Goal: Task Accomplishment & Management: Complete application form

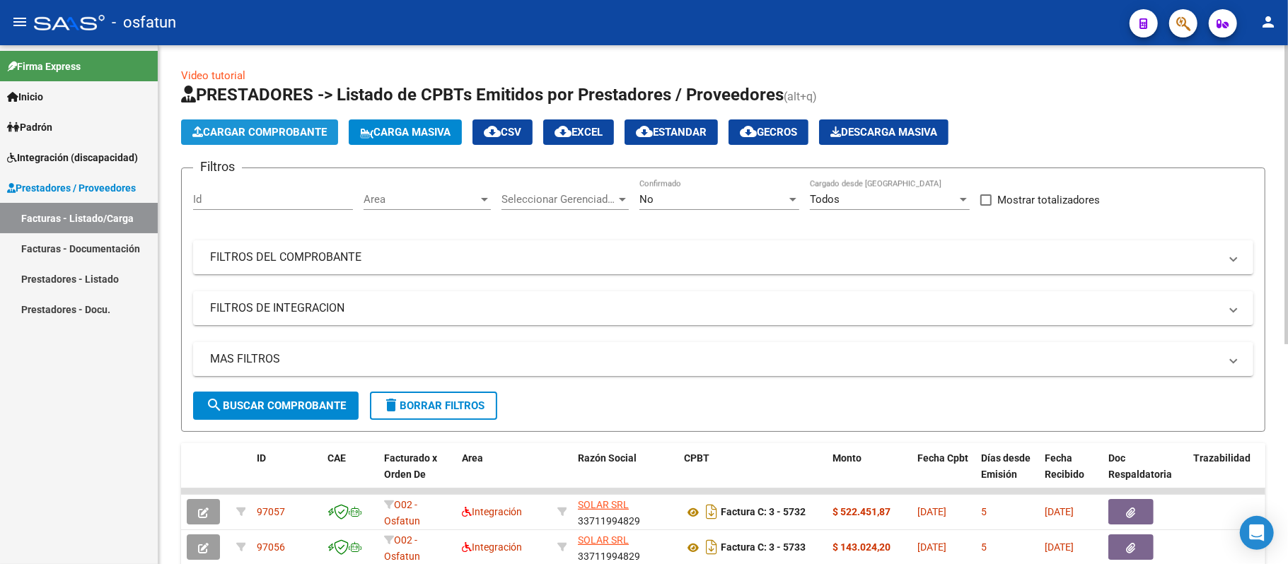
click at [283, 127] on span "Cargar Comprobante" at bounding box center [259, 132] width 134 height 13
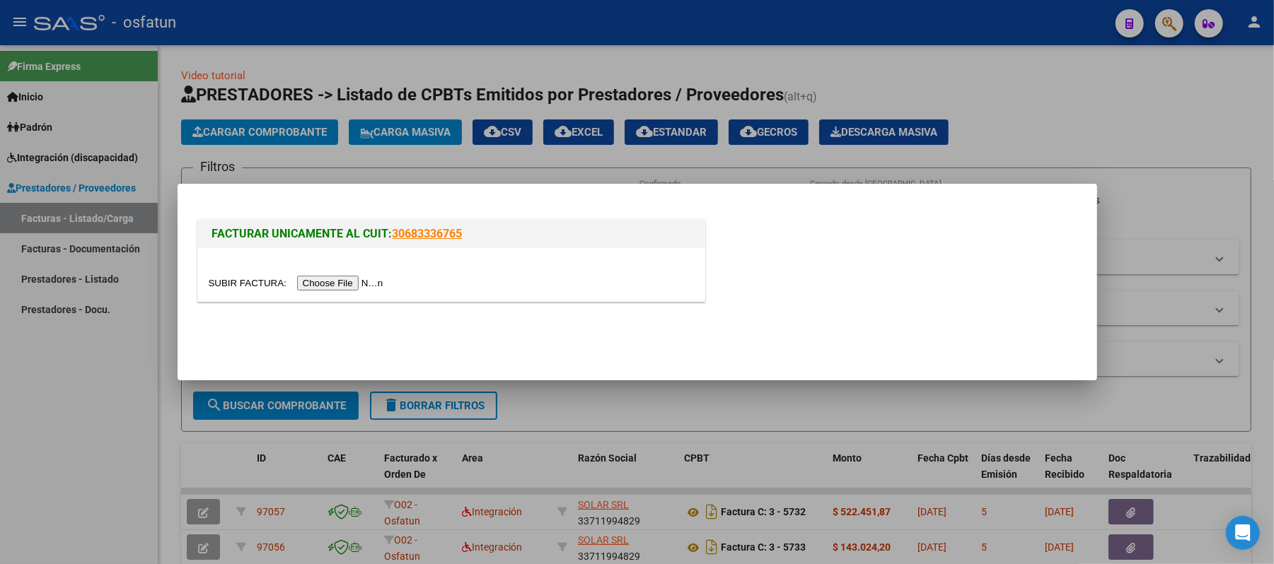
click at [326, 281] on input "file" at bounding box center [298, 283] width 179 height 15
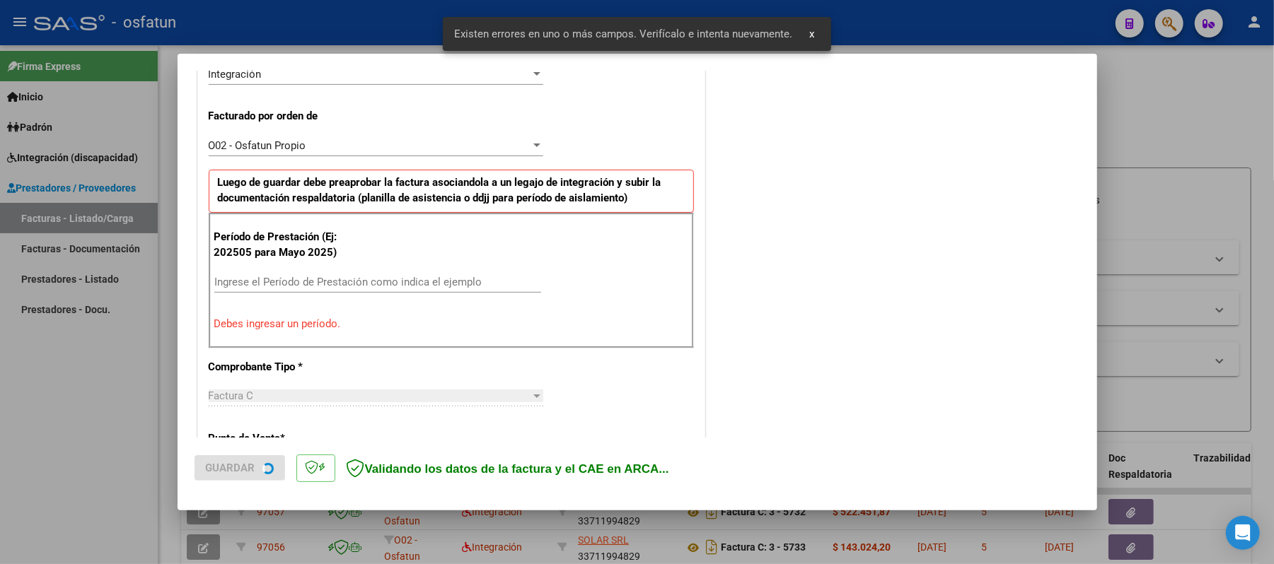
scroll to position [383, 0]
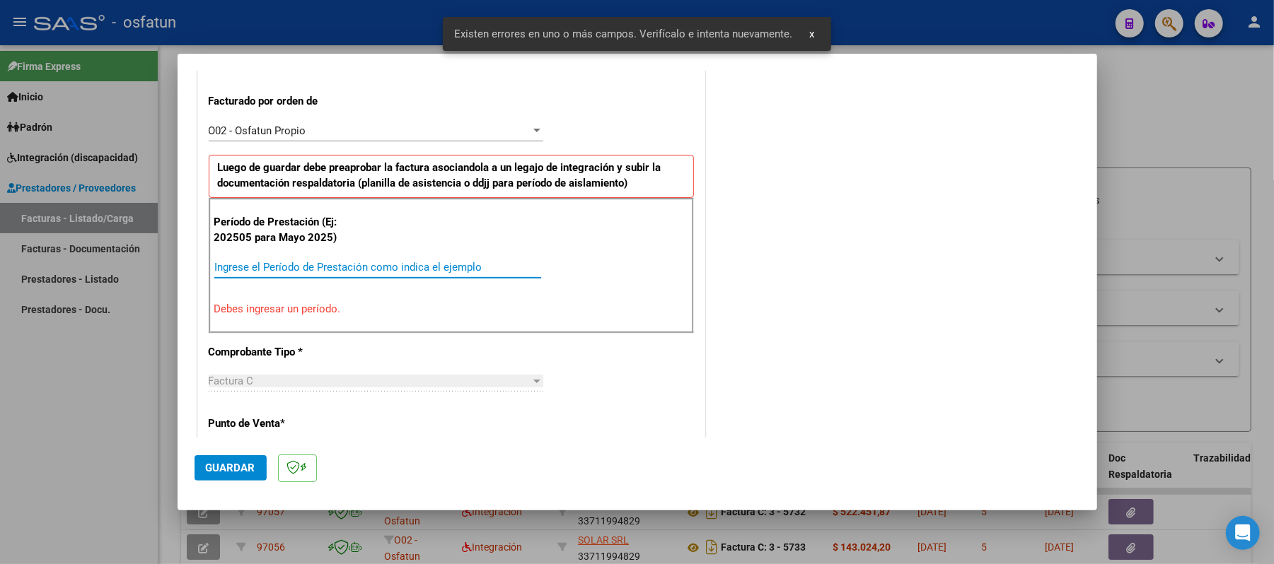
click at [405, 265] on input "Ingrese el Período de Prestación como indica el ejemplo" at bounding box center [377, 267] width 327 height 13
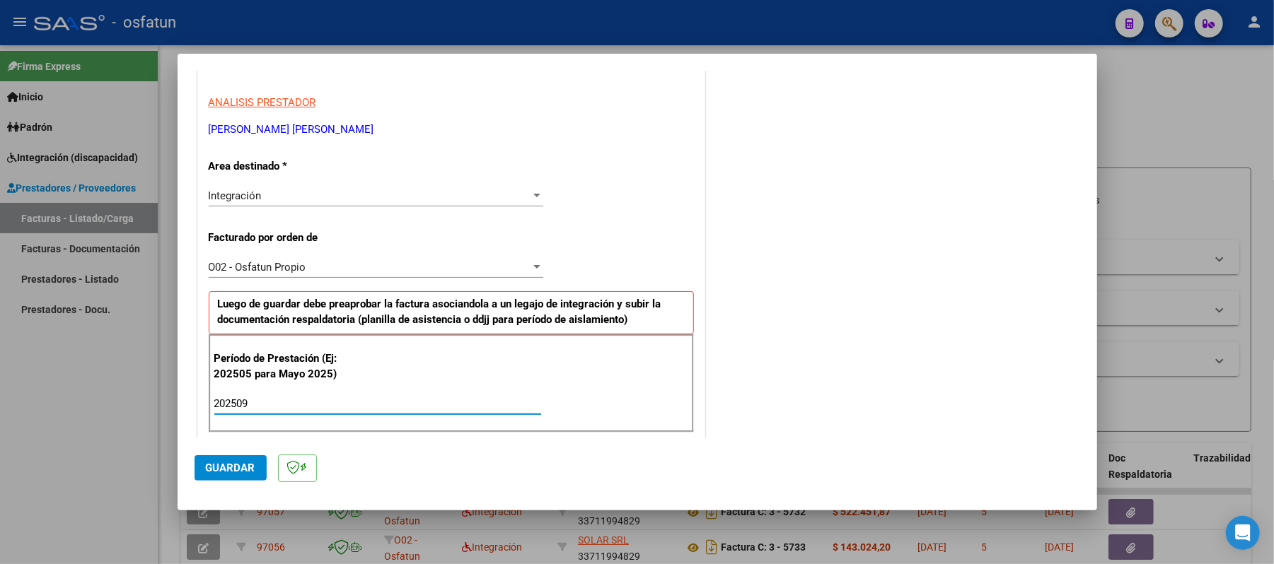
scroll to position [289, 0]
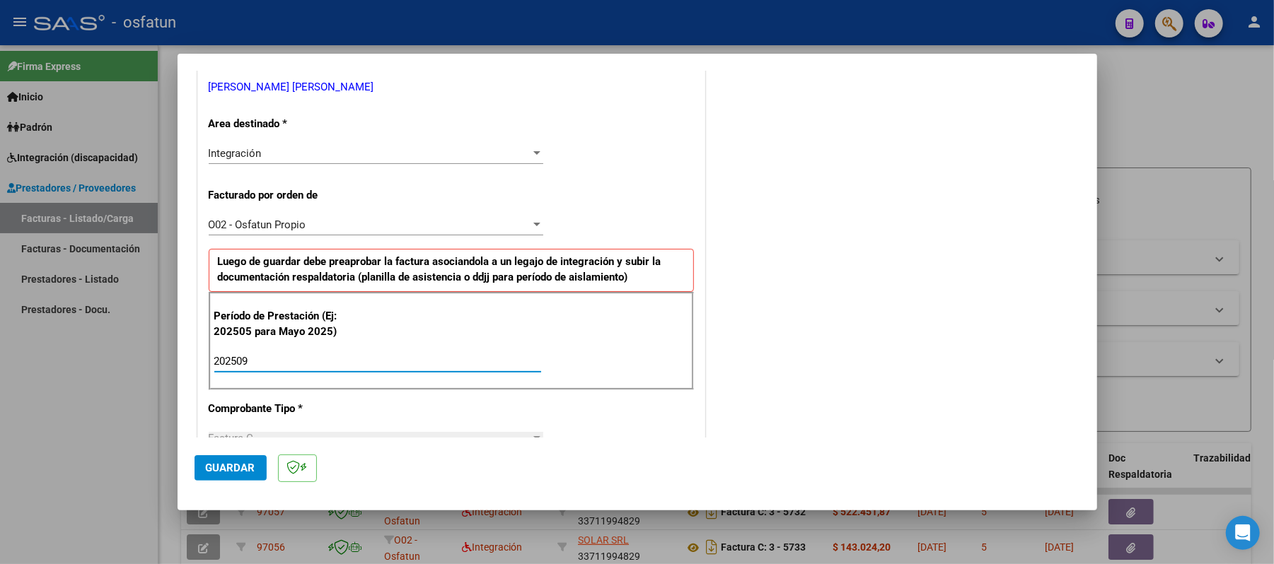
type input "202509"
click at [238, 475] on button "Guardar" at bounding box center [230, 467] width 72 height 25
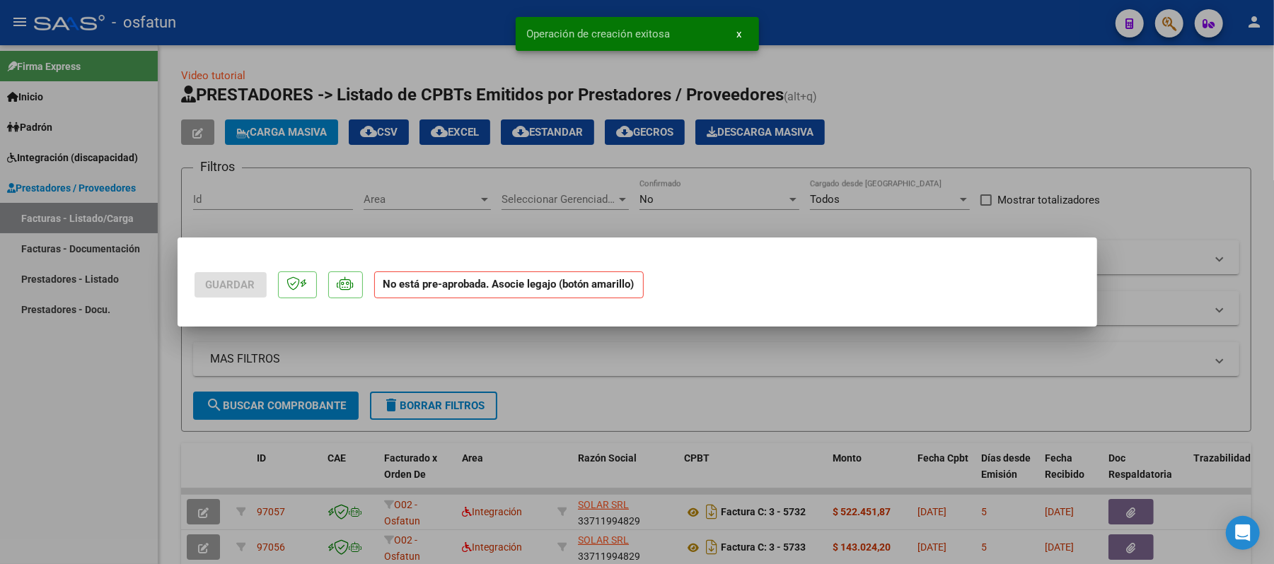
scroll to position [0, 0]
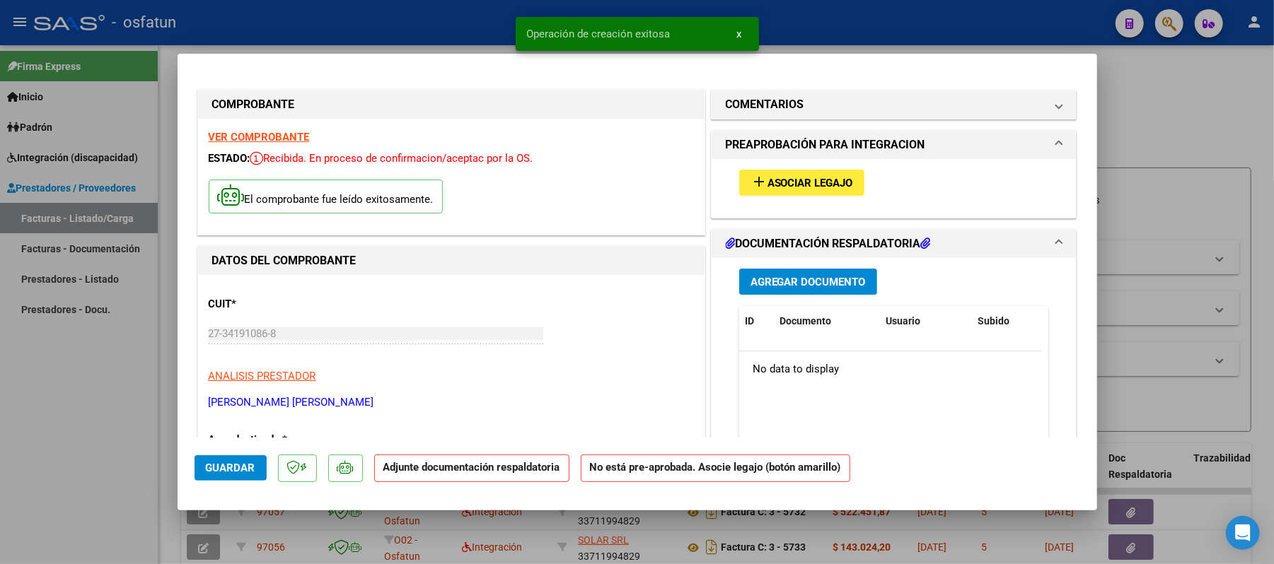
click at [819, 177] on span "Asociar Legajo" at bounding box center [810, 183] width 86 height 13
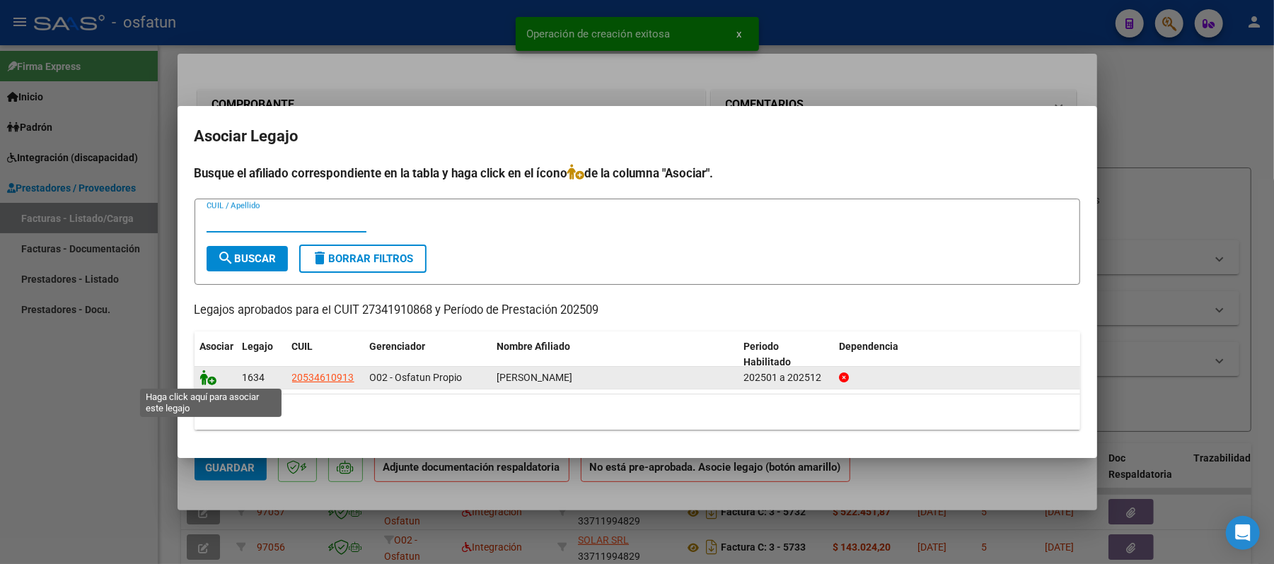
click at [209, 378] on icon at bounding box center [208, 378] width 17 height 16
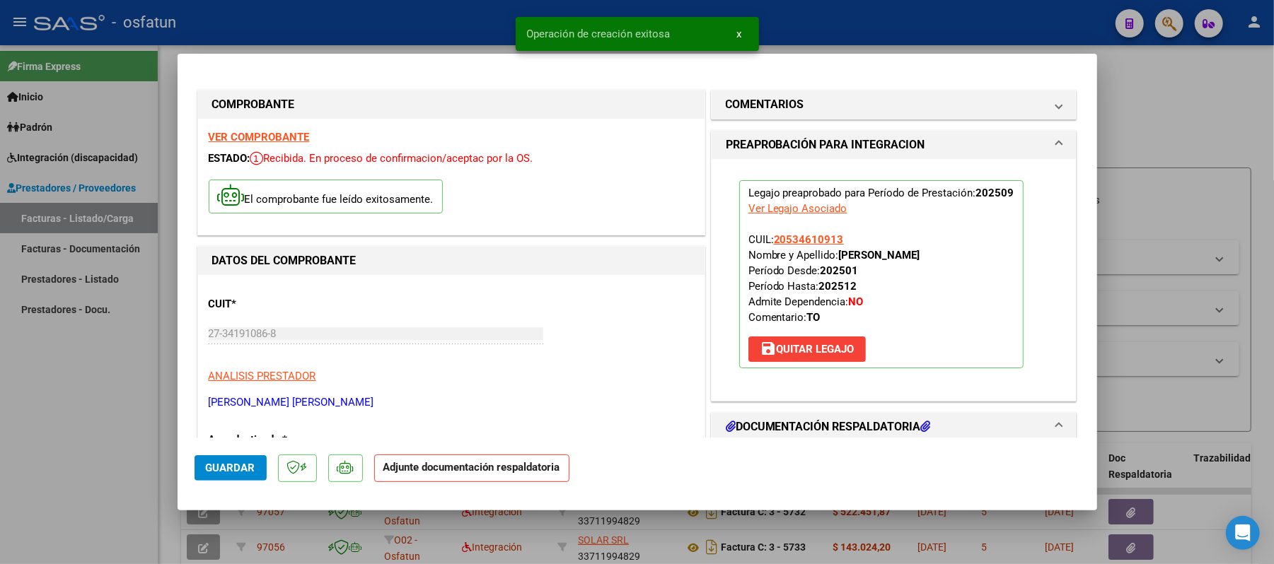
scroll to position [188, 0]
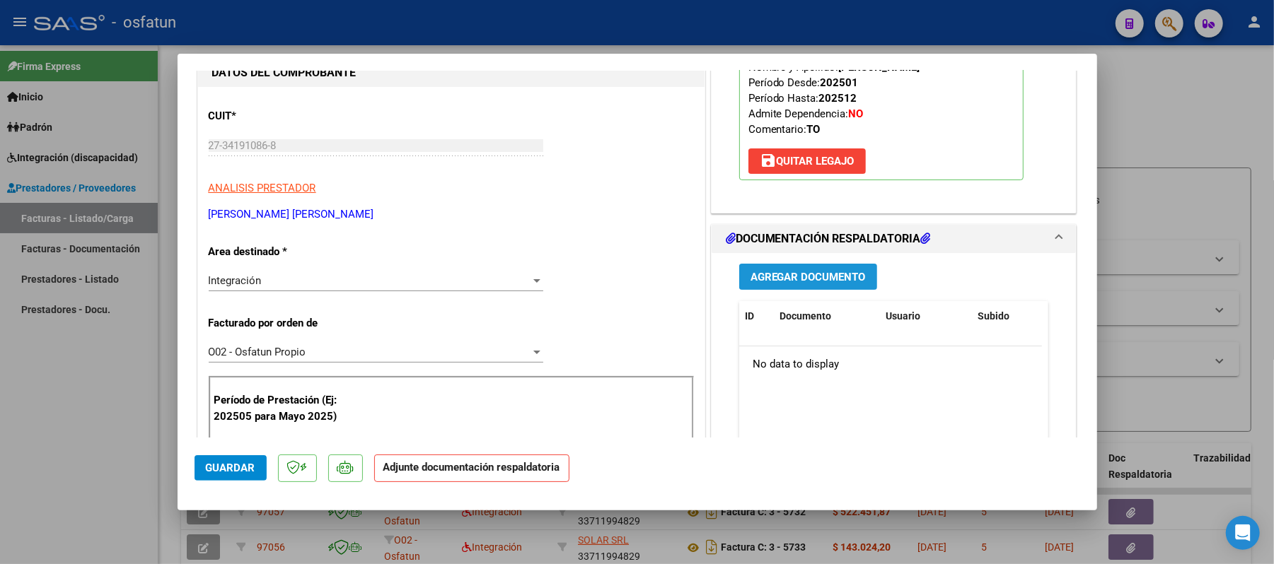
click at [803, 284] on button "Agregar Documento" at bounding box center [808, 277] width 138 height 26
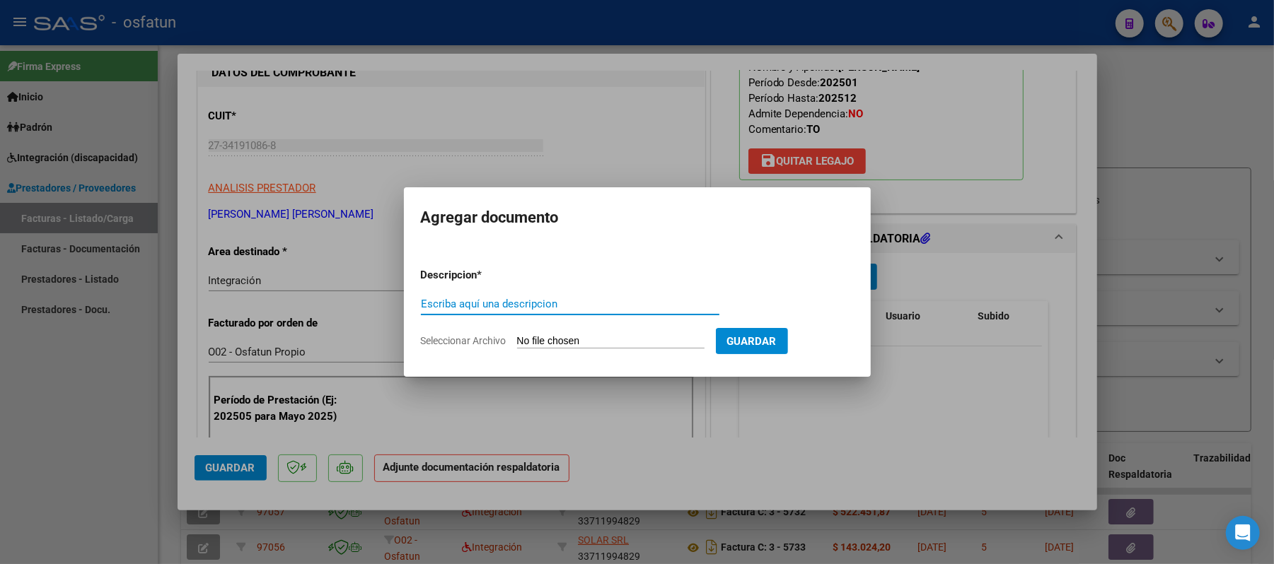
click at [603, 309] on input "Escriba aquí una descripcion" at bounding box center [570, 304] width 298 height 13
type input "asist"
click at [584, 339] on input "Seleccionar Archivo" at bounding box center [610, 341] width 187 height 13
type input "C:\fakepath\ASIST.pdf"
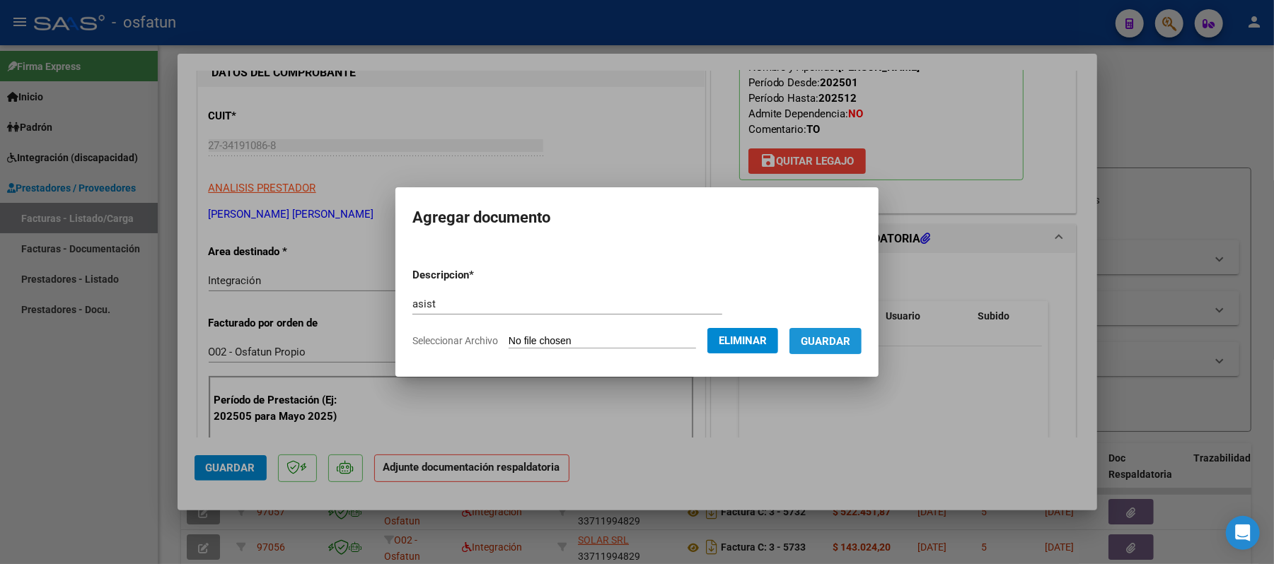
click at [849, 342] on span "Guardar" at bounding box center [826, 341] width 50 height 13
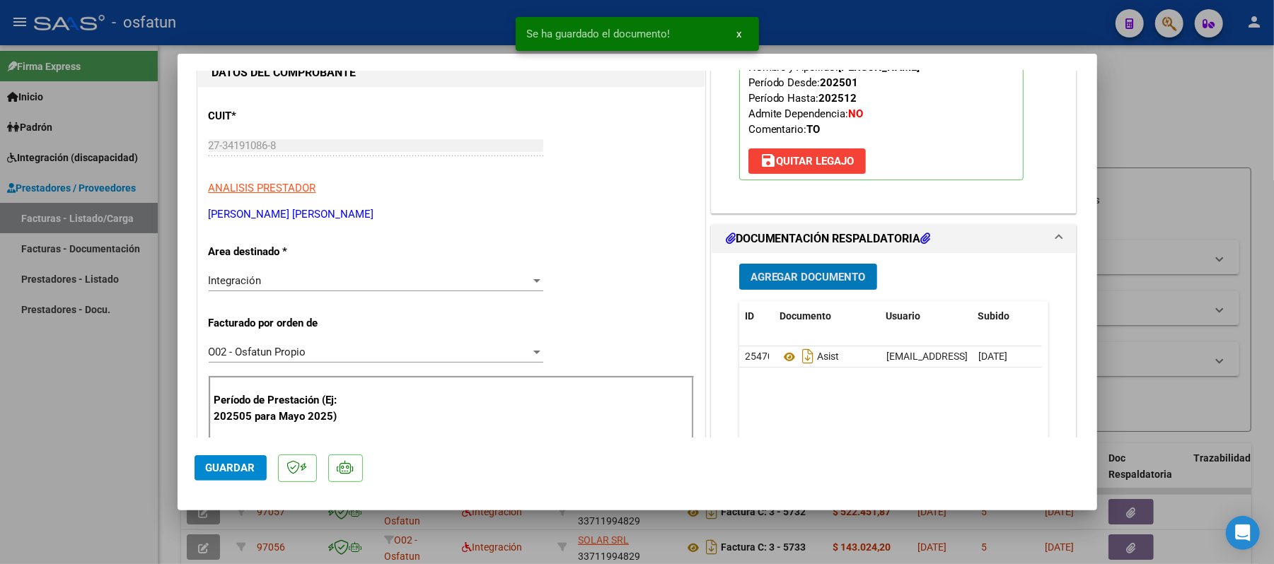
click at [824, 281] on span "Agregar Documento" at bounding box center [807, 277] width 115 height 13
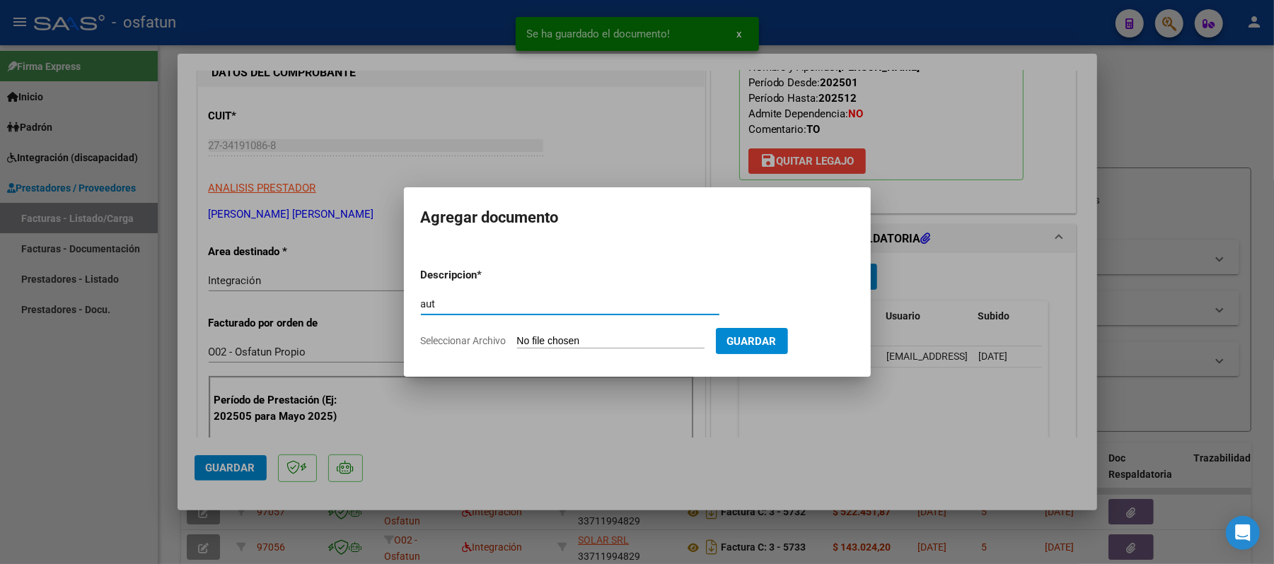
type input "aut"
click at [608, 340] on input "Seleccionar Archivo" at bounding box center [610, 341] width 187 height 13
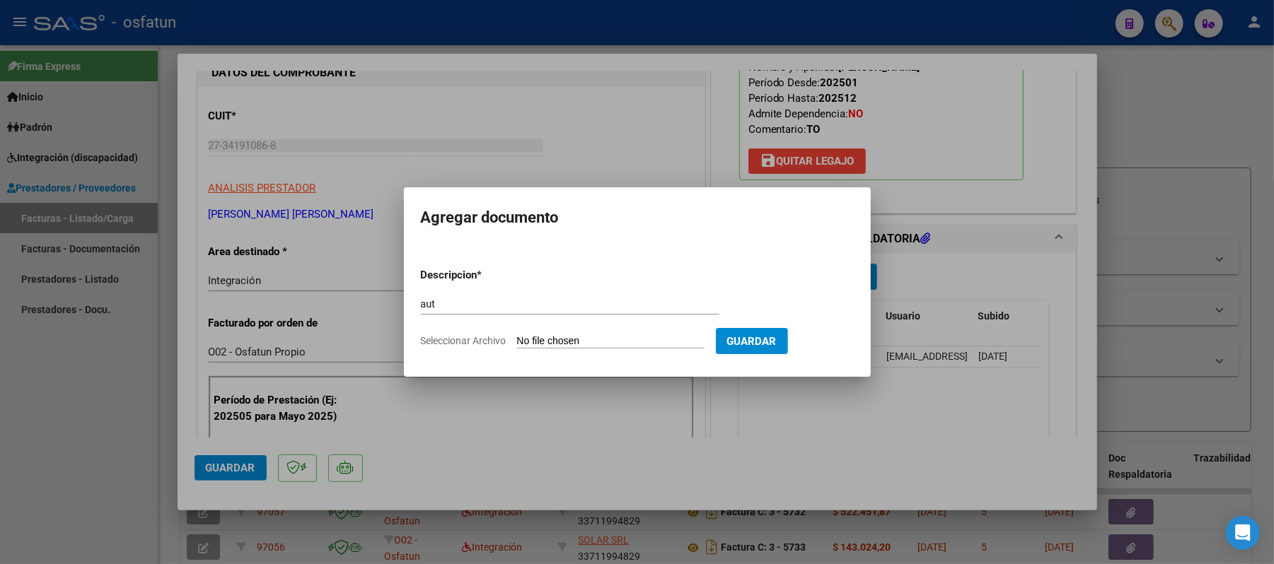
type input "C:\fakepath\AUT.pdf"
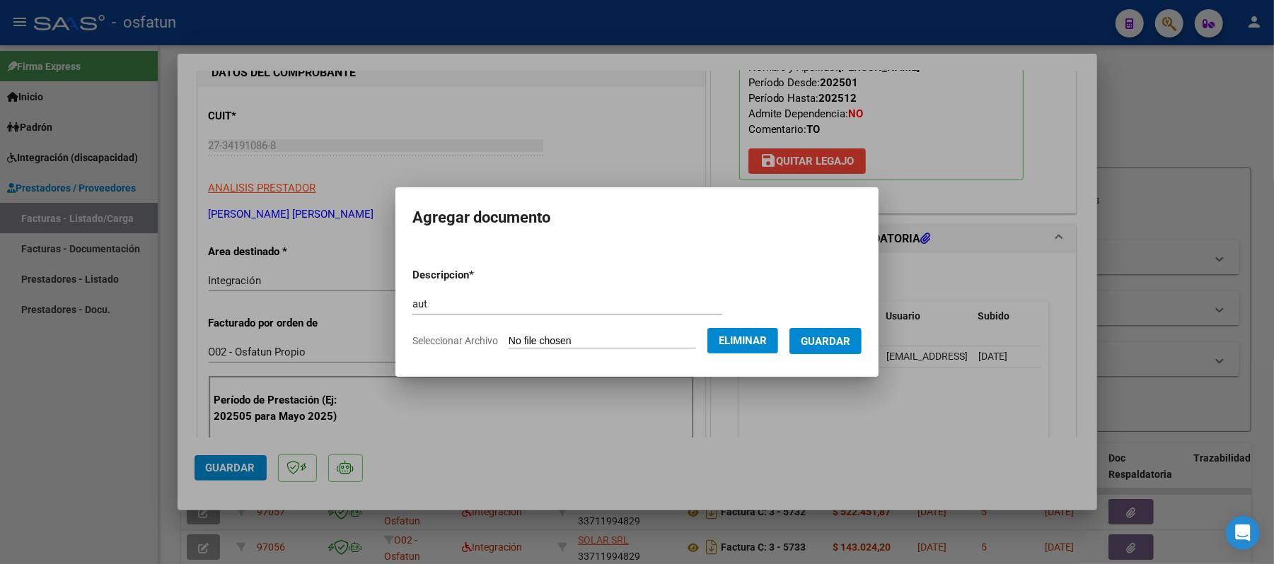
click at [829, 335] on span "Guardar" at bounding box center [826, 341] width 50 height 13
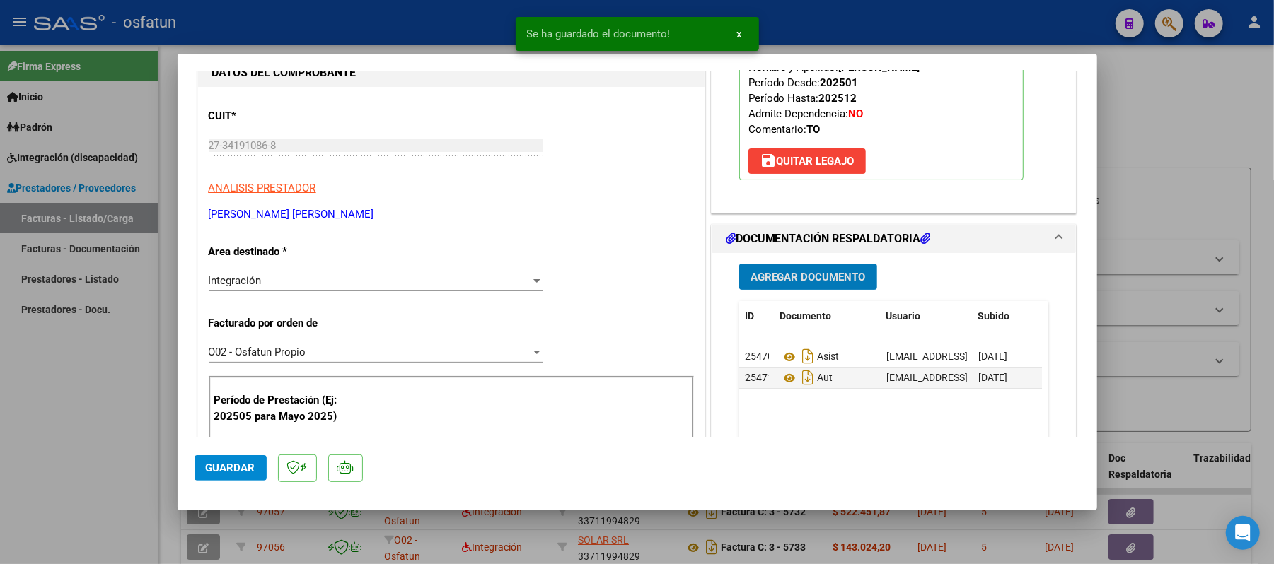
click at [230, 462] on span "Guardar" at bounding box center [231, 468] width 50 height 13
click at [1168, 102] on div at bounding box center [637, 282] width 1274 height 564
type input "$ 0,00"
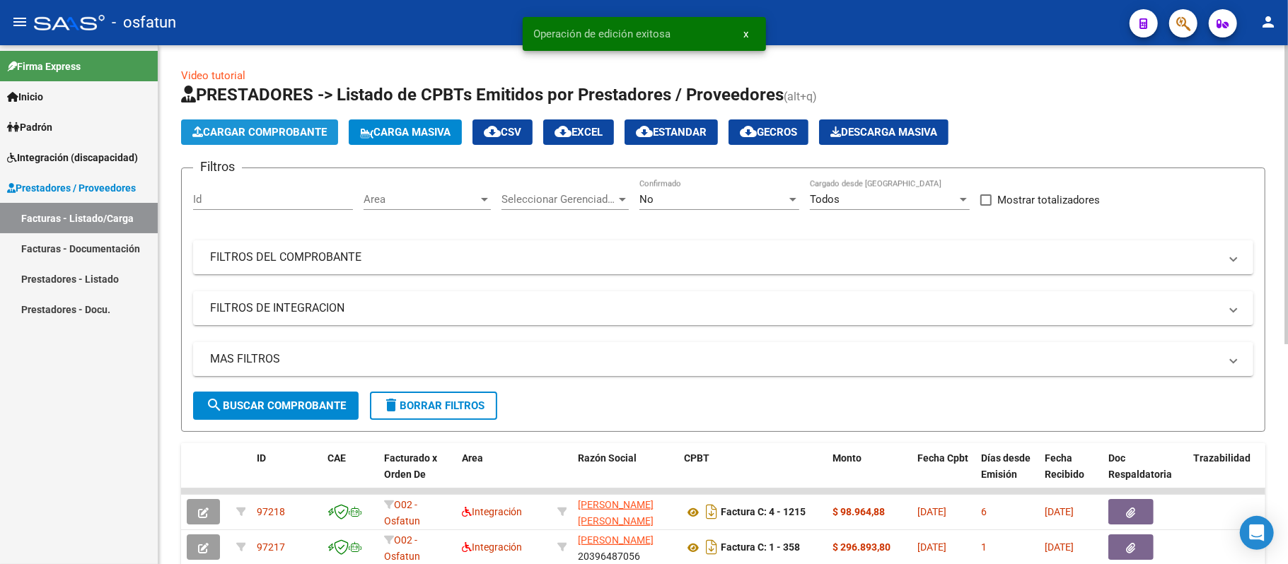
click at [303, 128] on span "Cargar Comprobante" at bounding box center [259, 132] width 134 height 13
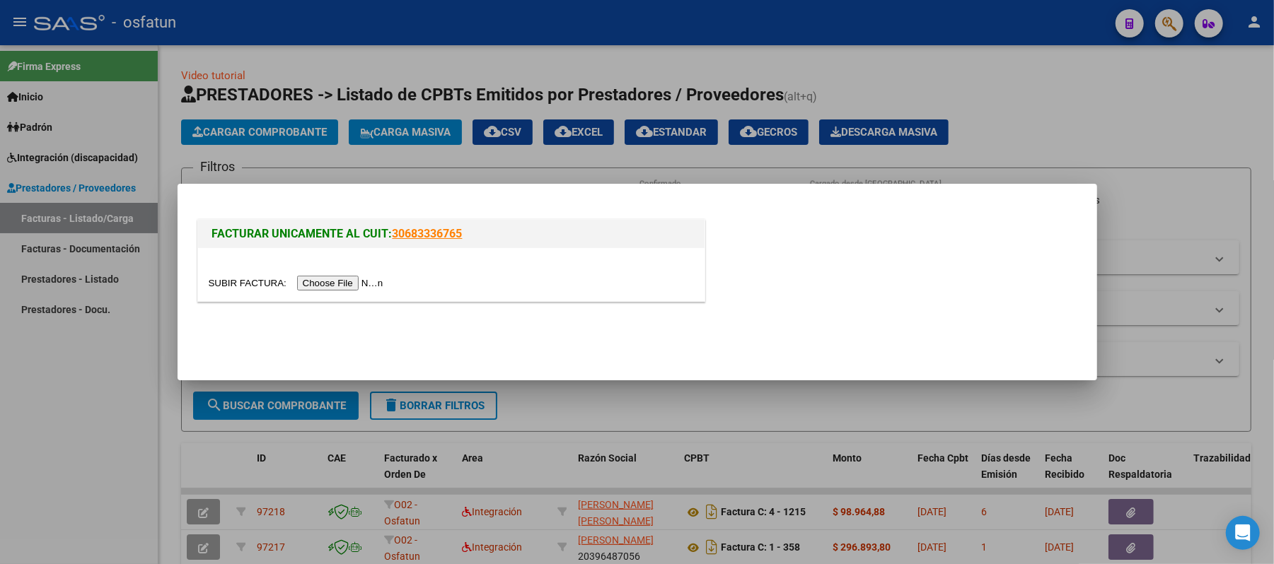
click at [314, 279] on input "file" at bounding box center [298, 283] width 179 height 15
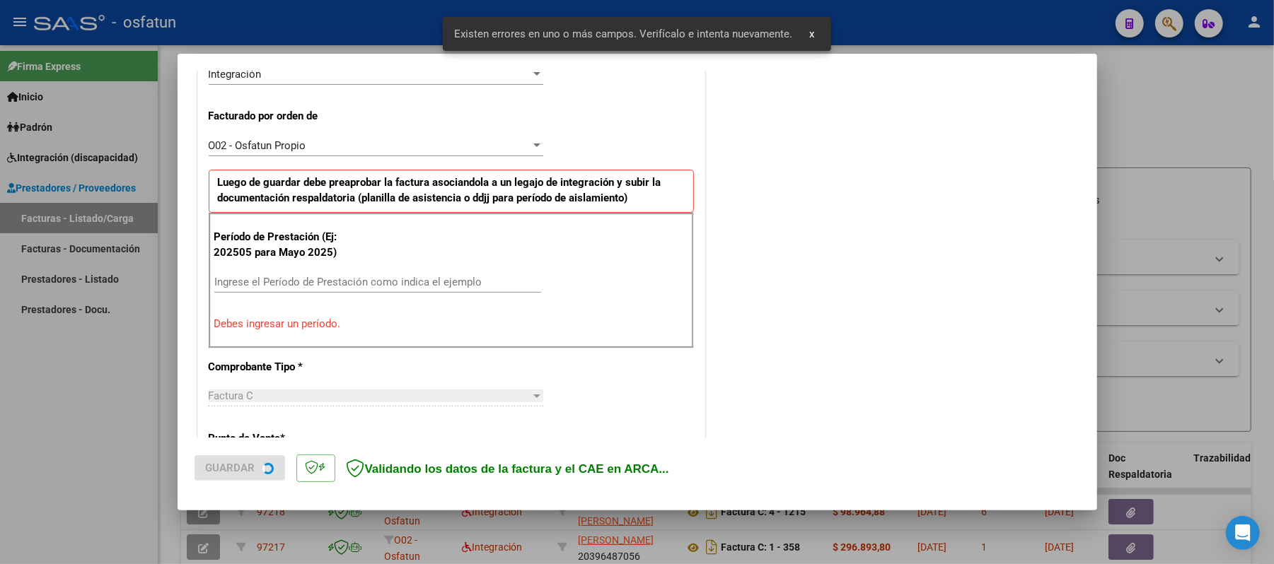
scroll to position [383, 0]
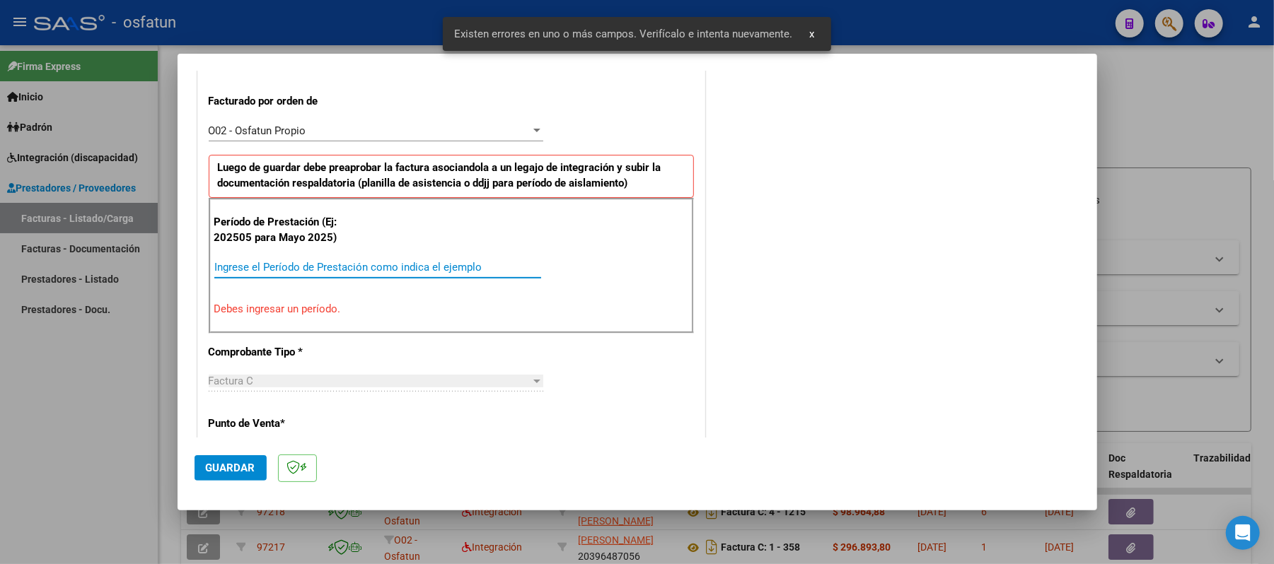
click at [397, 267] on input "Ingrese el Período de Prestación como indica el ejemplo" at bounding box center [377, 267] width 327 height 13
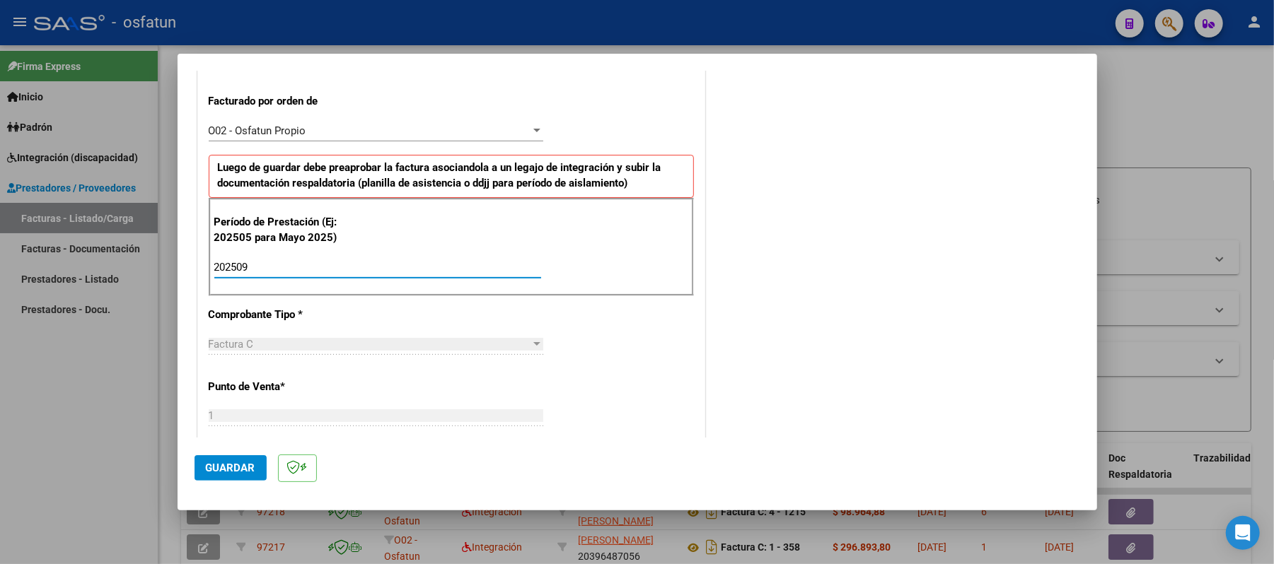
type input "202509"
click at [224, 462] on span "Guardar" at bounding box center [231, 468] width 50 height 13
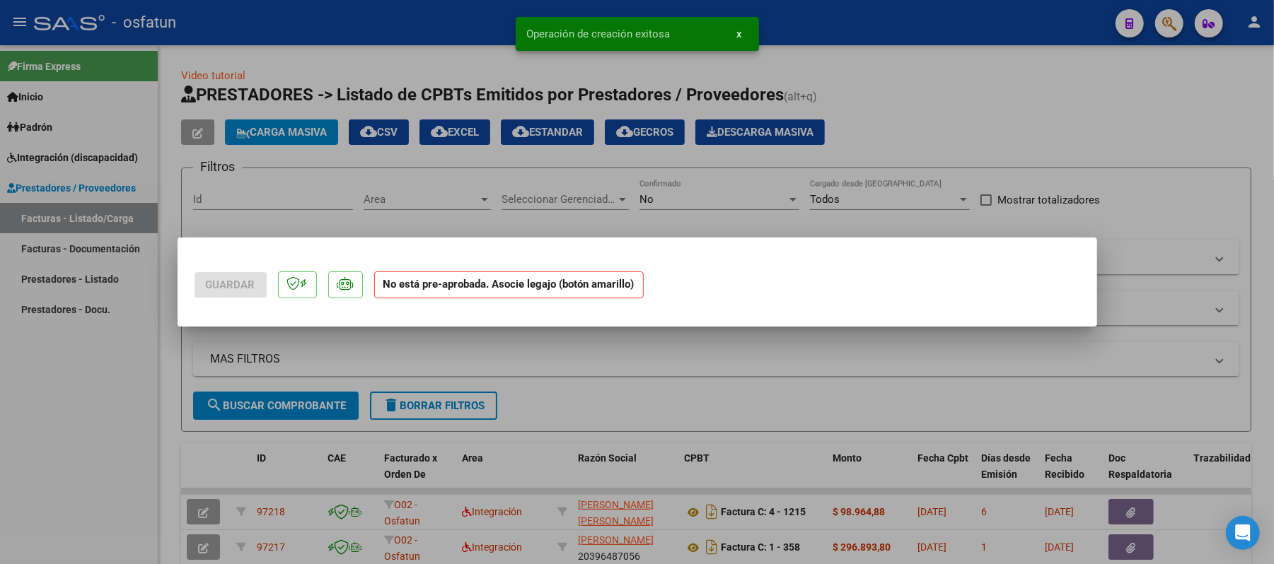
scroll to position [0, 0]
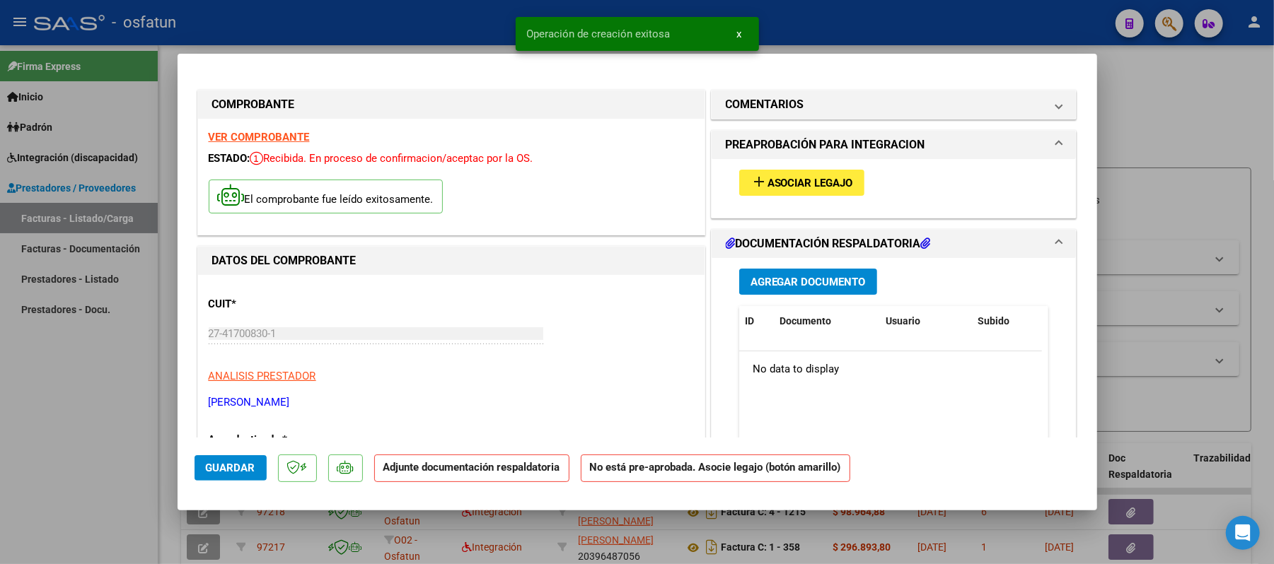
click at [835, 181] on span "Asociar Legajo" at bounding box center [810, 183] width 86 height 13
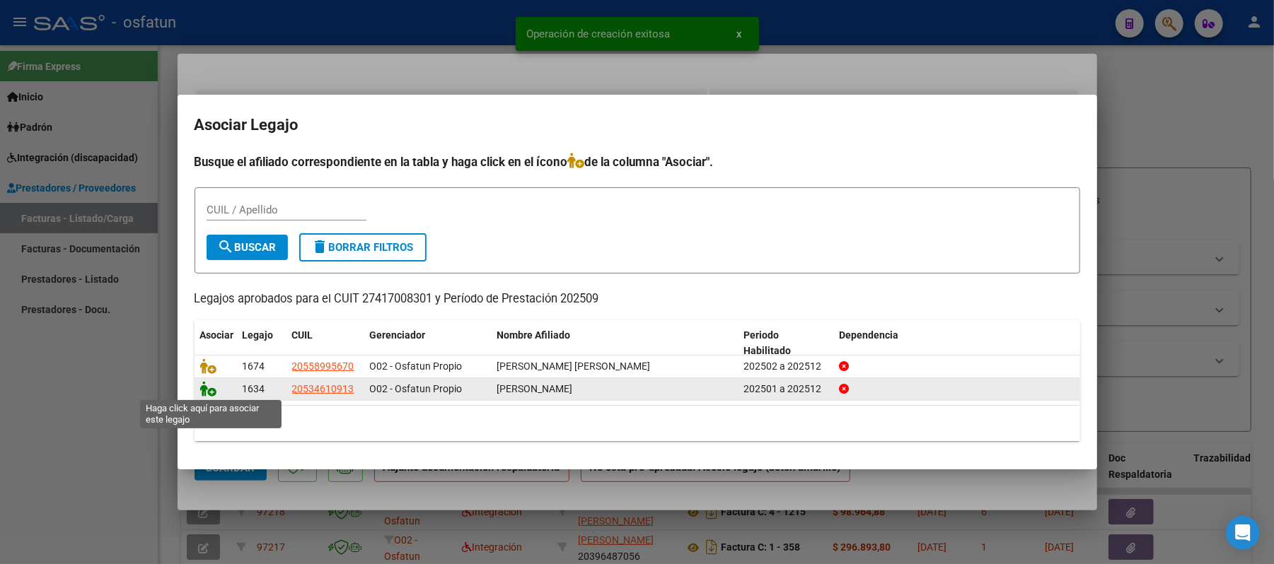
click at [214, 386] on icon at bounding box center [208, 389] width 17 height 16
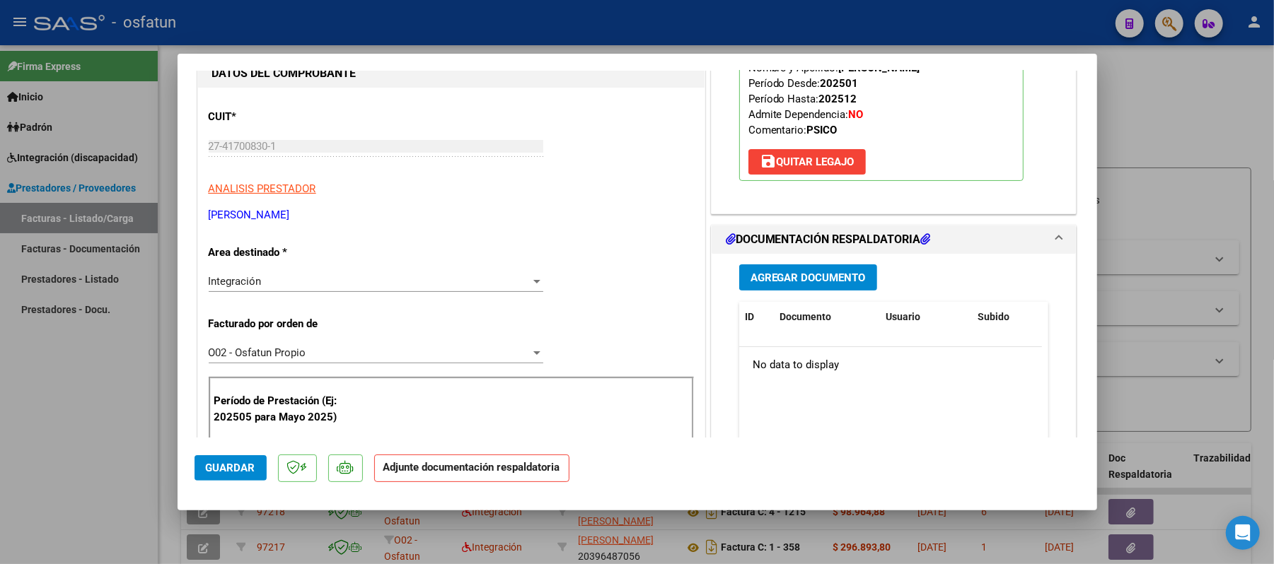
scroll to position [188, 0]
click at [787, 270] on span "Agregar Documento" at bounding box center [807, 276] width 115 height 13
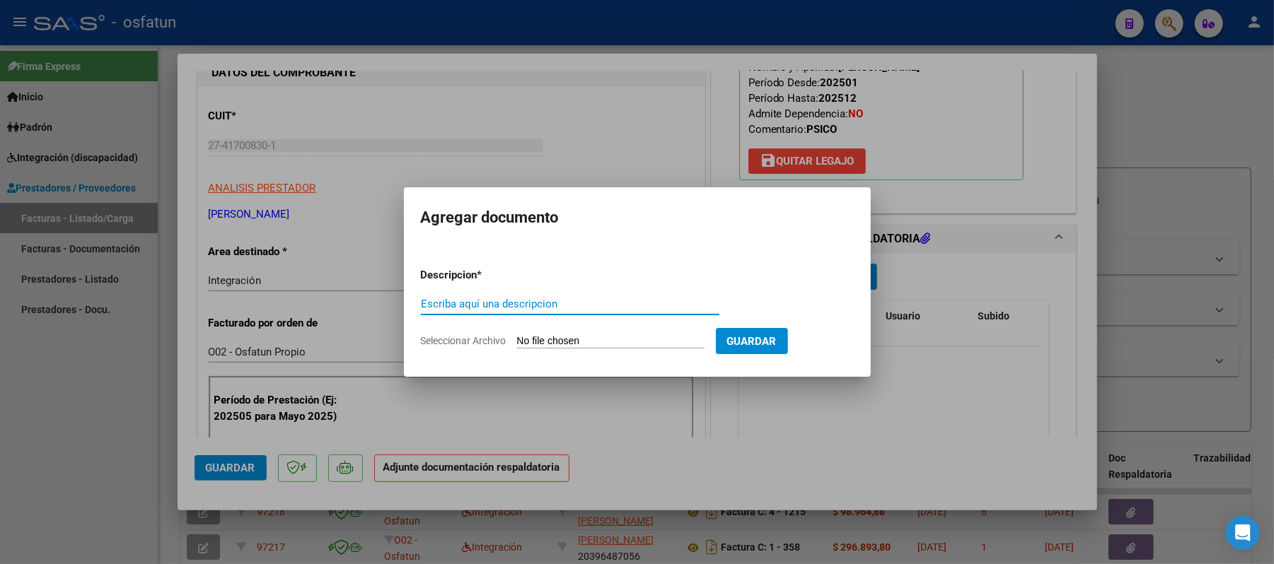
click at [600, 295] on div "Escriba aquí una descripcion" at bounding box center [570, 304] width 298 height 21
type input "asist"
click at [588, 337] on input "Seleccionar Archivo" at bounding box center [610, 341] width 187 height 13
type input "C:\fakepath\ASIST.pdf"
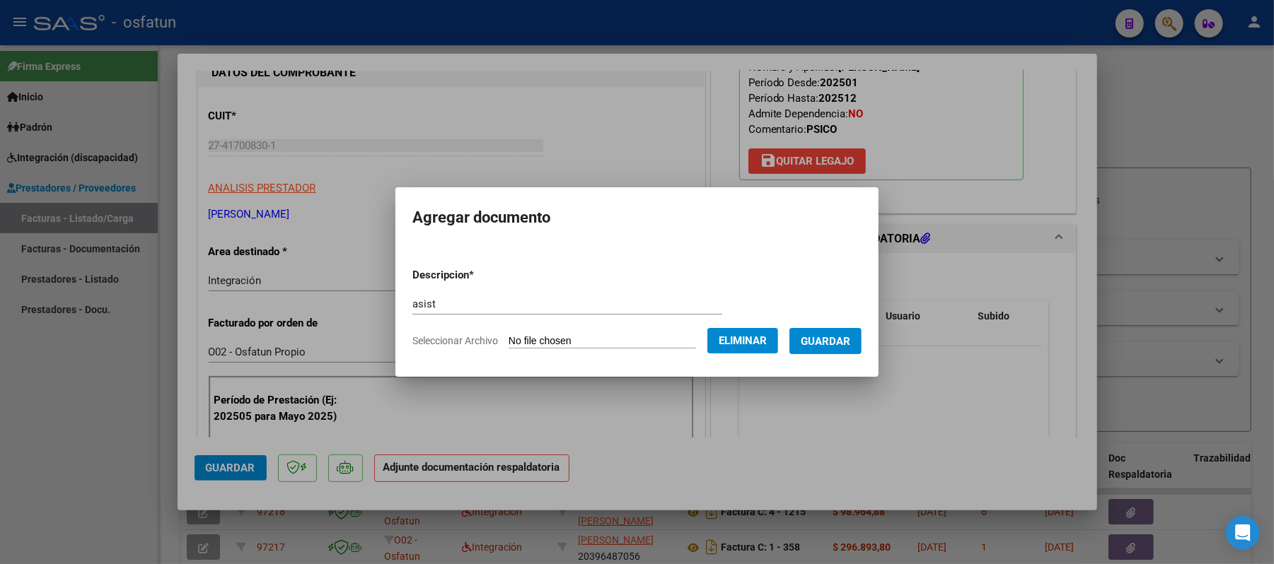
click at [842, 328] on button "Guardar" at bounding box center [825, 341] width 72 height 26
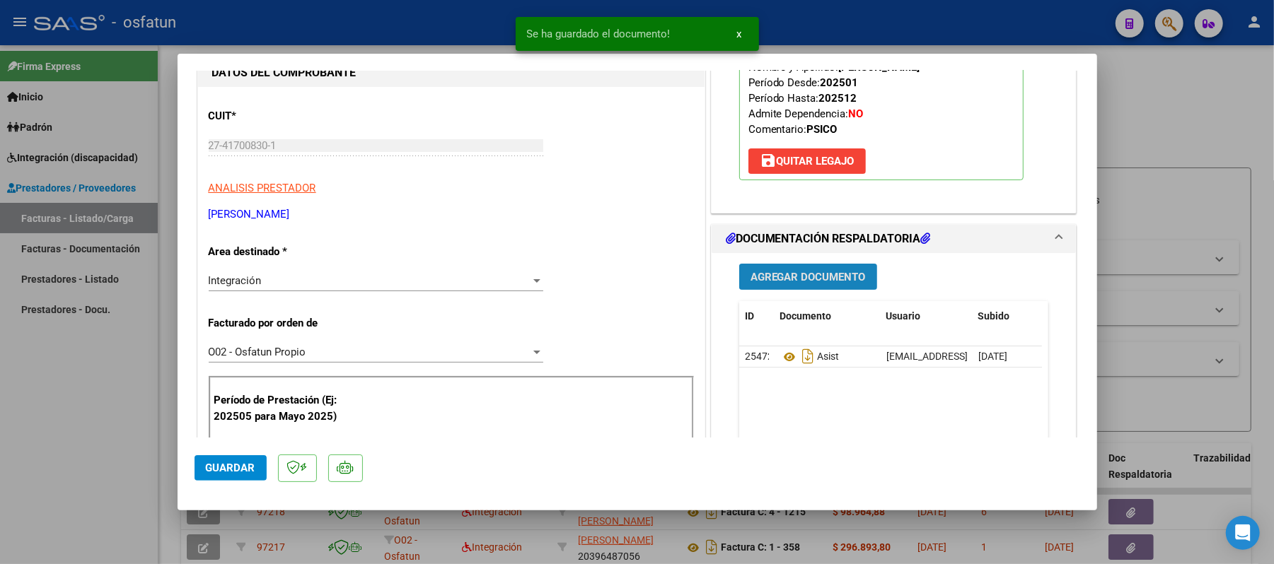
click at [832, 280] on span "Agregar Documento" at bounding box center [807, 277] width 115 height 13
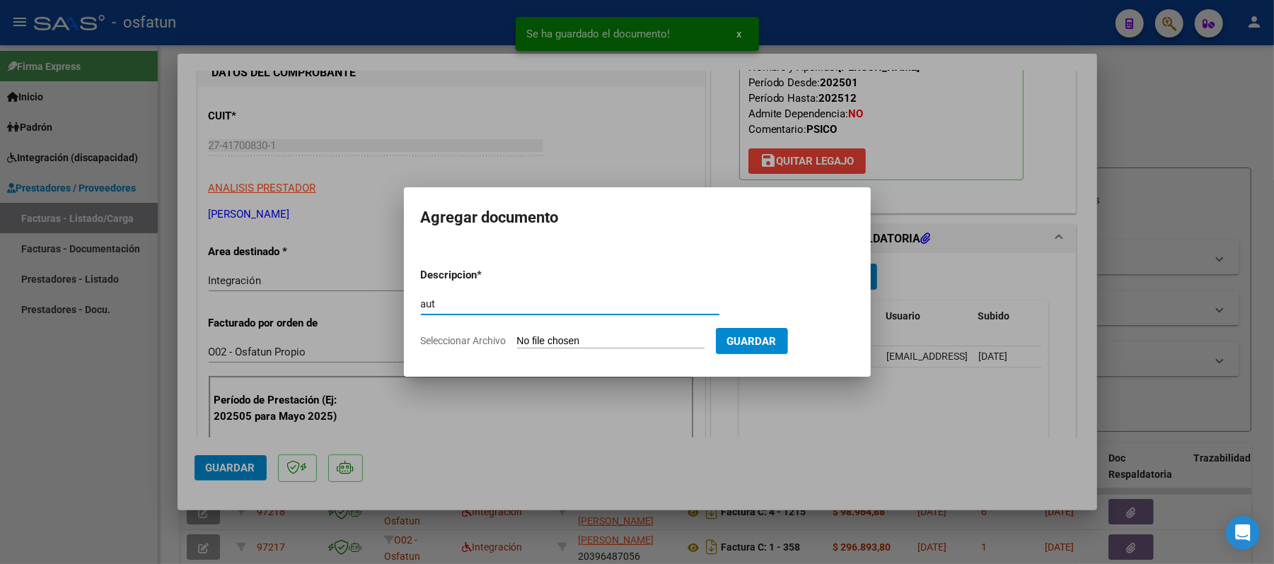
type input "aut"
click at [590, 341] on input "Seleccionar Archivo" at bounding box center [610, 341] width 187 height 13
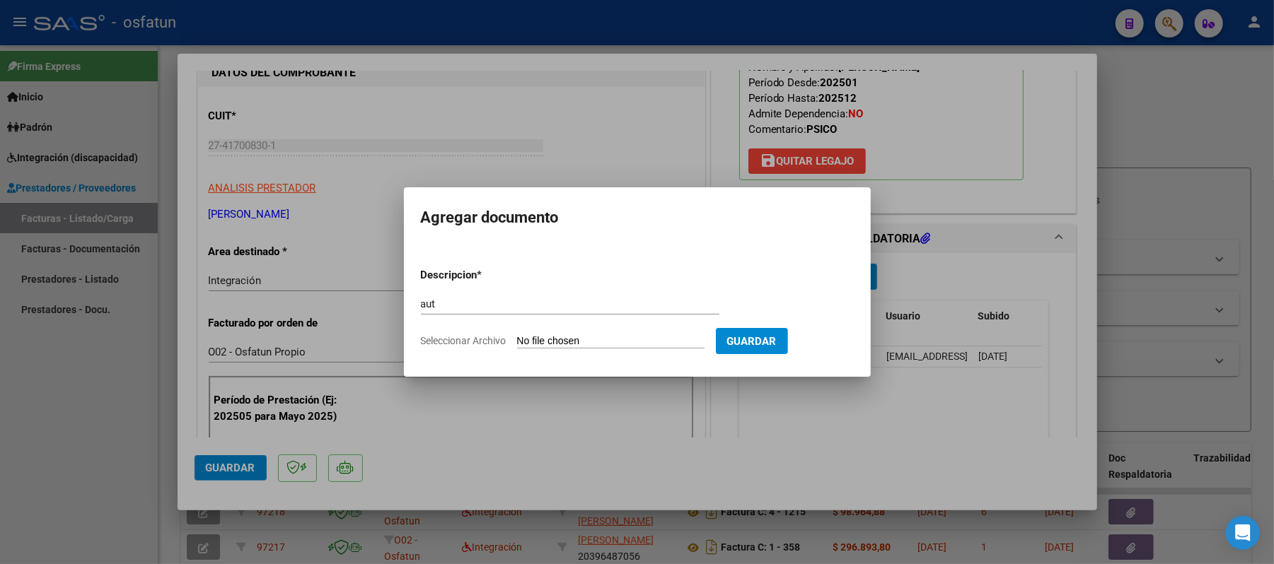
type input "C:\fakepath\AUT.pdf"
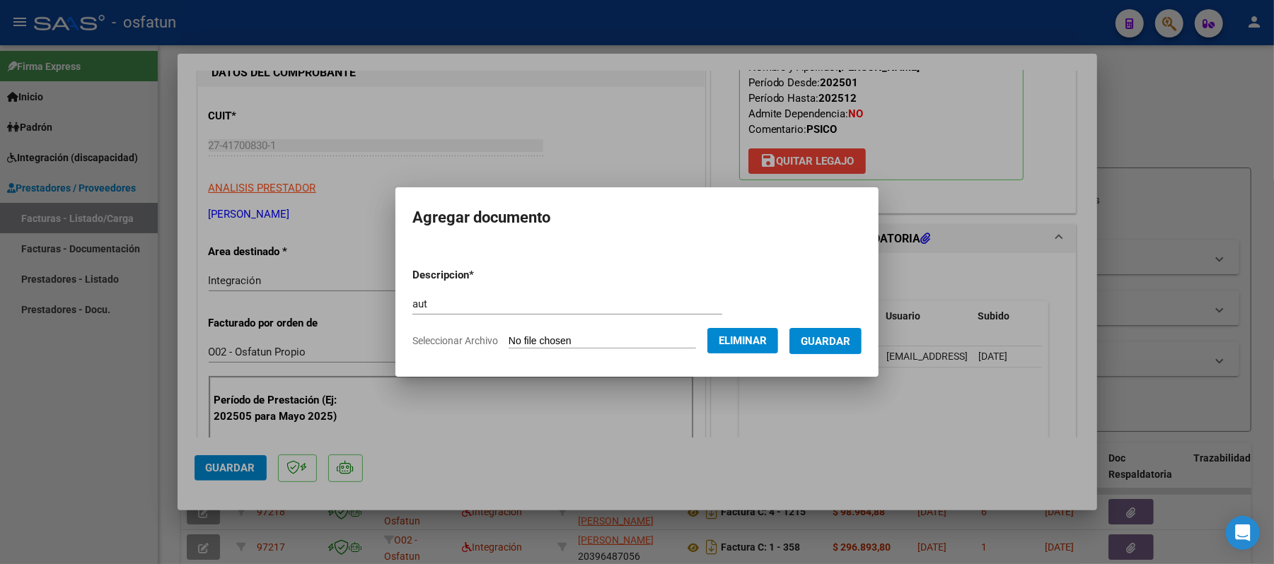
click at [816, 337] on span "Guardar" at bounding box center [826, 341] width 50 height 13
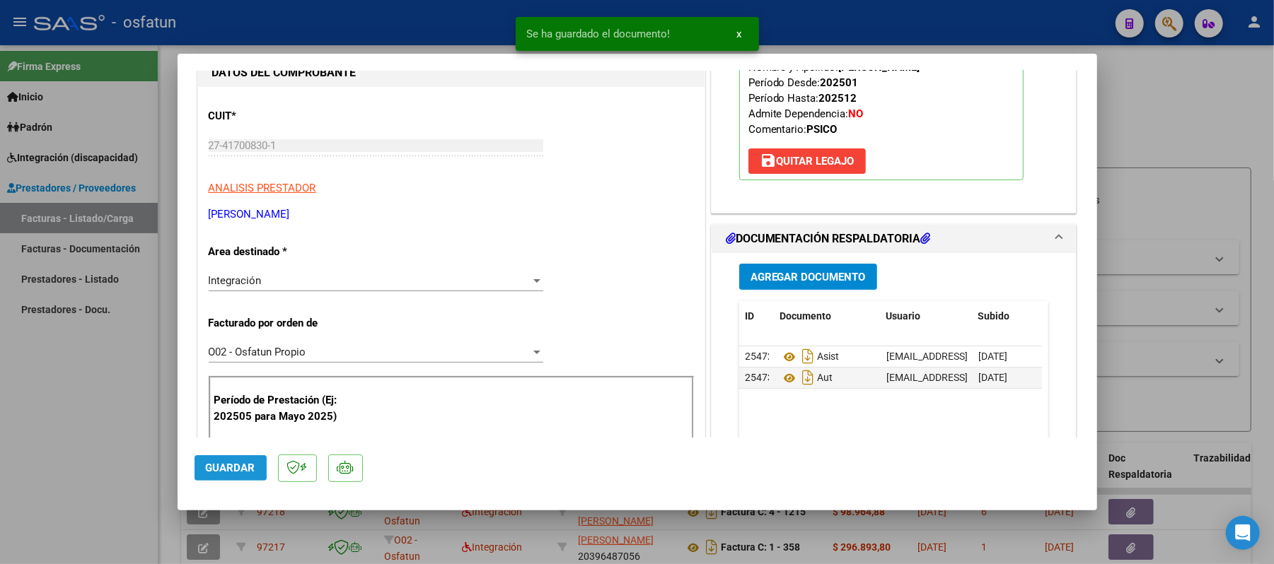
click at [219, 467] on span "Guardar" at bounding box center [231, 468] width 50 height 13
click at [1150, 120] on div at bounding box center [637, 282] width 1274 height 564
type input "$ 0,00"
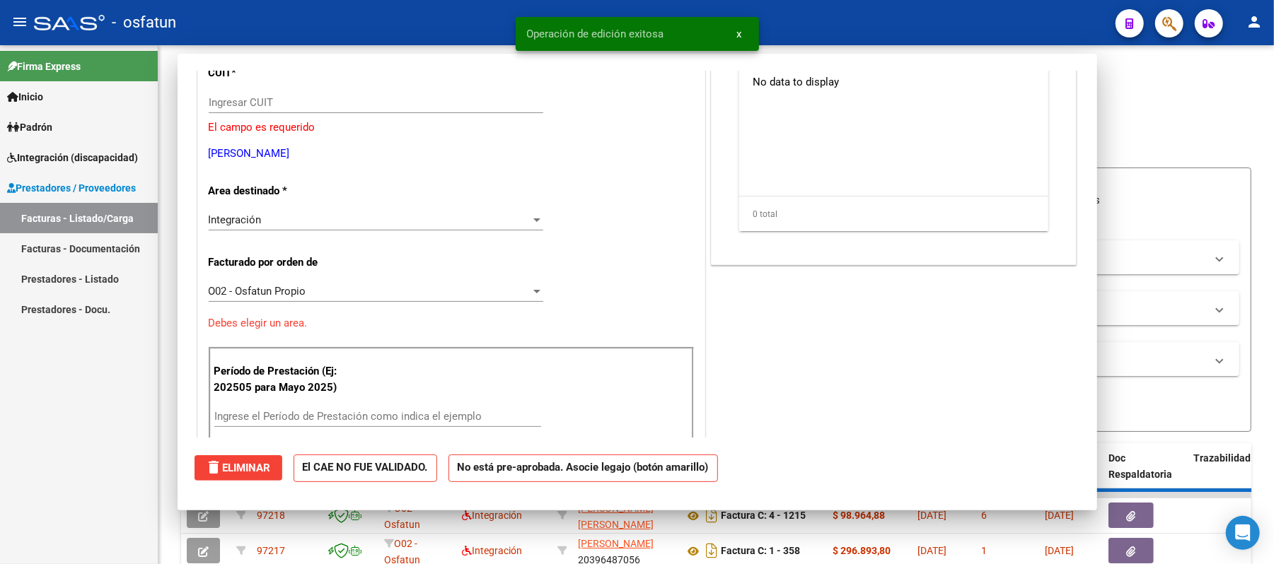
scroll to position [145, 0]
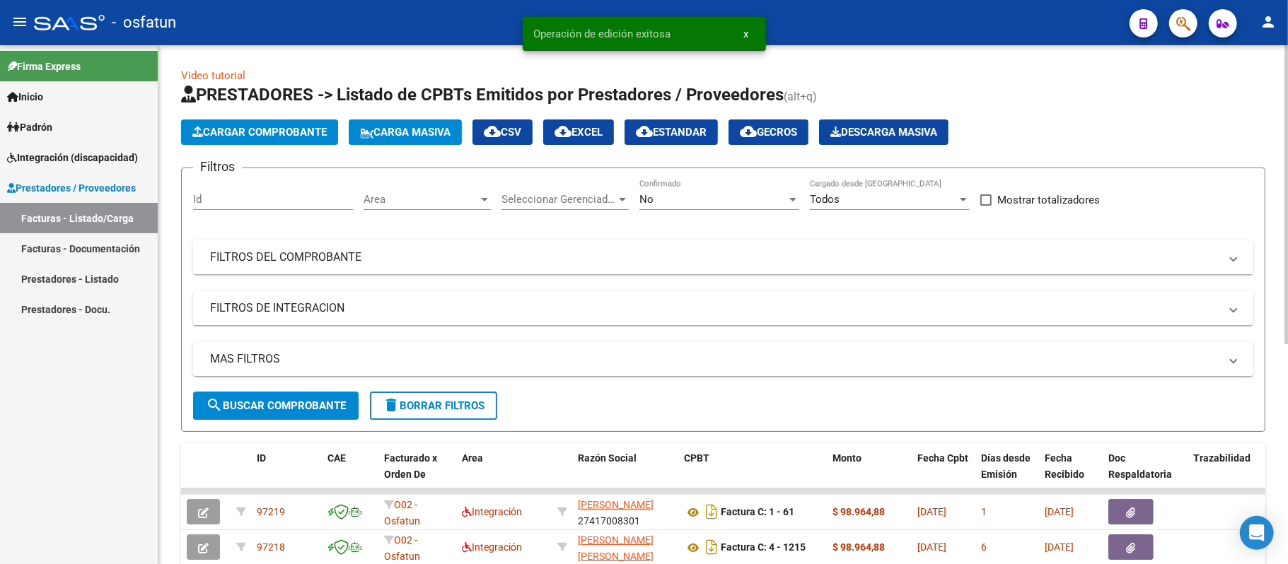
click at [280, 136] on span "Cargar Comprobante" at bounding box center [259, 132] width 134 height 13
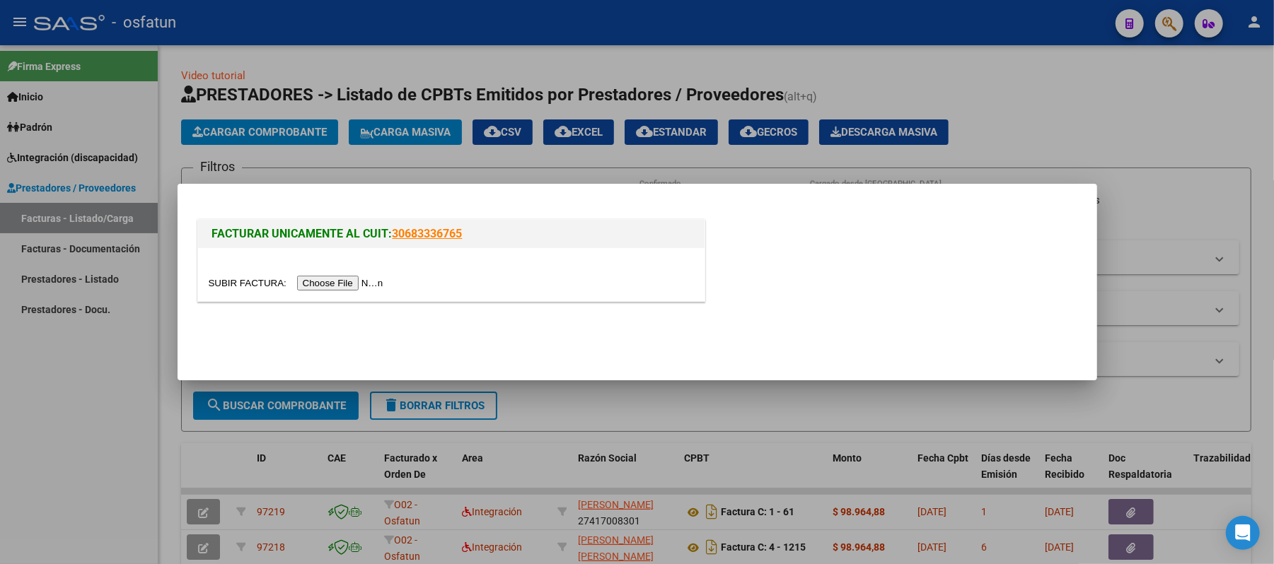
click at [352, 281] on input "file" at bounding box center [298, 283] width 179 height 15
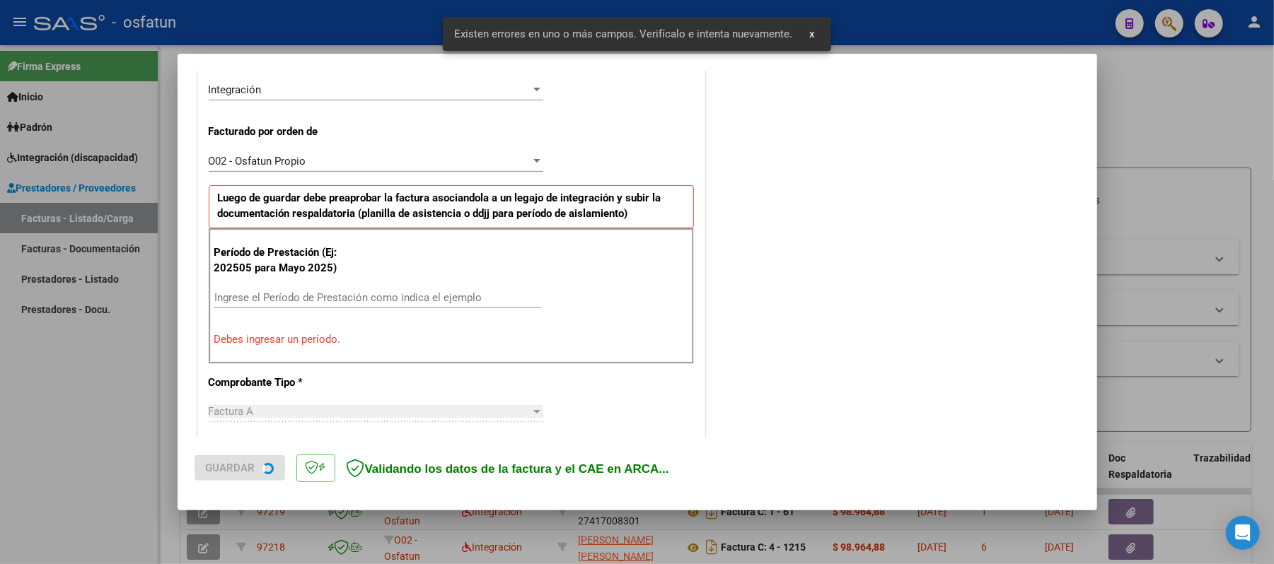
scroll to position [383, 0]
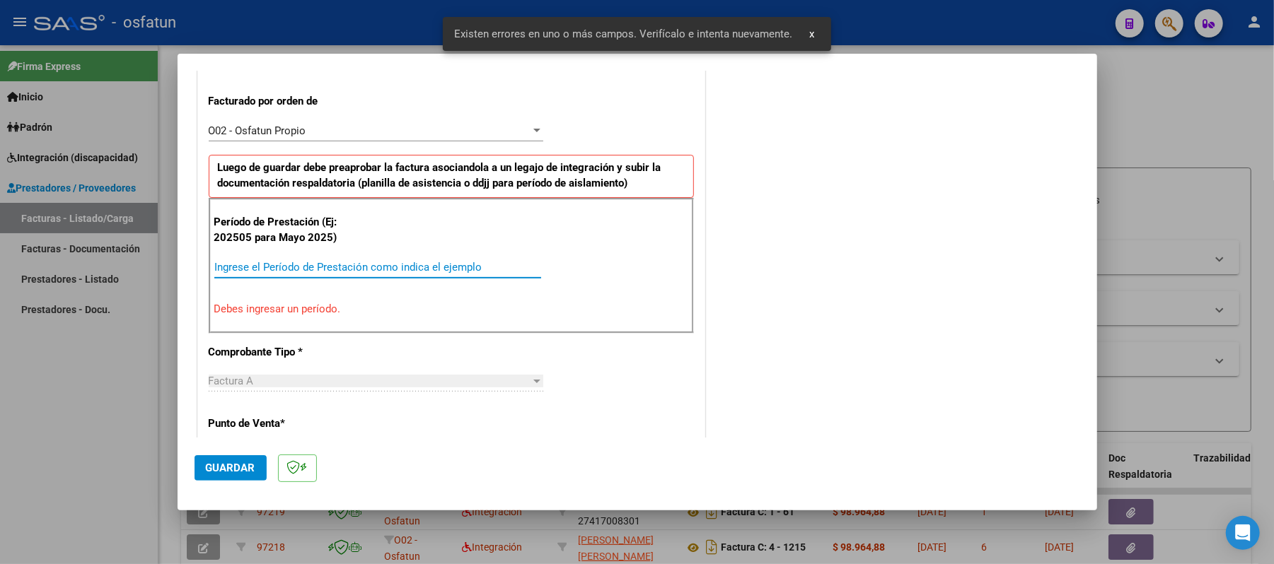
click at [368, 266] on input "Ingrese el Período de Prestación como indica el ejemplo" at bounding box center [377, 267] width 327 height 13
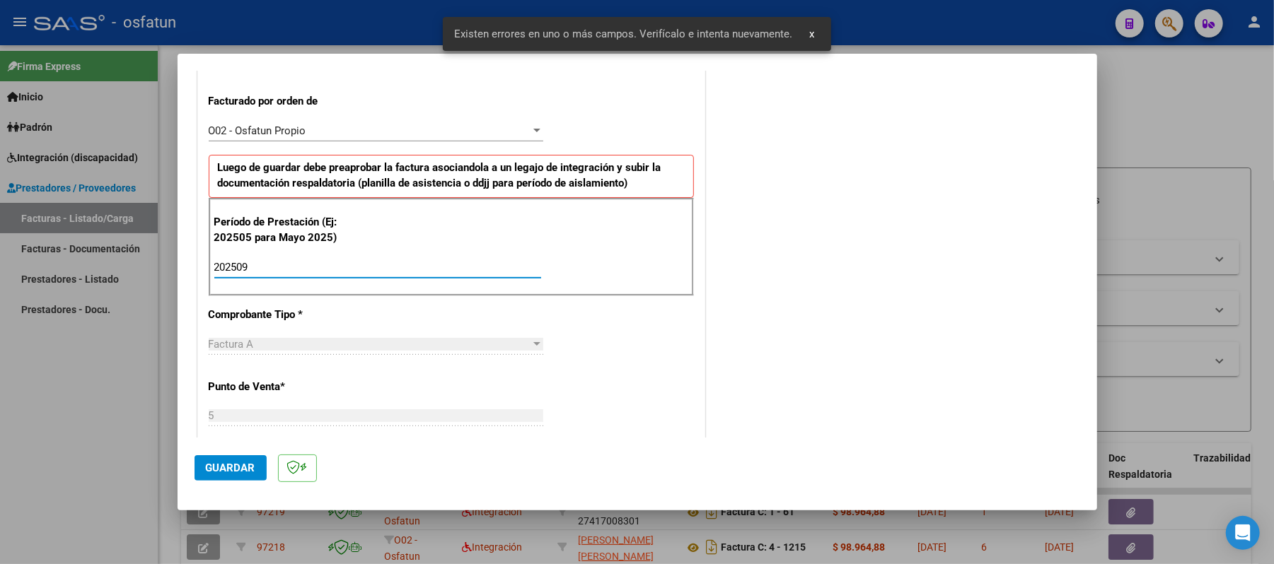
type input "202509"
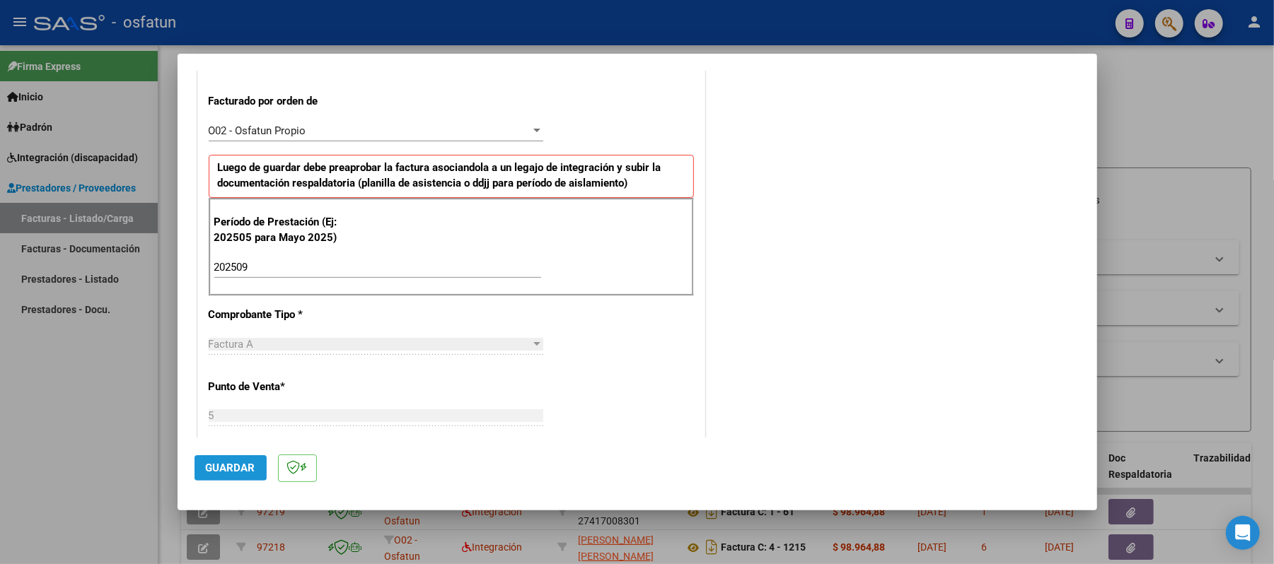
click at [229, 463] on span "Guardar" at bounding box center [231, 468] width 50 height 13
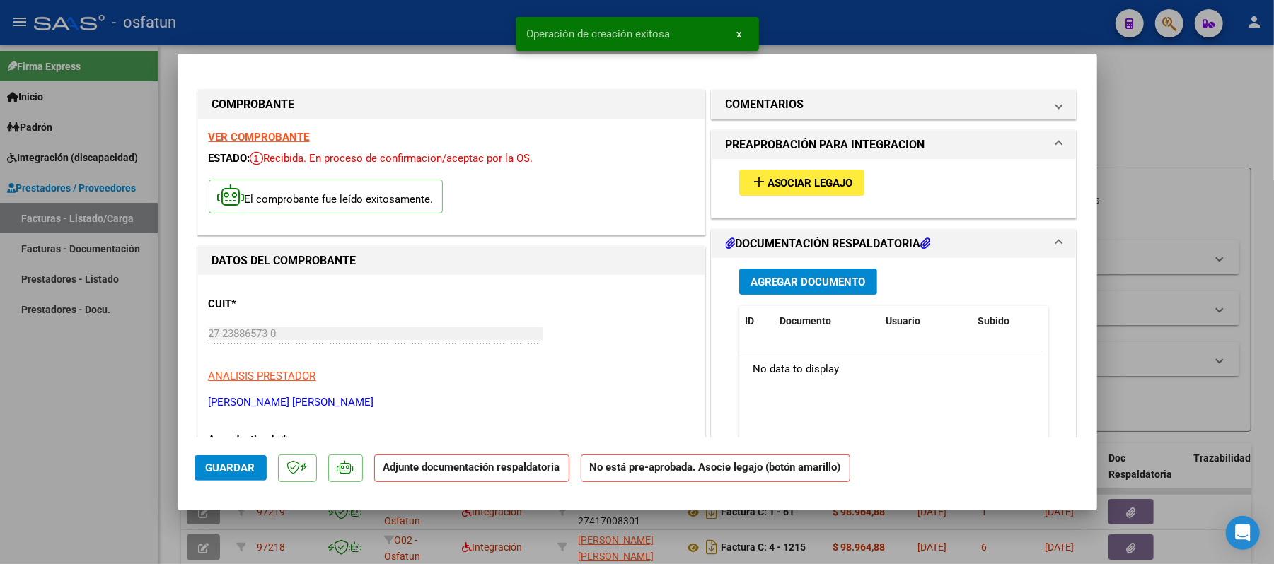
click at [798, 174] on button "add Asociar Legajo" at bounding box center [801, 183] width 125 height 26
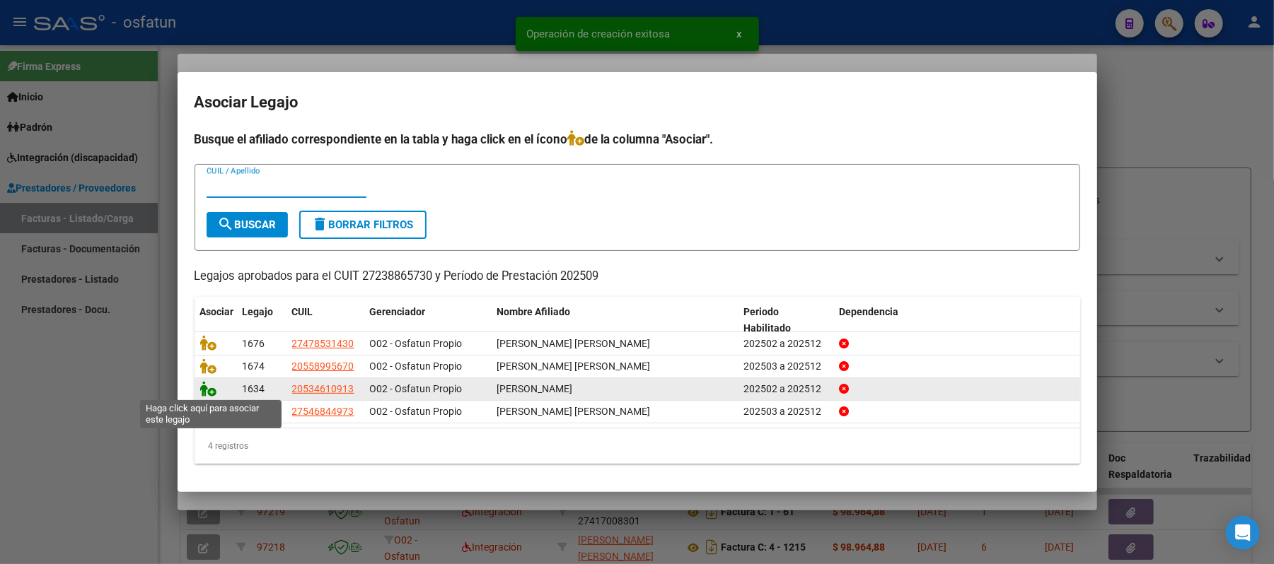
click at [204, 392] on icon at bounding box center [208, 389] width 17 height 16
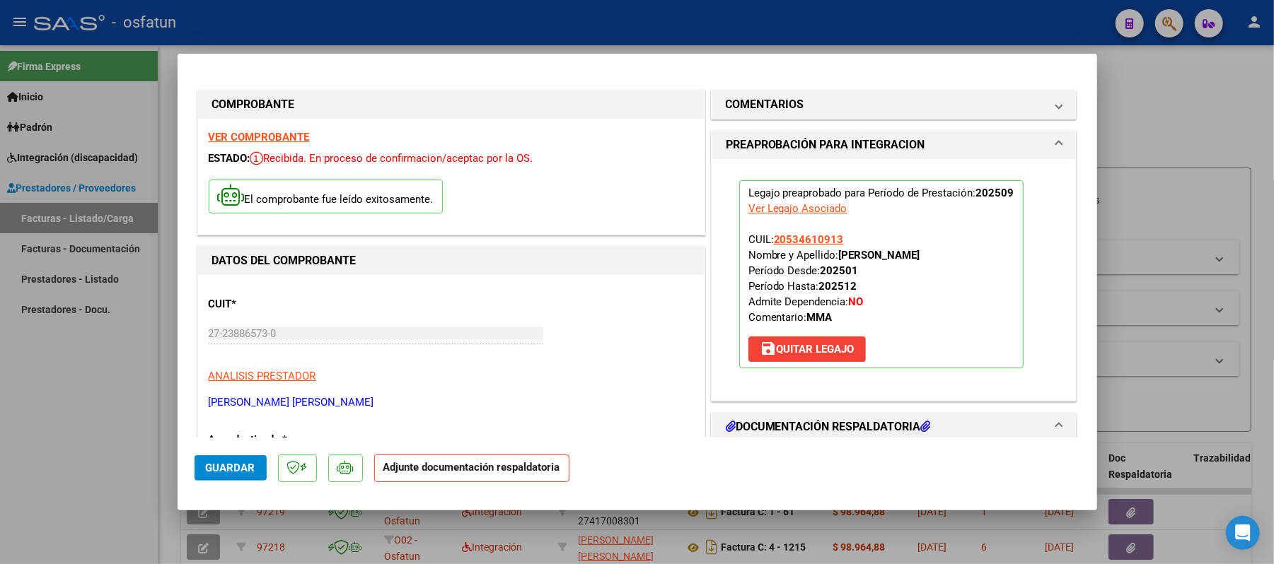
scroll to position [94, 0]
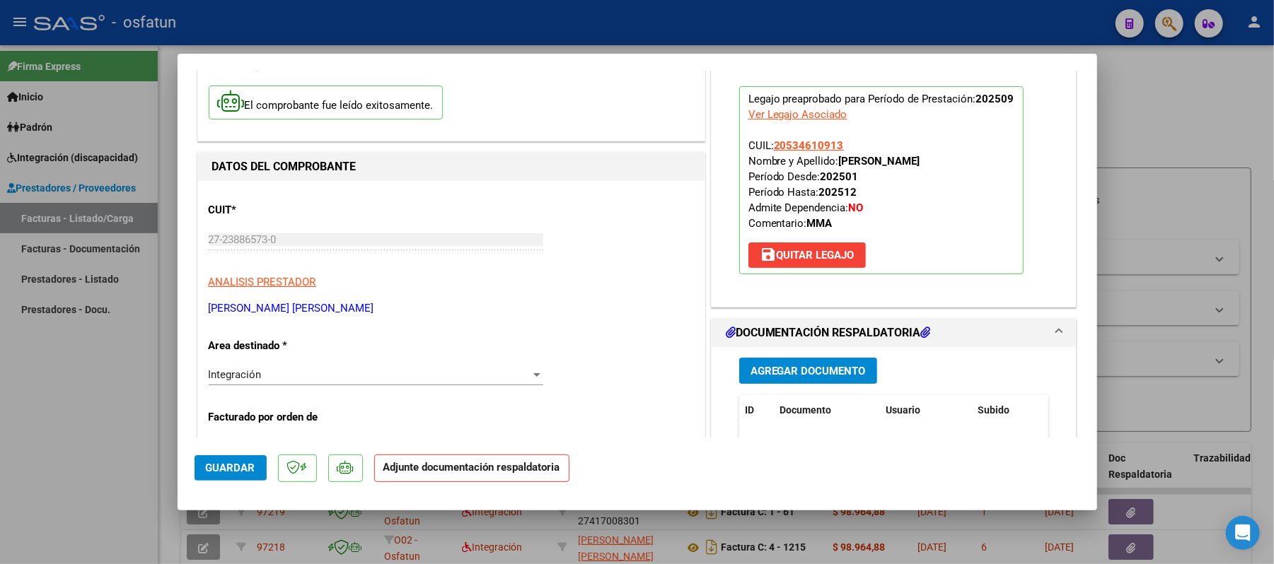
click at [822, 374] on span "Agregar Documento" at bounding box center [807, 371] width 115 height 13
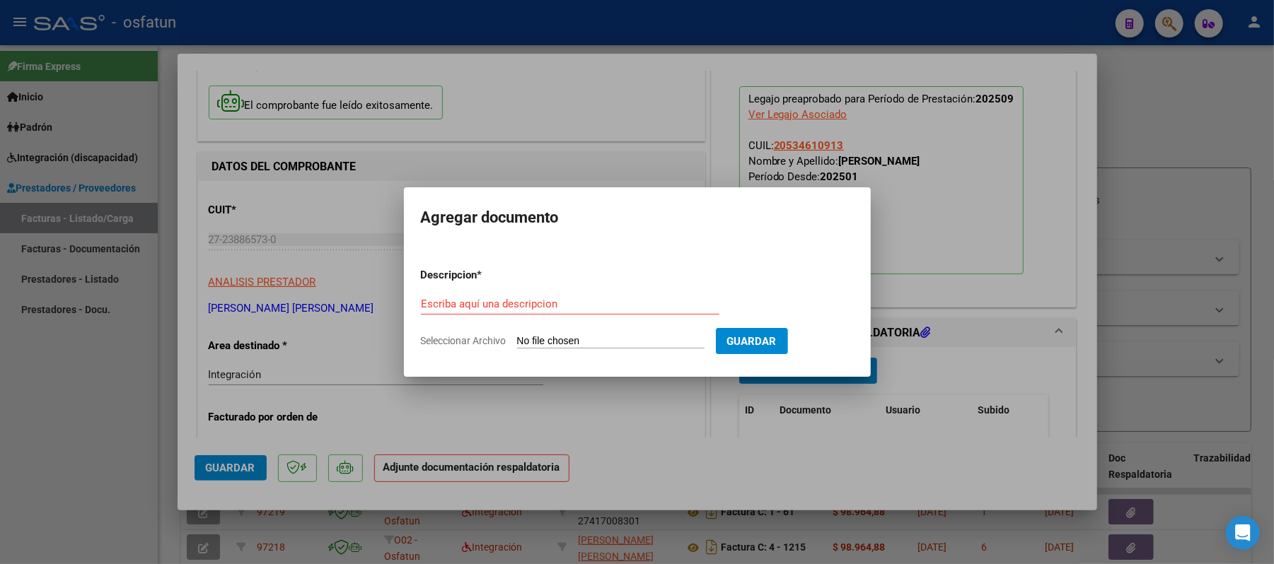
click at [637, 314] on div "Escriba aquí una descripcion" at bounding box center [570, 304] width 298 height 21
type input "asist"
click at [604, 340] on input "Seleccionar Archivo" at bounding box center [610, 341] width 187 height 13
type input "C:\fakepath\ASIST.pdf"
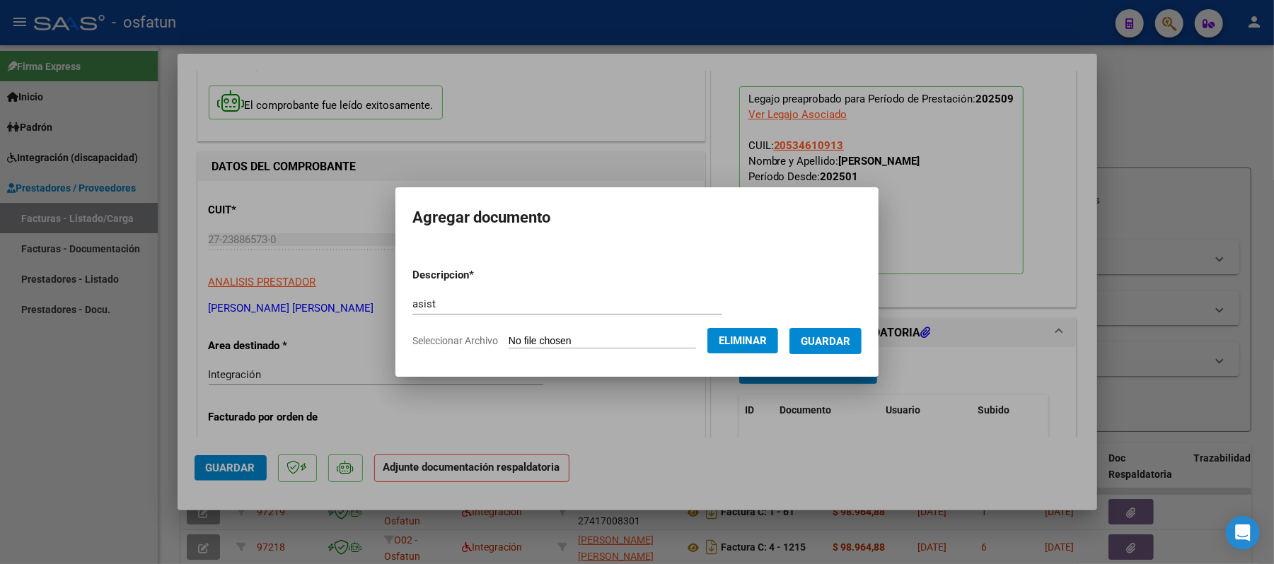
click at [837, 337] on span "Guardar" at bounding box center [826, 341] width 50 height 13
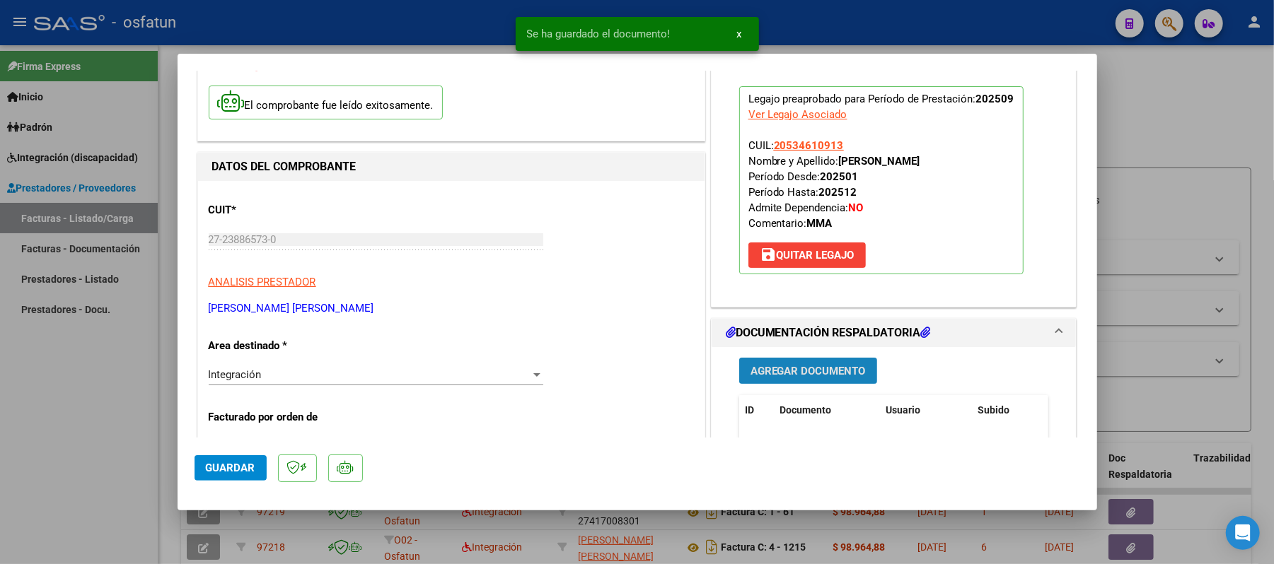
click at [824, 372] on span "Agregar Documento" at bounding box center [807, 371] width 115 height 13
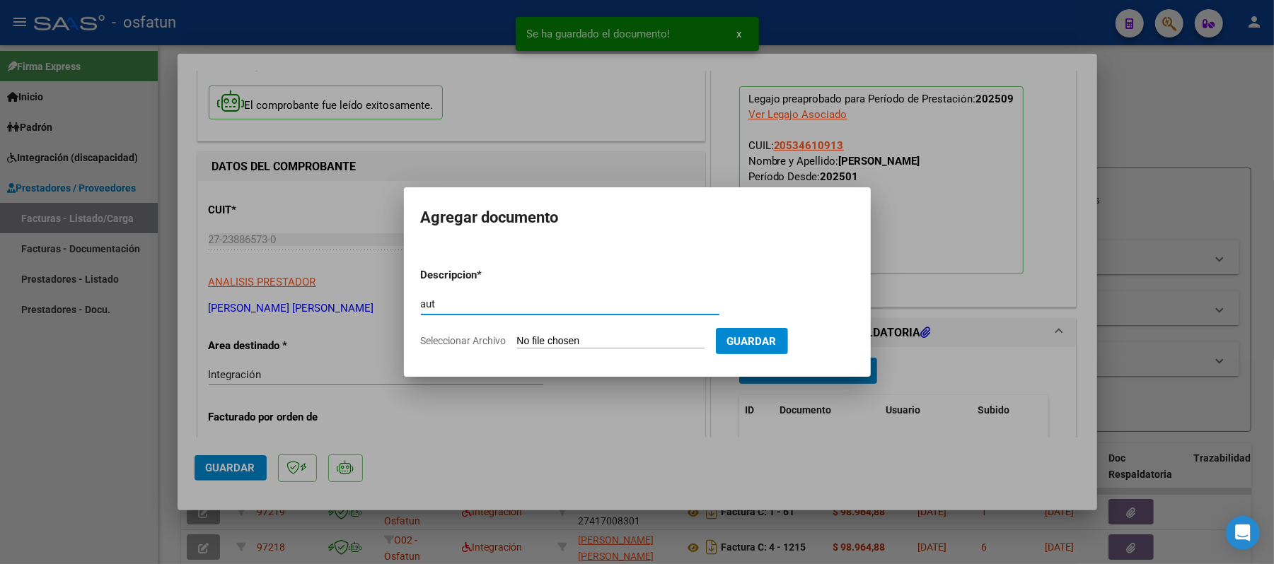
type input "aut"
click at [604, 344] on input "Seleccionar Archivo" at bounding box center [610, 341] width 187 height 13
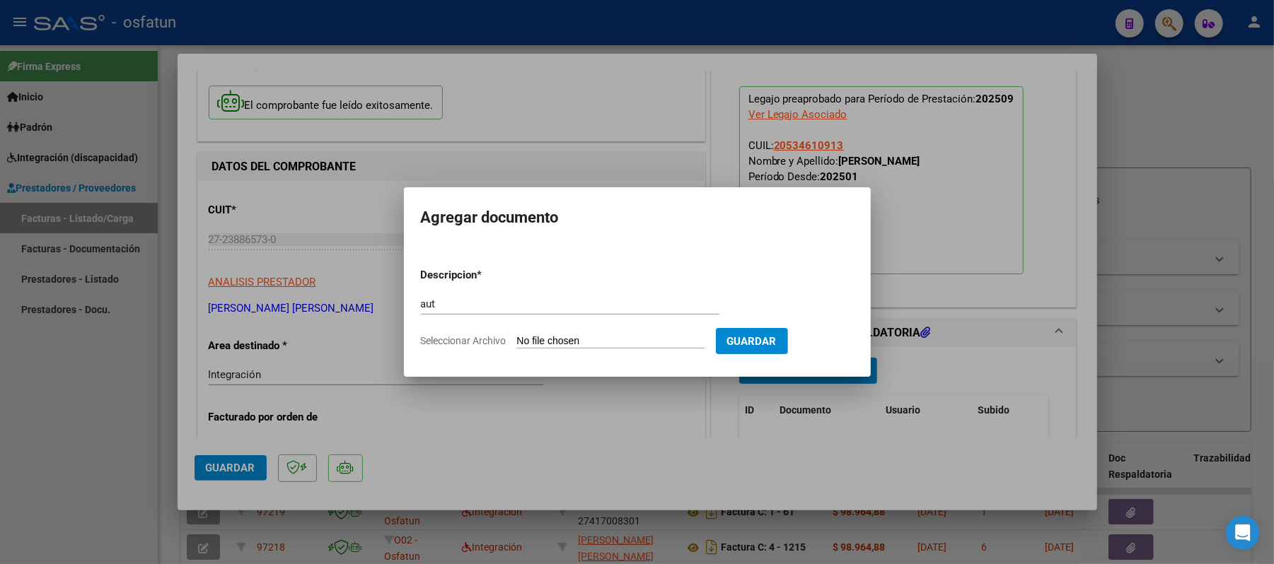
type input "C:\fakepath\AUT.pdf"
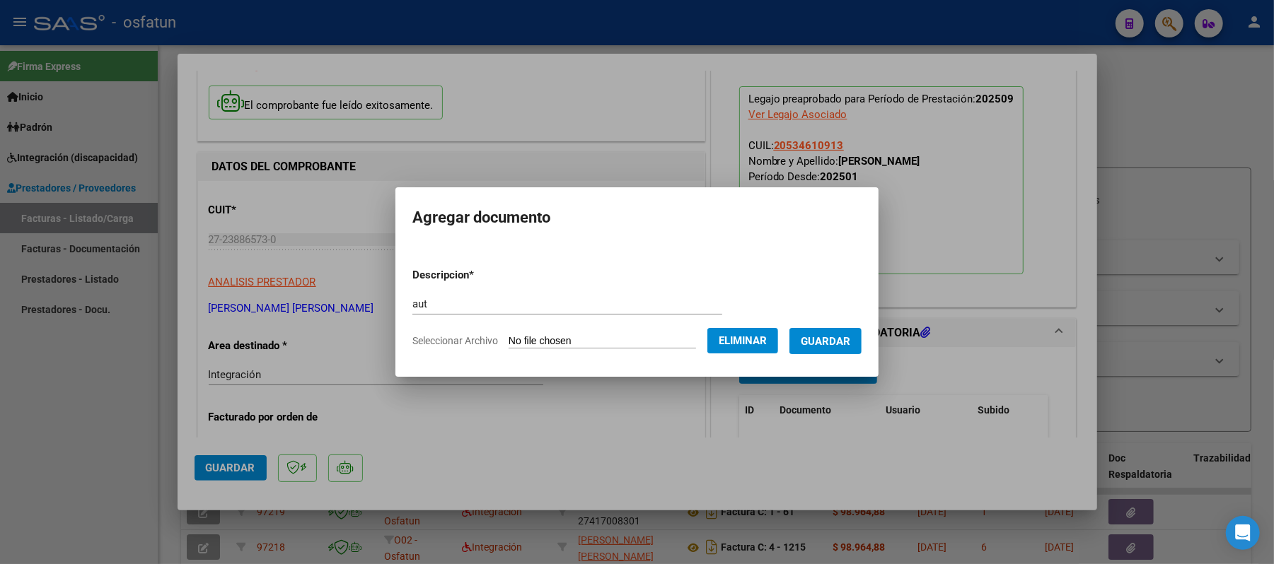
click at [840, 341] on span "Guardar" at bounding box center [826, 341] width 50 height 13
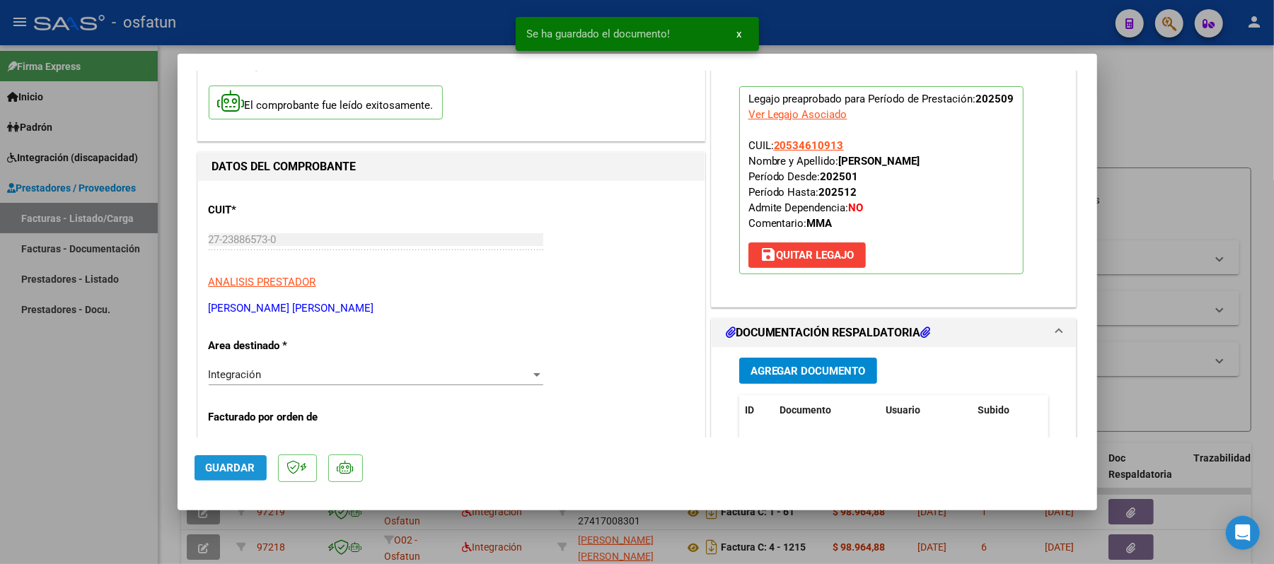
click at [236, 465] on span "Guardar" at bounding box center [231, 468] width 50 height 13
click at [1189, 125] on div at bounding box center [637, 282] width 1274 height 564
type input "$ 0,00"
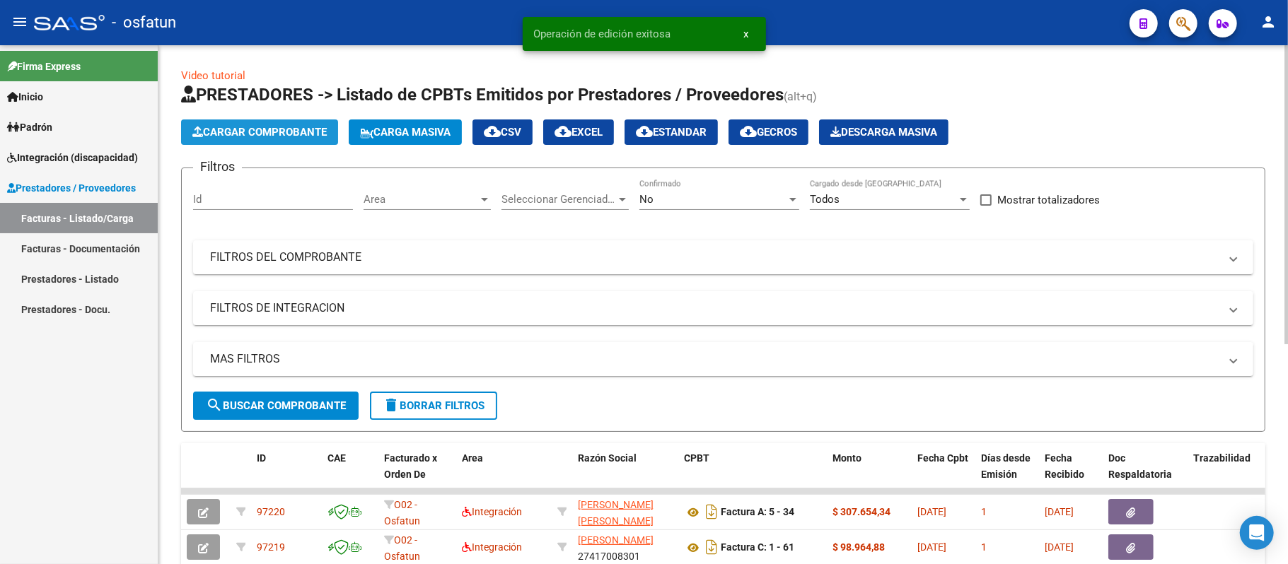
click at [314, 130] on span "Cargar Comprobante" at bounding box center [259, 132] width 134 height 13
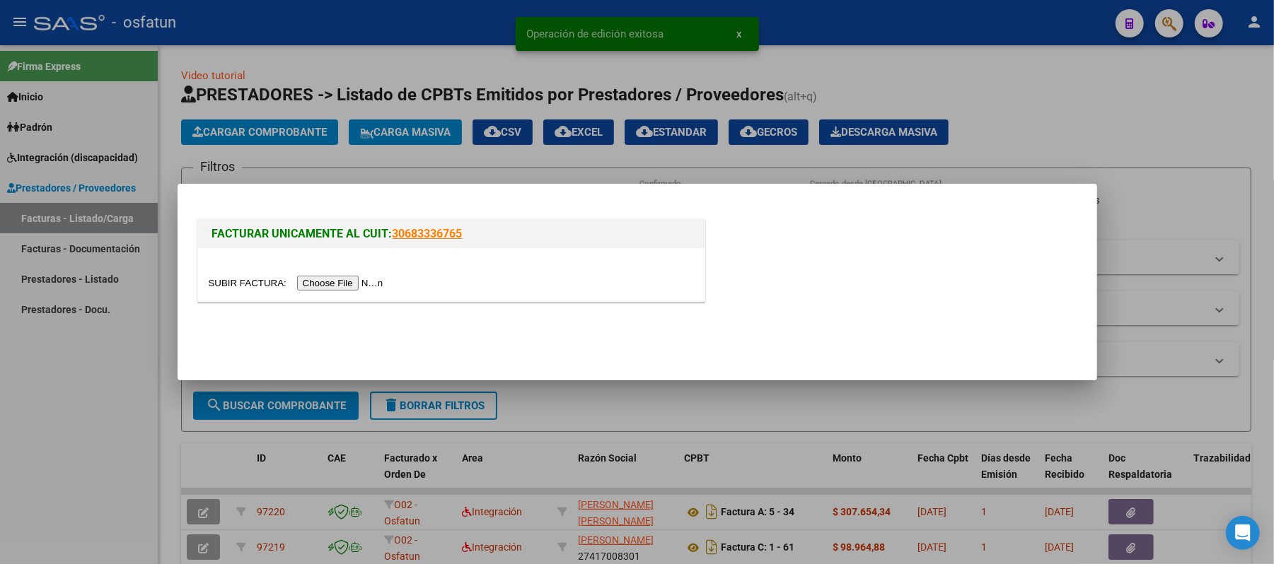
click at [361, 278] on input "file" at bounding box center [298, 283] width 179 height 15
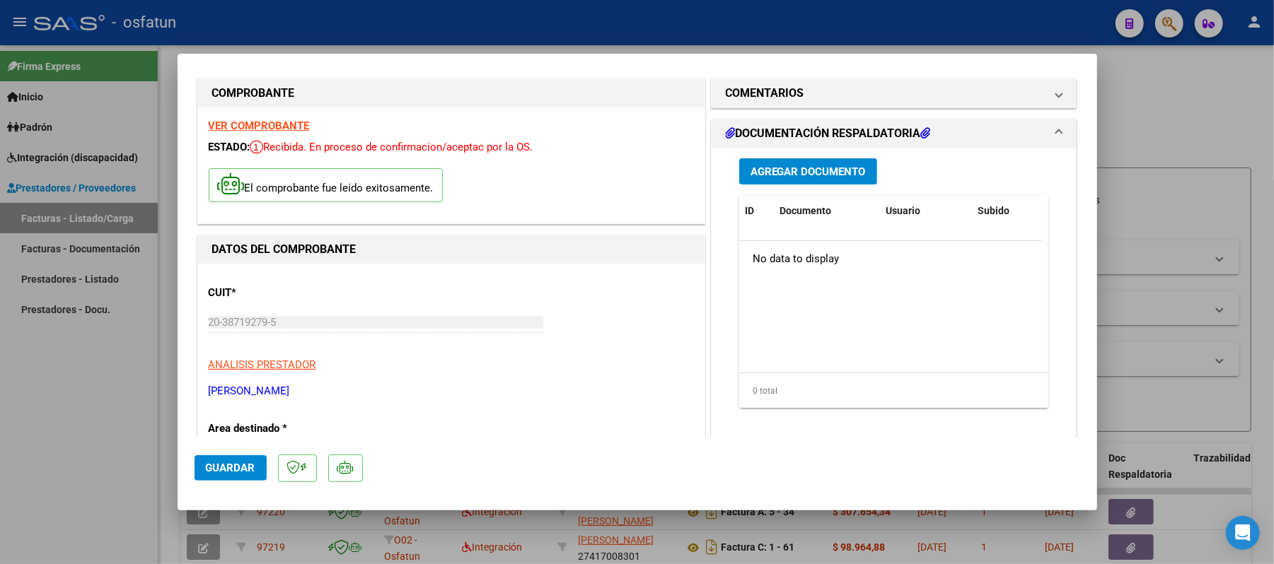
scroll to position [0, 0]
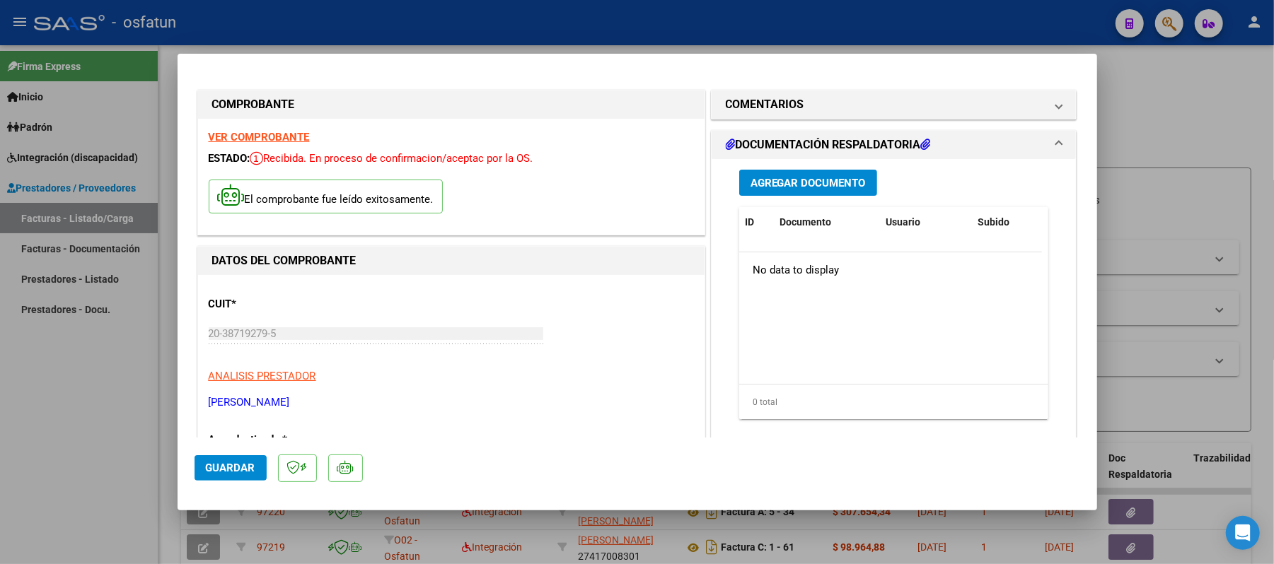
click at [774, 185] on span "Agregar Documento" at bounding box center [807, 183] width 115 height 13
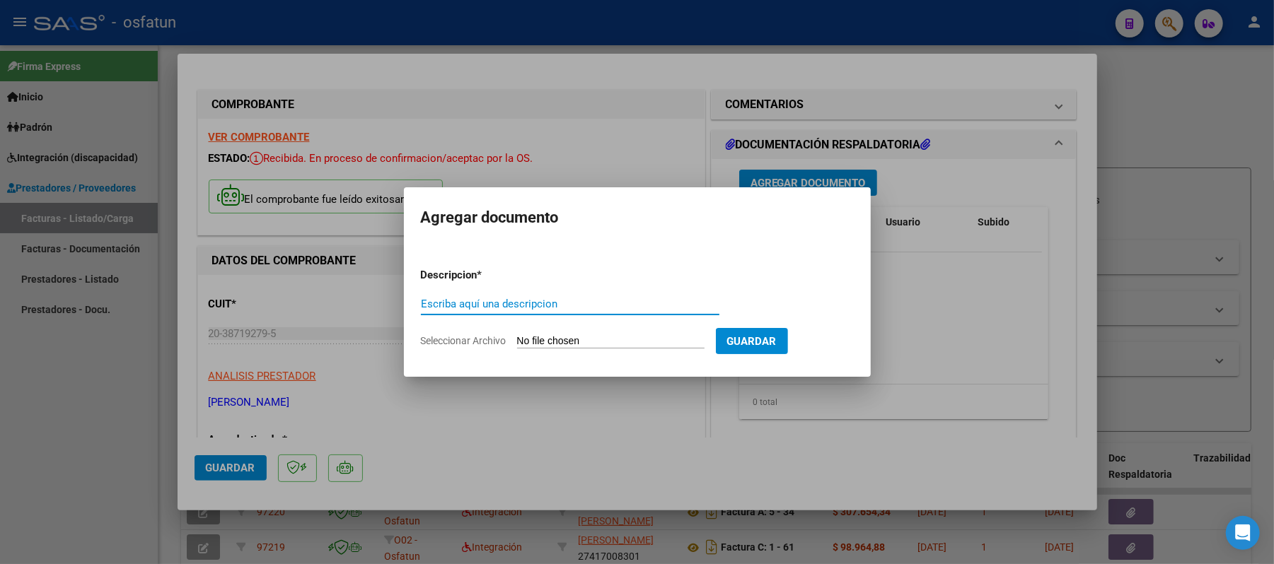
click at [554, 310] on input "Escriba aquí una descripcion" at bounding box center [570, 304] width 298 height 13
type input "asist"
click at [547, 337] on input "Seleccionar Archivo" at bounding box center [610, 341] width 187 height 13
type input "C:\fakepath\ASIST.pdf"
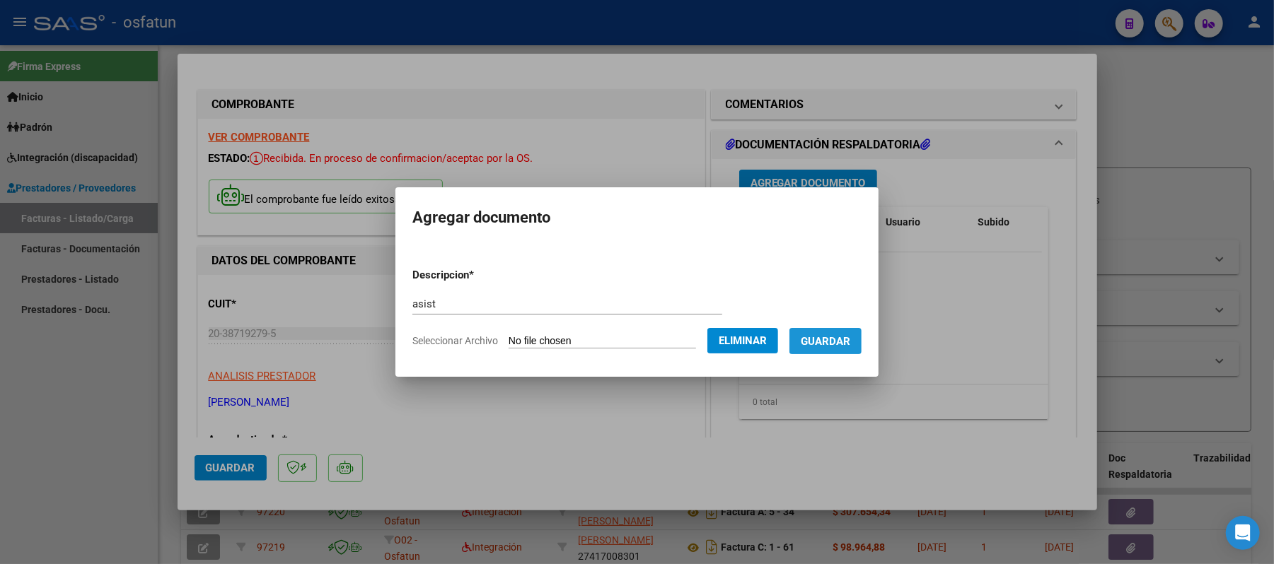
click at [850, 340] on span "Guardar" at bounding box center [826, 341] width 50 height 13
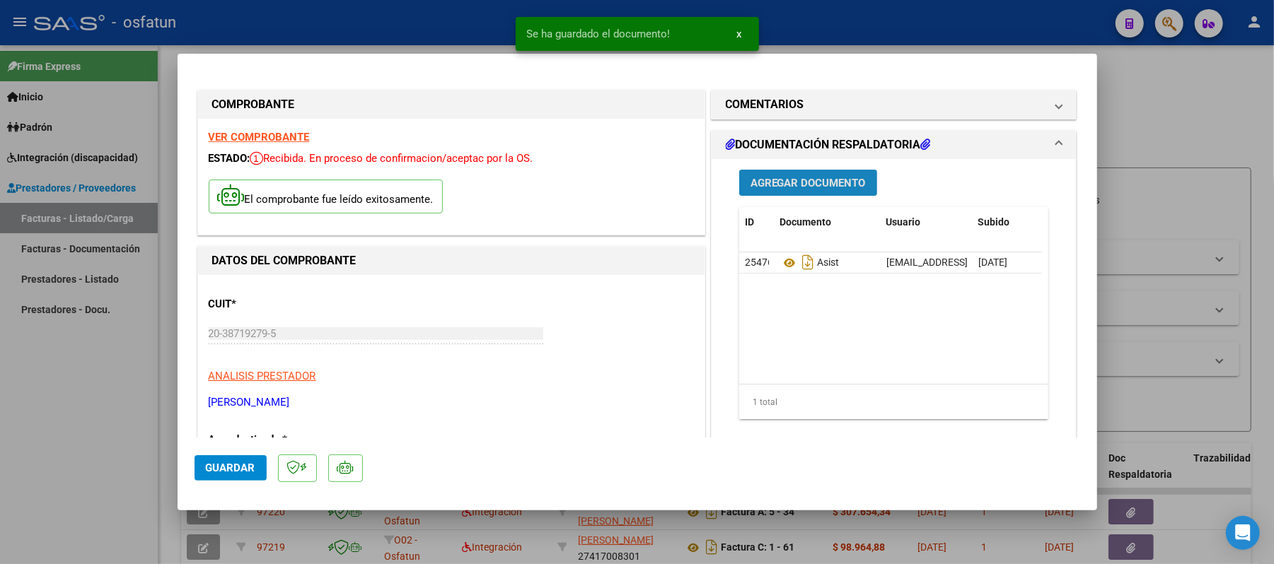
click at [804, 187] on span "Agregar Documento" at bounding box center [807, 183] width 115 height 13
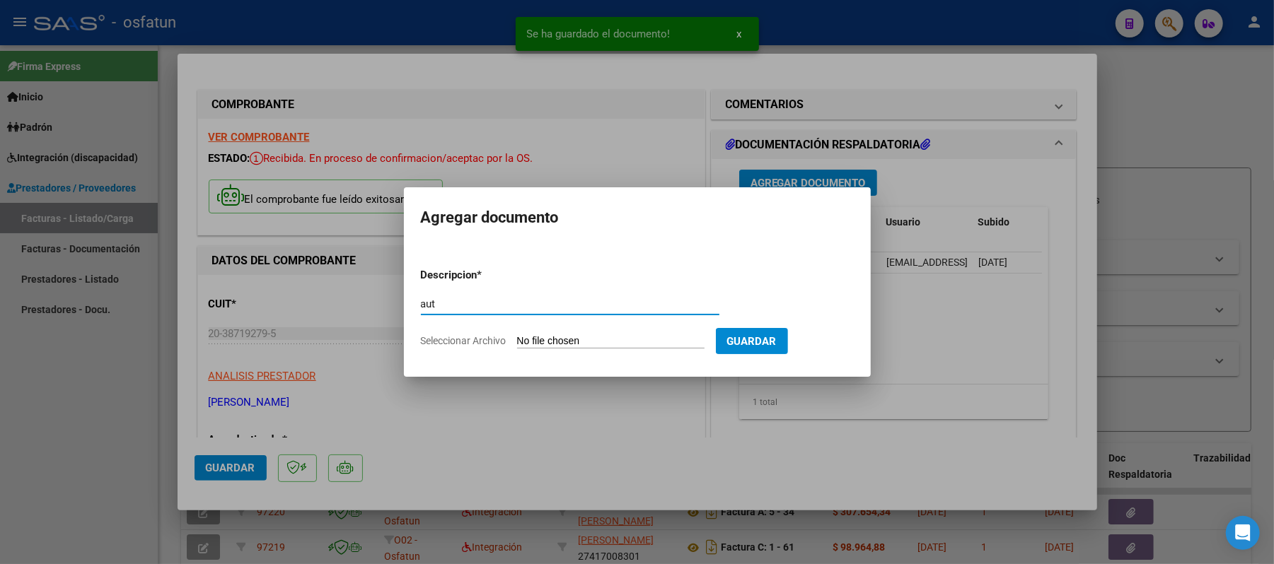
type input "aut"
click at [572, 340] on input "Seleccionar Archivo" at bounding box center [610, 341] width 187 height 13
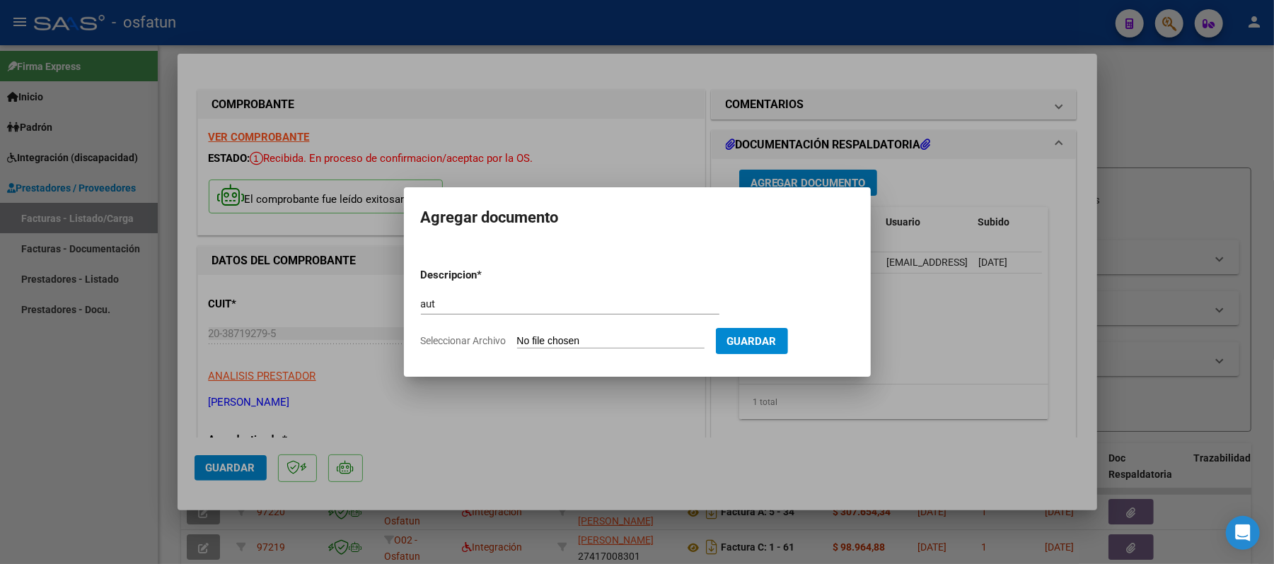
type input "C:\fakepath\AUT.pdf"
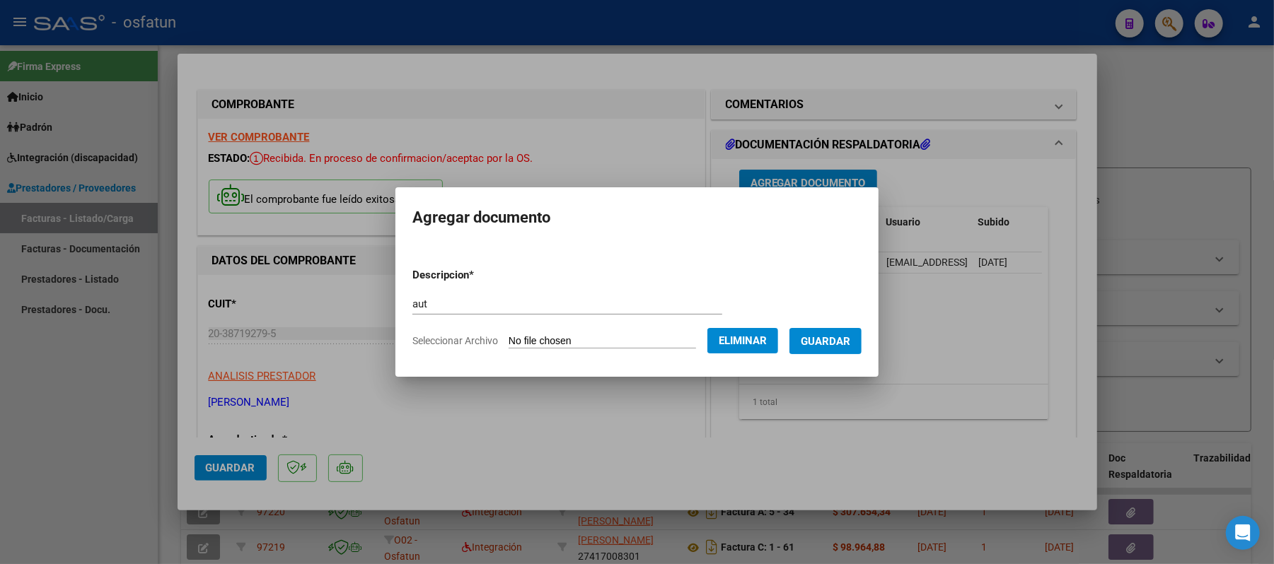
click at [836, 346] on span "Guardar" at bounding box center [826, 341] width 50 height 13
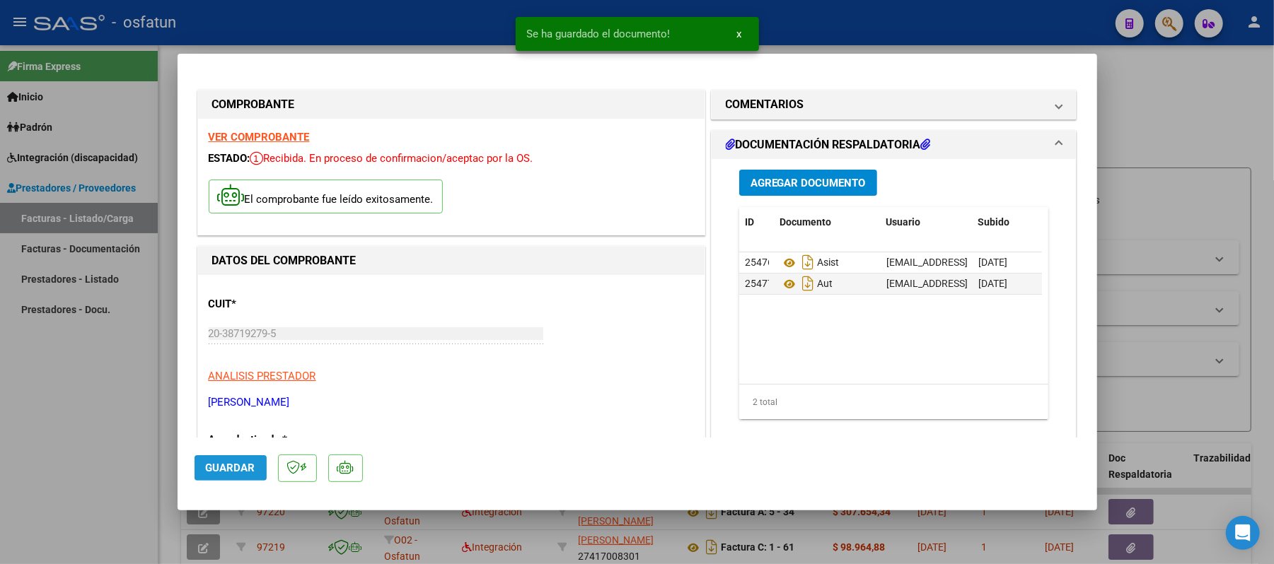
click at [242, 462] on span "Guardar" at bounding box center [231, 468] width 50 height 13
click at [1192, 132] on div at bounding box center [637, 282] width 1274 height 564
type input "$ 0,00"
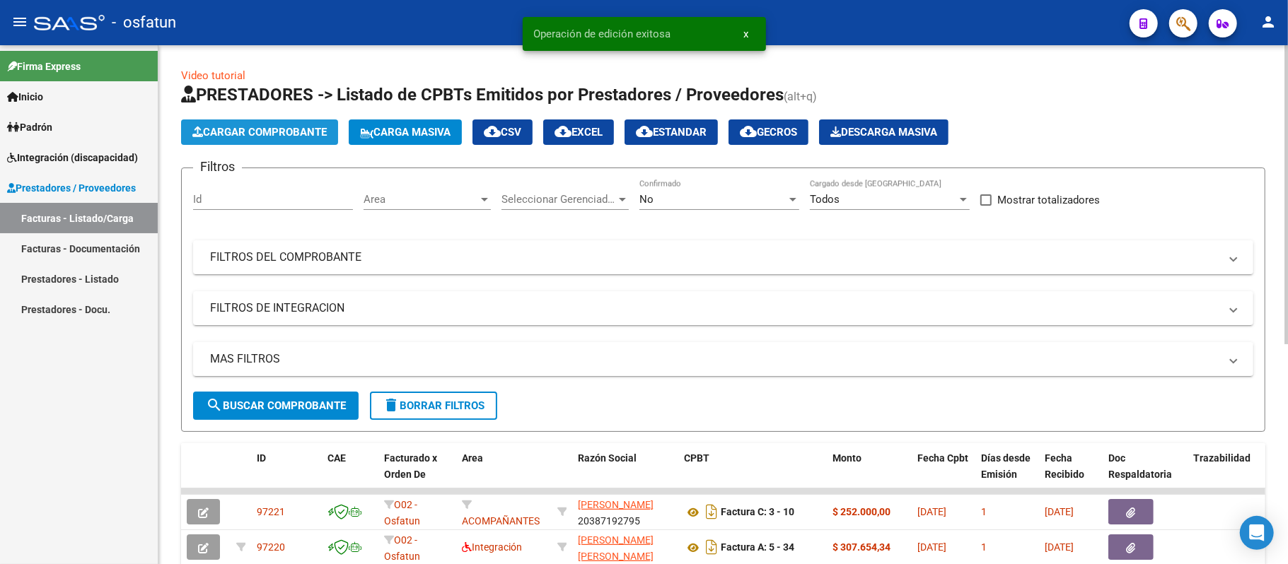
click at [303, 137] on span "Cargar Comprobante" at bounding box center [259, 132] width 134 height 13
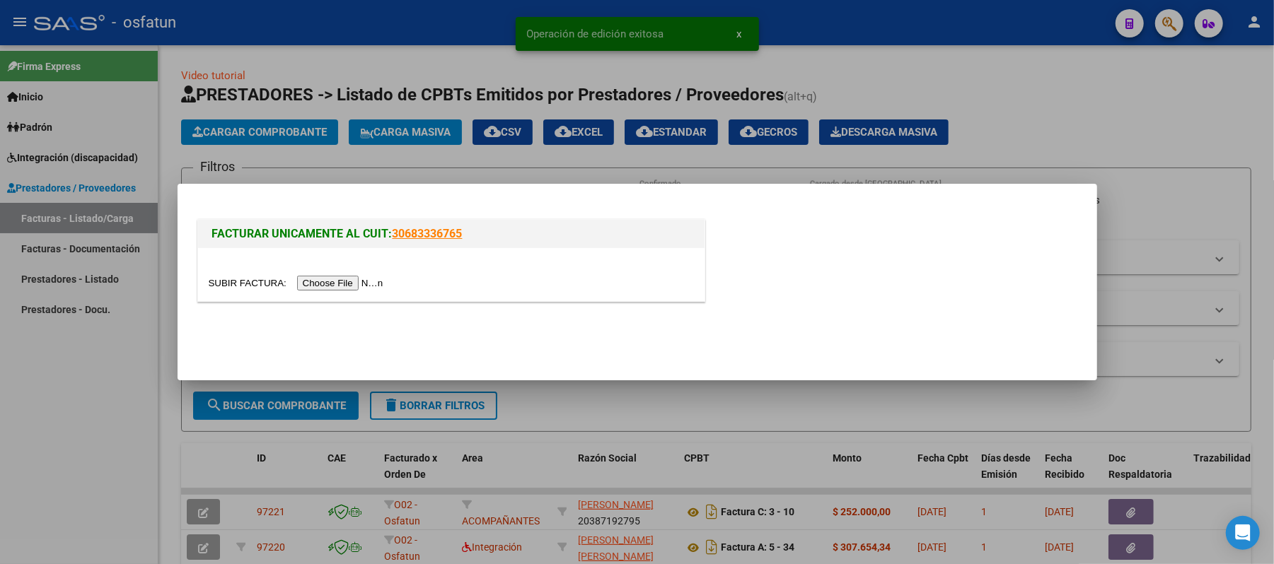
click at [325, 280] on input "file" at bounding box center [298, 283] width 179 height 15
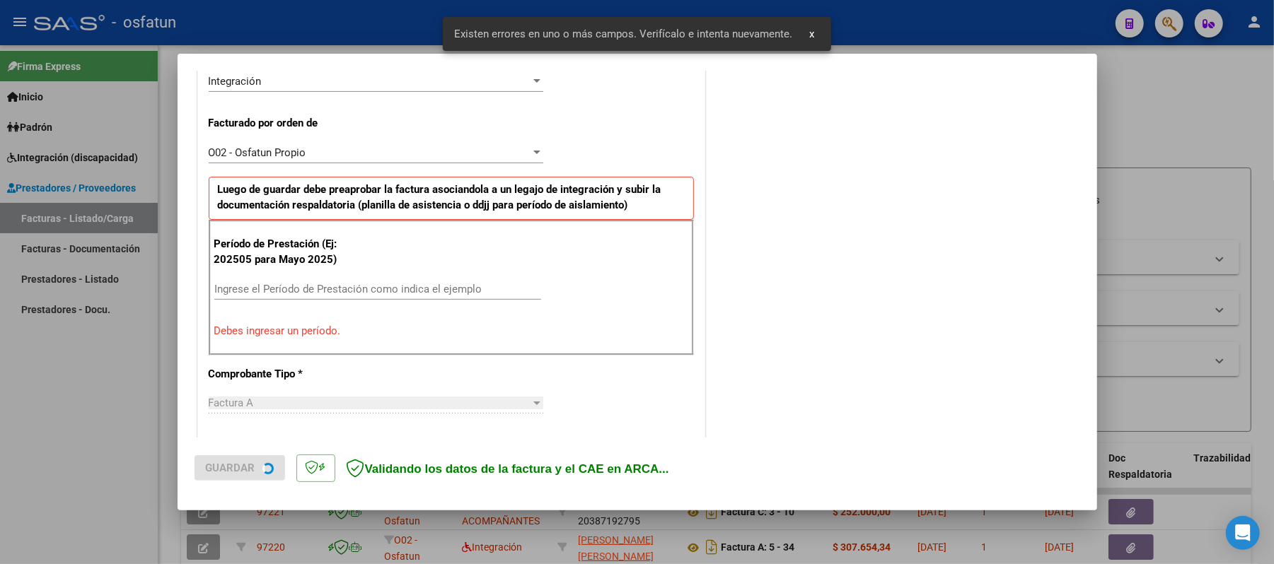
scroll to position [383, 0]
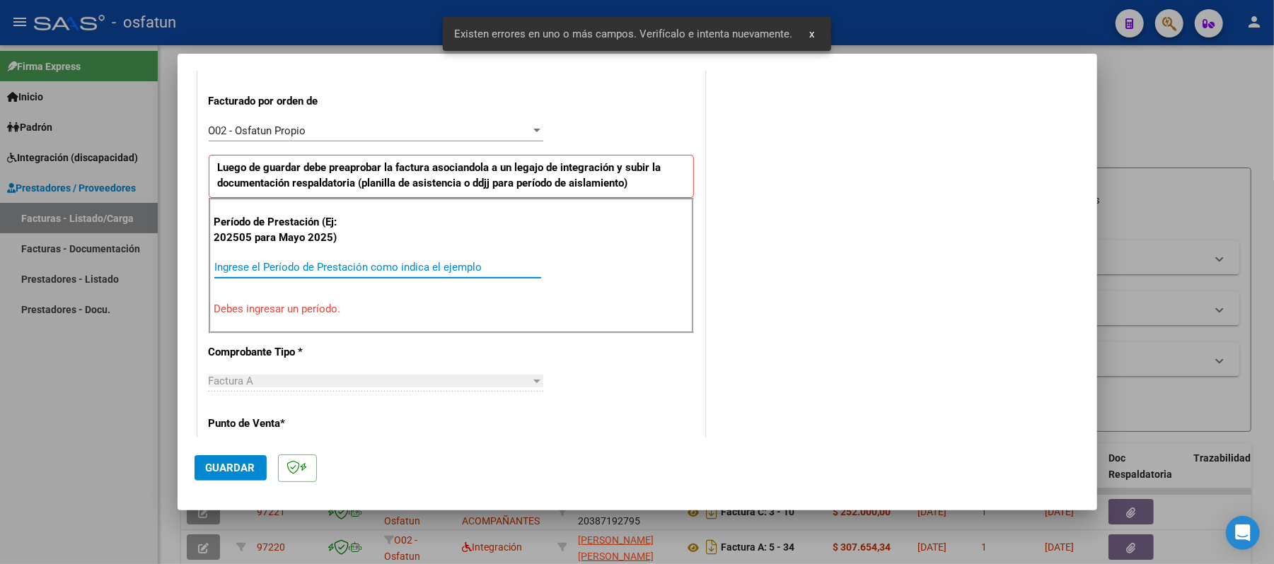
click at [411, 272] on input "Ingrese el Período de Prestación como indica el ejemplo" at bounding box center [377, 267] width 327 height 13
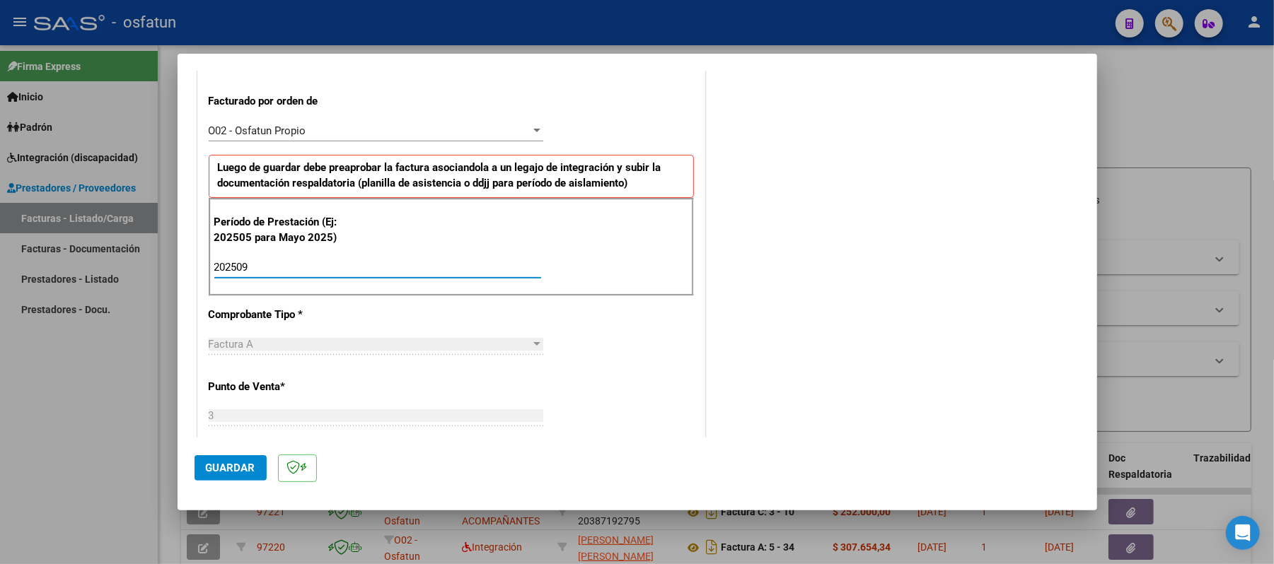
type input "202509"
click at [243, 462] on span "Guardar" at bounding box center [231, 468] width 50 height 13
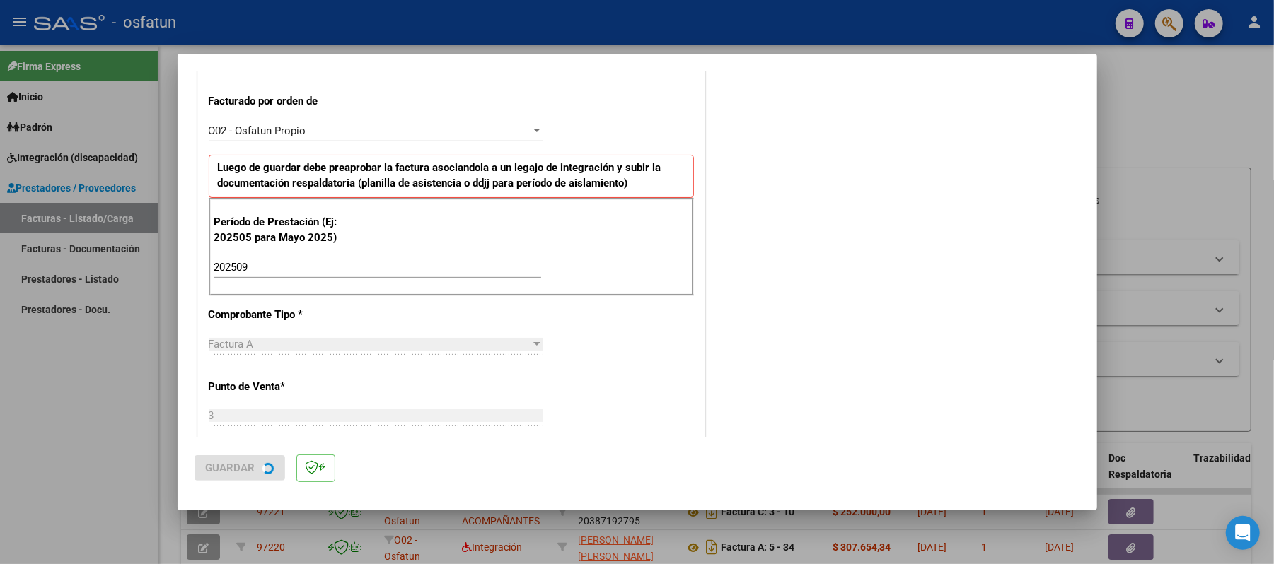
scroll to position [0, 0]
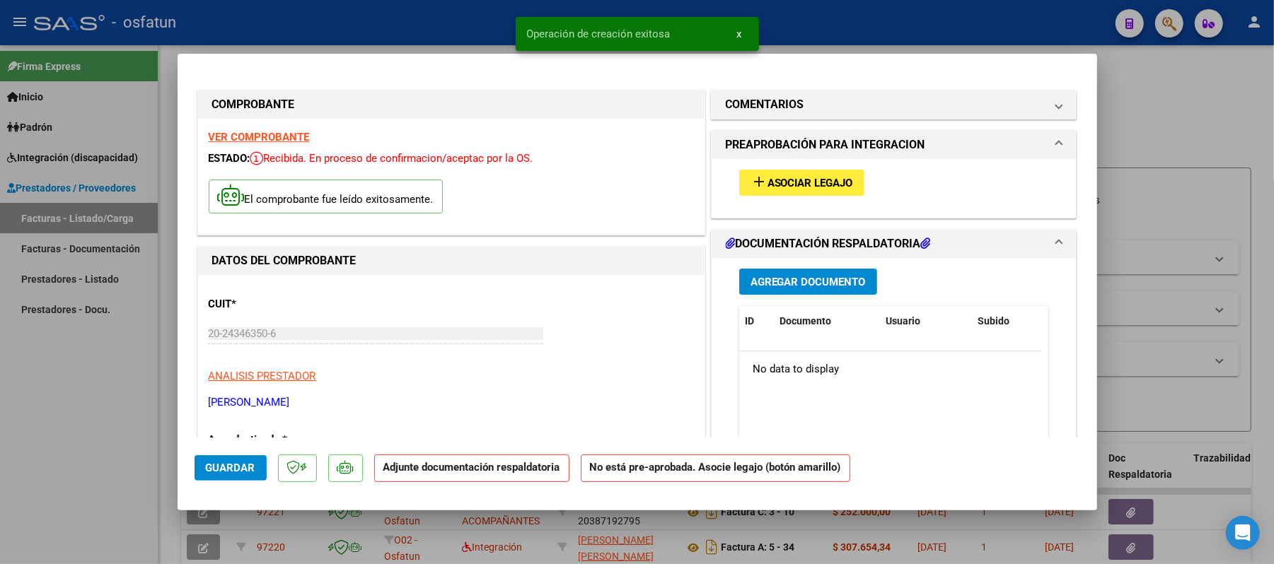
click at [781, 184] on span "Asociar Legajo" at bounding box center [810, 183] width 86 height 13
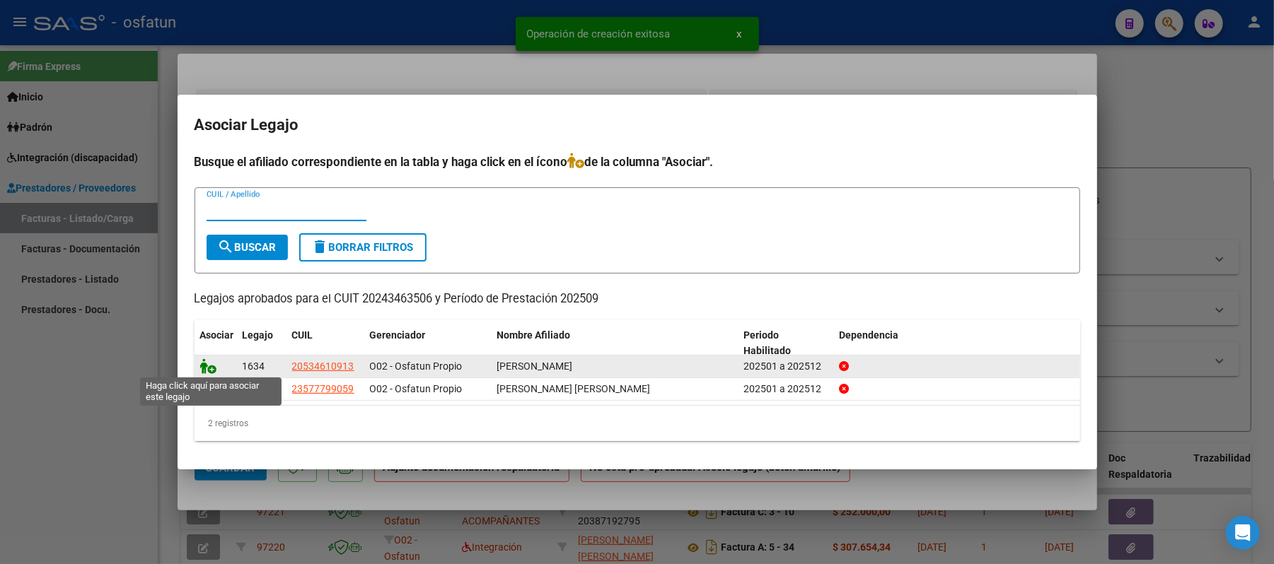
click at [204, 361] on icon at bounding box center [208, 367] width 17 height 16
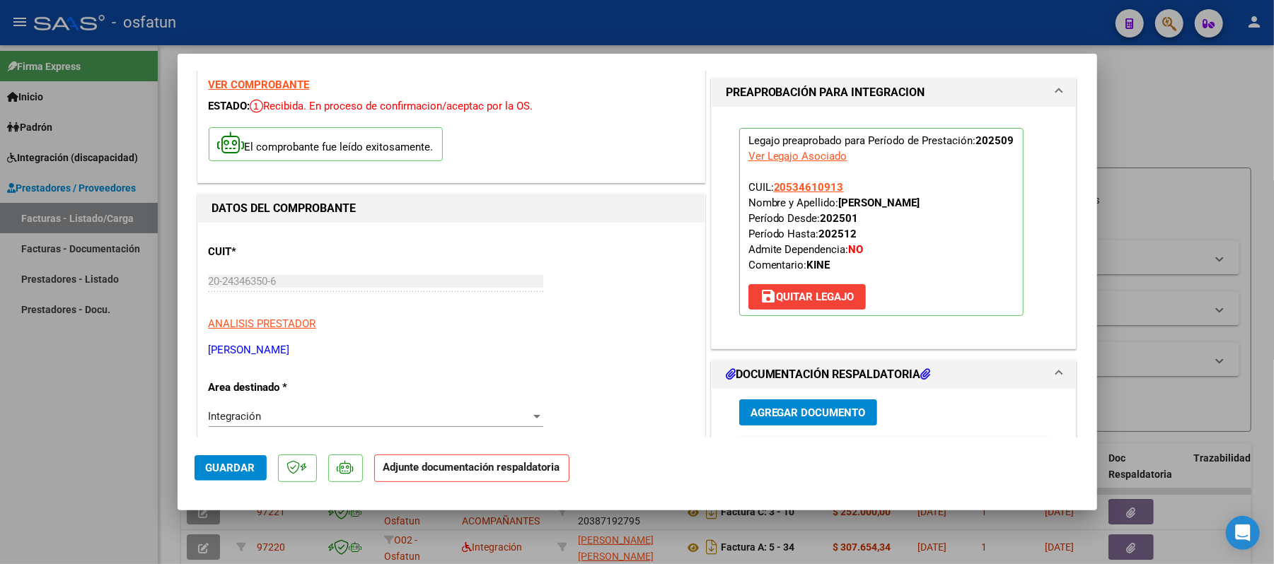
scroll to position [94, 0]
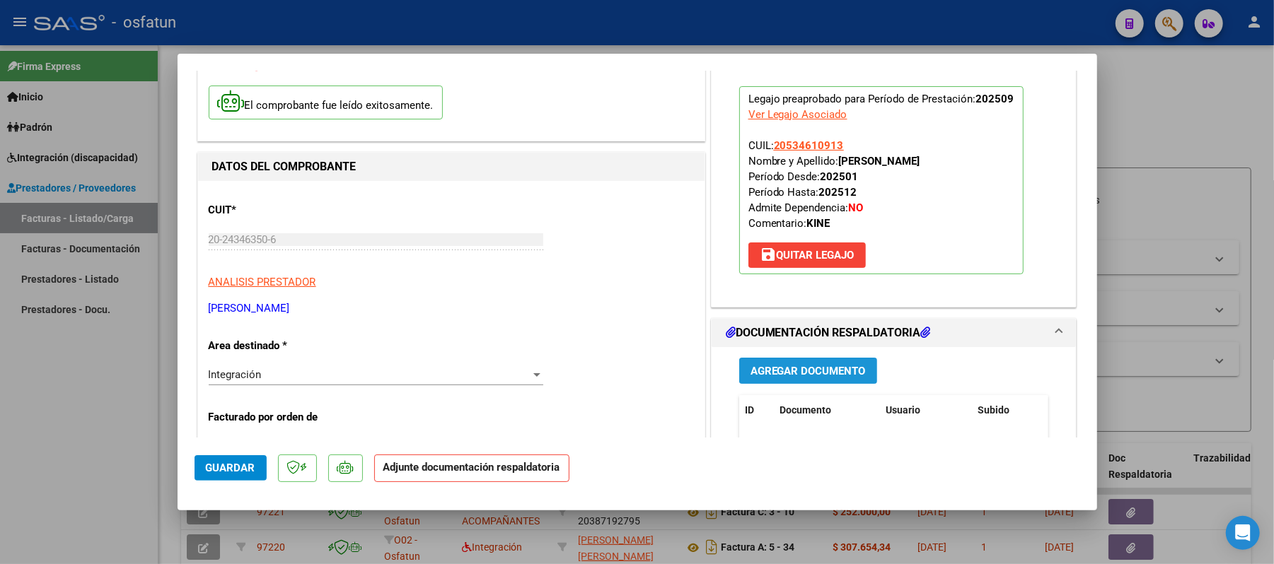
click at [776, 371] on span "Agregar Documento" at bounding box center [807, 371] width 115 height 13
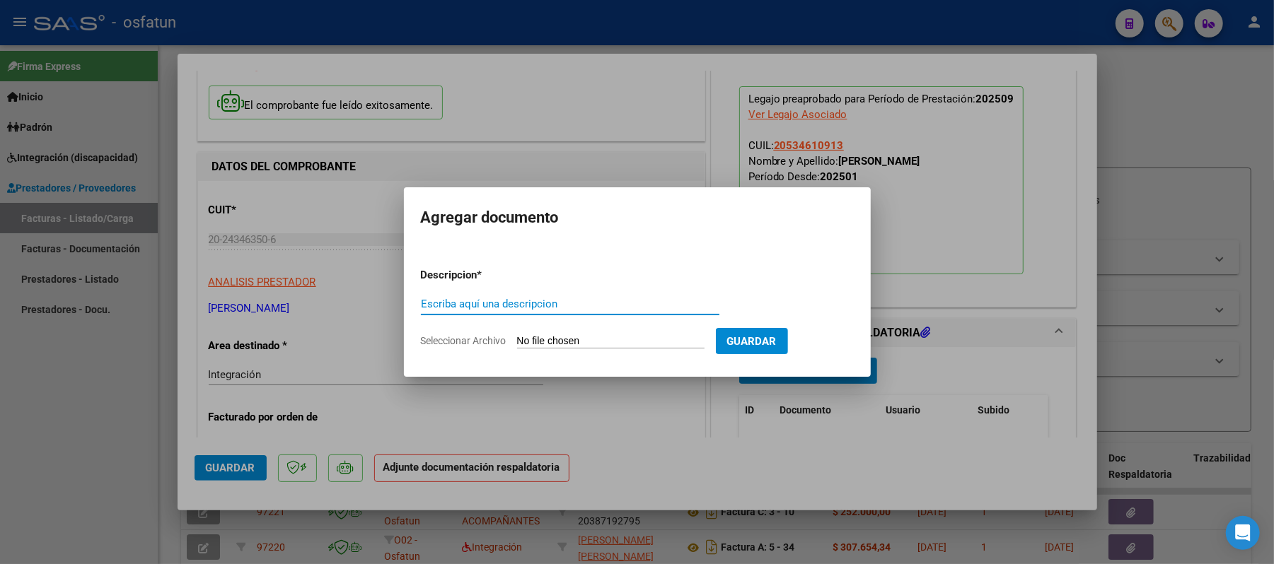
click at [595, 308] on input "Escriba aquí una descripcion" at bounding box center [570, 304] width 298 height 13
type input "asist"
click at [583, 340] on input "Seleccionar Archivo" at bounding box center [610, 341] width 187 height 13
type input "C:\fakepath\ASIST.pdf"
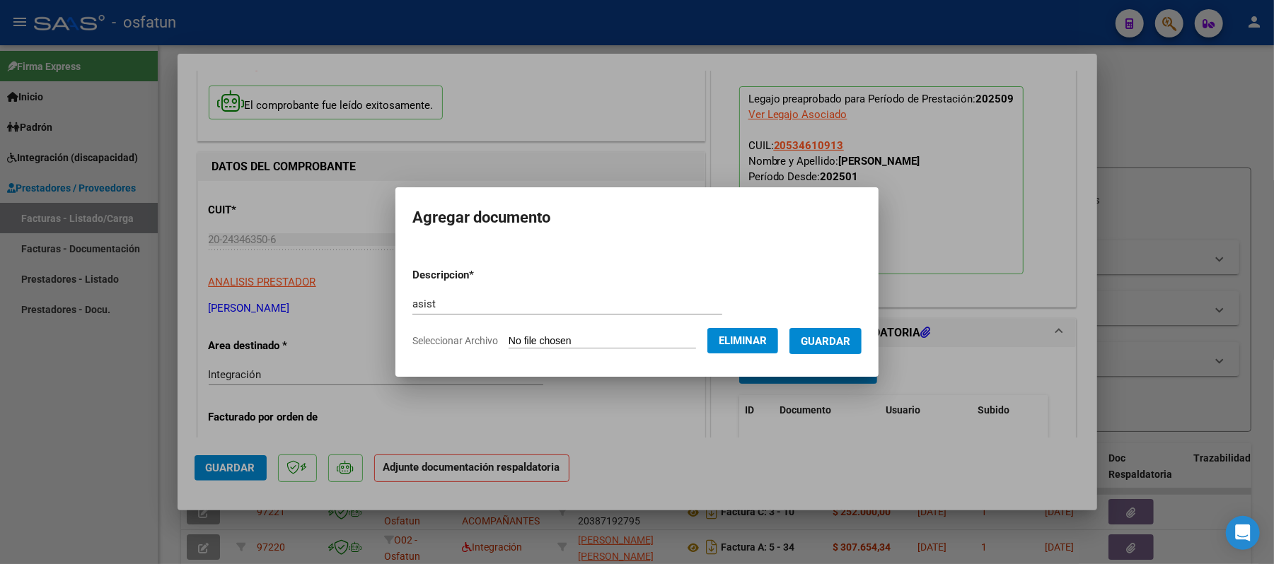
click at [823, 346] on span "Guardar" at bounding box center [826, 341] width 50 height 13
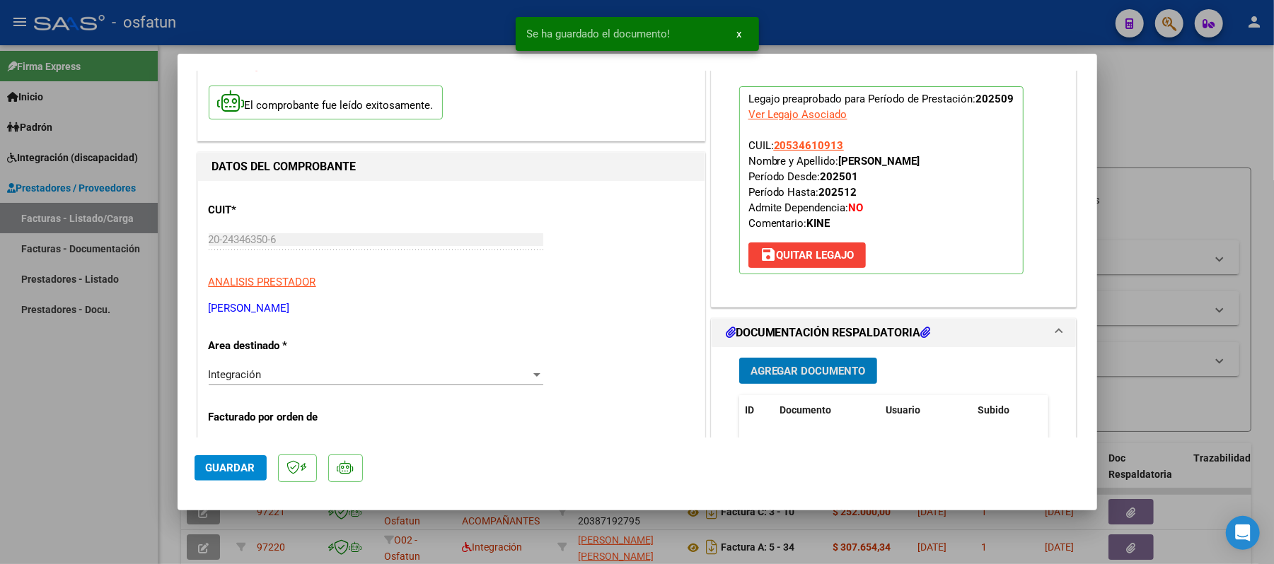
click at [804, 375] on span "Agregar Documento" at bounding box center [807, 371] width 115 height 13
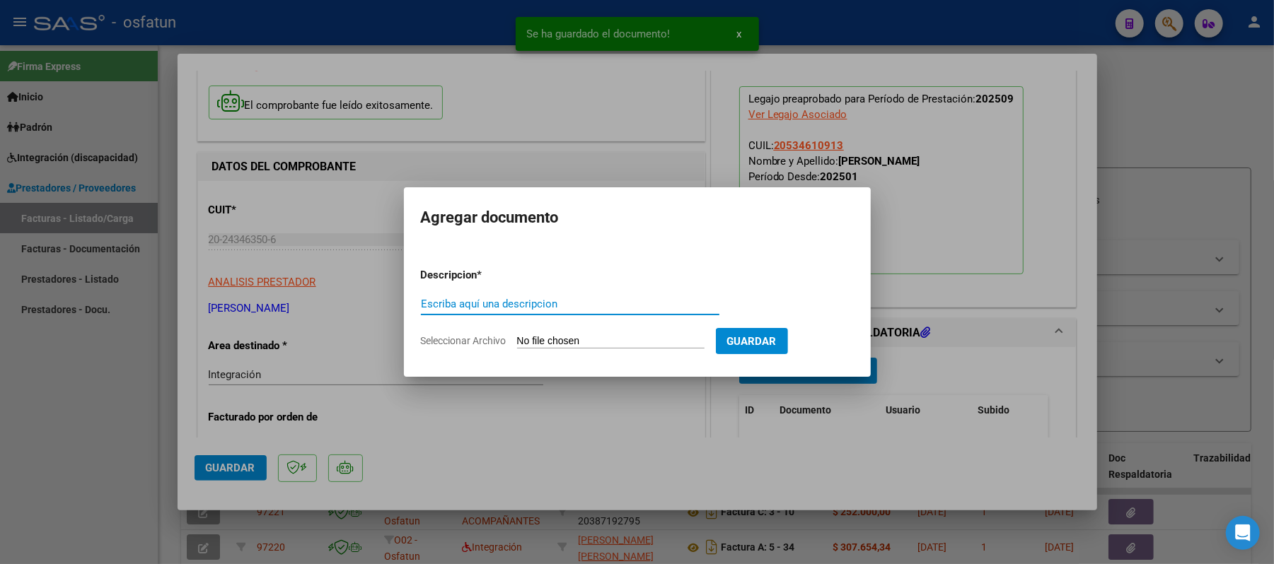
click at [641, 307] on input "Escriba aquí una descripcion" at bounding box center [570, 304] width 298 height 13
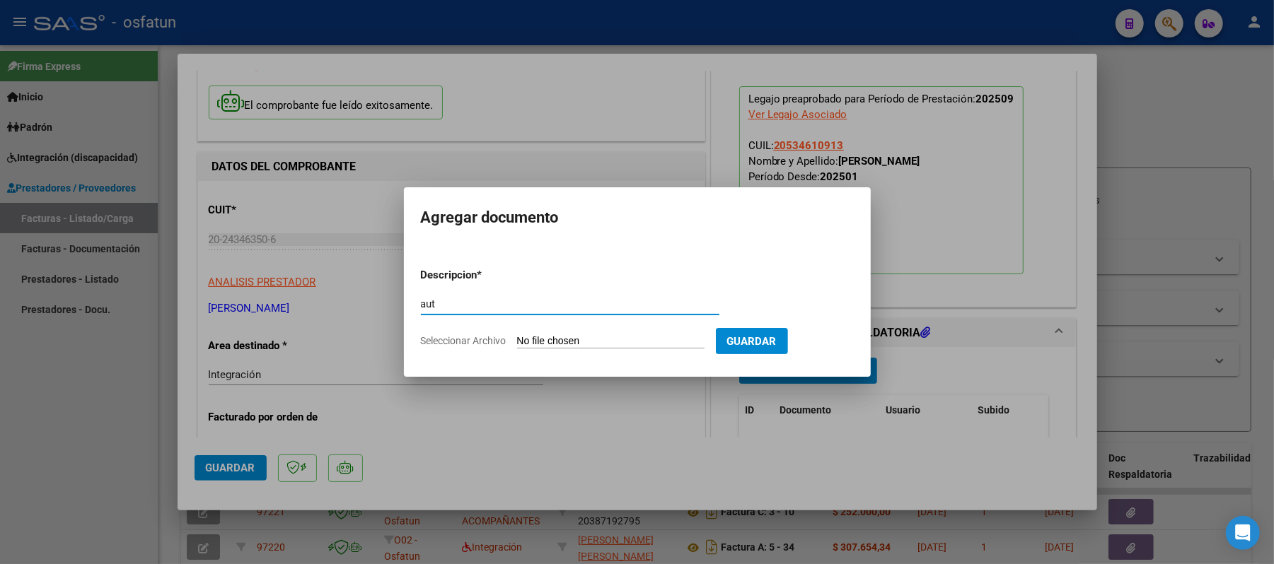
type input "aut"
click at [601, 344] on input "Seleccionar Archivo" at bounding box center [610, 341] width 187 height 13
type input "C:\fakepath\AUT.pdf"
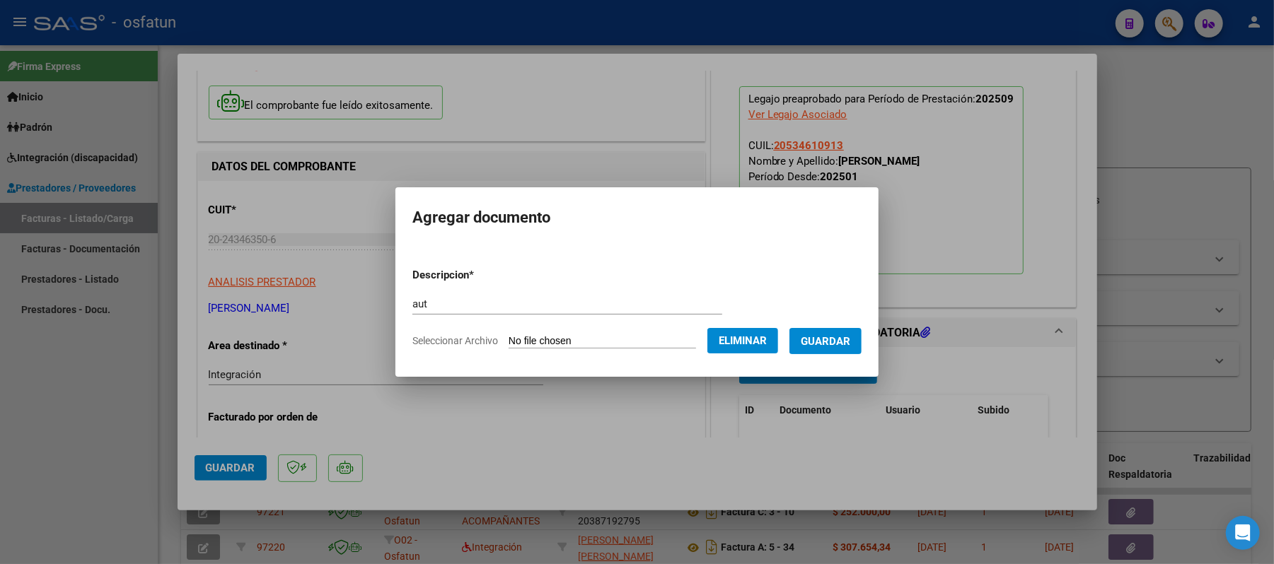
click at [827, 337] on span "Guardar" at bounding box center [826, 341] width 50 height 13
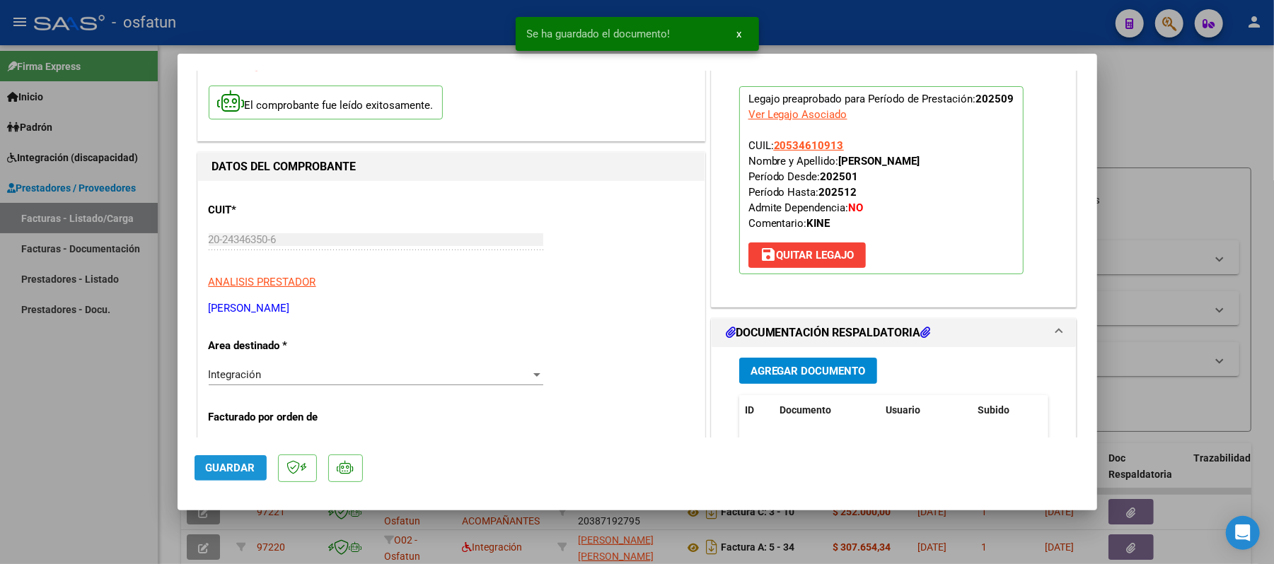
click at [241, 465] on span "Guardar" at bounding box center [231, 468] width 50 height 13
click at [1202, 108] on div at bounding box center [637, 282] width 1274 height 564
type input "$ 0,00"
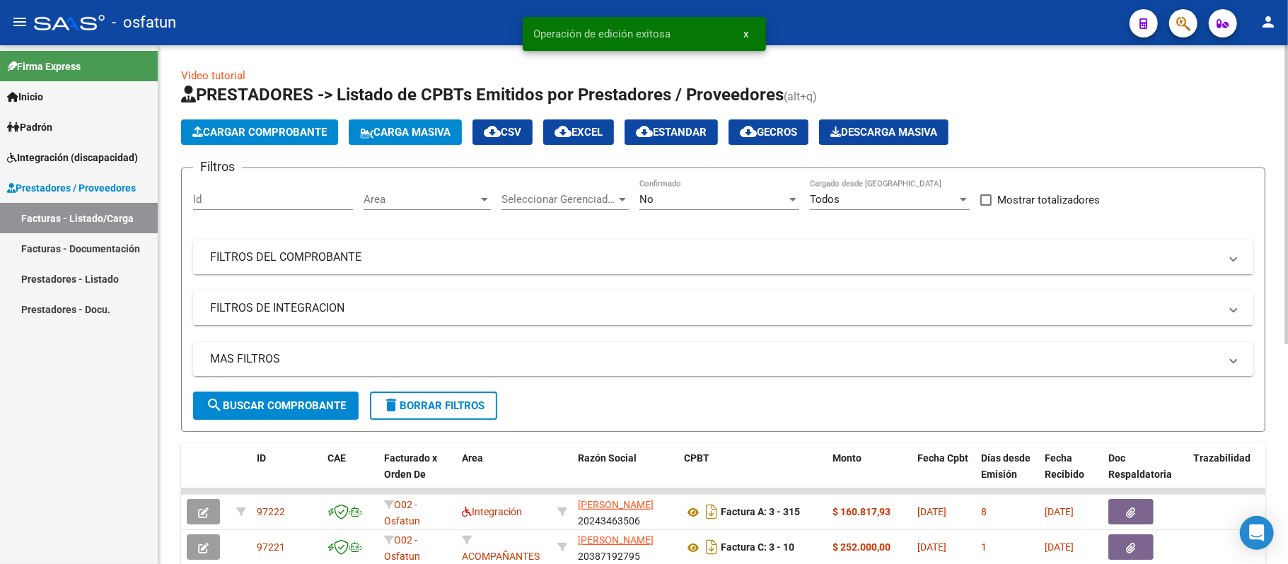
click at [300, 140] on button "Cargar Comprobante" at bounding box center [259, 132] width 157 height 25
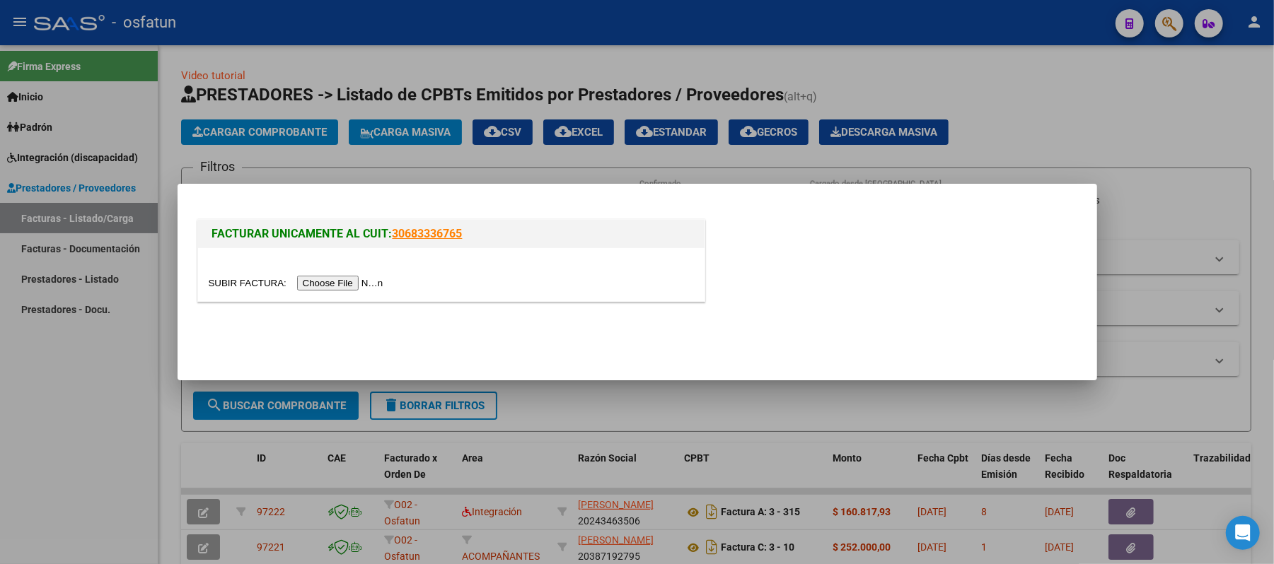
click at [331, 278] on input "file" at bounding box center [298, 283] width 179 height 15
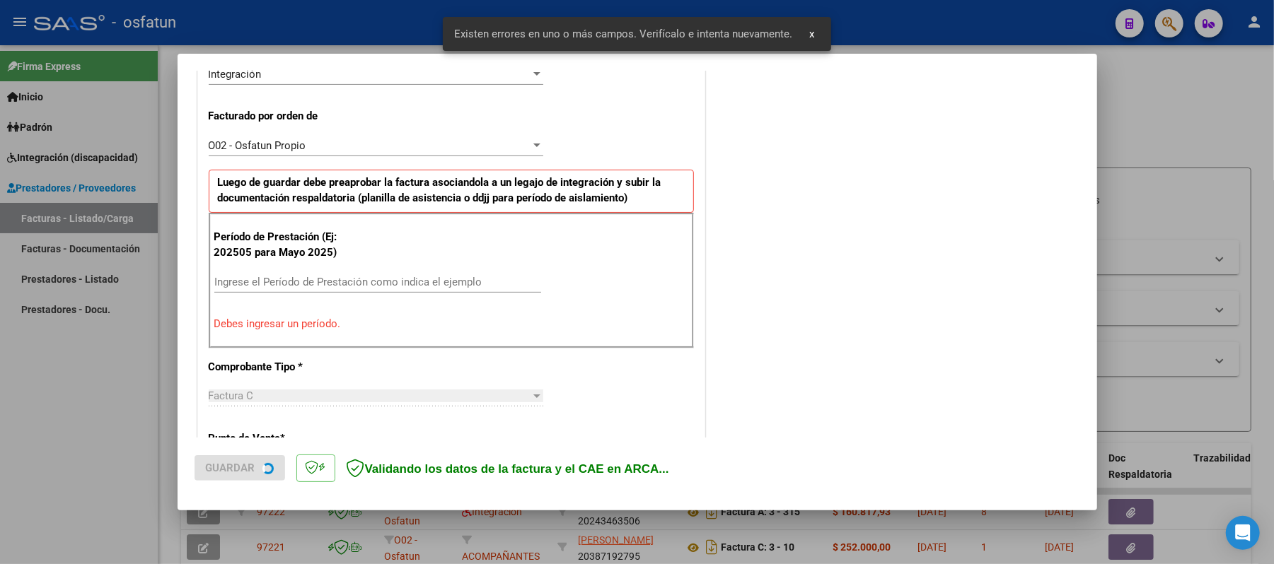
scroll to position [383, 0]
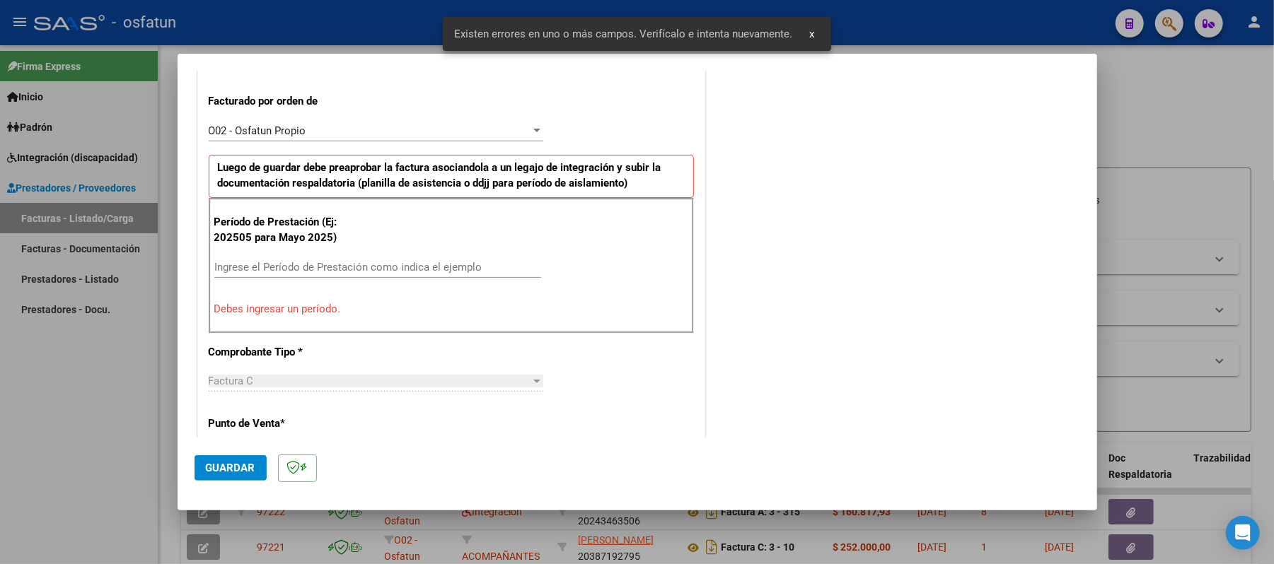
click at [426, 264] on input "Ingrese el Período de Prestación como indica el ejemplo" at bounding box center [377, 267] width 327 height 13
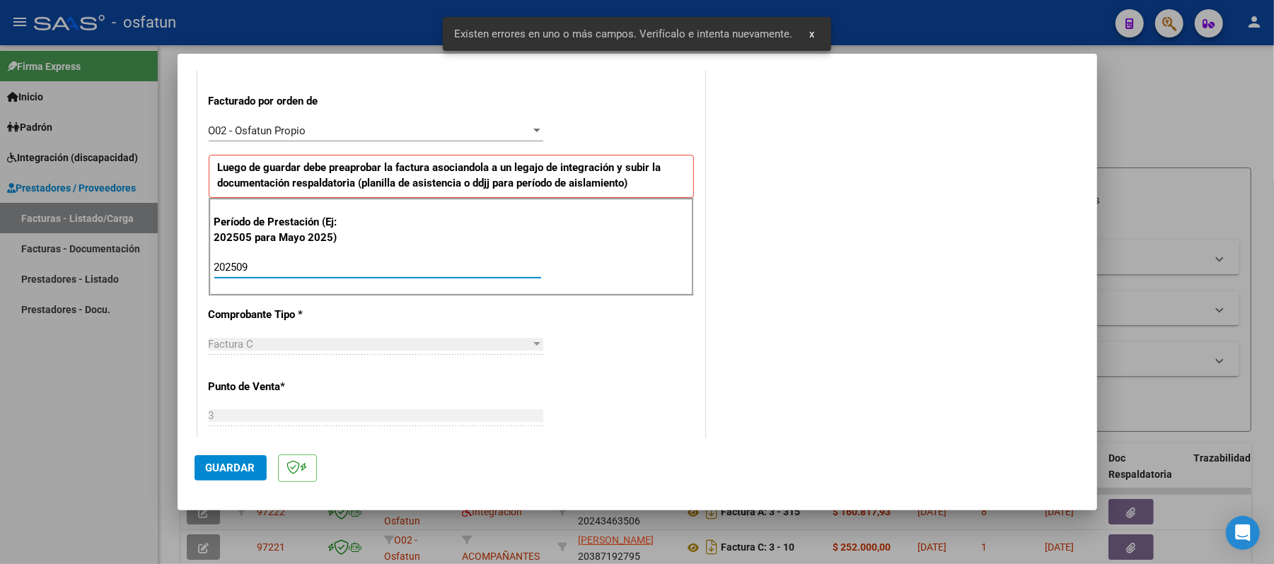
type input "202509"
click at [213, 467] on span "Guardar" at bounding box center [231, 468] width 50 height 13
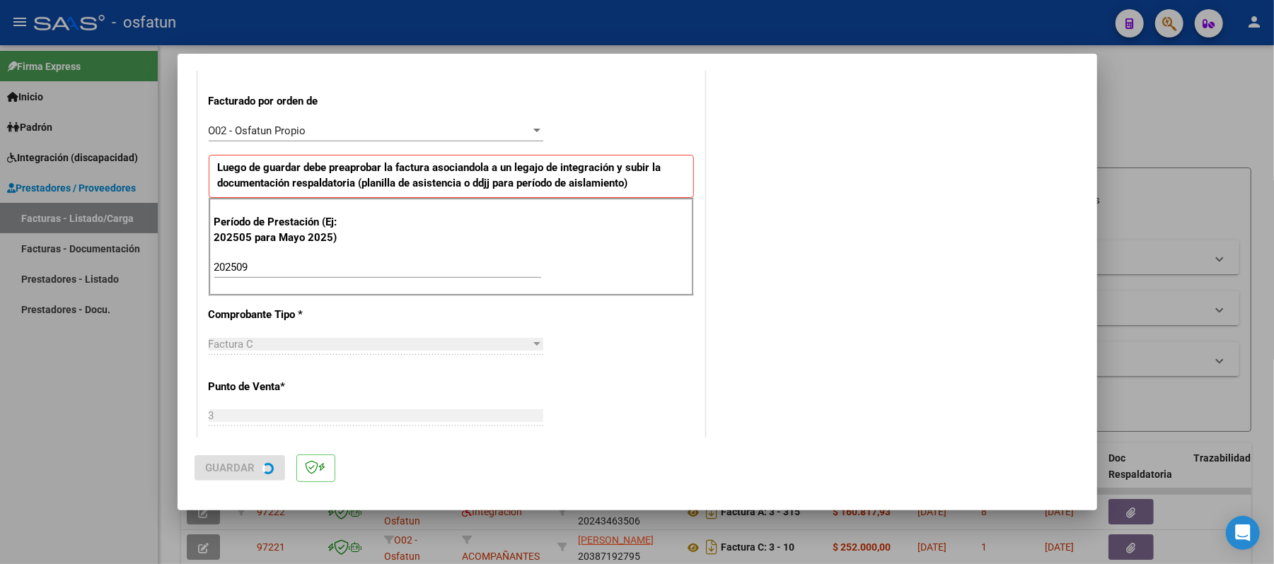
scroll to position [0, 0]
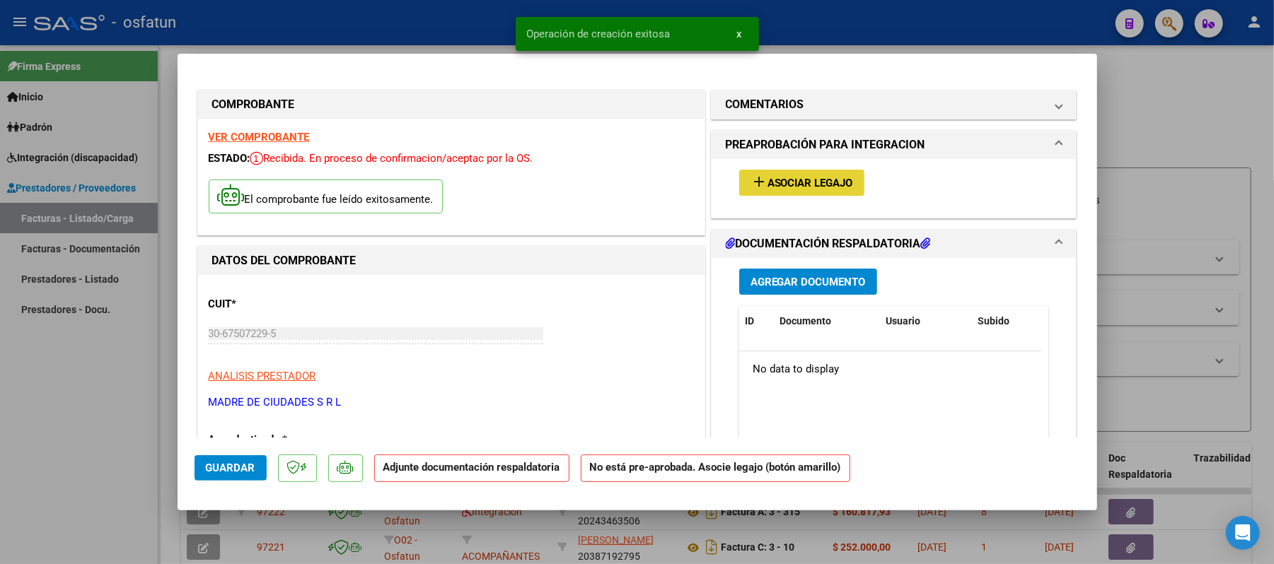
click at [767, 185] on span "Asociar Legajo" at bounding box center [810, 183] width 86 height 13
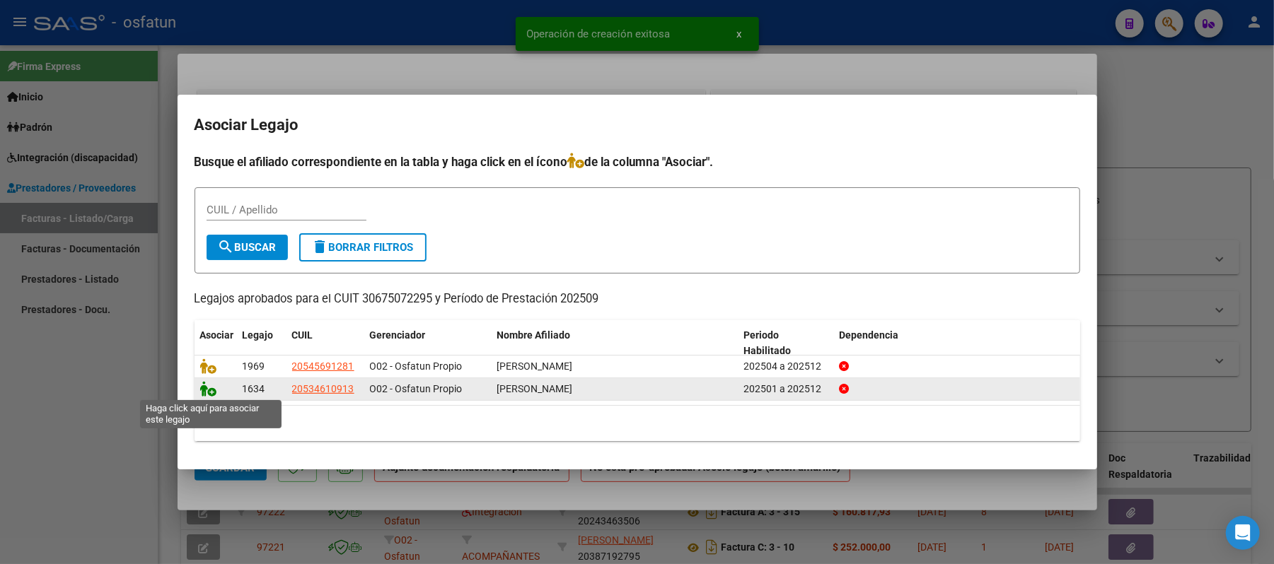
click at [207, 390] on icon at bounding box center [208, 389] width 17 height 16
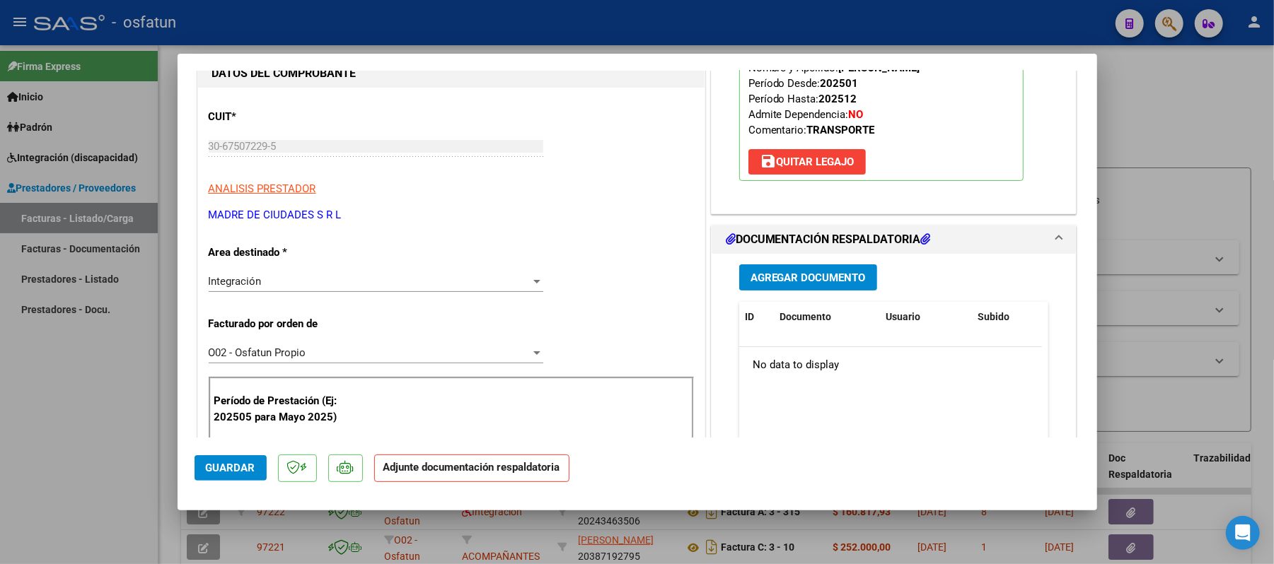
scroll to position [188, 0]
click at [787, 286] on button "Agregar Documento" at bounding box center [808, 277] width 138 height 26
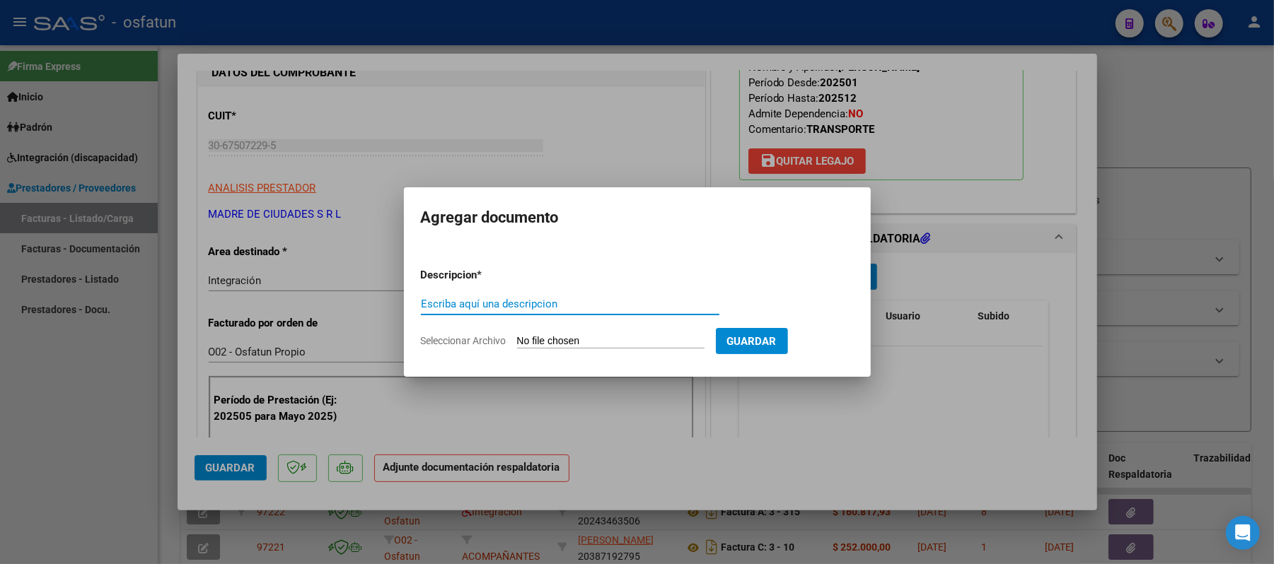
click at [645, 310] on input "Escriba aquí una descripcion" at bounding box center [570, 304] width 298 height 13
type input "asist"
click at [584, 343] on input "Seleccionar Archivo" at bounding box center [610, 341] width 187 height 13
type input "C:\fakepath\ASIST.pdf"
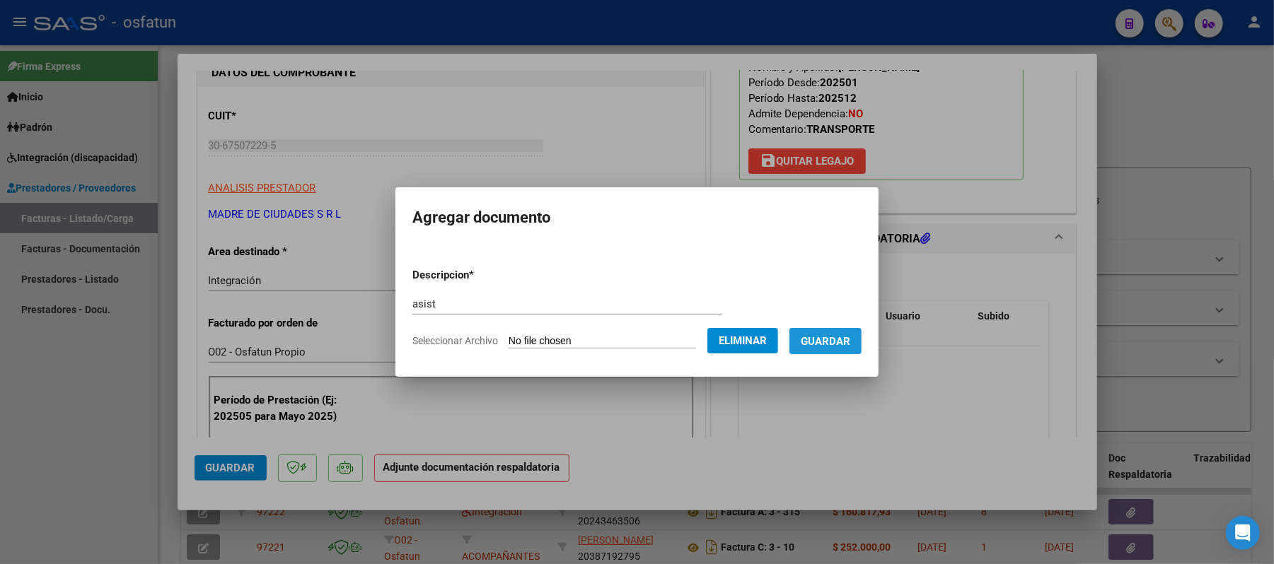
click at [823, 339] on span "Guardar" at bounding box center [826, 341] width 50 height 13
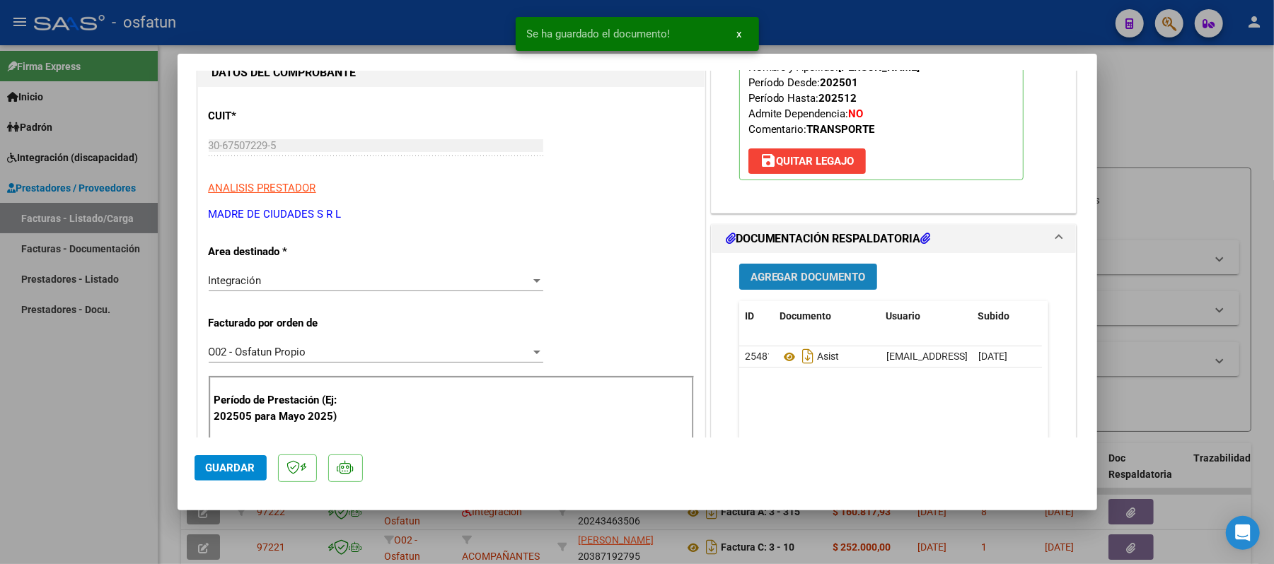
click at [815, 284] on span "Agregar Documento" at bounding box center [807, 277] width 115 height 13
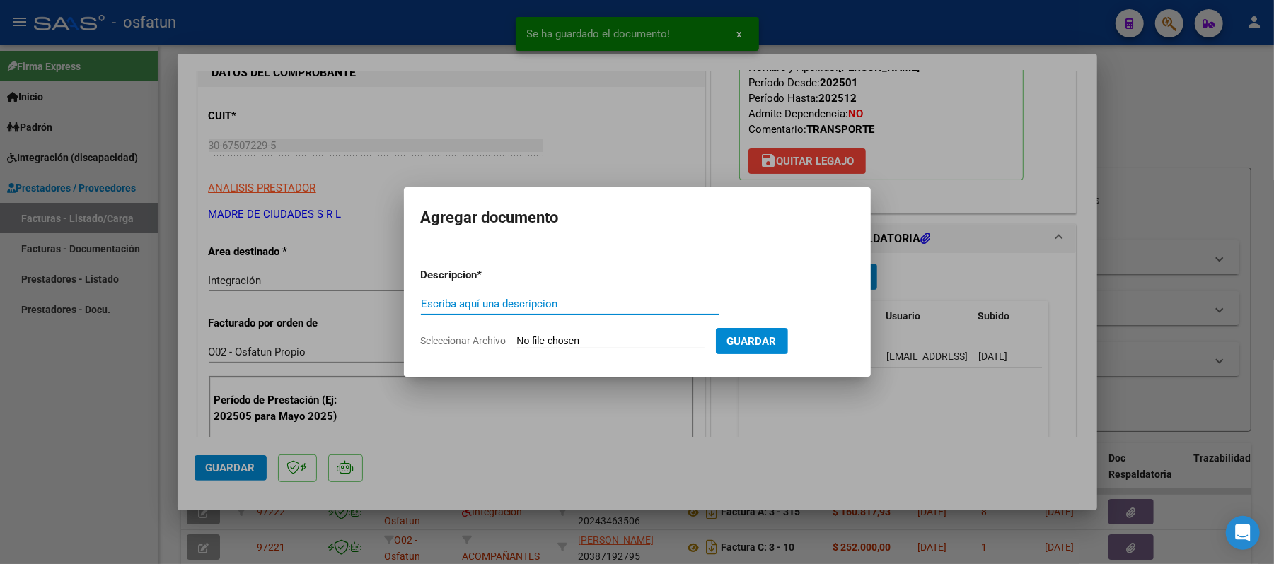
click at [628, 303] on input "Escriba aquí una descripcion" at bounding box center [570, 304] width 298 height 13
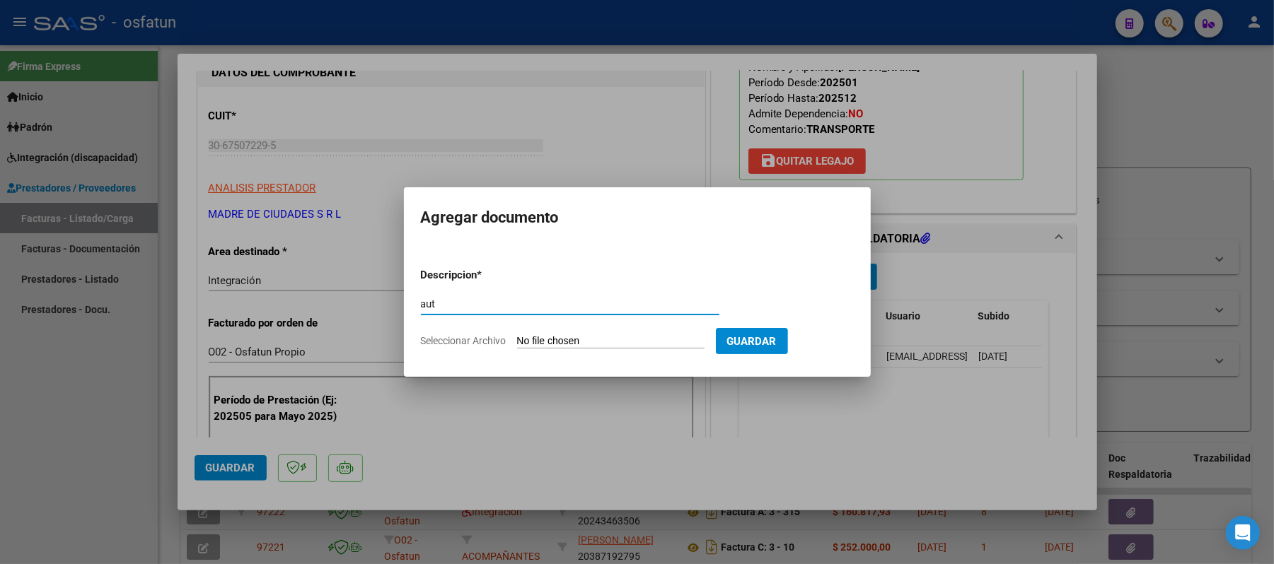
type input "aut"
click at [570, 341] on input "Seleccionar Archivo" at bounding box center [610, 341] width 187 height 13
type input "C:\fakepath\AUT.pdf"
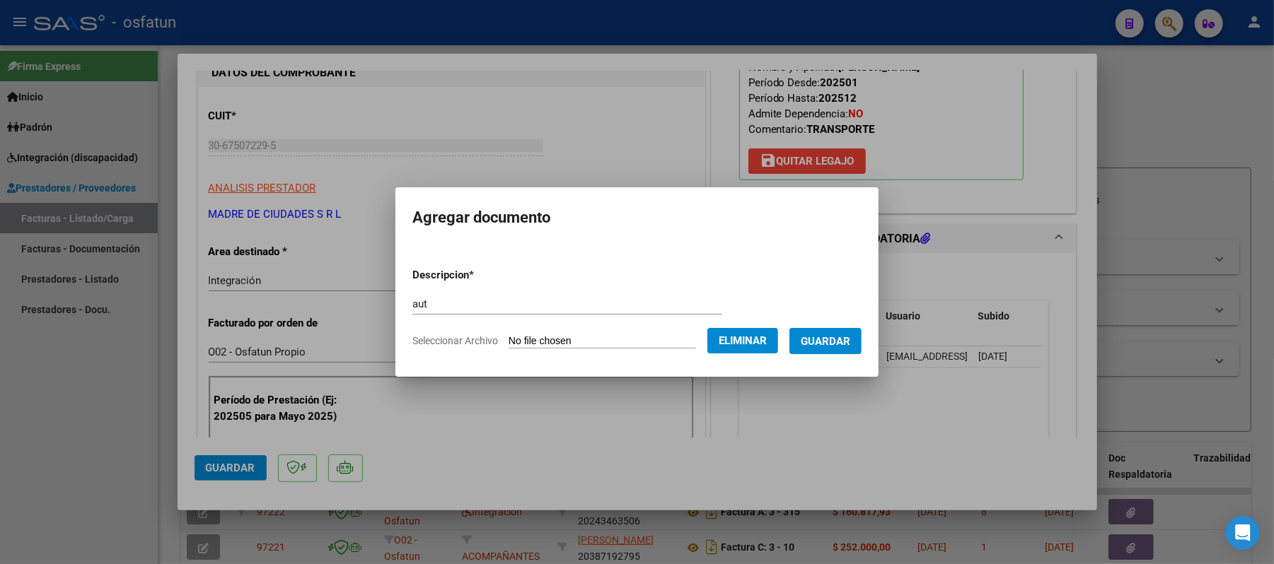
click at [818, 335] on span "Guardar" at bounding box center [826, 341] width 50 height 13
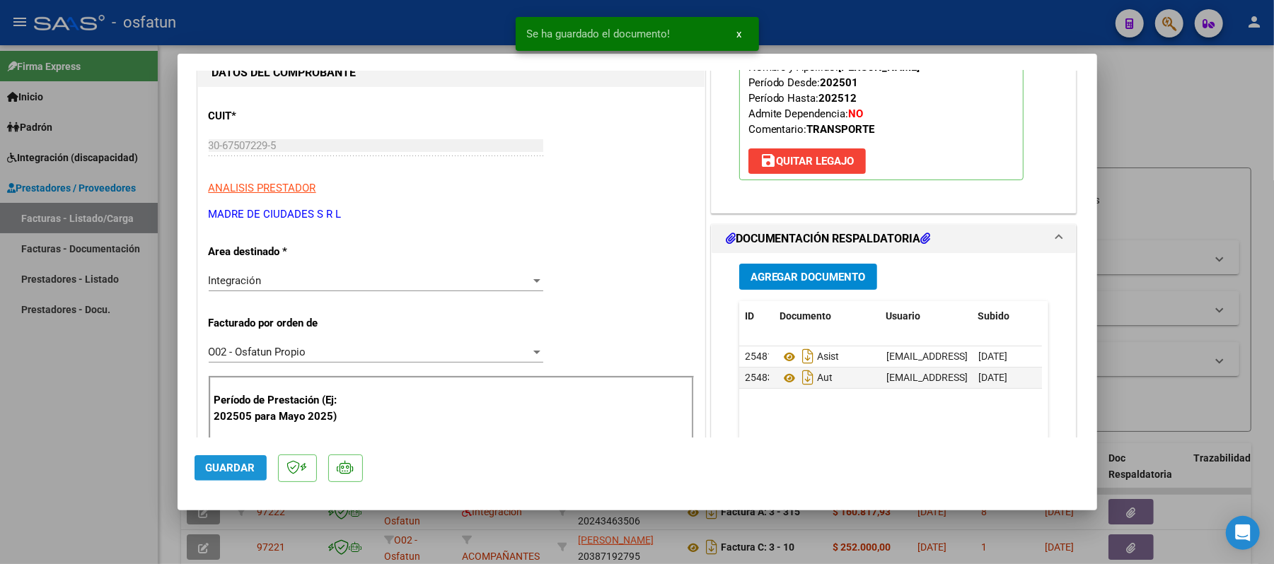
click at [242, 465] on span "Guardar" at bounding box center [231, 468] width 50 height 13
click at [1185, 114] on div at bounding box center [637, 282] width 1274 height 564
type input "$ 0,00"
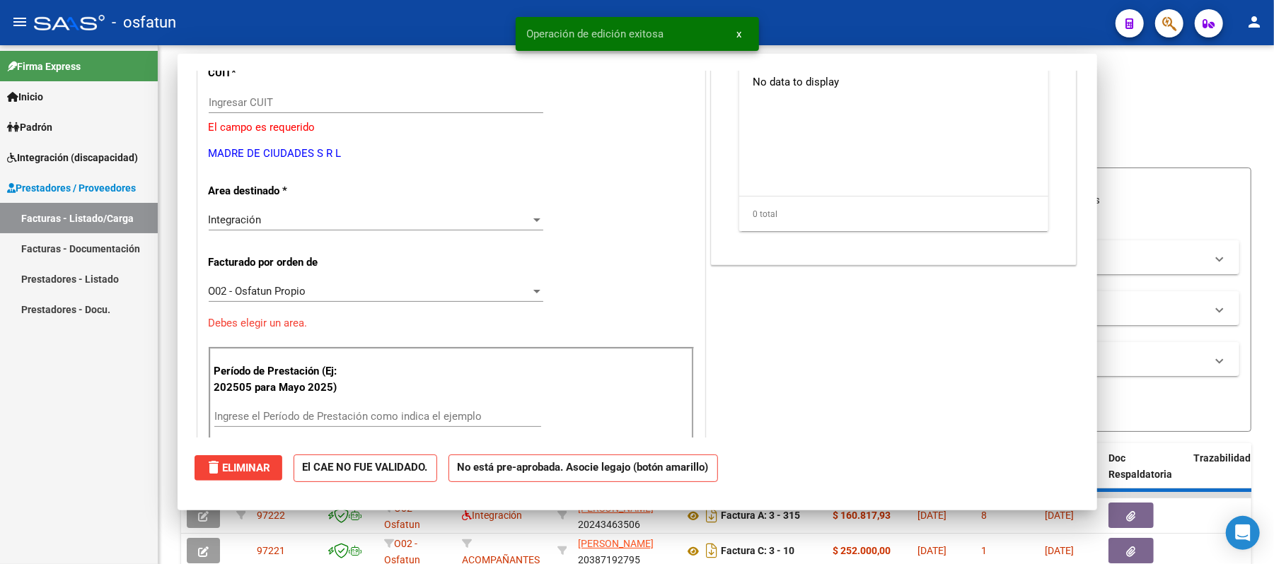
scroll to position [145, 0]
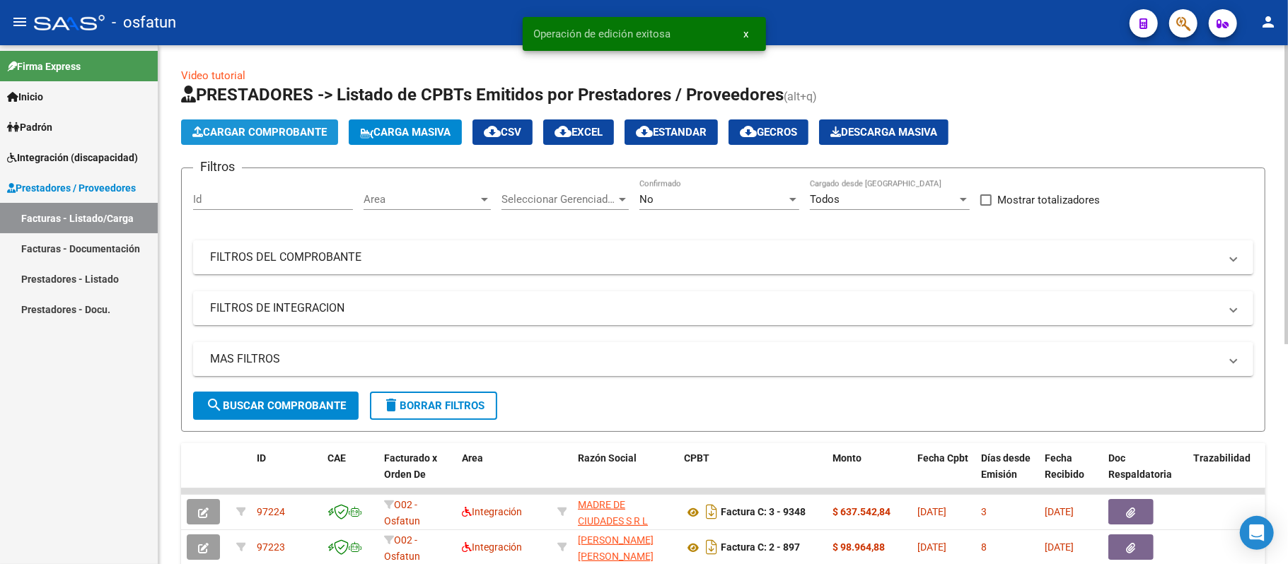
click at [222, 123] on button "Cargar Comprobante" at bounding box center [259, 132] width 157 height 25
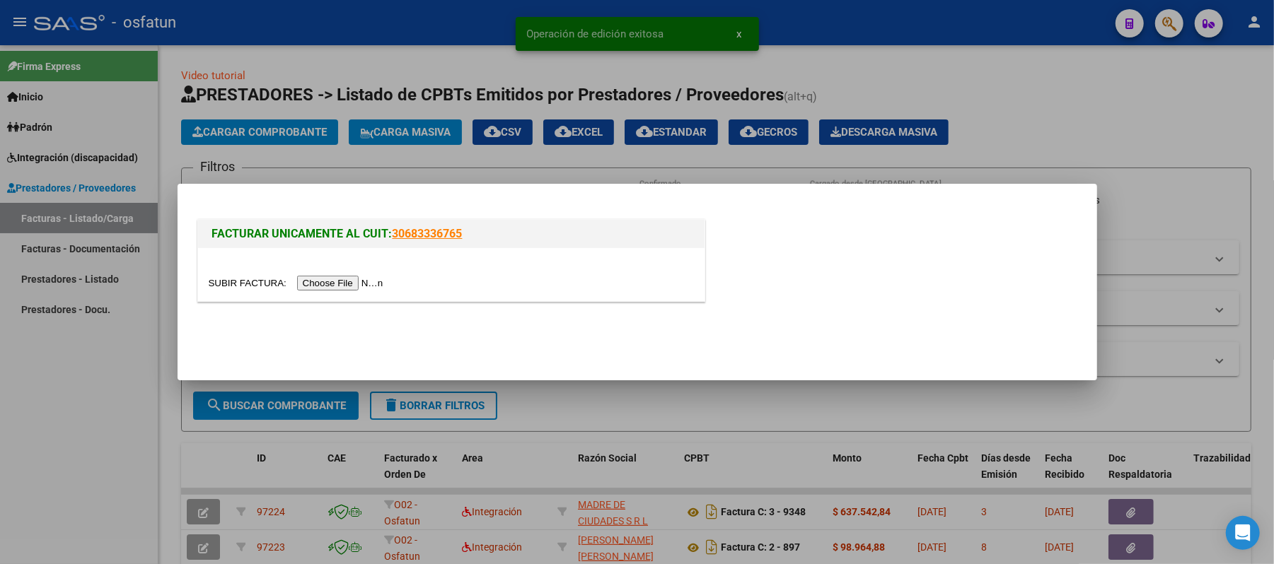
click at [366, 280] on input "file" at bounding box center [298, 283] width 179 height 15
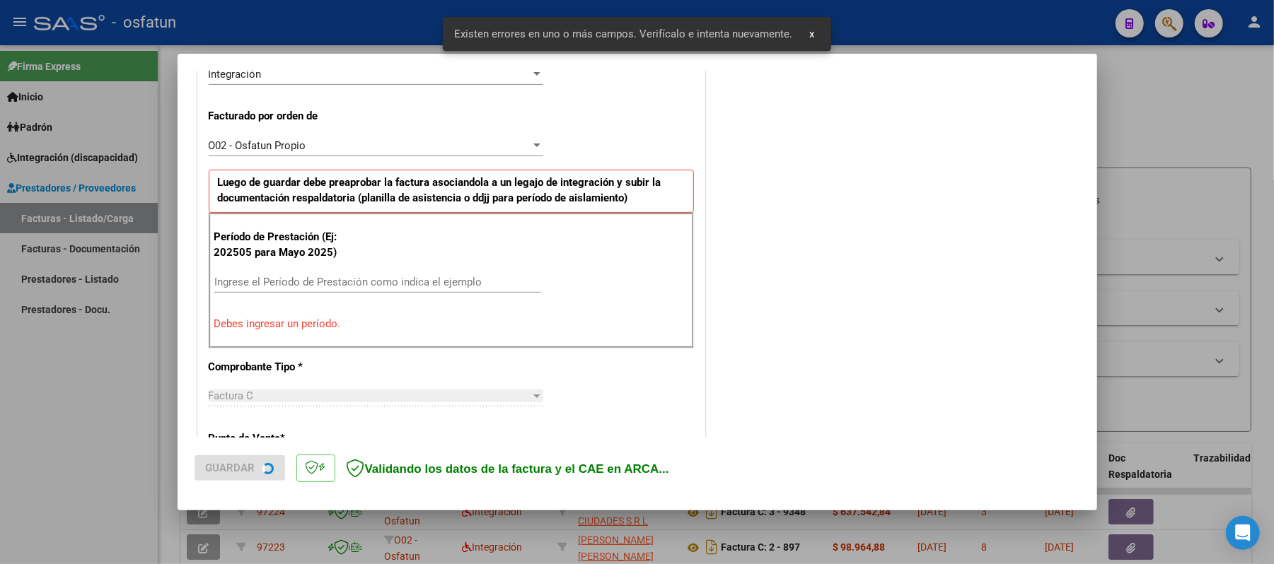
scroll to position [383, 0]
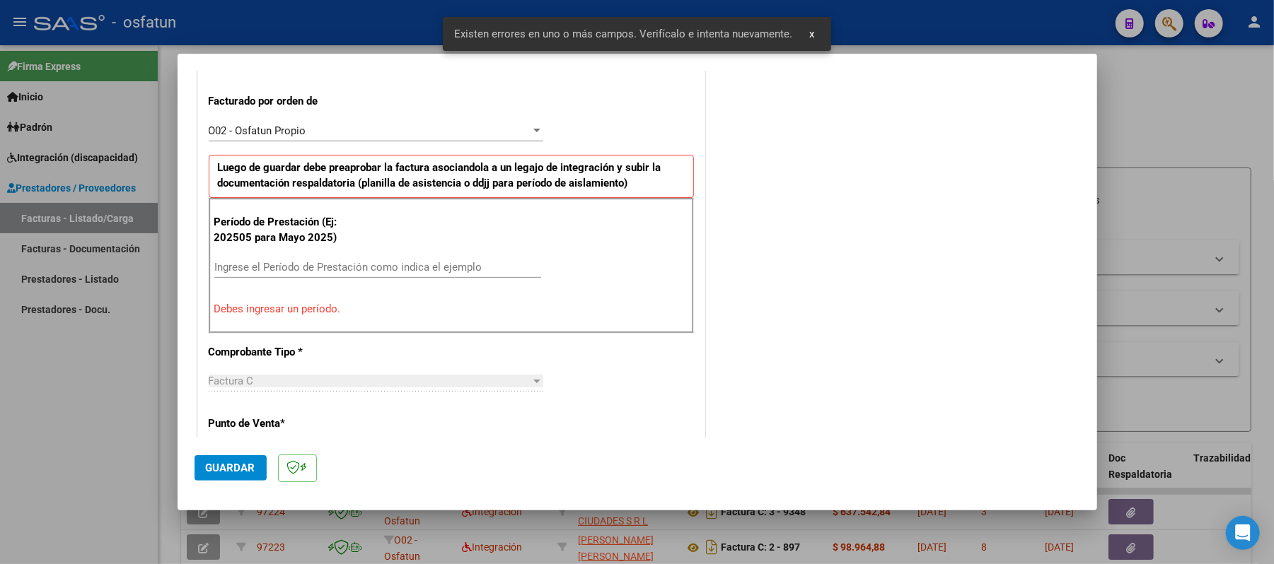
click at [434, 267] on input "Ingrese el Período de Prestación como indica el ejemplo" at bounding box center [377, 267] width 327 height 13
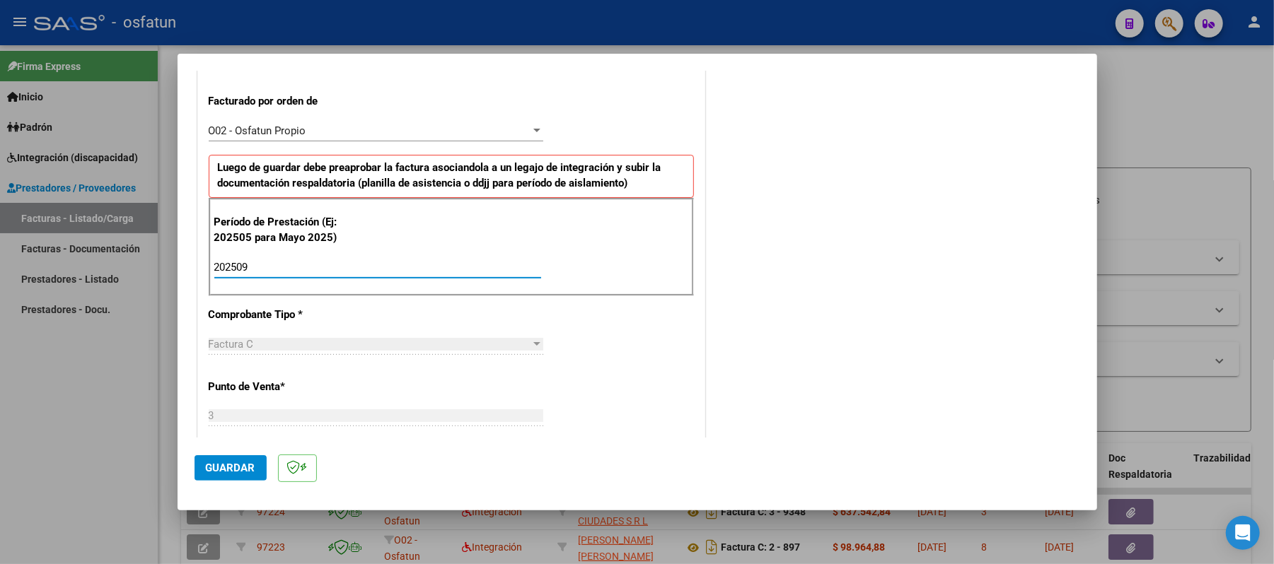
type input "202509"
click at [211, 467] on span "Guardar" at bounding box center [231, 468] width 50 height 13
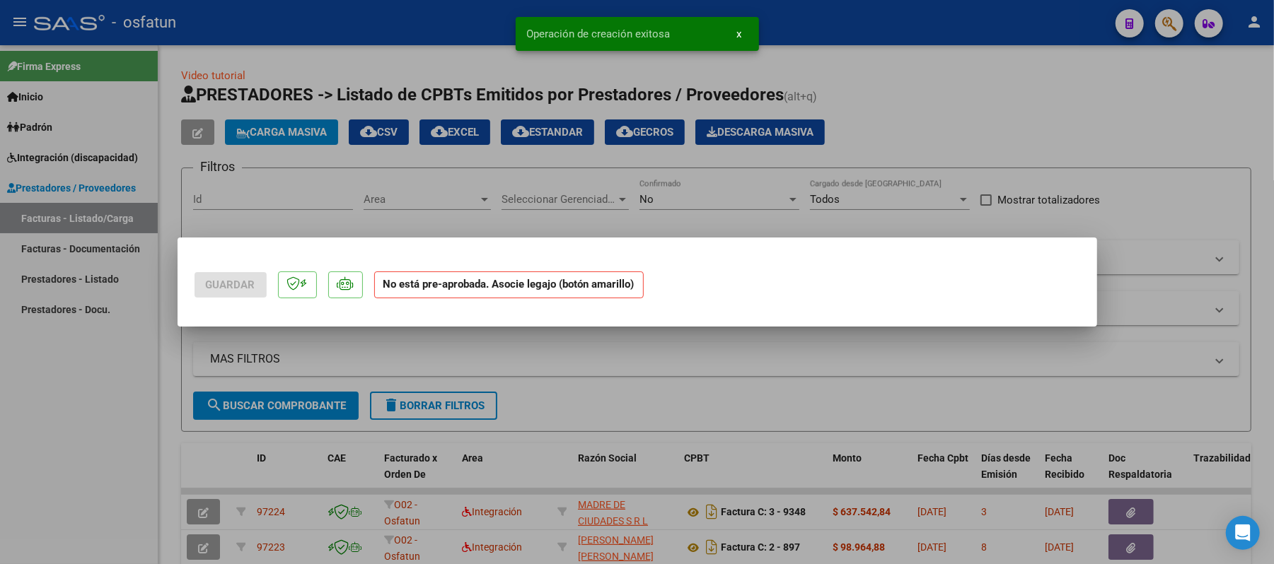
scroll to position [0, 0]
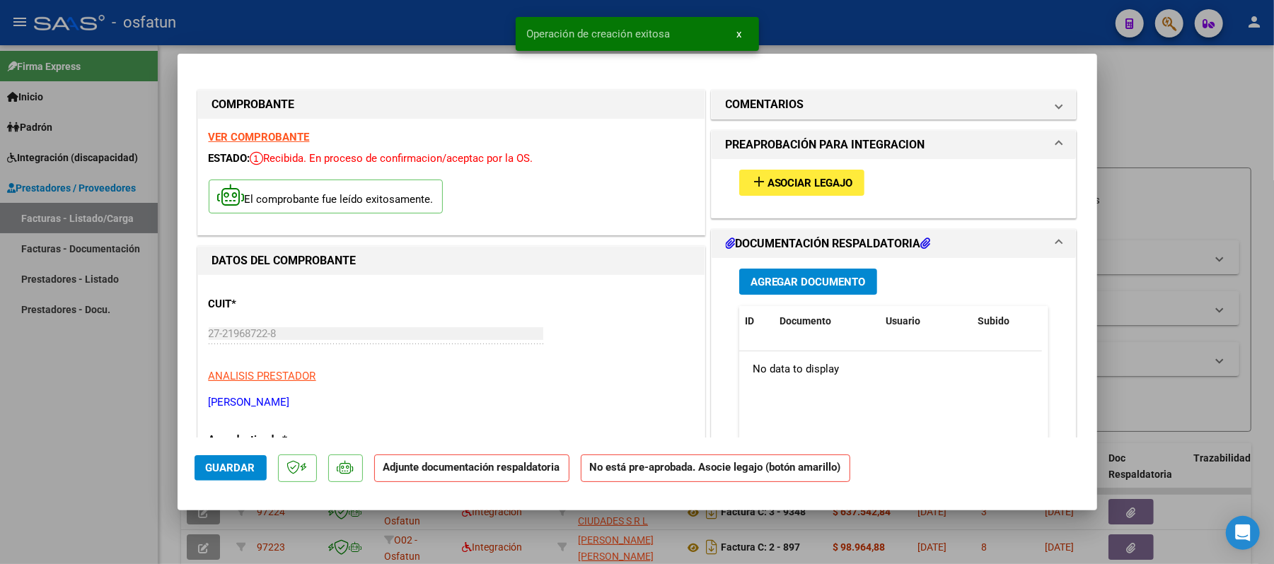
click at [827, 182] on span "Asociar Legajo" at bounding box center [810, 183] width 86 height 13
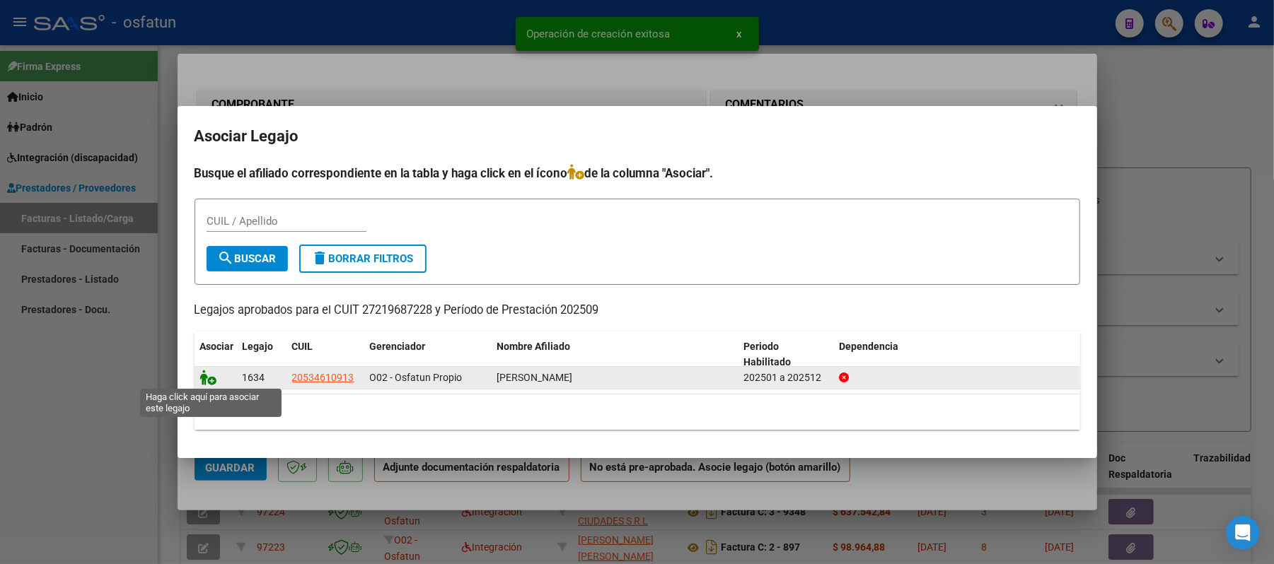
click at [204, 375] on icon at bounding box center [208, 378] width 17 height 16
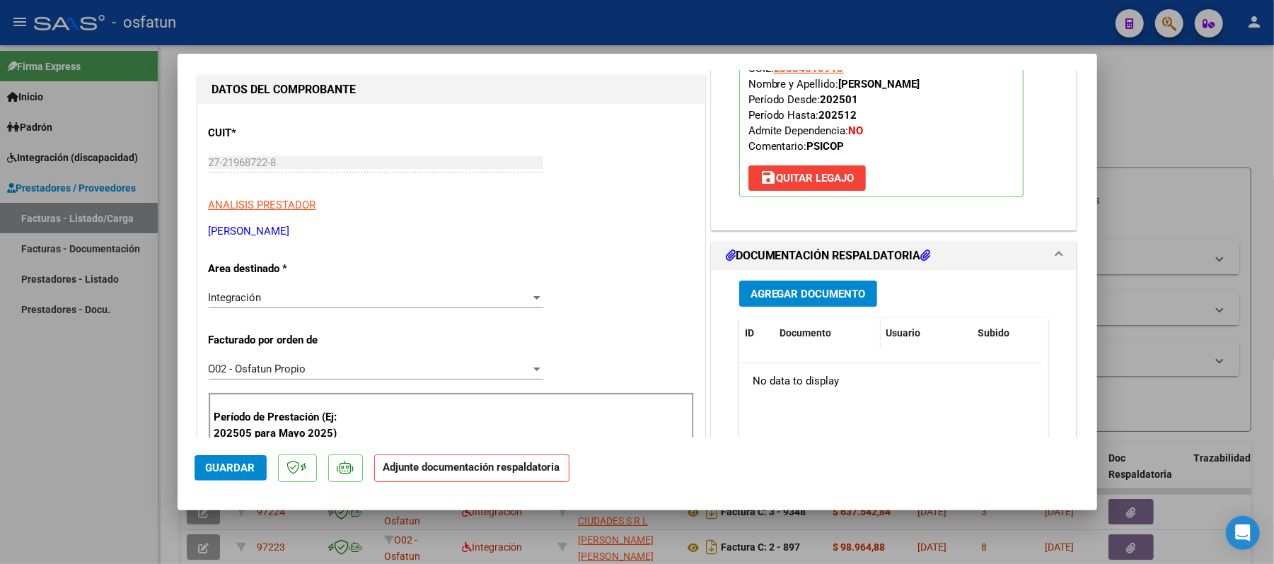
scroll to position [188, 0]
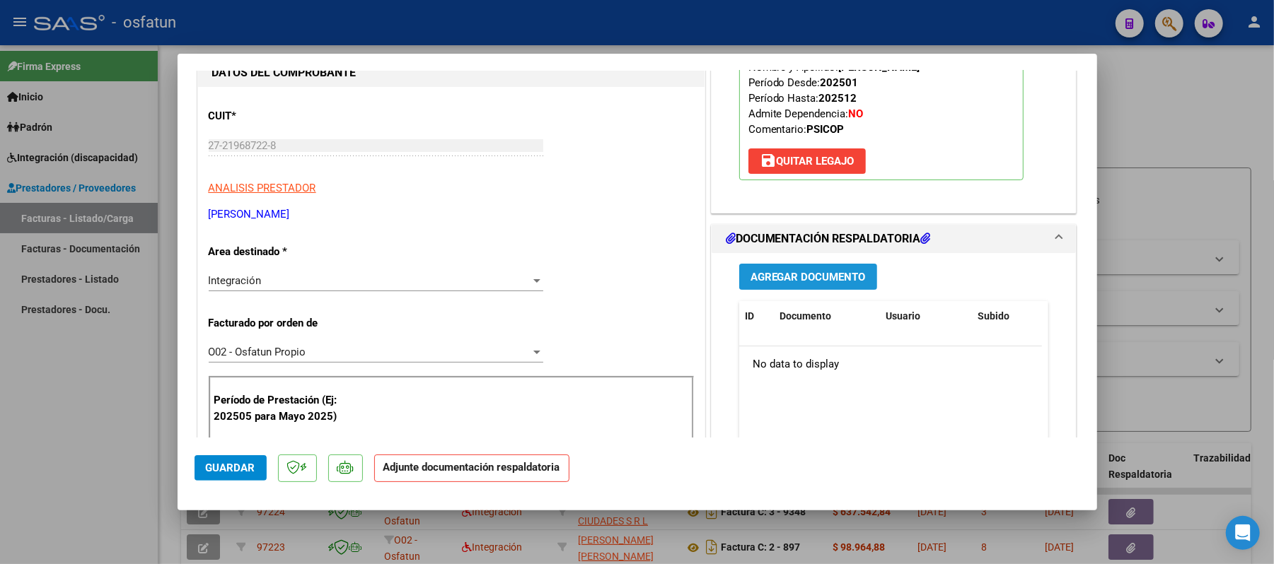
click at [787, 280] on span "Agregar Documento" at bounding box center [807, 277] width 115 height 13
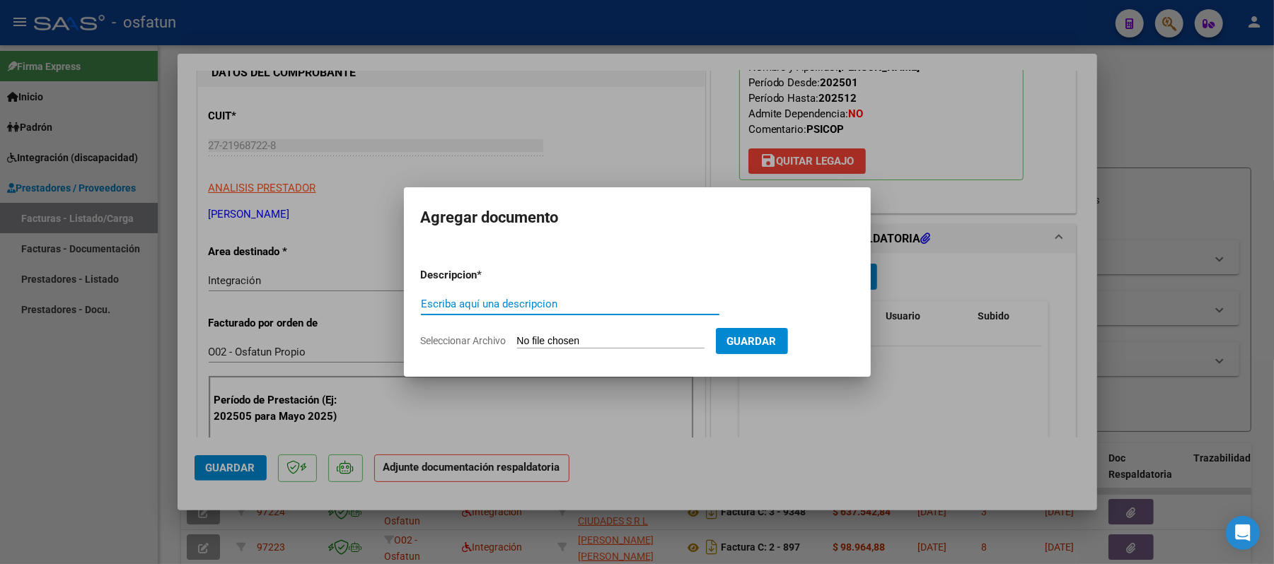
click at [625, 301] on input "Escriba aquí una descripcion" at bounding box center [570, 304] width 298 height 13
type input "asist"
click at [593, 339] on input "Seleccionar Archivo" at bounding box center [610, 341] width 187 height 13
type input "C:\fakepath\ASIST.pdf"
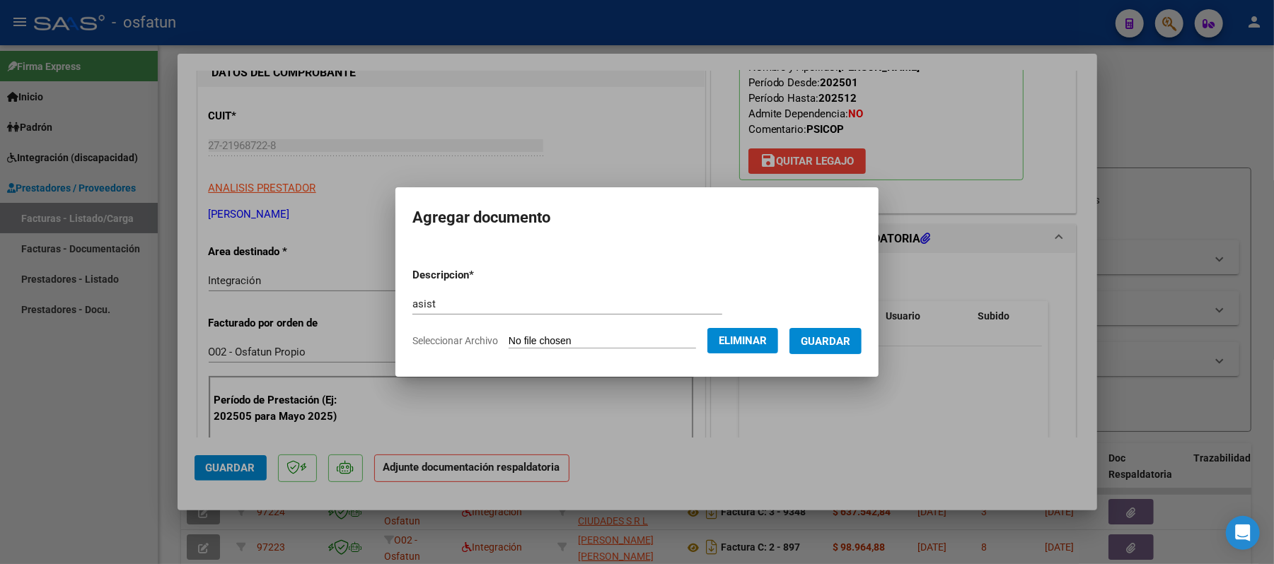
click at [847, 337] on span "Guardar" at bounding box center [826, 341] width 50 height 13
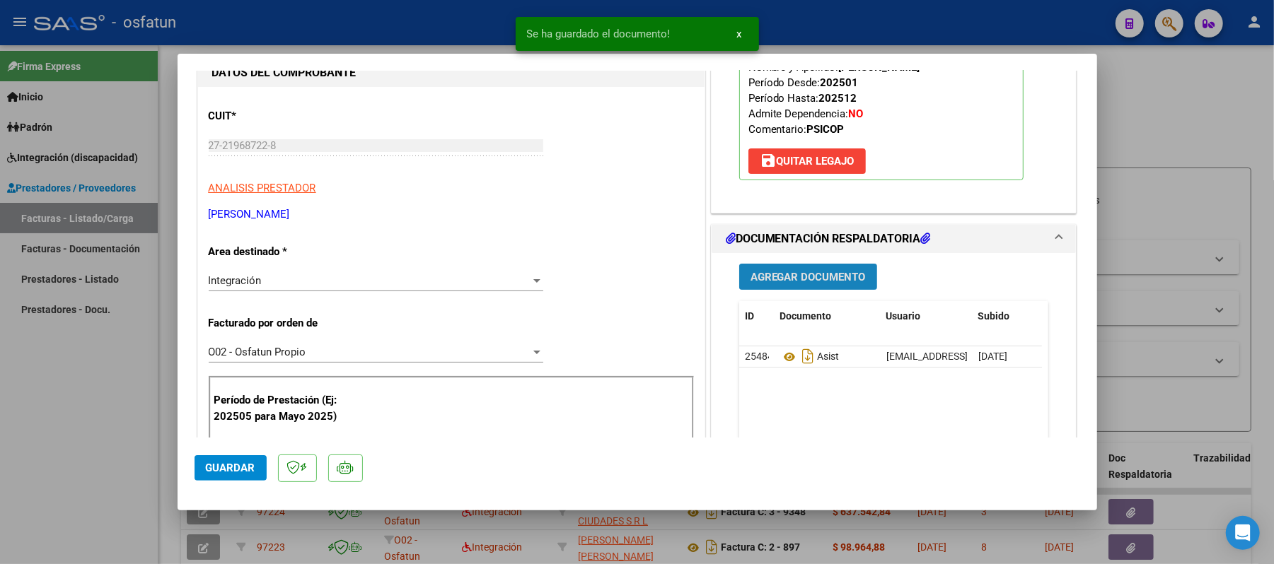
click at [830, 281] on span "Agregar Documento" at bounding box center [807, 277] width 115 height 13
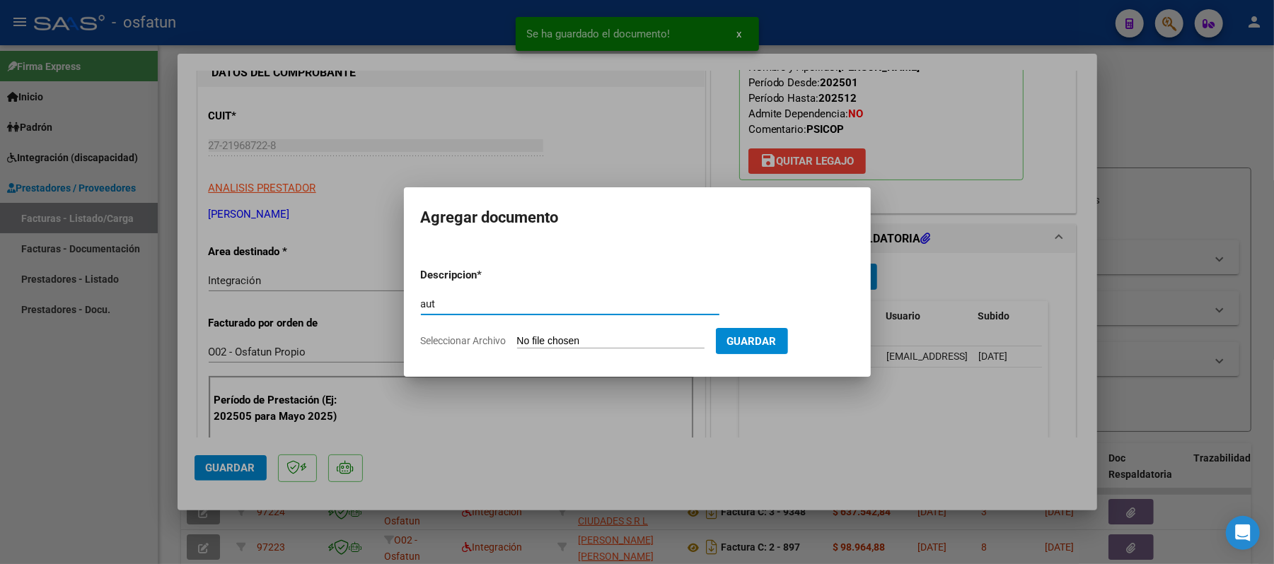
type input "aut"
click at [606, 345] on input "Seleccionar Archivo" at bounding box center [610, 341] width 187 height 13
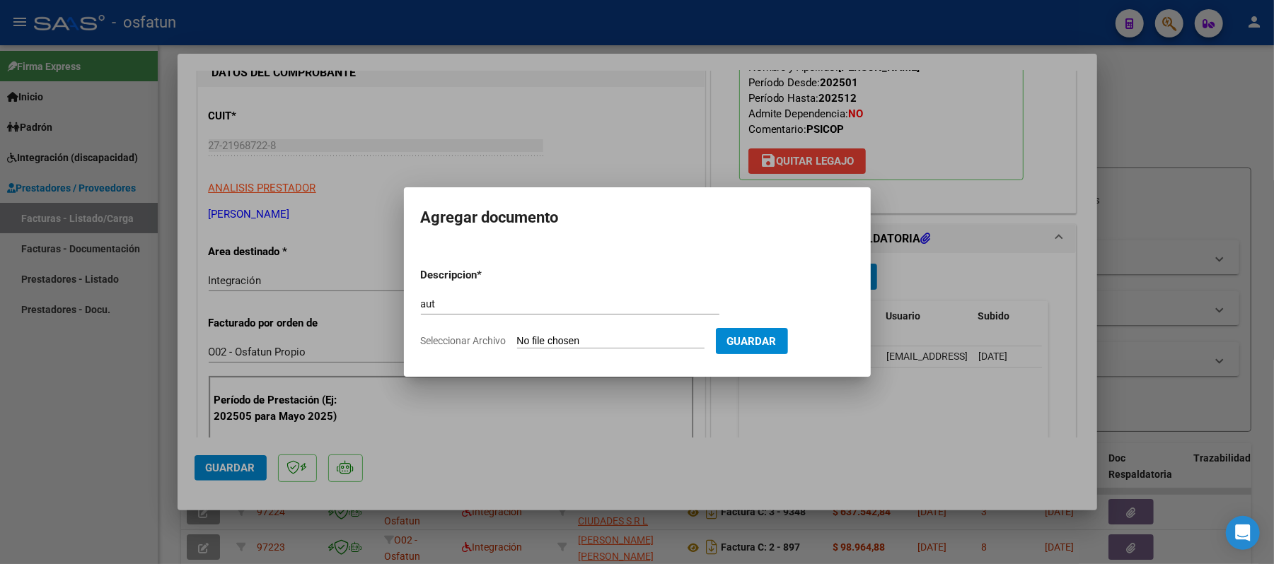
type input "C:\fakepath\AUT.pdf"
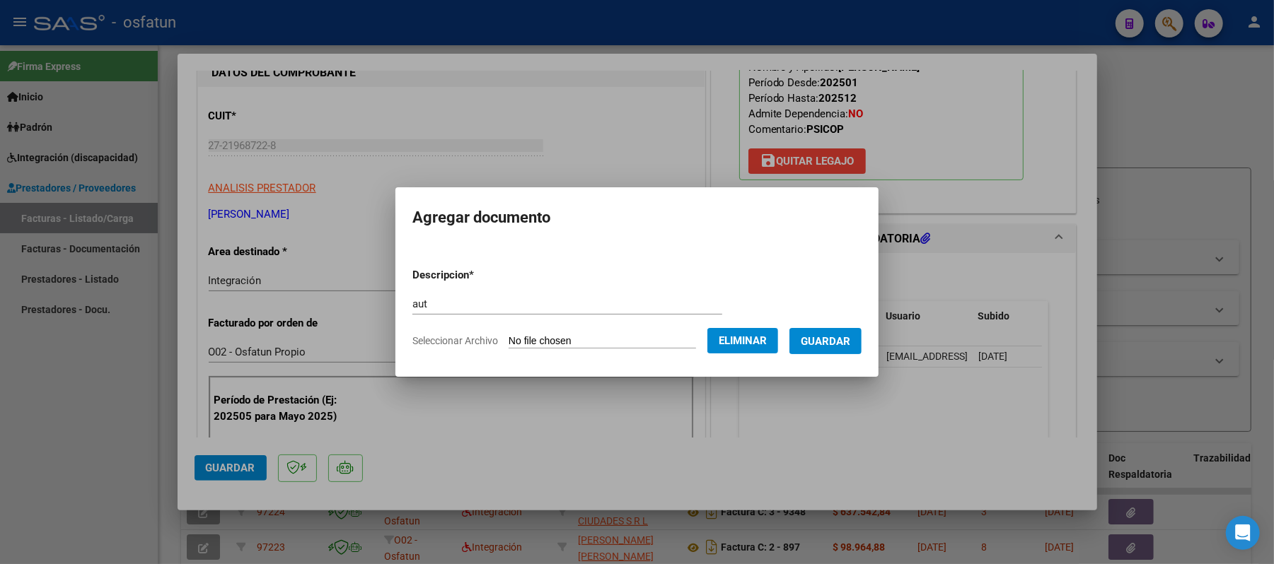
click at [827, 346] on span "Guardar" at bounding box center [826, 341] width 50 height 13
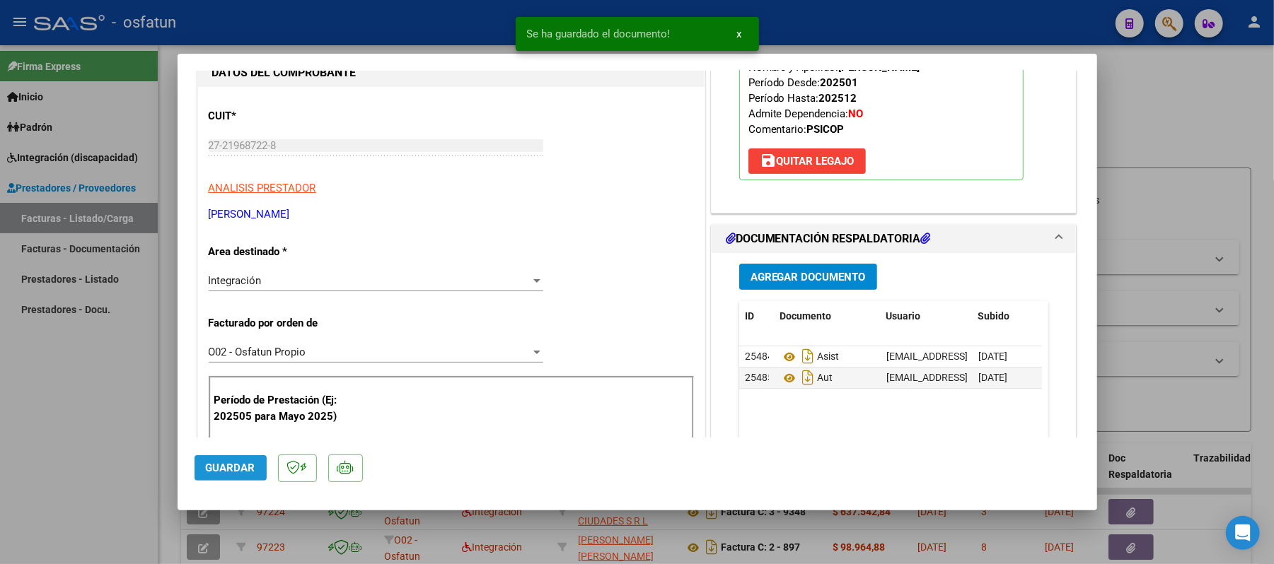
click at [245, 473] on span "Guardar" at bounding box center [231, 468] width 50 height 13
click at [1231, 111] on div at bounding box center [637, 282] width 1274 height 564
type input "$ 0,00"
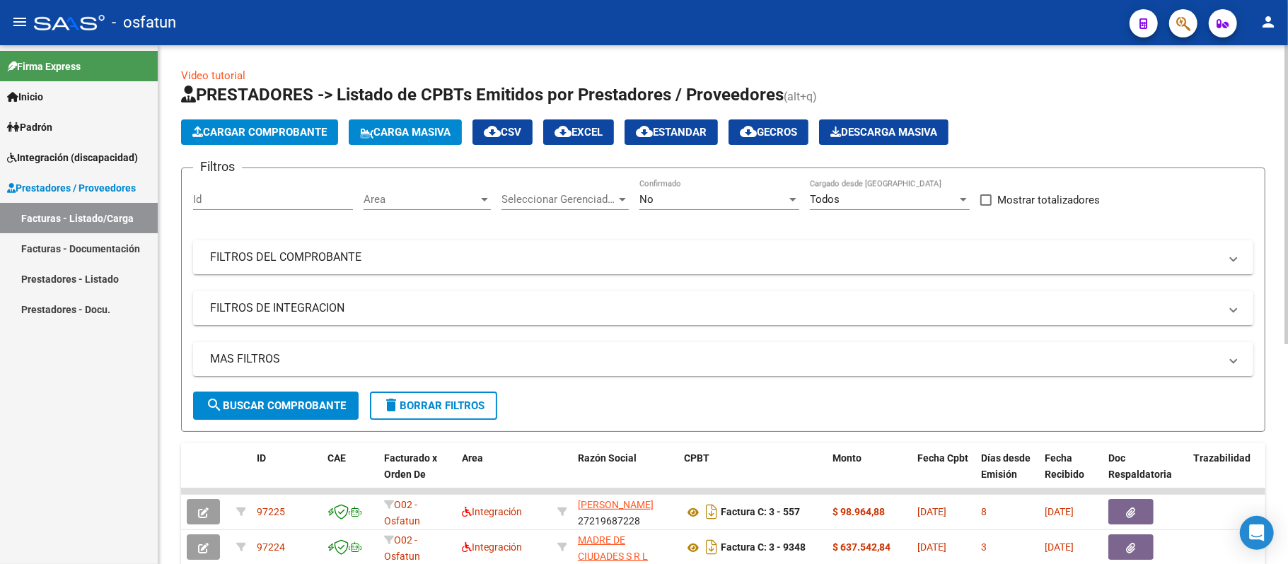
click at [304, 132] on span "Cargar Comprobante" at bounding box center [259, 132] width 134 height 13
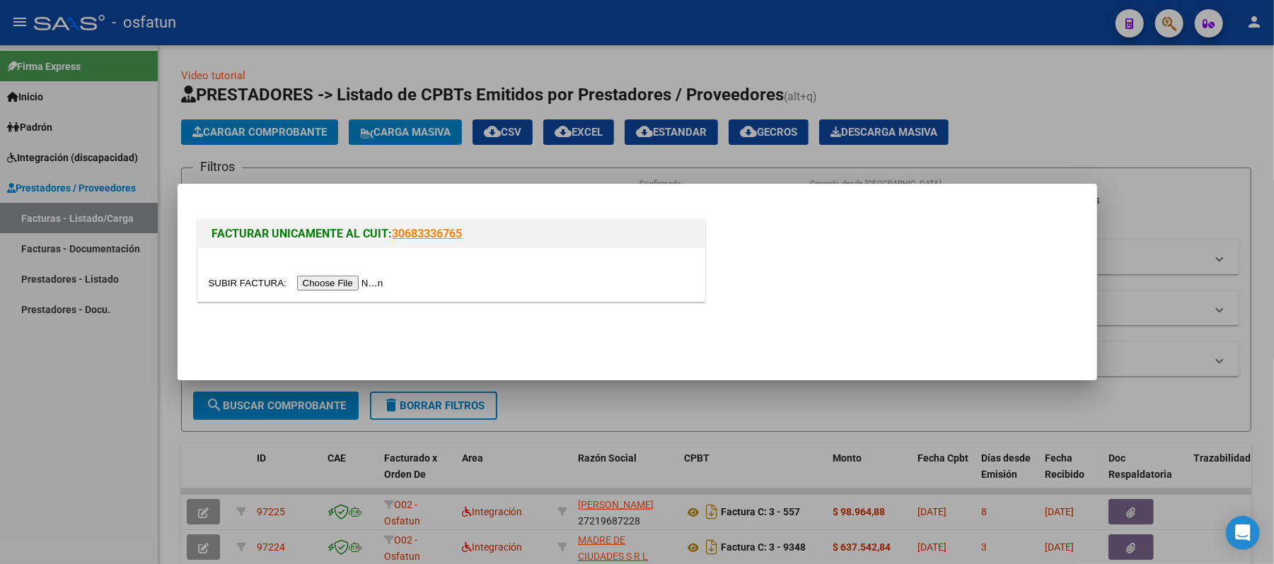
click at [371, 283] on input "file" at bounding box center [298, 283] width 179 height 15
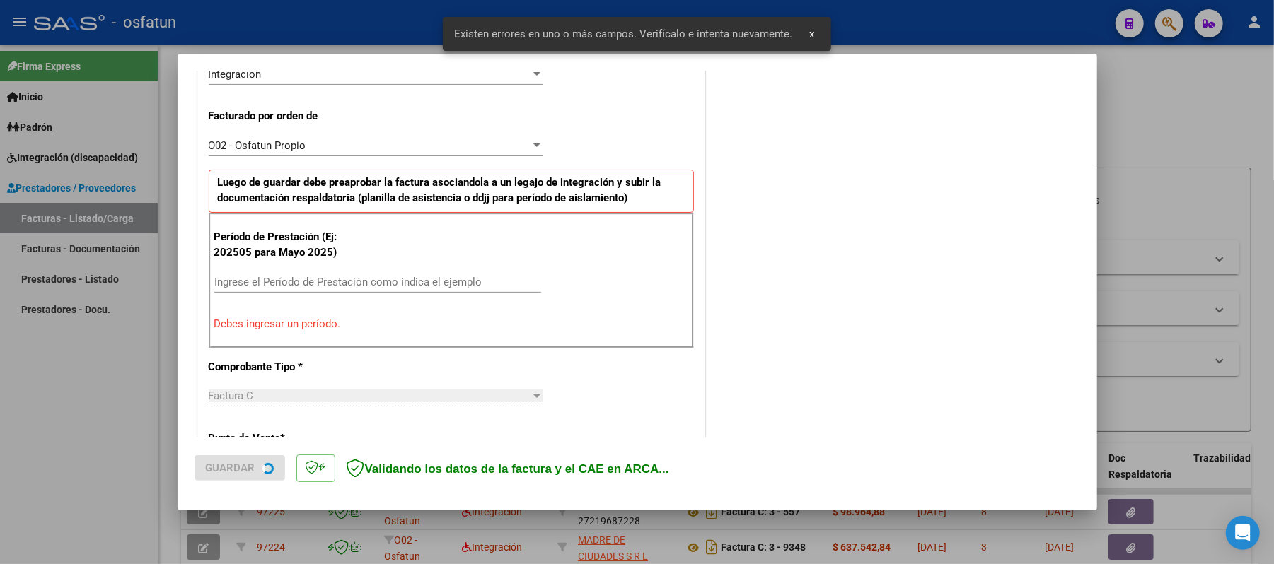
scroll to position [383, 0]
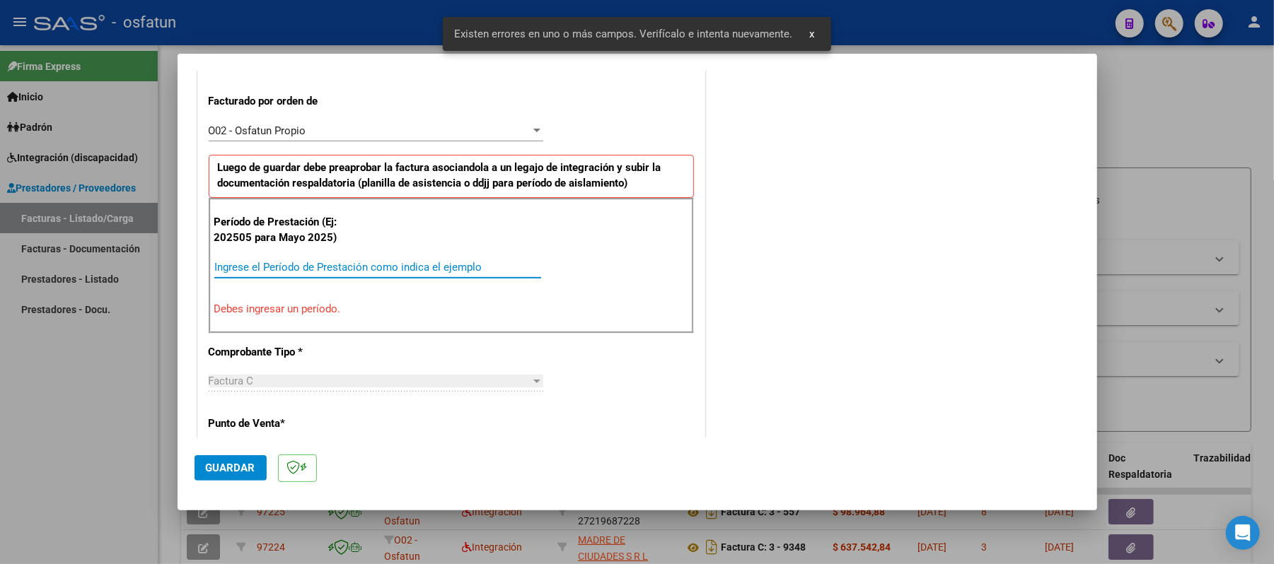
click at [413, 265] on input "Ingrese el Período de Prestación como indica el ejemplo" at bounding box center [377, 267] width 327 height 13
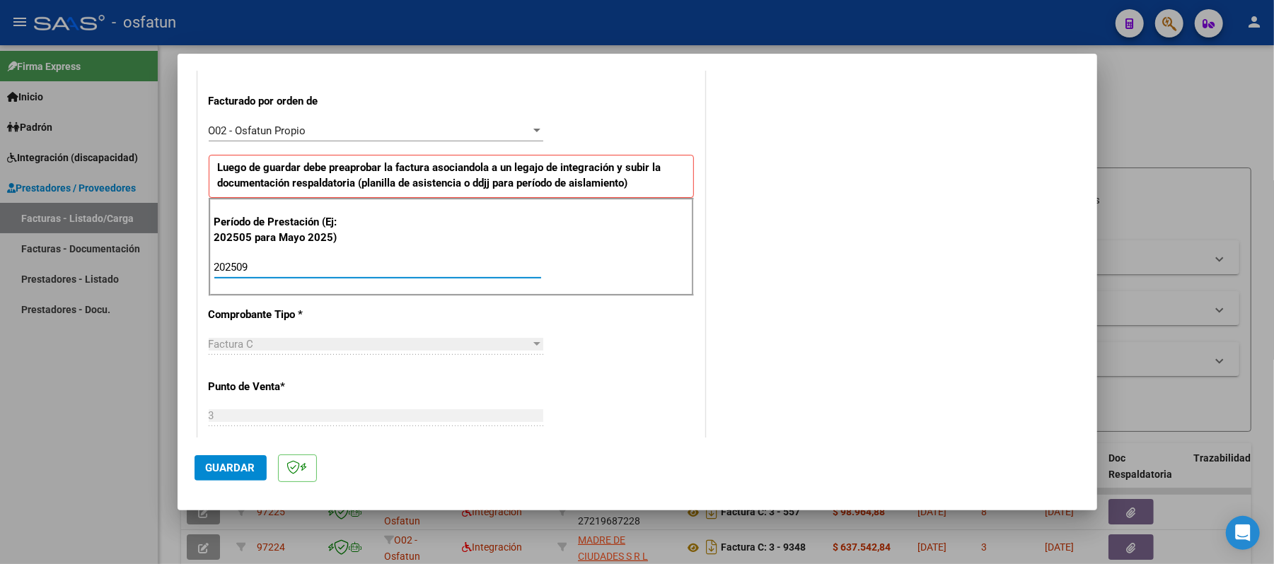
type input "202509"
click at [230, 460] on button "Guardar" at bounding box center [230, 467] width 72 height 25
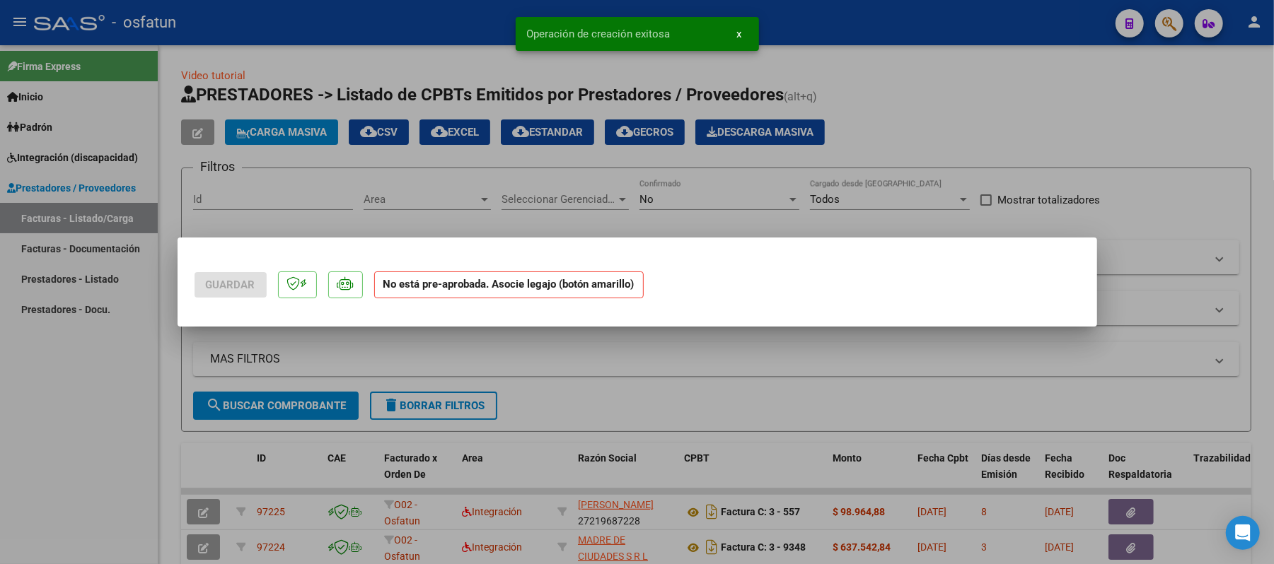
scroll to position [0, 0]
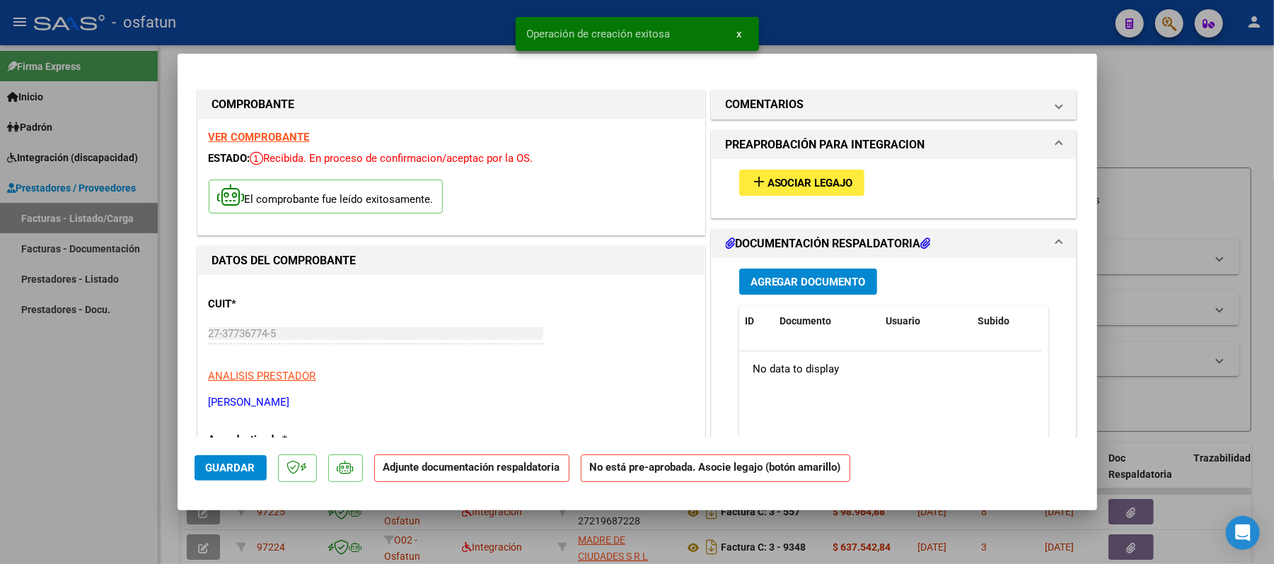
click at [778, 185] on span "Asociar Legajo" at bounding box center [810, 183] width 86 height 13
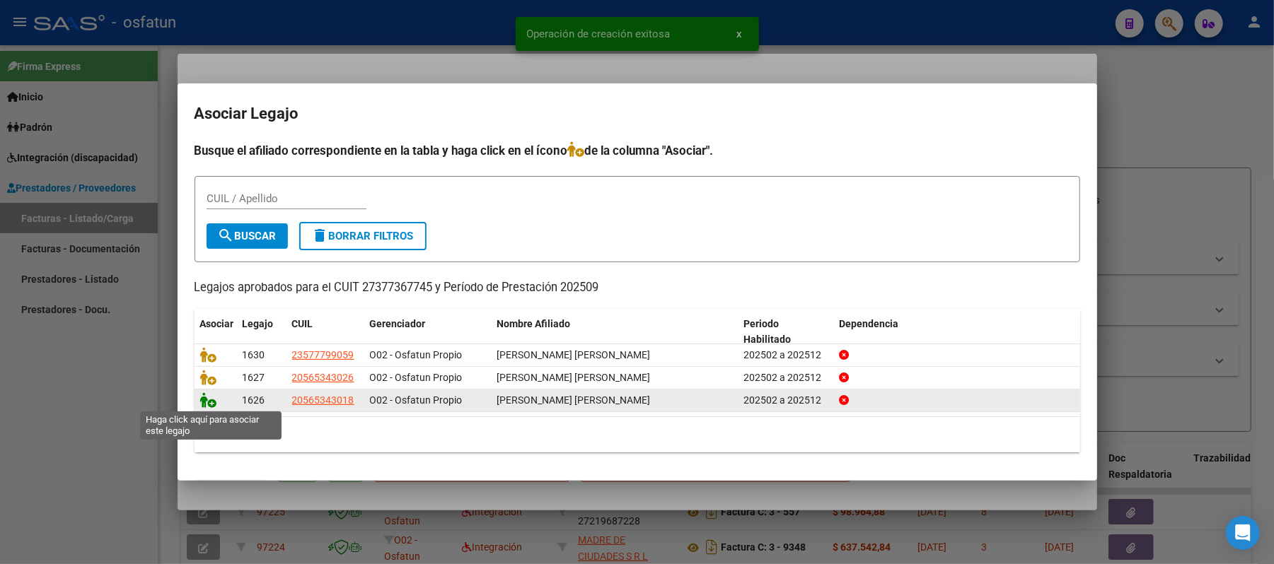
click at [210, 402] on icon at bounding box center [208, 401] width 17 height 16
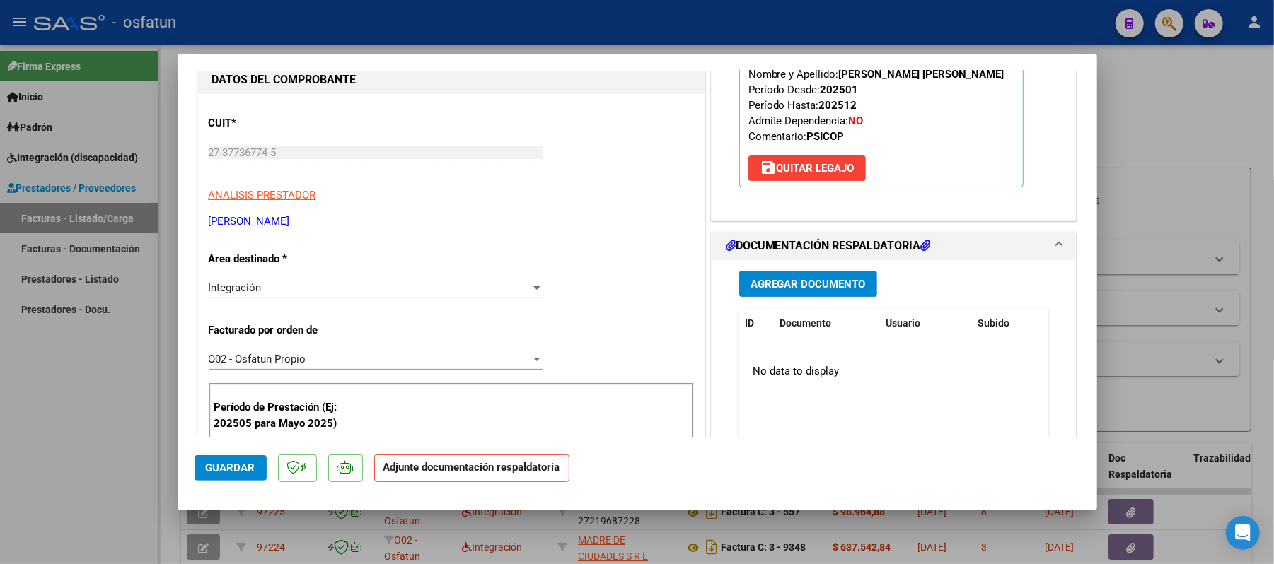
scroll to position [188, 0]
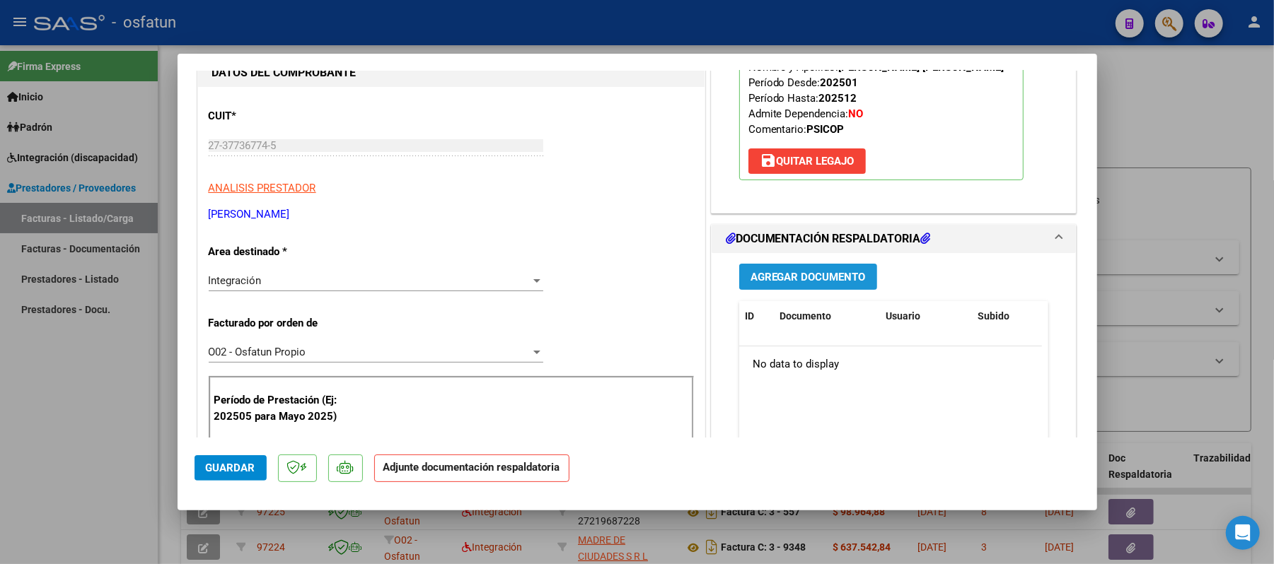
click at [779, 280] on span "Agregar Documento" at bounding box center [807, 277] width 115 height 13
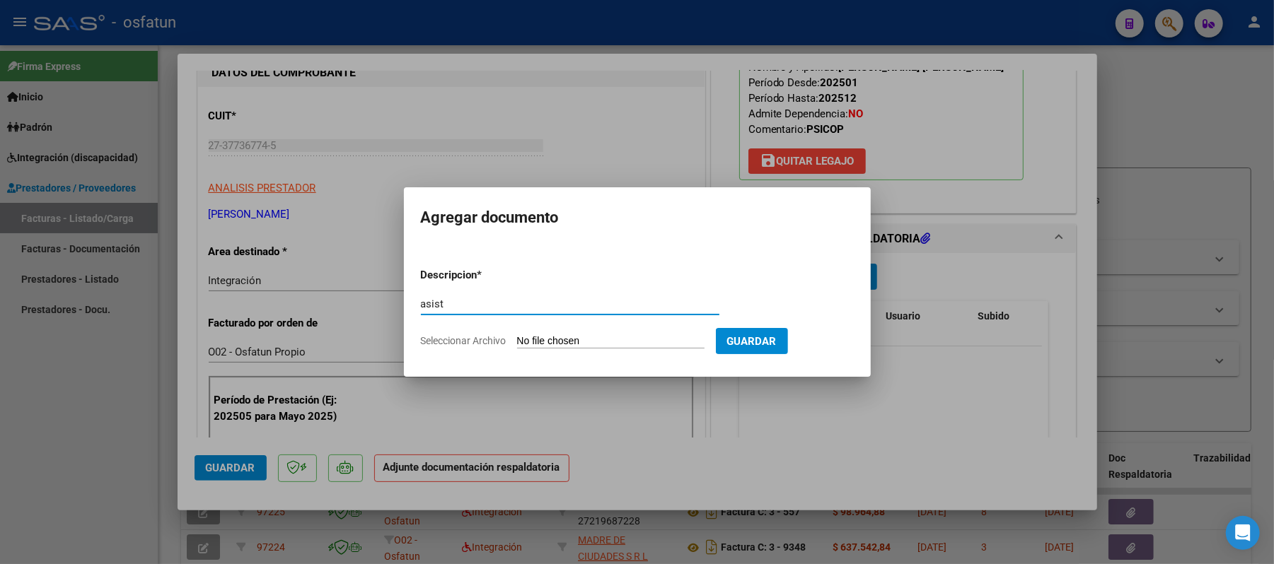
type input "asist"
click at [601, 342] on input "Seleccionar Archivo" at bounding box center [610, 341] width 187 height 13
type input "C:\fakepath\ASIST.pdf"
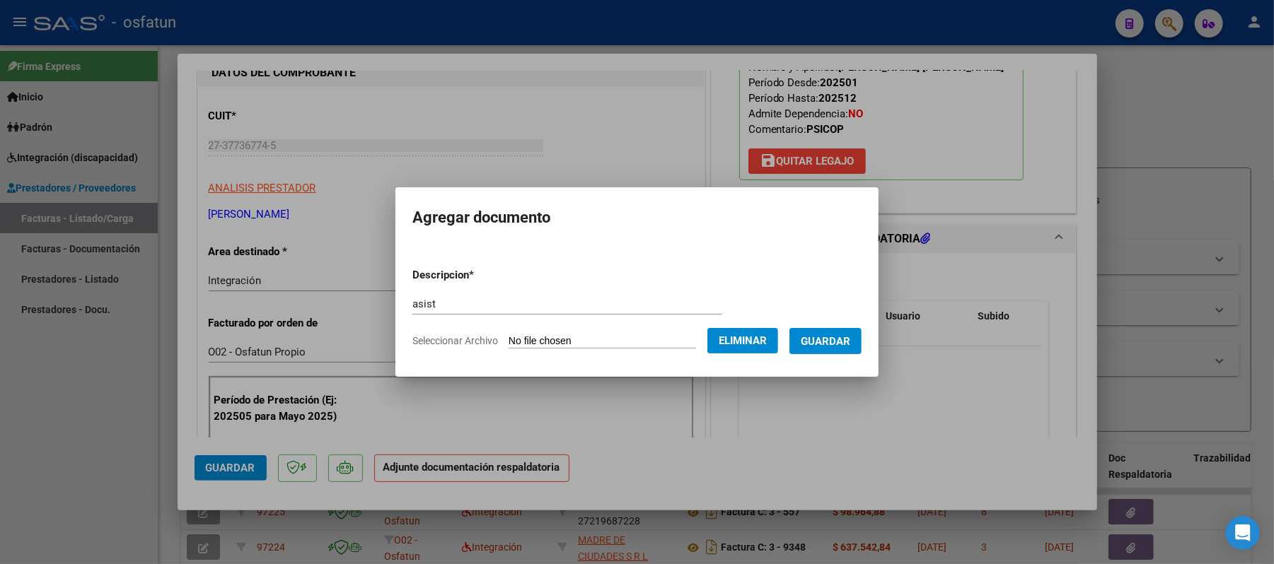
click at [850, 335] on span "Guardar" at bounding box center [826, 341] width 50 height 13
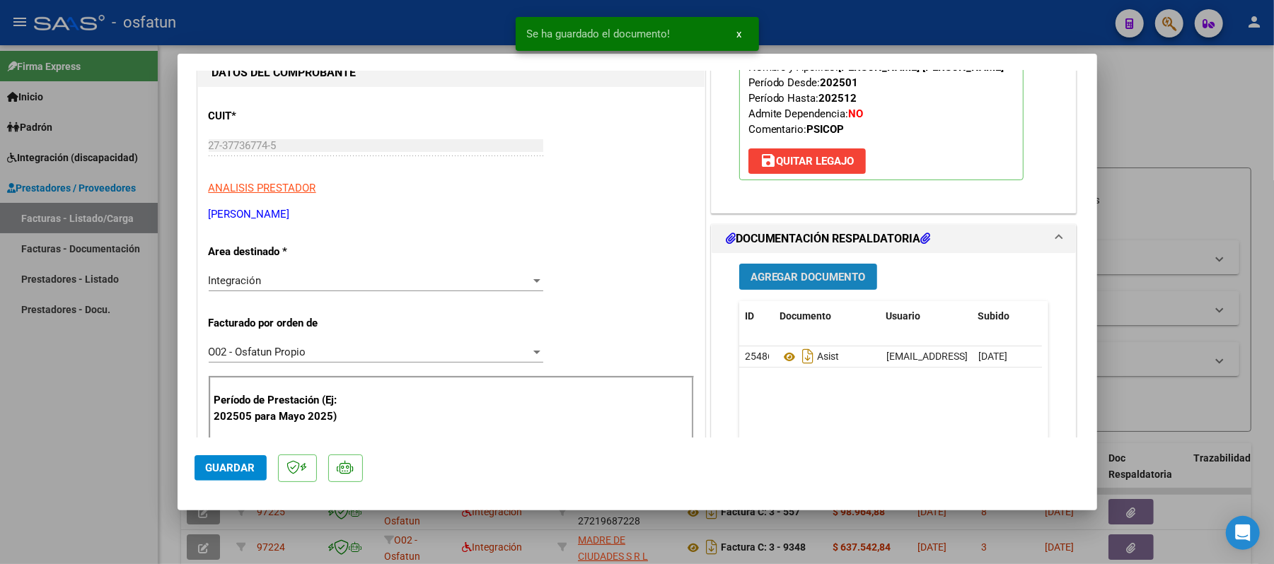
click at [804, 277] on span "Agregar Documento" at bounding box center [807, 277] width 115 height 13
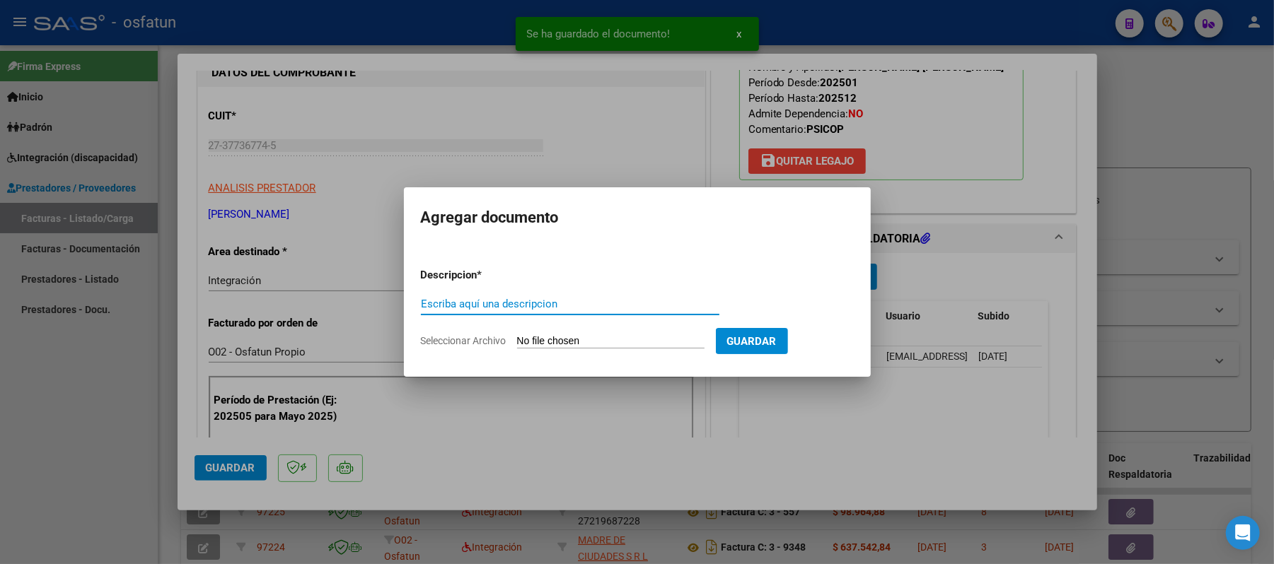
click at [600, 300] on input "Escriba aquí una descripcion" at bounding box center [570, 304] width 298 height 13
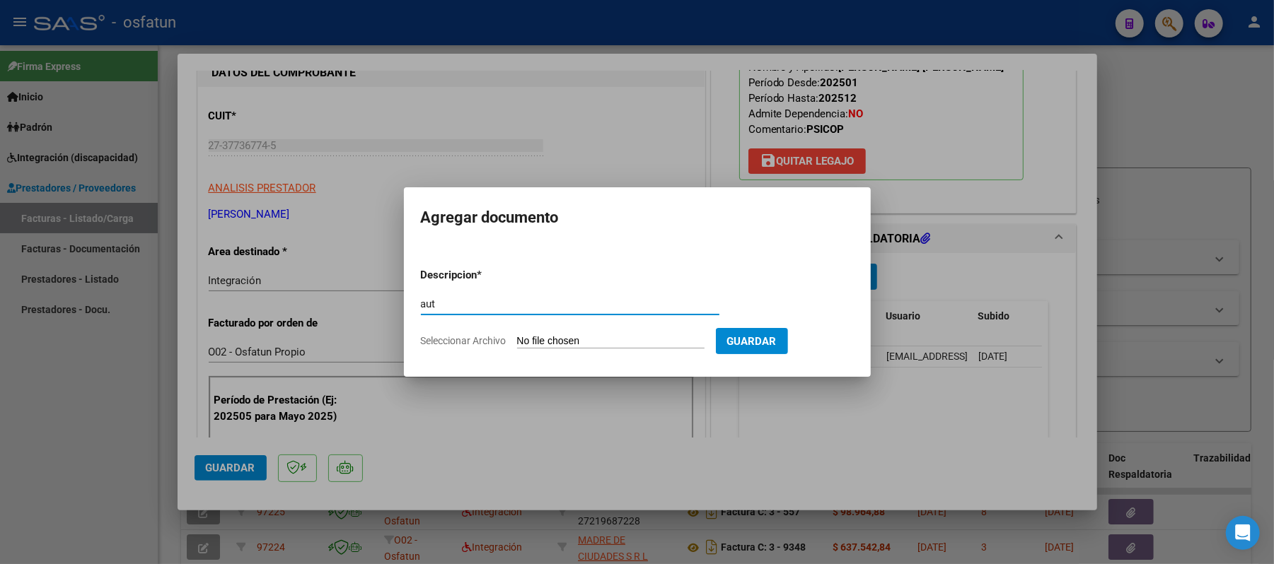
type input "aut"
click at [569, 347] on input "Seleccionar Archivo" at bounding box center [610, 341] width 187 height 13
type input "C:\fakepath\AUT.pdf"
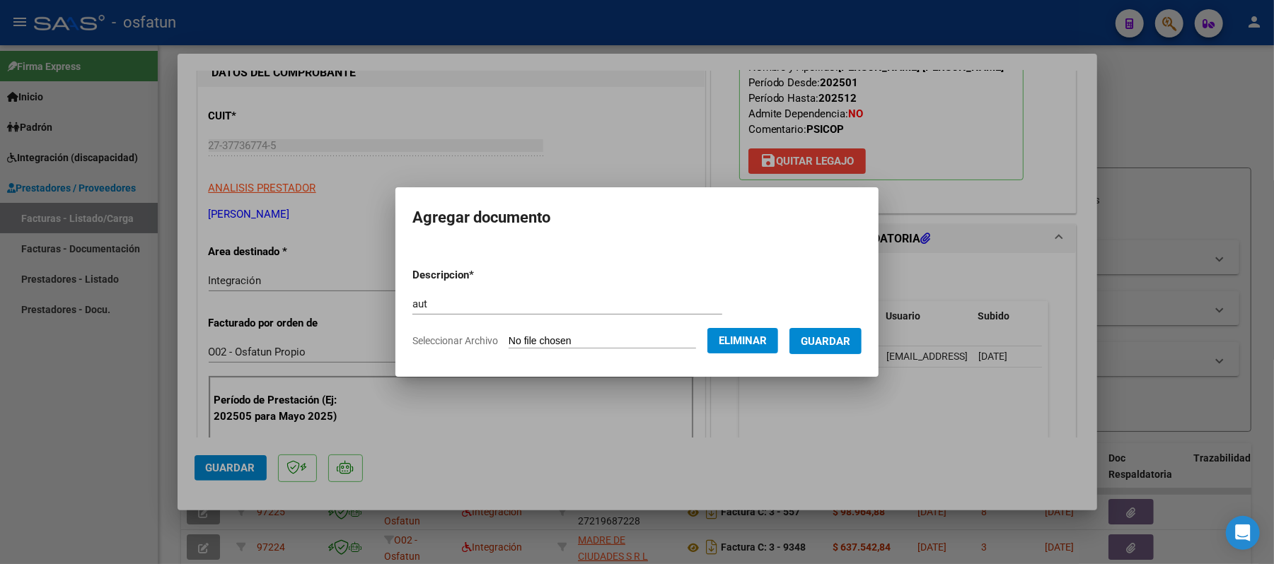
click at [861, 340] on button "Guardar" at bounding box center [825, 341] width 72 height 26
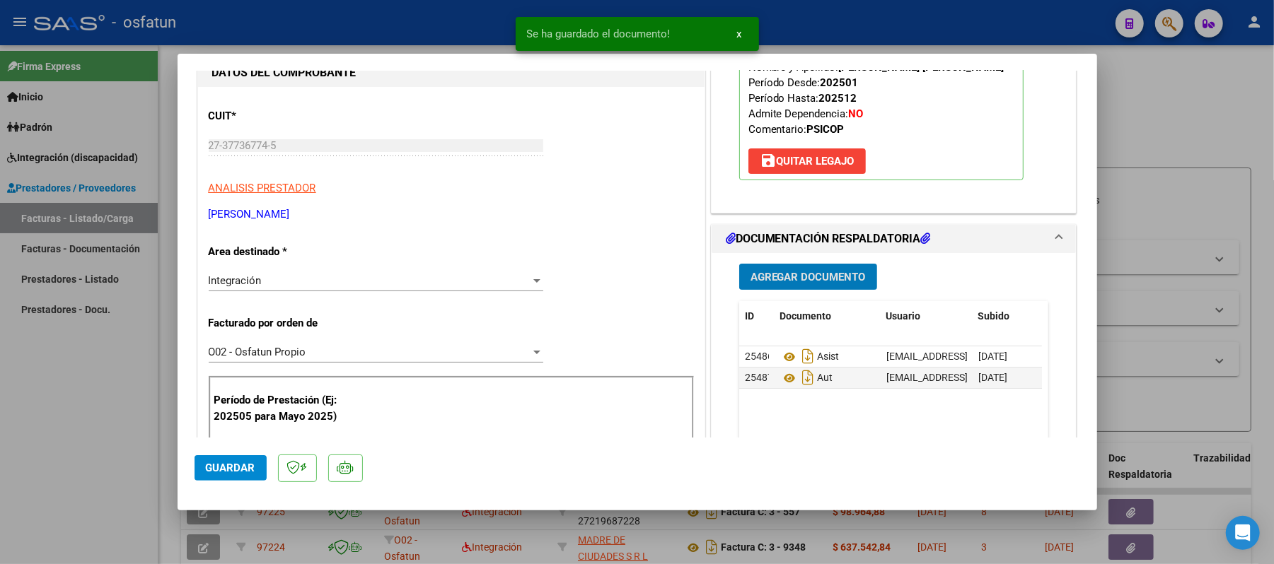
click at [245, 470] on span "Guardar" at bounding box center [231, 468] width 50 height 13
click at [1160, 120] on div at bounding box center [637, 282] width 1274 height 564
type input "$ 0,00"
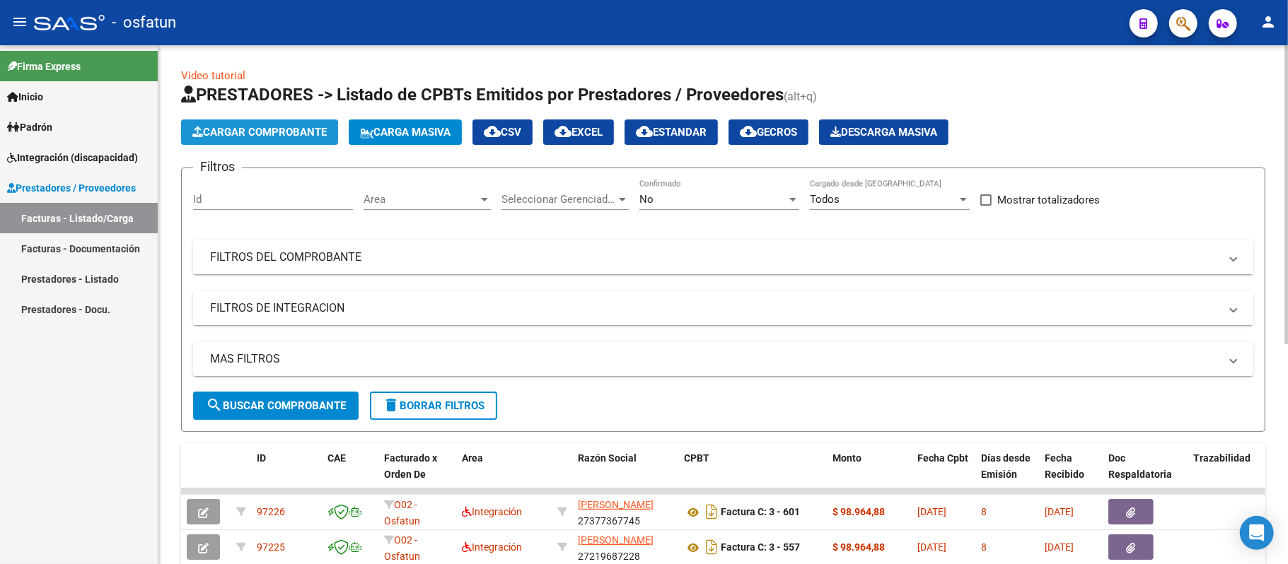
click at [304, 127] on span "Cargar Comprobante" at bounding box center [259, 132] width 134 height 13
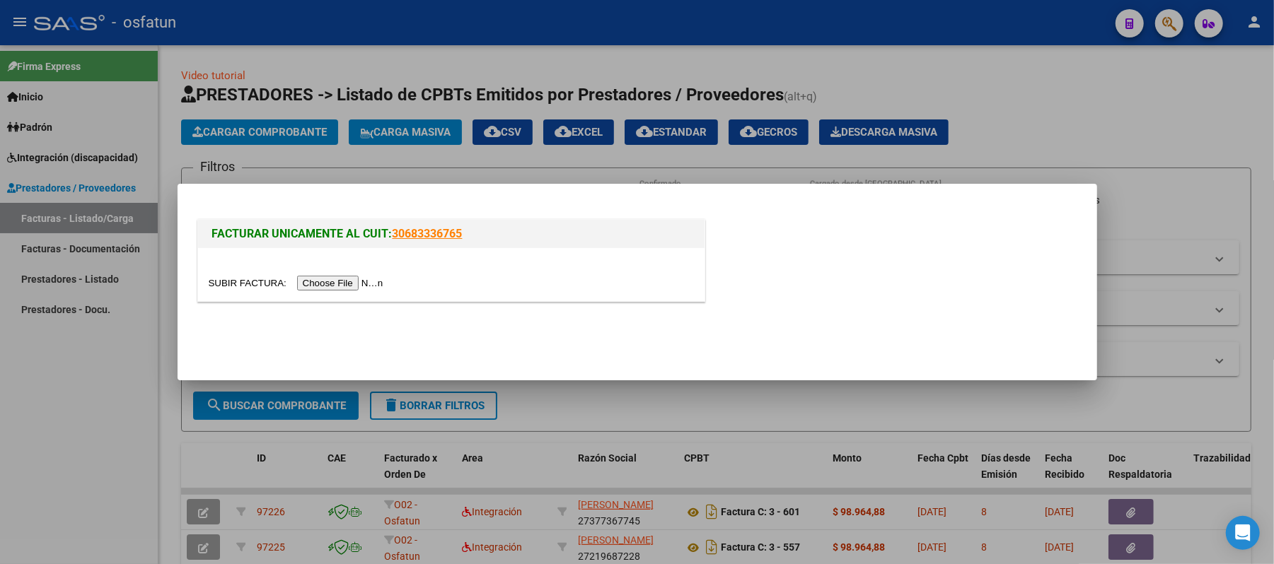
click at [360, 281] on input "file" at bounding box center [298, 283] width 179 height 15
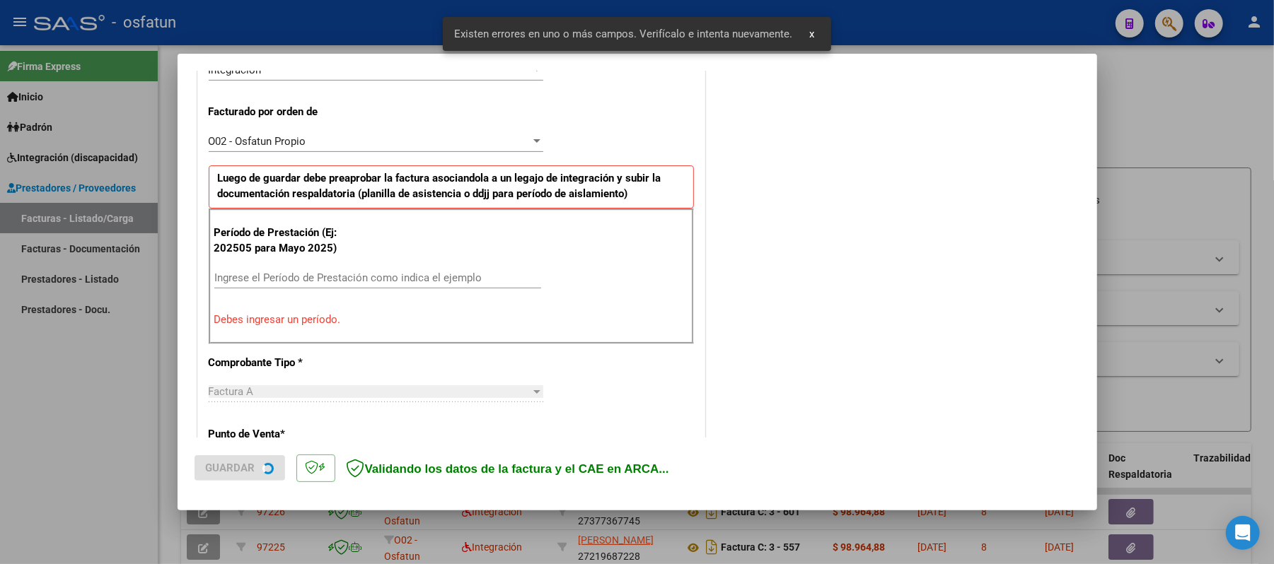
scroll to position [383, 0]
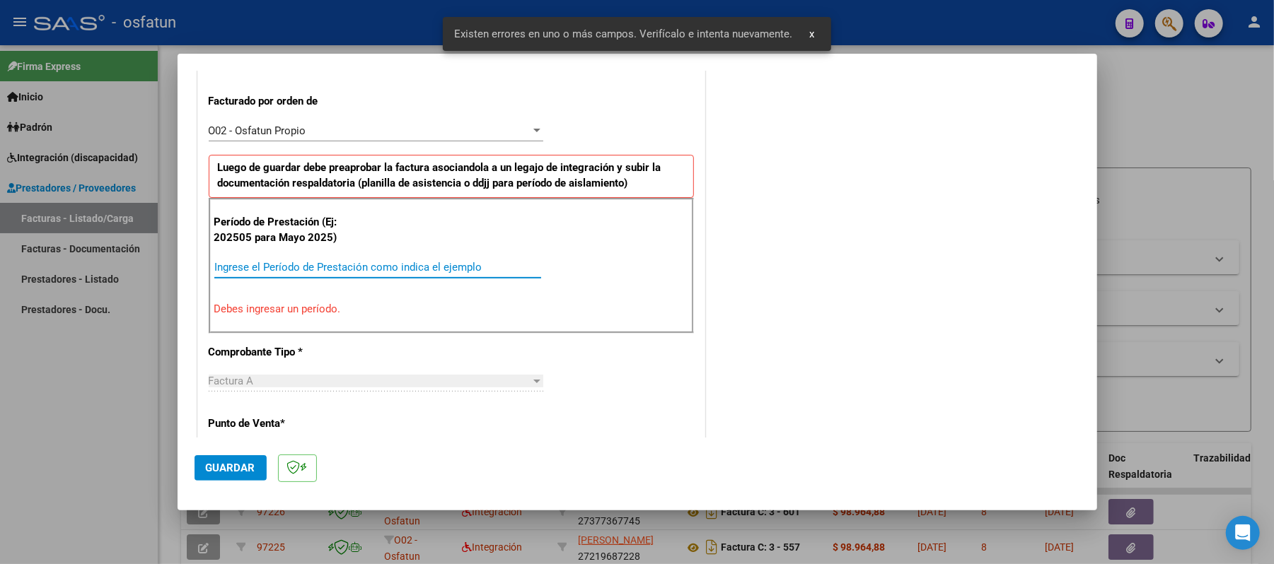
click at [393, 264] on input "Ingrese el Período de Prestación como indica el ejemplo" at bounding box center [377, 267] width 327 height 13
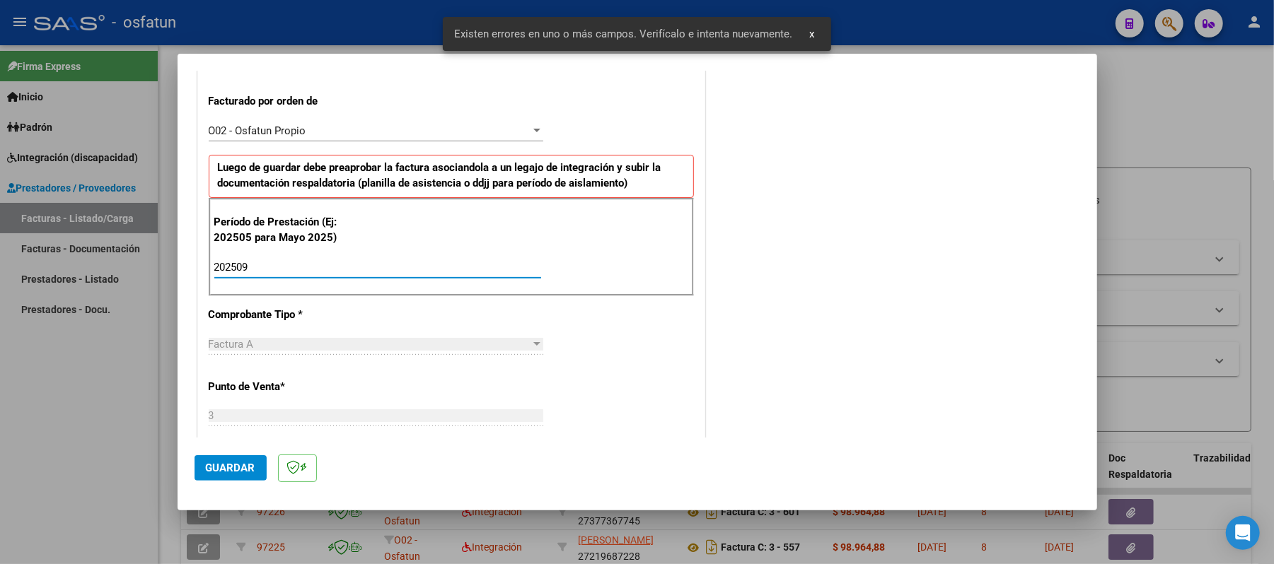
type input "202509"
click at [233, 474] on span "Guardar" at bounding box center [231, 468] width 50 height 13
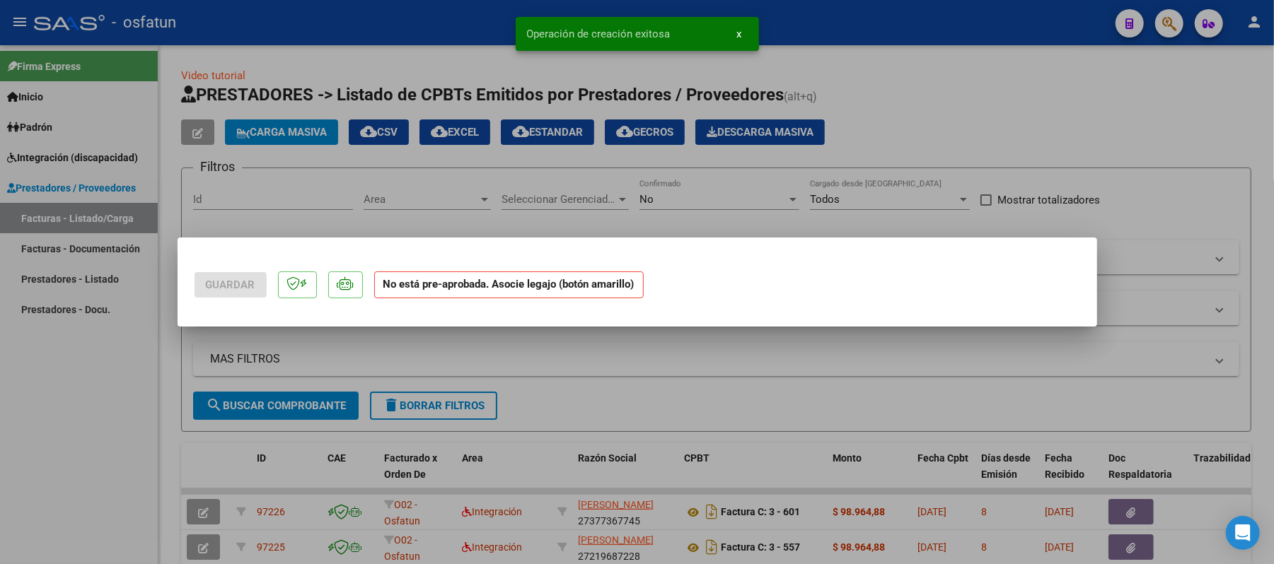
scroll to position [0, 0]
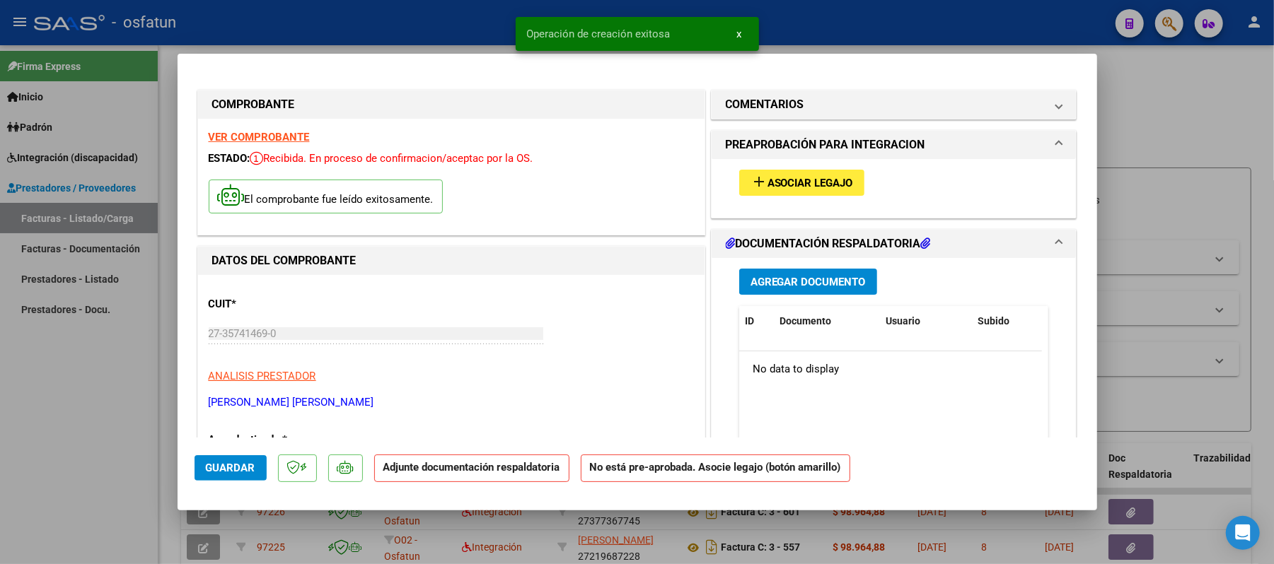
click at [789, 181] on span "Asociar Legajo" at bounding box center [810, 183] width 86 height 13
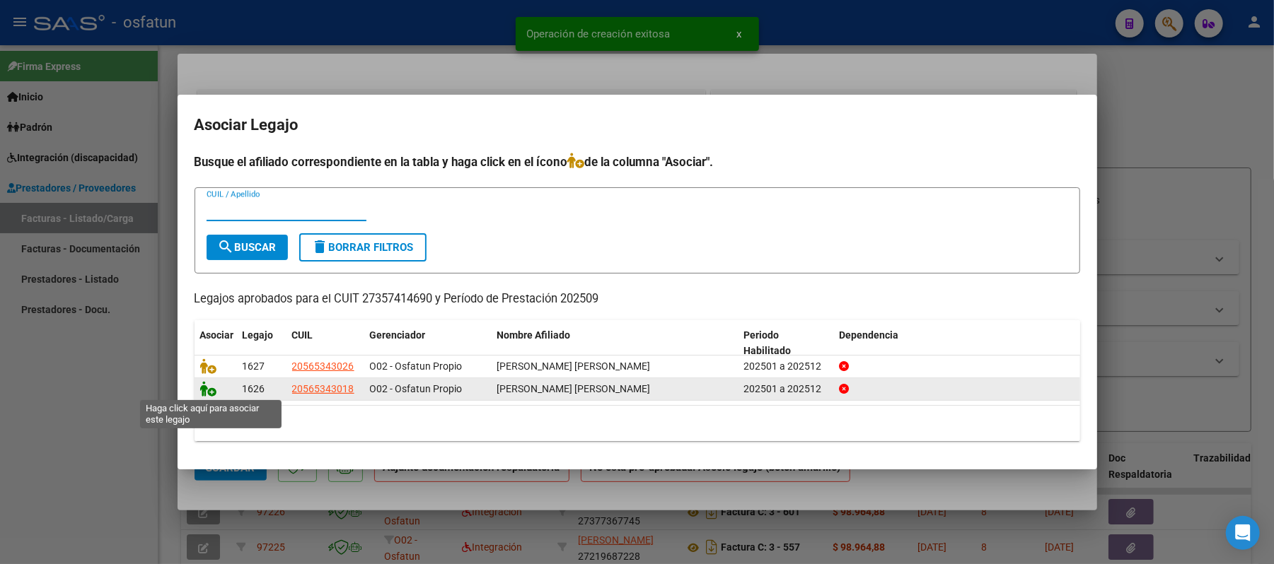
click at [212, 390] on icon at bounding box center [208, 389] width 17 height 16
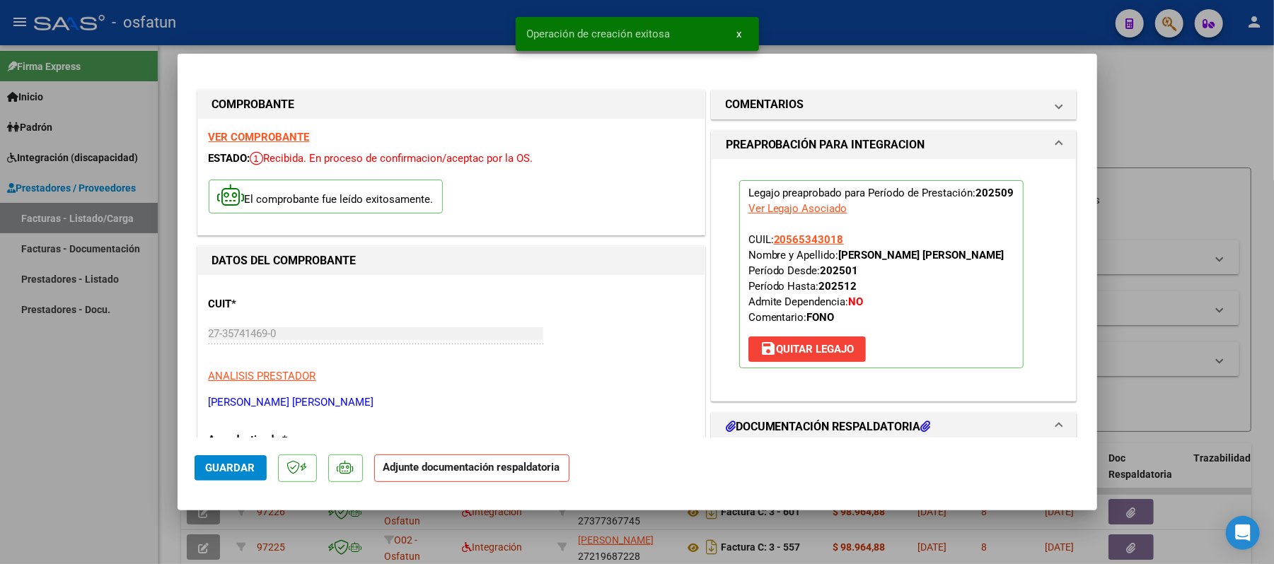
scroll to position [94, 0]
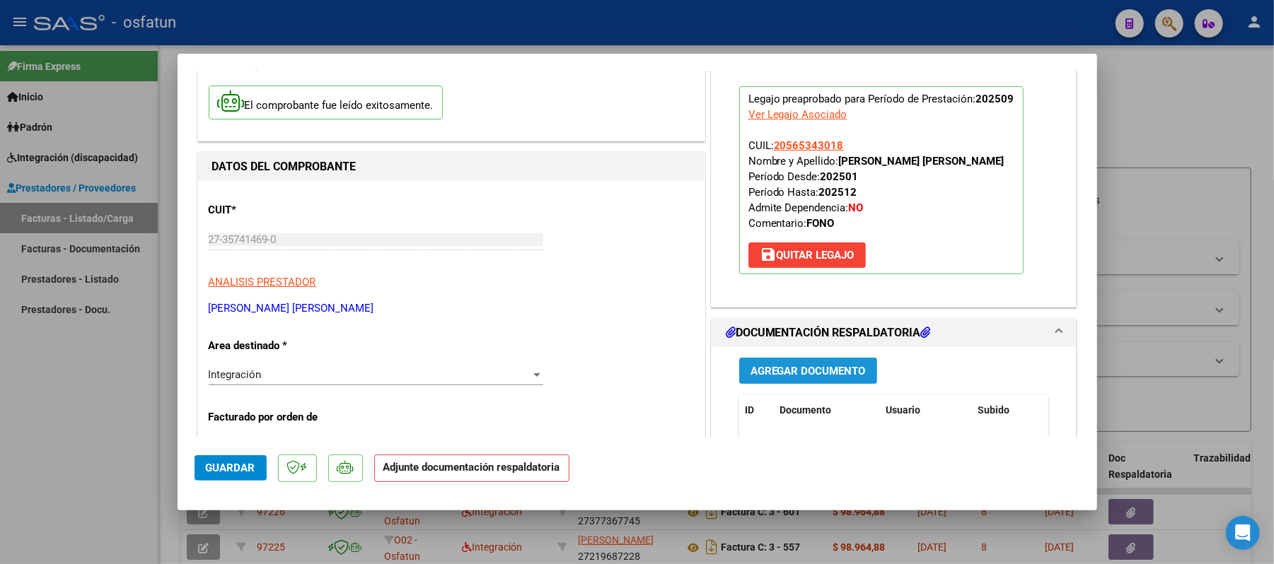
click at [822, 373] on span "Agregar Documento" at bounding box center [807, 371] width 115 height 13
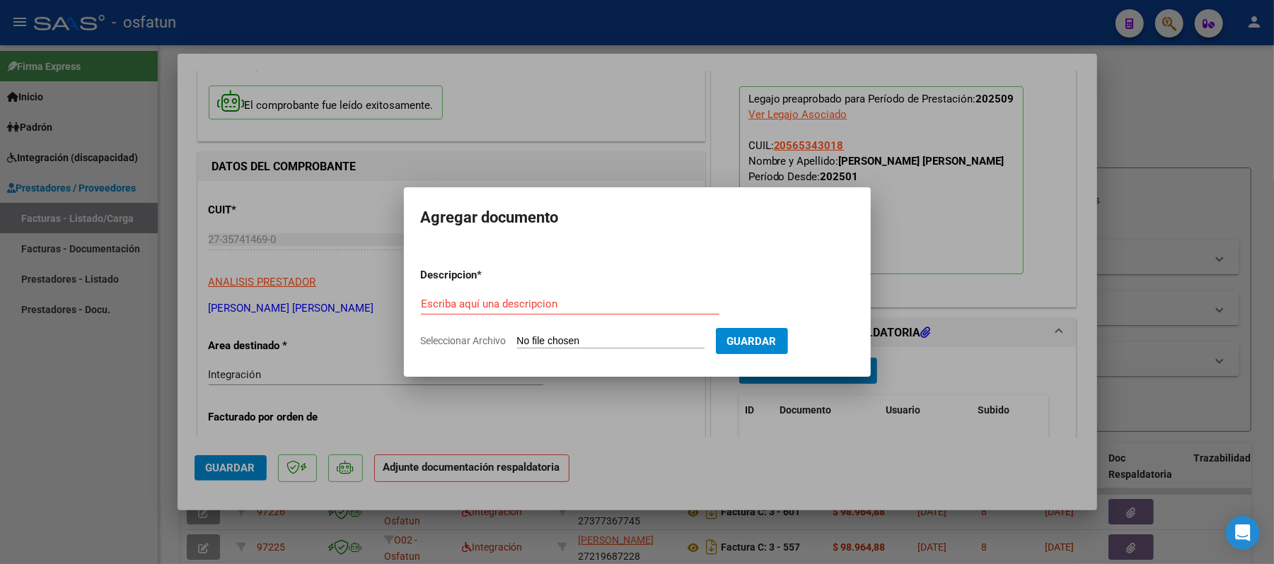
click at [587, 312] on div "Escriba aquí una descripcion" at bounding box center [570, 304] width 298 height 21
type input "asist"
click at [579, 335] on input "Seleccionar Archivo" at bounding box center [610, 341] width 187 height 13
type input "C:\fakepath\ASIST.pdf"
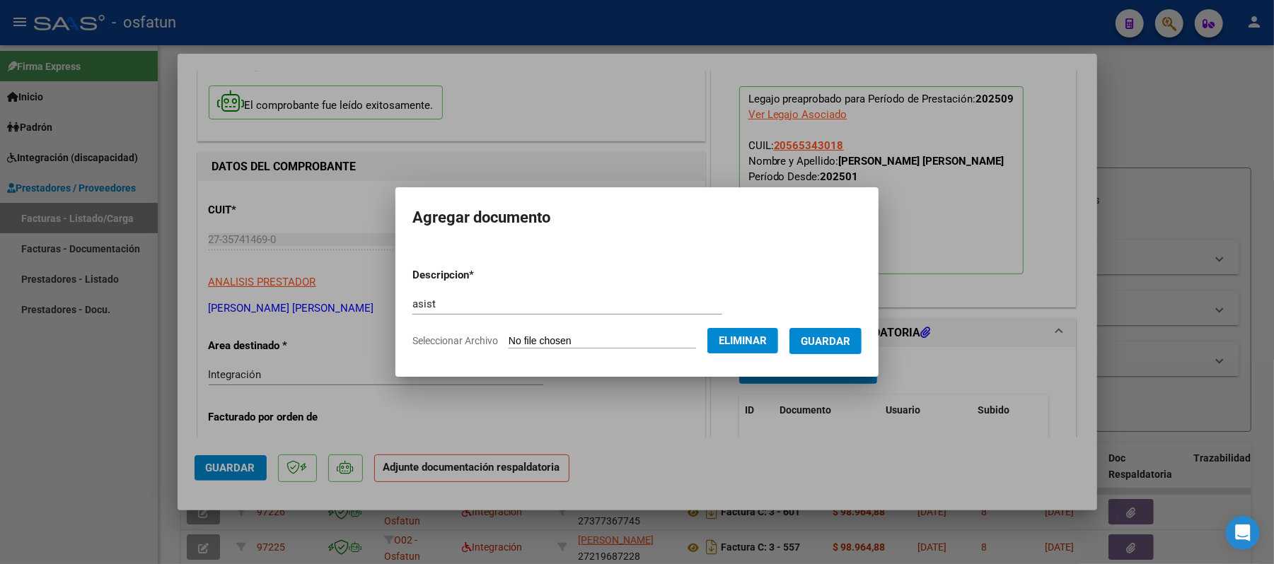
click at [811, 335] on button "Guardar" at bounding box center [825, 341] width 72 height 26
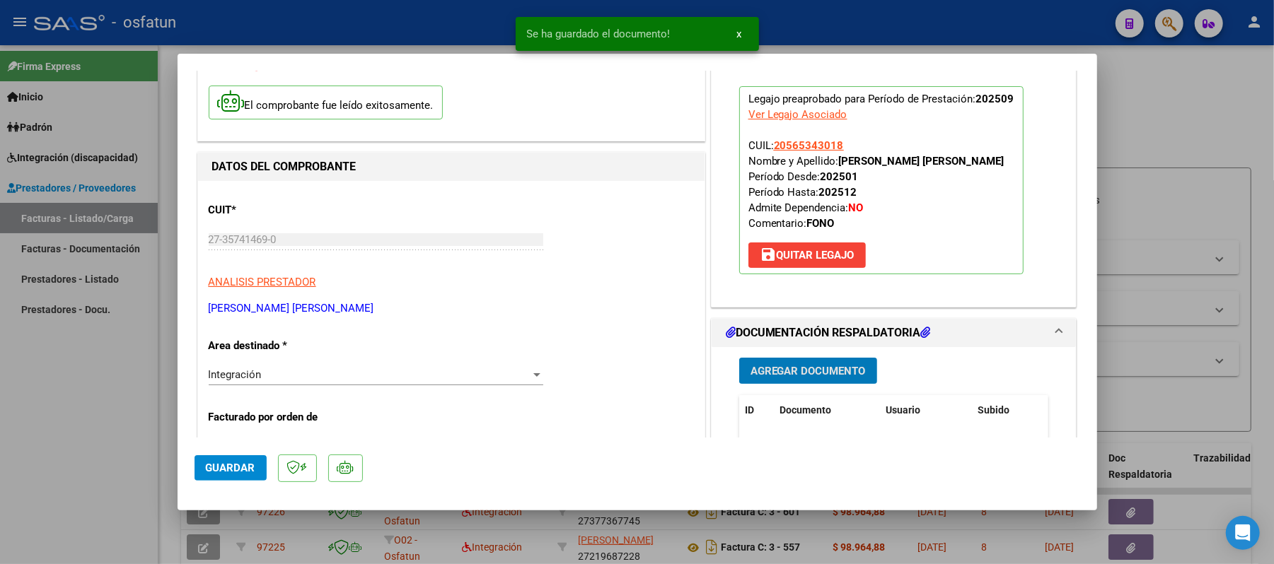
click at [813, 369] on span "Agregar Documento" at bounding box center [807, 371] width 115 height 13
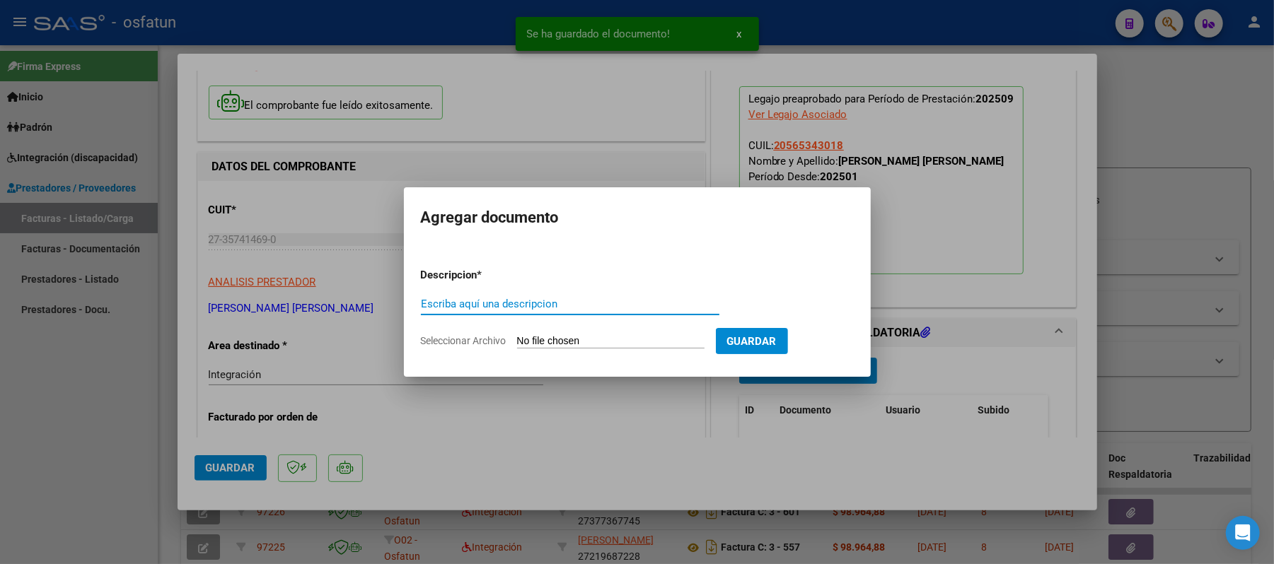
click at [547, 300] on input "Escriba aquí una descripcion" at bounding box center [570, 304] width 298 height 13
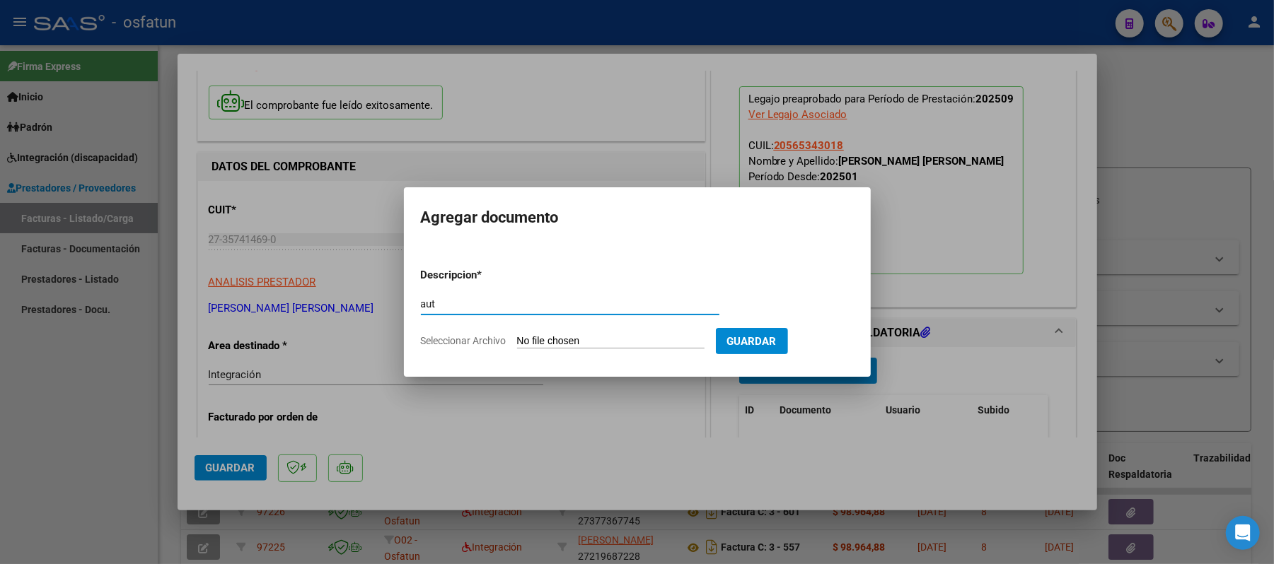
type input "aut"
click at [554, 340] on input "Seleccionar Archivo" at bounding box center [610, 341] width 187 height 13
type input "C:\fakepath\AUT.pdf"
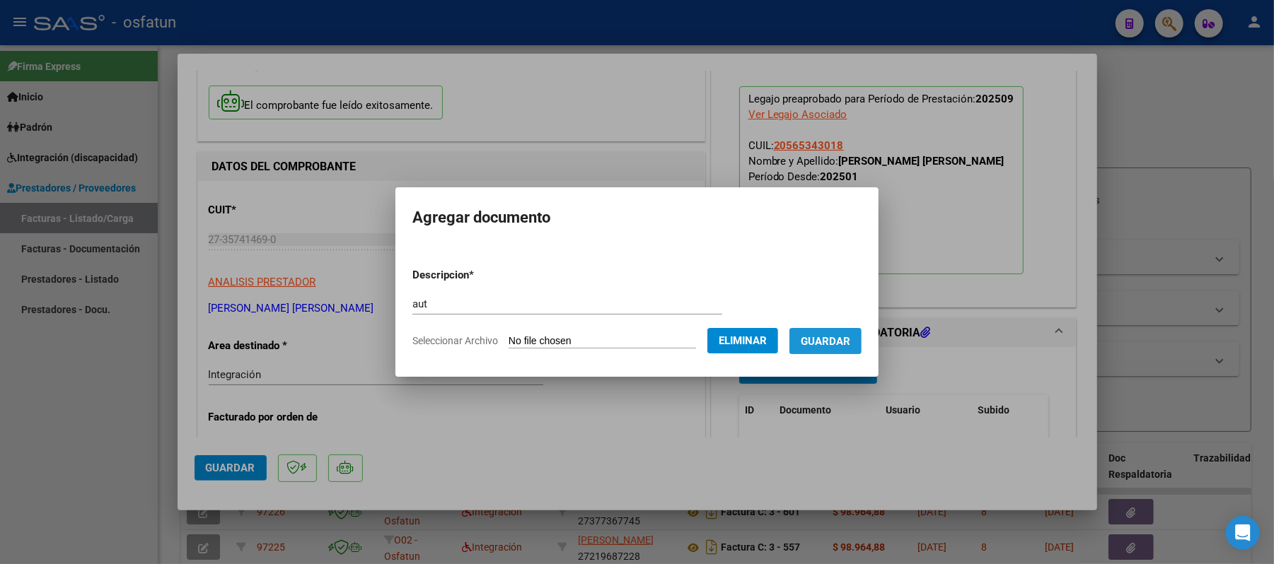
click at [850, 339] on span "Guardar" at bounding box center [826, 341] width 50 height 13
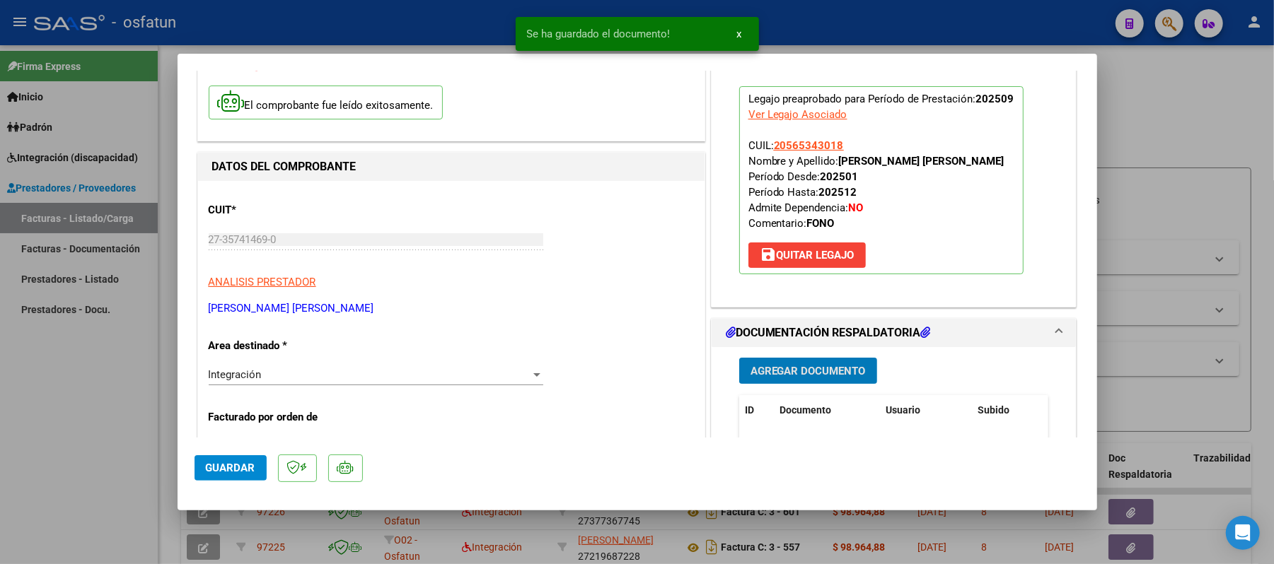
click at [238, 465] on span "Guardar" at bounding box center [231, 468] width 50 height 13
click at [1123, 120] on div at bounding box center [637, 282] width 1274 height 564
type input "$ 0,00"
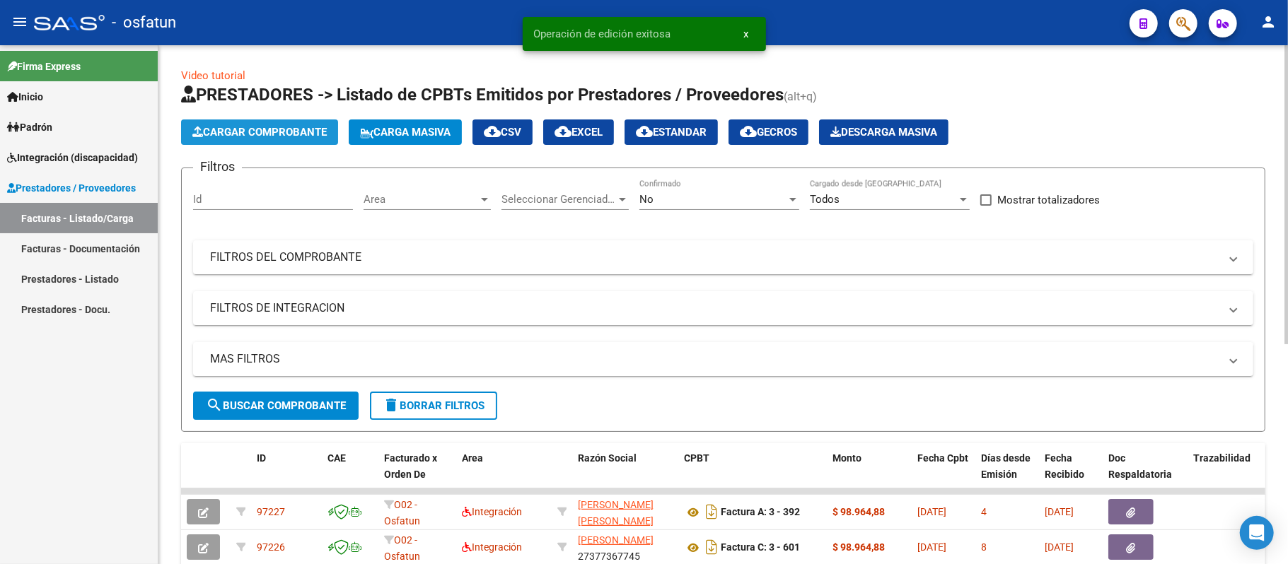
click at [274, 130] on span "Cargar Comprobante" at bounding box center [259, 132] width 134 height 13
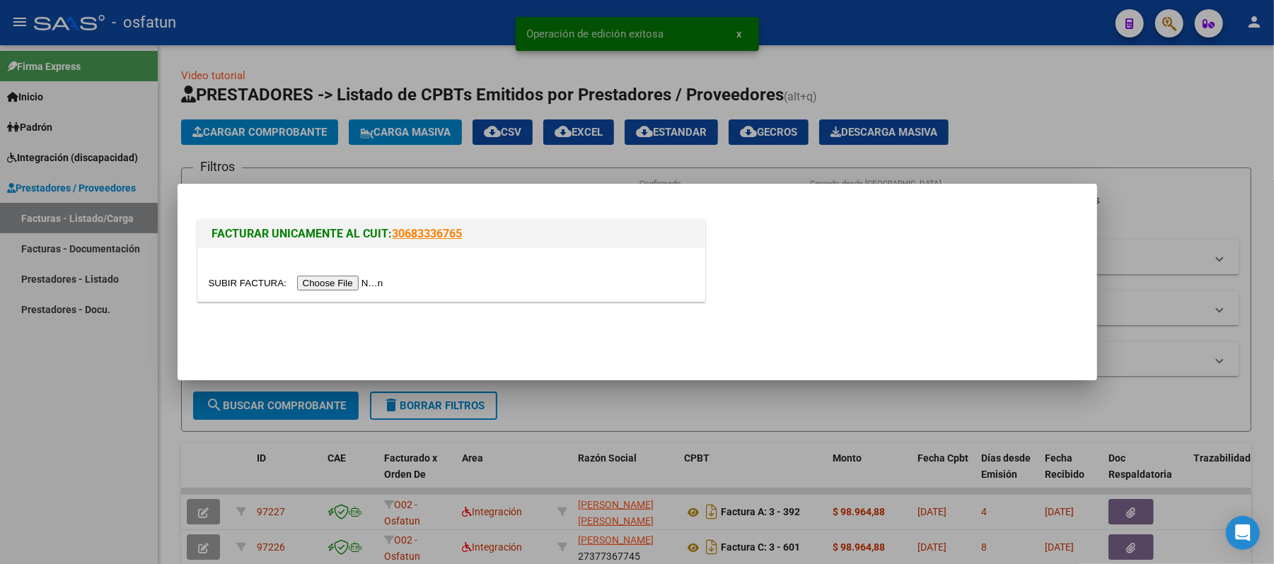
click at [346, 280] on input "file" at bounding box center [298, 283] width 179 height 15
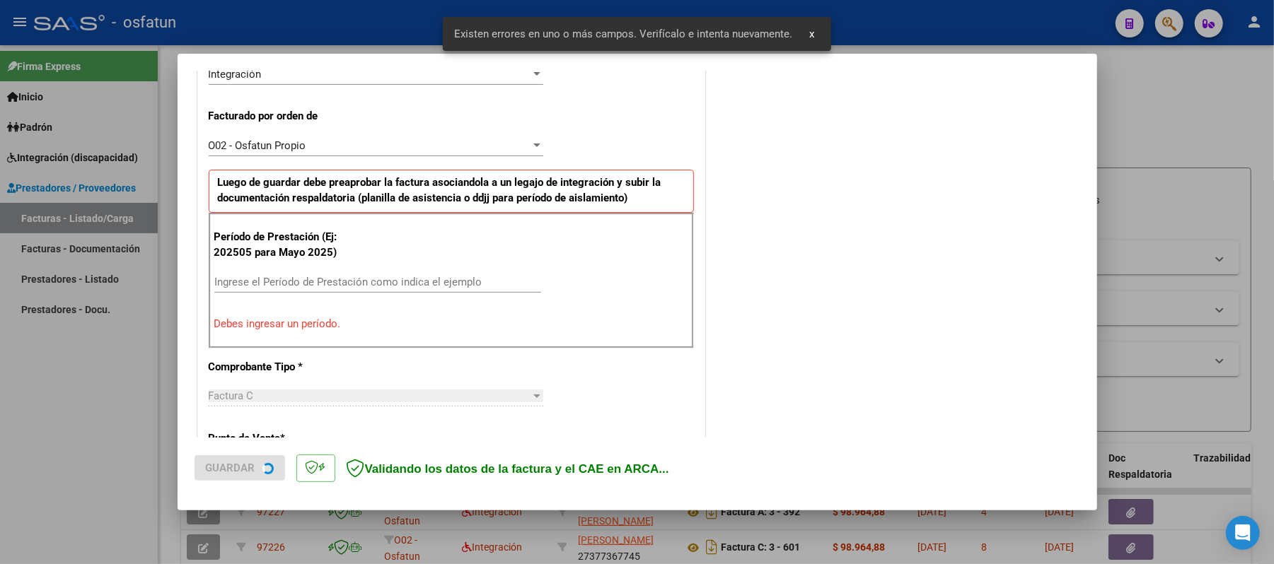
scroll to position [383, 0]
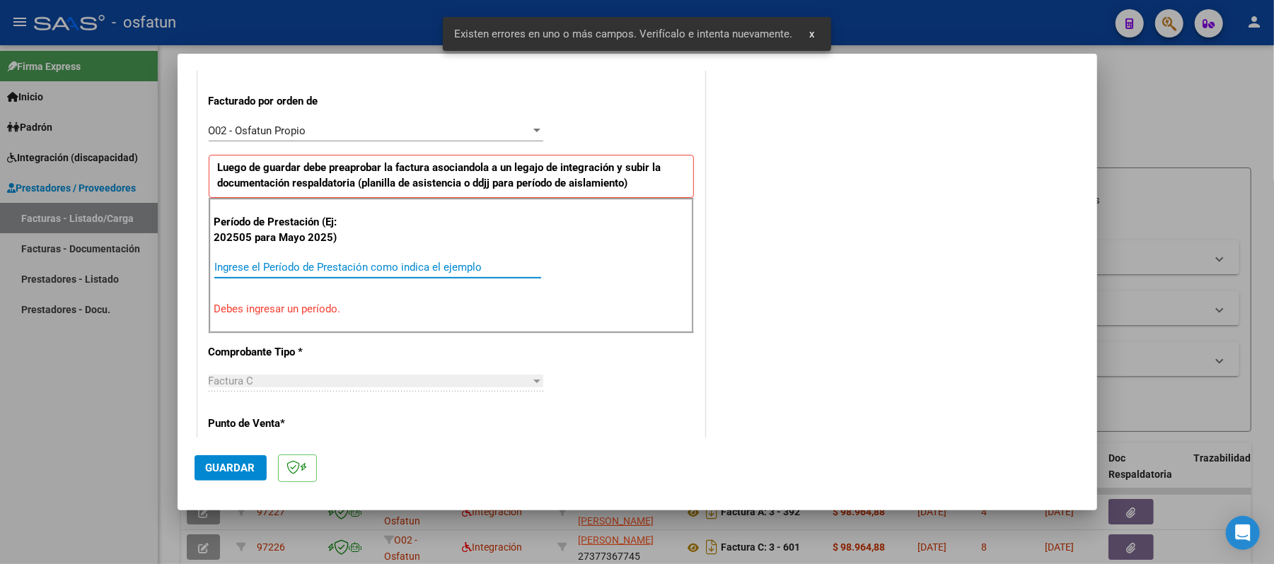
click at [359, 269] on input "Ingrese el Período de Prestación como indica el ejemplo" at bounding box center [377, 267] width 327 height 13
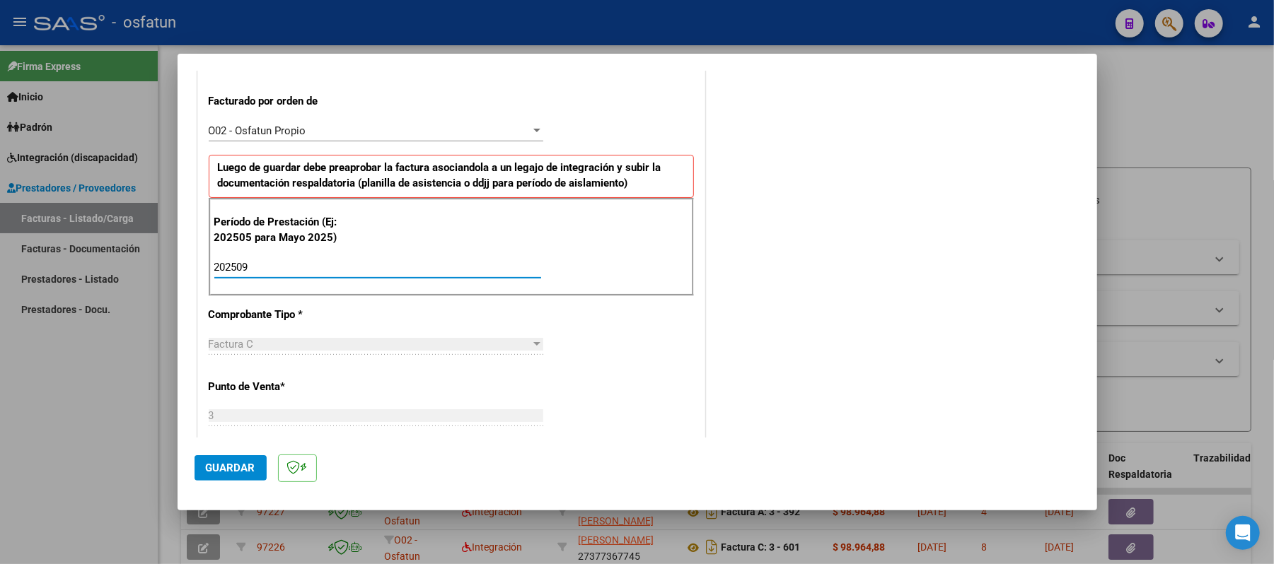
type input "202509"
click at [208, 470] on span "Guardar" at bounding box center [231, 468] width 50 height 13
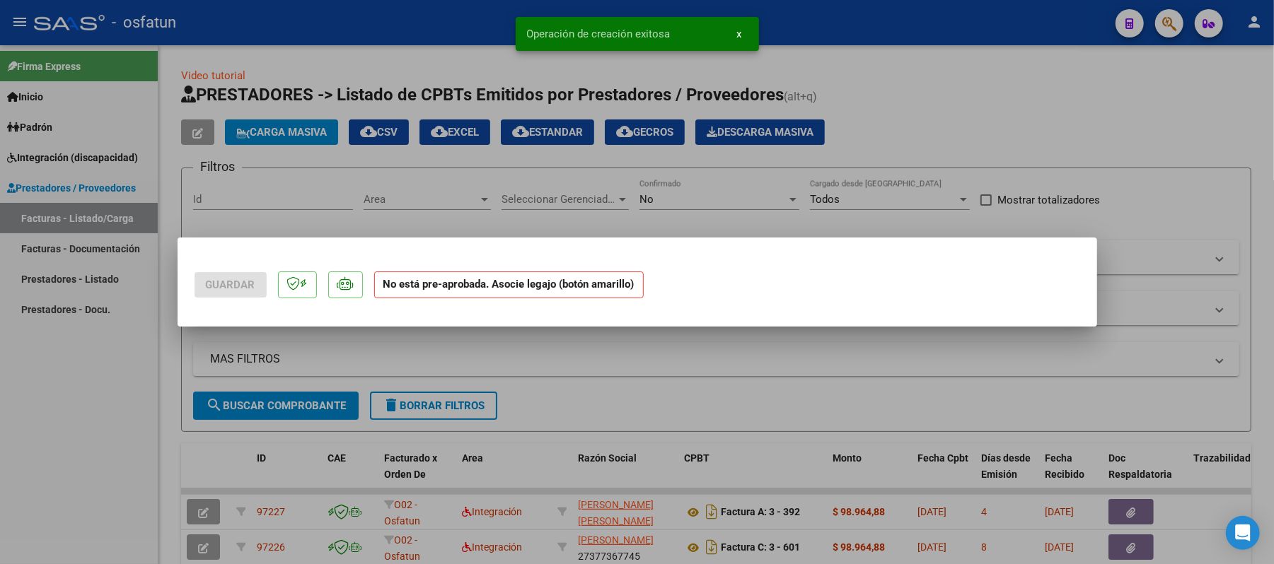
scroll to position [0, 0]
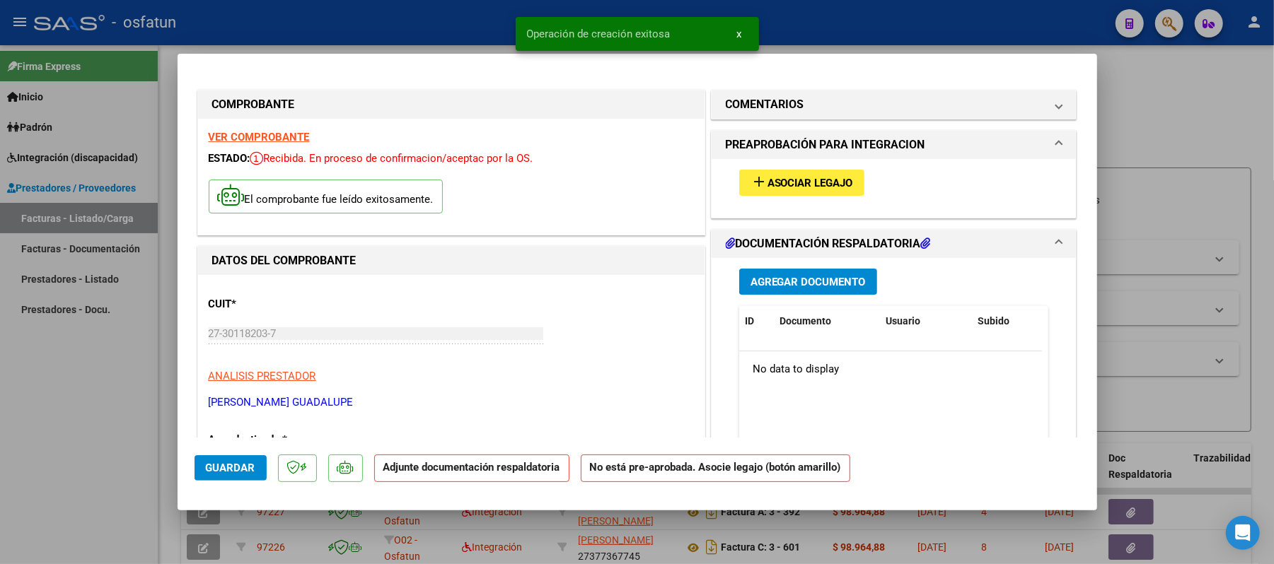
click at [810, 185] on span "Asociar Legajo" at bounding box center [810, 183] width 86 height 13
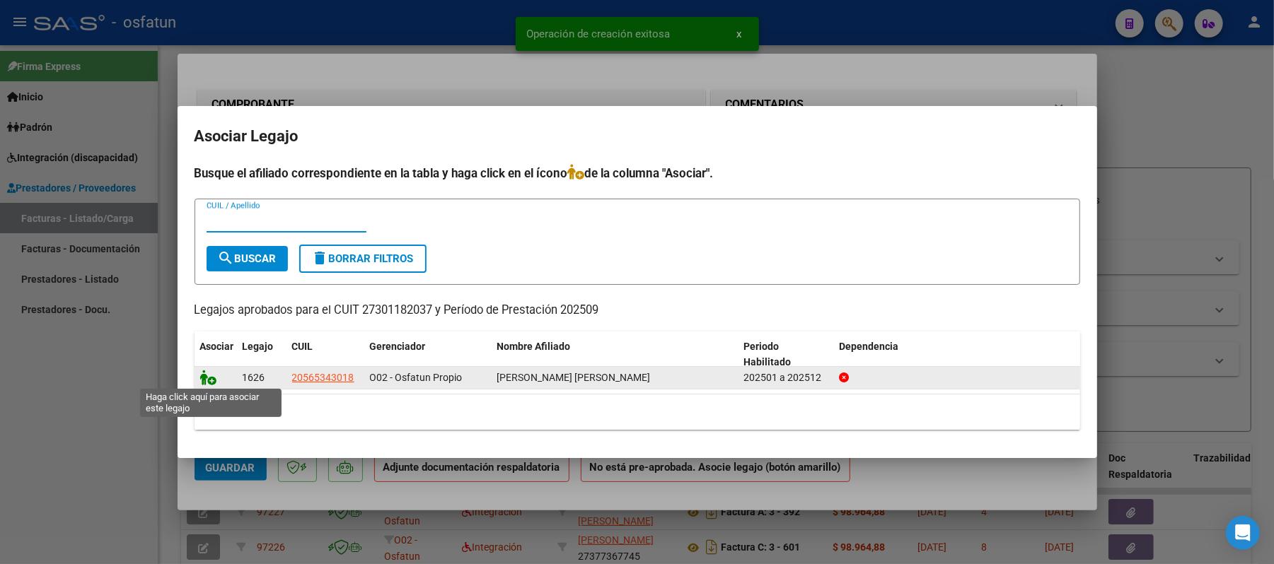
click at [210, 371] on icon at bounding box center [208, 378] width 17 height 16
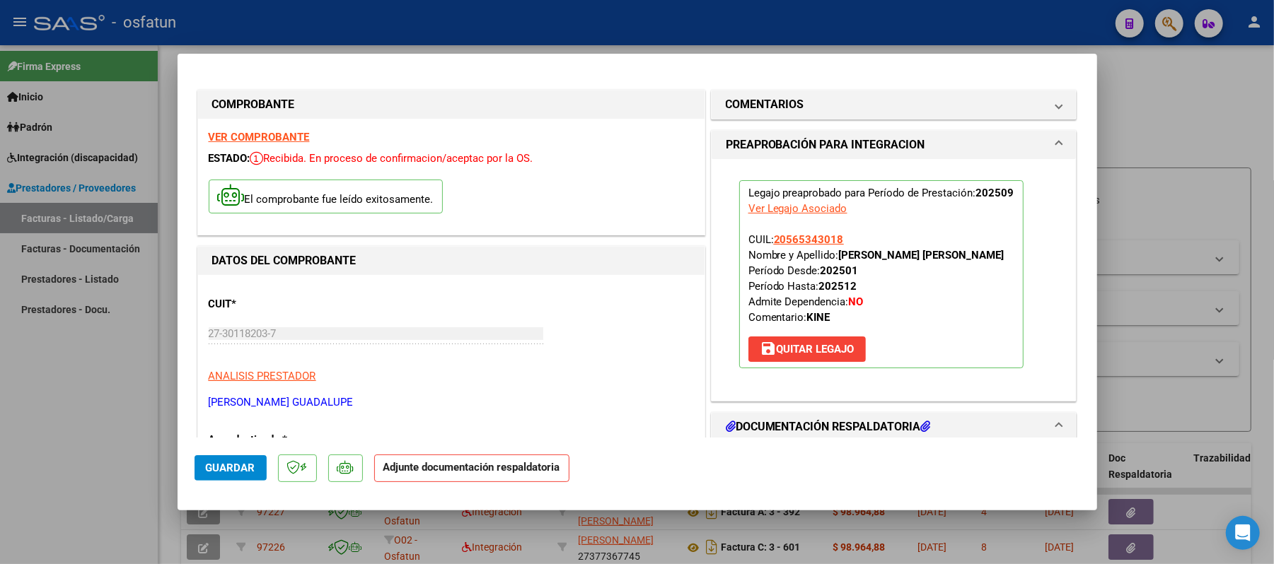
scroll to position [188, 0]
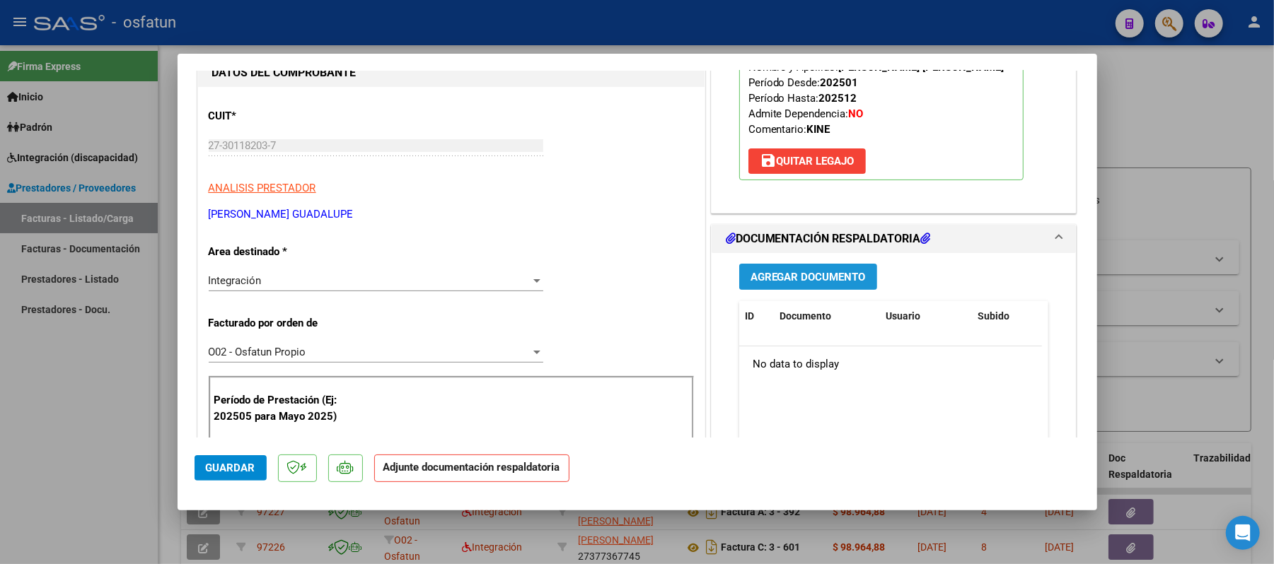
click at [802, 278] on span "Agregar Documento" at bounding box center [807, 277] width 115 height 13
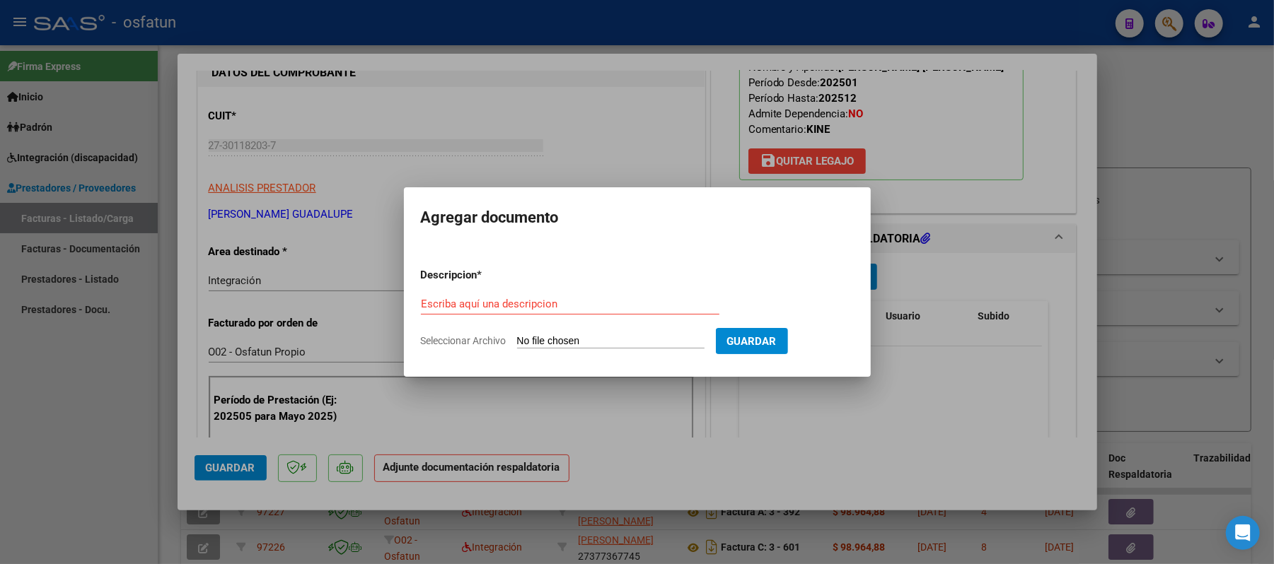
click at [607, 295] on div "Escriba aquí una descripcion" at bounding box center [570, 304] width 298 height 21
type input "asist"
click at [544, 340] on input "Seleccionar Archivo" at bounding box center [610, 341] width 187 height 13
type input "C:\fakepath\ASSIT.pdf"
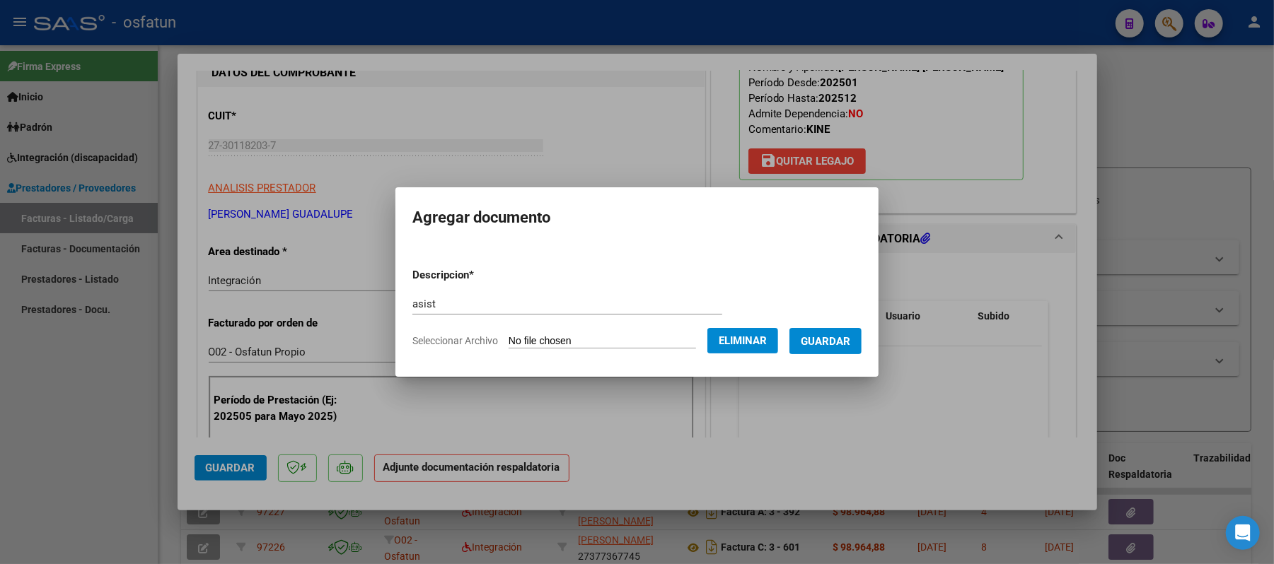
click at [838, 341] on span "Guardar" at bounding box center [826, 341] width 50 height 13
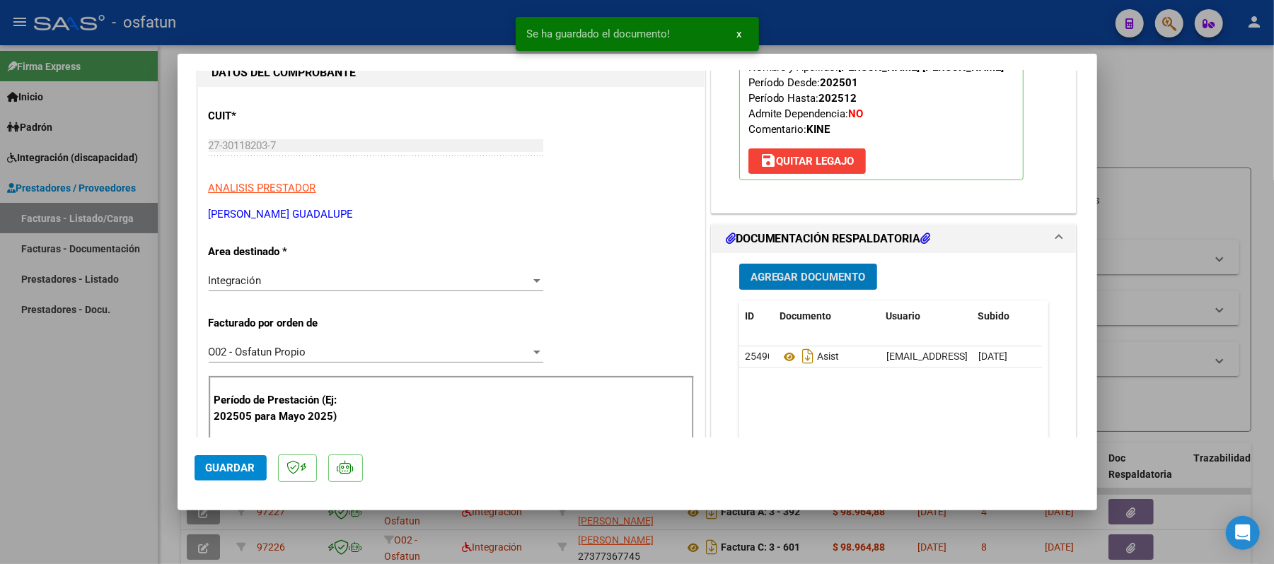
click at [816, 280] on span "Agregar Documento" at bounding box center [807, 277] width 115 height 13
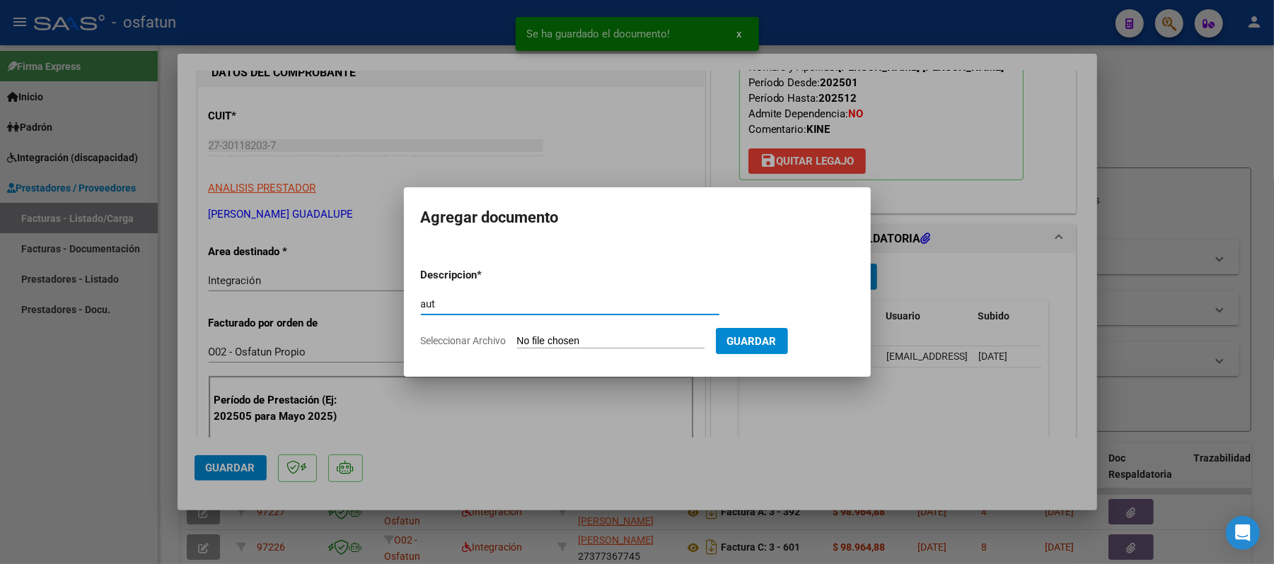
type input "aut"
click at [594, 339] on input "Seleccionar Archivo" at bounding box center [610, 341] width 187 height 13
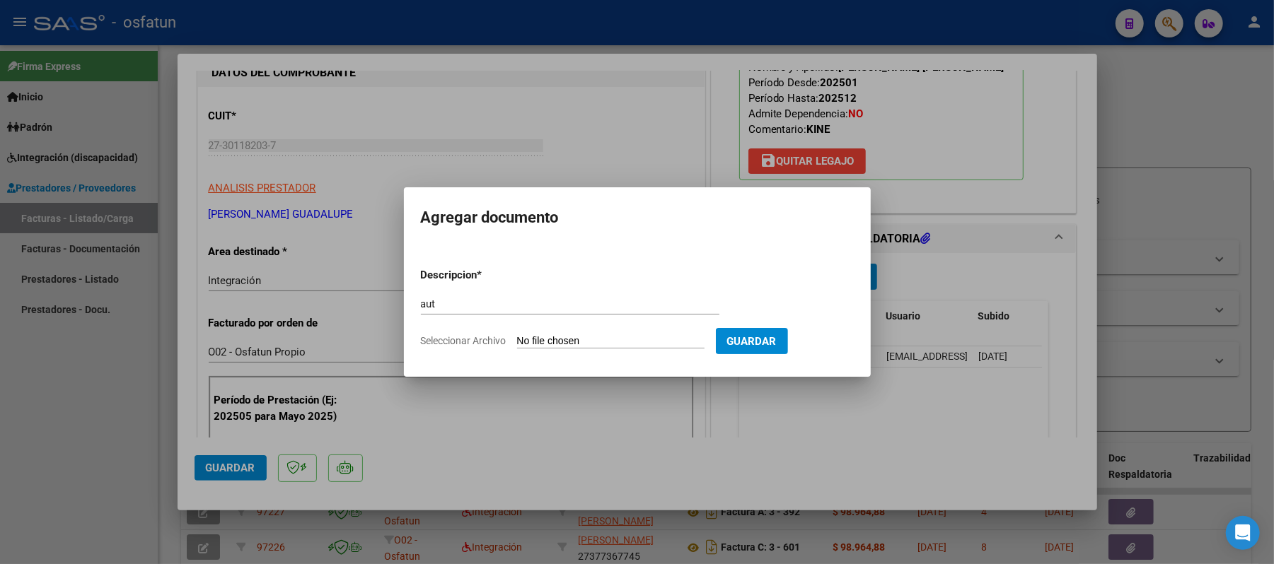
type input "C:\fakepath\AUT.pdf"
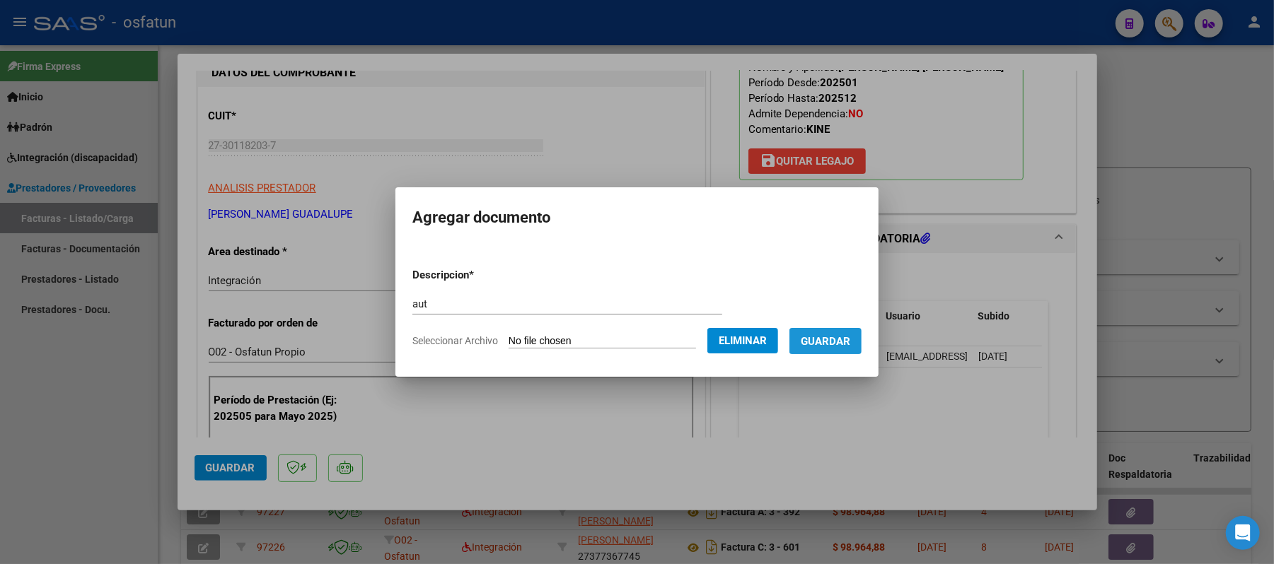
click at [850, 342] on span "Guardar" at bounding box center [826, 341] width 50 height 13
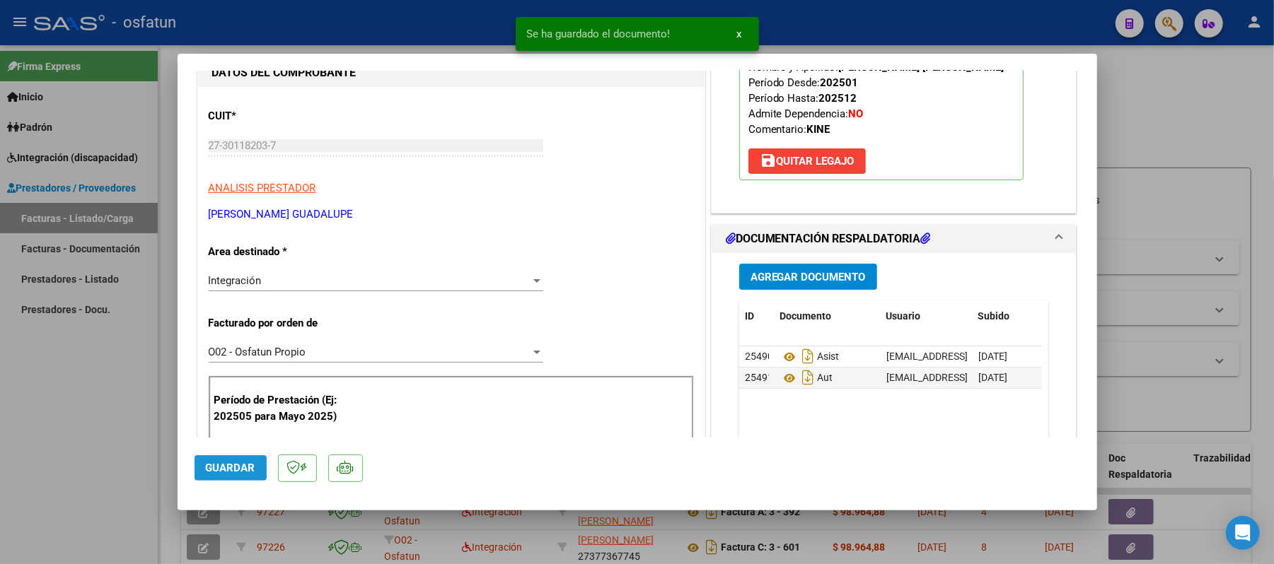
click at [246, 464] on span "Guardar" at bounding box center [231, 468] width 50 height 13
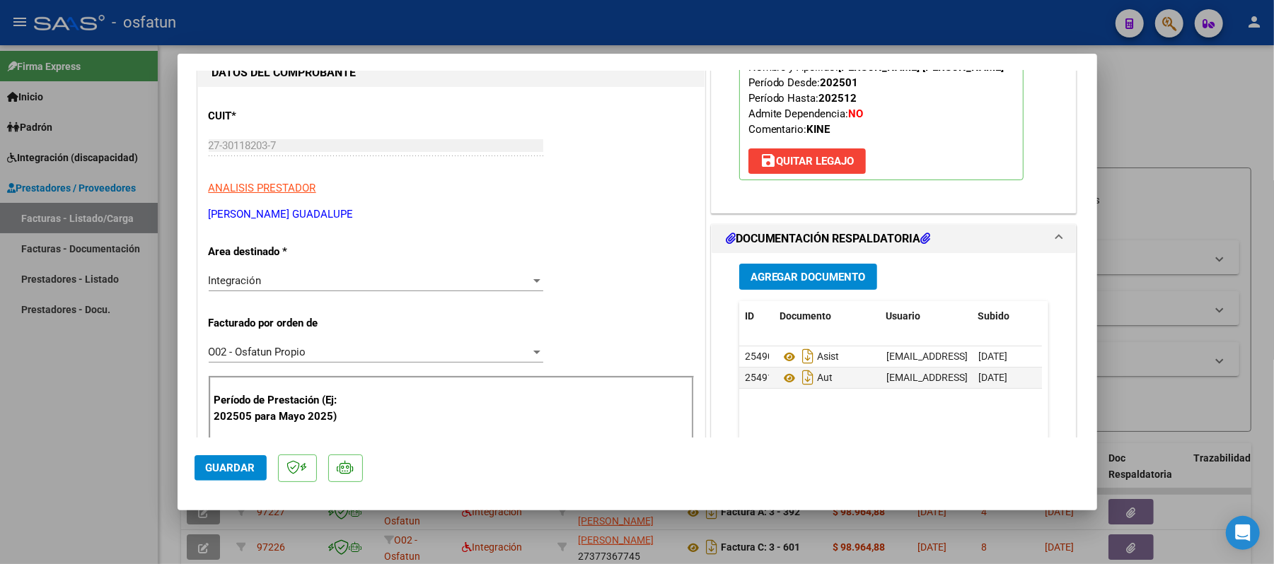
click at [1189, 109] on div at bounding box center [637, 282] width 1274 height 564
type input "$ 0,00"
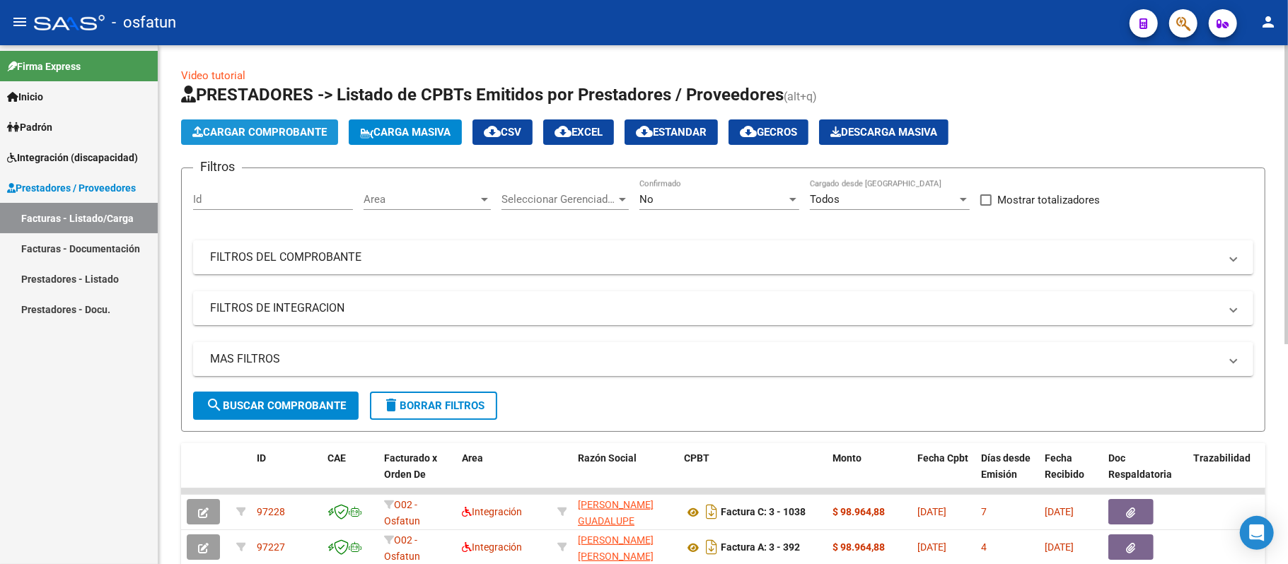
click at [296, 131] on span "Cargar Comprobante" at bounding box center [259, 132] width 134 height 13
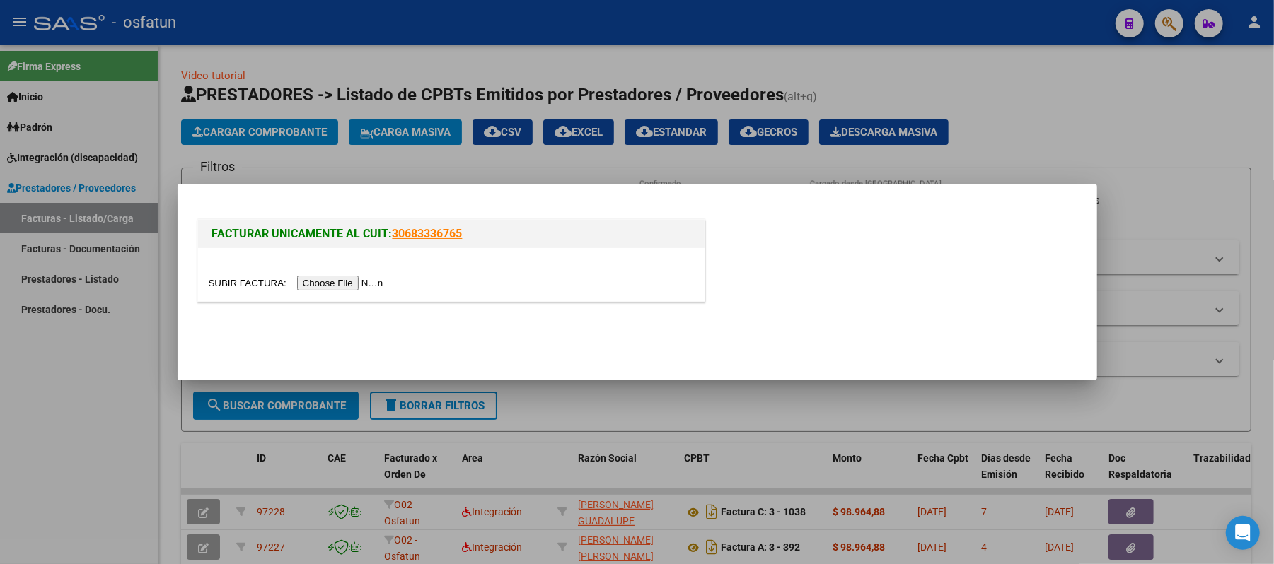
click at [357, 281] on input "file" at bounding box center [298, 283] width 179 height 15
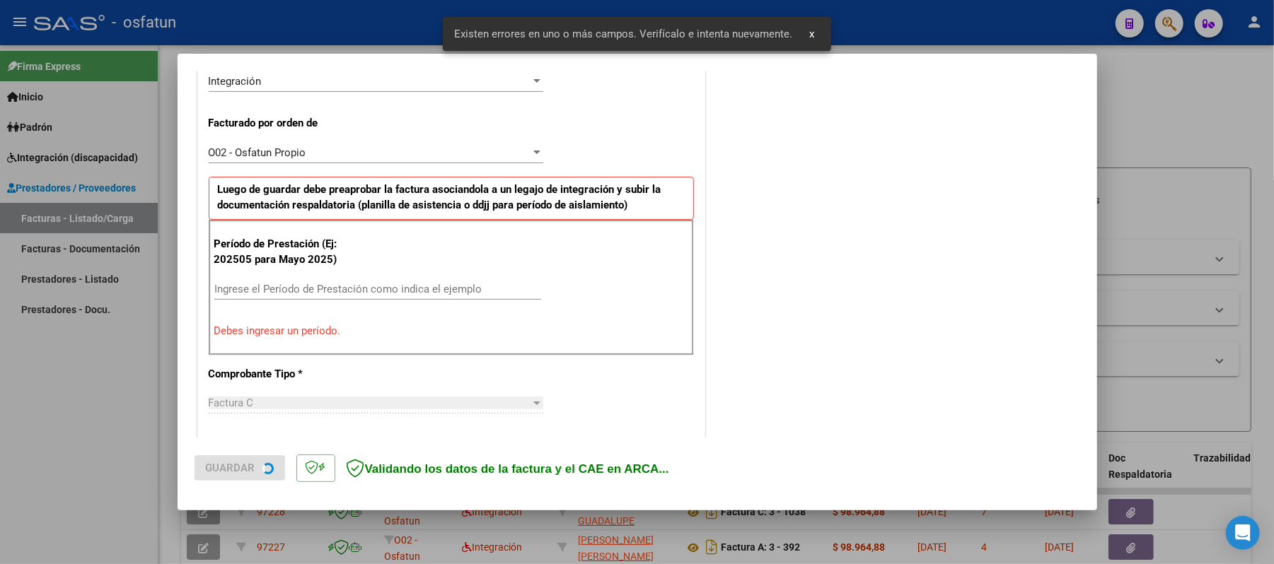
scroll to position [383, 0]
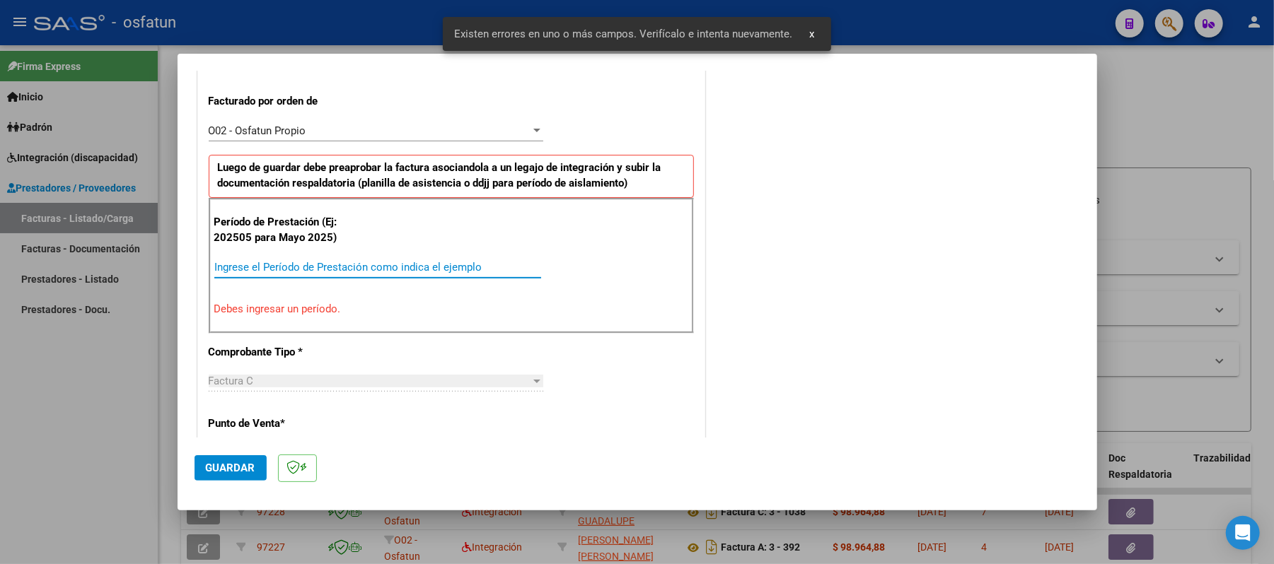
click at [448, 272] on input "Ingrese el Período de Prestación como indica el ejemplo" at bounding box center [377, 267] width 327 height 13
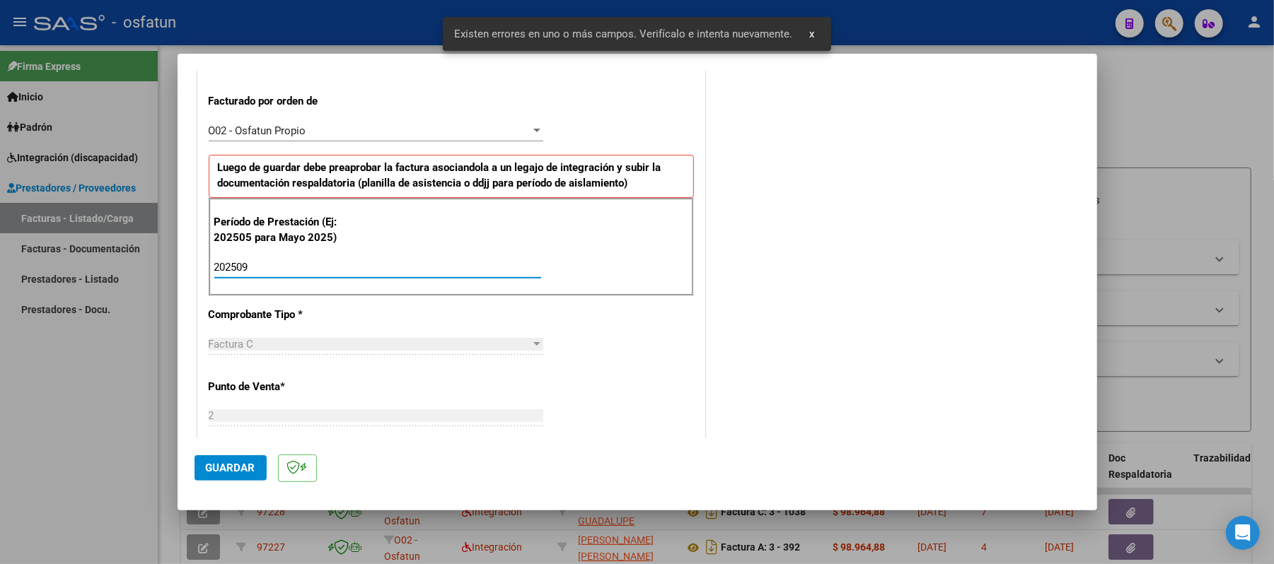
type input "202509"
click at [249, 467] on span "Guardar" at bounding box center [231, 468] width 50 height 13
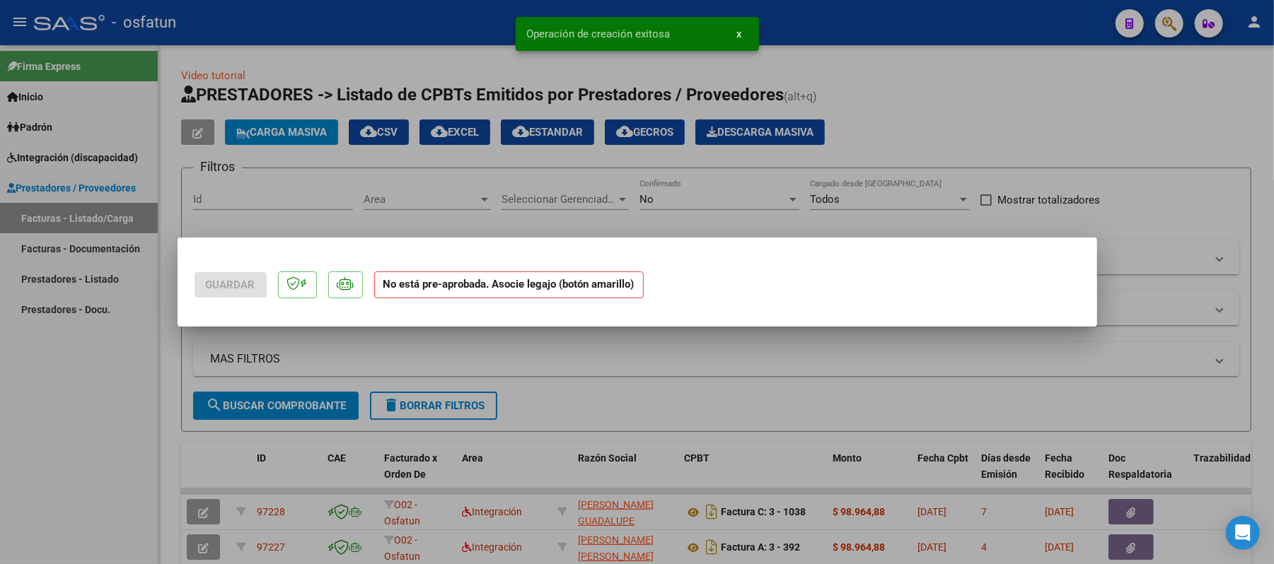
scroll to position [0, 0]
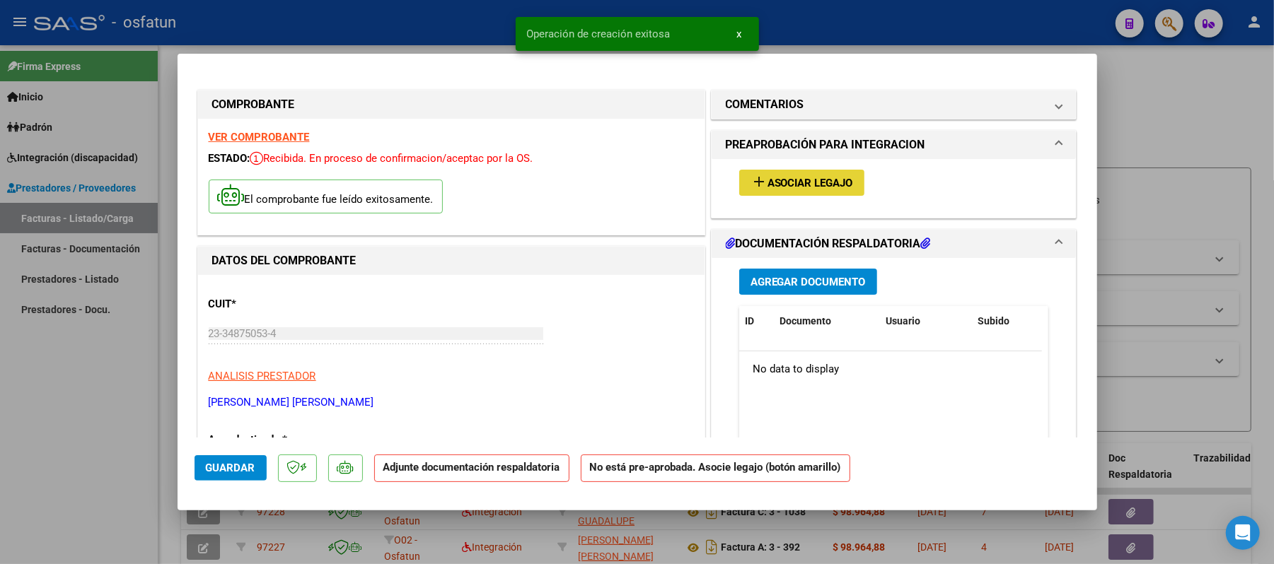
click at [825, 188] on span "Asociar Legajo" at bounding box center [810, 183] width 86 height 13
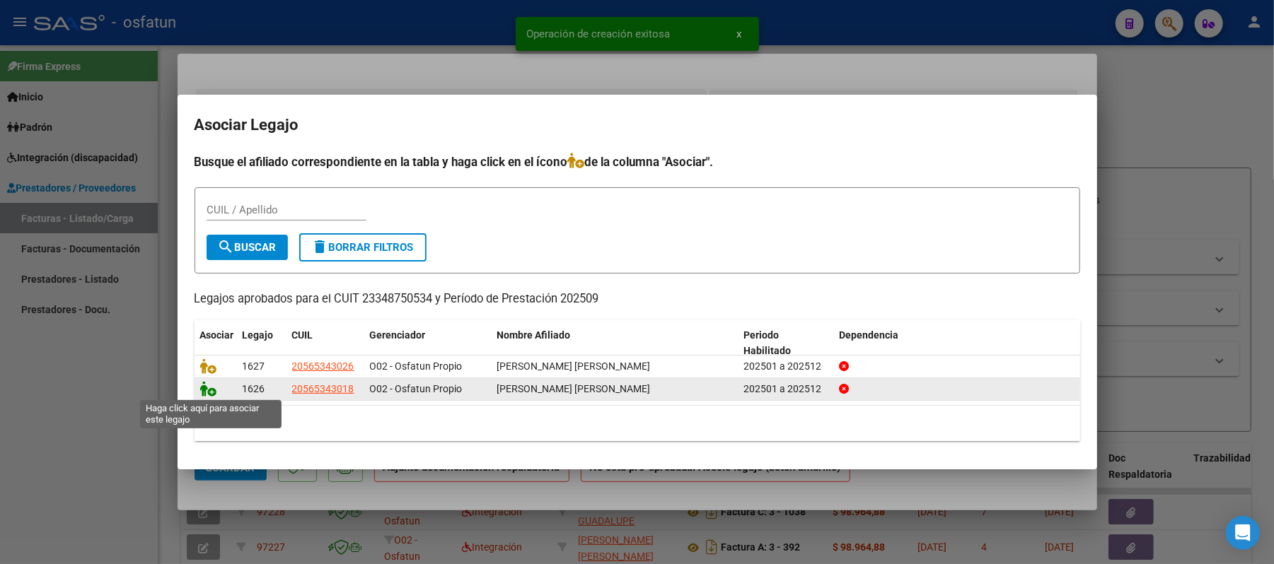
click at [210, 390] on icon at bounding box center [208, 389] width 17 height 16
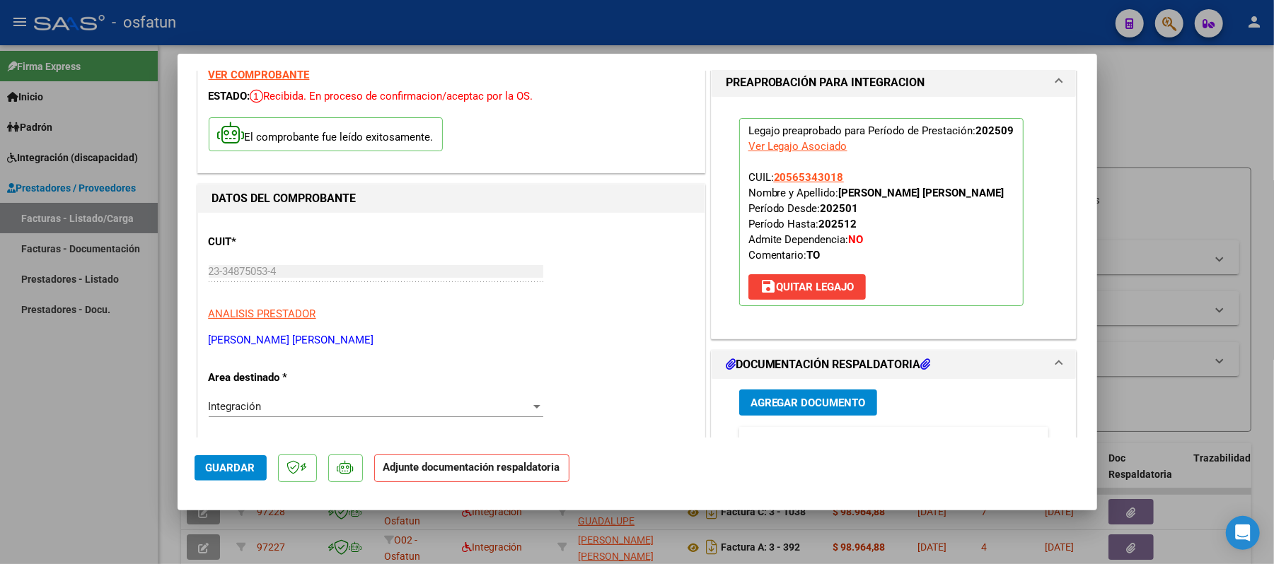
scroll to position [94, 0]
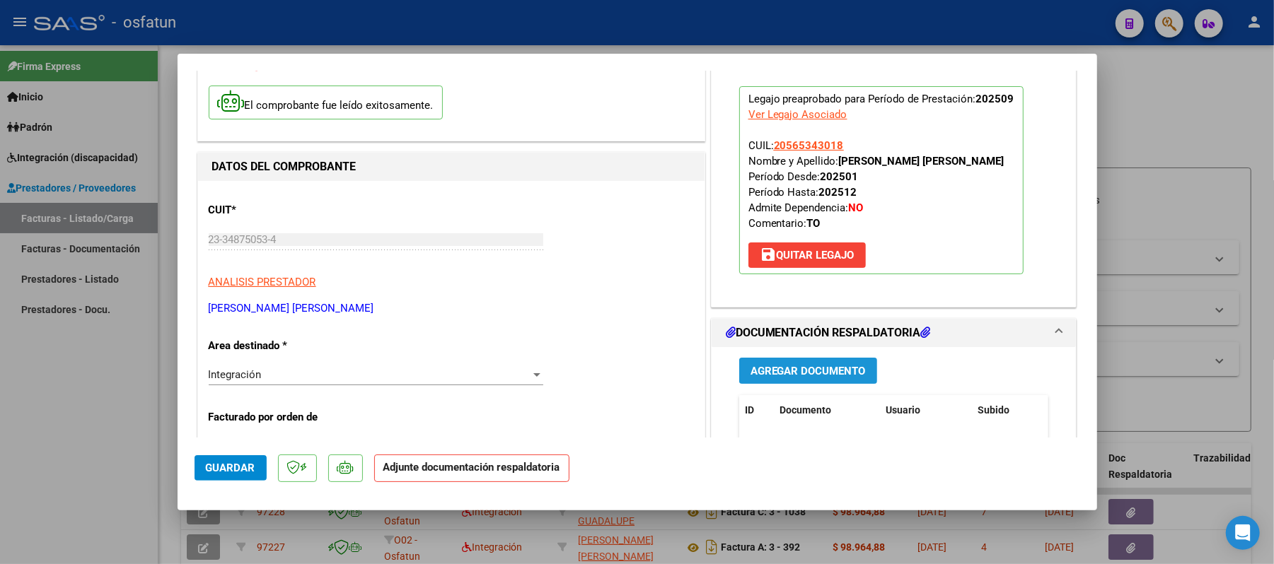
click at [815, 363] on button "Agregar Documento" at bounding box center [808, 371] width 138 height 26
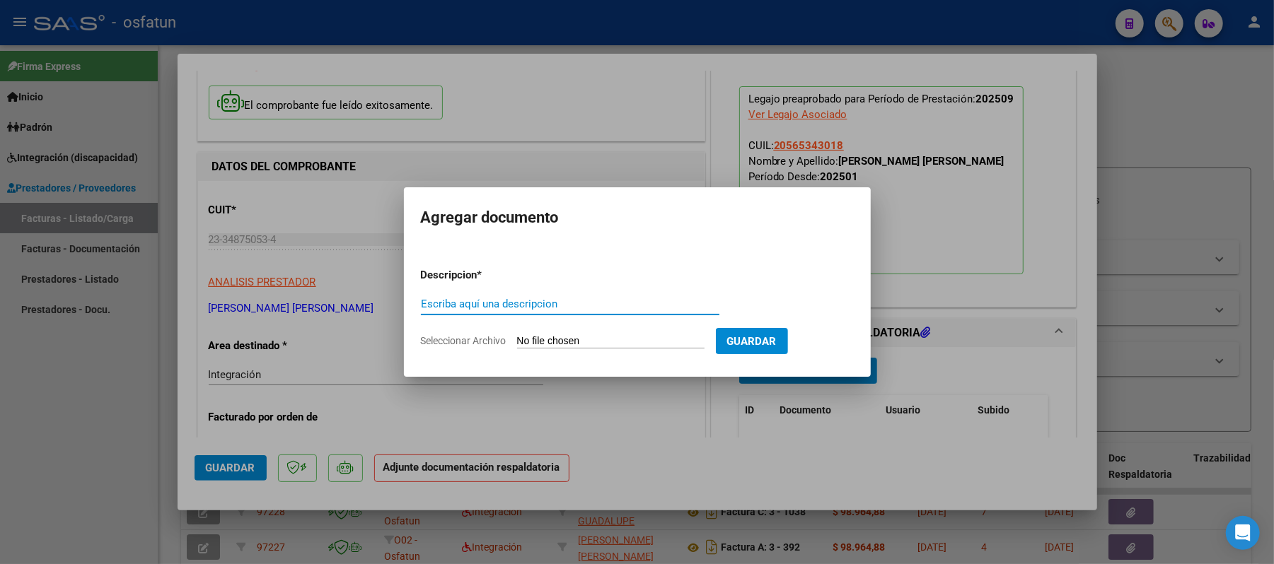
click at [587, 301] on input "Escriba aquí una descripcion" at bounding box center [570, 304] width 298 height 13
type input "asist"
click at [564, 339] on input "Seleccionar Archivo" at bounding box center [610, 341] width 187 height 13
type input "C:\fakepath\ASIST.pdf"
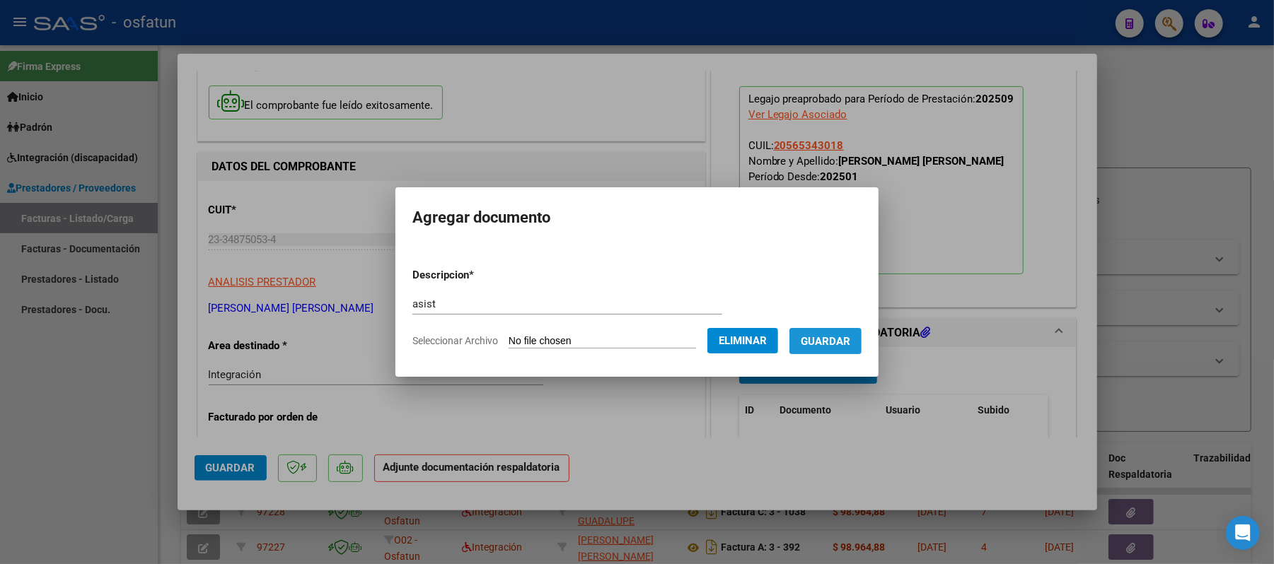
click at [839, 339] on span "Guardar" at bounding box center [826, 341] width 50 height 13
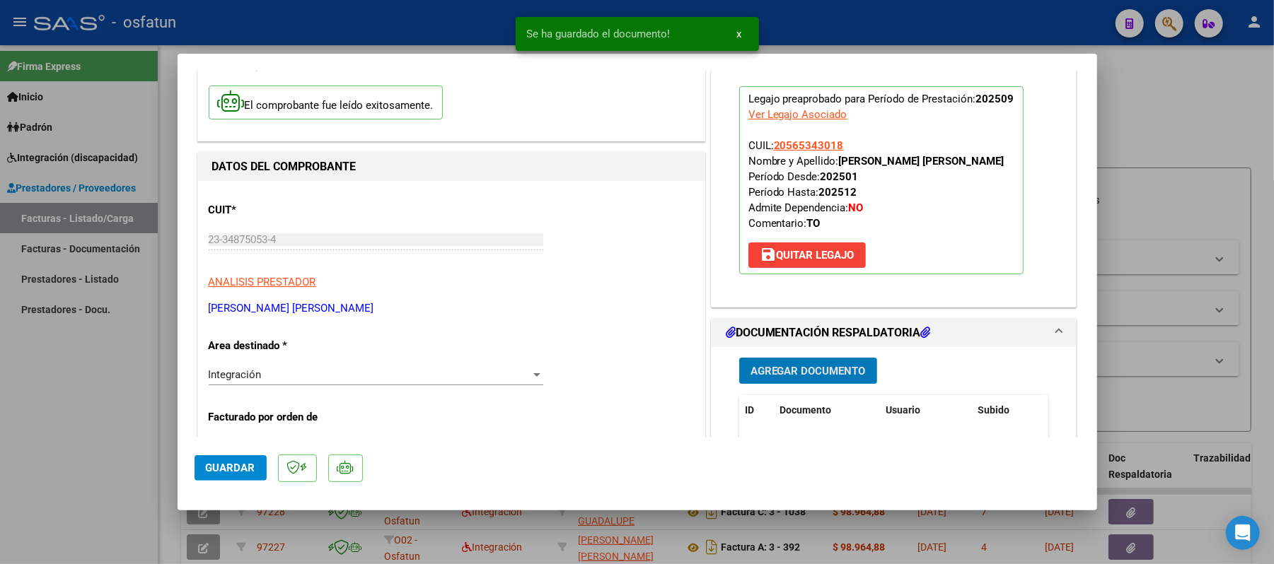
click at [813, 366] on span "Agregar Documento" at bounding box center [807, 371] width 115 height 13
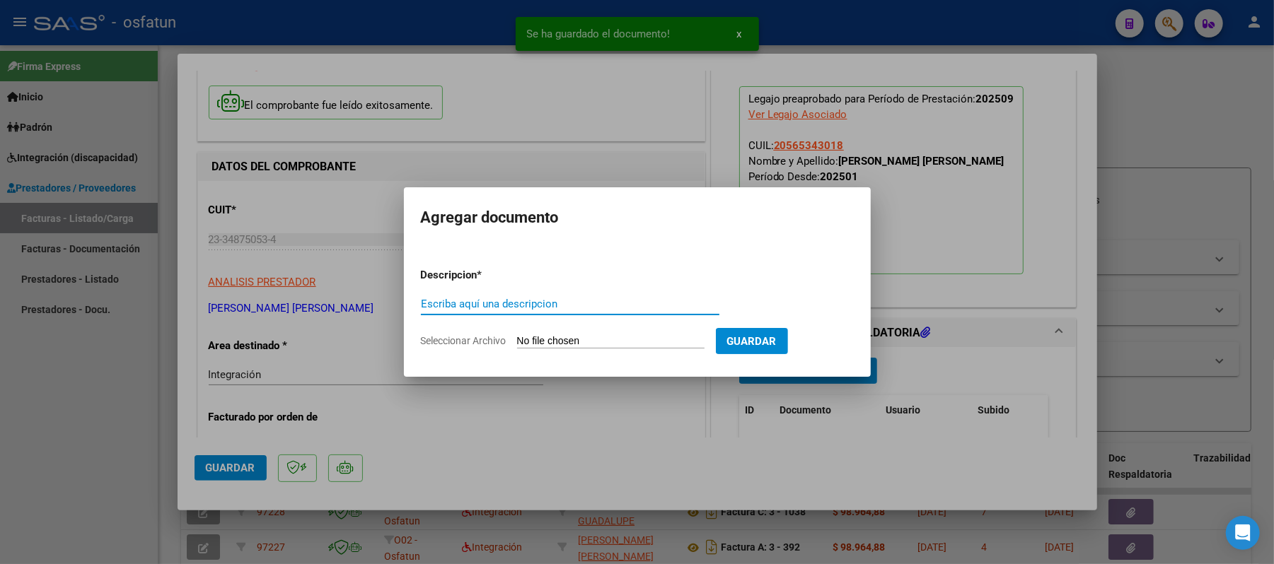
click at [562, 306] on input "Escriba aquí una descripcion" at bounding box center [570, 304] width 298 height 13
type input "aut"
click at [552, 337] on input "Seleccionar Archivo" at bounding box center [610, 341] width 187 height 13
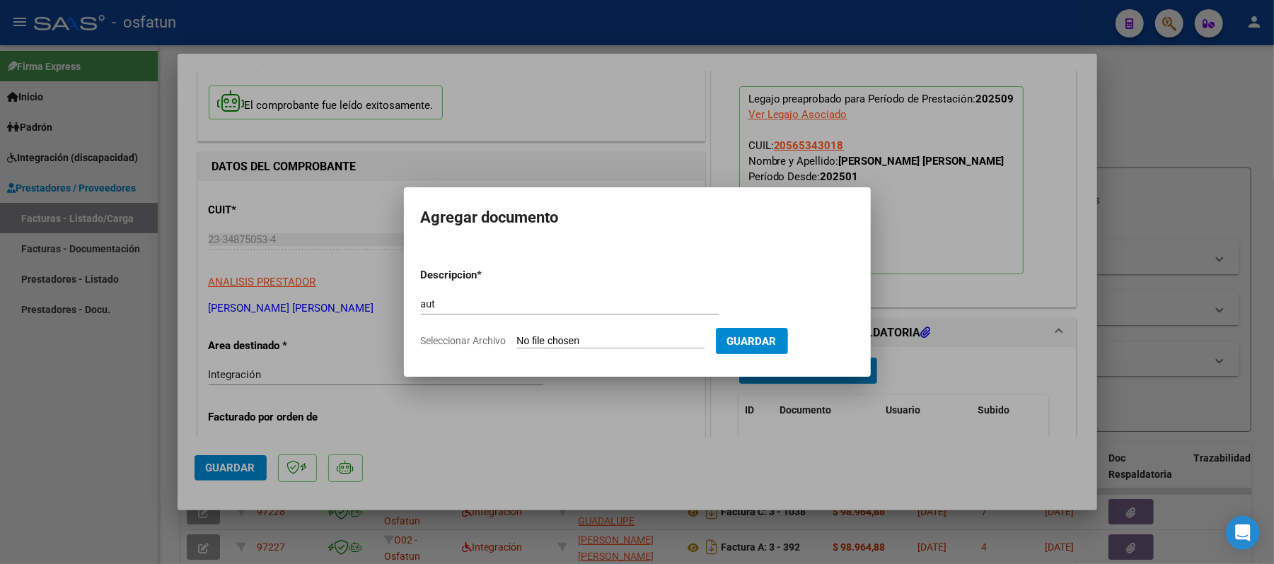
type input "C:\fakepath\AUT.pdf"
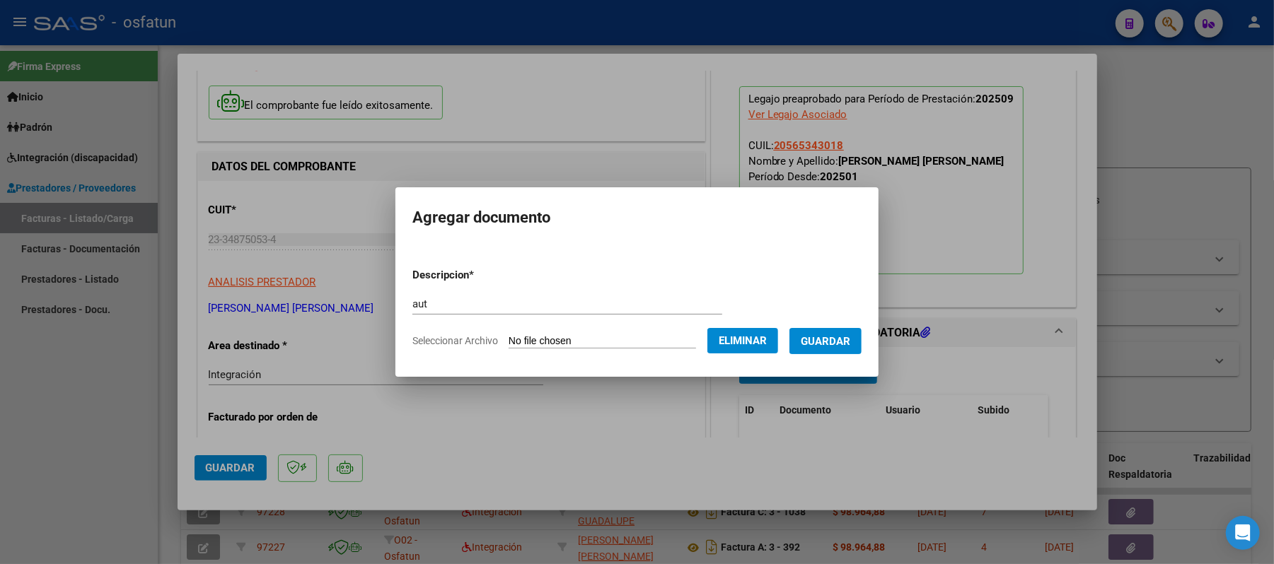
click at [847, 341] on span "Guardar" at bounding box center [826, 341] width 50 height 13
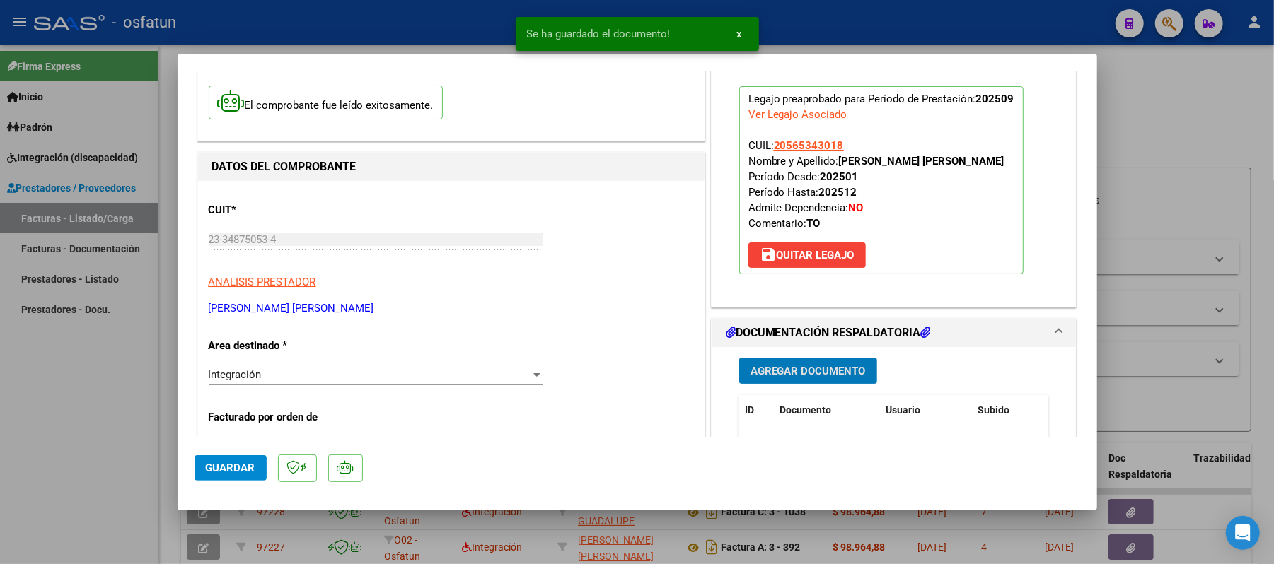
click at [240, 471] on span "Guardar" at bounding box center [231, 468] width 50 height 13
click at [1150, 108] on div at bounding box center [637, 282] width 1274 height 564
type input "$ 0,00"
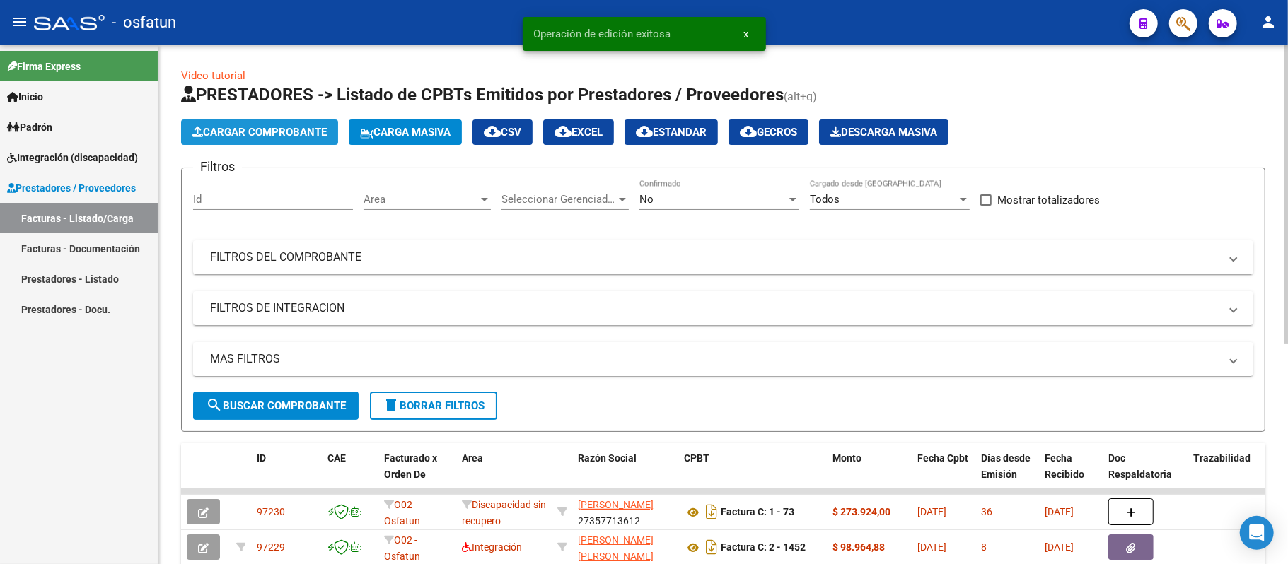
click at [253, 129] on span "Cargar Comprobante" at bounding box center [259, 132] width 134 height 13
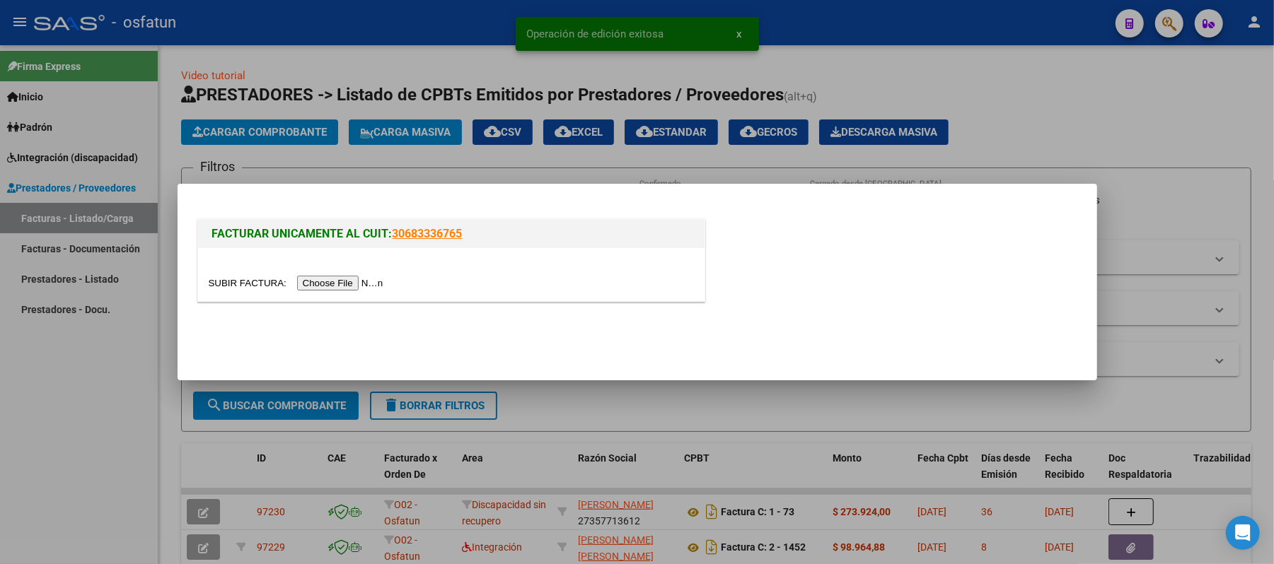
click at [357, 281] on input "file" at bounding box center [298, 283] width 179 height 15
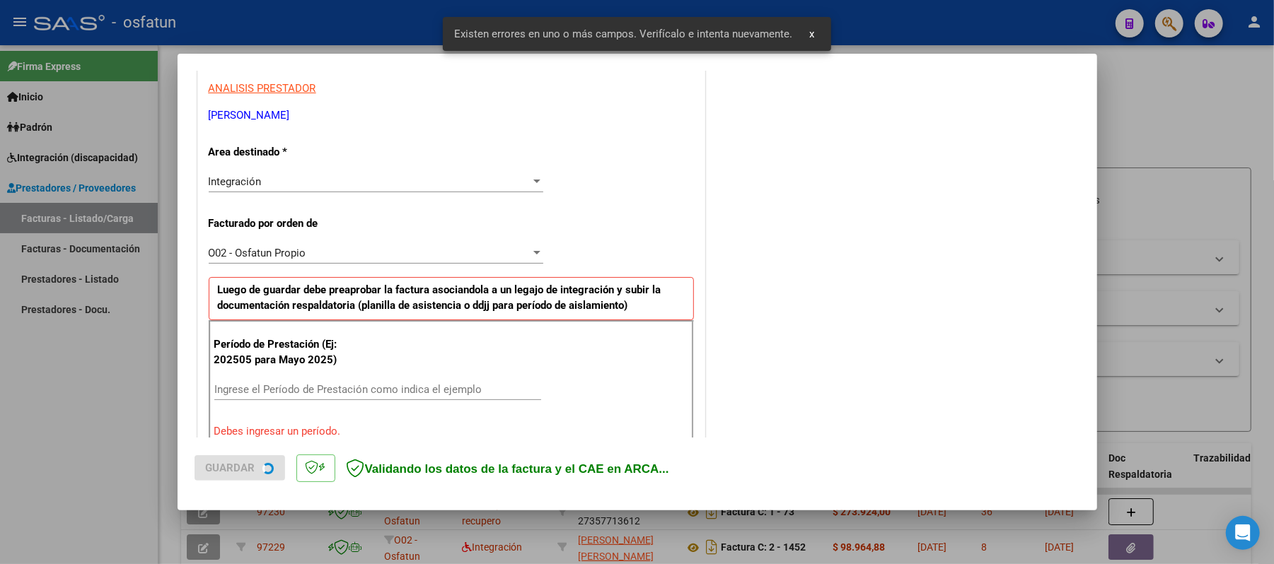
scroll to position [383, 0]
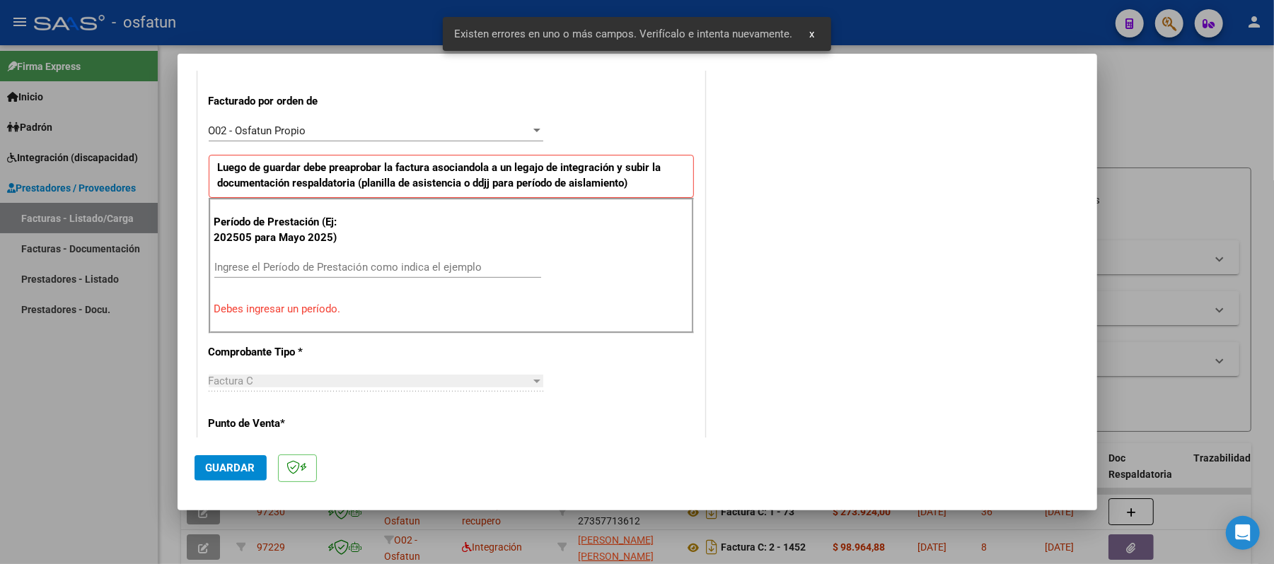
click at [276, 273] on input "Ingrese el Período de Prestación como indica el ejemplo" at bounding box center [377, 267] width 327 height 13
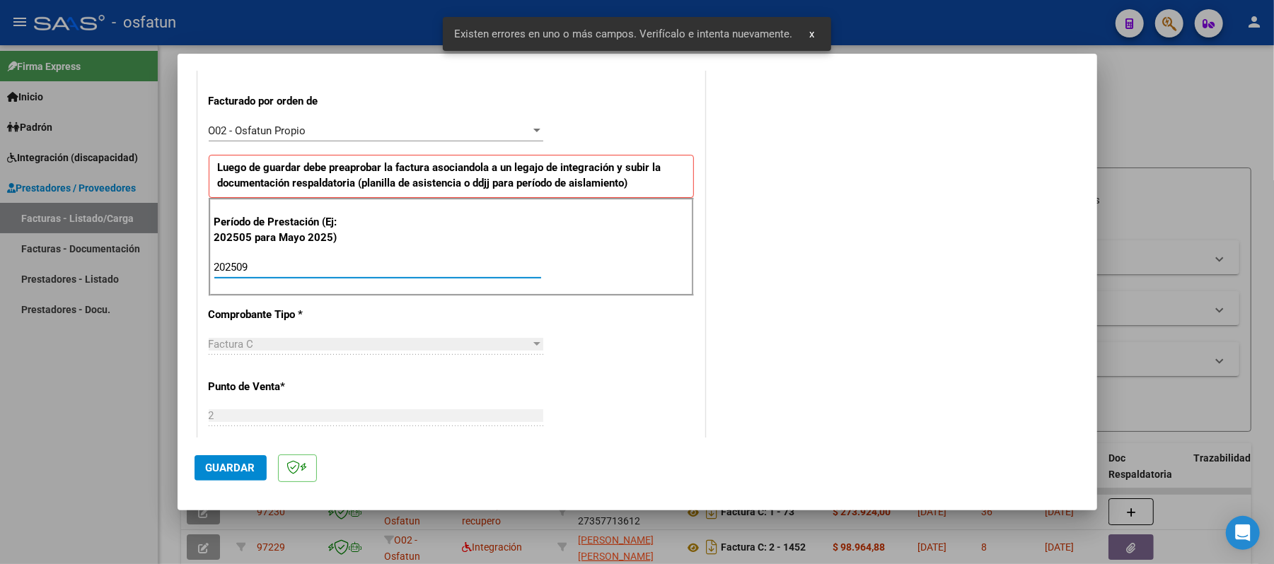
type input "202509"
click at [248, 471] on span "Guardar" at bounding box center [231, 468] width 50 height 13
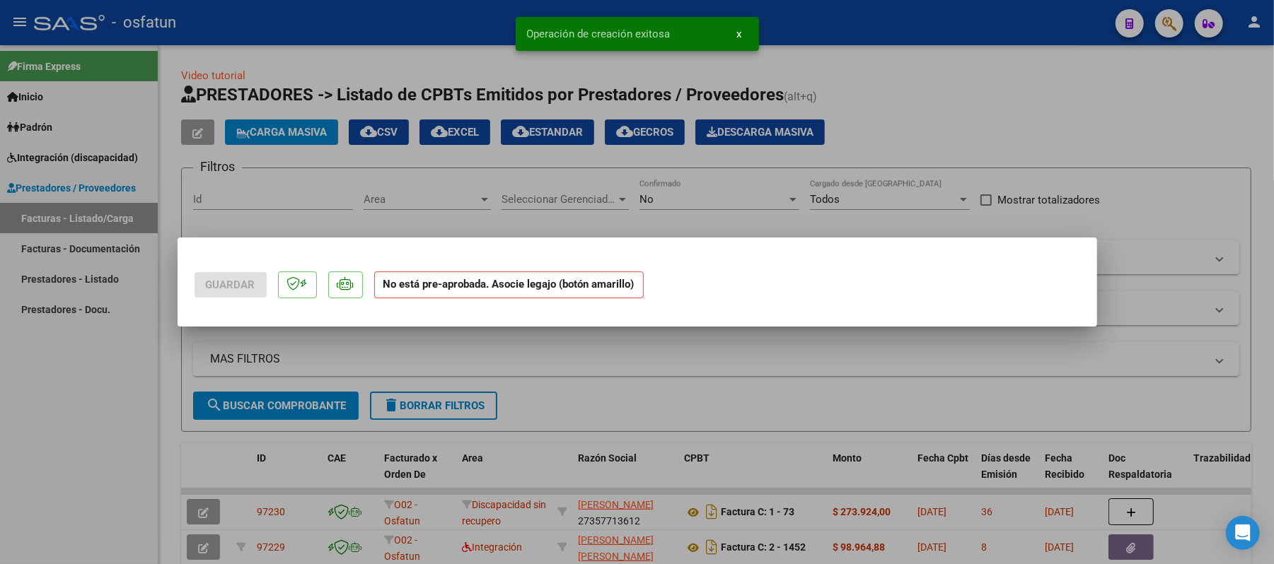
scroll to position [0, 0]
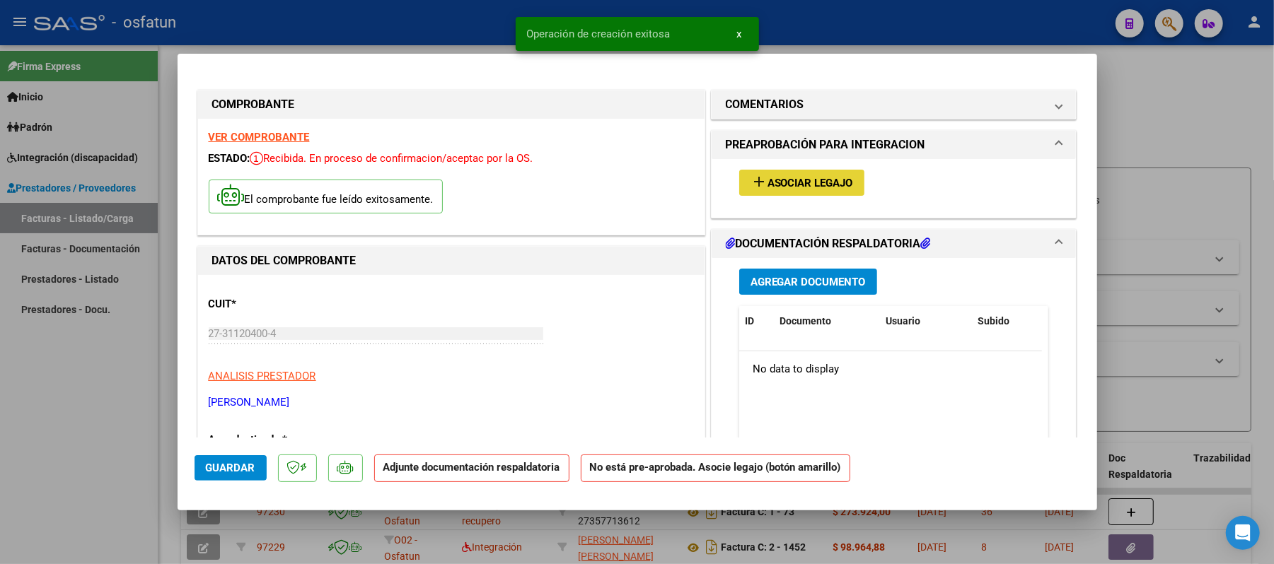
click at [841, 187] on span "Asociar Legajo" at bounding box center [810, 183] width 86 height 13
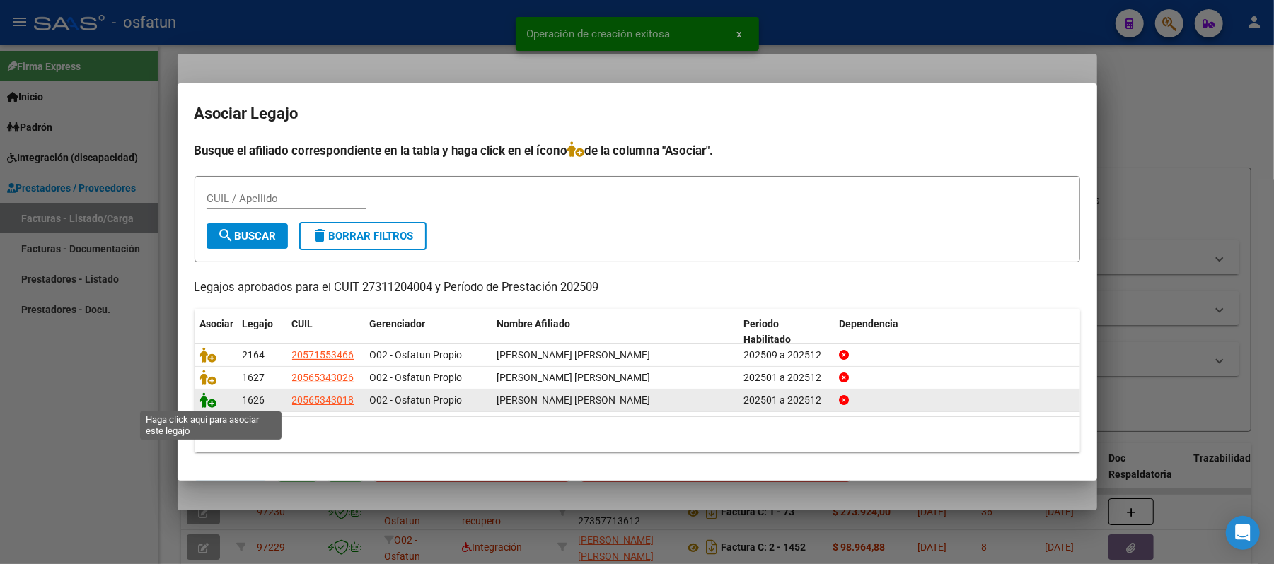
click at [205, 402] on icon at bounding box center [208, 401] width 17 height 16
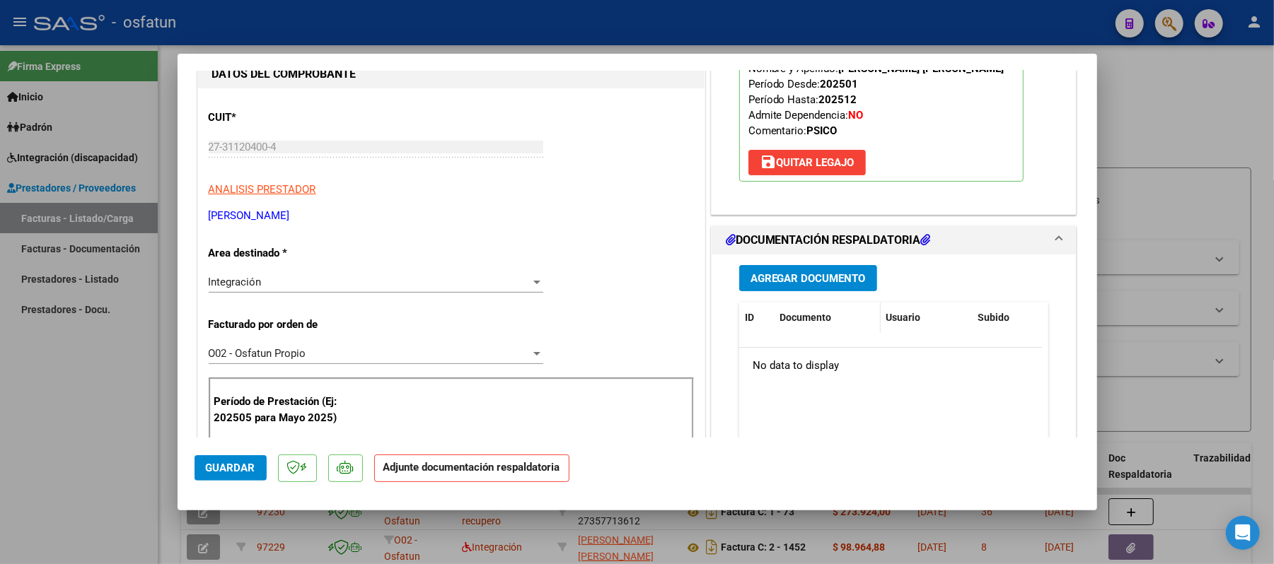
scroll to position [188, 0]
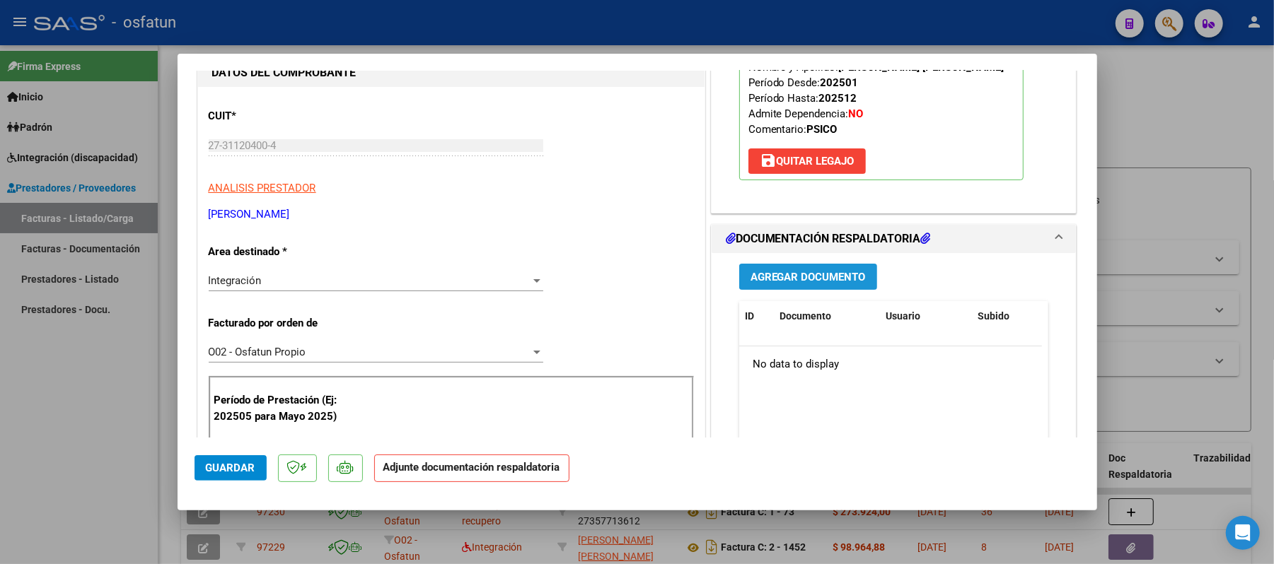
click at [790, 275] on span "Agregar Documento" at bounding box center [807, 277] width 115 height 13
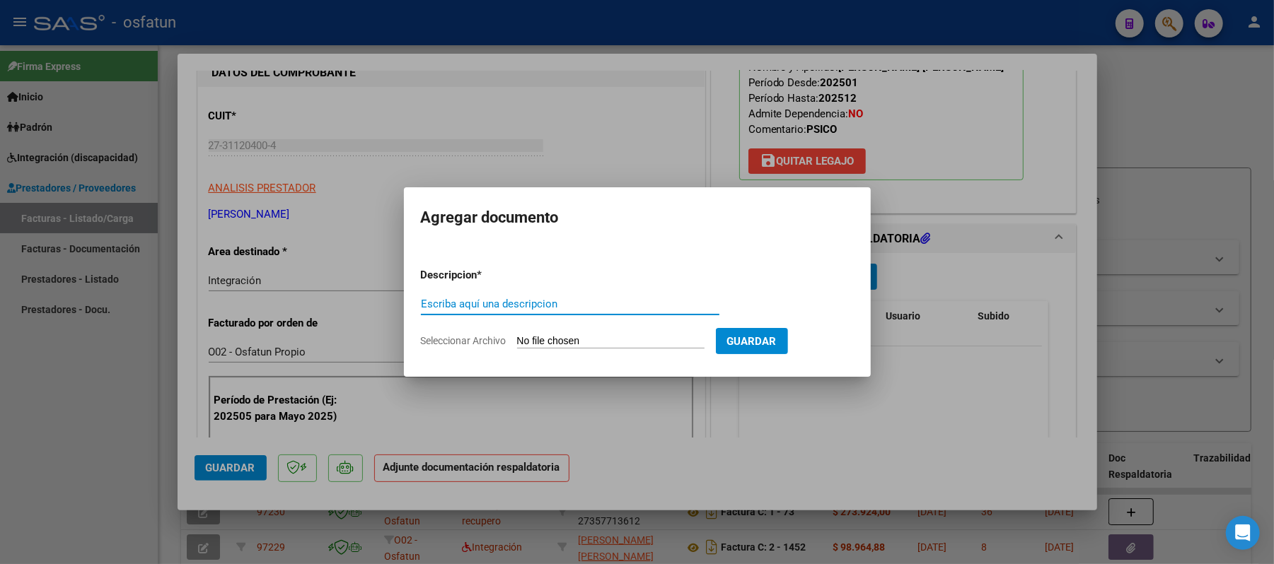
click at [641, 309] on input "Escriba aquí una descripcion" at bounding box center [570, 304] width 298 height 13
type input "asist"
click at [603, 341] on input "Seleccionar Archivo" at bounding box center [610, 341] width 187 height 13
type input "C:\fakepath\ASIST.pdf"
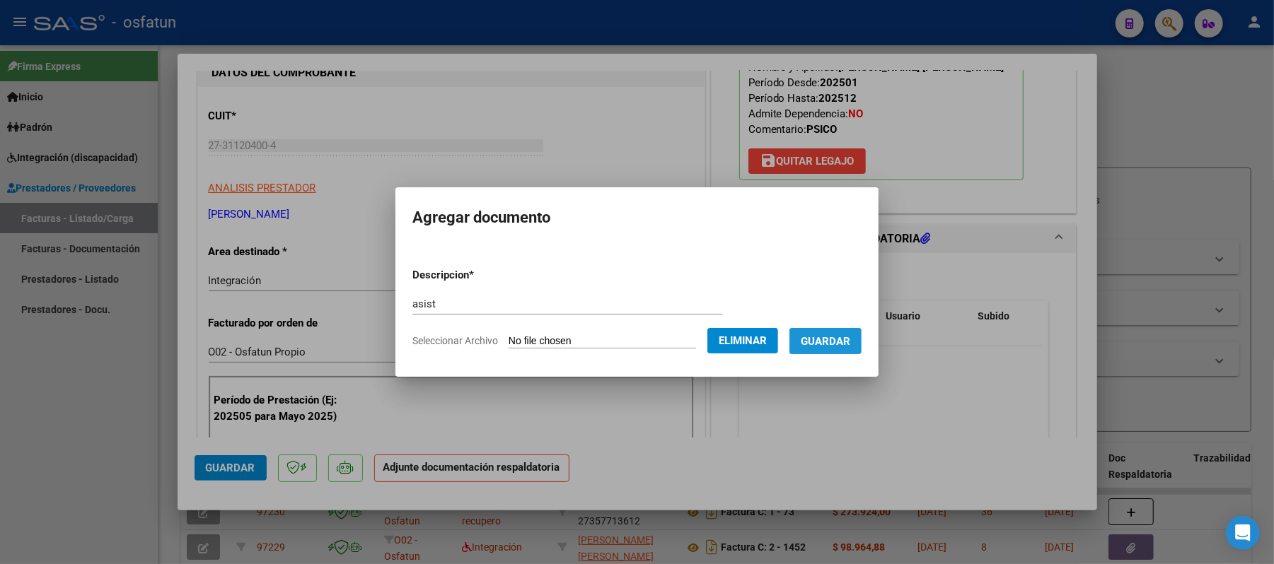
click at [837, 345] on span "Guardar" at bounding box center [826, 341] width 50 height 13
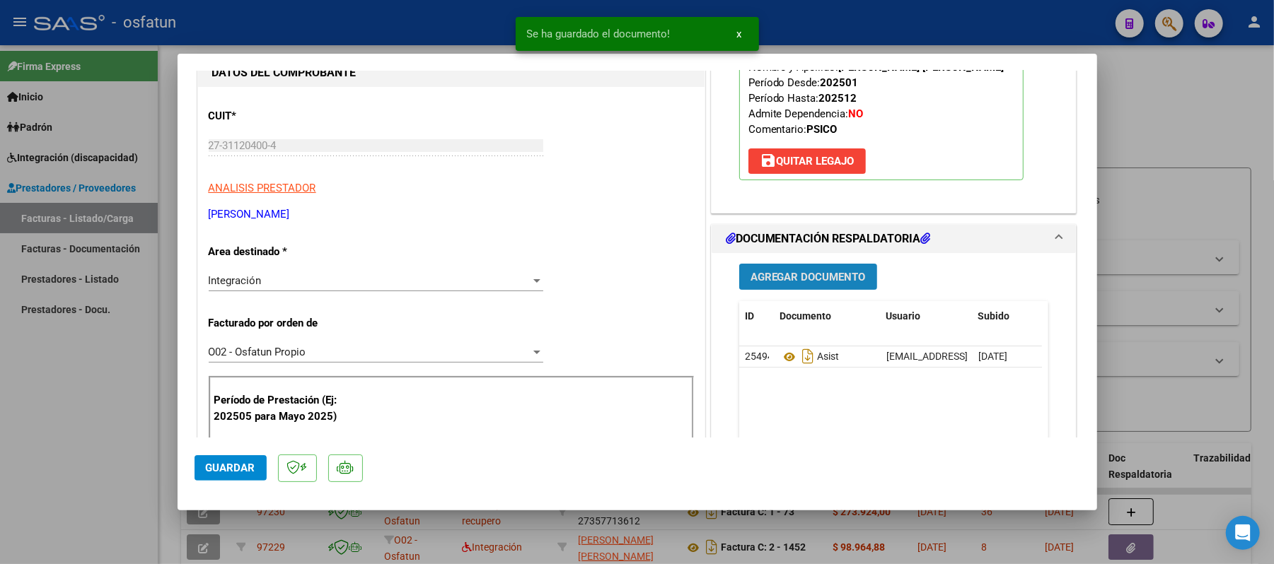
click at [811, 278] on span "Agregar Documento" at bounding box center [807, 277] width 115 height 13
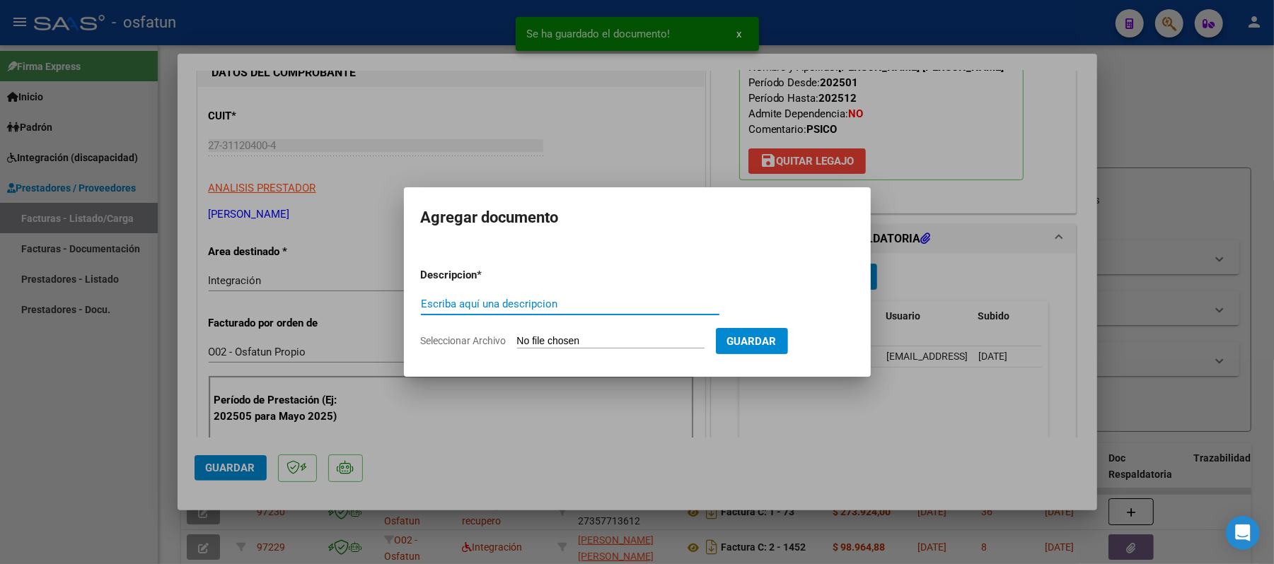
click at [462, 298] on input "Escriba aquí una descripcion" at bounding box center [570, 304] width 298 height 13
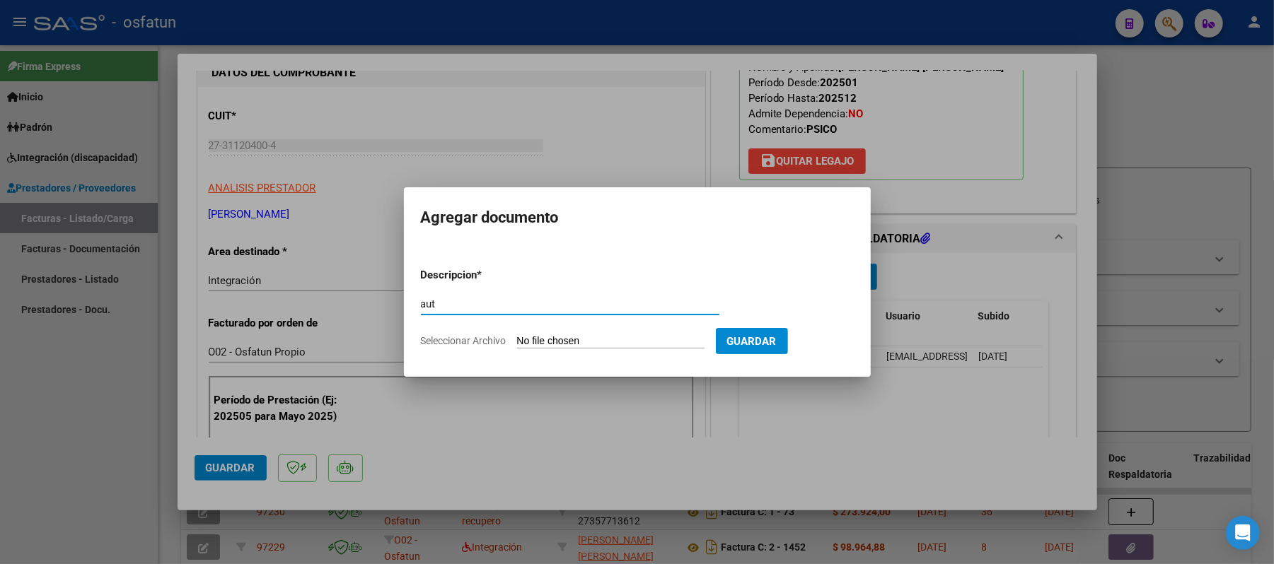
type input "aut"
click at [543, 341] on input "Seleccionar Archivo" at bounding box center [610, 341] width 187 height 13
type input "C:\fakepath\[PERSON_NAME] - AUTORIZACION.pdf"
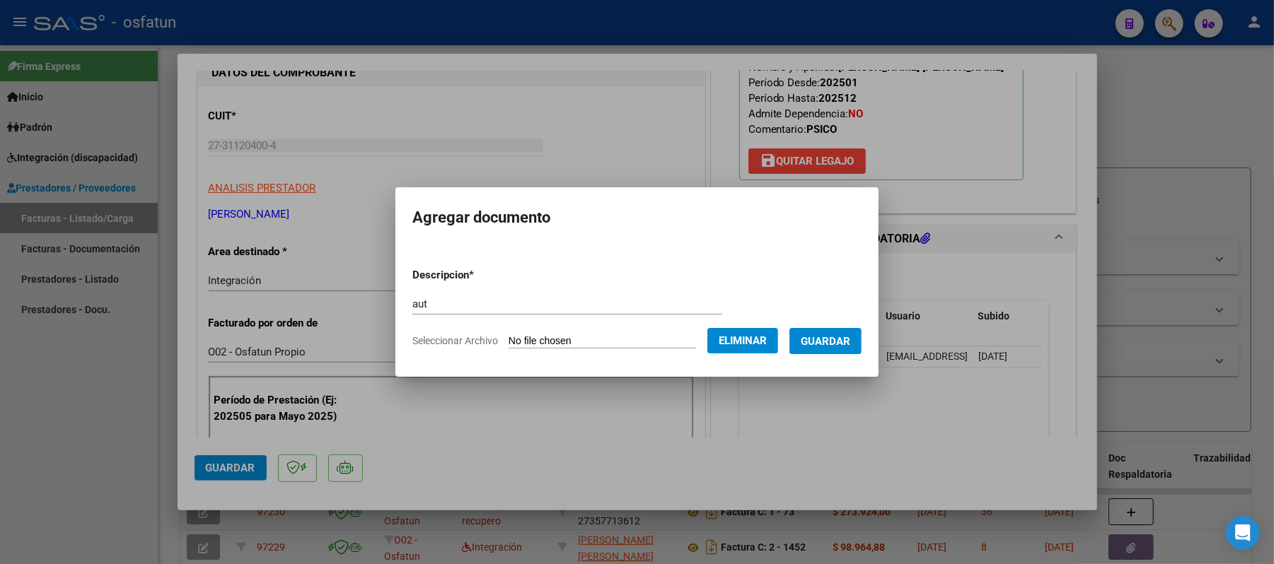
click at [843, 338] on span "Guardar" at bounding box center [826, 341] width 50 height 13
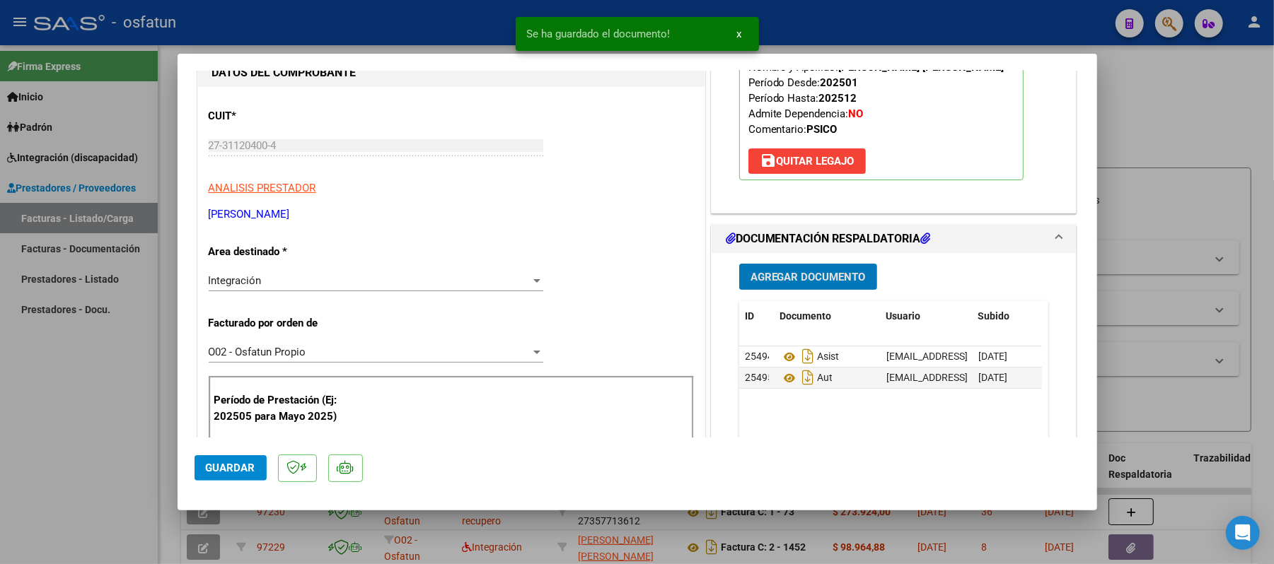
click at [228, 464] on span "Guardar" at bounding box center [231, 468] width 50 height 13
click at [1186, 122] on div at bounding box center [637, 282] width 1274 height 564
type input "$ 0,00"
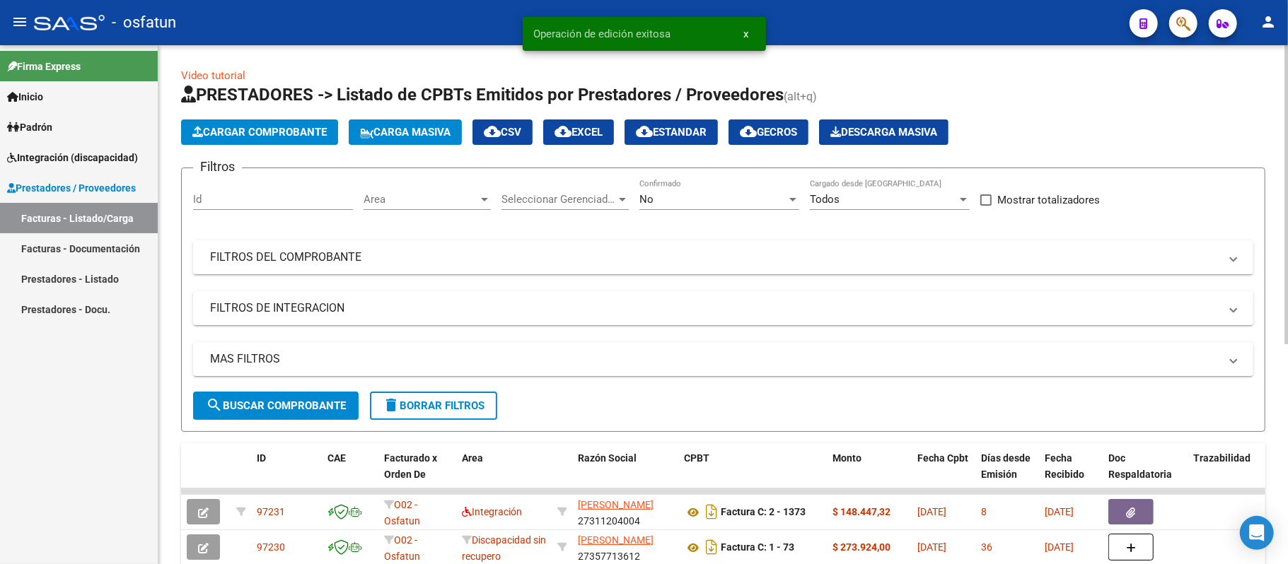
click at [269, 143] on button "Cargar Comprobante" at bounding box center [259, 132] width 157 height 25
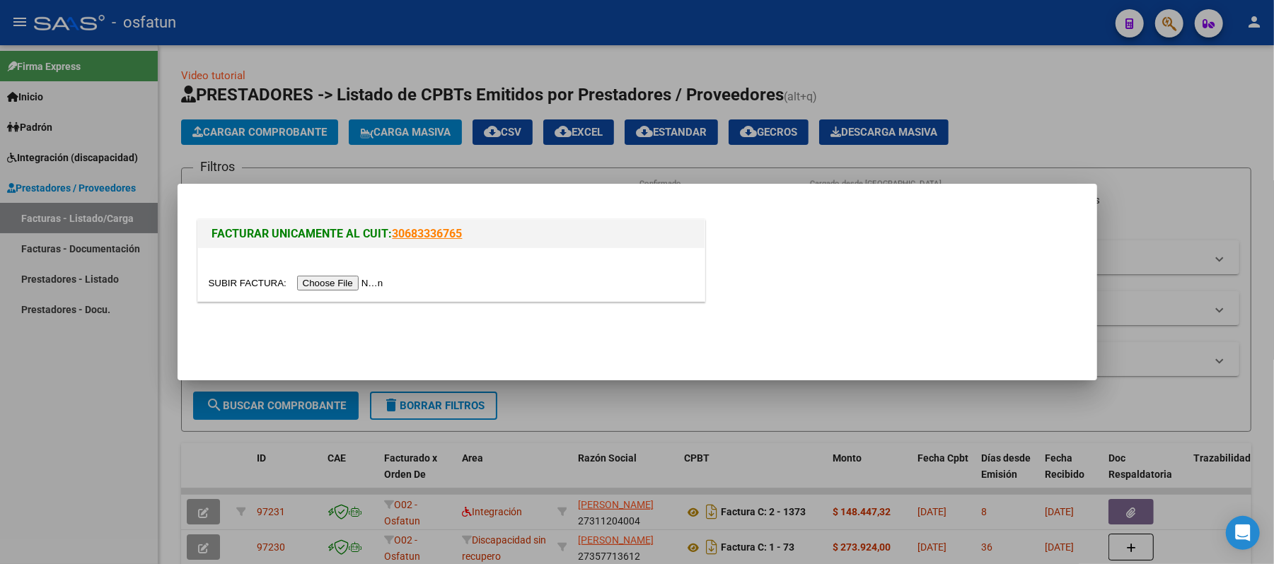
click at [352, 278] on input "file" at bounding box center [298, 283] width 179 height 15
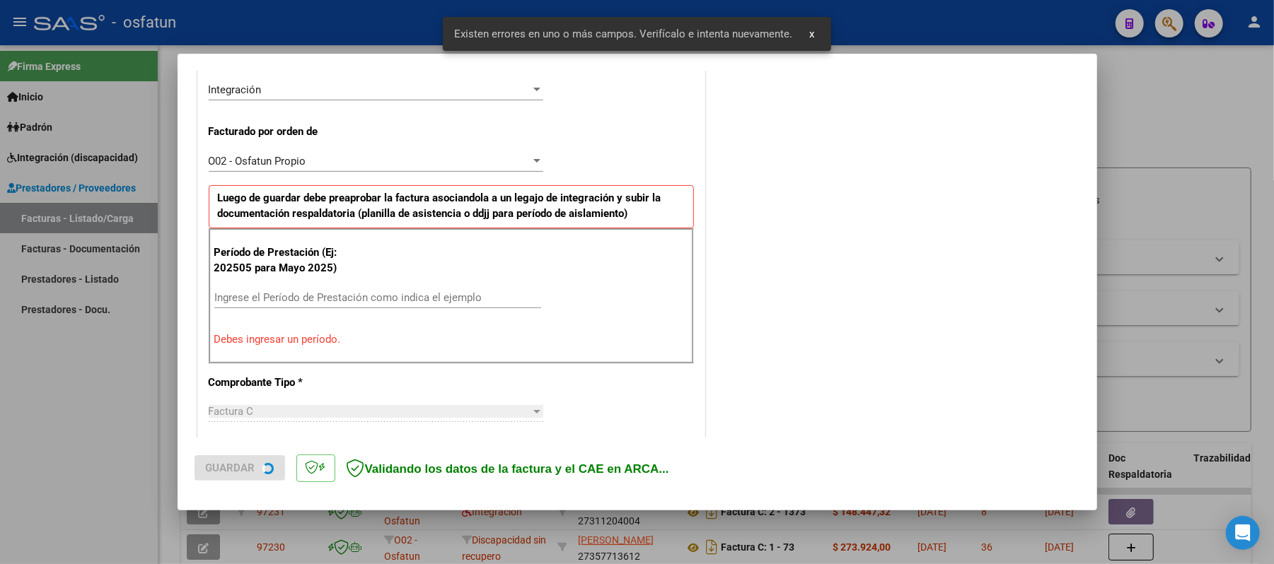
scroll to position [383, 0]
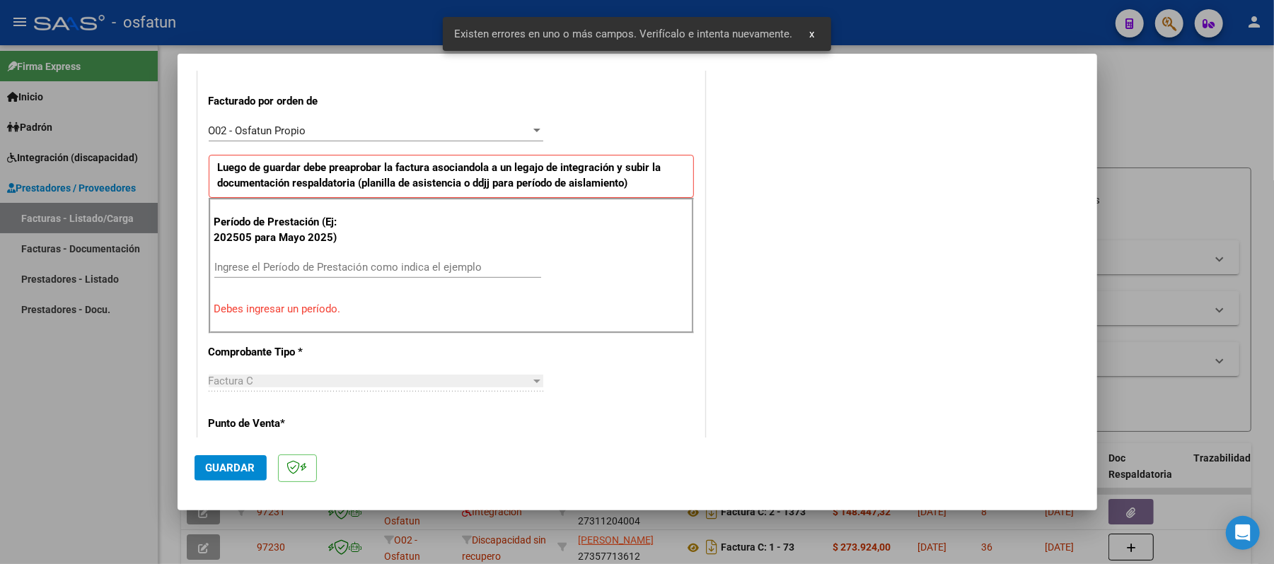
click at [388, 272] on input "Ingrese el Período de Prestación como indica el ejemplo" at bounding box center [377, 267] width 327 height 13
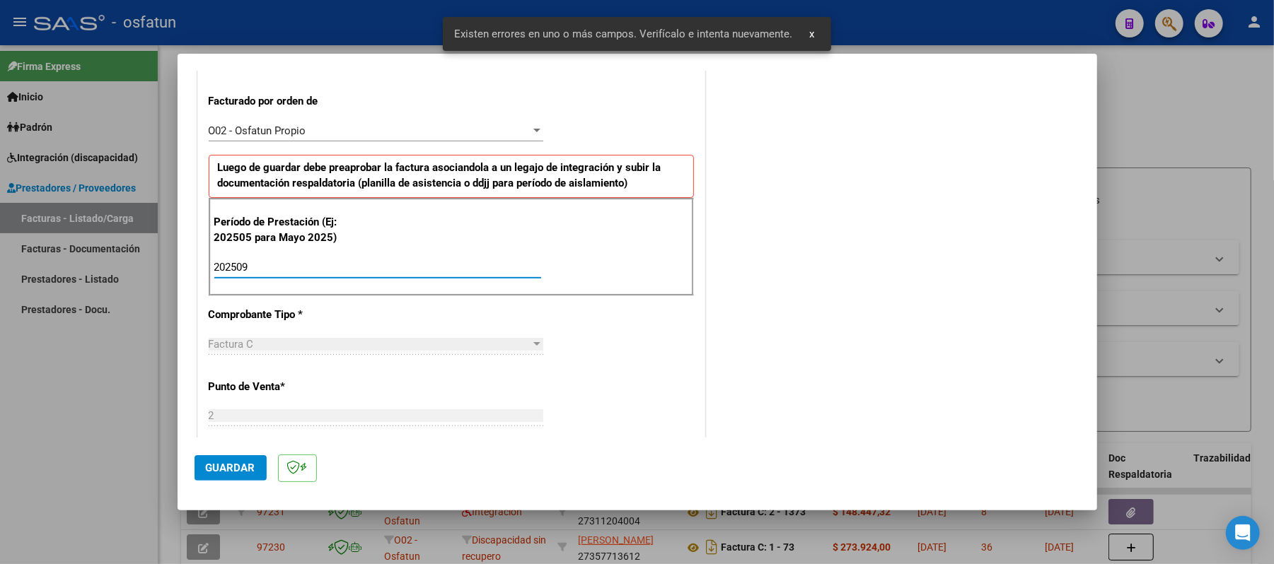
type input "202509"
click at [233, 457] on button "Guardar" at bounding box center [230, 467] width 72 height 25
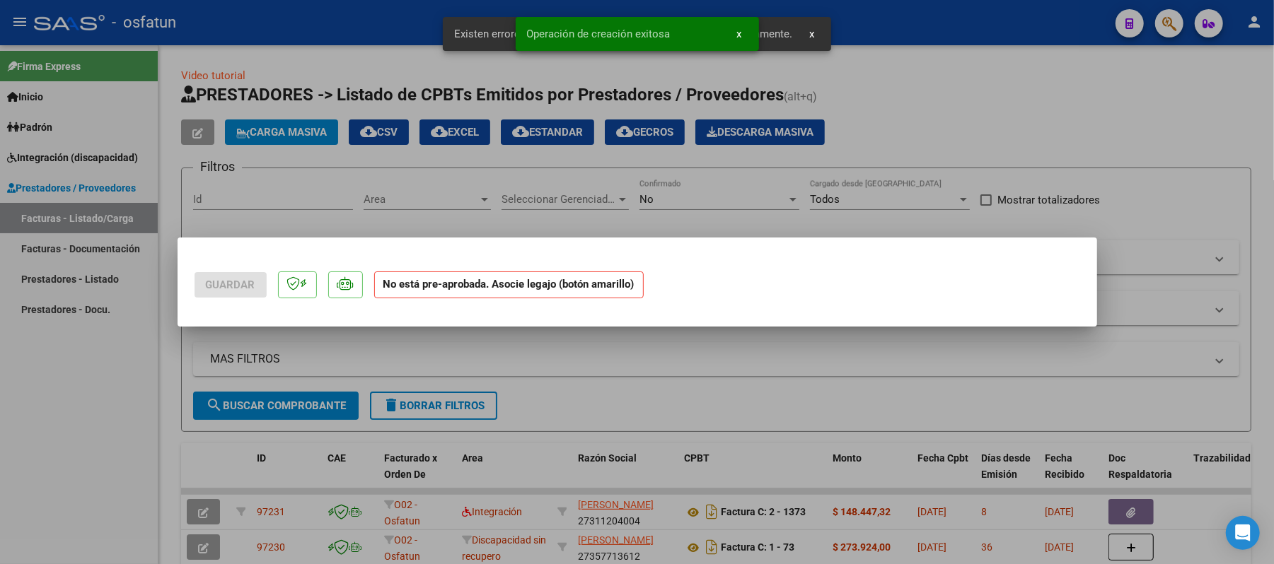
scroll to position [0, 0]
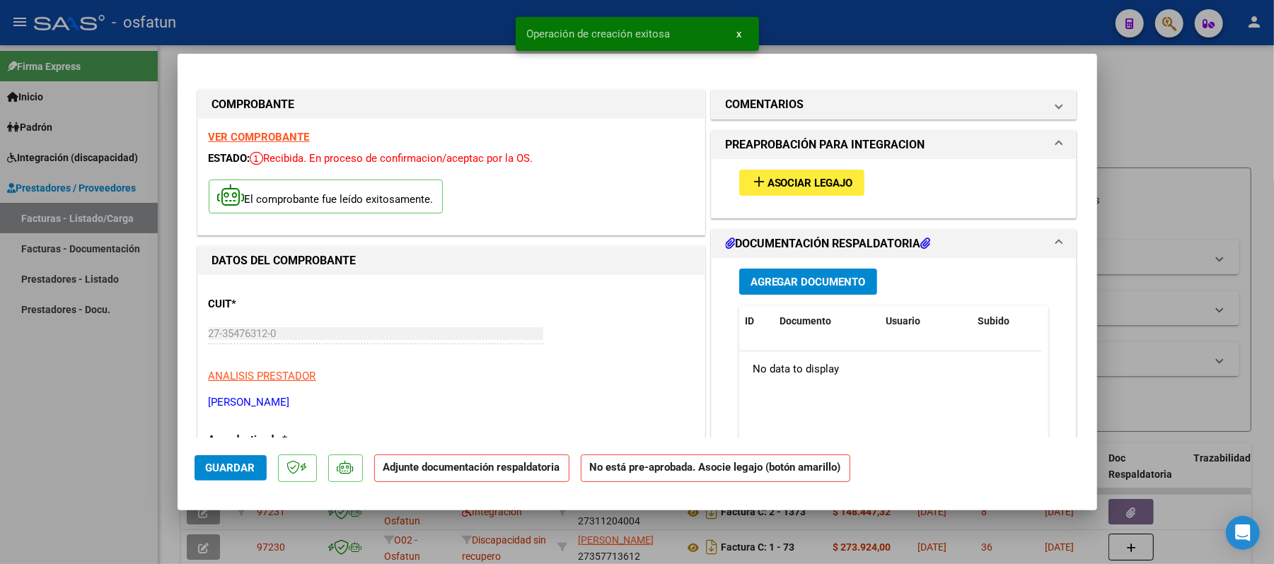
click at [815, 182] on span "Asociar Legajo" at bounding box center [810, 183] width 86 height 13
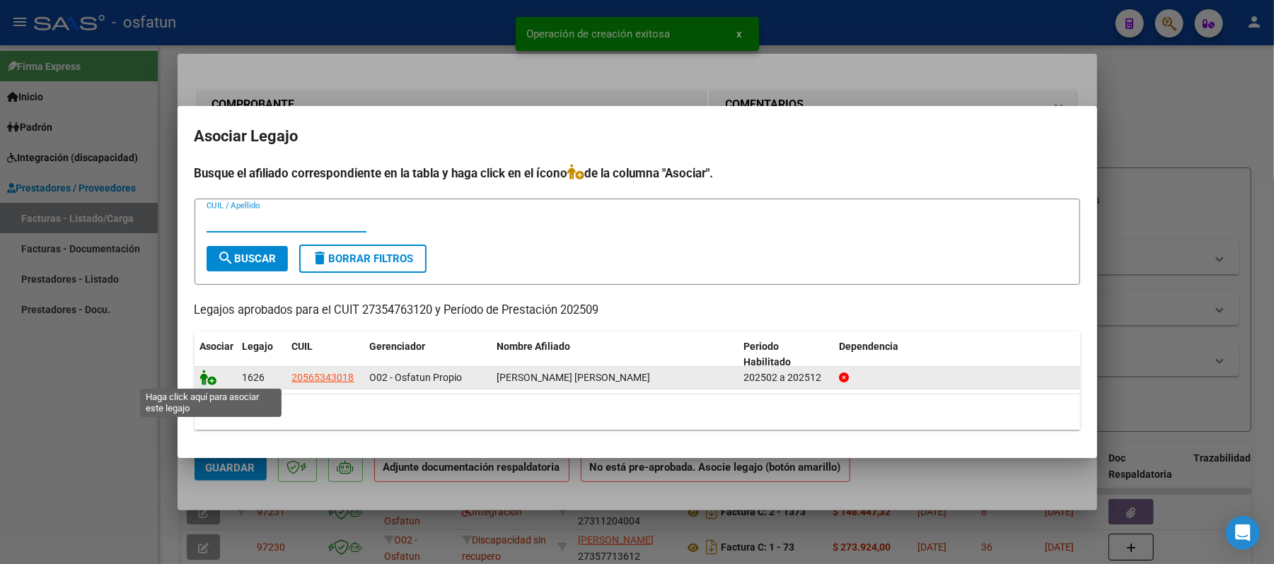
click at [215, 375] on icon at bounding box center [208, 378] width 17 height 16
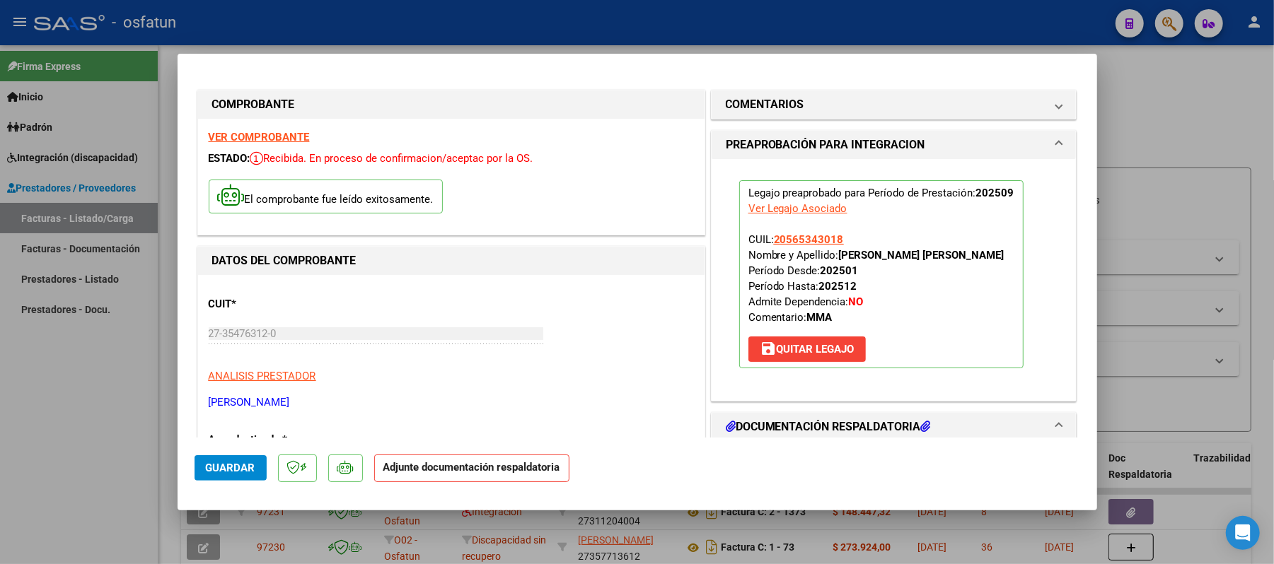
scroll to position [188, 0]
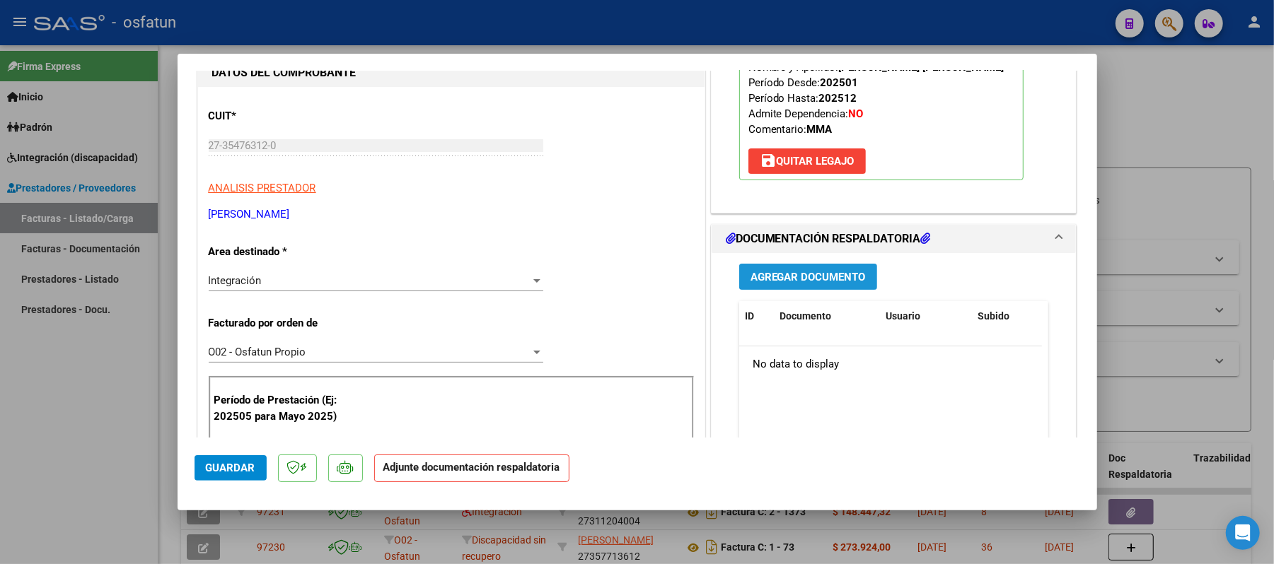
click at [786, 281] on span "Agregar Documento" at bounding box center [807, 277] width 115 height 13
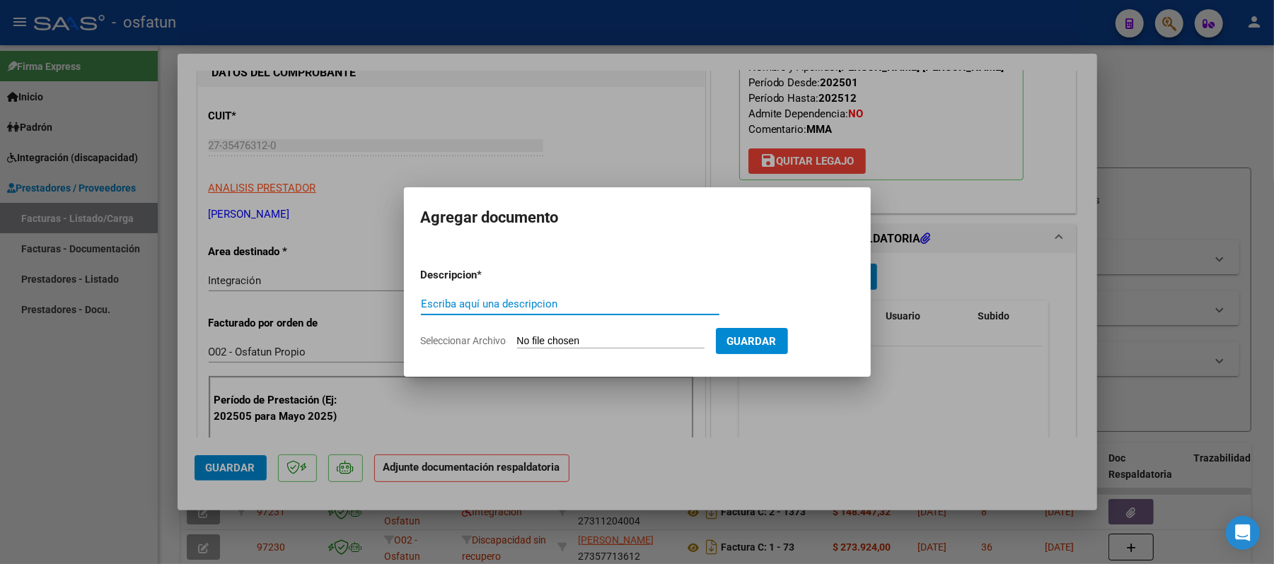
click at [642, 307] on input "Escriba aquí una descripcion" at bounding box center [570, 304] width 298 height 13
type input "asist"
click at [603, 339] on input "Seleccionar Archivo" at bounding box center [610, 341] width 187 height 13
type input "C:\fakepath\ASIST.pdf"
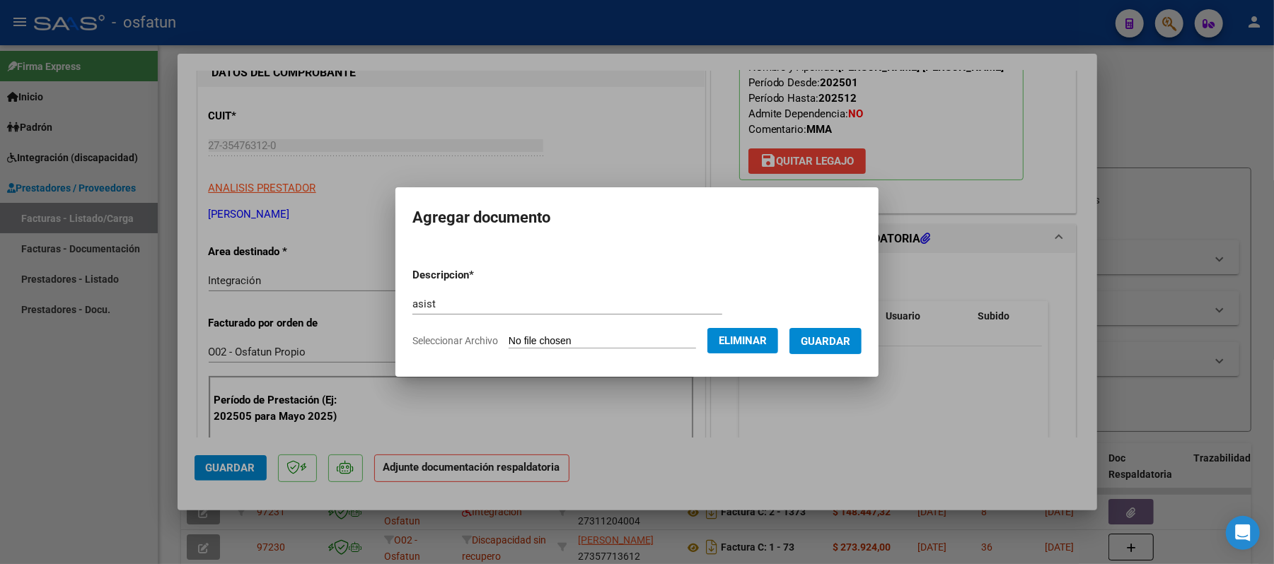
click at [846, 345] on span "Guardar" at bounding box center [826, 341] width 50 height 13
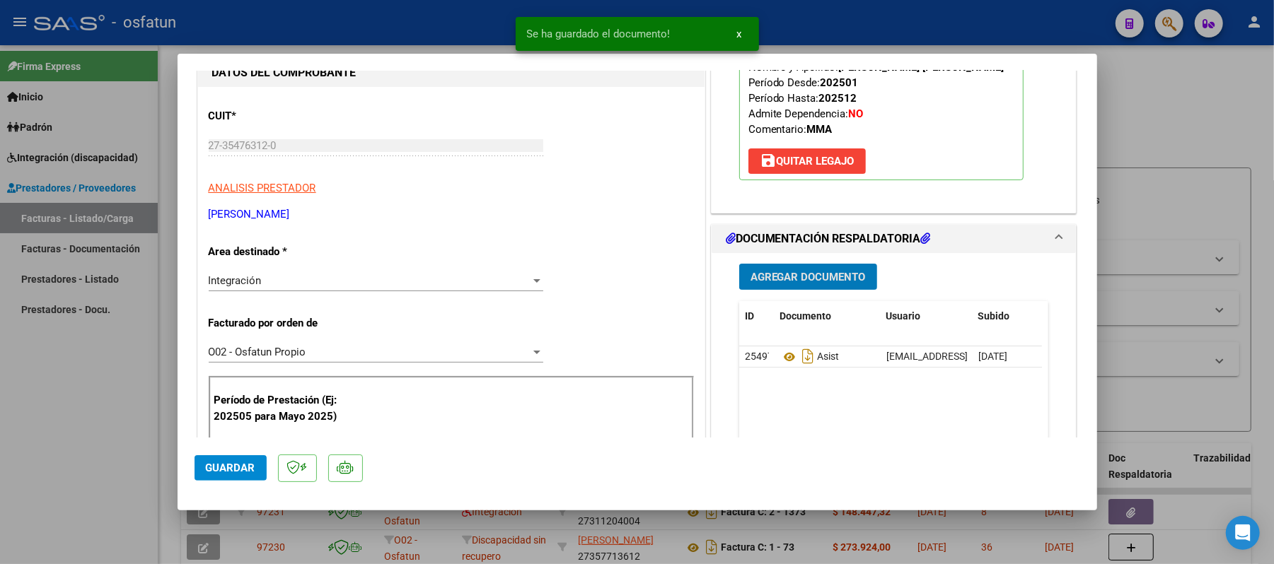
click at [795, 279] on span "Agregar Documento" at bounding box center [807, 277] width 115 height 13
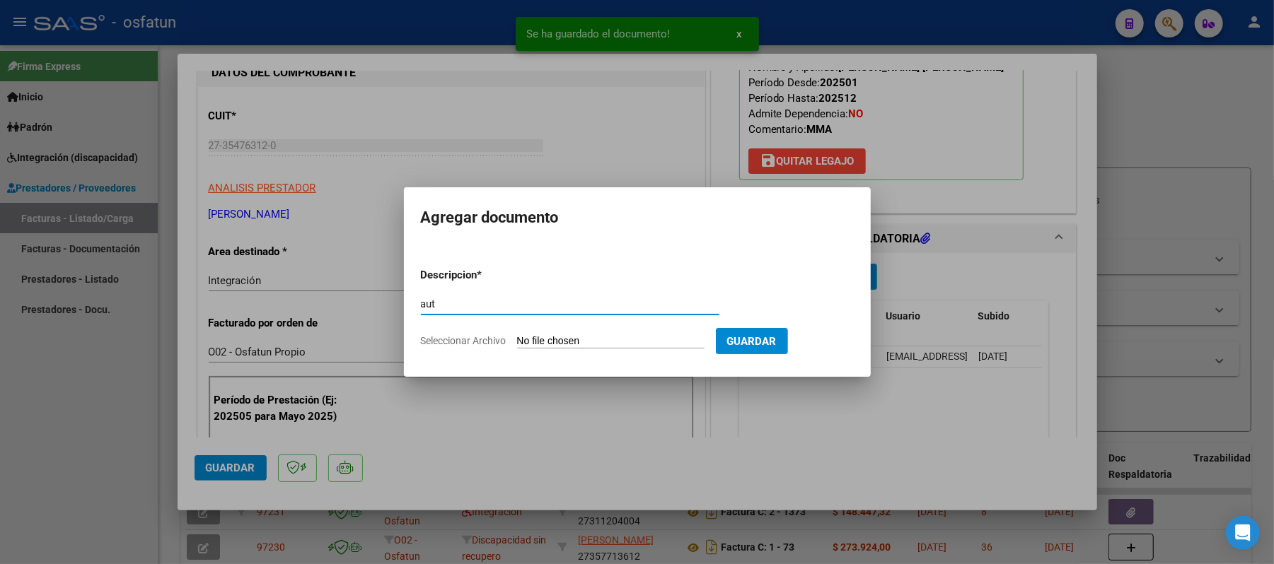
type input "aut"
click at [564, 343] on input "Seleccionar Archivo" at bounding box center [610, 341] width 187 height 13
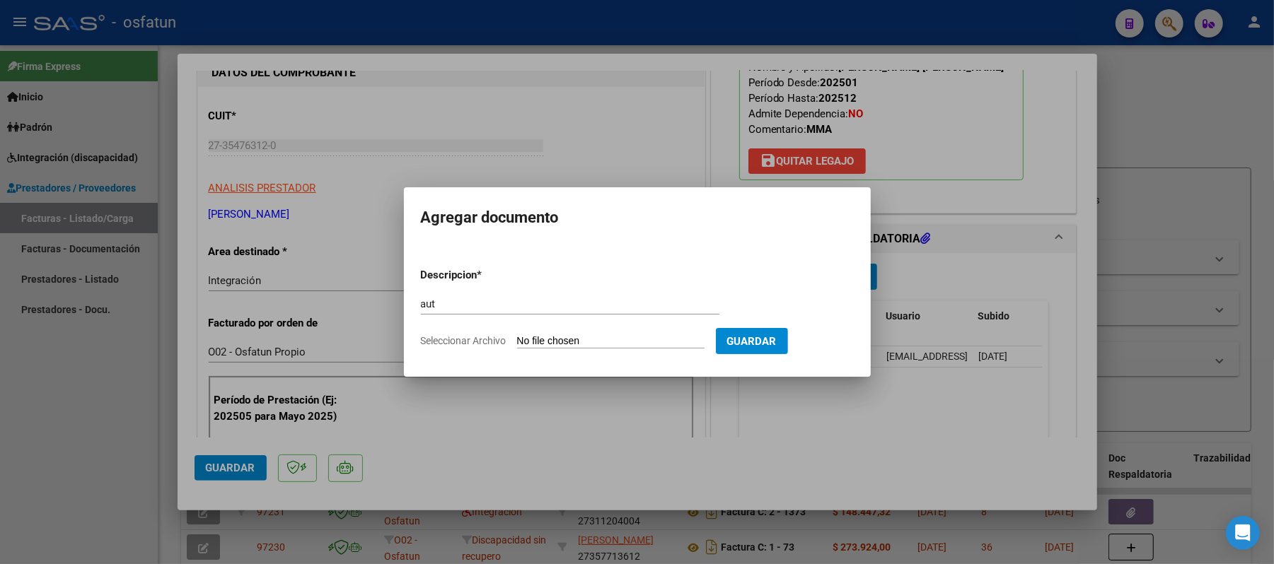
type input "C:\fakepath\AUT.pdf"
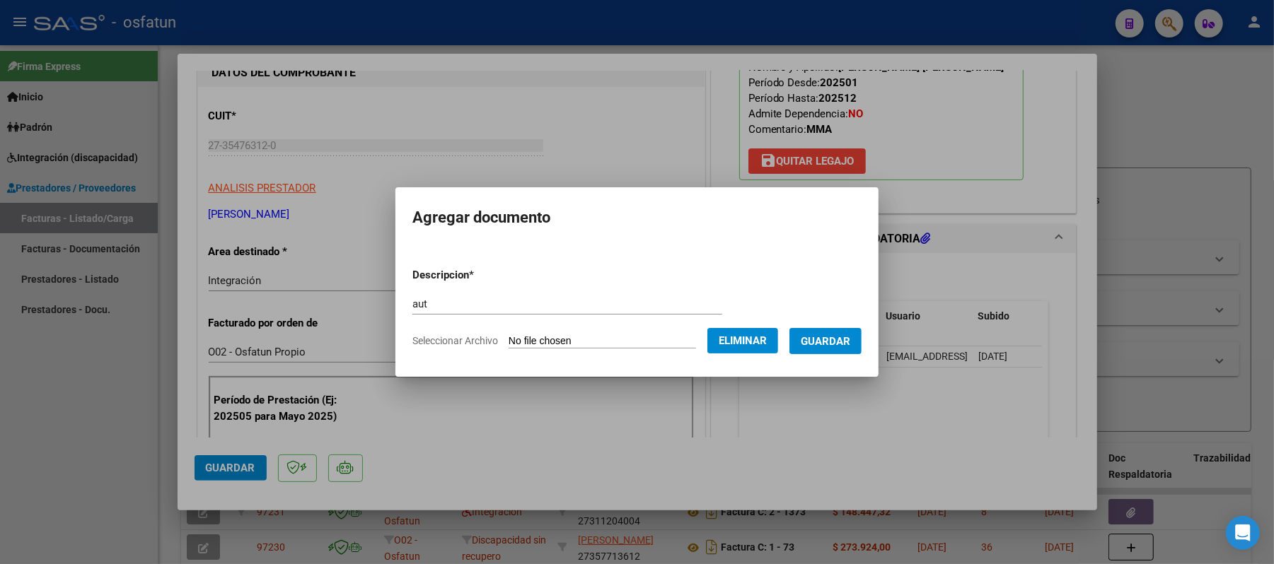
click at [837, 345] on span "Guardar" at bounding box center [826, 341] width 50 height 13
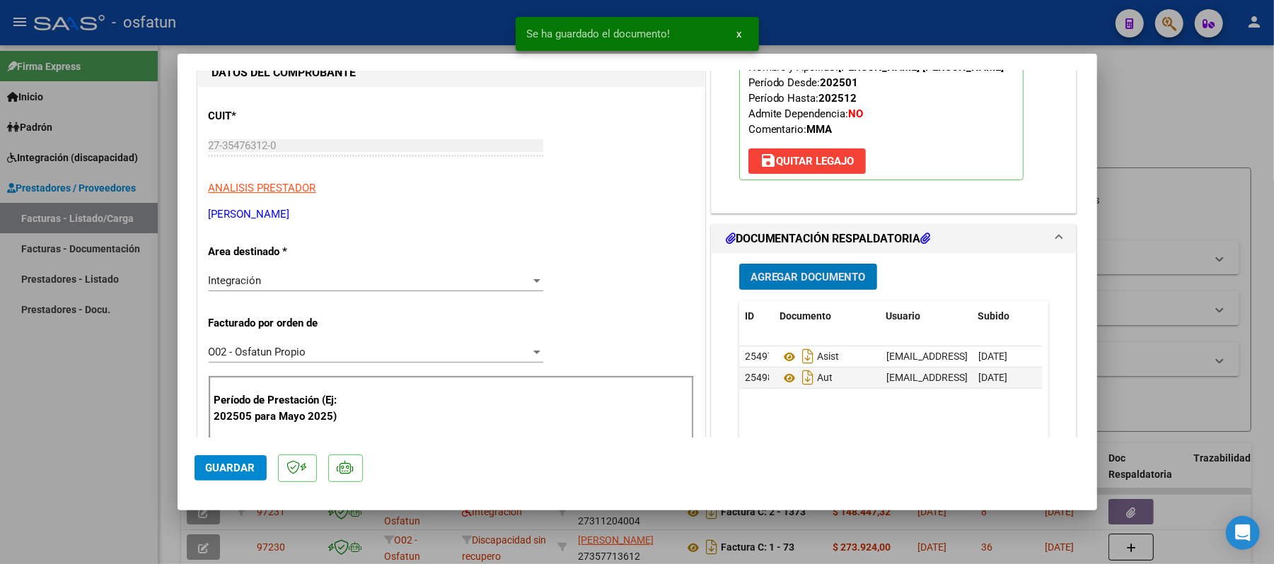
click at [225, 458] on button "Guardar" at bounding box center [230, 467] width 72 height 25
click at [1194, 119] on div at bounding box center [637, 282] width 1274 height 564
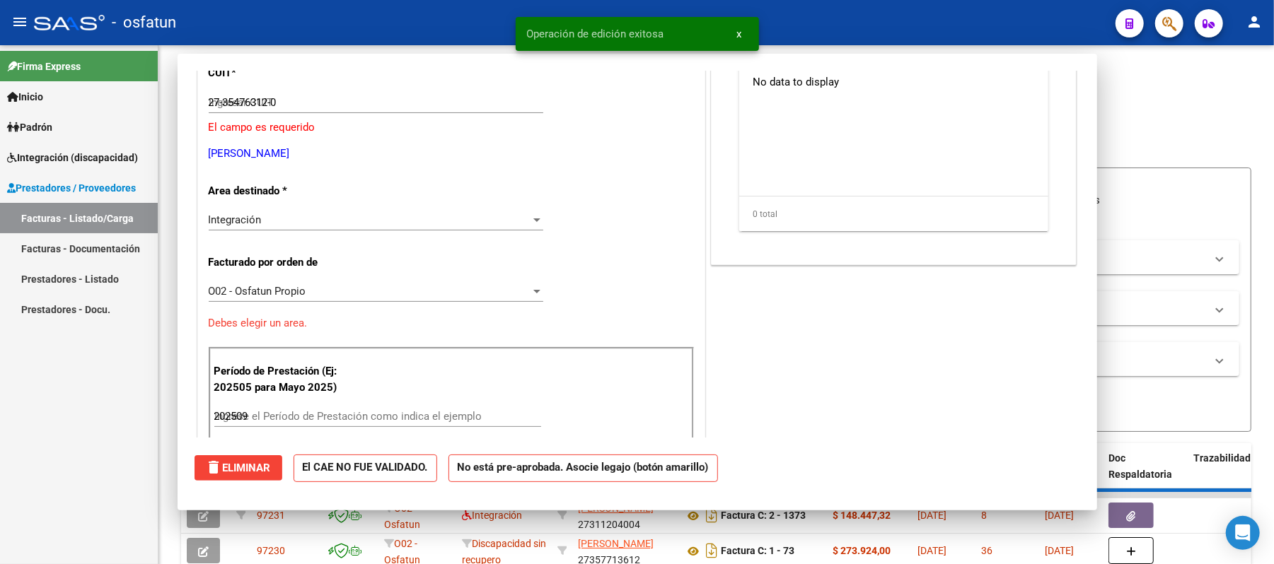
type input "$ 0,00"
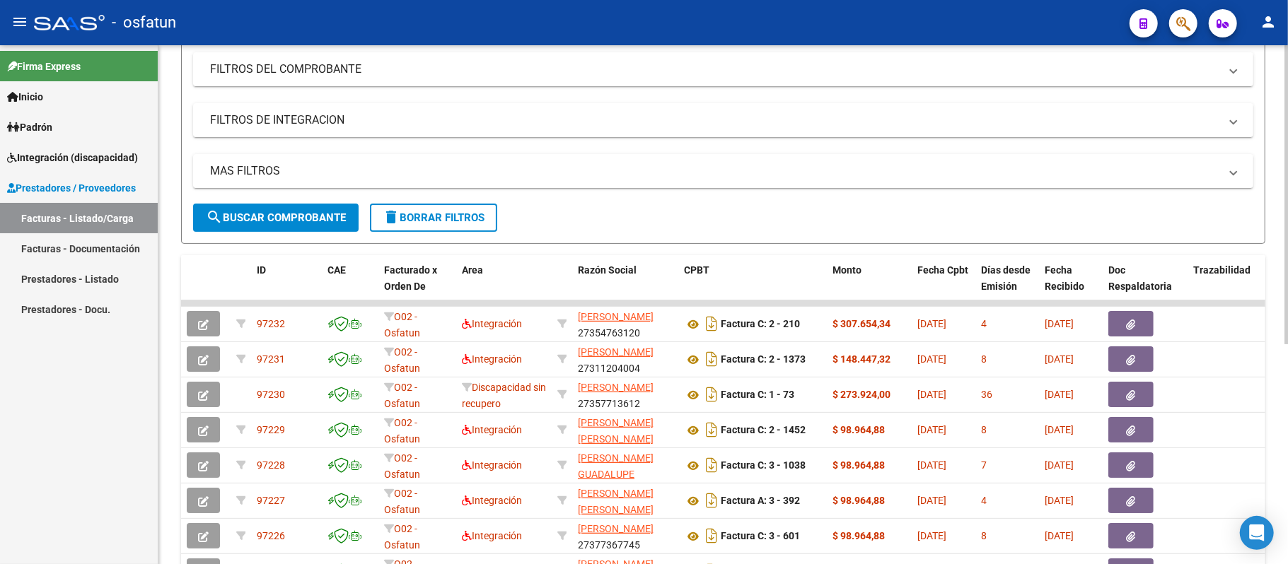
click at [264, 216] on span "search Buscar Comprobante" at bounding box center [276, 217] width 140 height 13
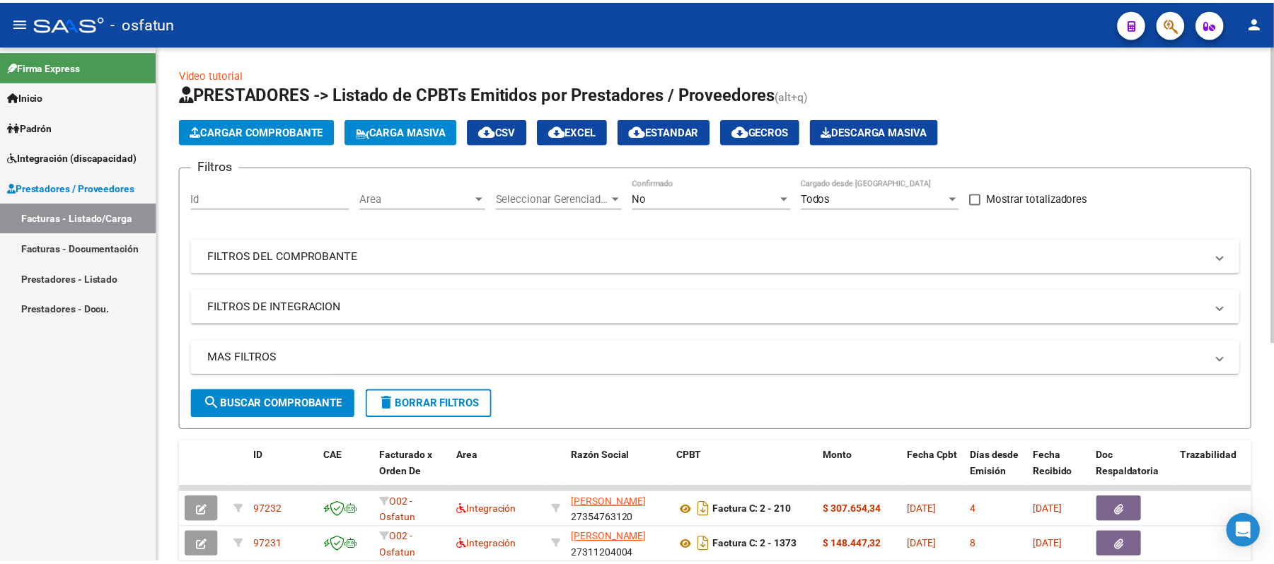
scroll to position [0, 0]
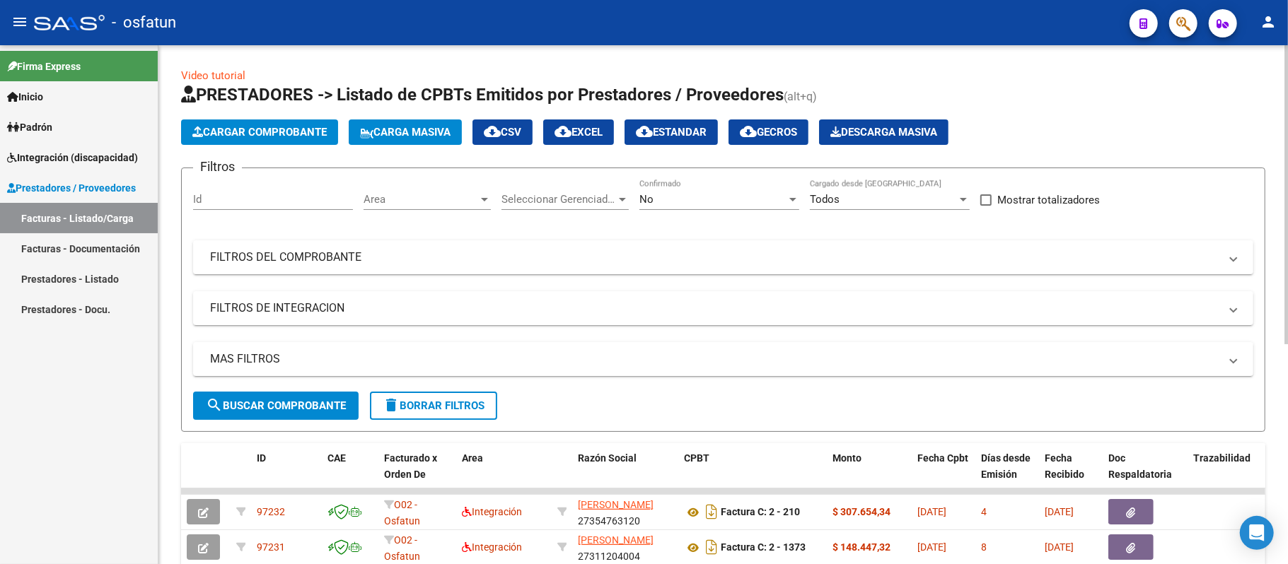
click at [294, 132] on span "Cargar Comprobante" at bounding box center [259, 132] width 134 height 13
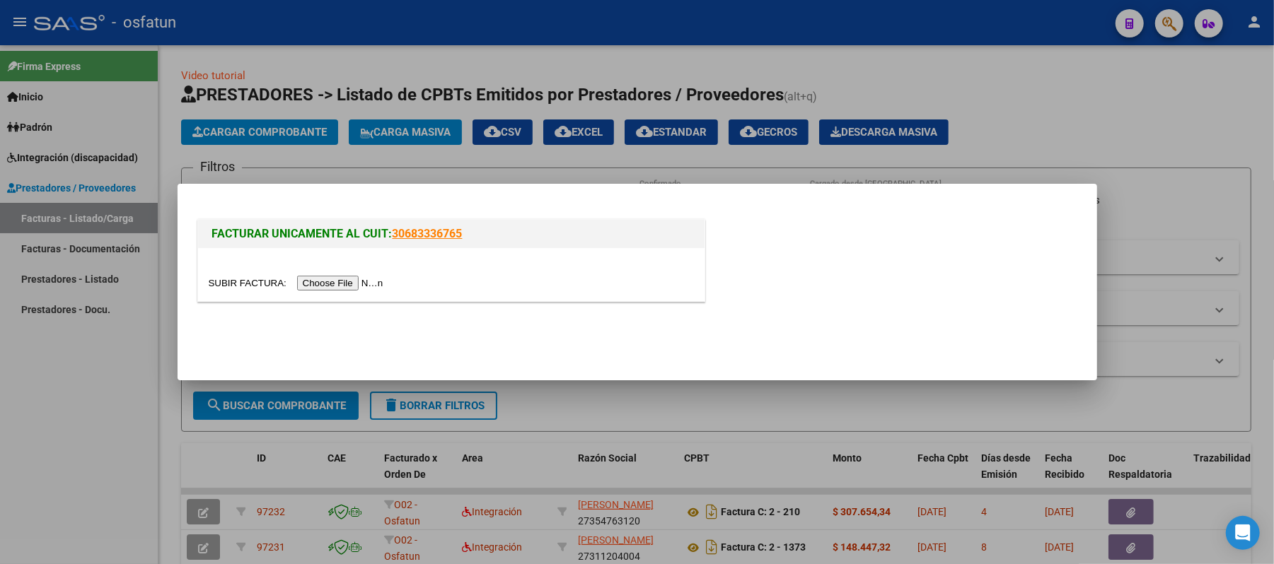
click at [343, 284] on input "file" at bounding box center [298, 283] width 179 height 15
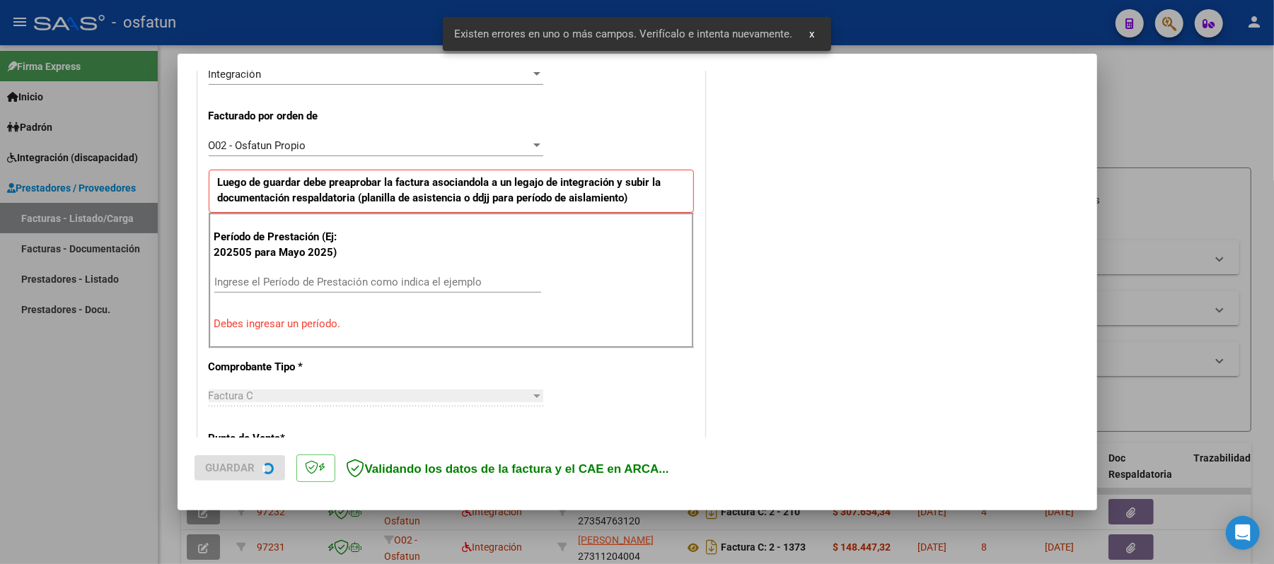
scroll to position [383, 0]
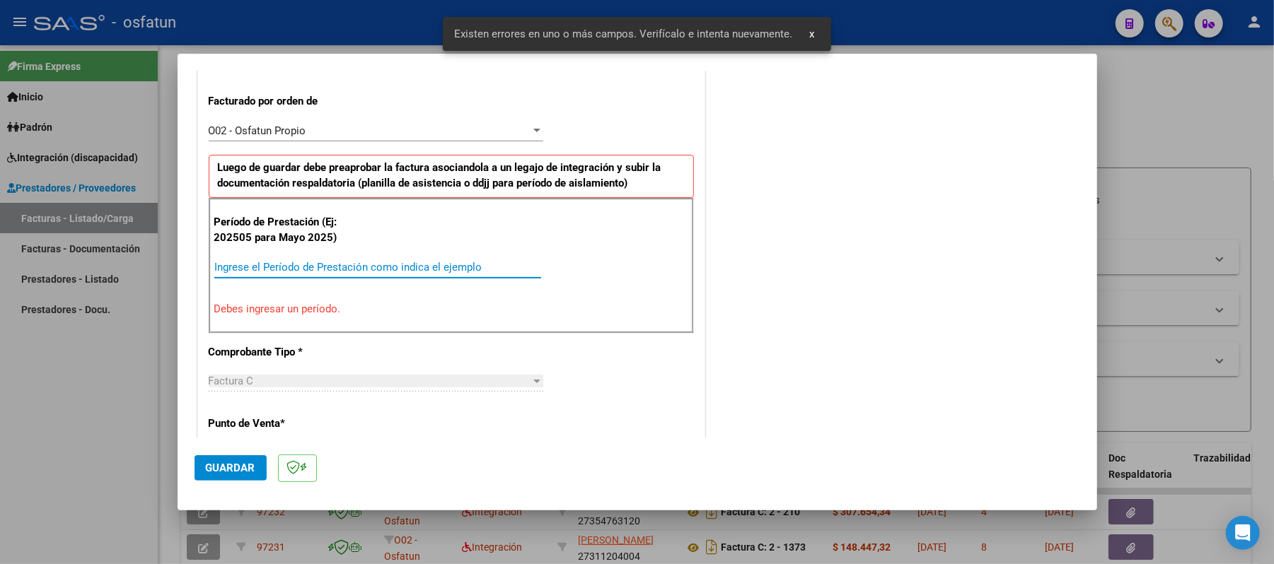
click at [409, 269] on input "Ingrese el Período de Prestación como indica el ejemplo" at bounding box center [377, 267] width 327 height 13
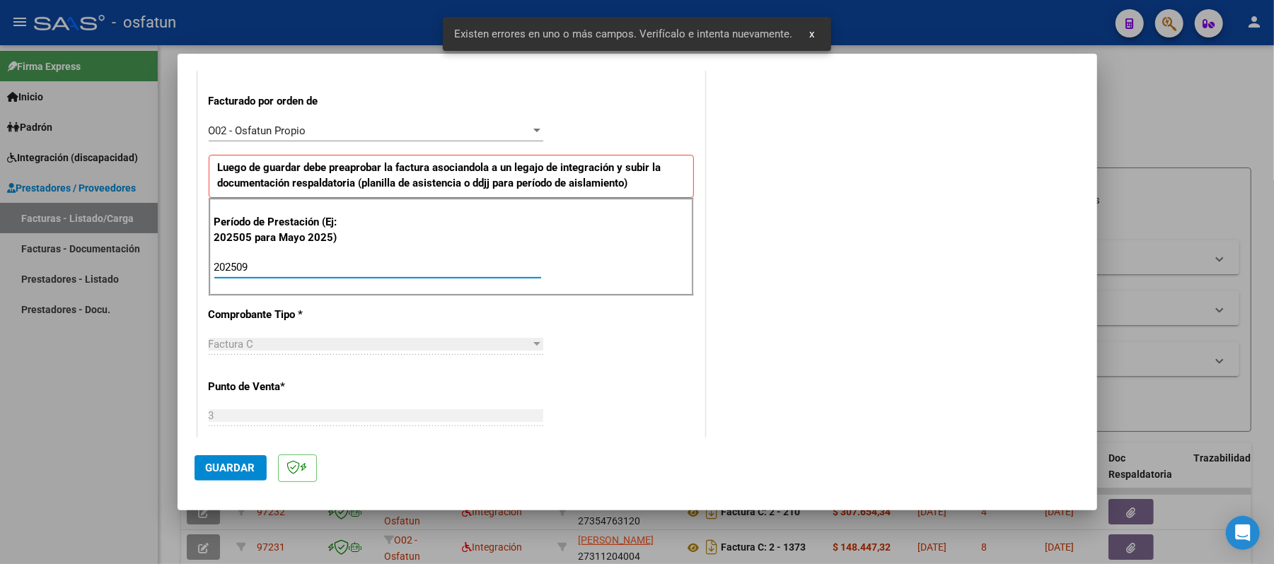
type input "202509"
click at [227, 470] on span "Guardar" at bounding box center [231, 468] width 50 height 13
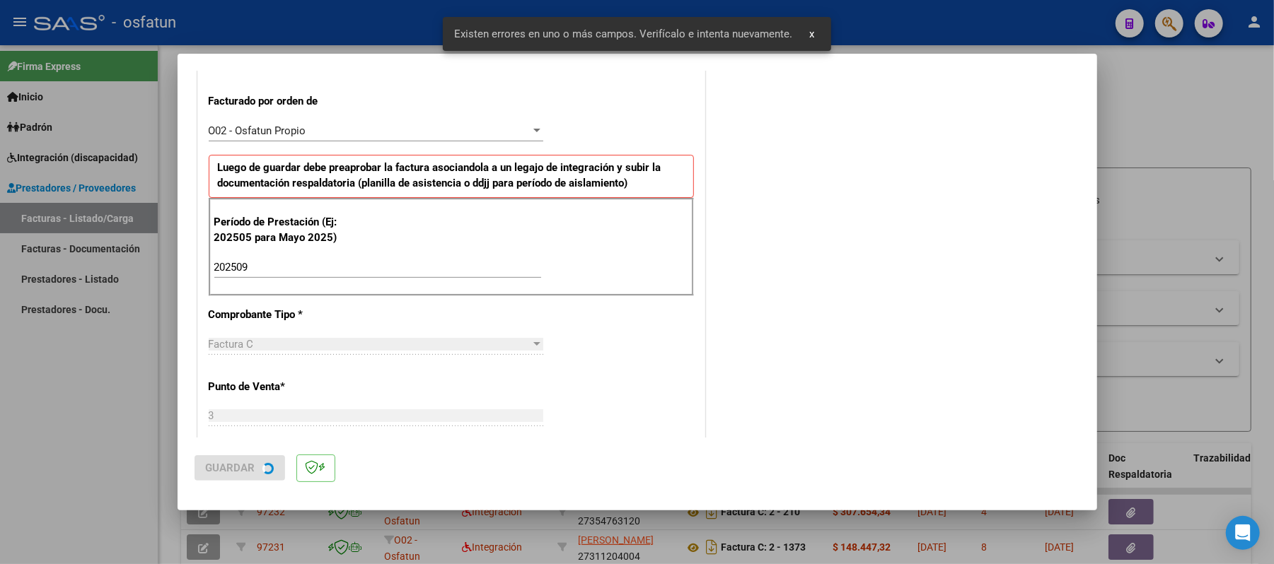
scroll to position [0, 0]
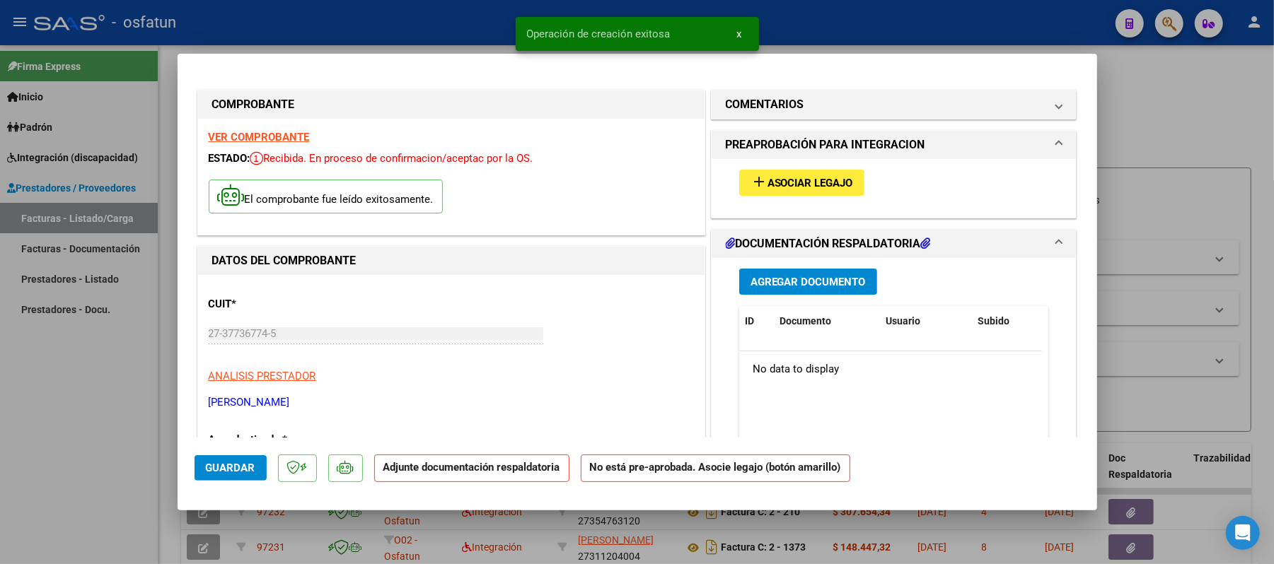
click at [798, 180] on span "Asociar Legajo" at bounding box center [810, 183] width 86 height 13
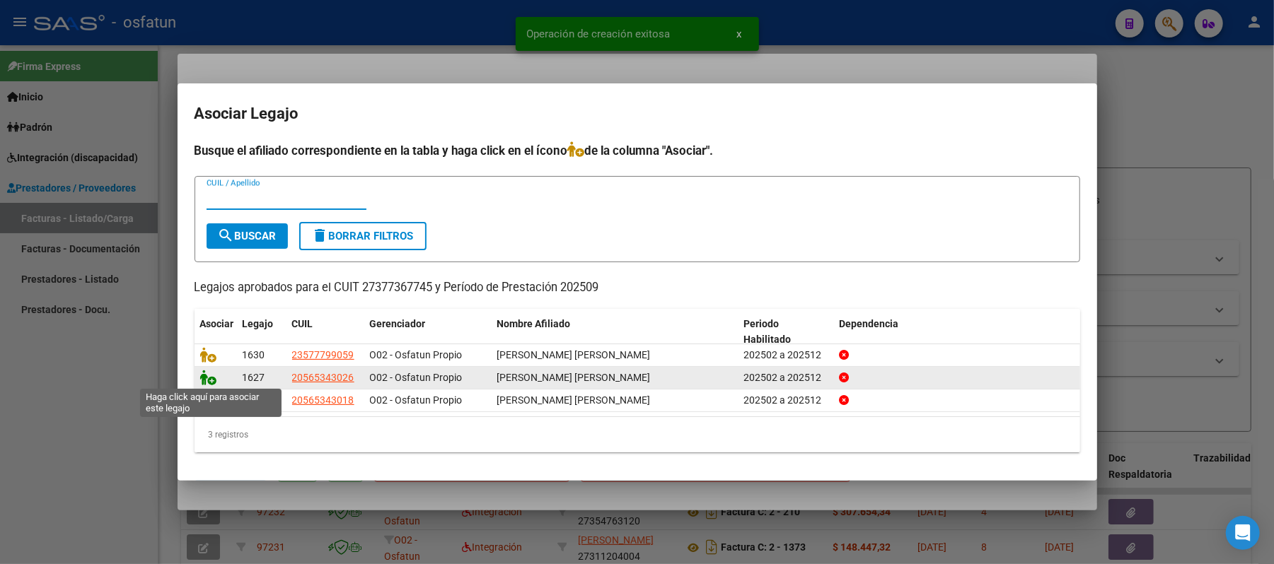
click at [215, 383] on icon at bounding box center [208, 378] width 17 height 16
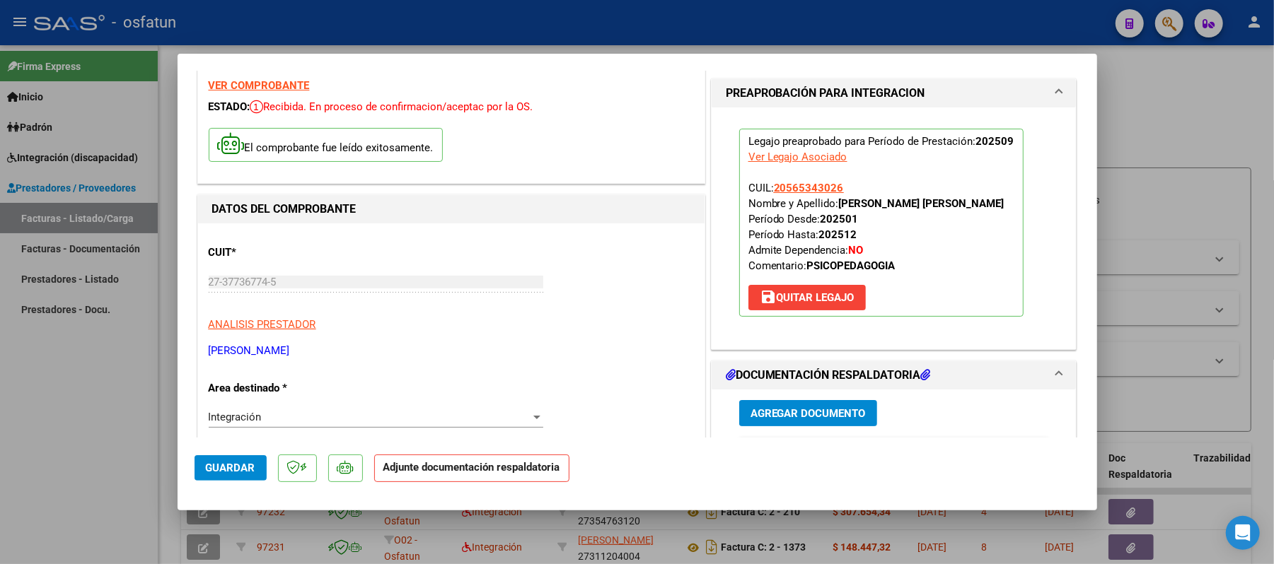
scroll to position [94, 0]
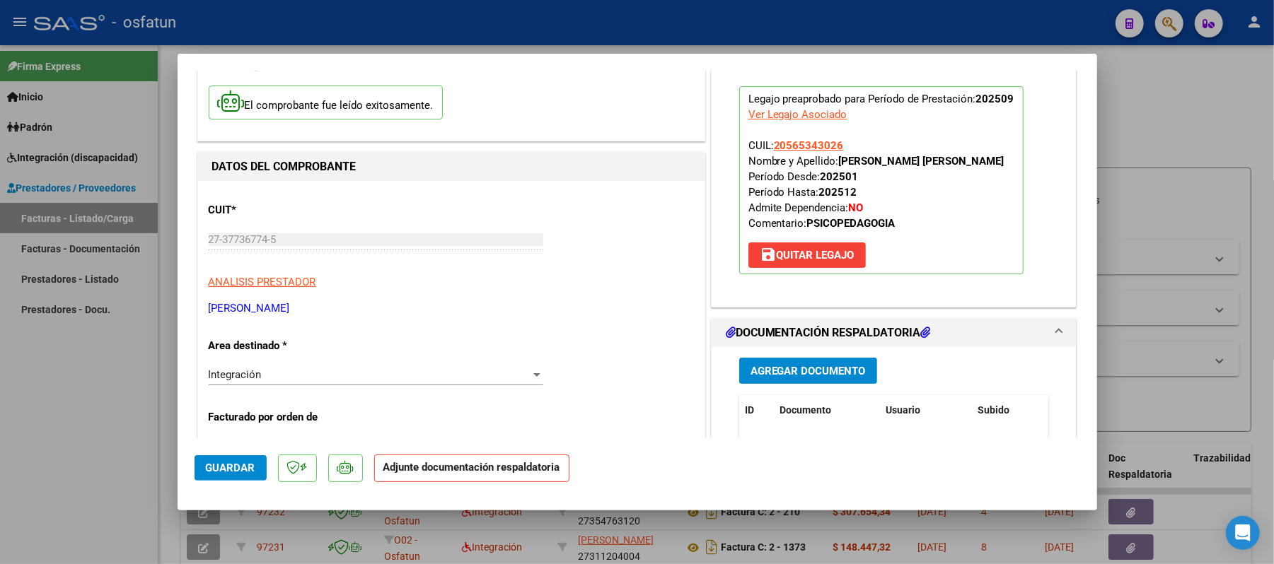
click at [827, 374] on span "Agregar Documento" at bounding box center [807, 371] width 115 height 13
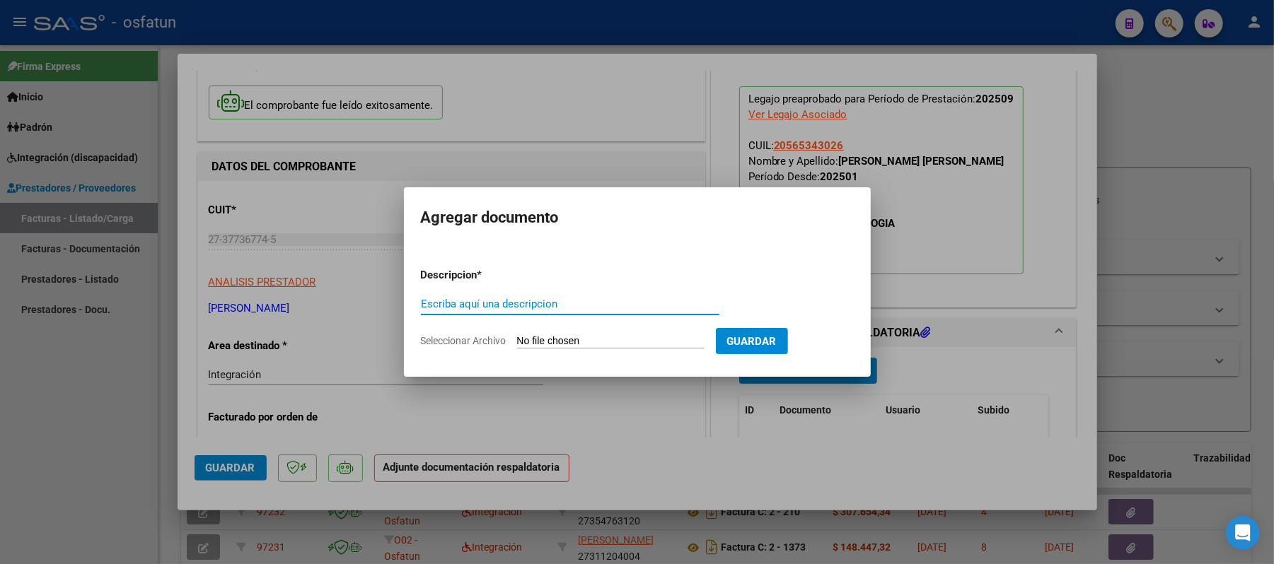
click at [669, 303] on input "Escriba aquí una descripcion" at bounding box center [570, 304] width 298 height 13
type input "asist"
click at [591, 339] on input "Seleccionar Archivo" at bounding box center [610, 341] width 187 height 13
type input "C:\fakepath\ASIST.pdf"
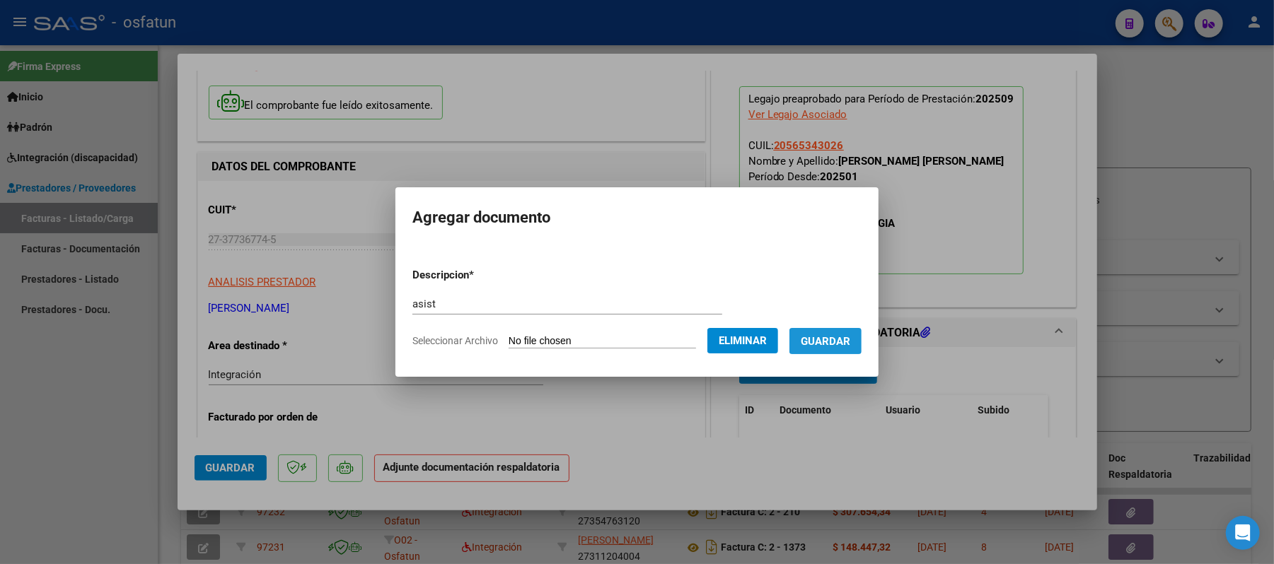
click at [836, 341] on span "Guardar" at bounding box center [826, 341] width 50 height 13
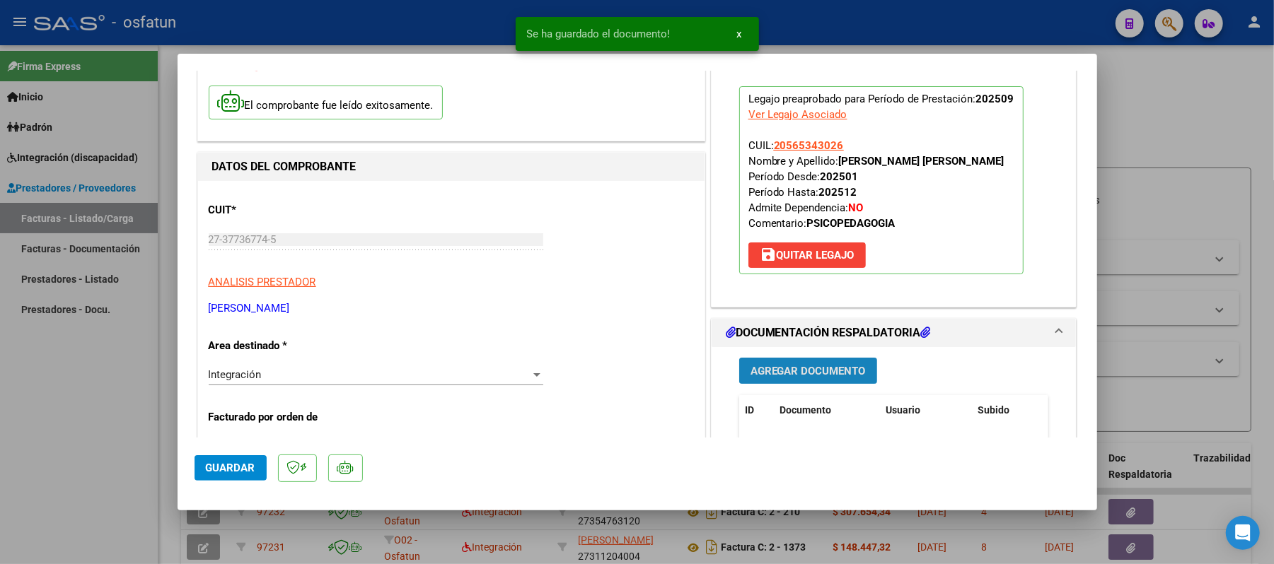
click at [819, 371] on span "Agregar Documento" at bounding box center [807, 371] width 115 height 13
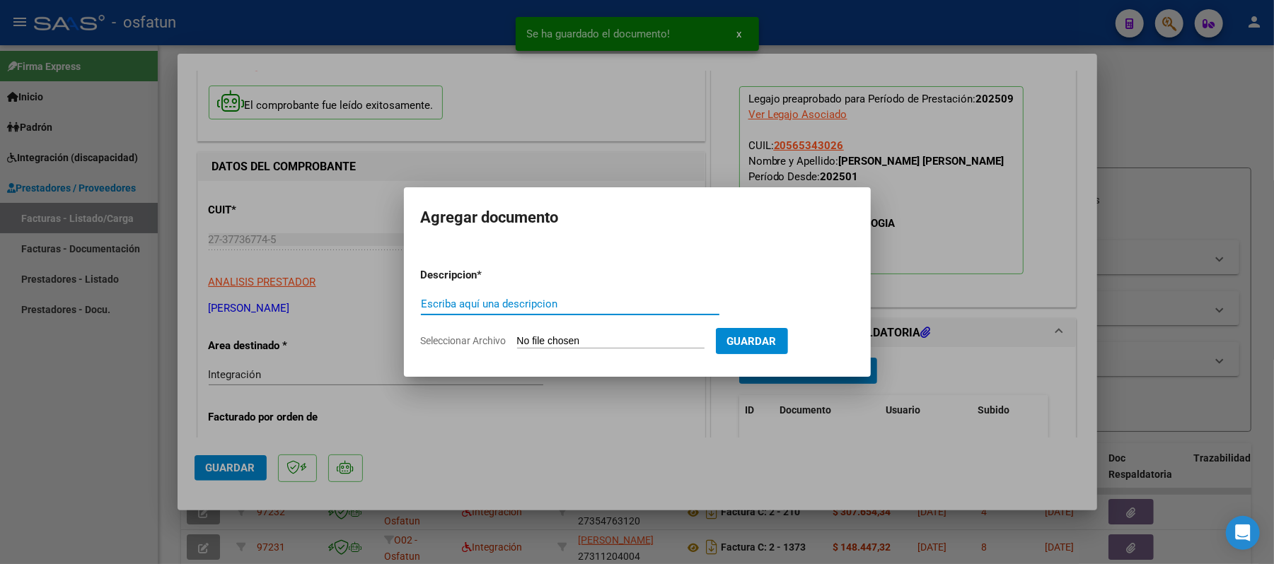
click at [526, 303] on input "Escriba aquí una descripcion" at bounding box center [570, 304] width 298 height 13
type input "aut"
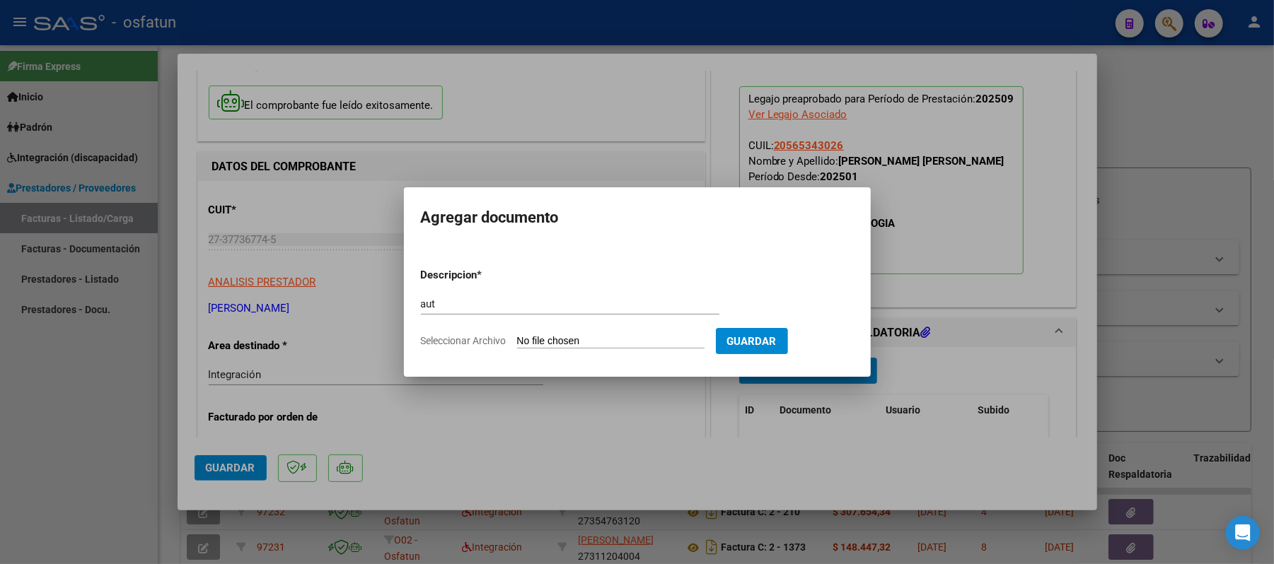
click at [552, 340] on input "Seleccionar Archivo" at bounding box center [610, 341] width 187 height 13
type input "C:\fakepath\AUT.pdf"
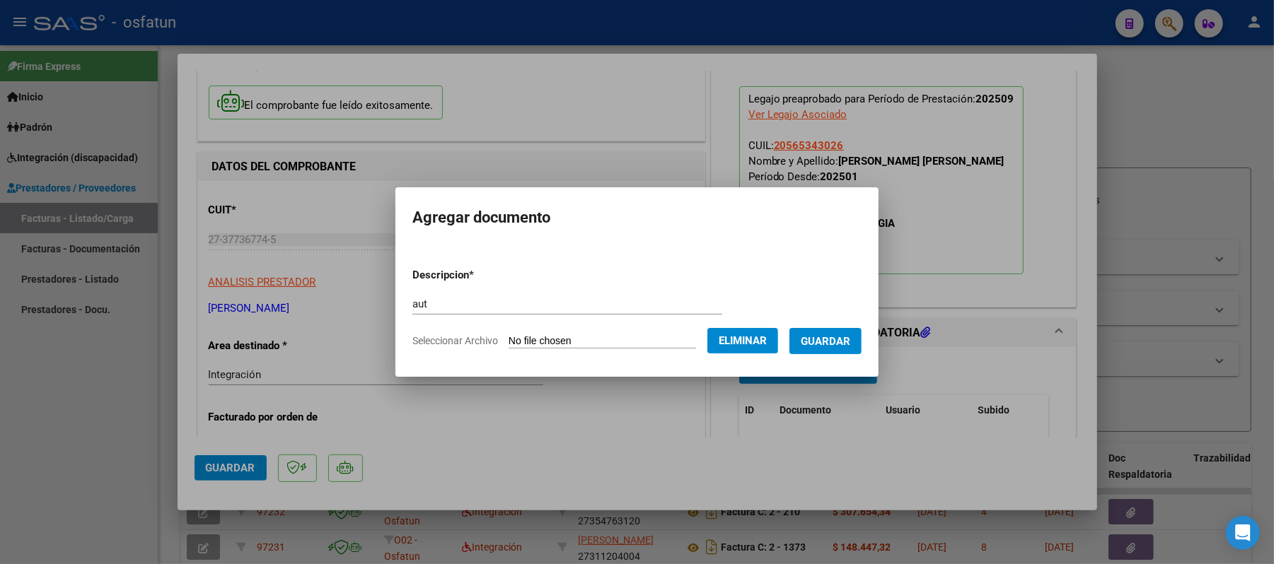
click at [850, 341] on span "Guardar" at bounding box center [826, 341] width 50 height 13
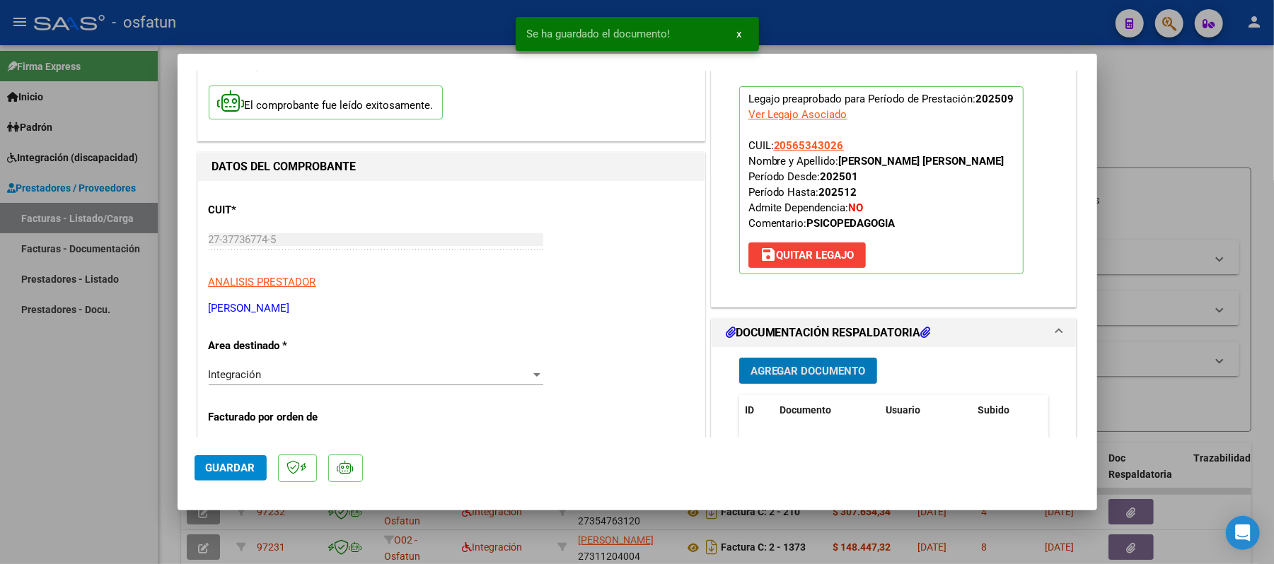
click at [219, 465] on span "Guardar" at bounding box center [231, 468] width 50 height 13
click at [1224, 111] on div at bounding box center [637, 282] width 1274 height 564
type input "$ 0,00"
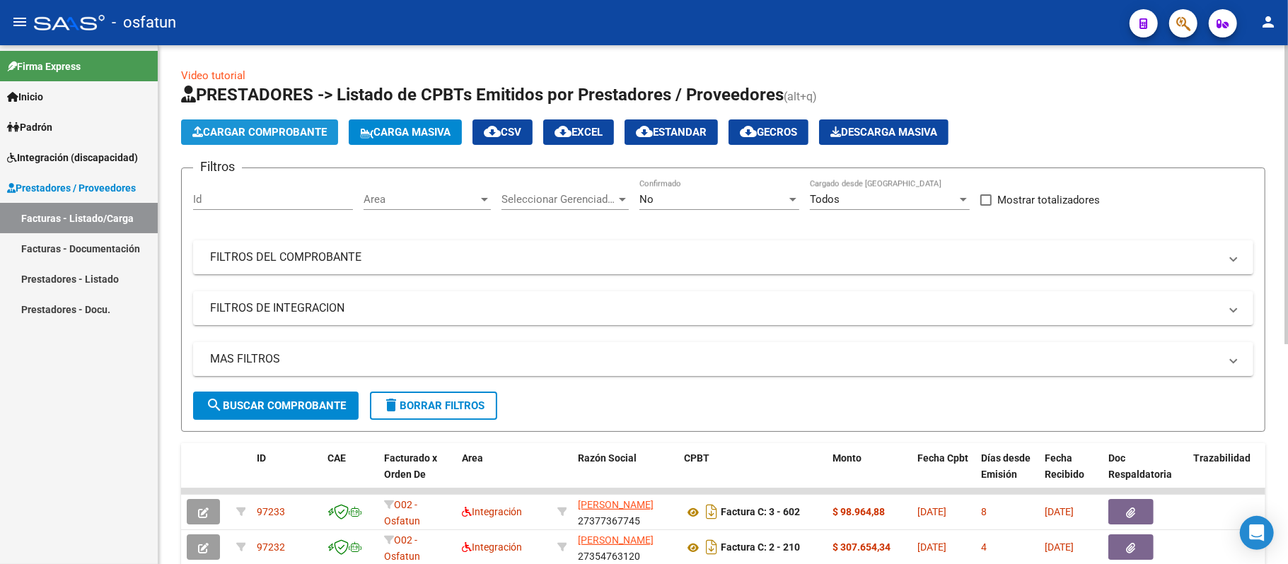
click at [244, 129] on span "Cargar Comprobante" at bounding box center [259, 132] width 134 height 13
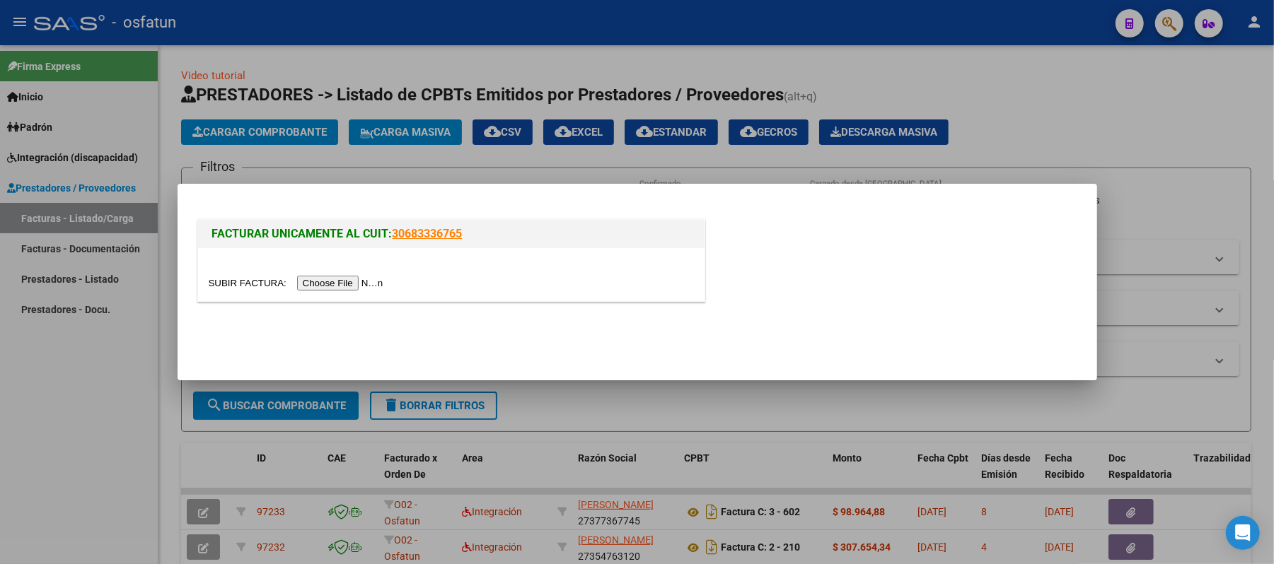
click at [326, 284] on input "file" at bounding box center [298, 283] width 179 height 15
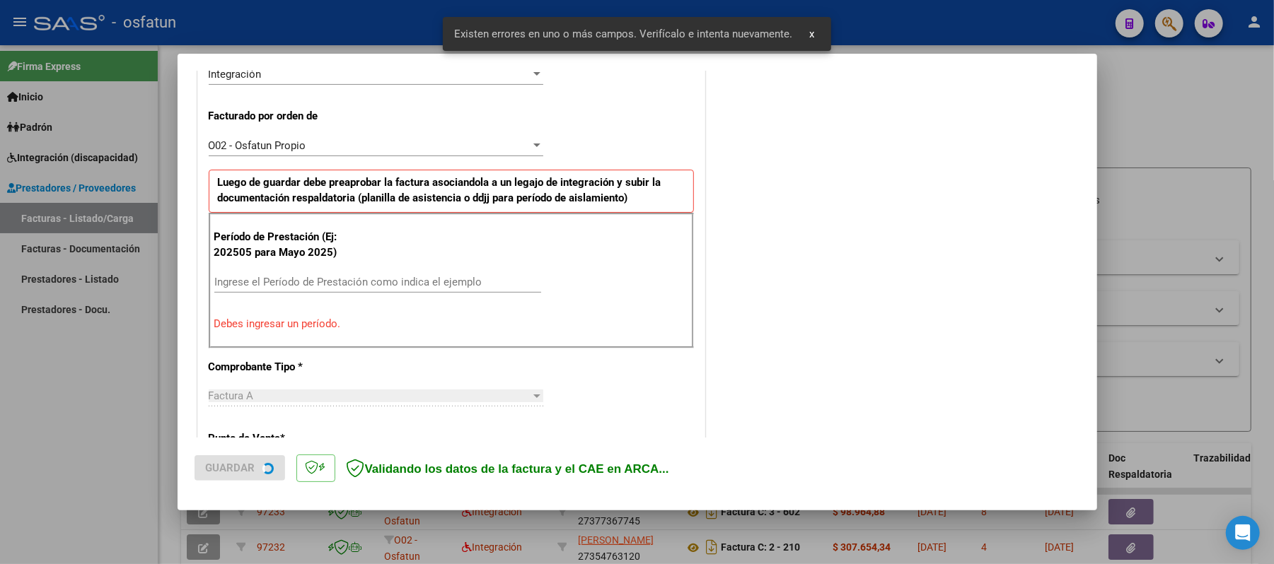
scroll to position [383, 0]
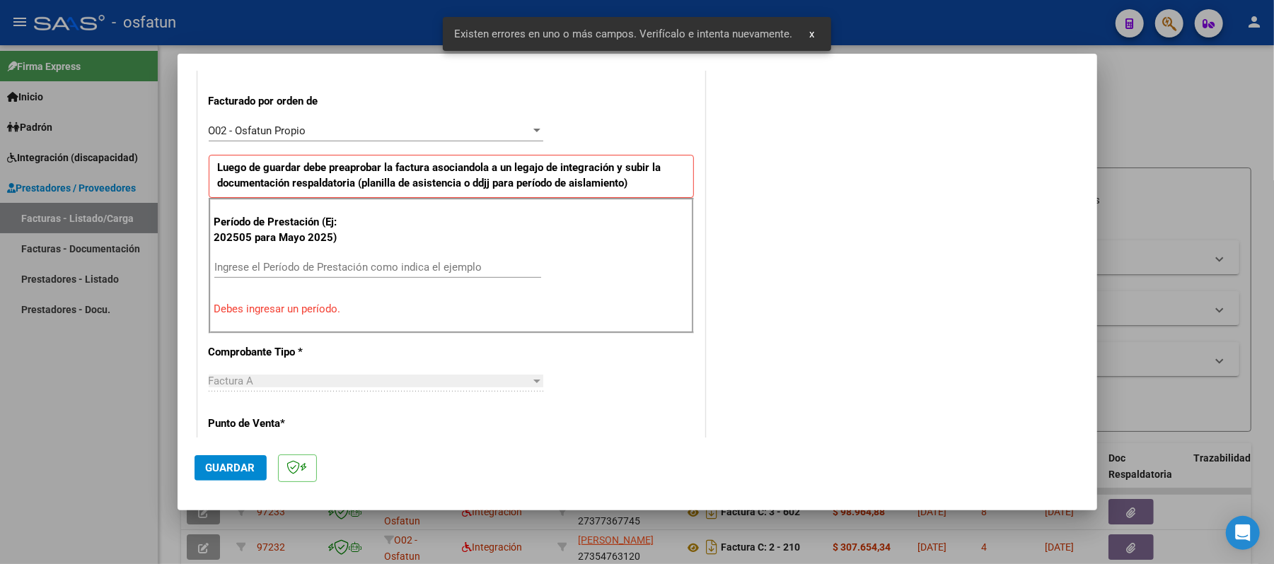
click at [381, 272] on input "Ingrese el Período de Prestación como indica el ejemplo" at bounding box center [377, 267] width 327 height 13
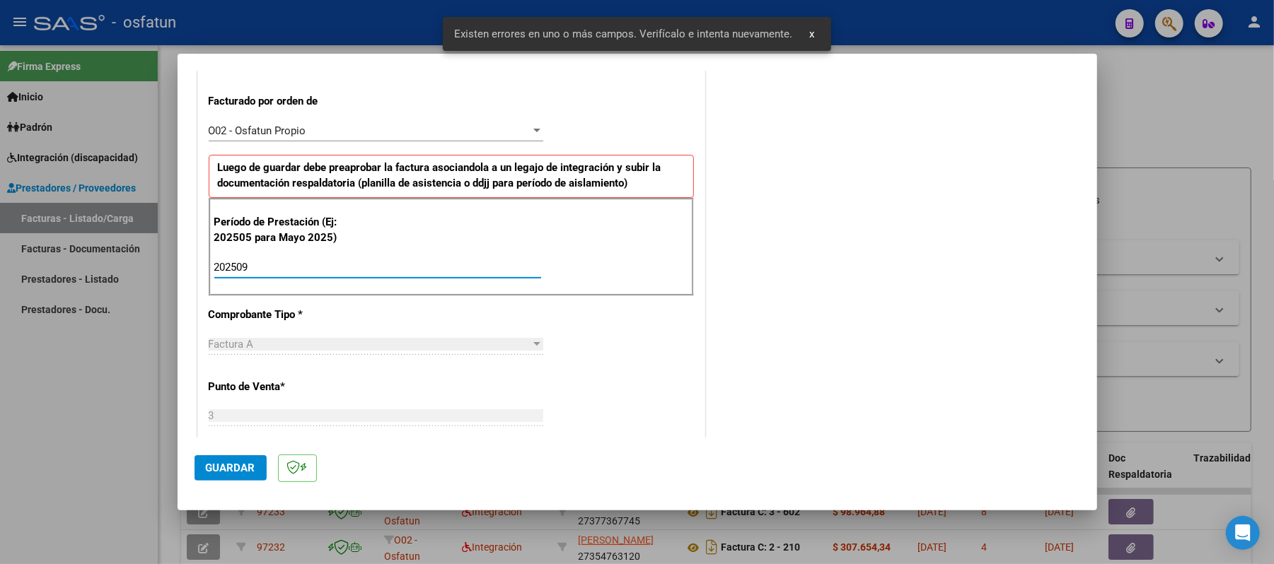
type input "202509"
click at [233, 459] on button "Guardar" at bounding box center [230, 467] width 72 height 25
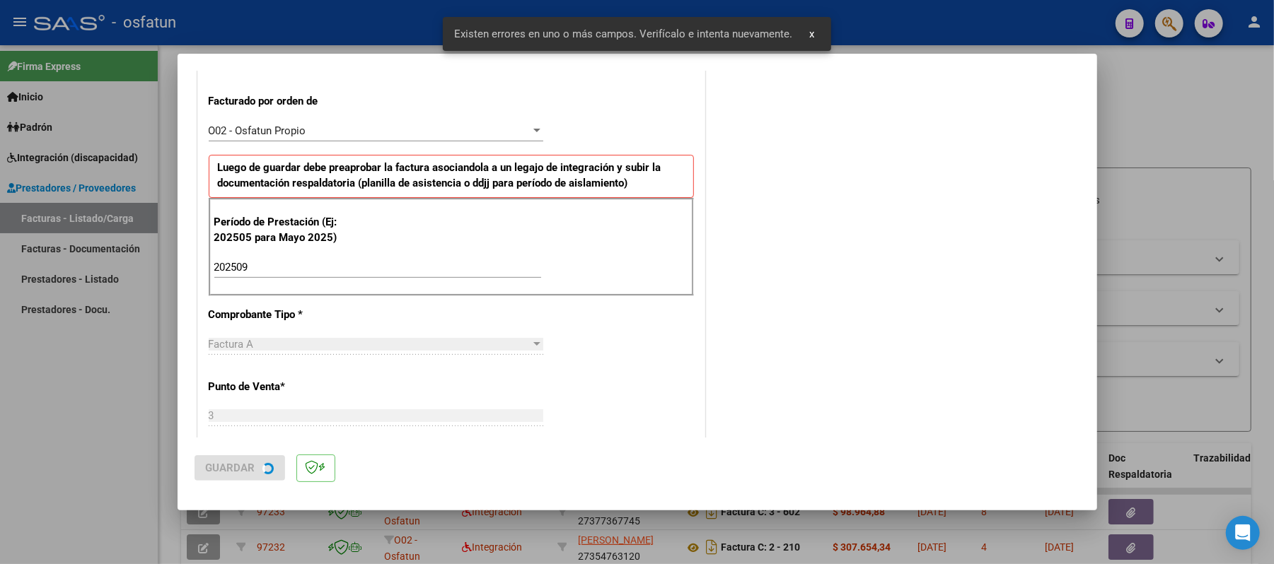
scroll to position [0, 0]
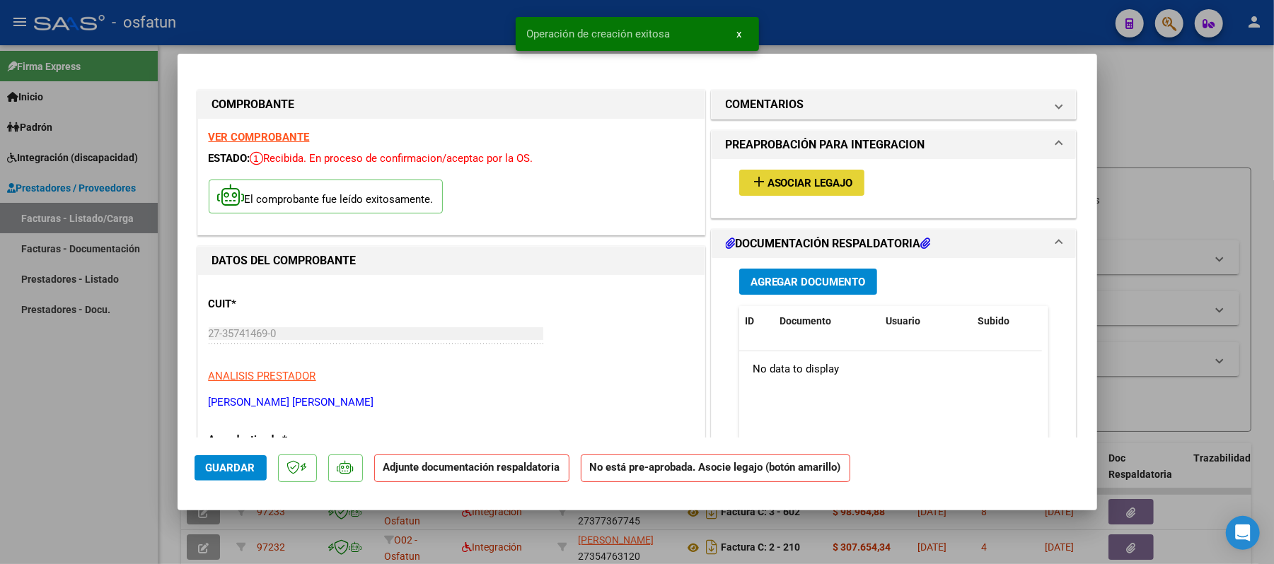
click at [767, 177] on span "Asociar Legajo" at bounding box center [810, 183] width 86 height 13
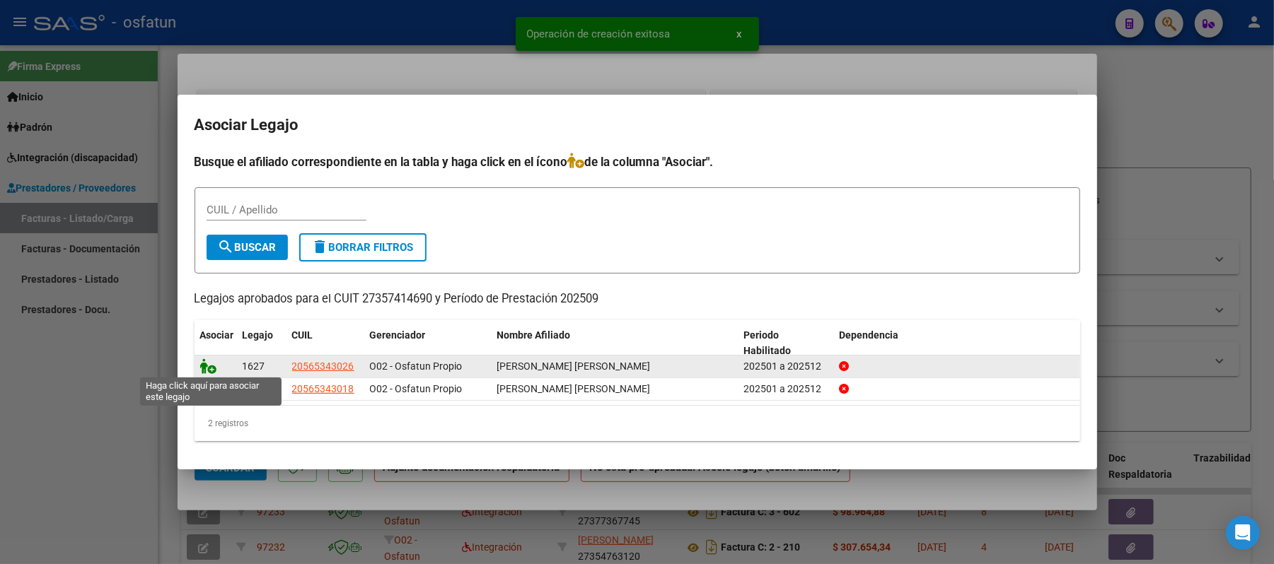
click at [202, 359] on icon at bounding box center [208, 367] width 17 height 16
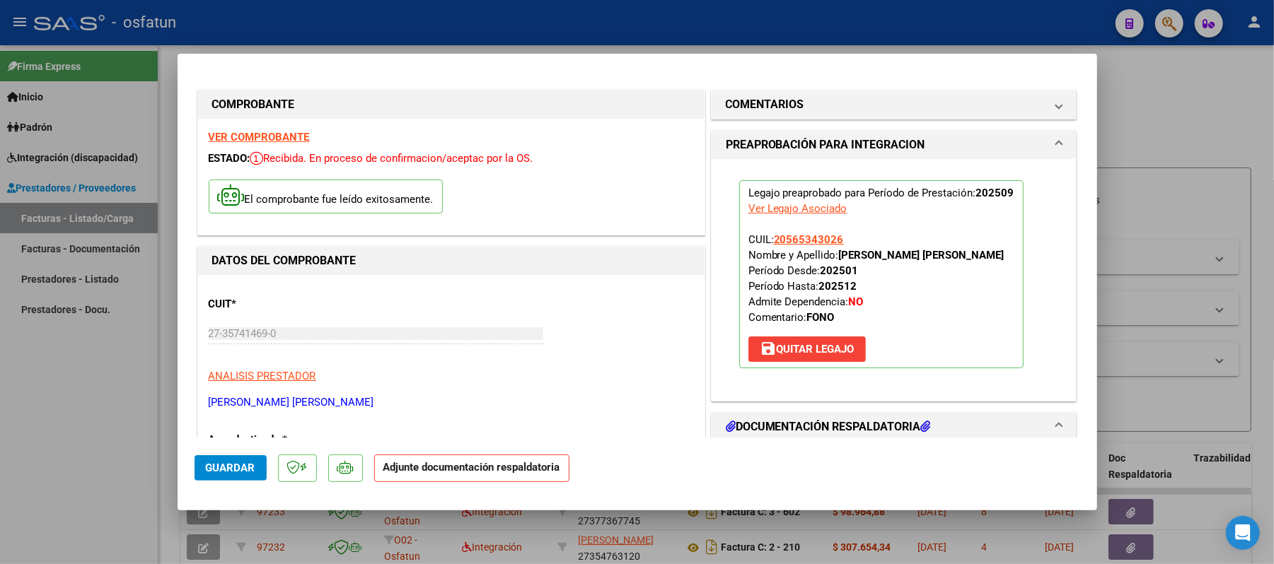
scroll to position [94, 0]
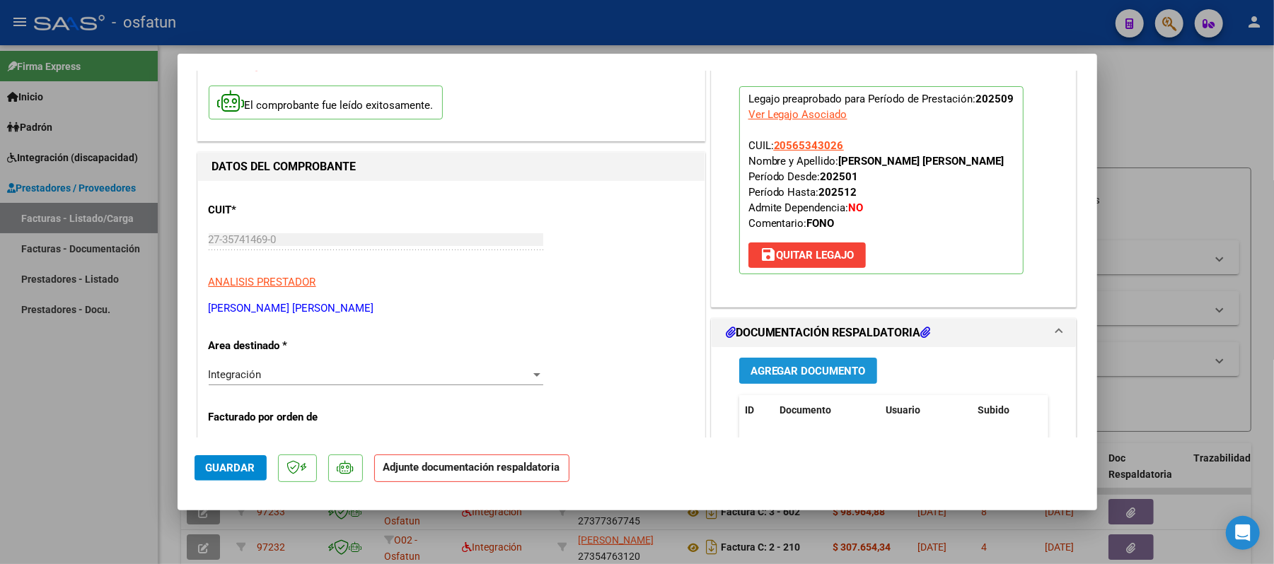
click at [792, 366] on span "Agregar Documento" at bounding box center [807, 371] width 115 height 13
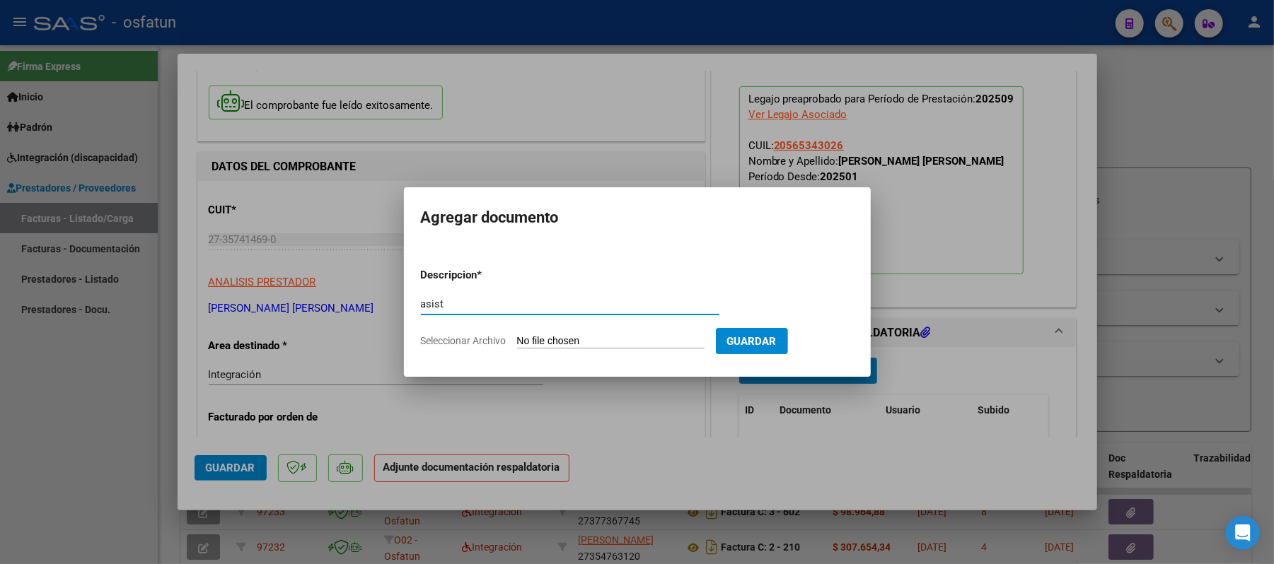
type input "asist"
click at [605, 340] on input "Seleccionar Archivo" at bounding box center [610, 341] width 187 height 13
type input "C:\fakepath\ASIST.pdf"
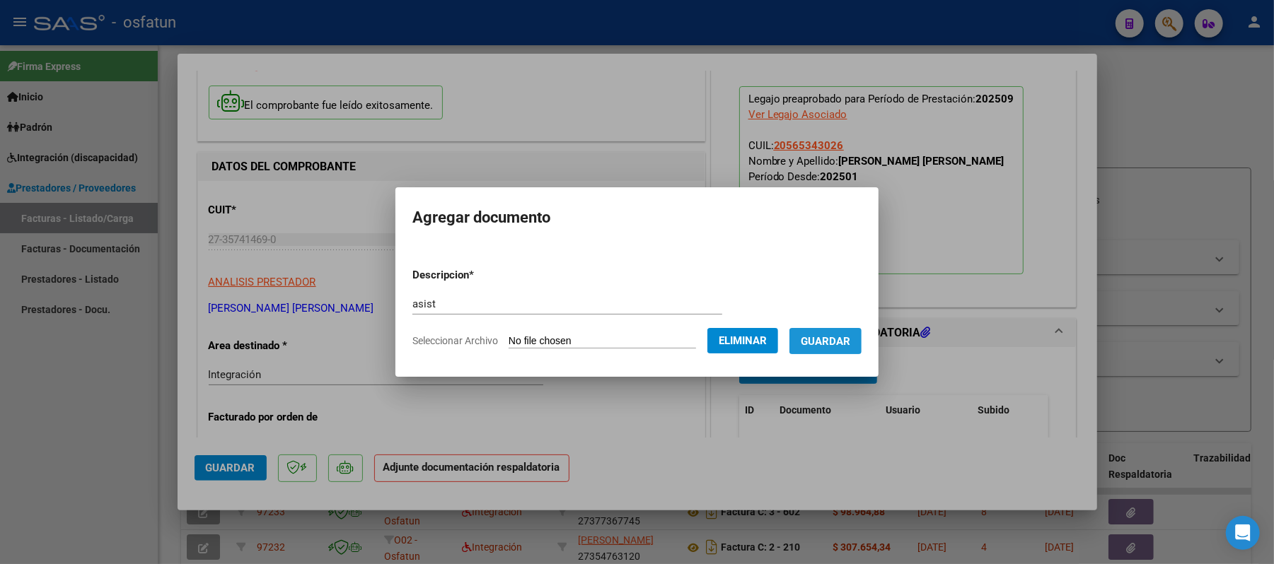
click at [841, 348] on span "Guardar" at bounding box center [826, 341] width 50 height 13
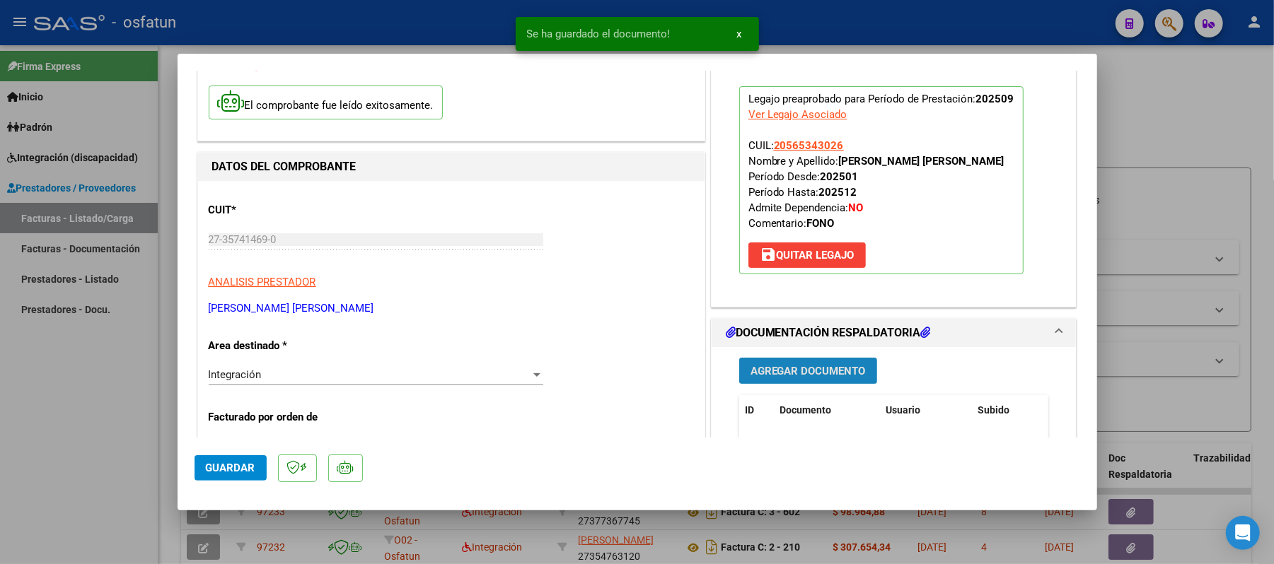
click at [813, 366] on span "Agregar Documento" at bounding box center [807, 371] width 115 height 13
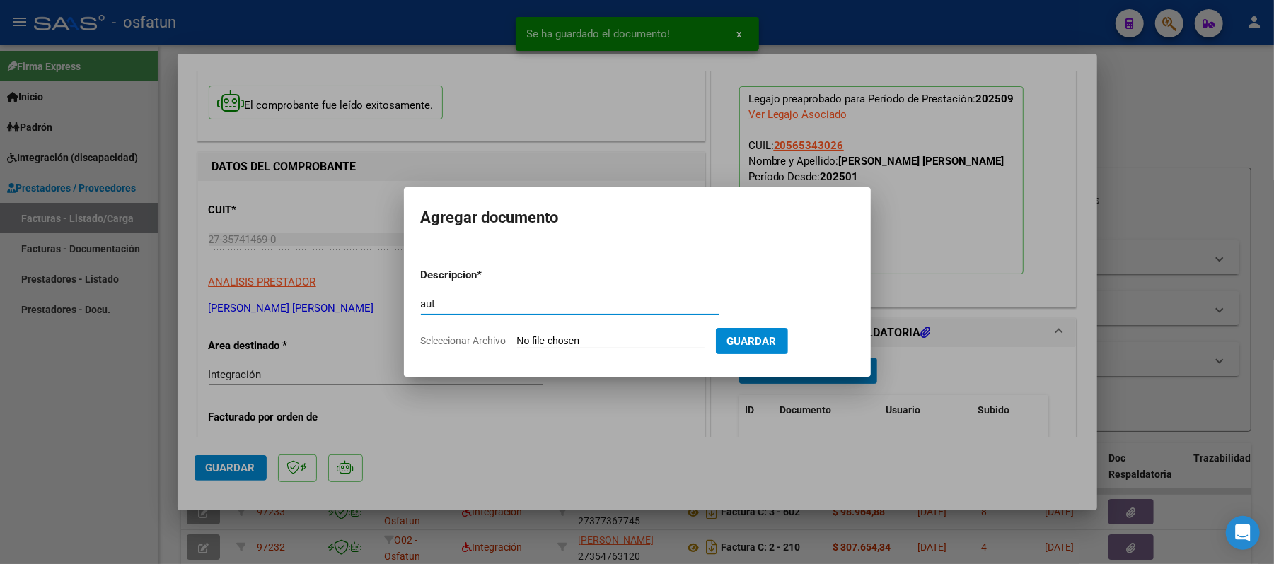
type input "aut"
click at [592, 342] on input "Seleccionar Archivo" at bounding box center [610, 341] width 187 height 13
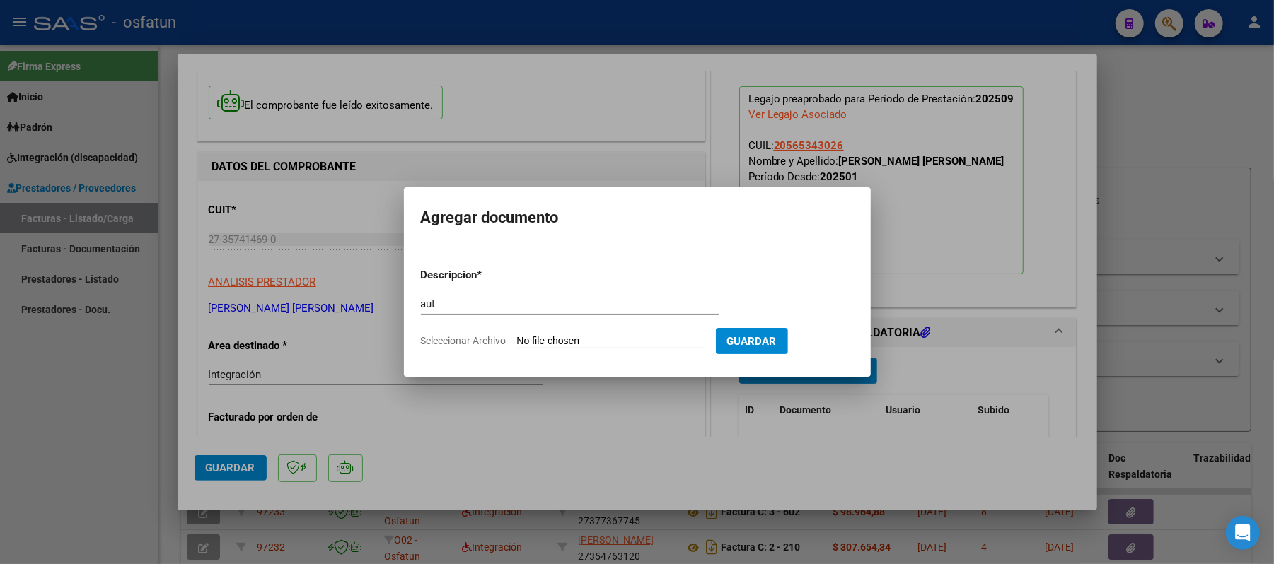
type input "C:\fakepath\AUT.pdf"
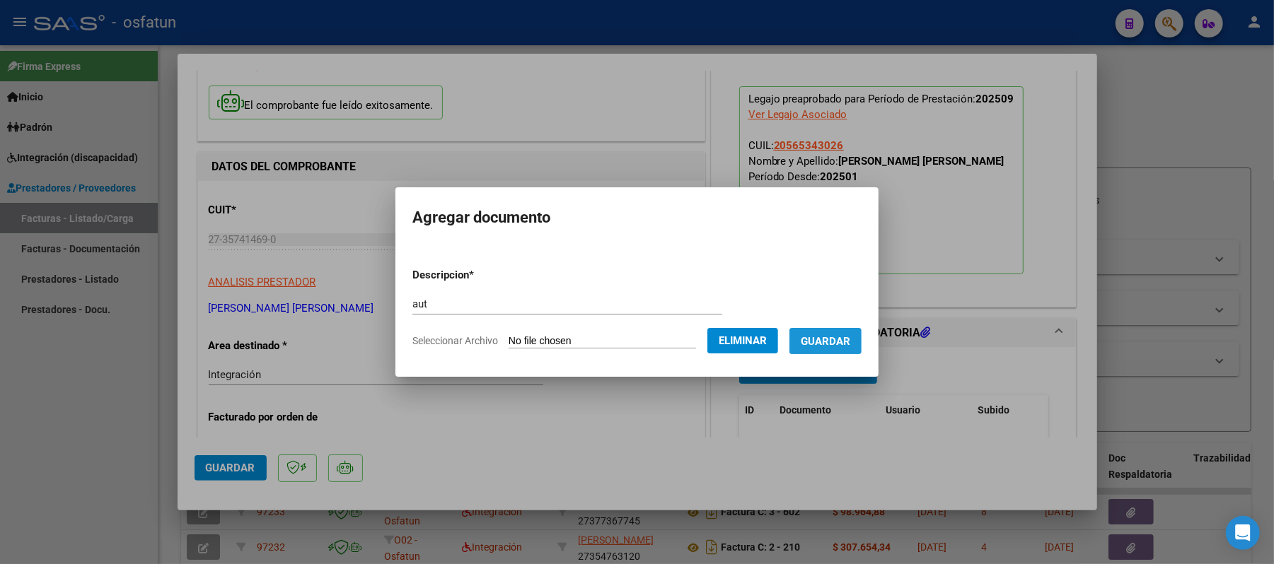
click at [833, 338] on span "Guardar" at bounding box center [826, 341] width 50 height 13
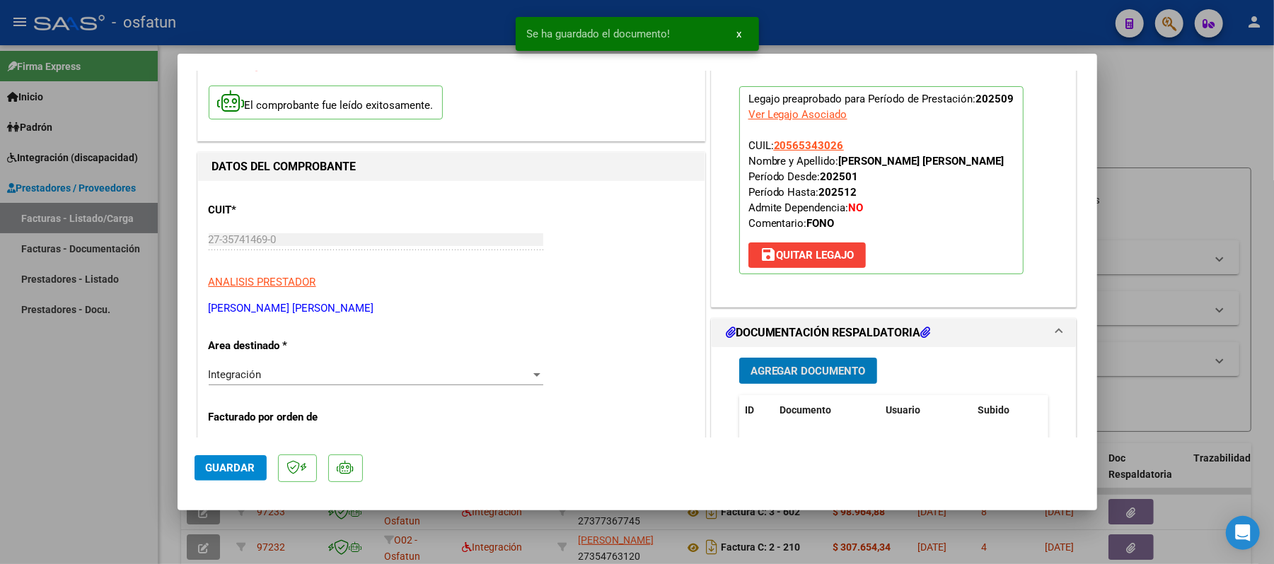
click at [240, 465] on span "Guardar" at bounding box center [231, 468] width 50 height 13
click at [1175, 148] on div at bounding box center [637, 282] width 1274 height 564
type input "$ 0,00"
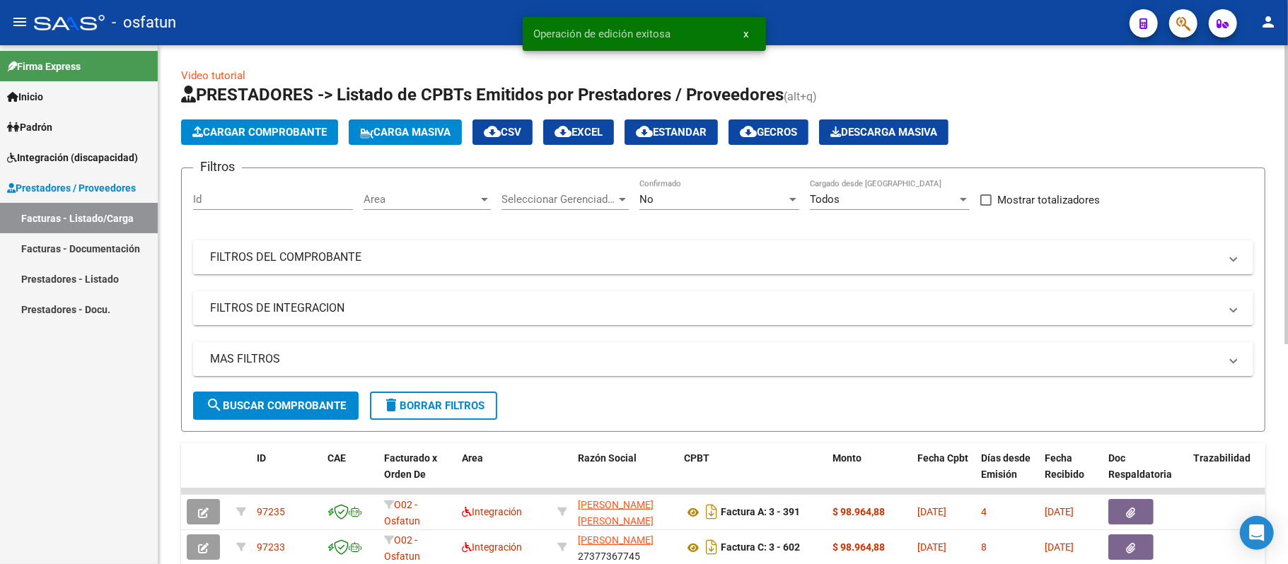
click at [303, 126] on span "Cargar Comprobante" at bounding box center [259, 132] width 134 height 13
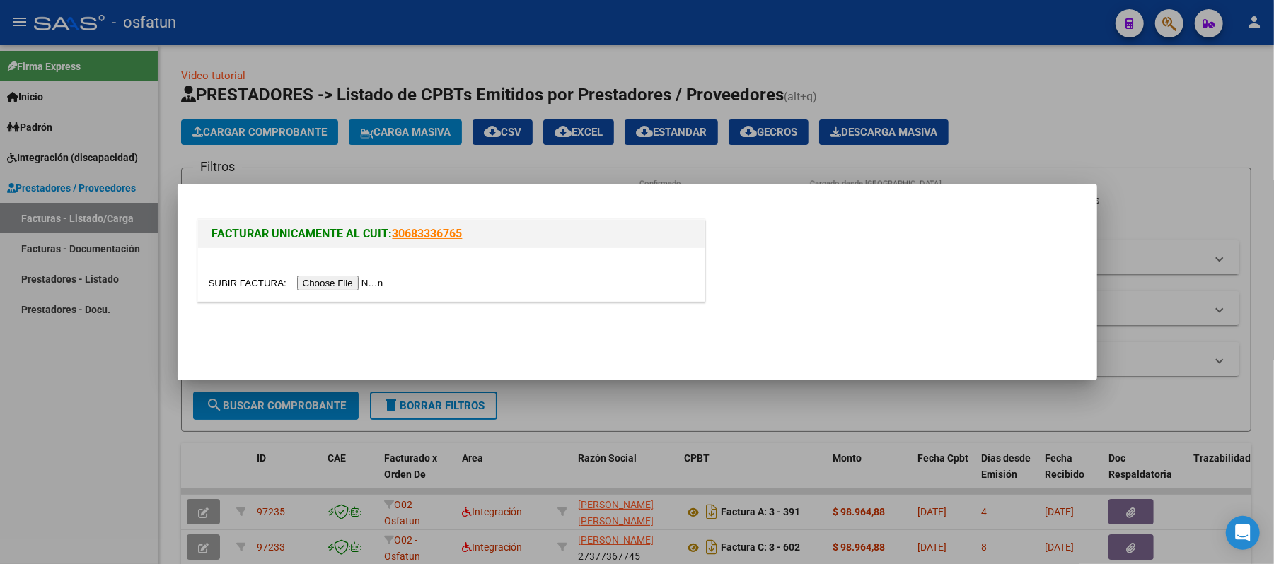
click at [313, 287] on input "file" at bounding box center [298, 283] width 179 height 15
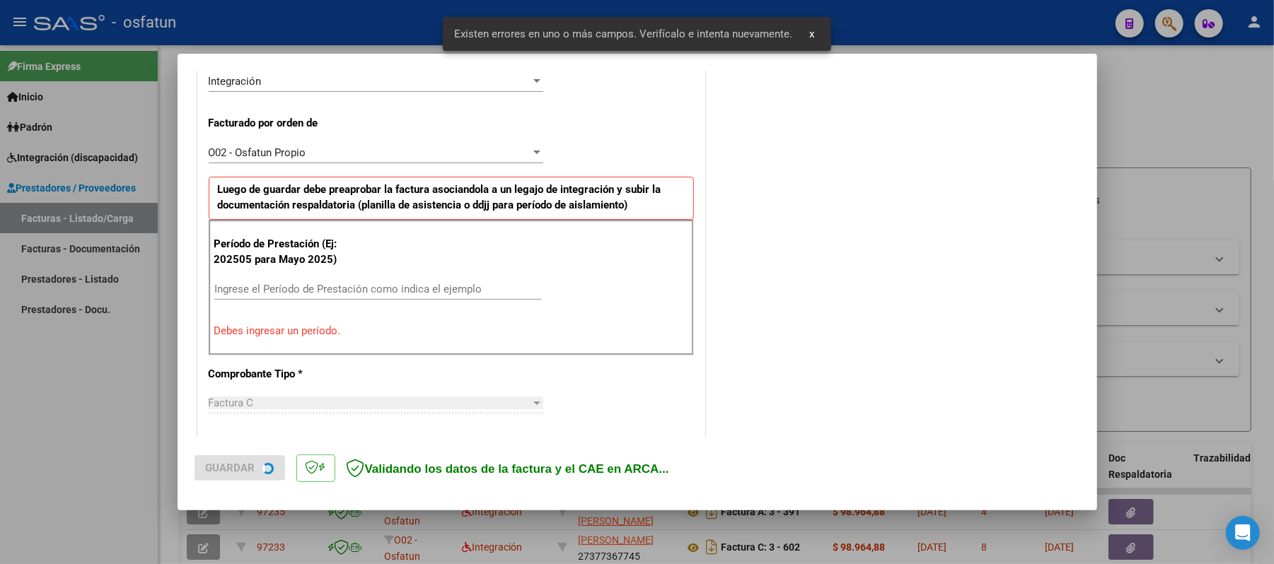
scroll to position [383, 0]
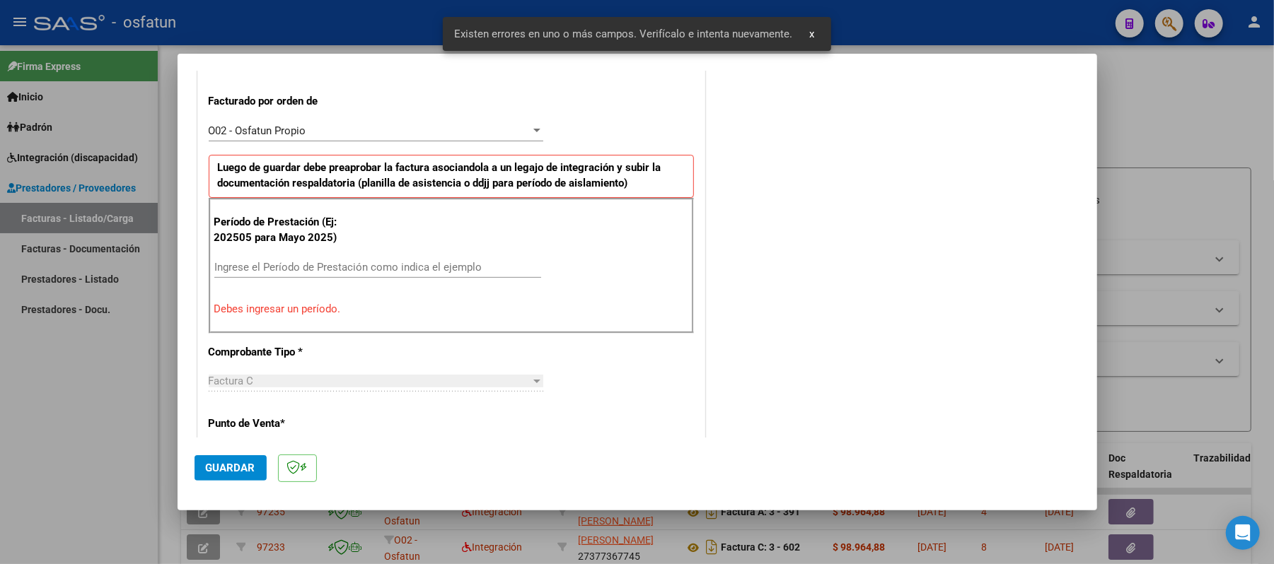
click at [405, 269] on input "Ingrese el Período de Prestación como indica el ejemplo" at bounding box center [377, 267] width 327 height 13
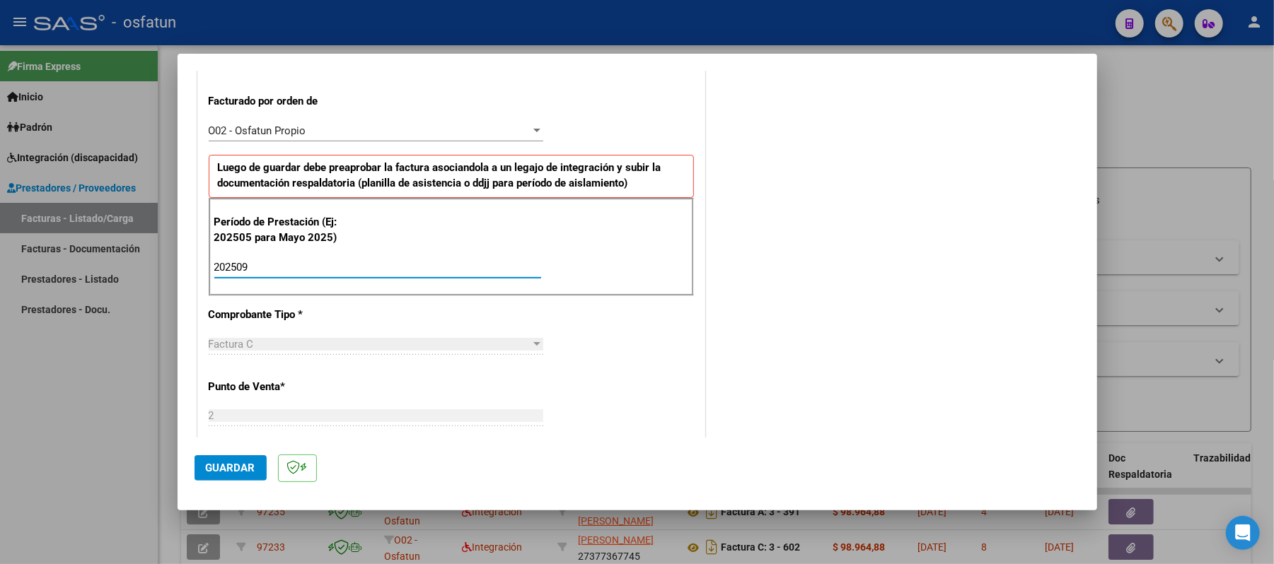
type input "202509"
click at [224, 459] on button "Guardar" at bounding box center [230, 467] width 72 height 25
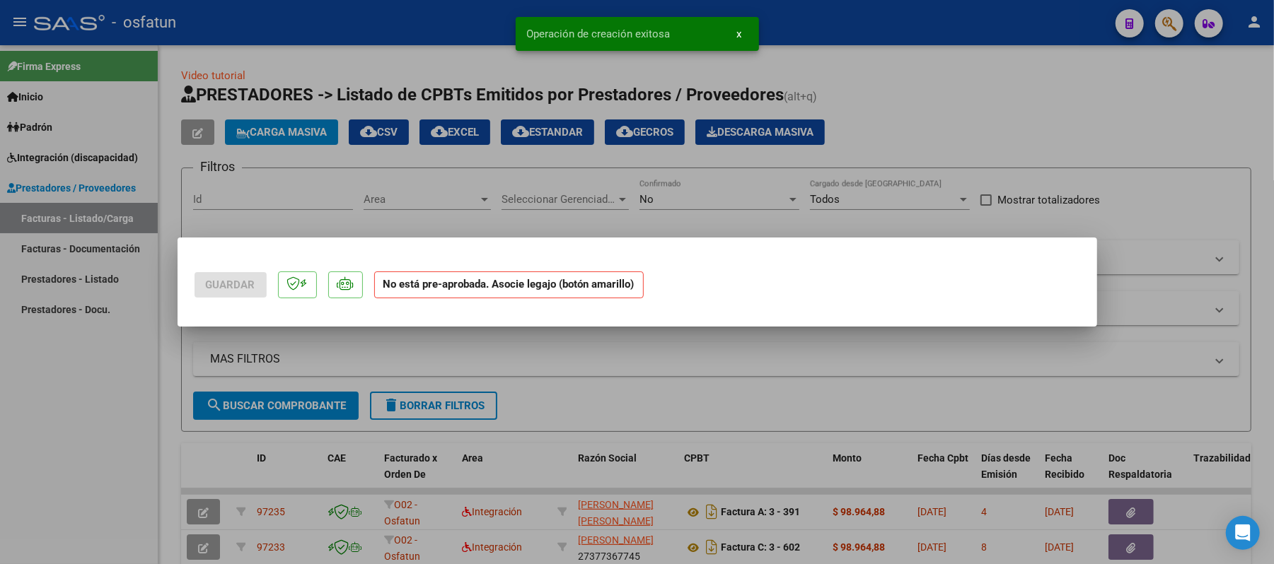
scroll to position [0, 0]
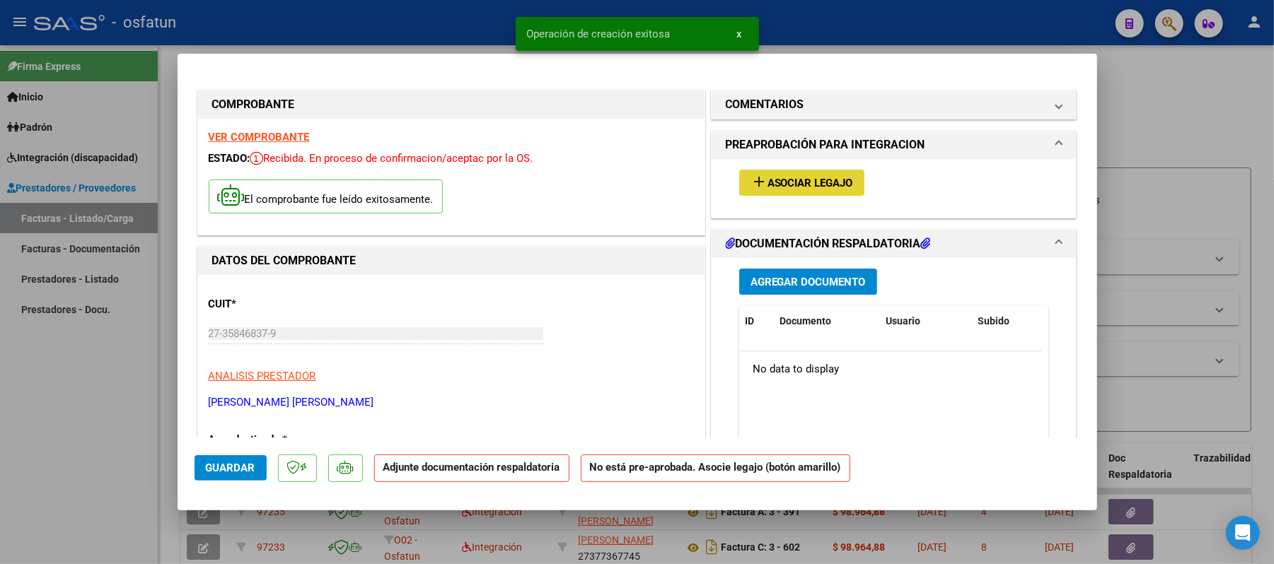
click at [796, 182] on span "Asociar Legajo" at bounding box center [810, 183] width 86 height 13
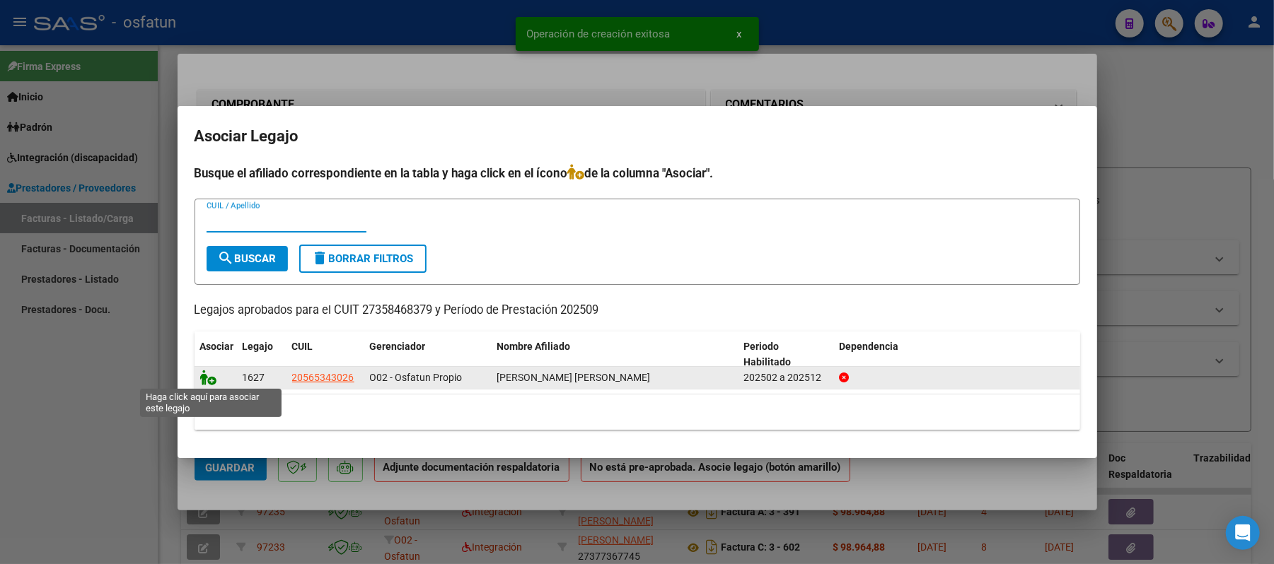
click at [208, 383] on icon at bounding box center [208, 378] width 17 height 16
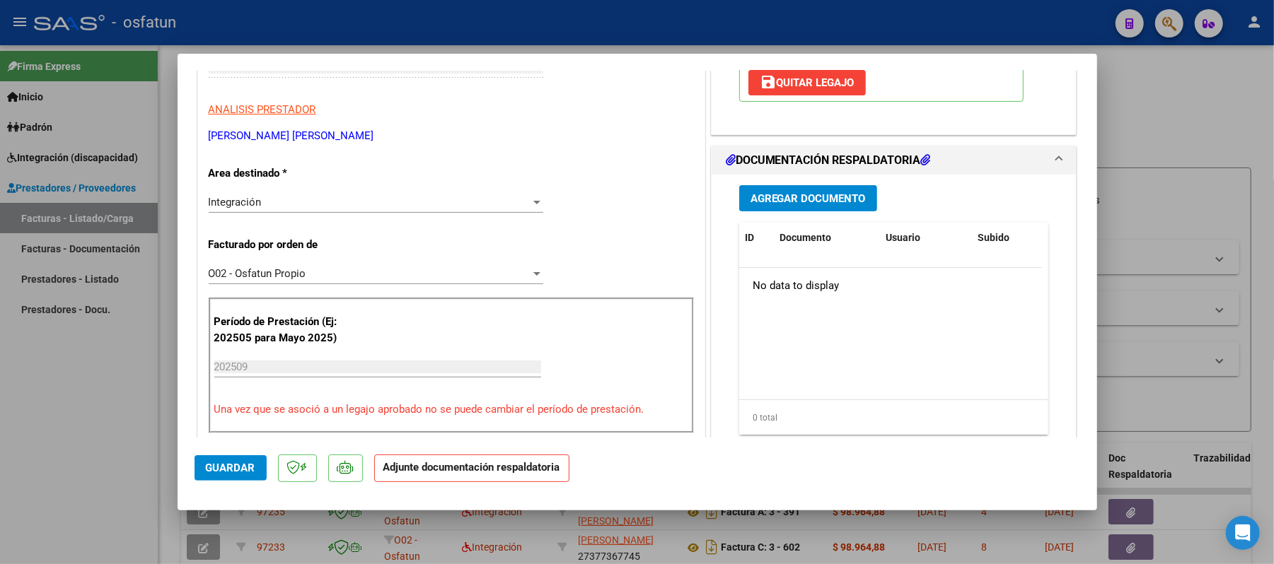
scroll to position [283, 0]
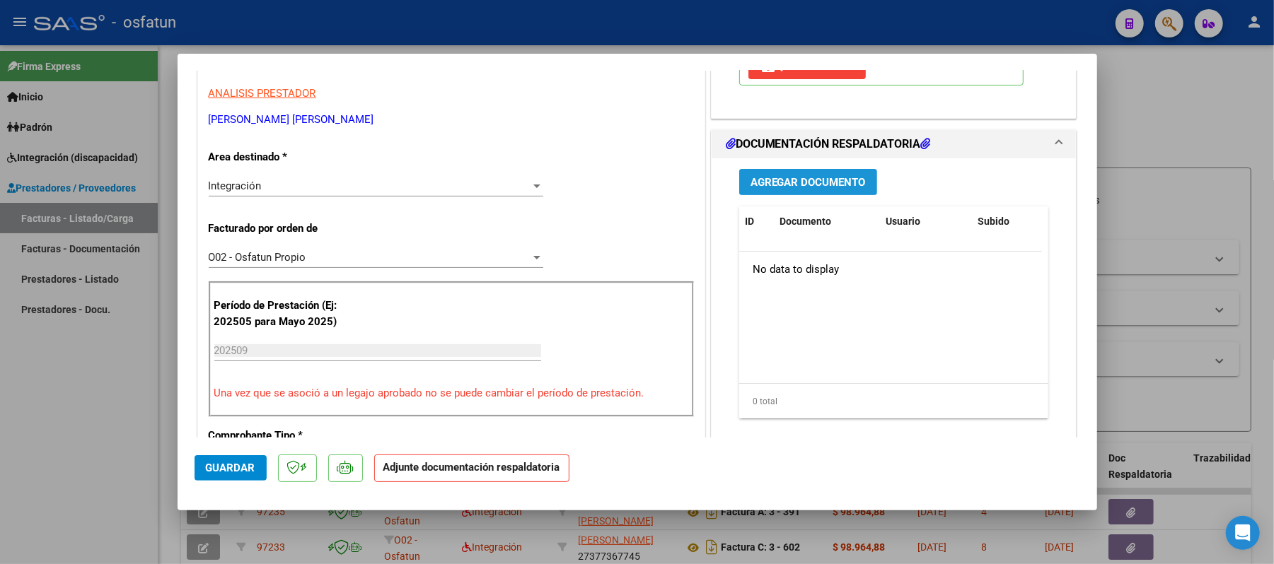
click at [801, 182] on span "Agregar Documento" at bounding box center [807, 182] width 115 height 13
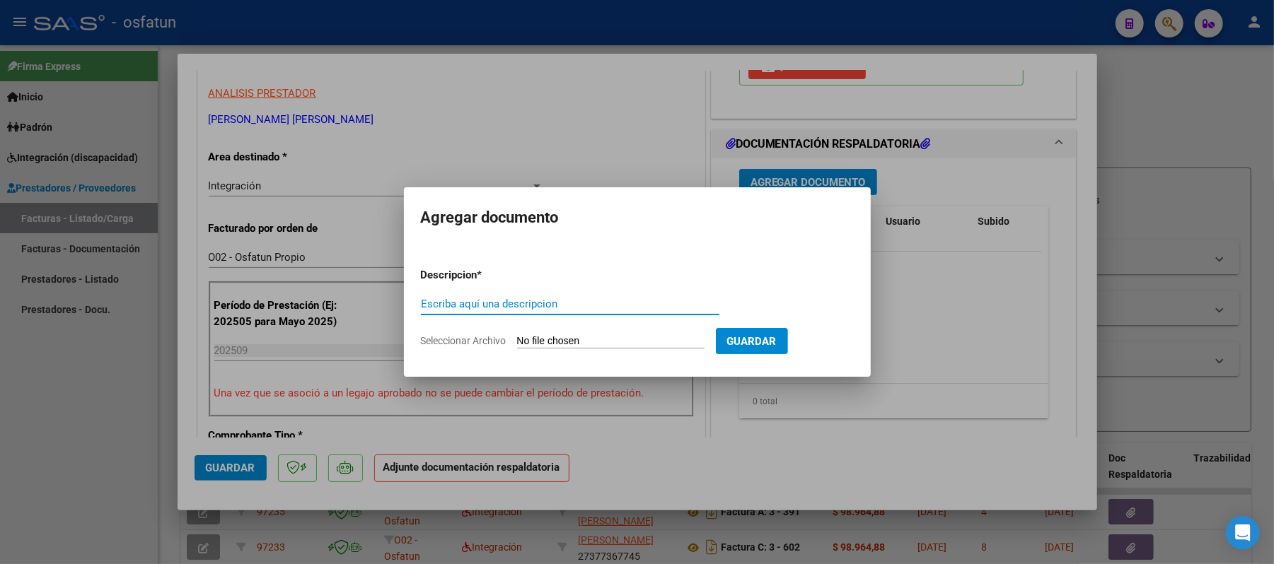
click at [662, 309] on input "Escriba aquí una descripcion" at bounding box center [570, 304] width 298 height 13
type input "asist"
click at [625, 338] on input "Seleccionar Archivo" at bounding box center [610, 341] width 187 height 13
type input "C:\fakepath\ASIST.pdf"
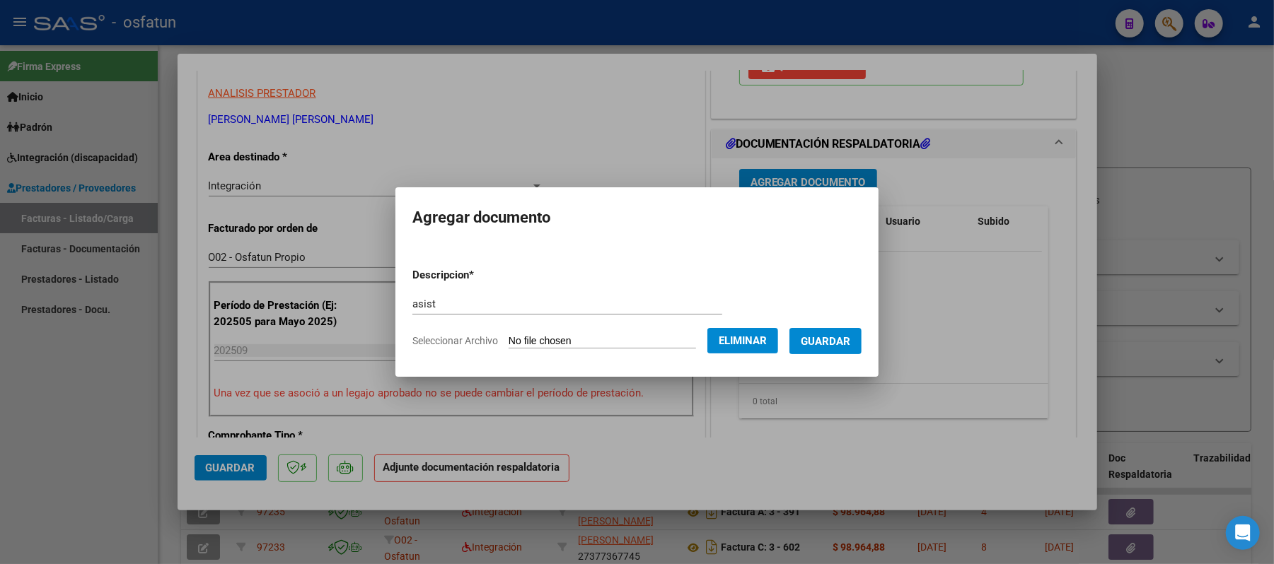
click at [850, 342] on span "Guardar" at bounding box center [826, 341] width 50 height 13
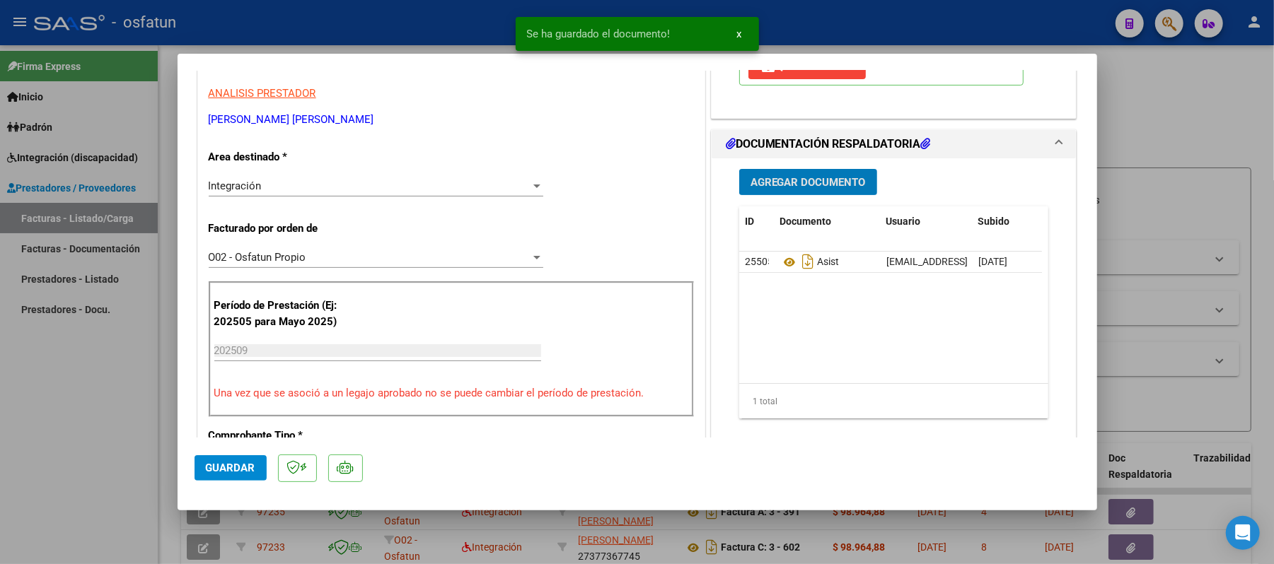
click at [802, 179] on span "Agregar Documento" at bounding box center [807, 182] width 115 height 13
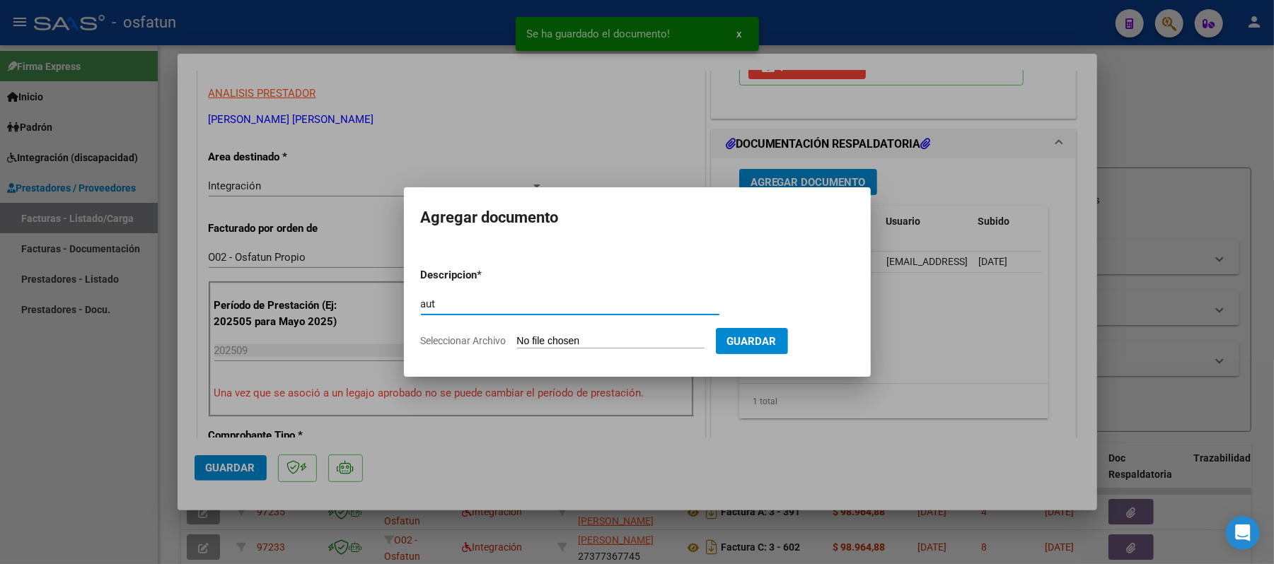
type input "aut"
click at [593, 344] on input "Seleccionar Archivo" at bounding box center [610, 341] width 187 height 13
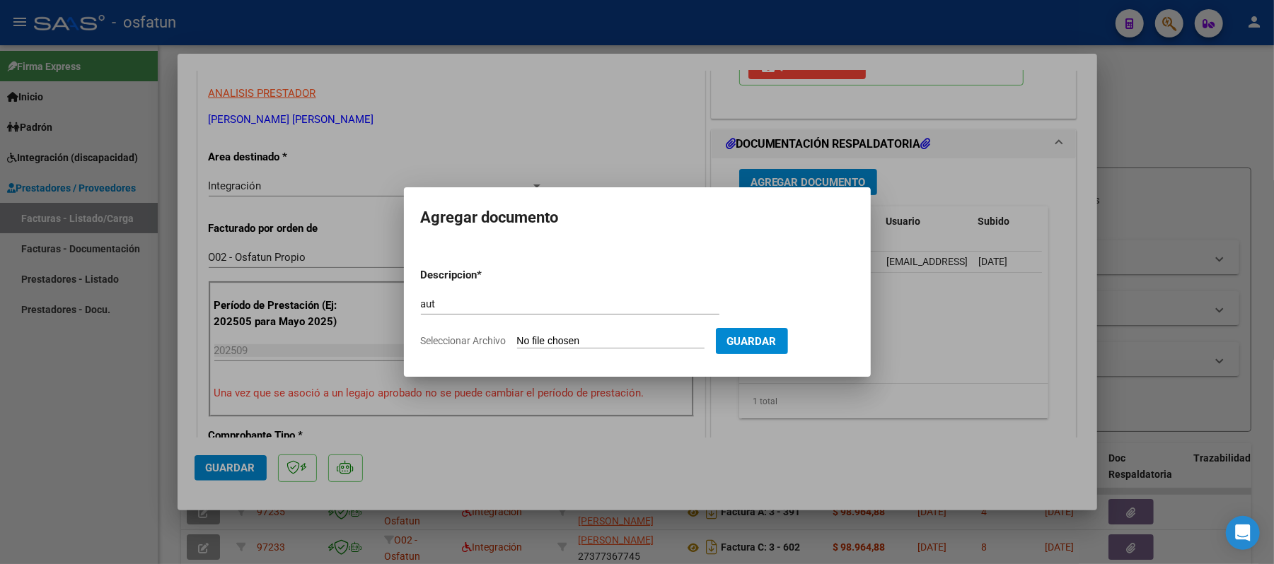
type input "C:\fakepath\AUT.pdf"
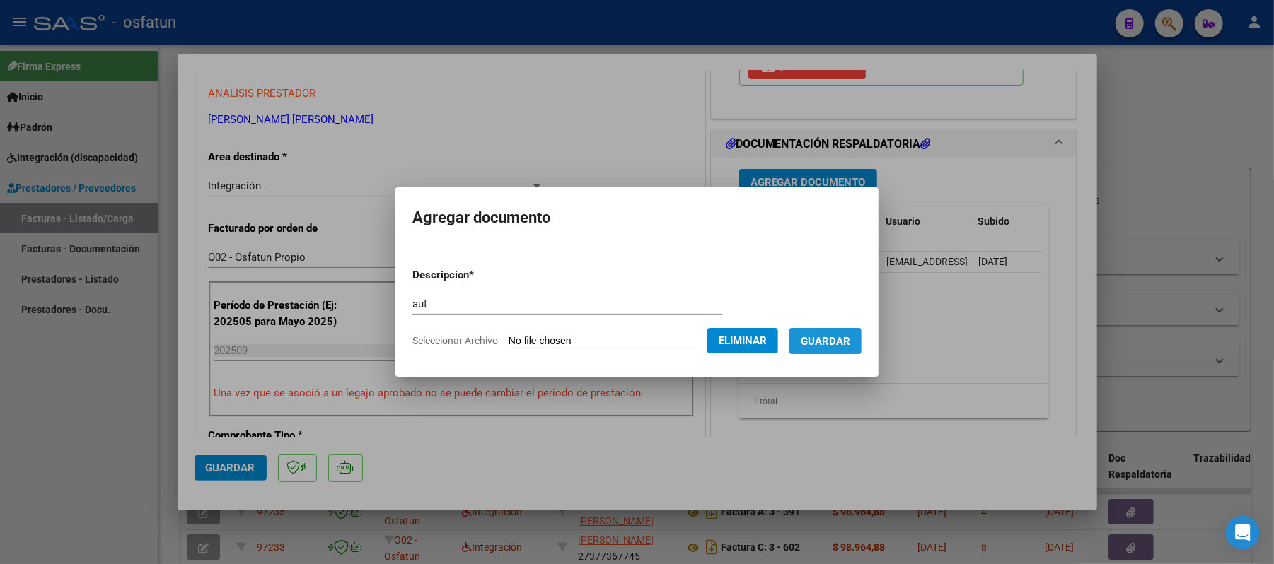
click at [841, 343] on span "Guardar" at bounding box center [826, 341] width 50 height 13
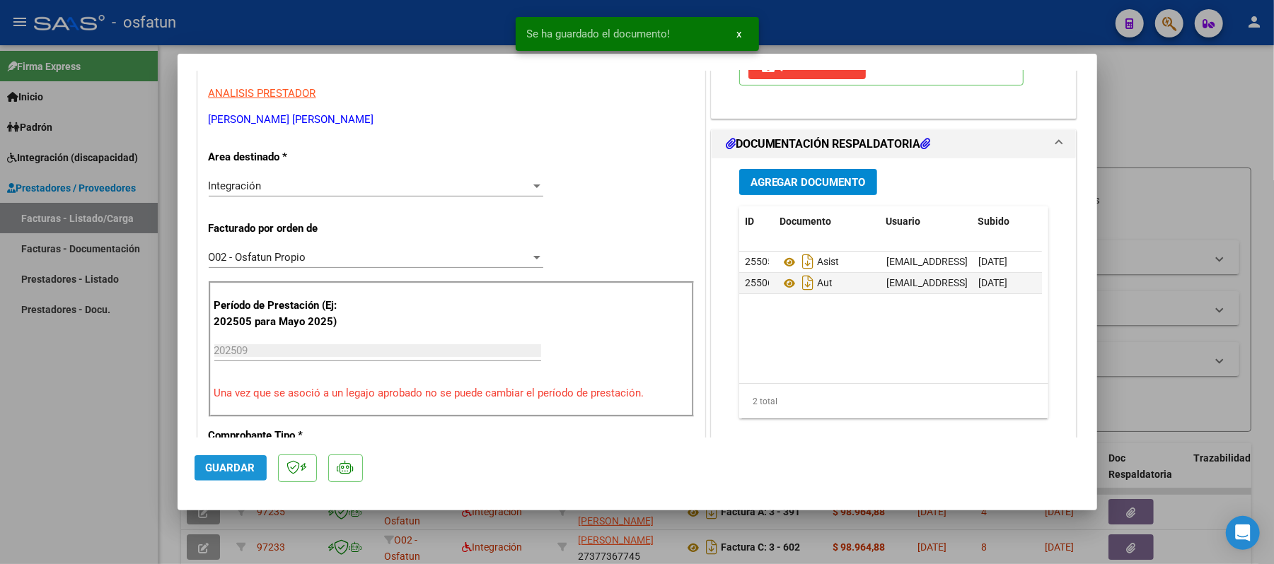
click at [230, 467] on span "Guardar" at bounding box center [231, 468] width 50 height 13
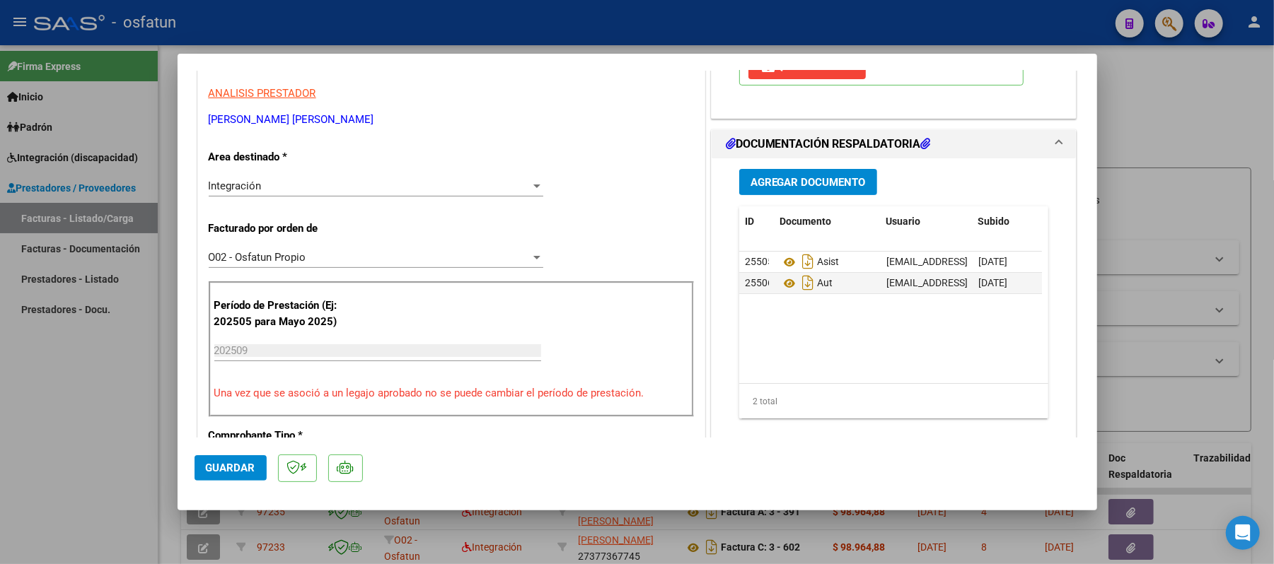
click at [226, 467] on span "Guardar" at bounding box center [231, 468] width 50 height 13
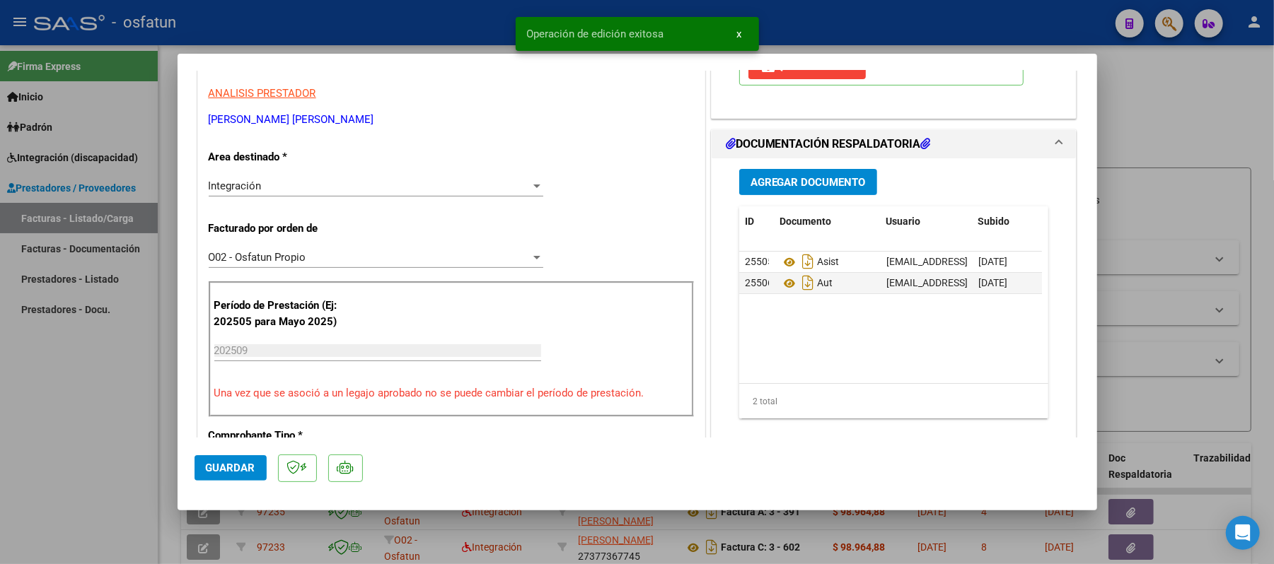
click at [1183, 115] on div at bounding box center [637, 282] width 1274 height 564
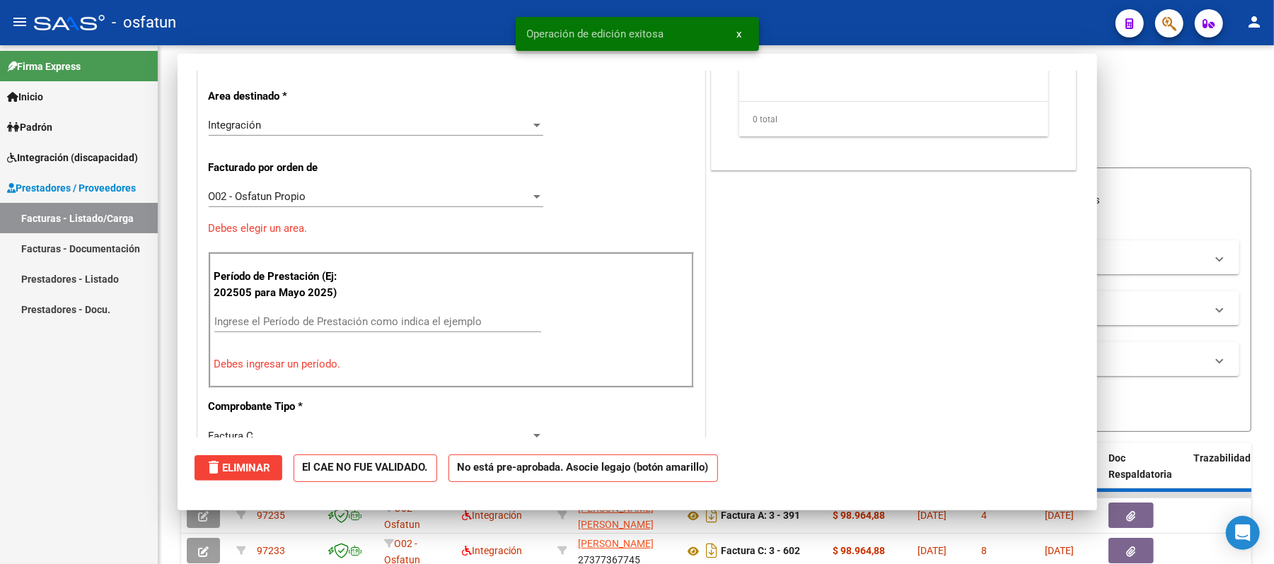
scroll to position [239, 0]
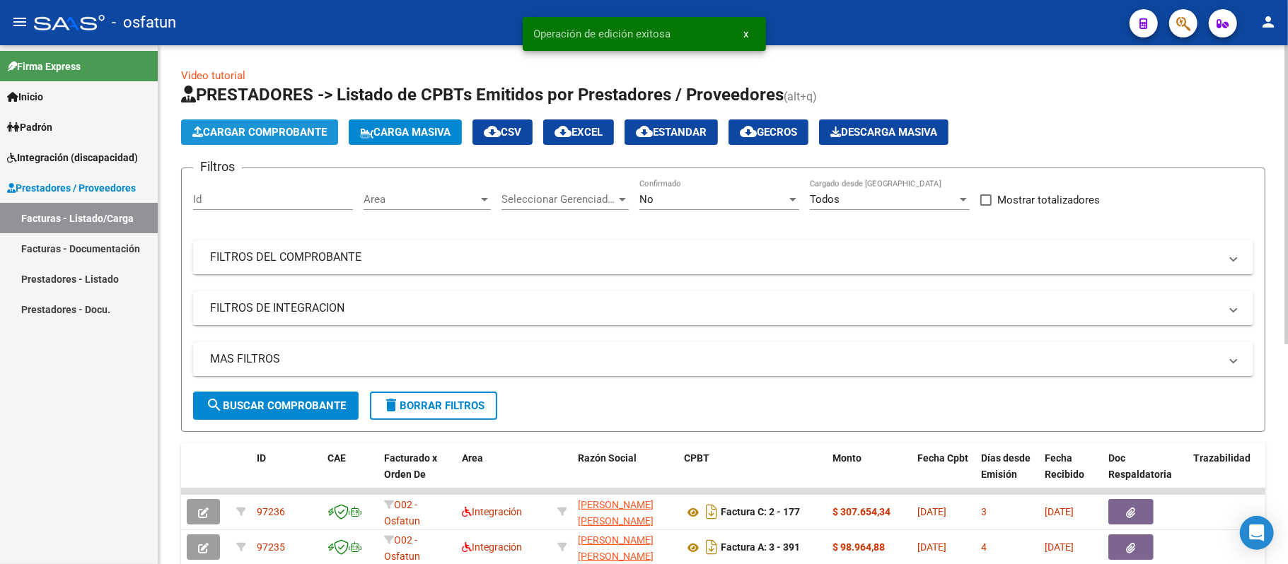
click at [301, 133] on span "Cargar Comprobante" at bounding box center [259, 132] width 134 height 13
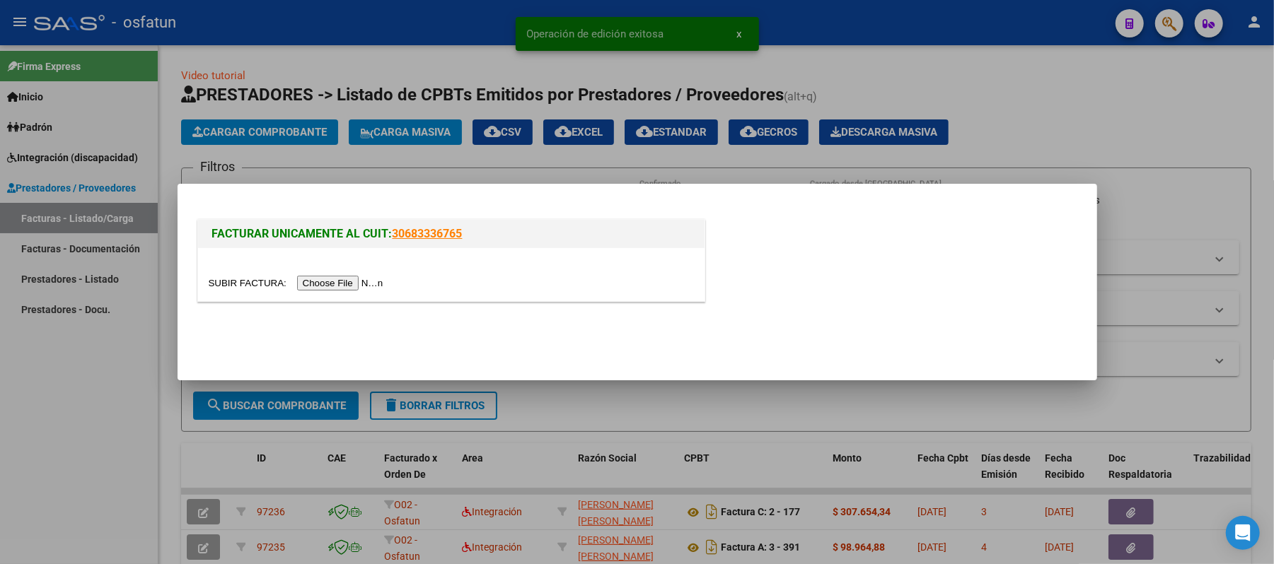
click at [323, 286] on input "file" at bounding box center [298, 283] width 179 height 15
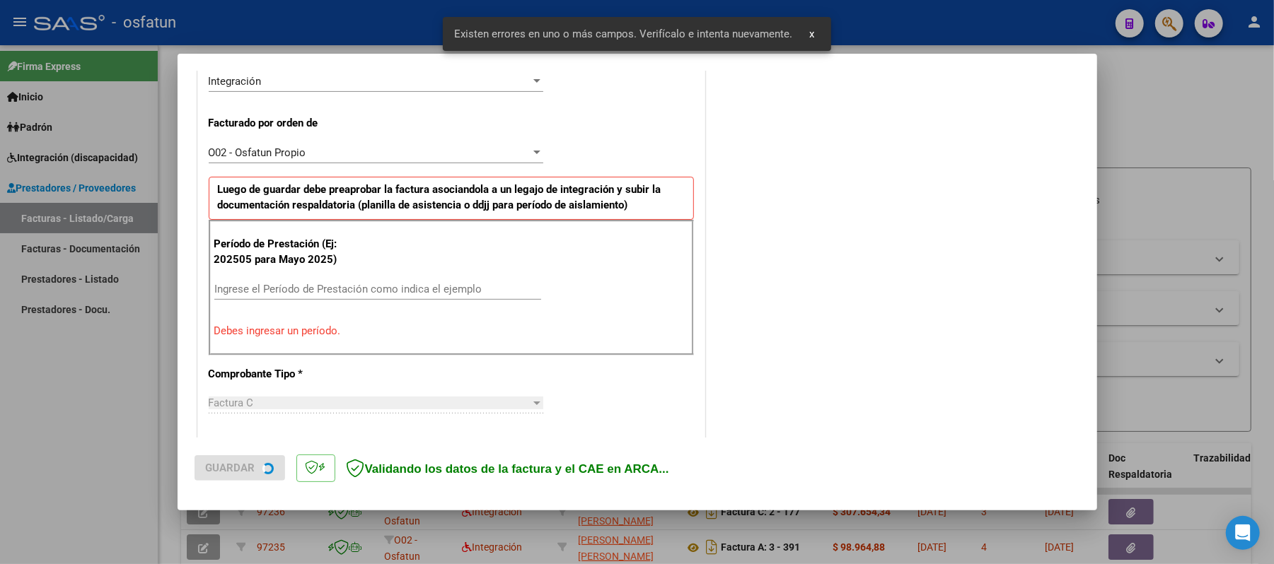
scroll to position [383, 0]
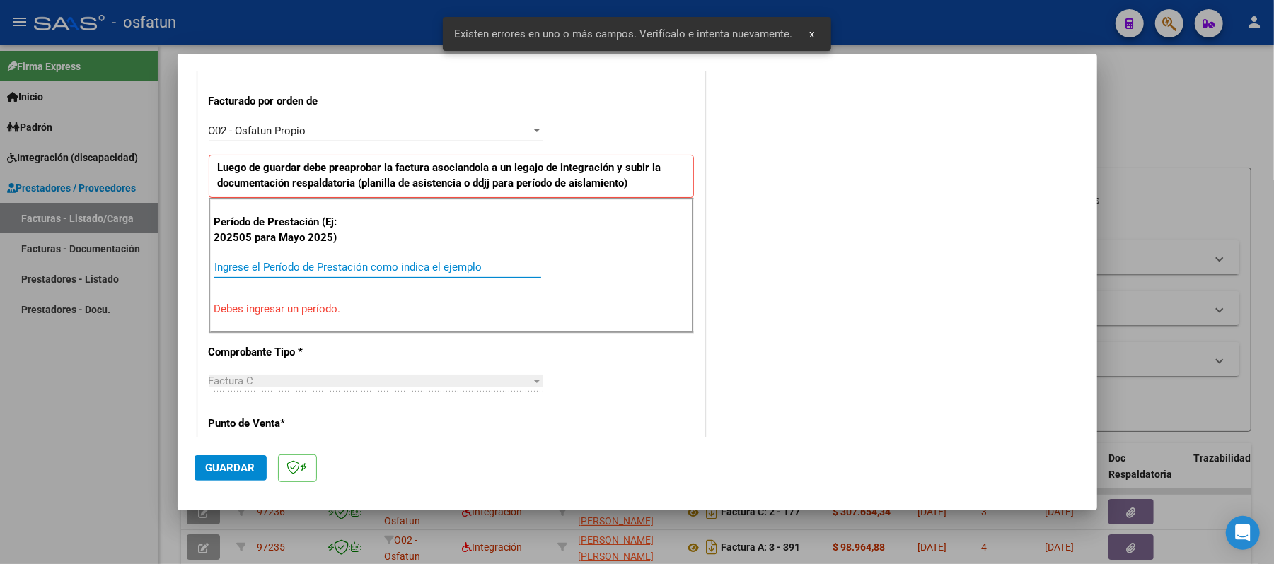
click at [494, 272] on input "Ingrese el Período de Prestación como indica el ejemplo" at bounding box center [377, 267] width 327 height 13
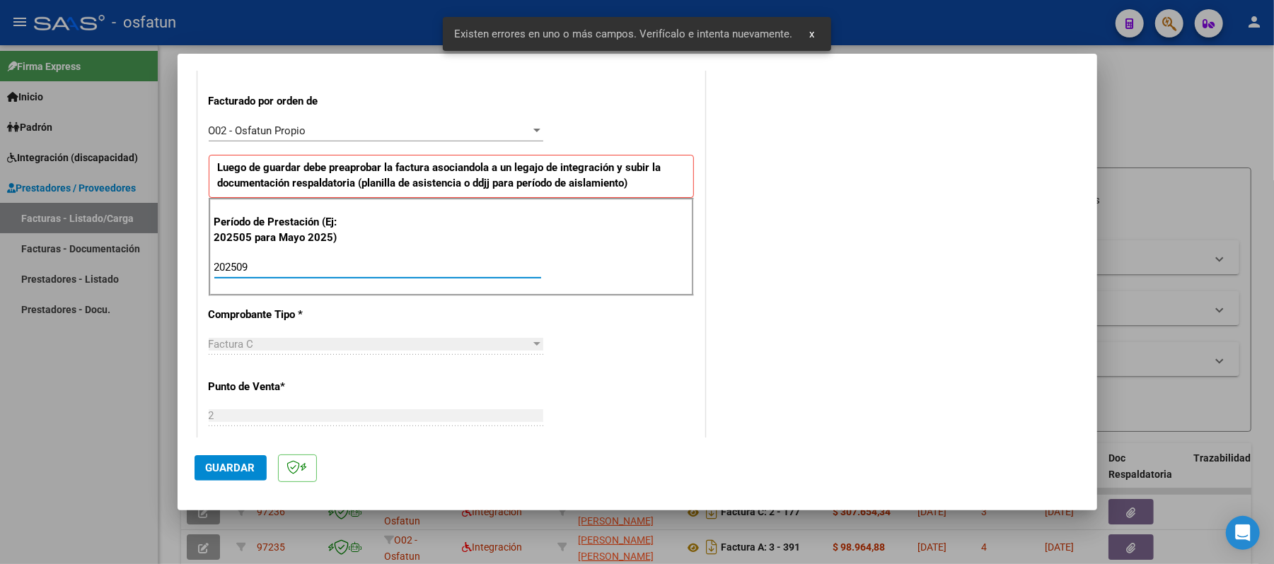
click at [250, 456] on button "Guardar" at bounding box center [230, 467] width 72 height 25
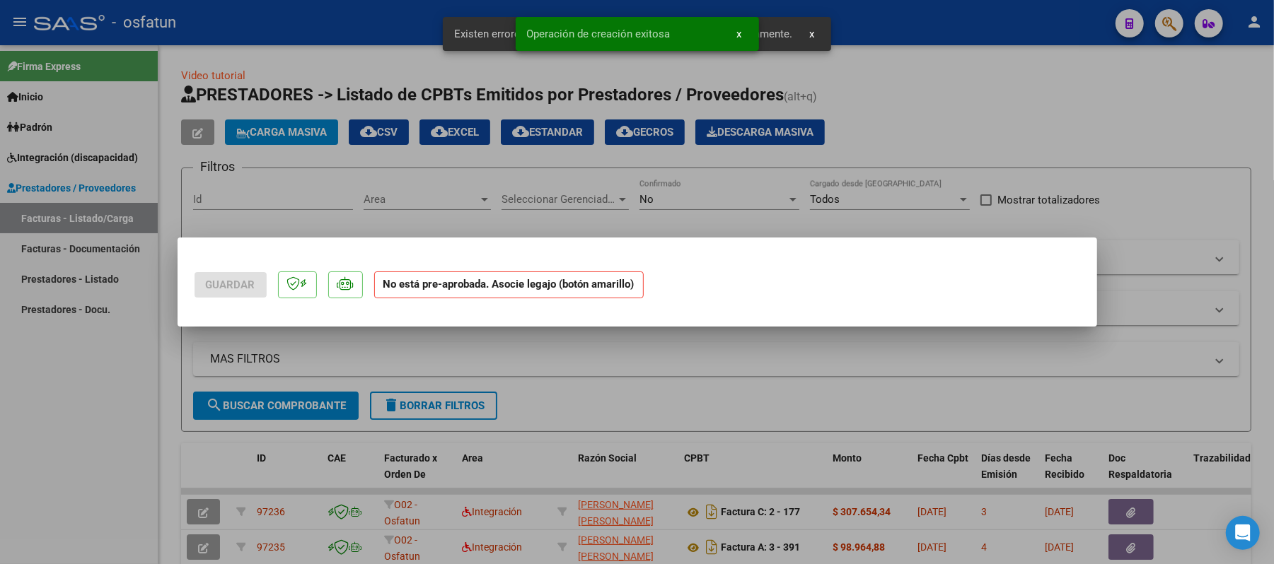
scroll to position [0, 0]
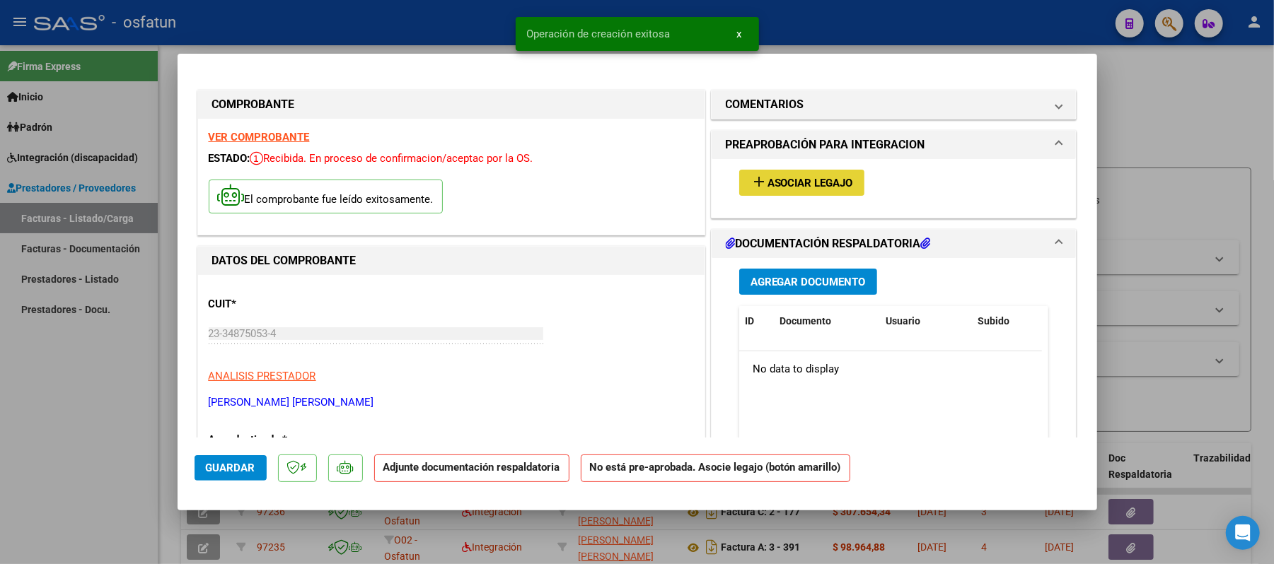
click at [767, 188] on span "Asociar Legajo" at bounding box center [810, 183] width 86 height 13
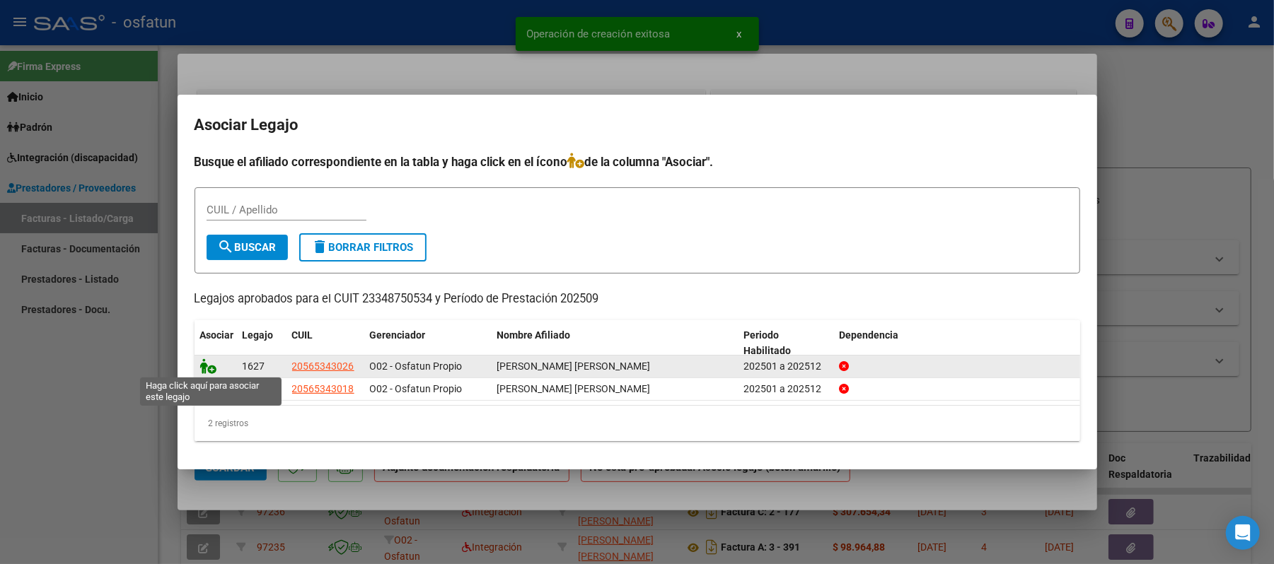
click at [205, 368] on icon at bounding box center [208, 367] width 17 height 16
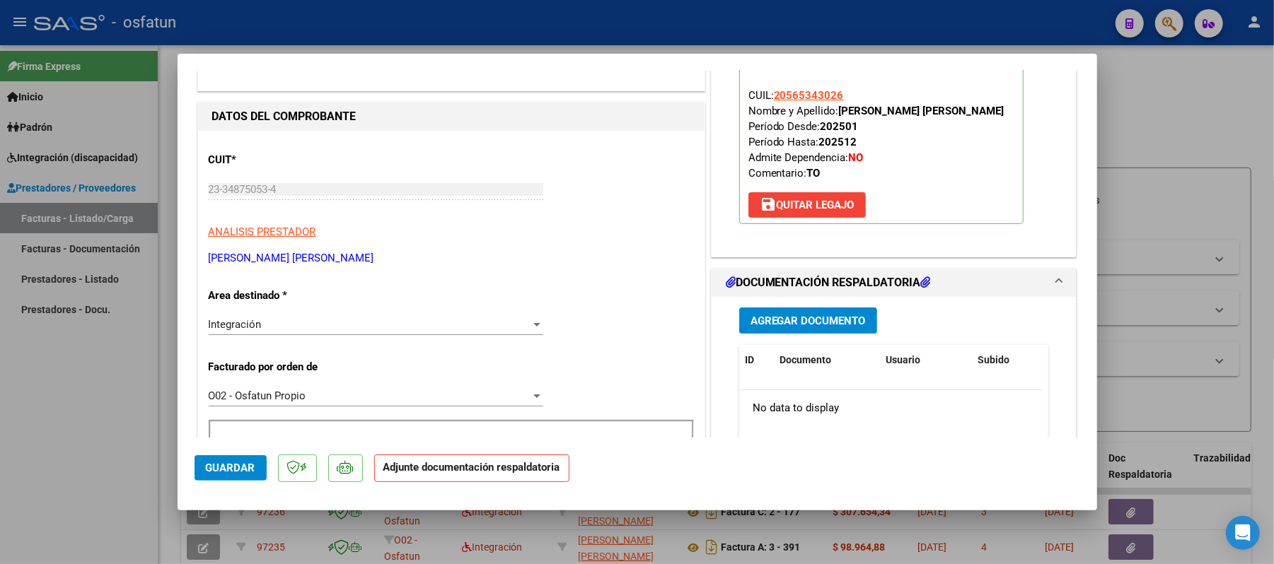
scroll to position [188, 0]
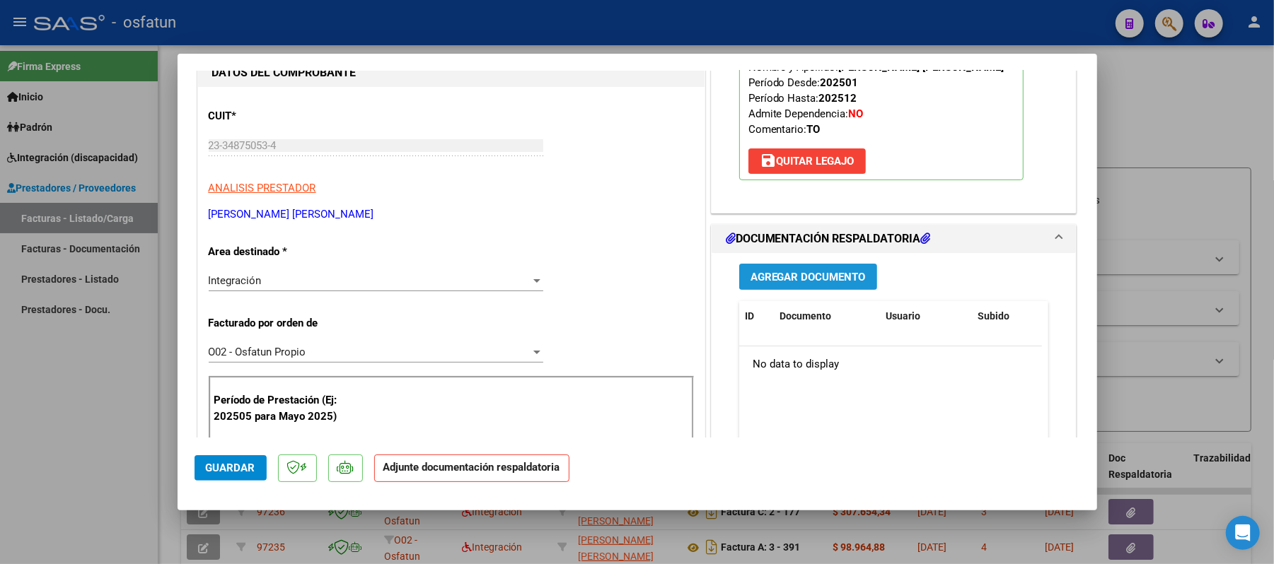
click at [807, 281] on span "Agregar Documento" at bounding box center [807, 277] width 115 height 13
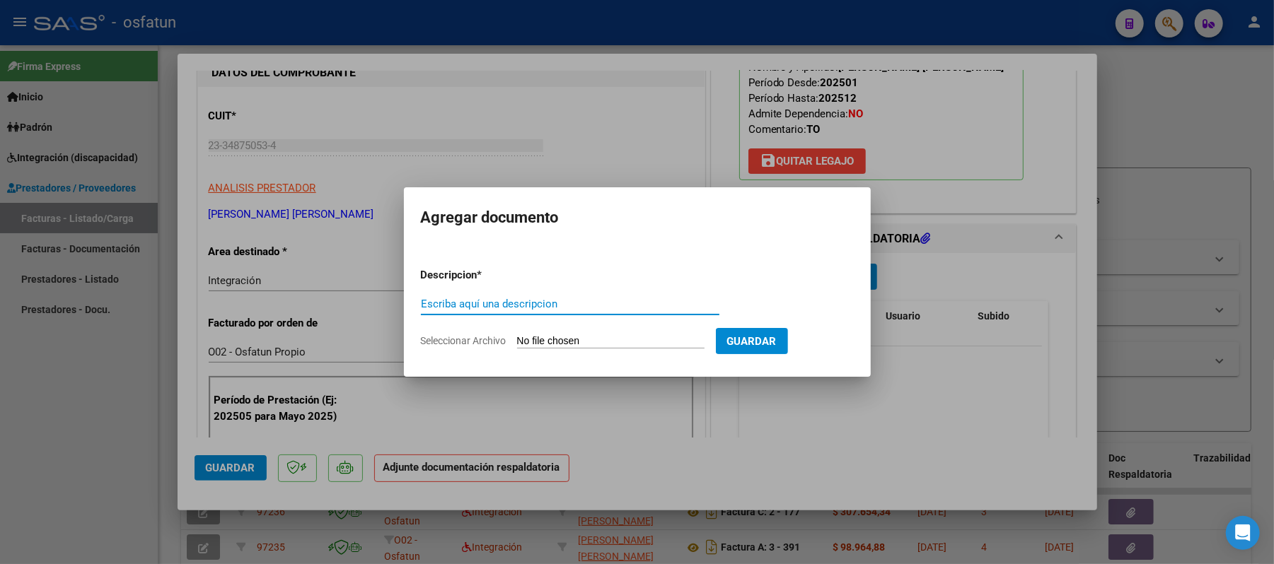
click at [652, 298] on input "Escriba aquí una descripcion" at bounding box center [570, 304] width 298 height 13
click at [615, 338] on input "Seleccionar Archivo" at bounding box center [610, 341] width 187 height 13
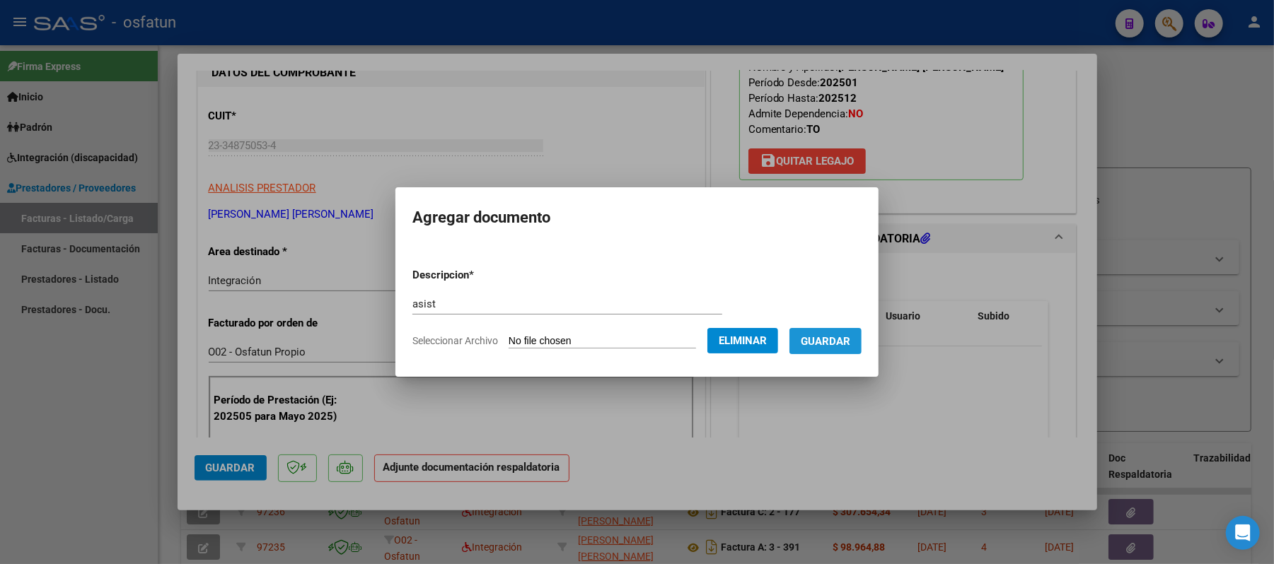
click at [830, 337] on span "Guardar" at bounding box center [826, 341] width 50 height 13
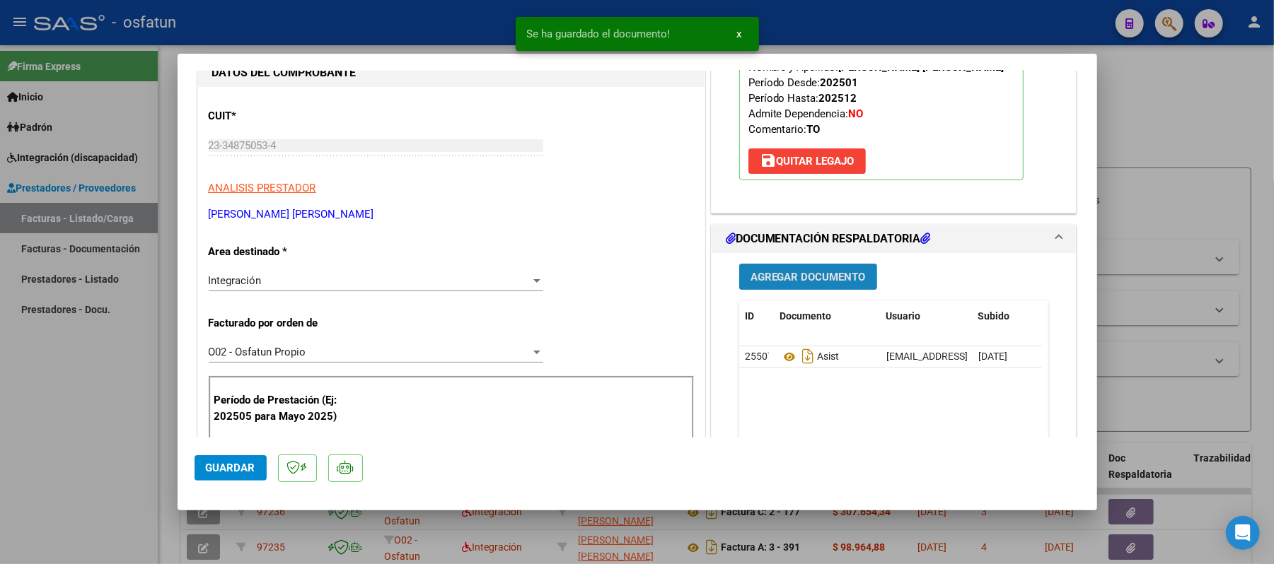
click at [820, 276] on span "Agregar Documento" at bounding box center [807, 277] width 115 height 13
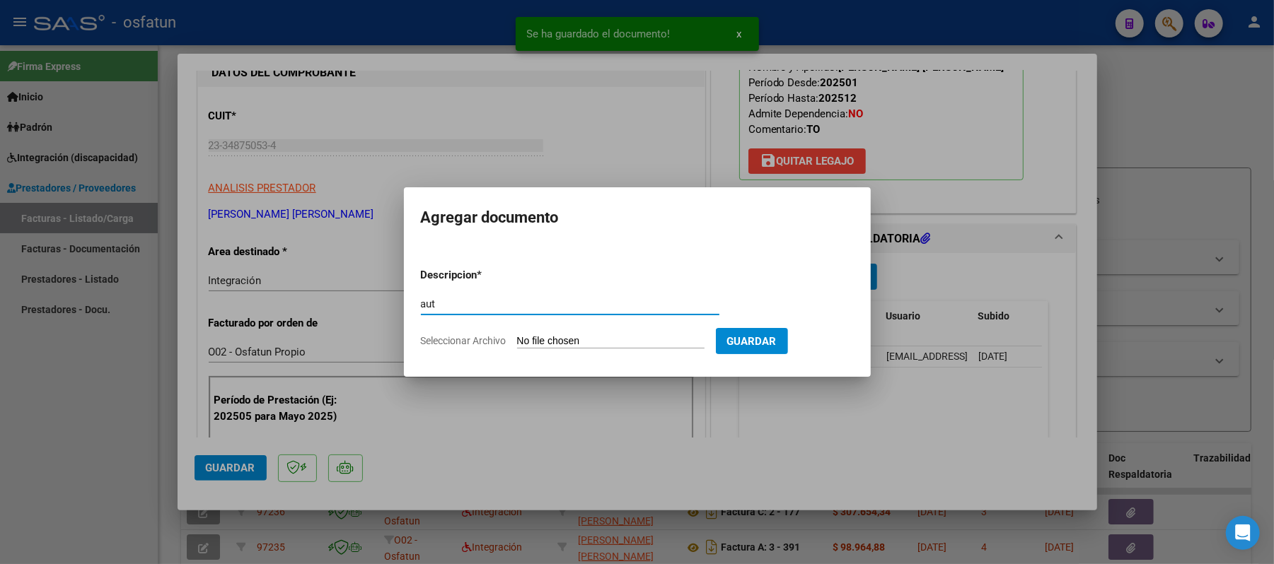
click at [558, 341] on input "Seleccionar Archivo" at bounding box center [610, 341] width 187 height 13
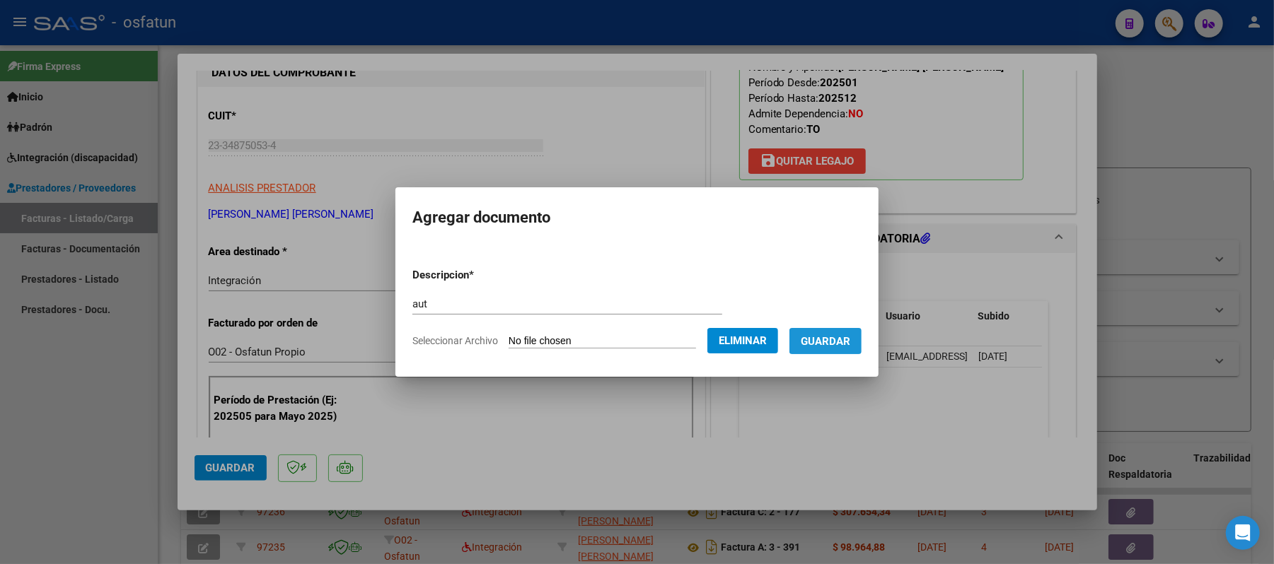
click at [847, 335] on span "Guardar" at bounding box center [826, 341] width 50 height 13
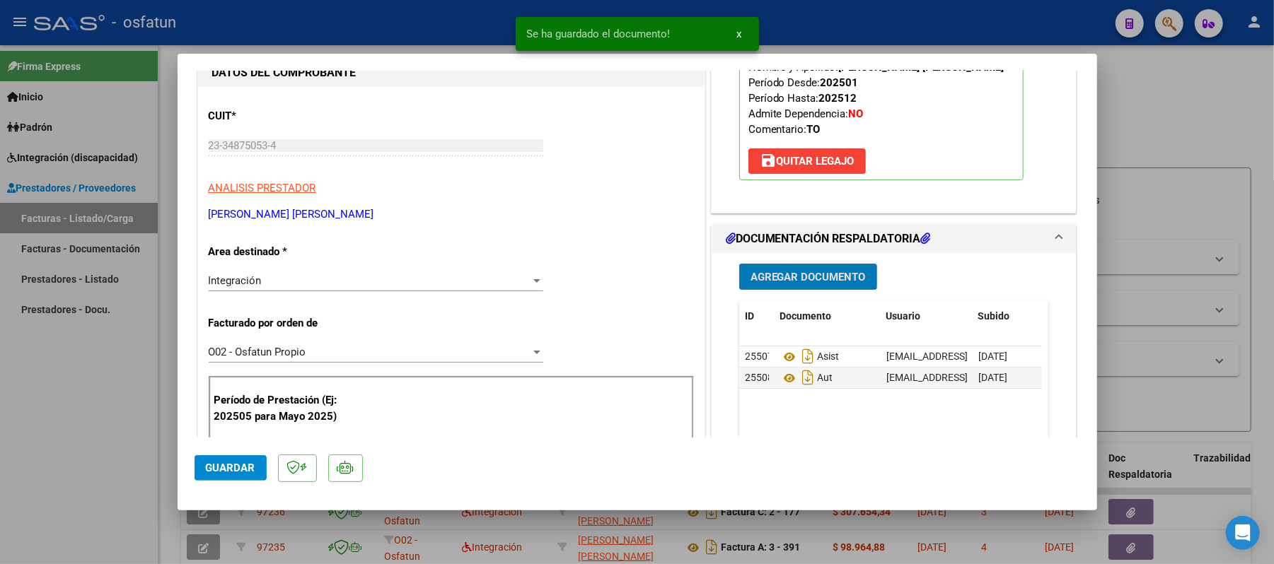
click at [221, 470] on span "Guardar" at bounding box center [231, 468] width 50 height 13
click at [1202, 131] on div at bounding box center [637, 282] width 1274 height 564
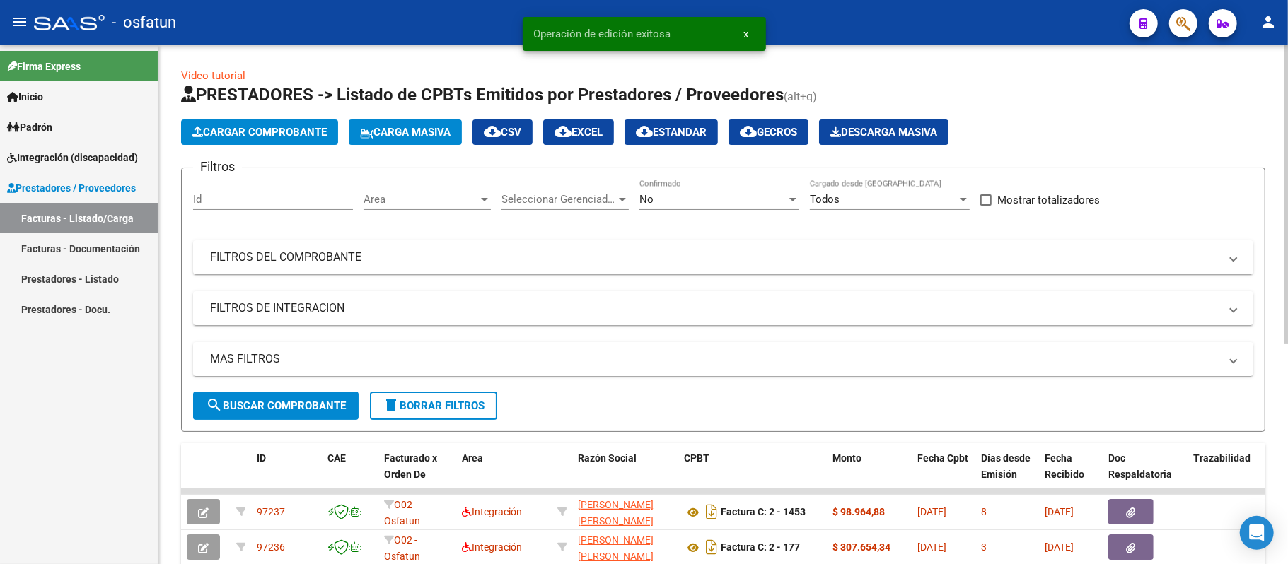
click at [250, 128] on span "Cargar Comprobante" at bounding box center [259, 132] width 134 height 13
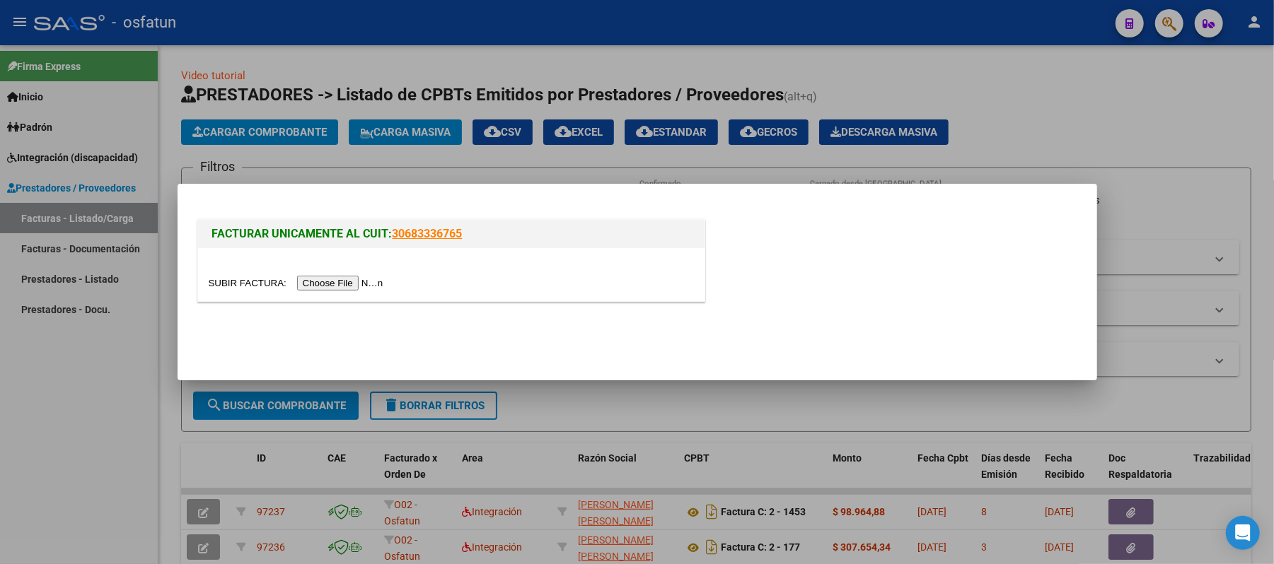
click at [345, 283] on input "file" at bounding box center [298, 283] width 179 height 15
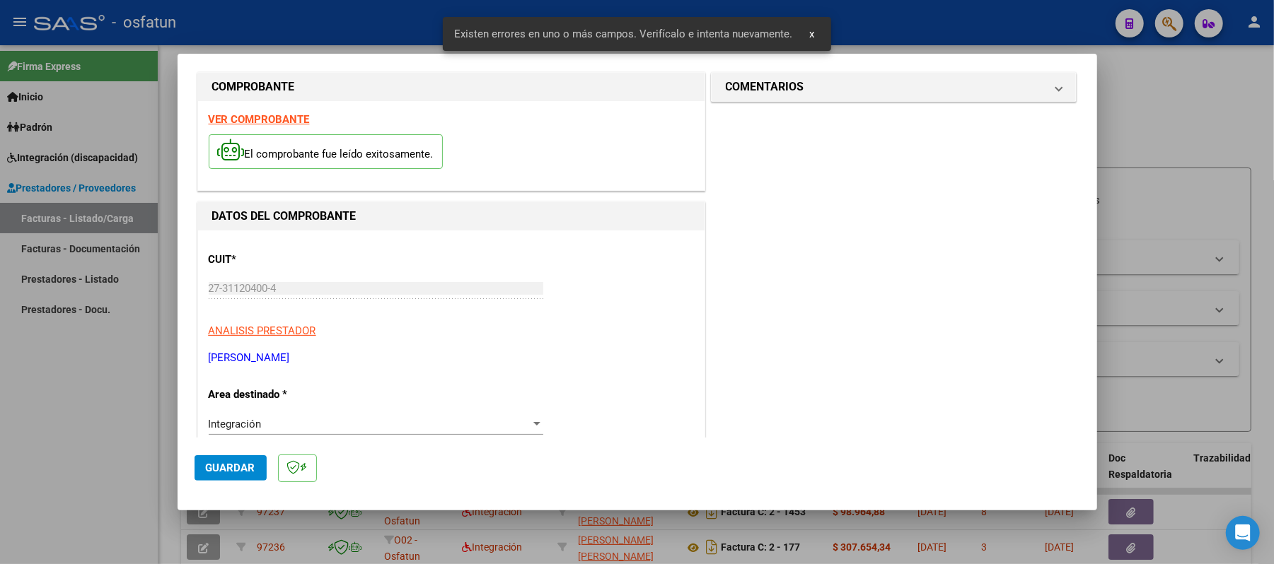
scroll to position [6, 0]
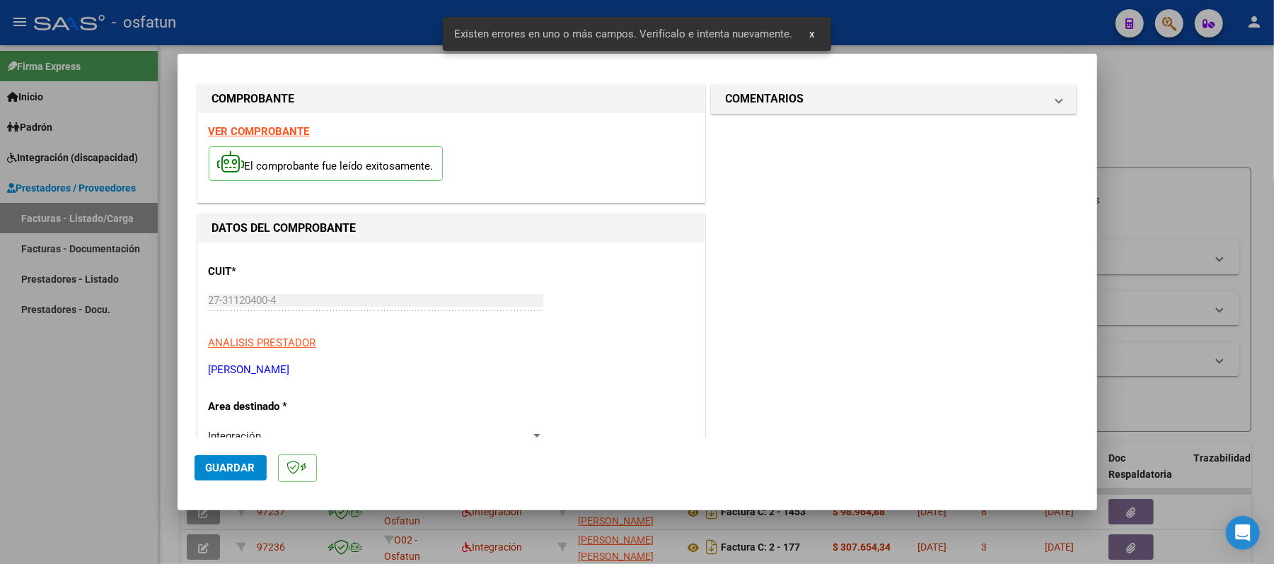
click at [284, 134] on strong "VER COMPROBANTE" at bounding box center [259, 131] width 101 height 13
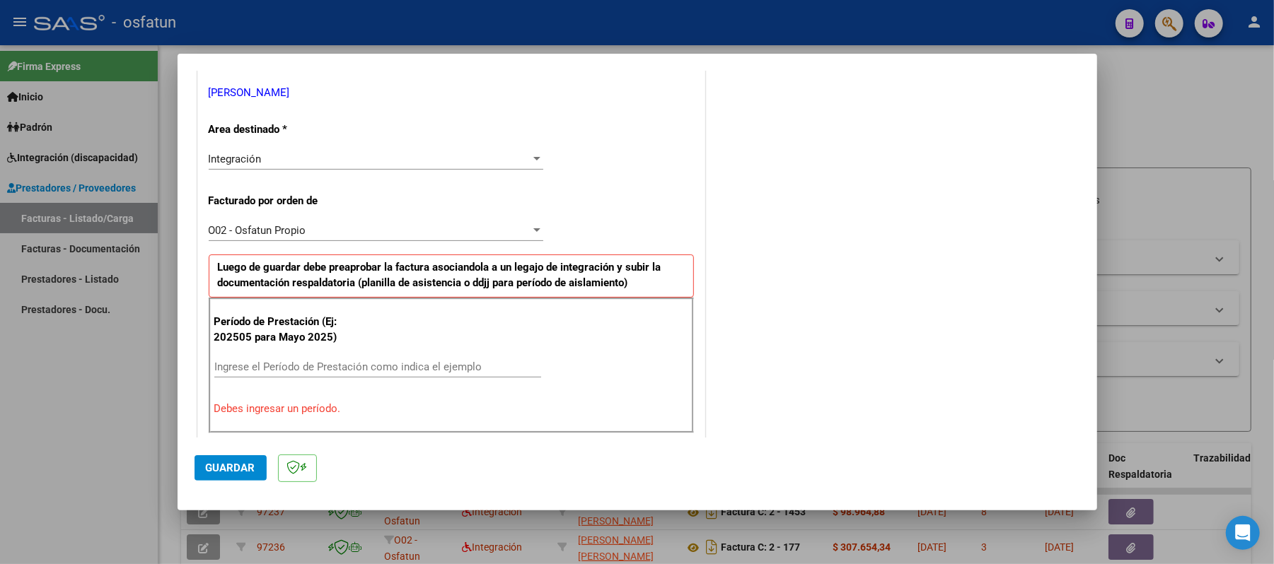
scroll to position [377, 0]
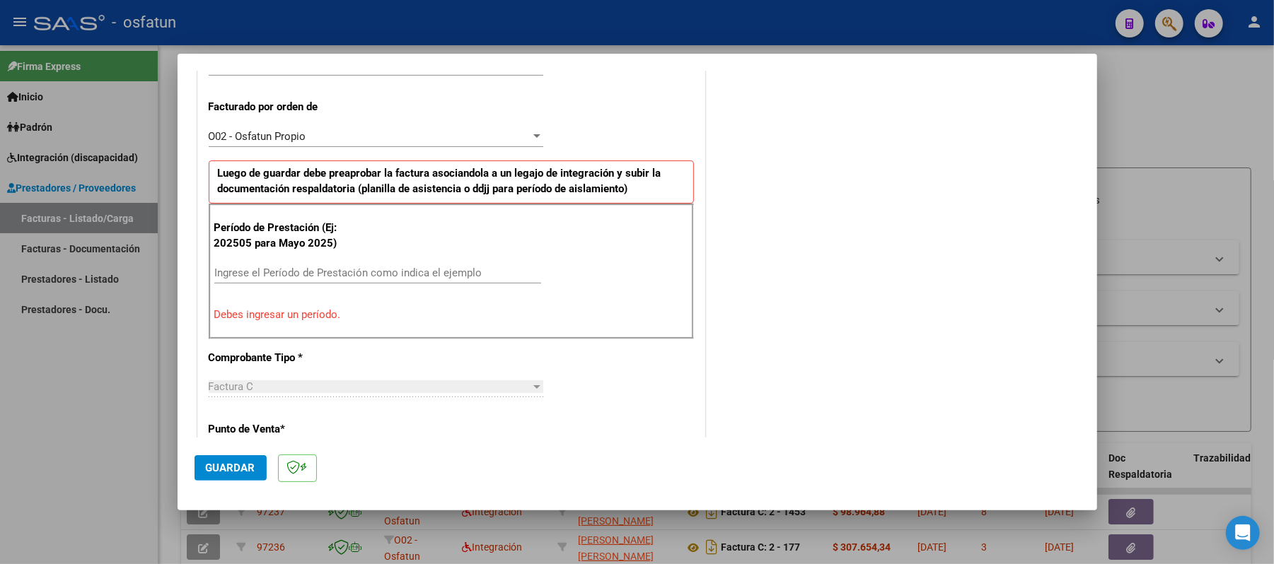
click at [352, 276] on input "Ingrese el Período de Prestación como indica el ejemplo" at bounding box center [377, 273] width 327 height 13
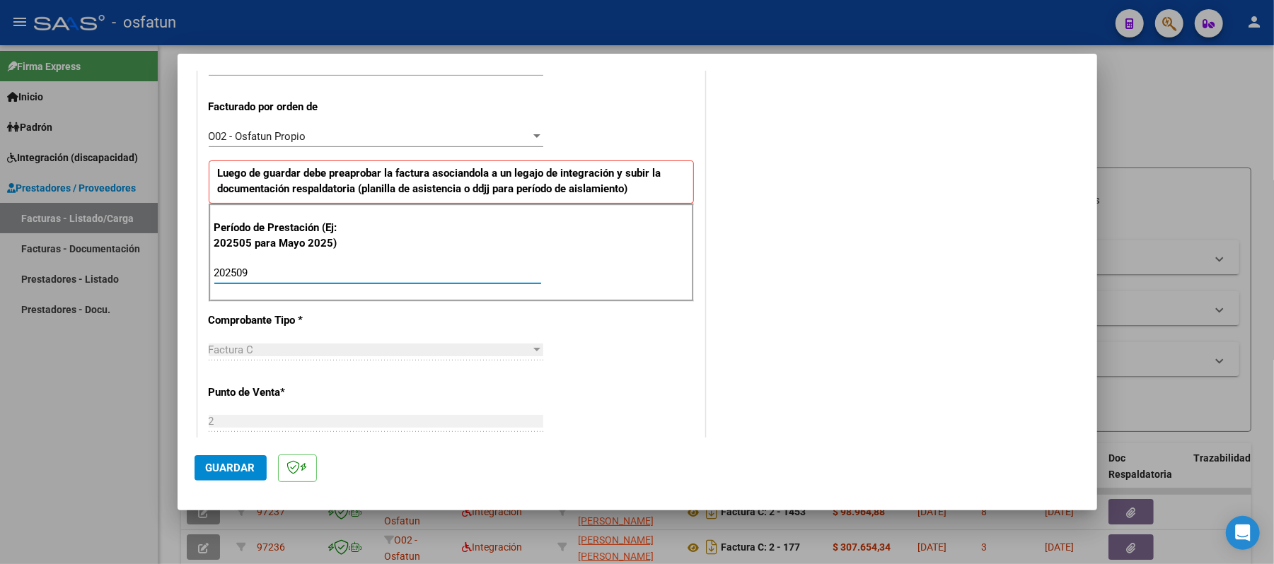
click at [239, 460] on button "Guardar" at bounding box center [230, 467] width 72 height 25
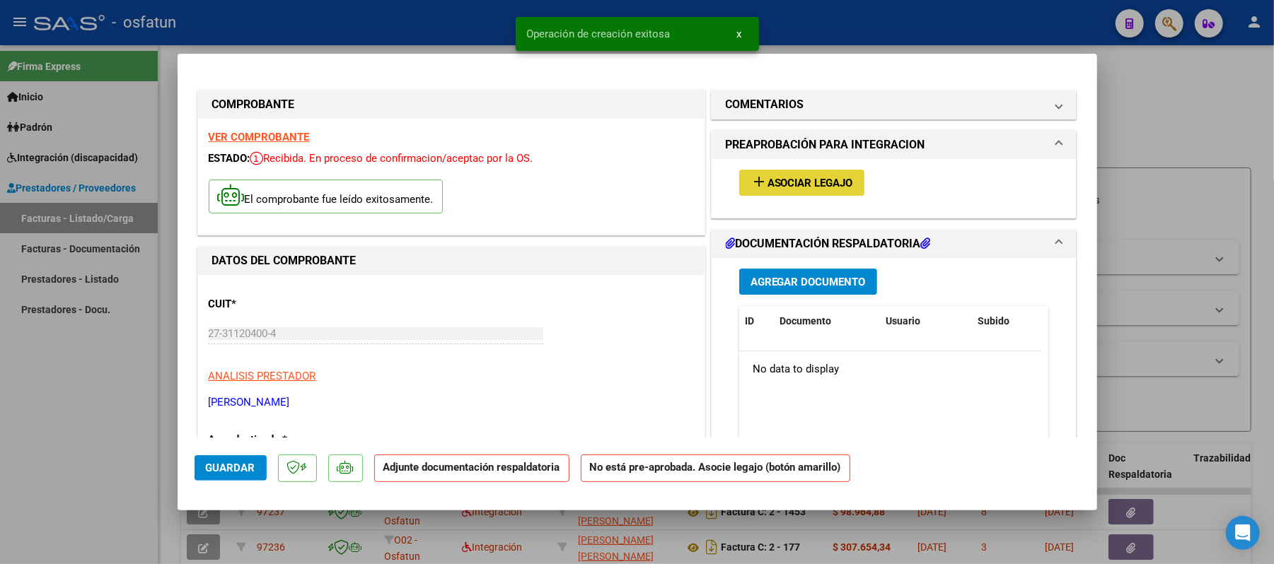
click at [796, 185] on span "Asociar Legajo" at bounding box center [810, 183] width 86 height 13
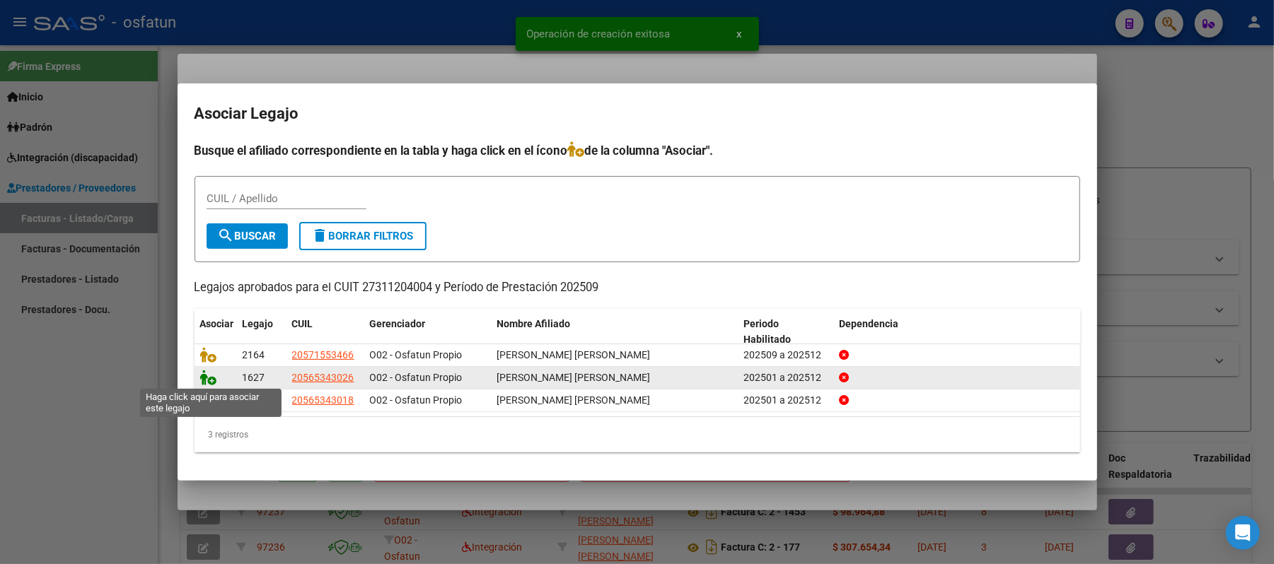
click at [210, 379] on icon at bounding box center [208, 378] width 17 height 16
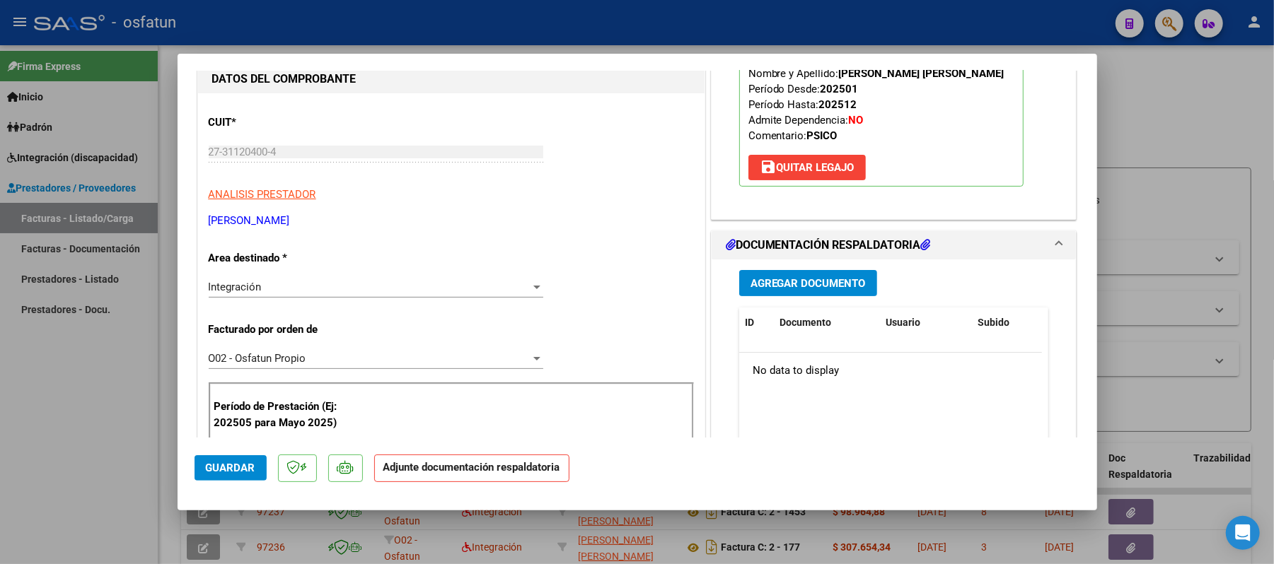
scroll to position [188, 0]
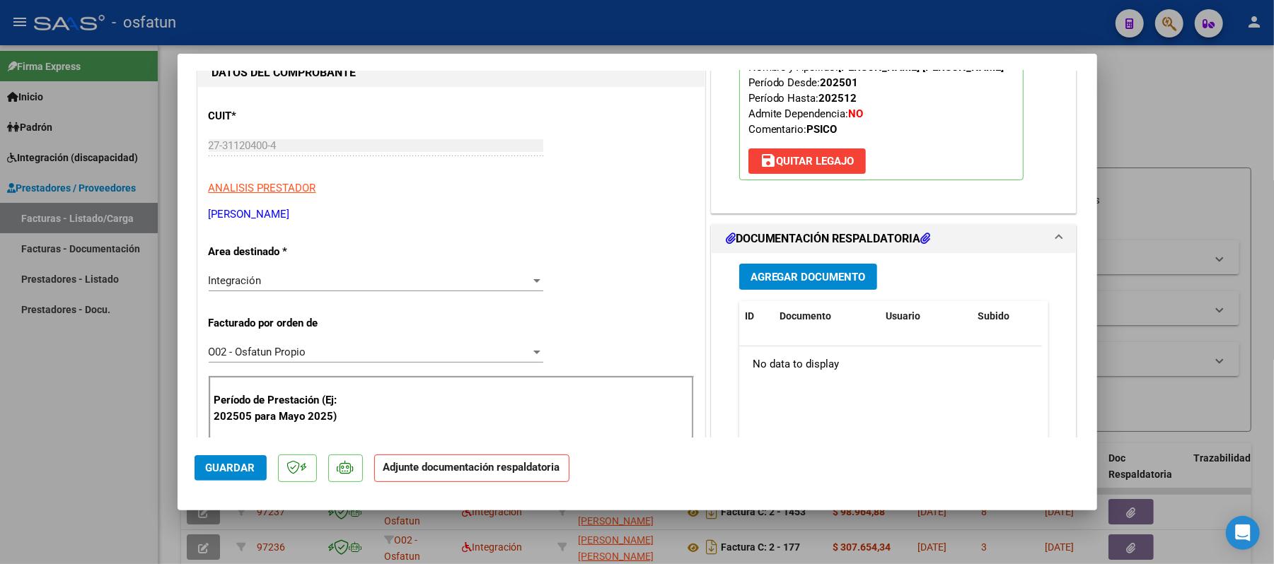
click at [803, 272] on span "Agregar Documento" at bounding box center [807, 277] width 115 height 13
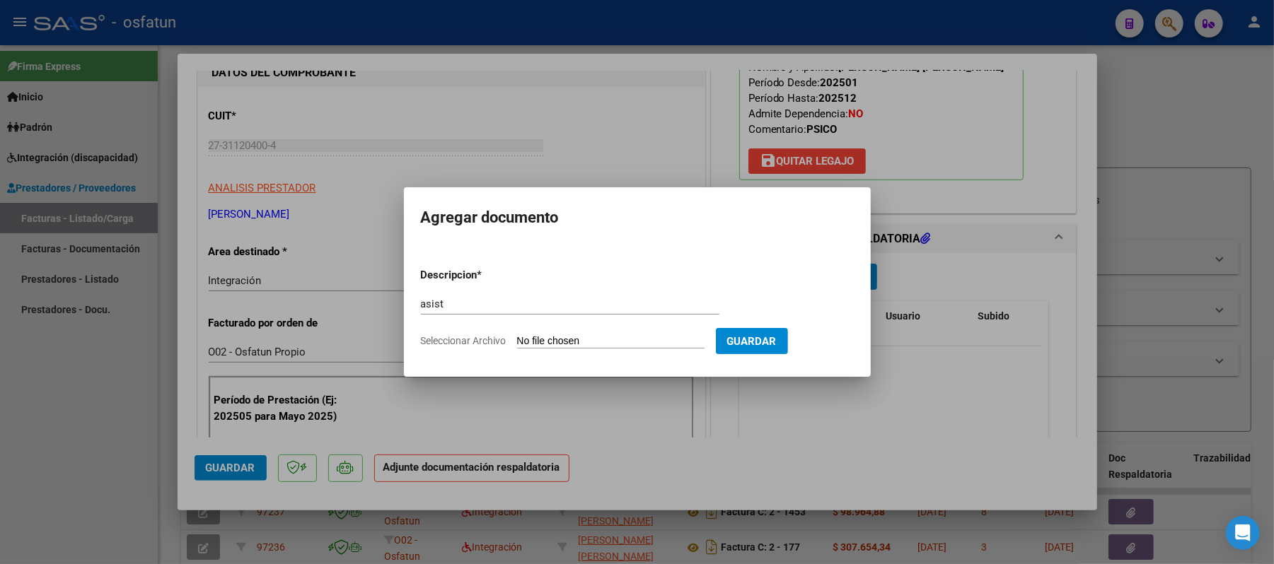
click at [618, 345] on input "Seleccionar Archivo" at bounding box center [610, 341] width 187 height 13
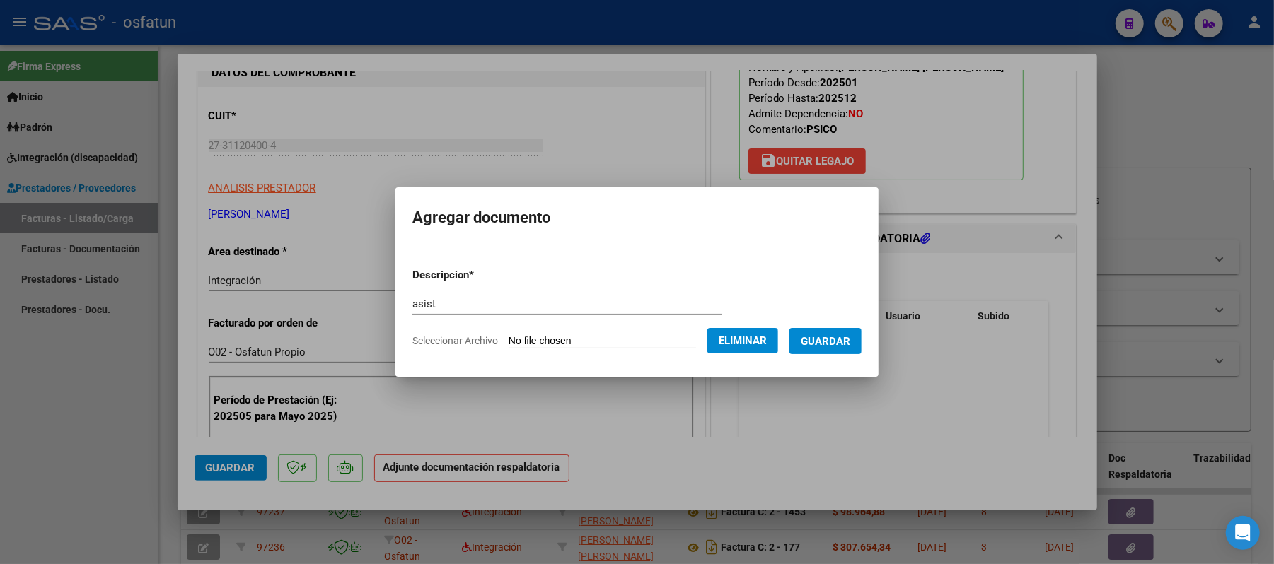
click at [829, 343] on span "Guardar" at bounding box center [826, 341] width 50 height 13
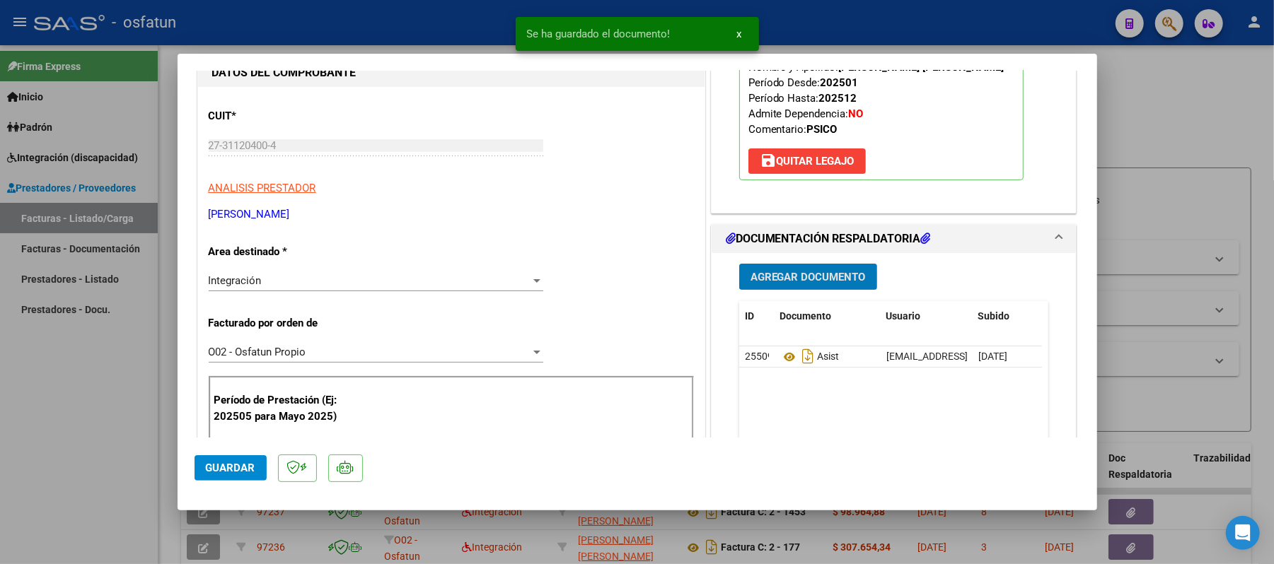
click at [812, 281] on span "Agregar Documento" at bounding box center [807, 277] width 115 height 13
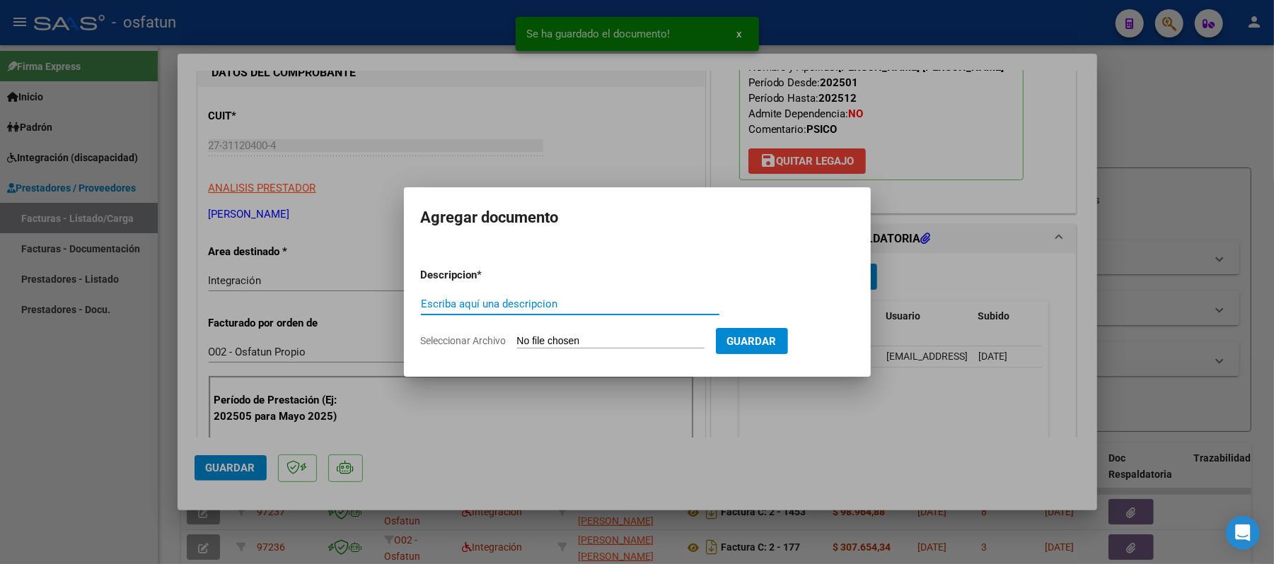
click at [612, 301] on input "Escriba aquí una descripcion" at bounding box center [570, 304] width 298 height 13
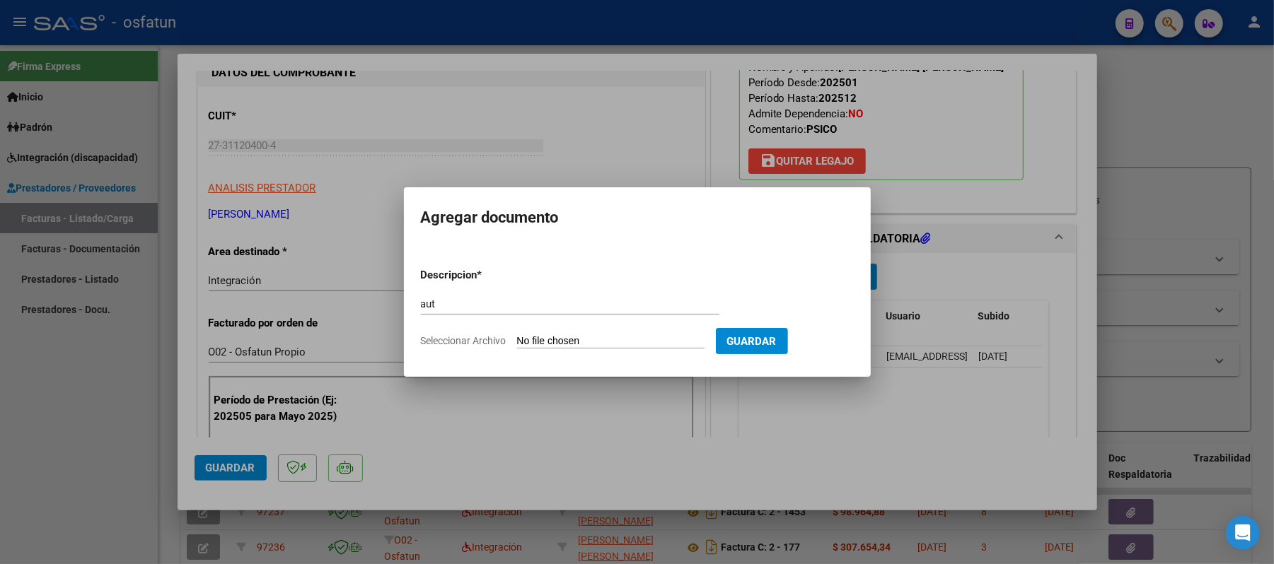
click at [575, 341] on input "Seleccionar Archivo" at bounding box center [610, 341] width 187 height 13
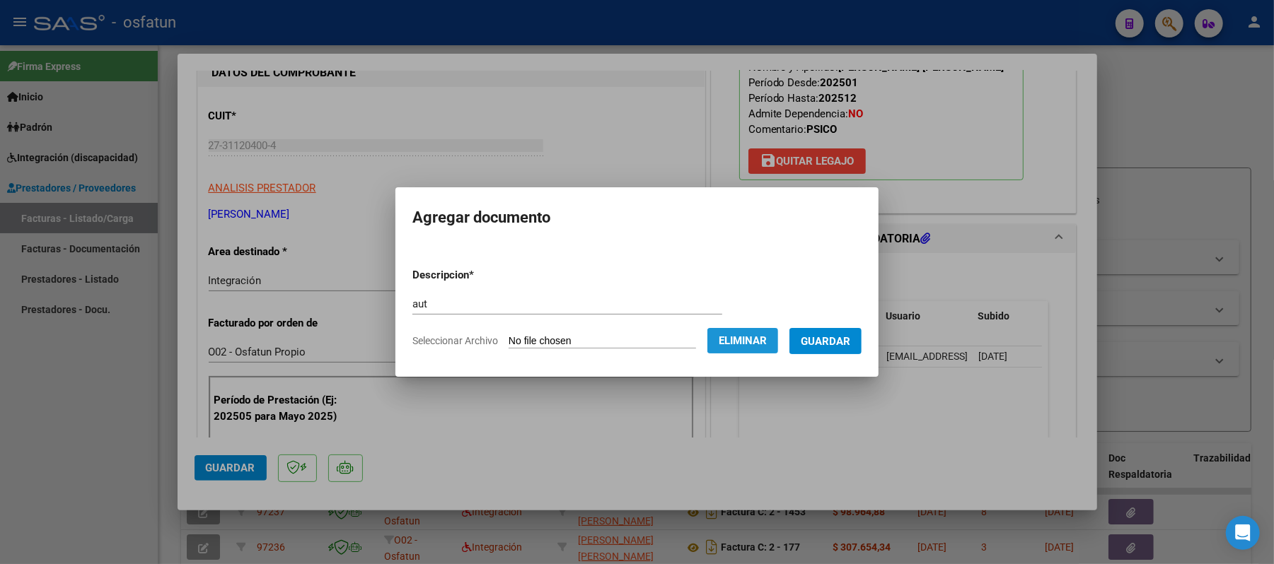
click at [742, 340] on span "Eliminar" at bounding box center [743, 341] width 48 height 13
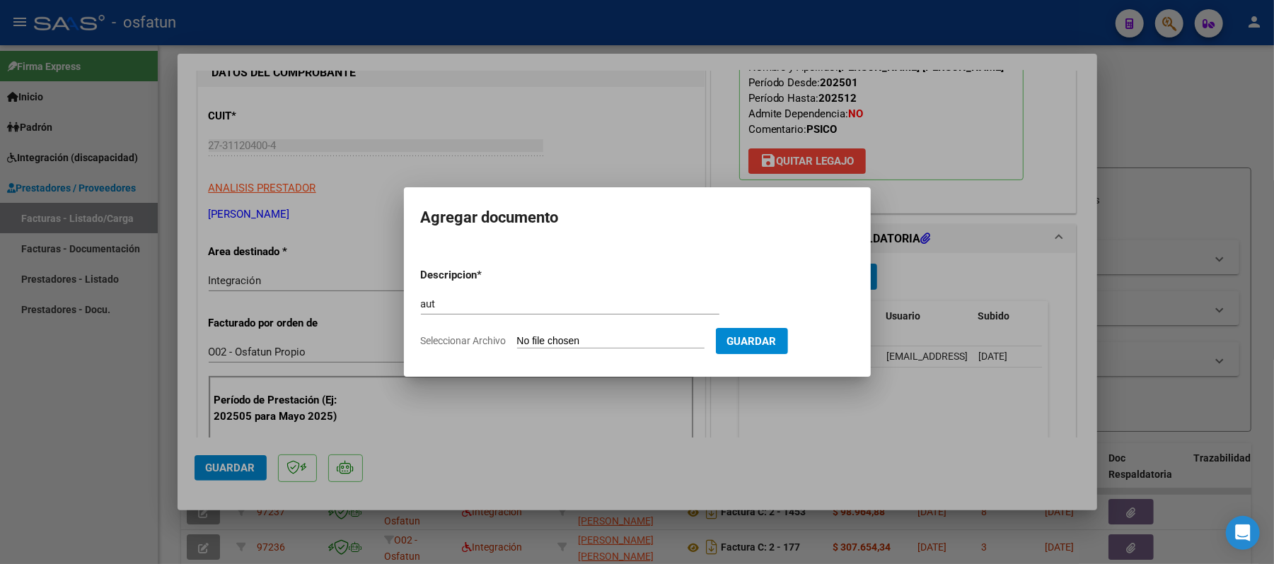
click at [603, 341] on input "Seleccionar Archivo" at bounding box center [610, 341] width 187 height 13
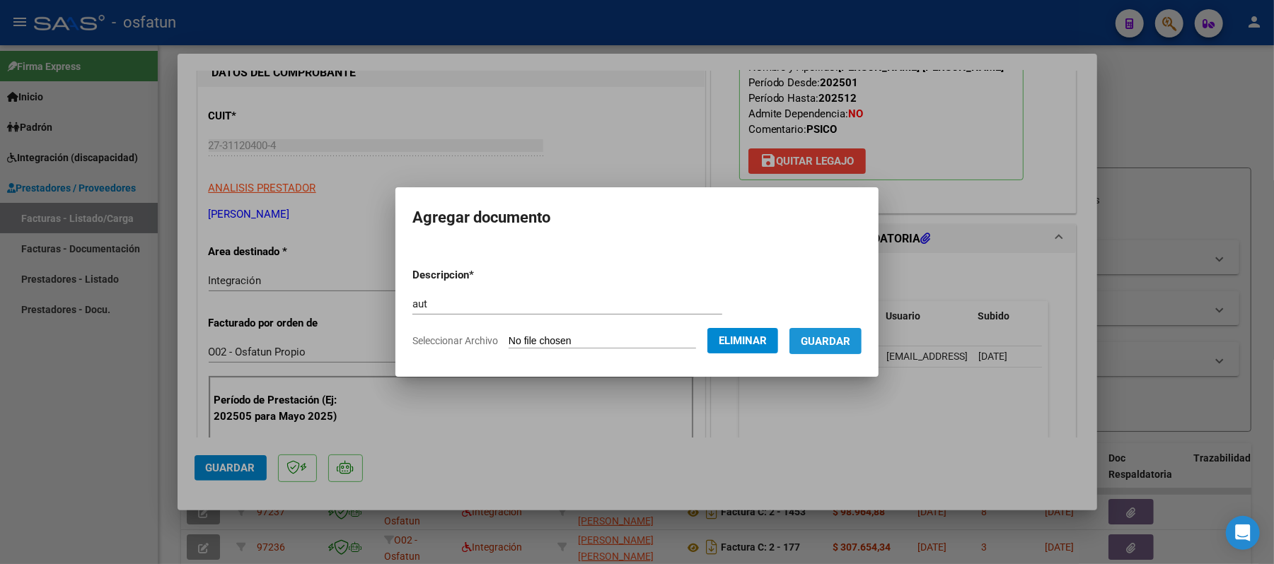
click at [836, 335] on span "Guardar" at bounding box center [826, 341] width 50 height 13
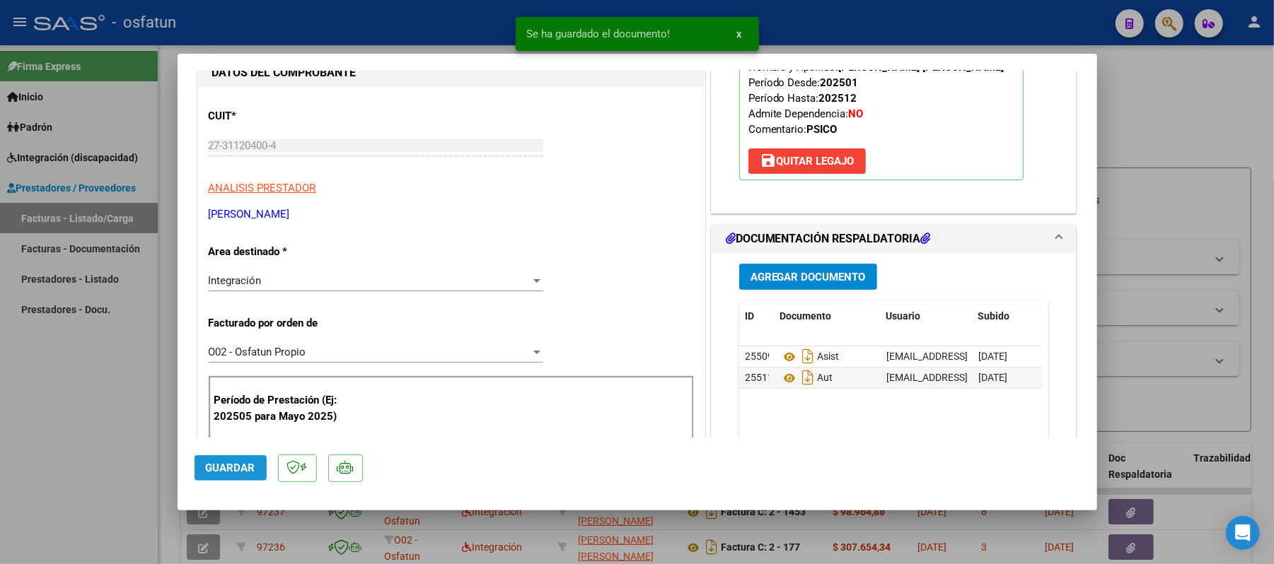
click at [252, 460] on button "Guardar" at bounding box center [230, 467] width 72 height 25
click at [1151, 106] on div at bounding box center [637, 282] width 1274 height 564
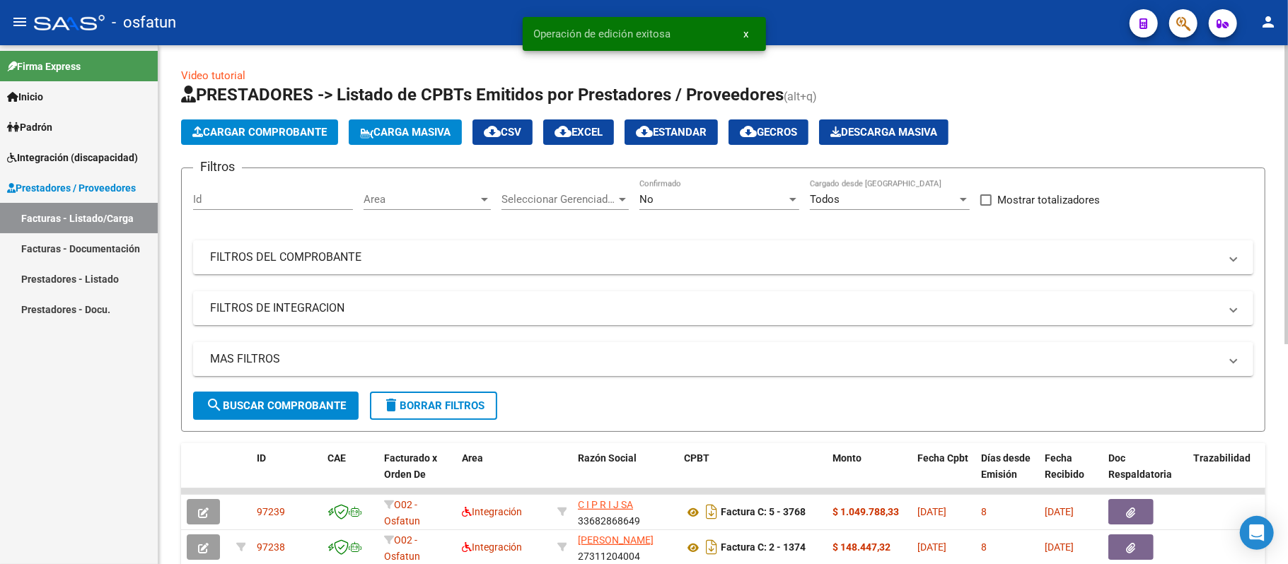
click at [301, 128] on span "Cargar Comprobante" at bounding box center [259, 132] width 134 height 13
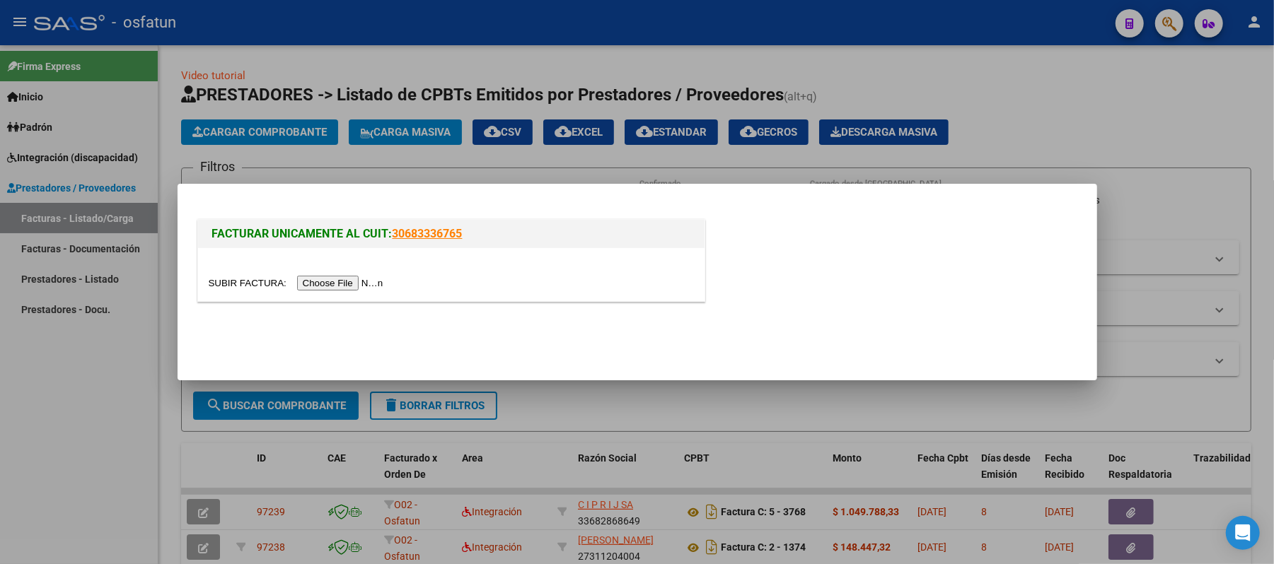
click at [369, 278] on input "file" at bounding box center [298, 283] width 179 height 15
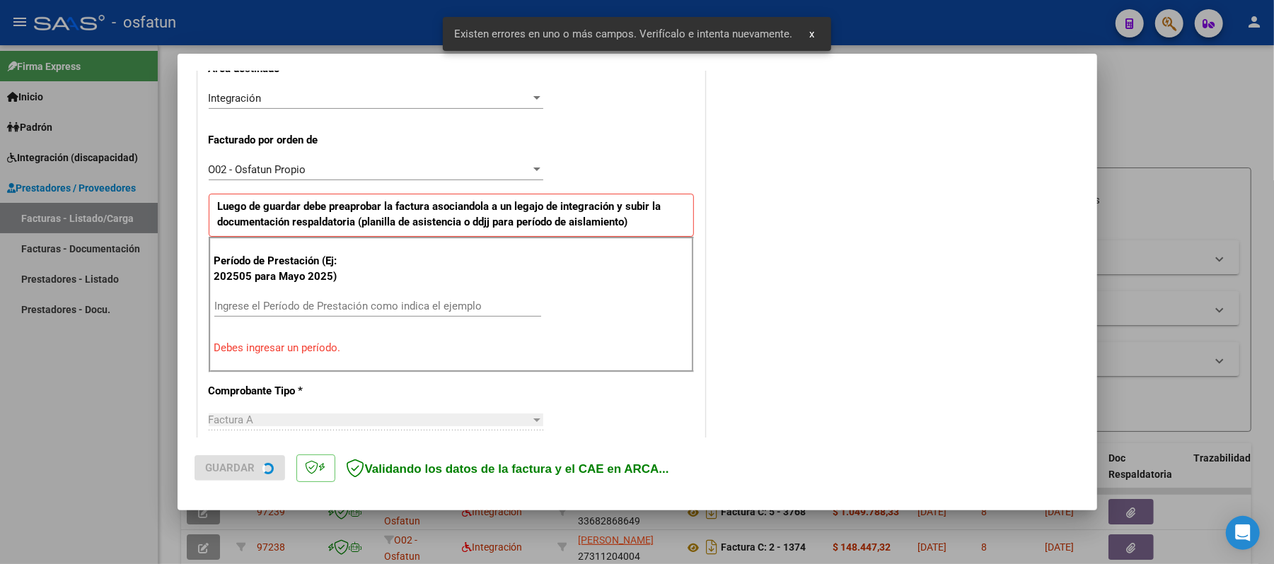
scroll to position [355, 0]
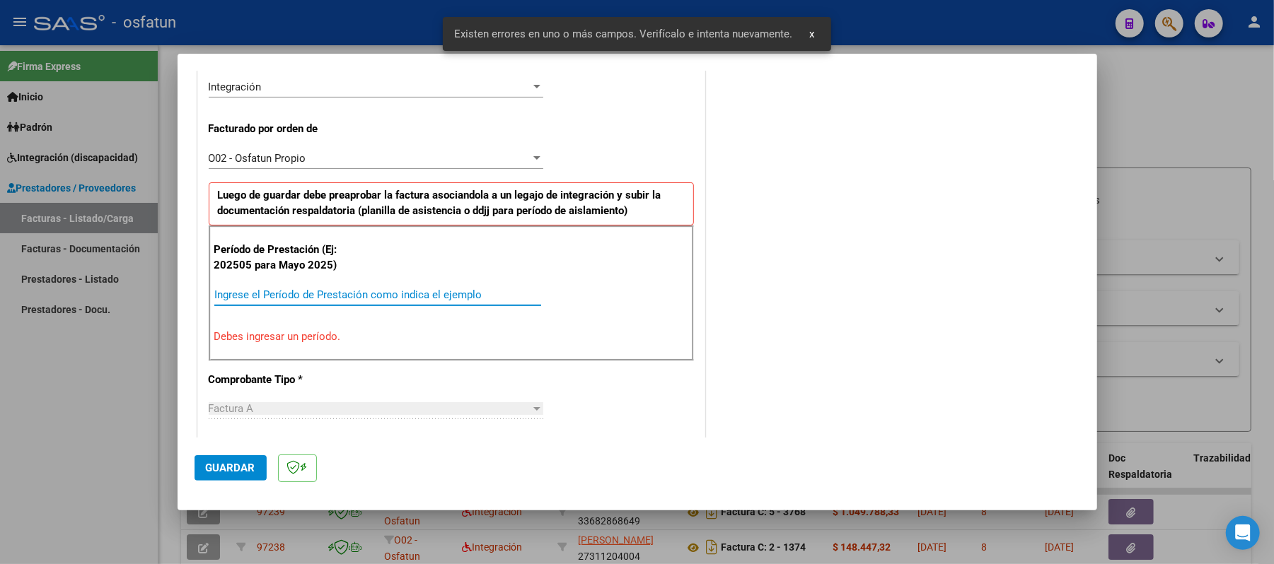
click at [382, 298] on input "Ingrese el Período de Prestación como indica el ejemplo" at bounding box center [377, 295] width 327 height 13
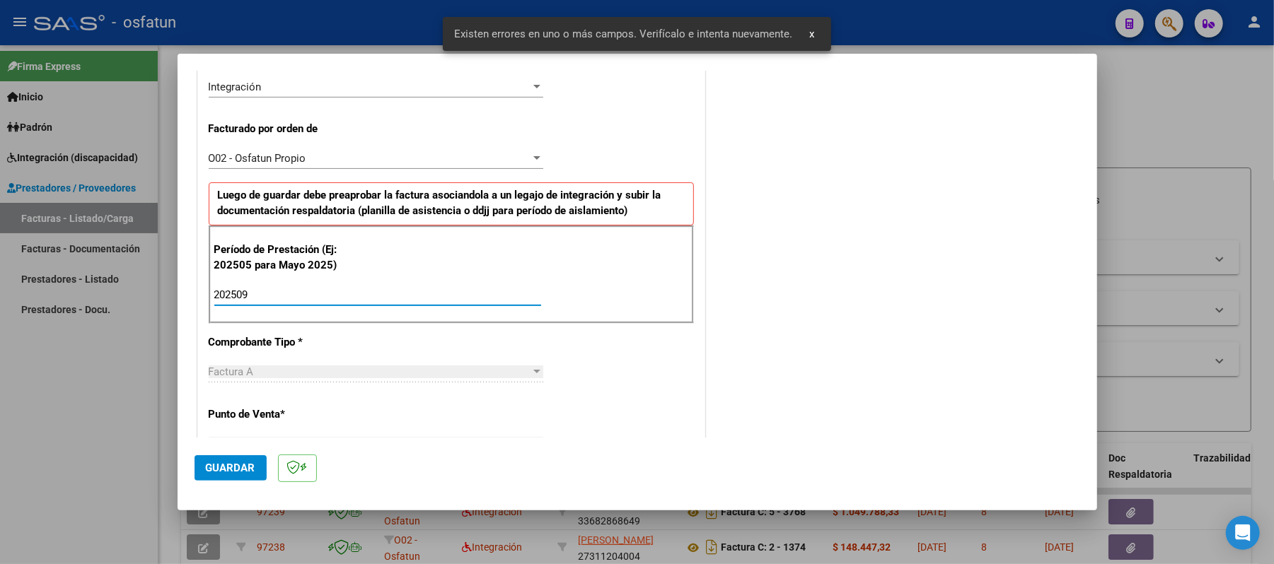
click at [245, 471] on span "Guardar" at bounding box center [231, 468] width 50 height 13
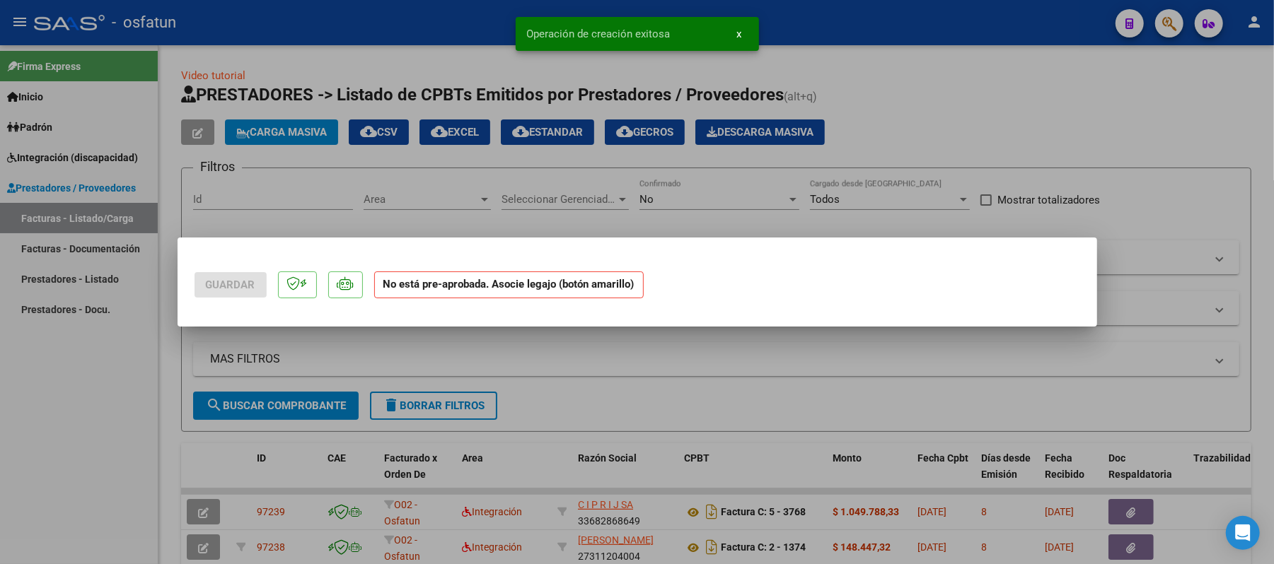
scroll to position [0, 0]
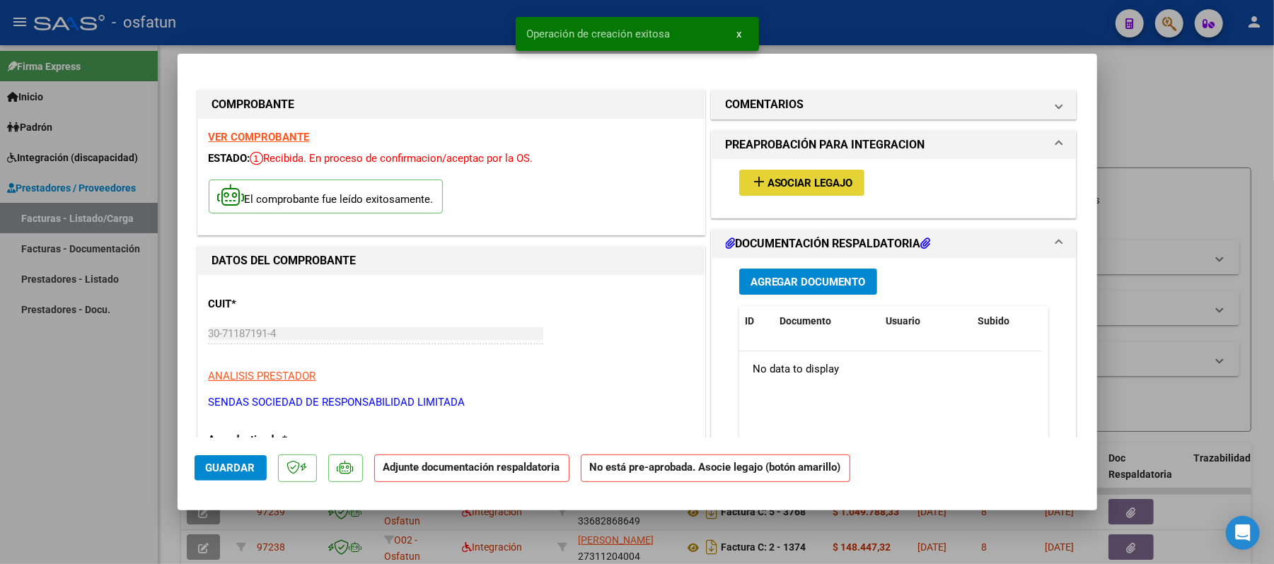
click at [777, 180] on span "Asociar Legajo" at bounding box center [810, 183] width 86 height 13
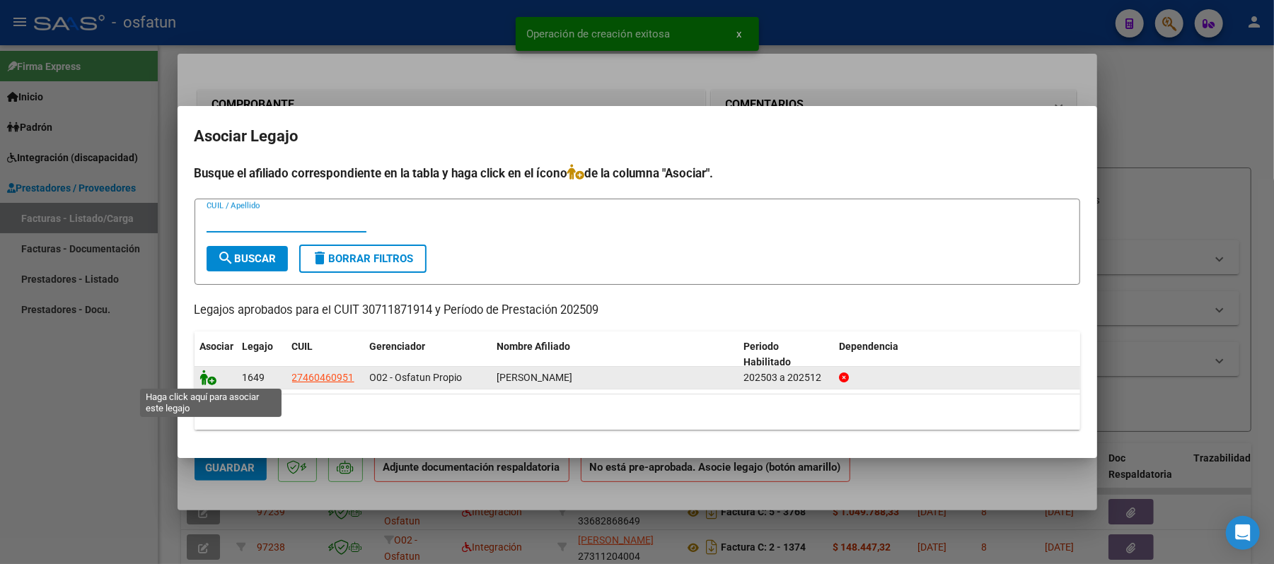
click at [207, 374] on icon at bounding box center [208, 378] width 17 height 16
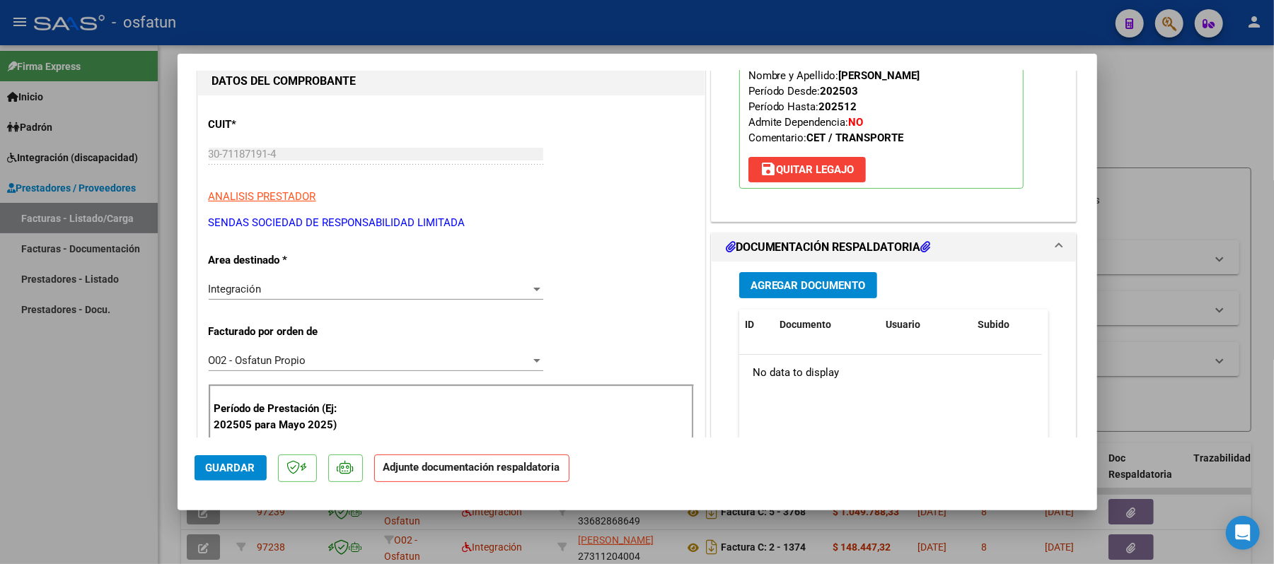
scroll to position [188, 0]
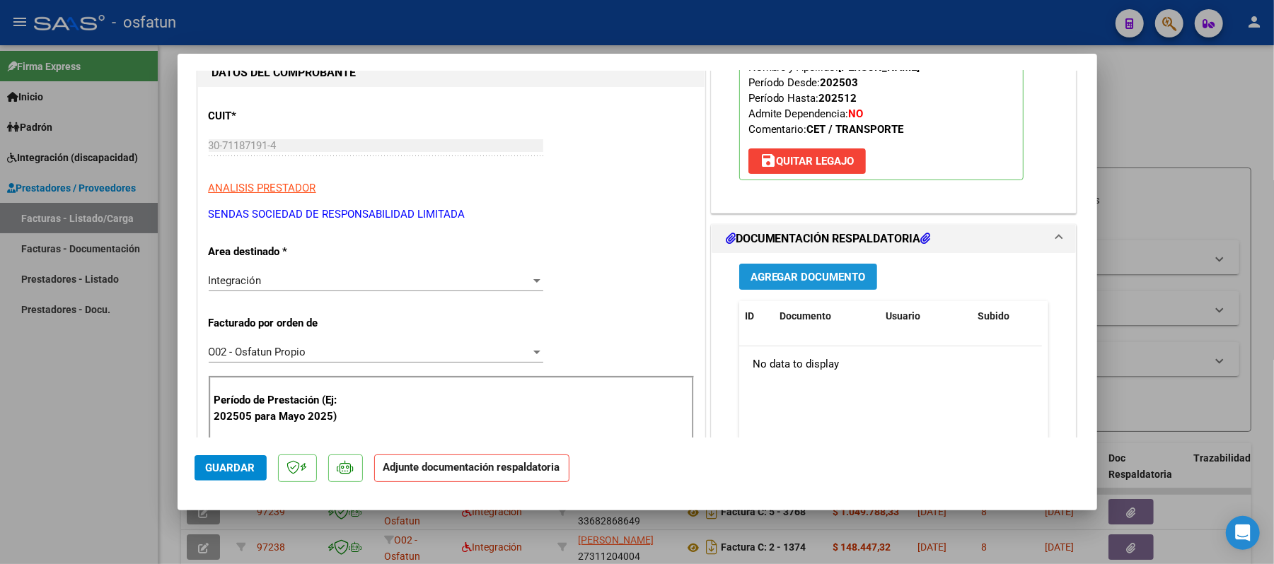
click at [816, 281] on span "Agregar Documento" at bounding box center [807, 277] width 115 height 13
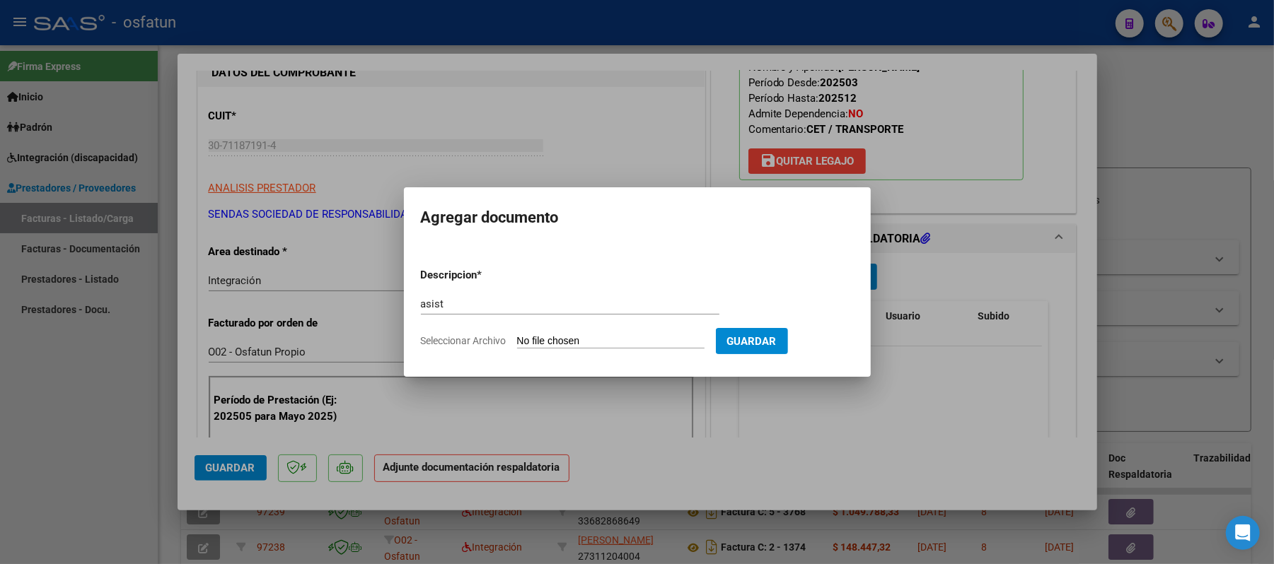
click at [575, 342] on input "Seleccionar Archivo" at bounding box center [610, 341] width 187 height 13
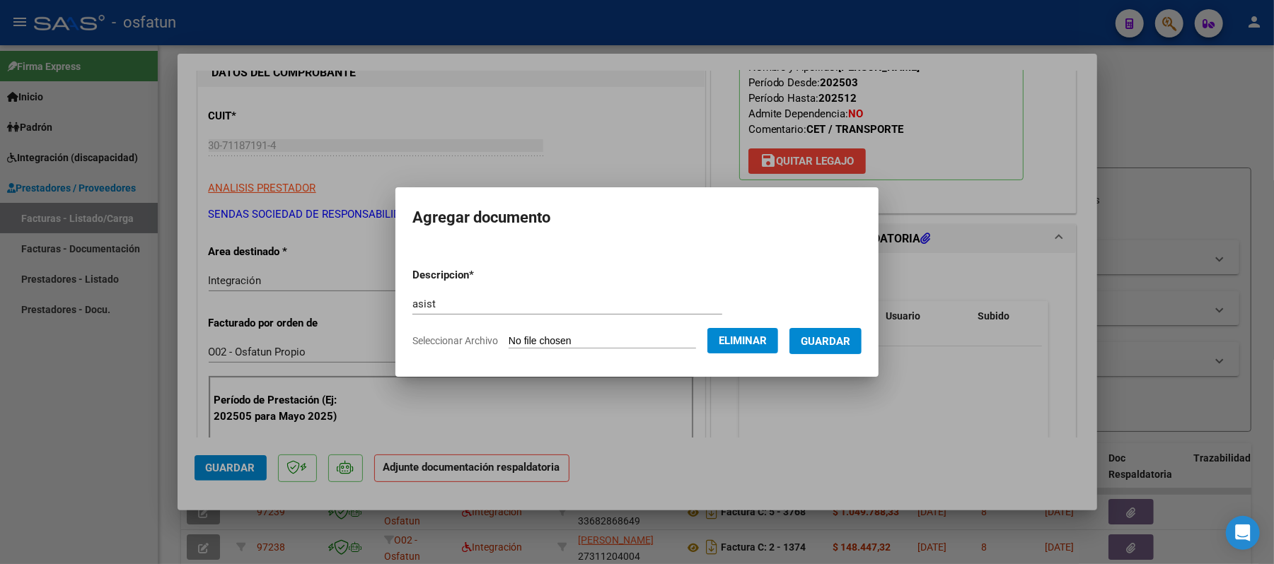
click at [813, 345] on span "Guardar" at bounding box center [826, 341] width 50 height 13
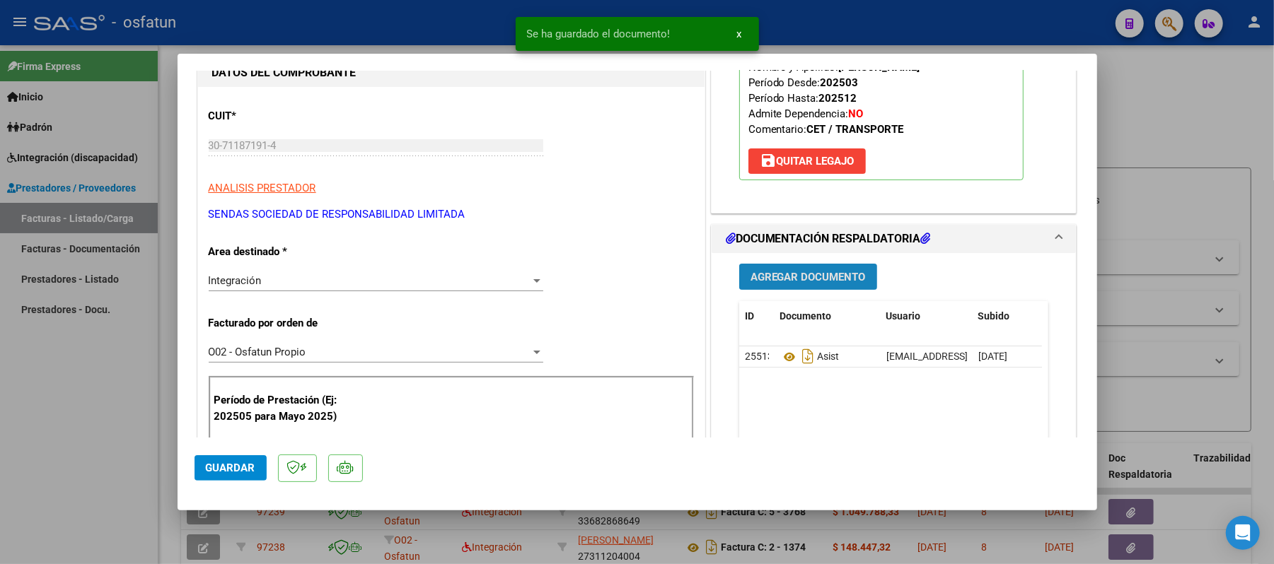
click at [796, 281] on span "Agregar Documento" at bounding box center [807, 277] width 115 height 13
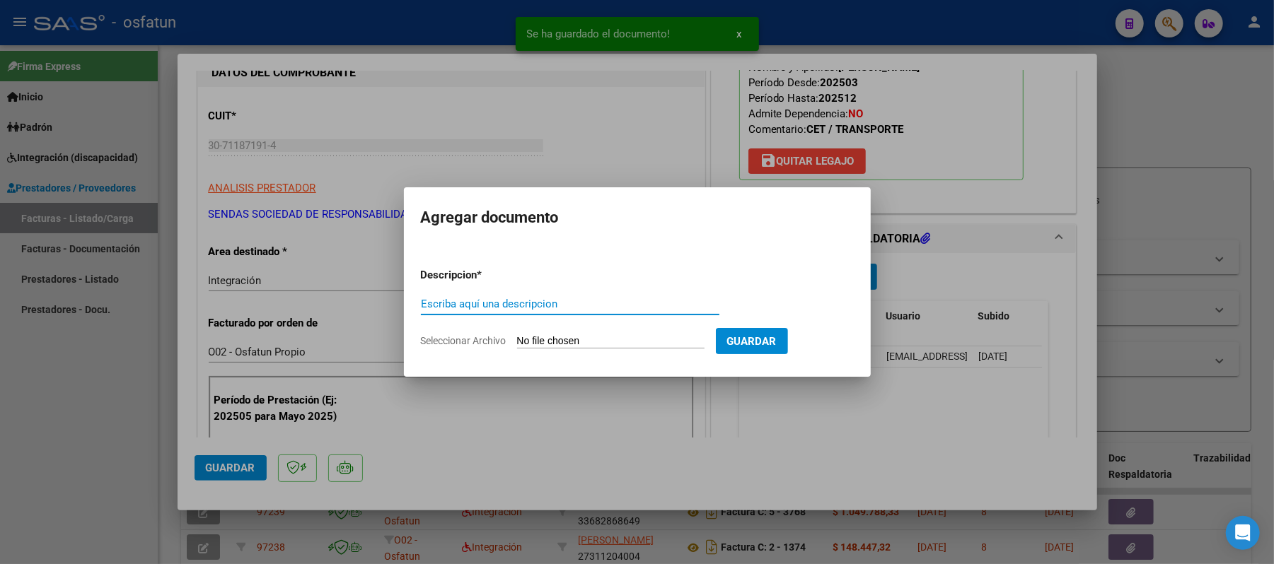
click at [588, 307] on input "Escriba aquí una descripcion" at bounding box center [570, 304] width 298 height 13
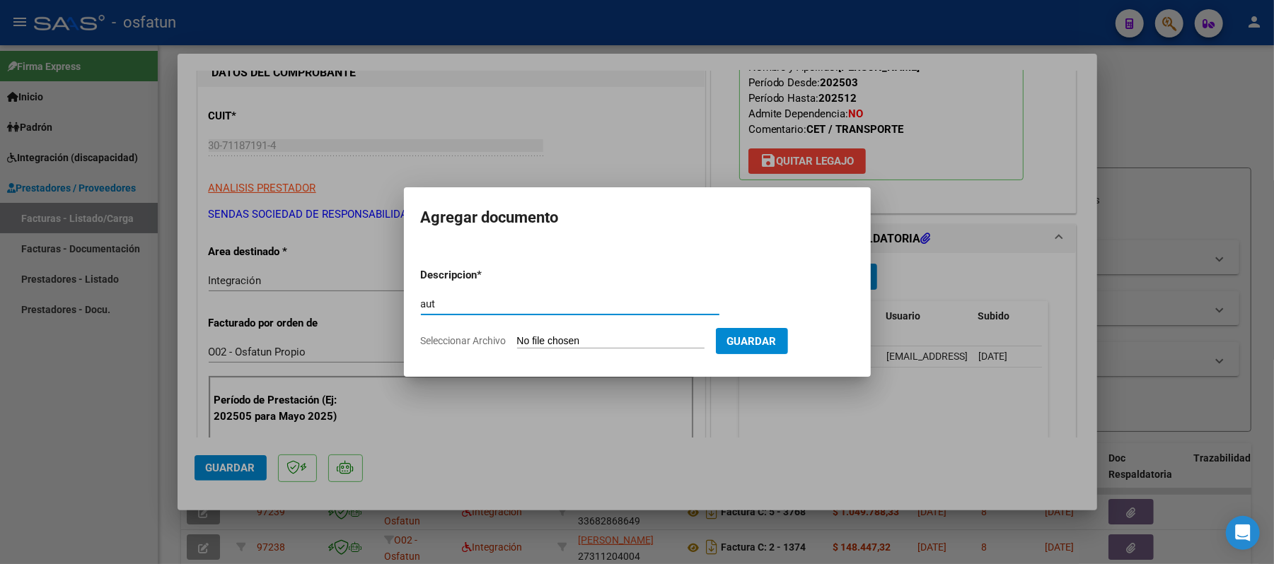
click at [573, 337] on input "Seleccionar Archivo" at bounding box center [610, 341] width 187 height 13
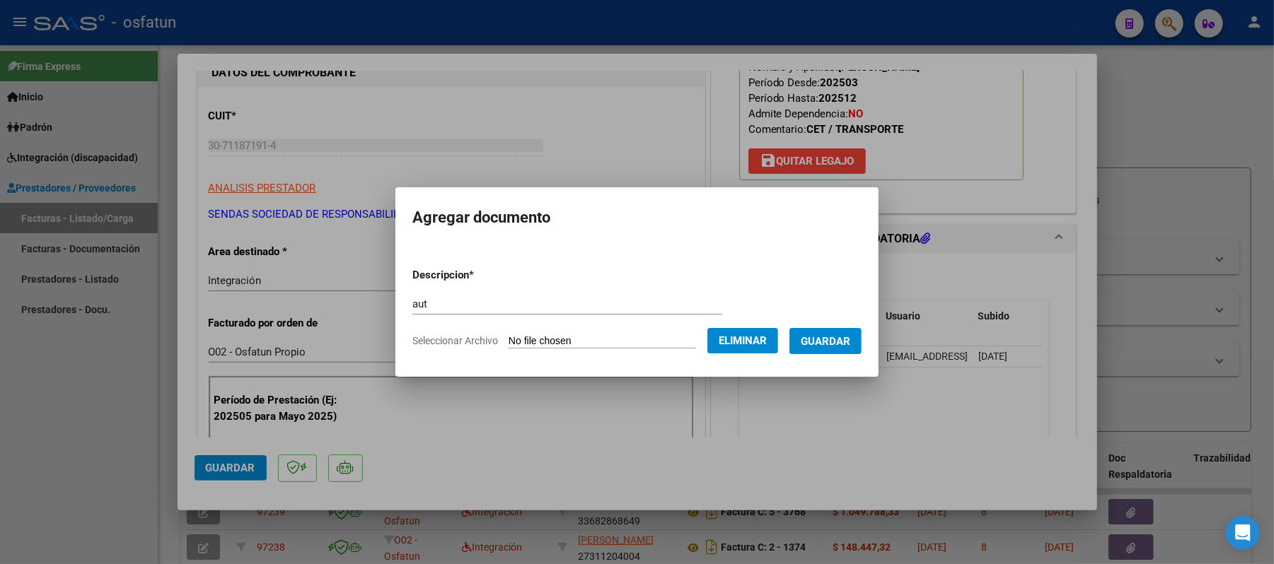
click at [850, 337] on span "Guardar" at bounding box center [826, 341] width 50 height 13
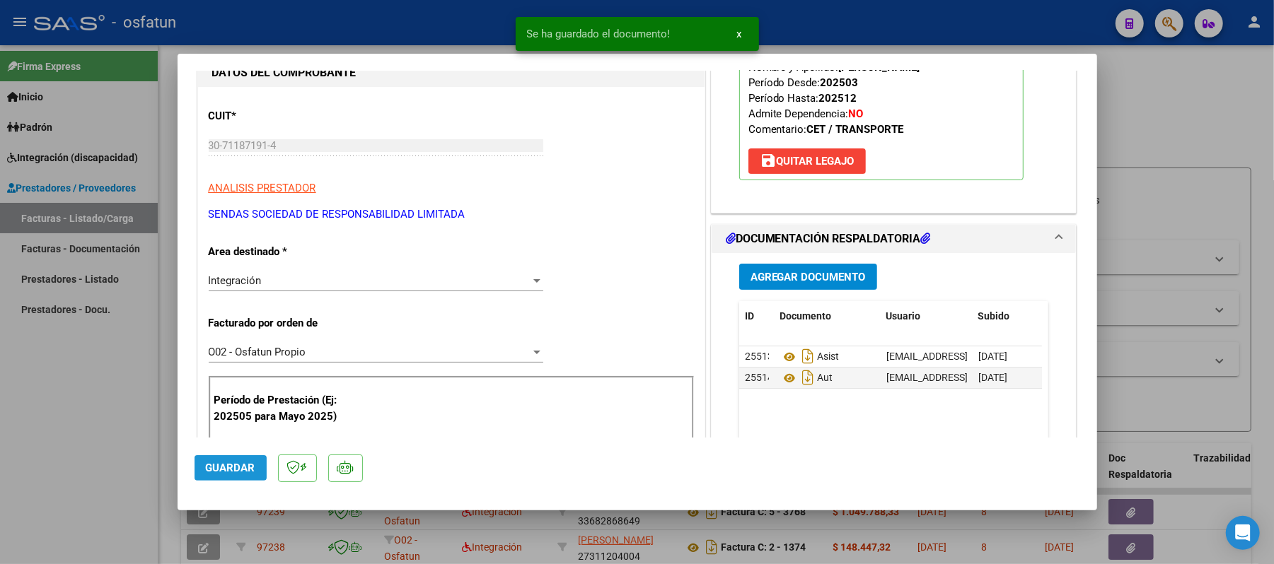
click at [246, 465] on span "Guardar" at bounding box center [231, 468] width 50 height 13
click at [1185, 88] on div at bounding box center [637, 282] width 1274 height 564
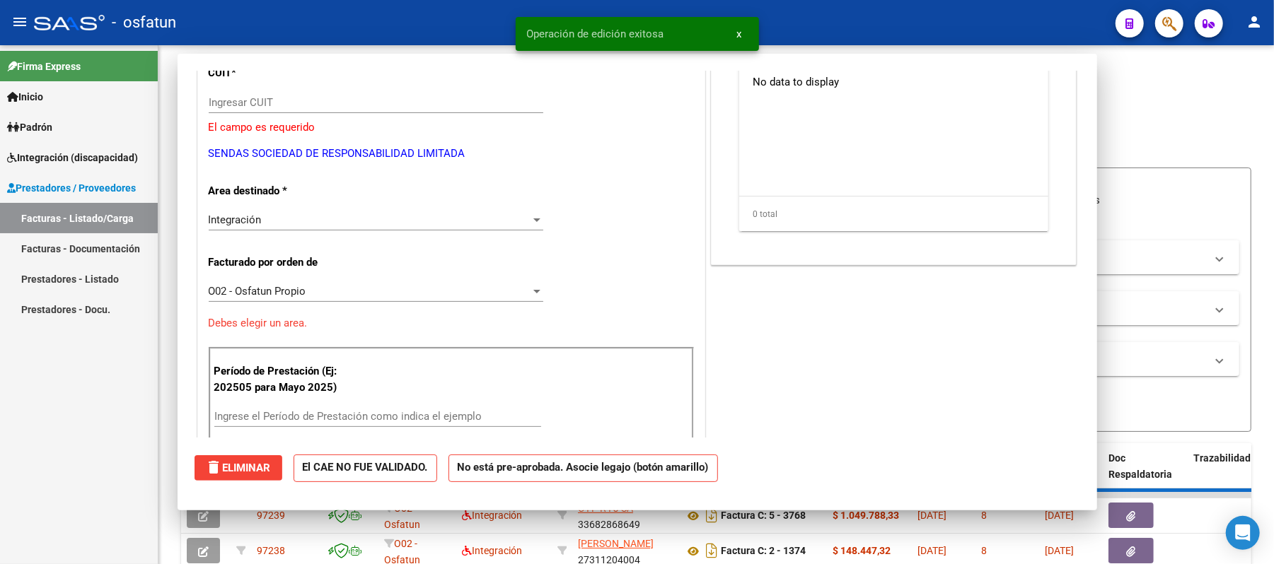
scroll to position [145, 0]
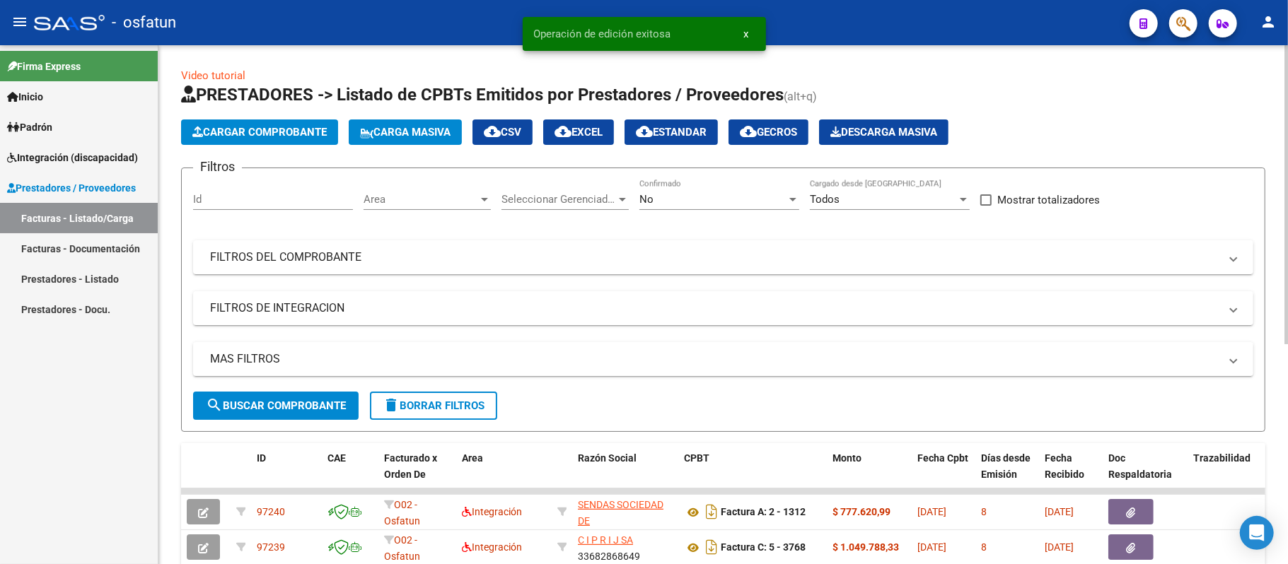
click at [246, 136] on span "Cargar Comprobante" at bounding box center [259, 132] width 134 height 13
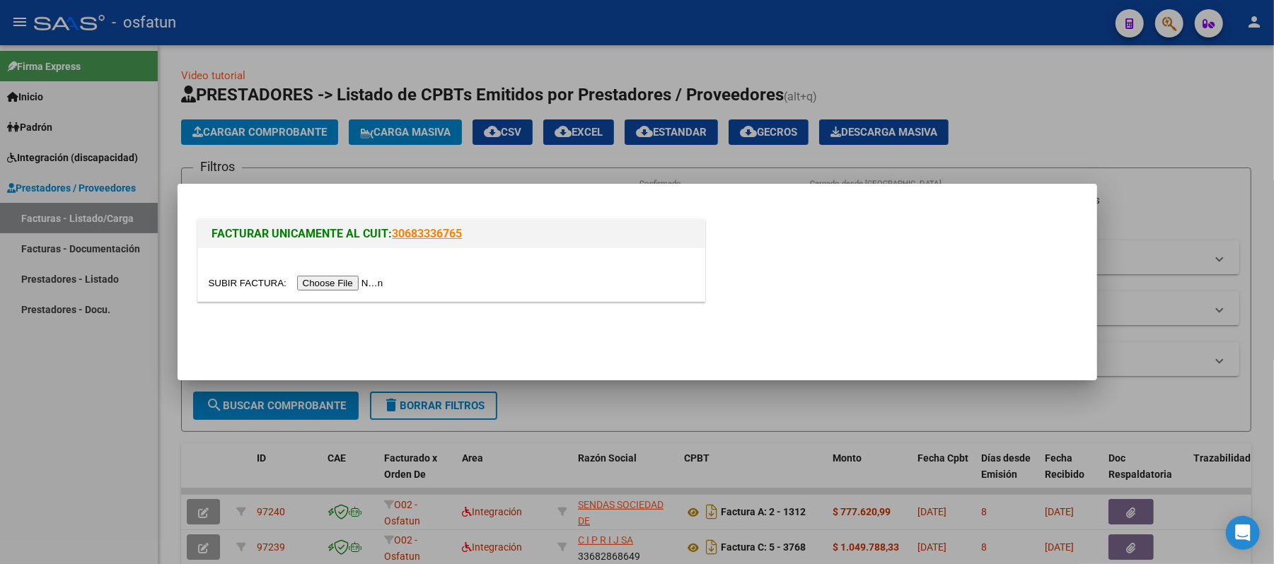
click at [345, 283] on input "file" at bounding box center [298, 283] width 179 height 15
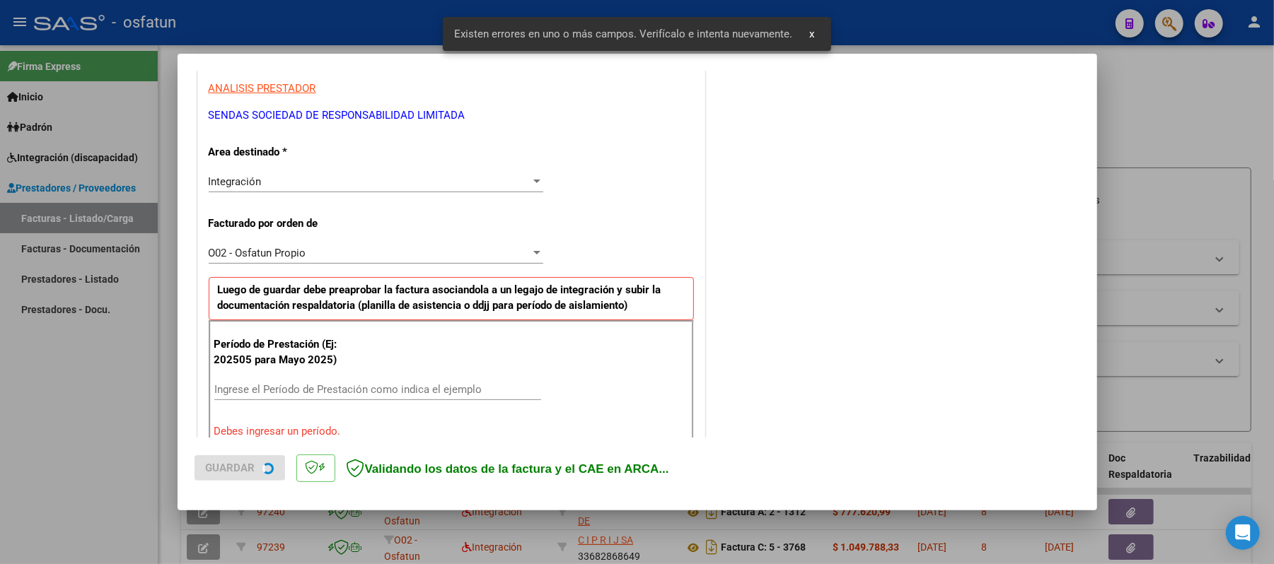
scroll to position [383, 0]
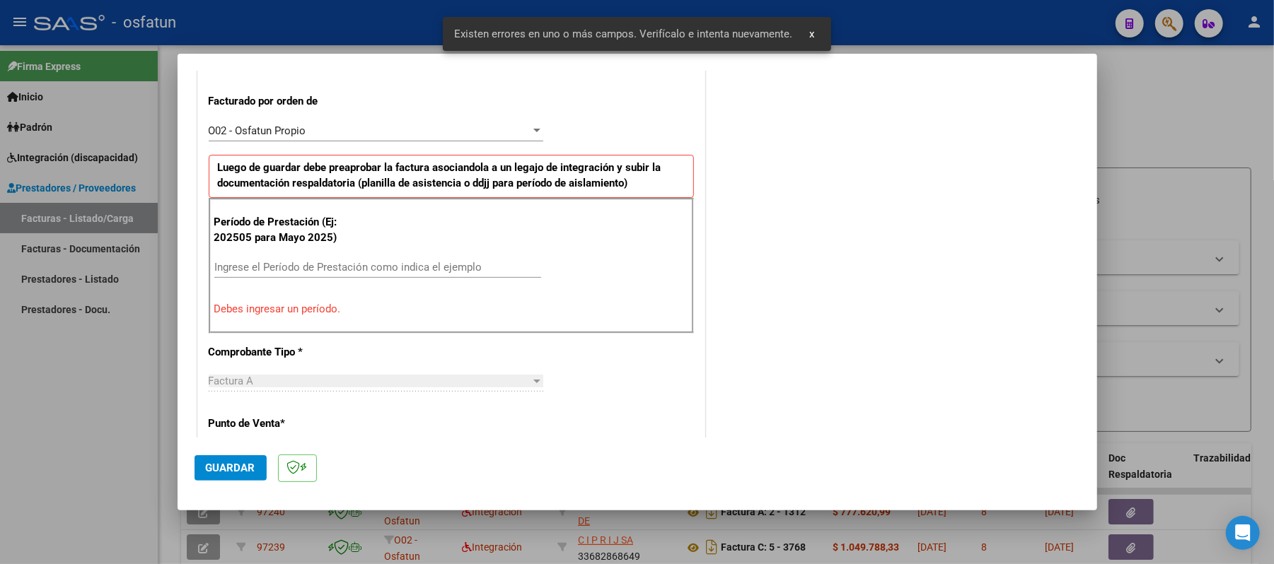
click at [386, 266] on input "Ingrese el Período de Prestación como indica el ejemplo" at bounding box center [377, 267] width 327 height 13
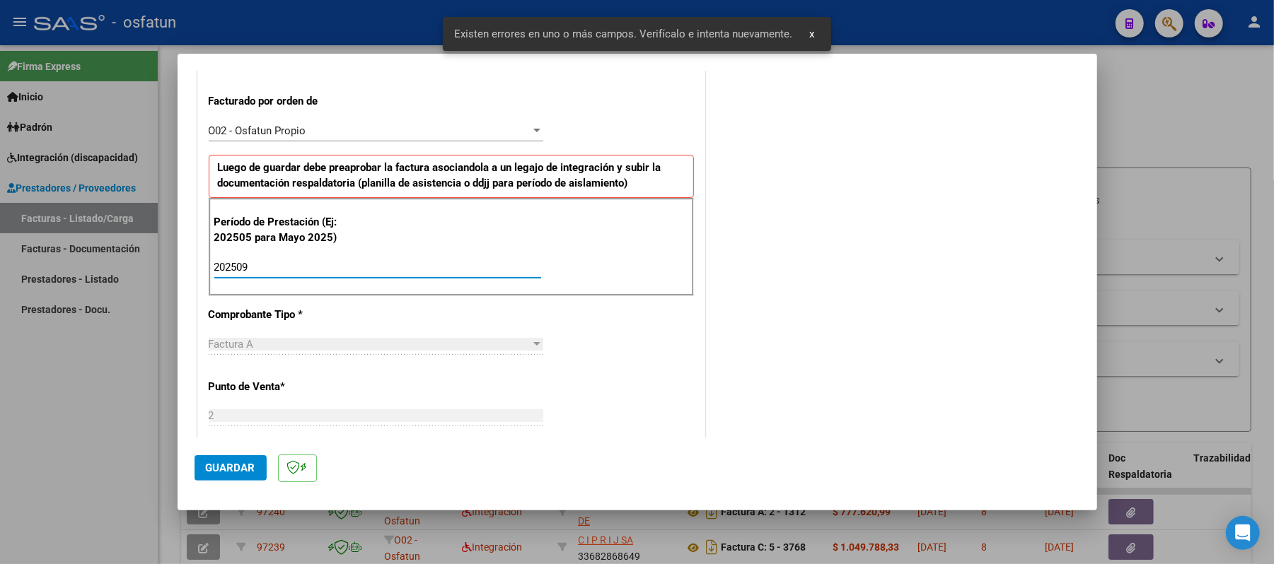
click at [207, 470] on span "Guardar" at bounding box center [231, 468] width 50 height 13
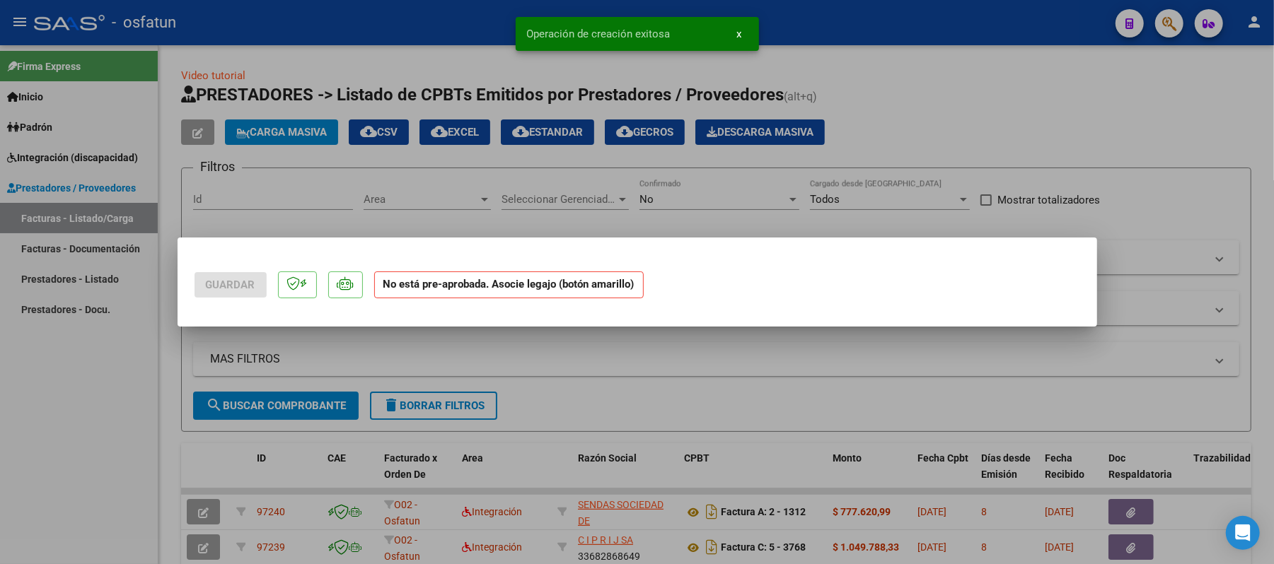
scroll to position [0, 0]
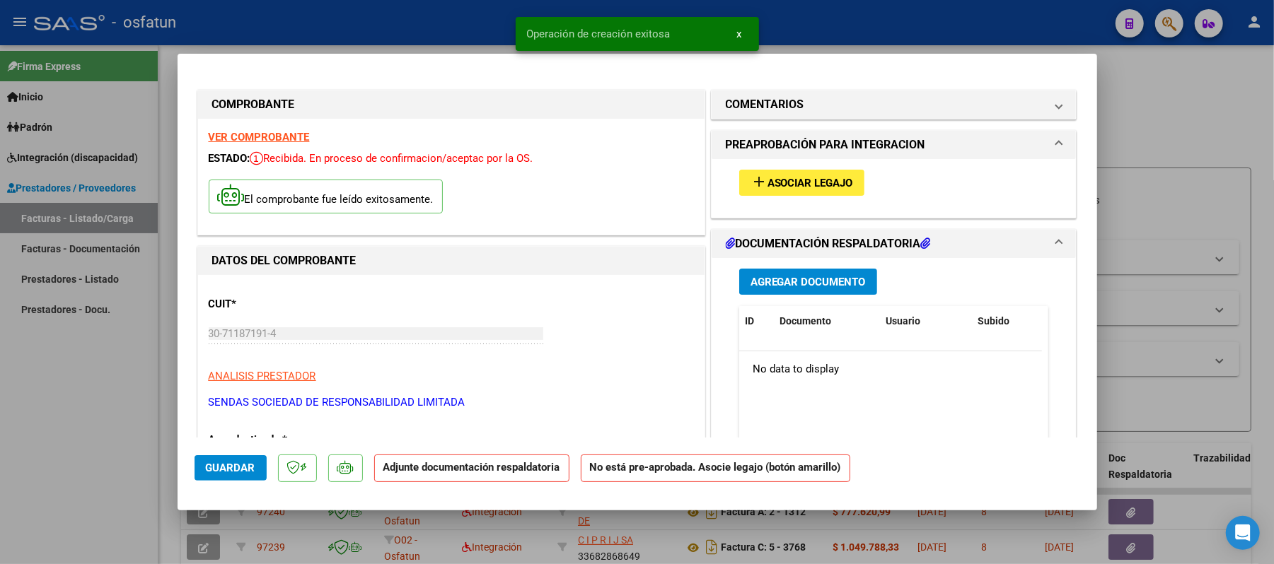
click at [830, 185] on span "Asociar Legajo" at bounding box center [810, 183] width 86 height 13
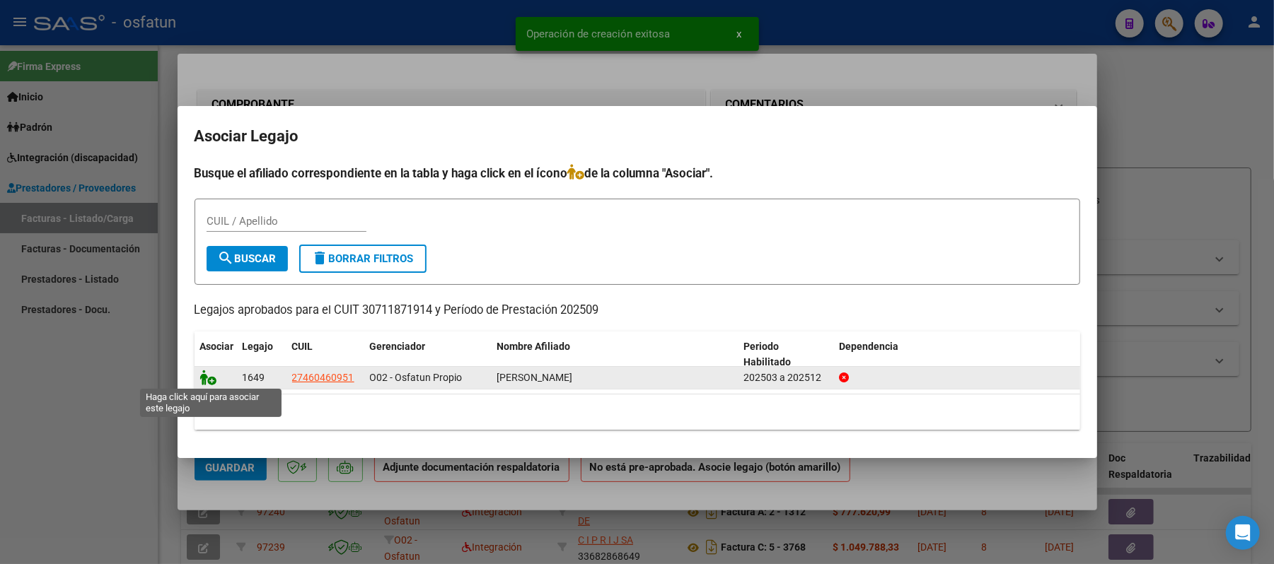
click at [208, 375] on icon at bounding box center [208, 378] width 17 height 16
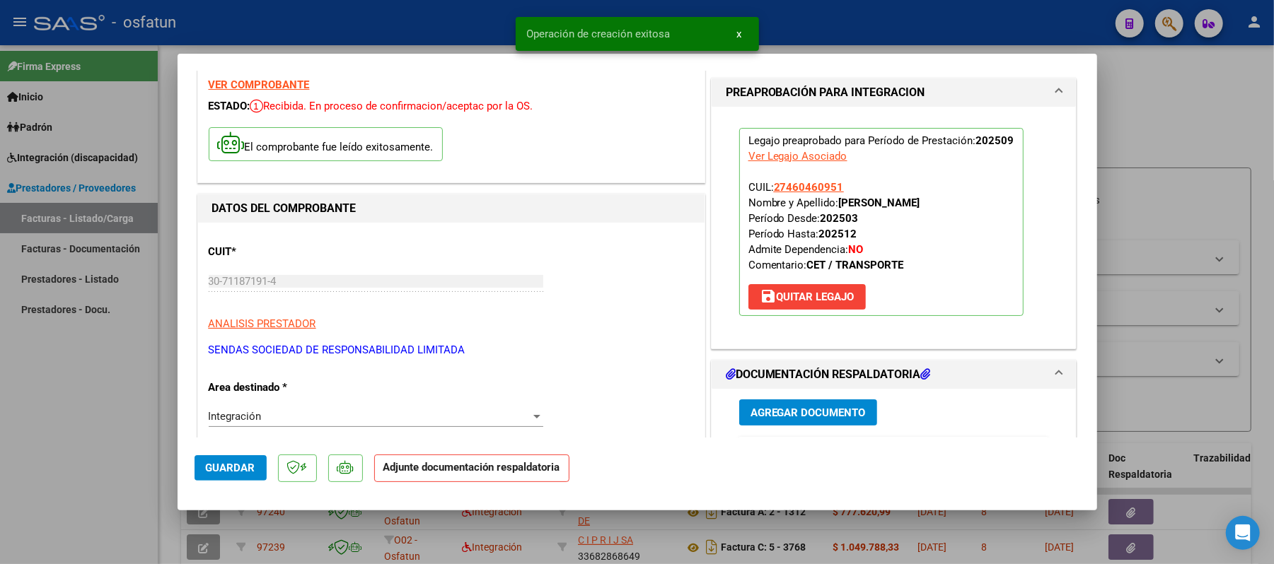
scroll to position [94, 0]
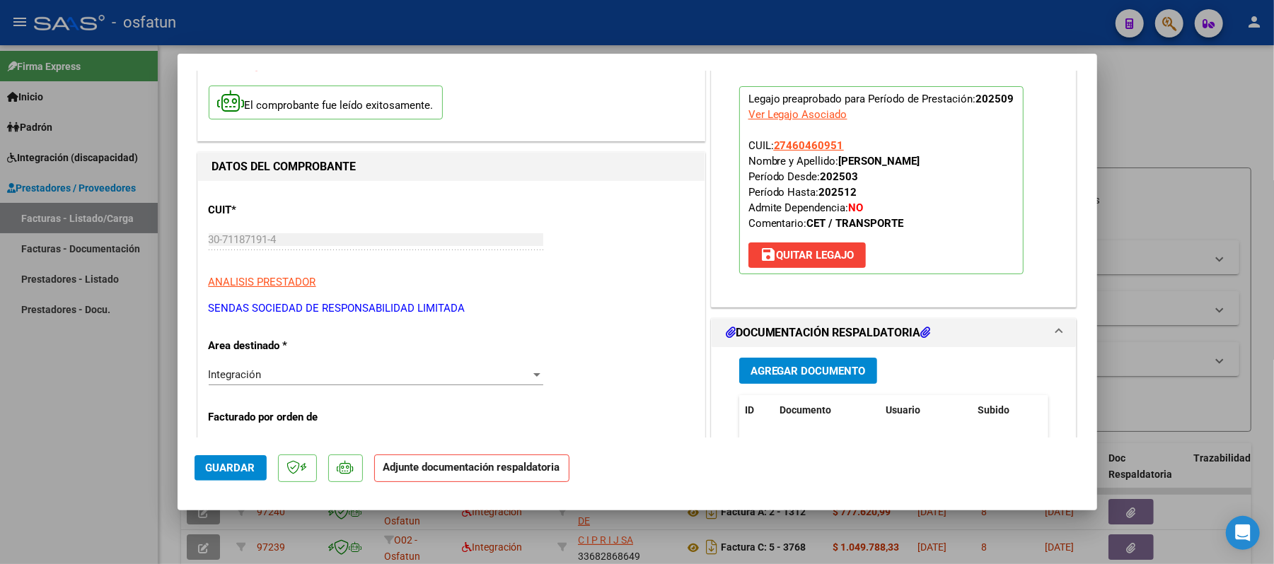
click at [807, 372] on span "Agregar Documento" at bounding box center [807, 371] width 115 height 13
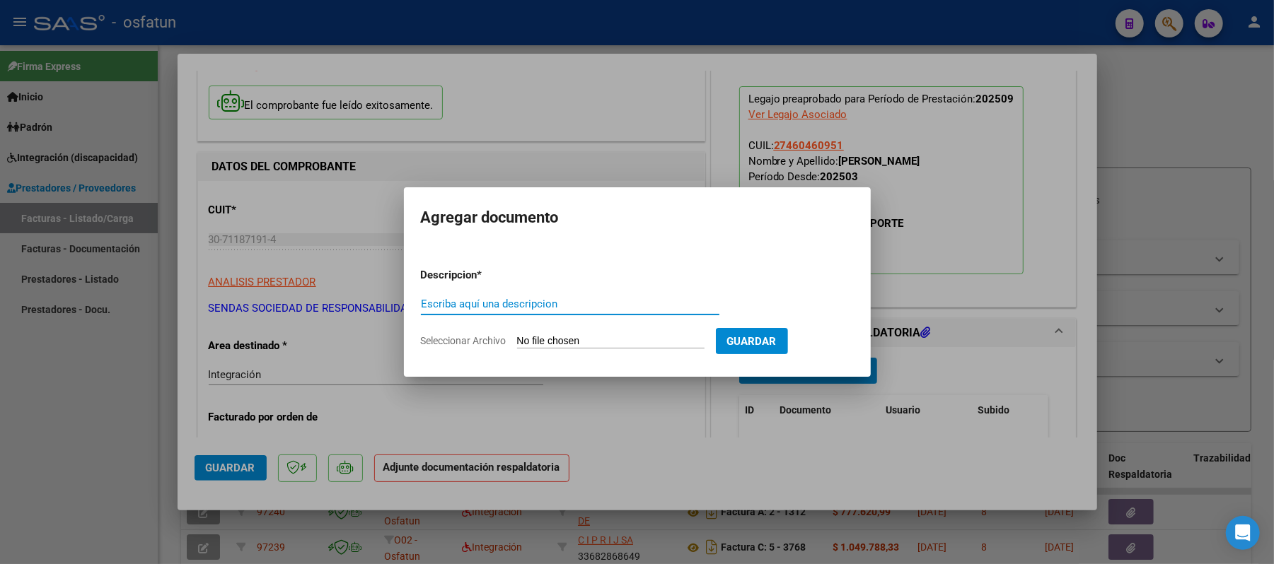
click at [592, 298] on input "Escriba aquí una descripcion" at bounding box center [570, 304] width 298 height 13
click at [627, 337] on input "Seleccionar Archivo" at bounding box center [610, 341] width 187 height 13
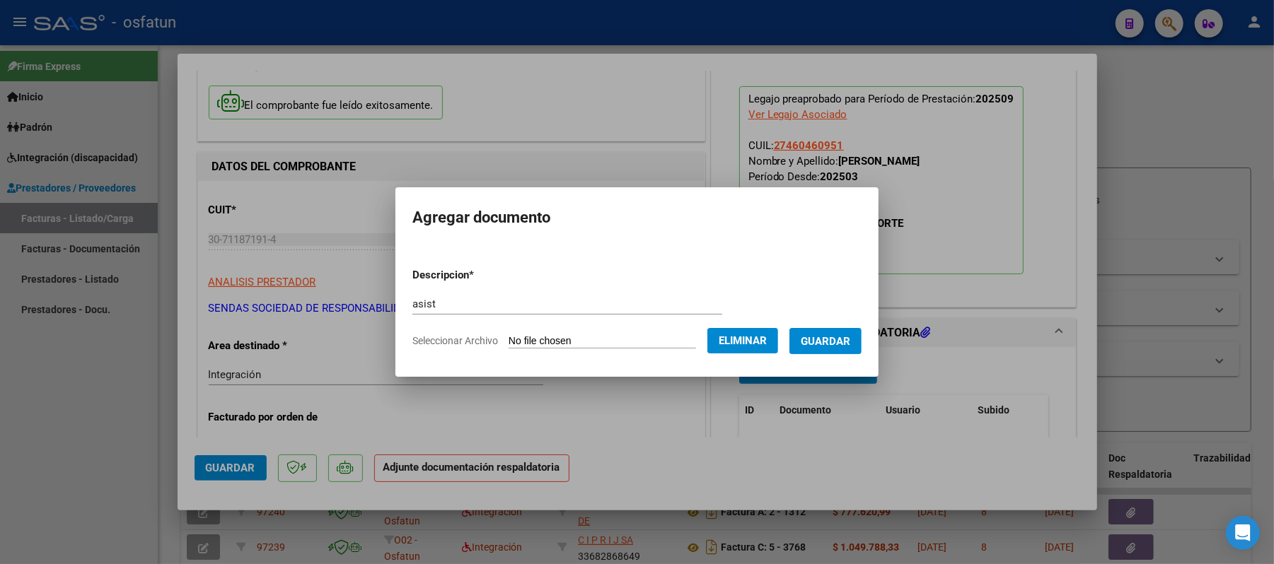
click at [825, 345] on span "Guardar" at bounding box center [826, 341] width 50 height 13
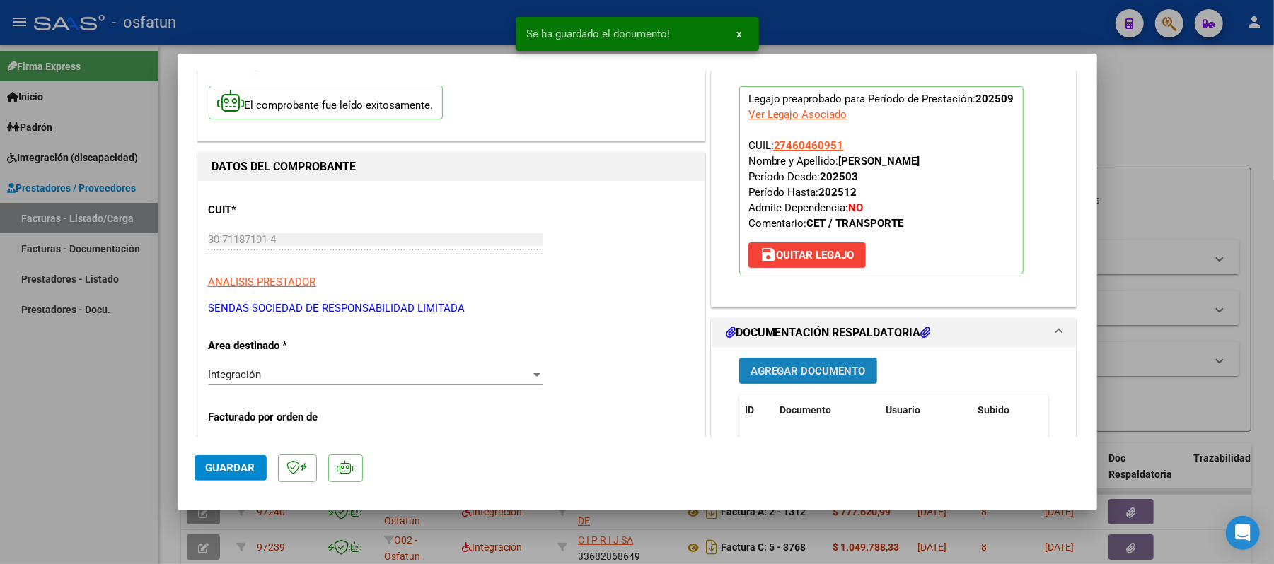
click at [796, 368] on span "Agregar Documento" at bounding box center [807, 371] width 115 height 13
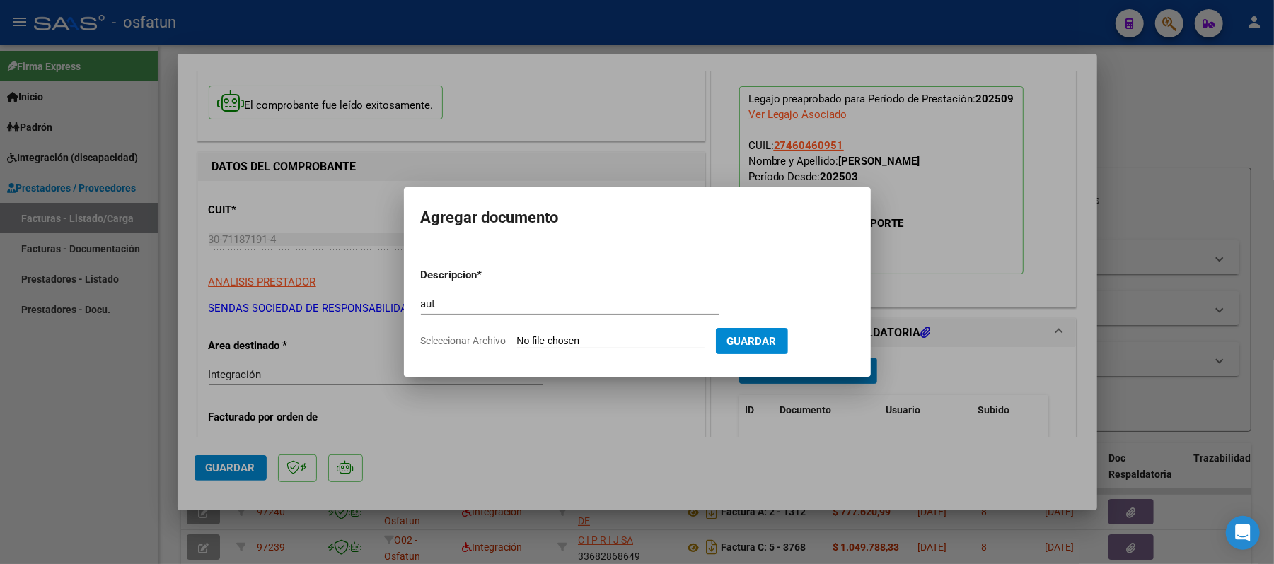
click at [591, 335] on input "Seleccionar Archivo" at bounding box center [610, 341] width 187 height 13
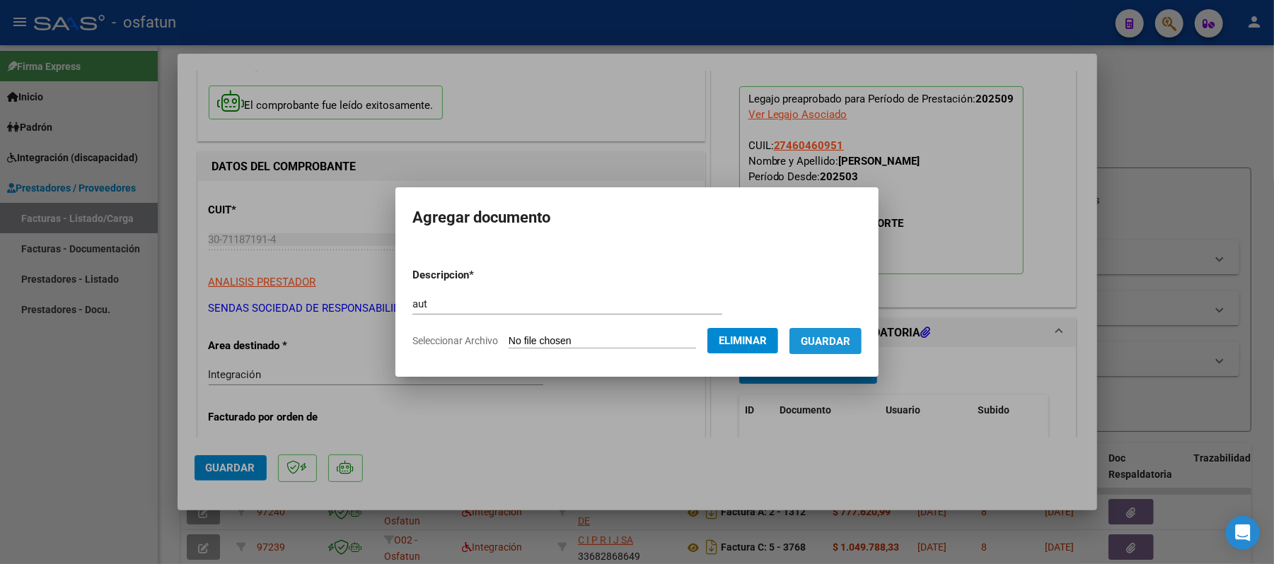
click at [827, 335] on span "Guardar" at bounding box center [826, 341] width 50 height 13
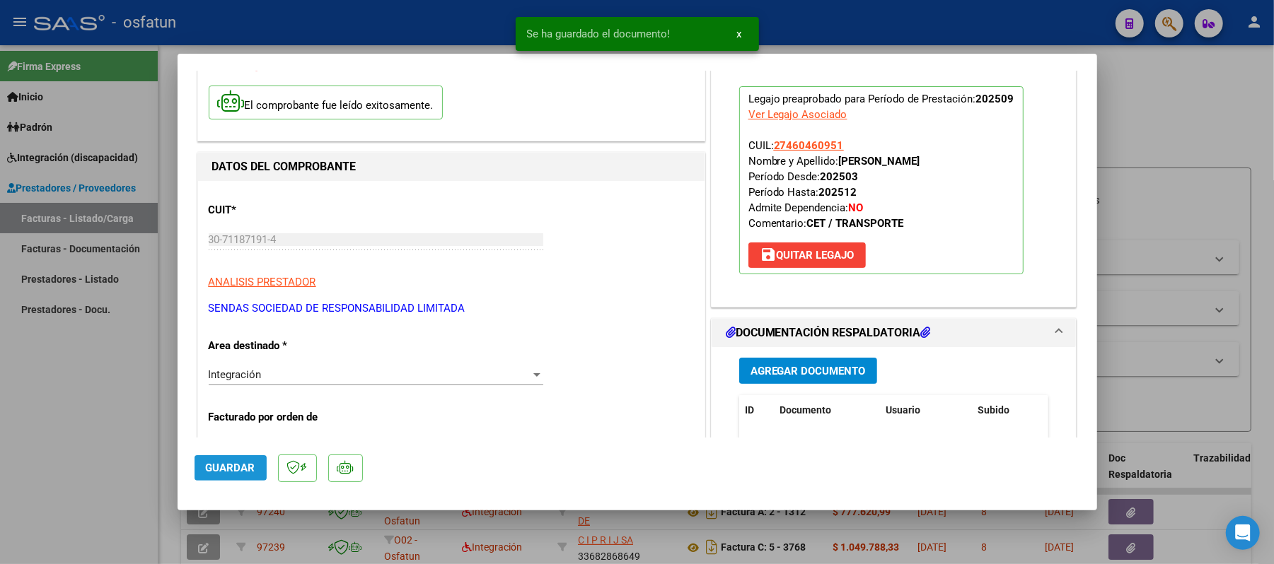
click at [246, 459] on button "Guardar" at bounding box center [230, 467] width 72 height 25
click at [1231, 126] on div at bounding box center [637, 282] width 1274 height 564
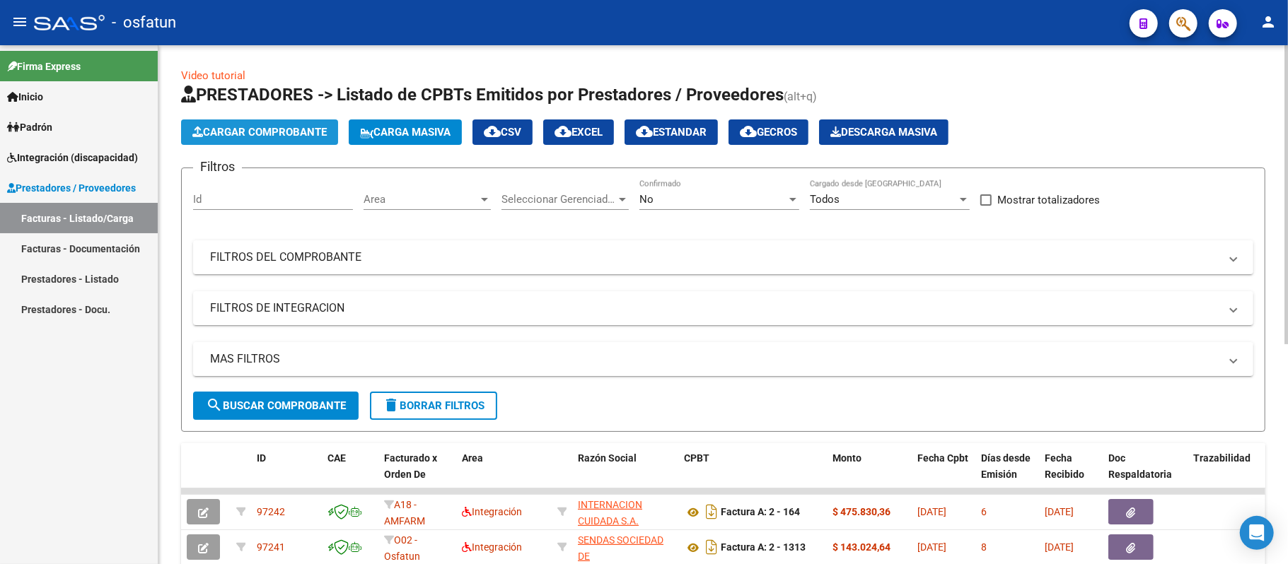
click at [260, 129] on span "Cargar Comprobante" at bounding box center [259, 132] width 134 height 13
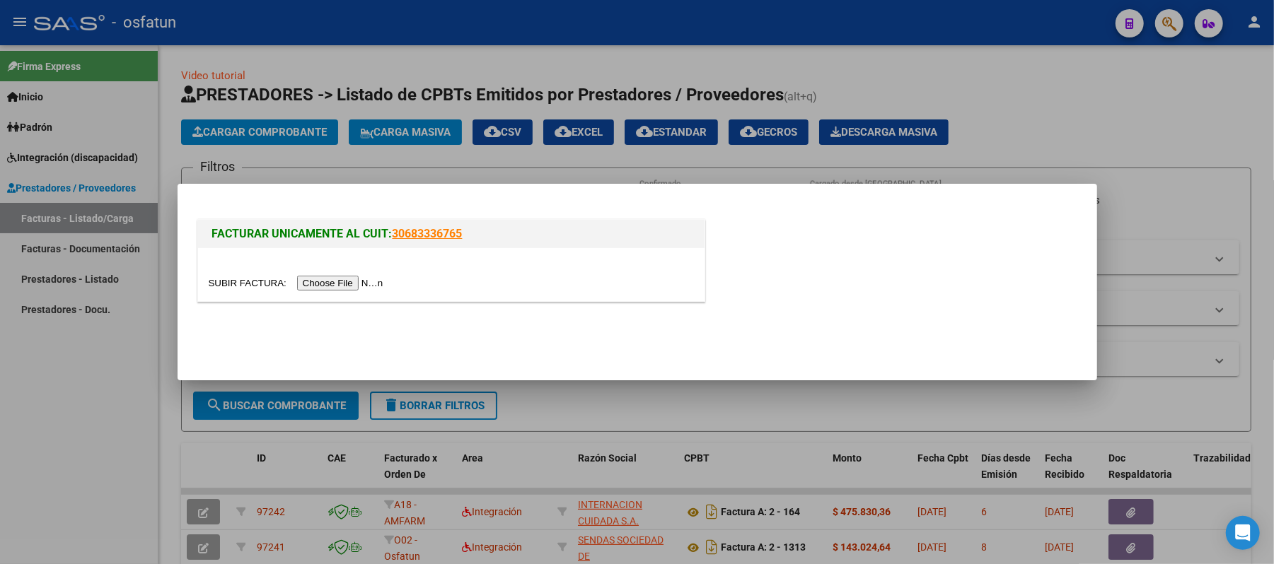
click at [356, 278] on input "file" at bounding box center [298, 283] width 179 height 15
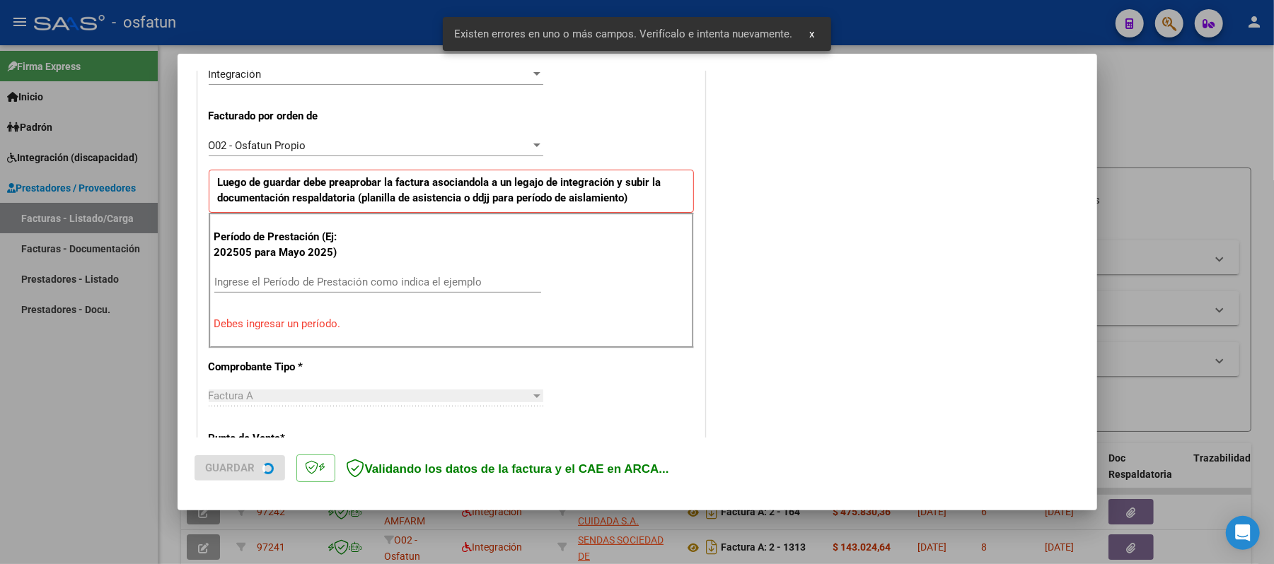
scroll to position [383, 0]
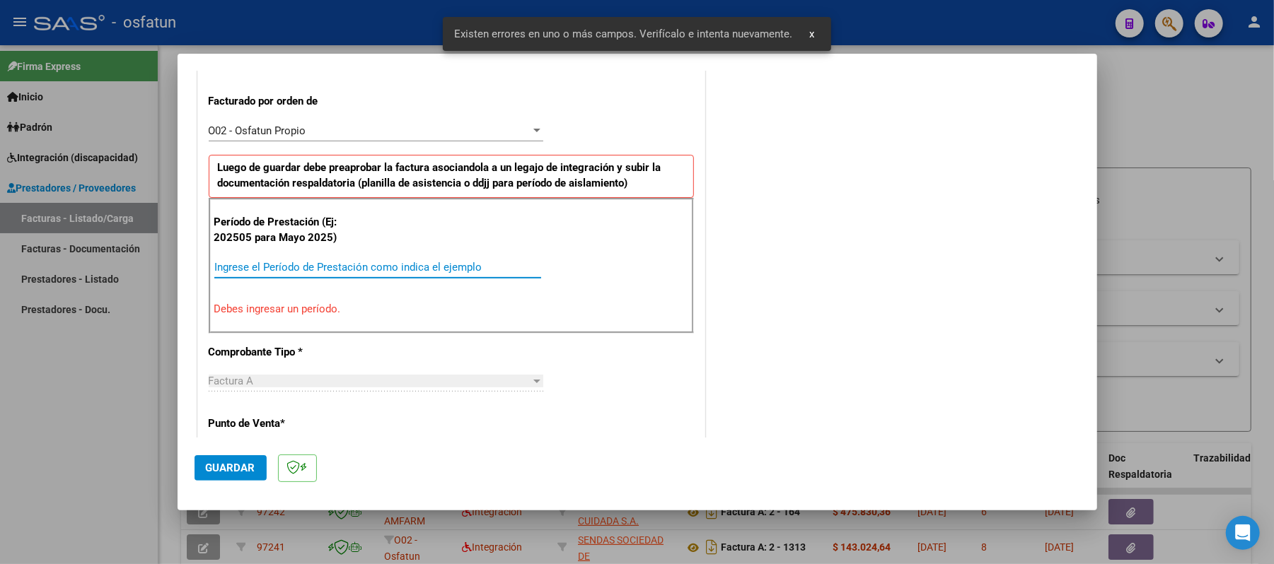
click at [323, 272] on input "Ingrese el Período de Prestación como indica el ejemplo" at bounding box center [377, 267] width 327 height 13
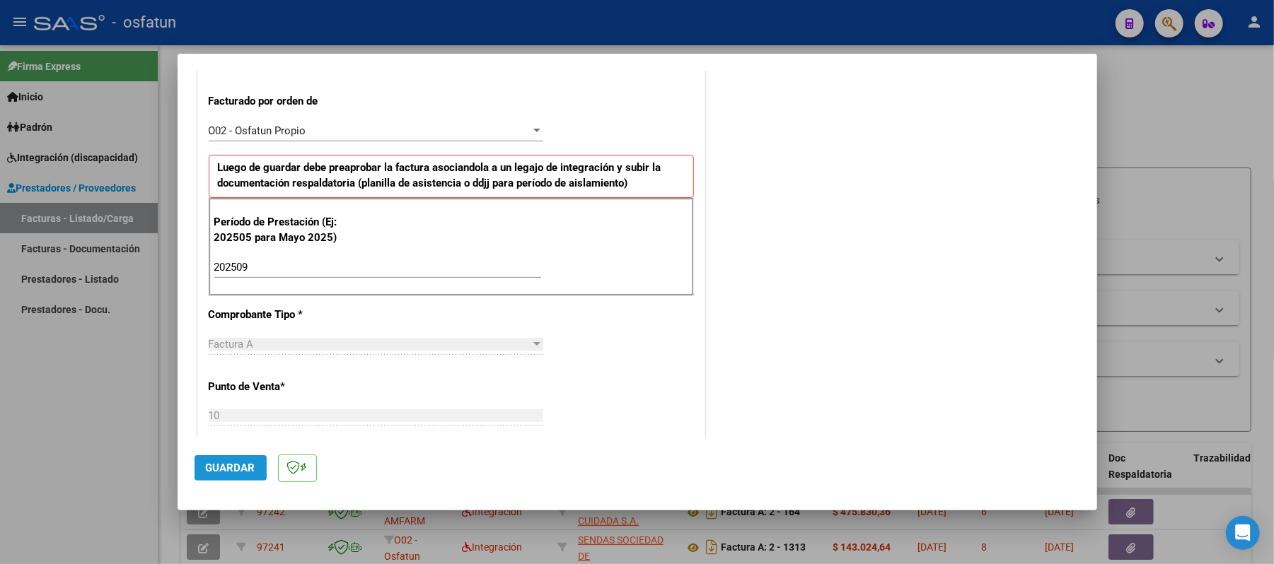
click at [249, 470] on span "Guardar" at bounding box center [231, 468] width 50 height 13
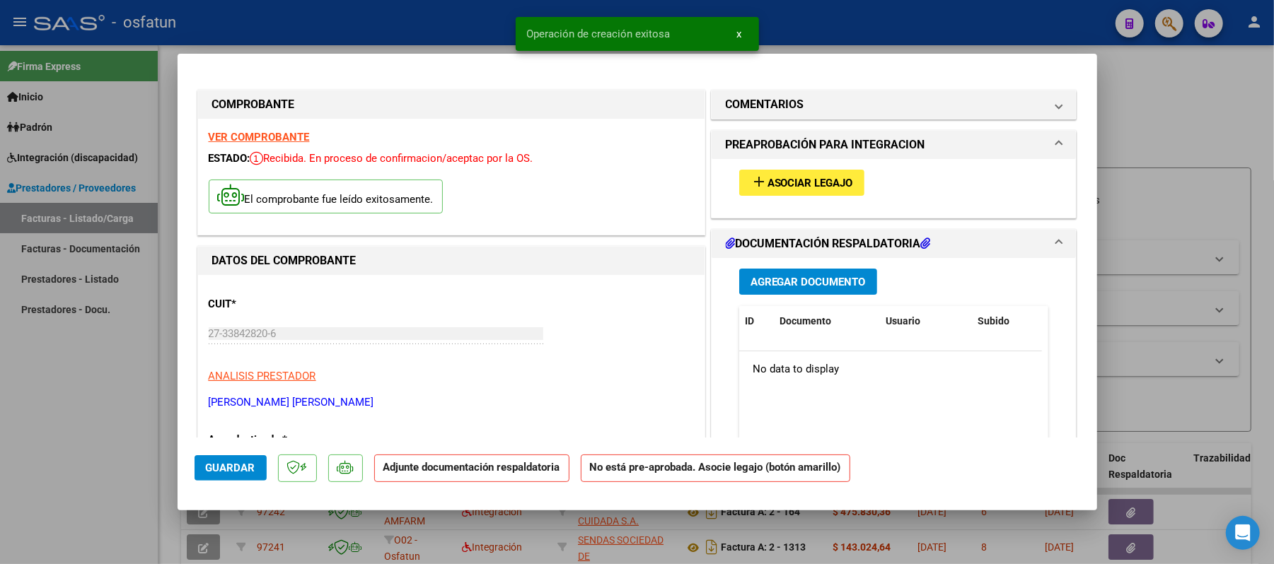
click at [779, 184] on span "Asociar Legajo" at bounding box center [810, 183] width 86 height 13
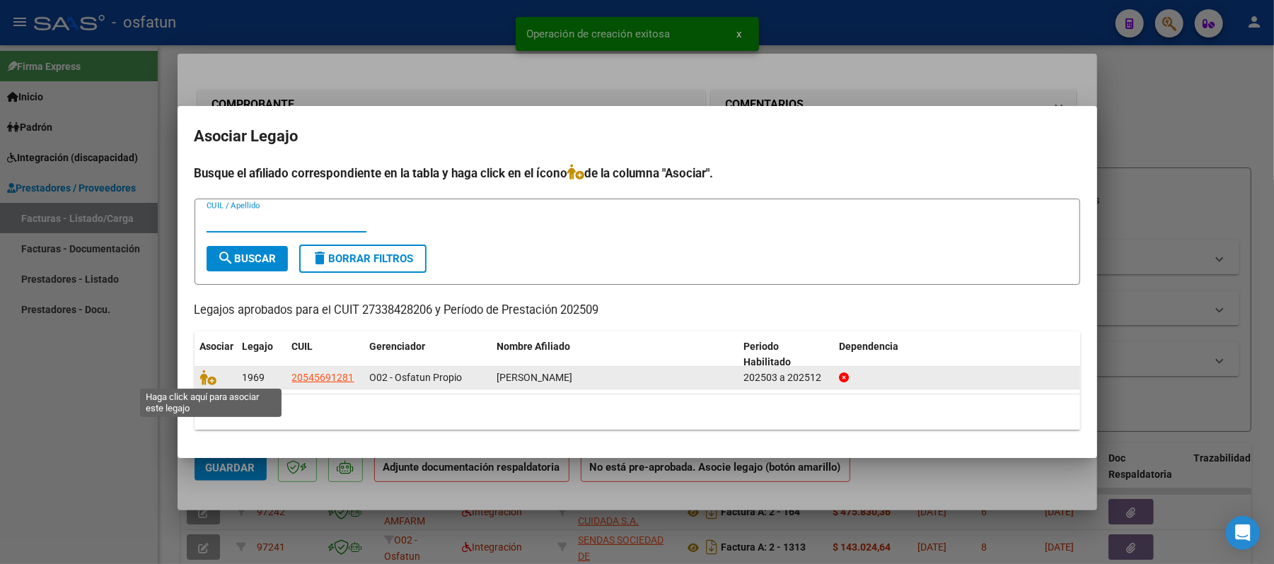
click at [218, 379] on span at bounding box center [210, 377] width 21 height 11
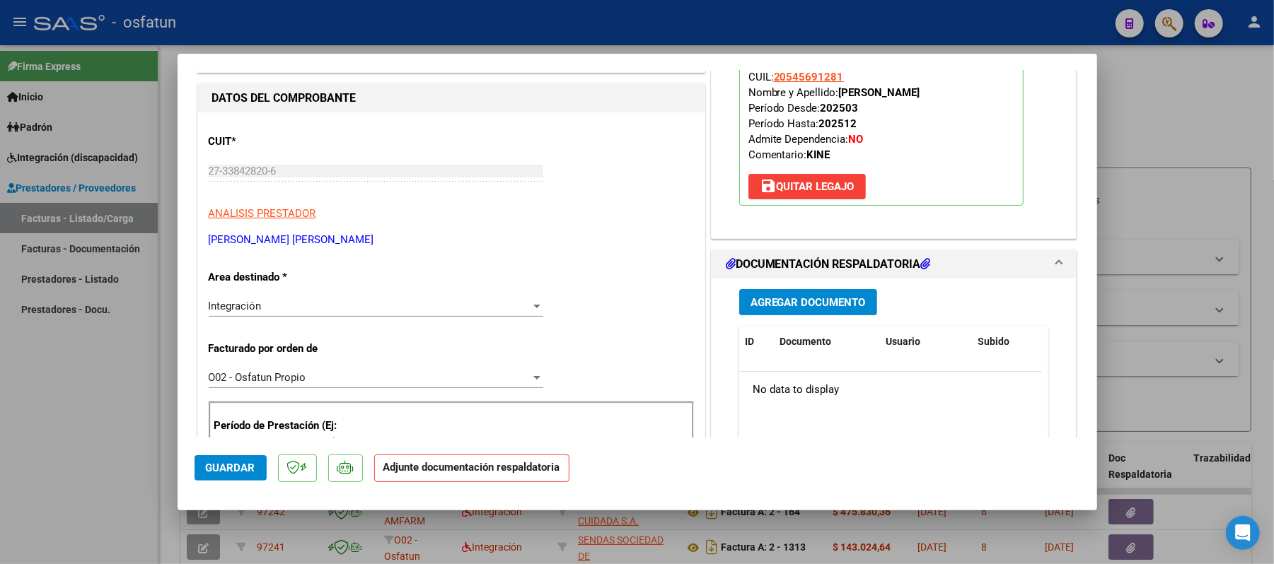
scroll to position [188, 0]
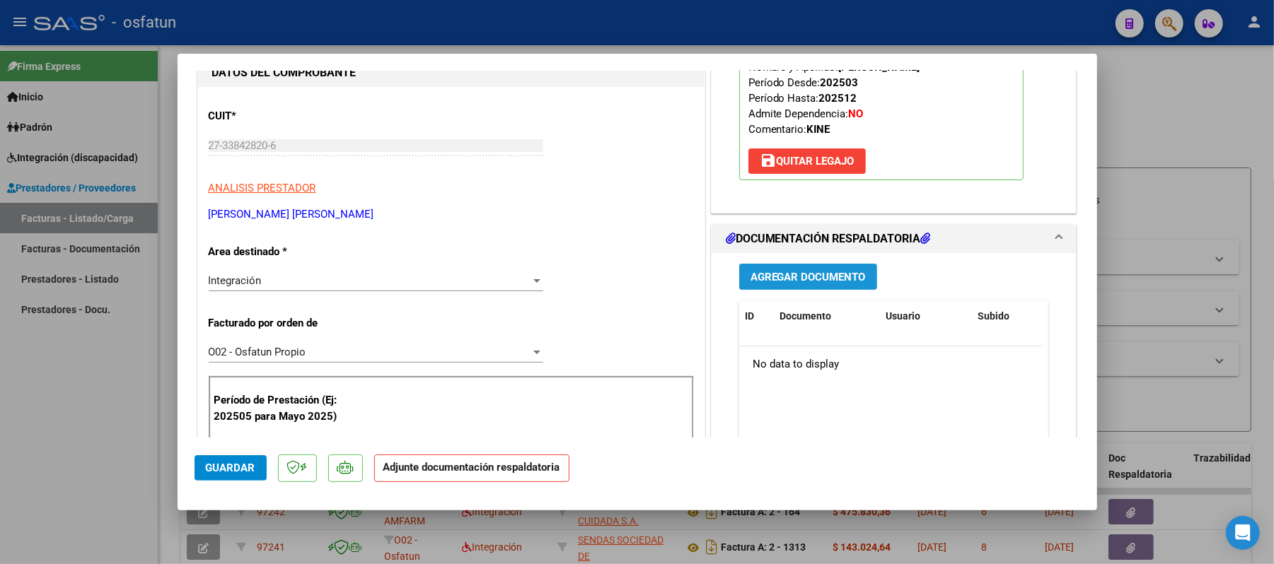
click at [796, 277] on span "Agregar Documento" at bounding box center [807, 277] width 115 height 13
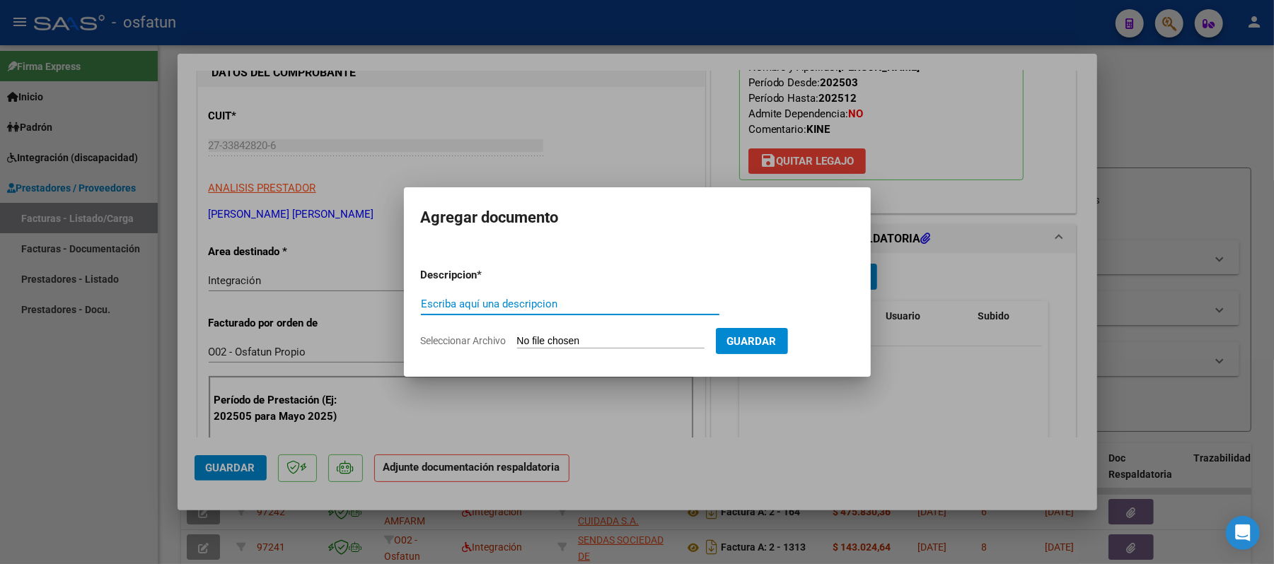
click at [605, 304] on input "Escriba aquí una descripcion" at bounding box center [570, 304] width 298 height 13
click at [579, 337] on input "Seleccionar Archivo" at bounding box center [610, 341] width 187 height 13
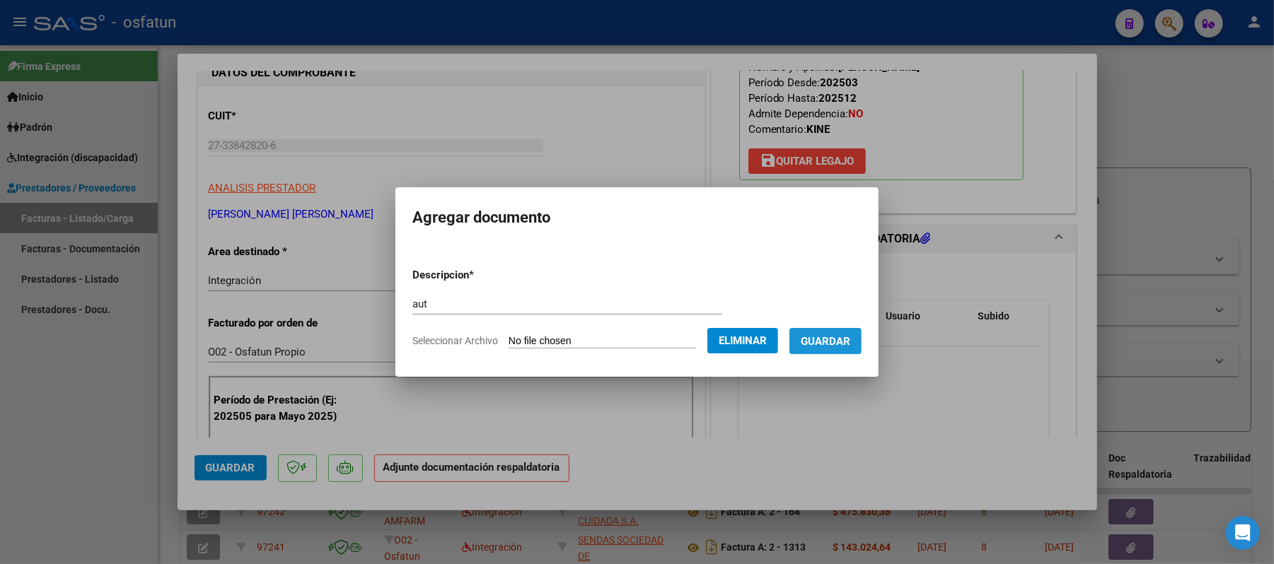
click at [830, 345] on span "Guardar" at bounding box center [826, 341] width 50 height 13
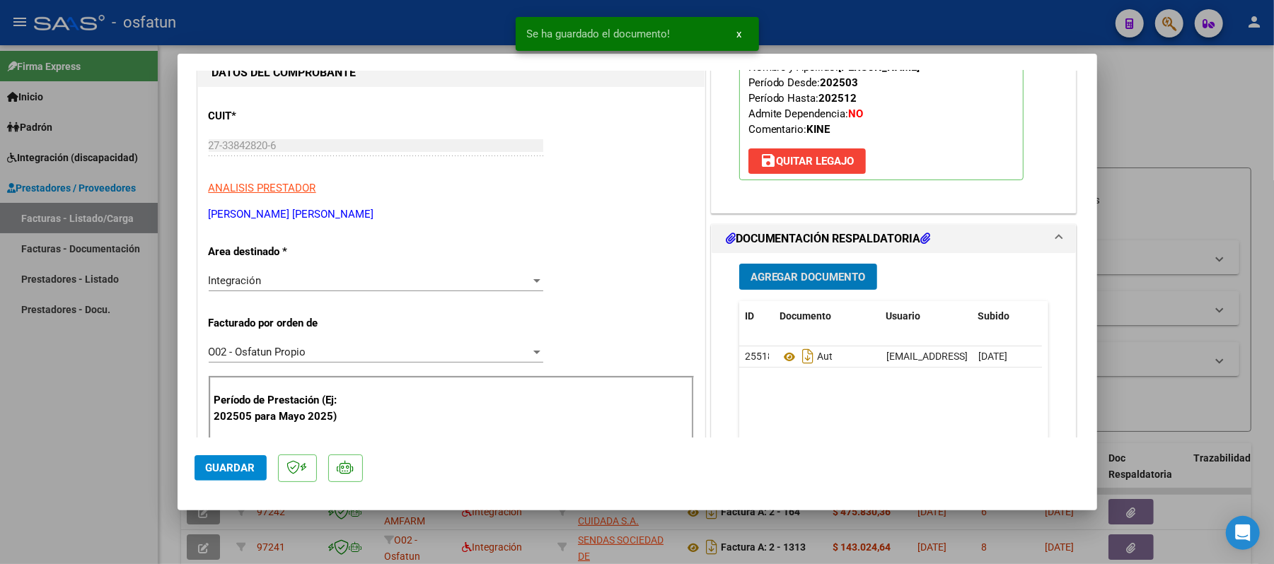
click at [826, 281] on span "Agregar Documento" at bounding box center [807, 277] width 115 height 13
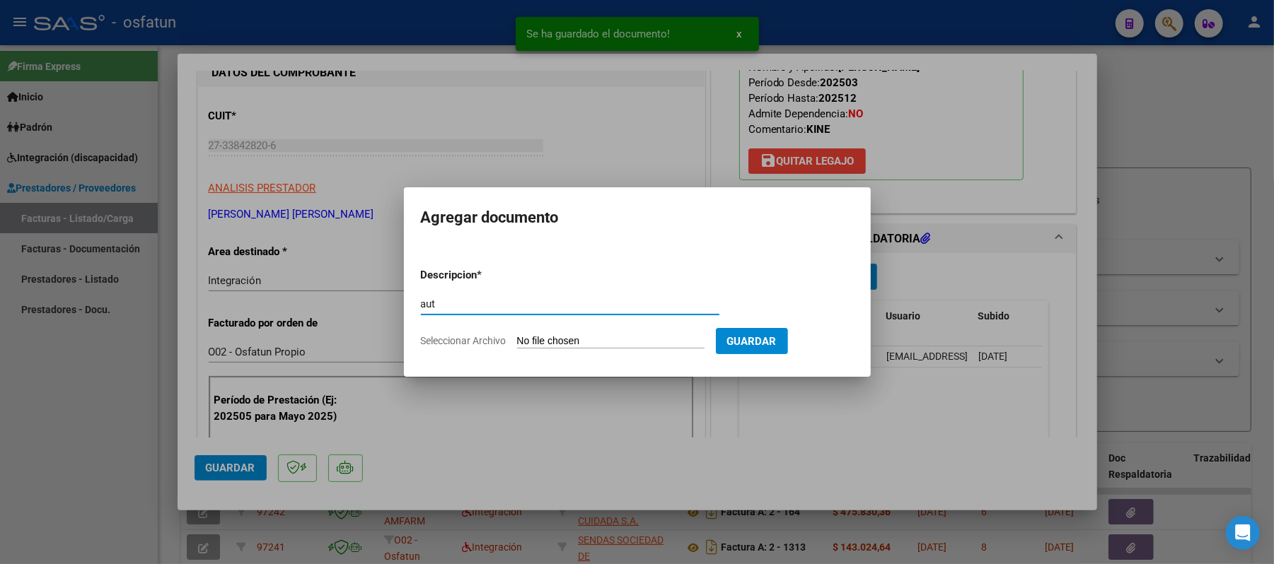
click at [580, 342] on input "Seleccionar Archivo" at bounding box center [610, 341] width 187 height 13
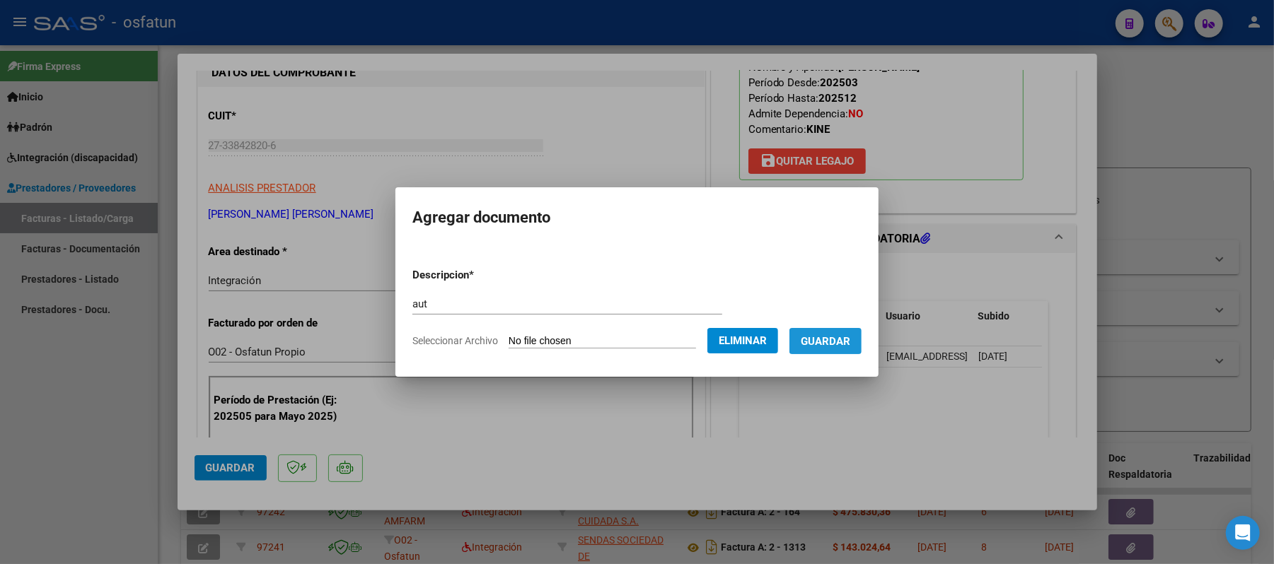
click at [841, 349] on button "Guardar" at bounding box center [825, 341] width 72 height 26
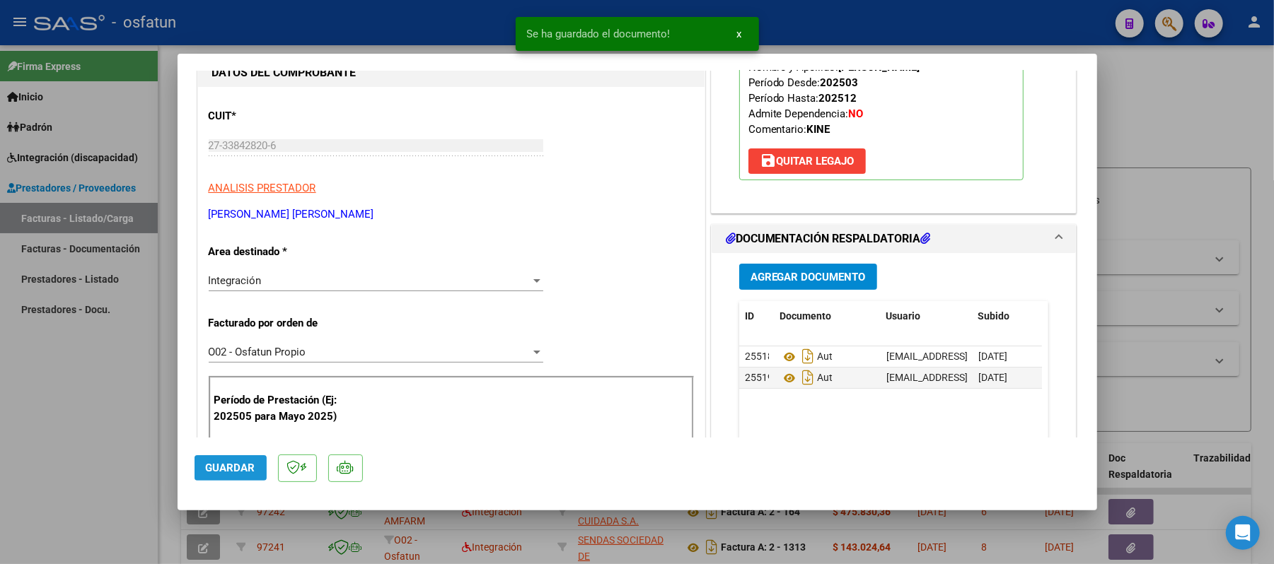
click at [243, 468] on span "Guardar" at bounding box center [231, 468] width 50 height 13
click at [1161, 126] on div at bounding box center [637, 282] width 1274 height 564
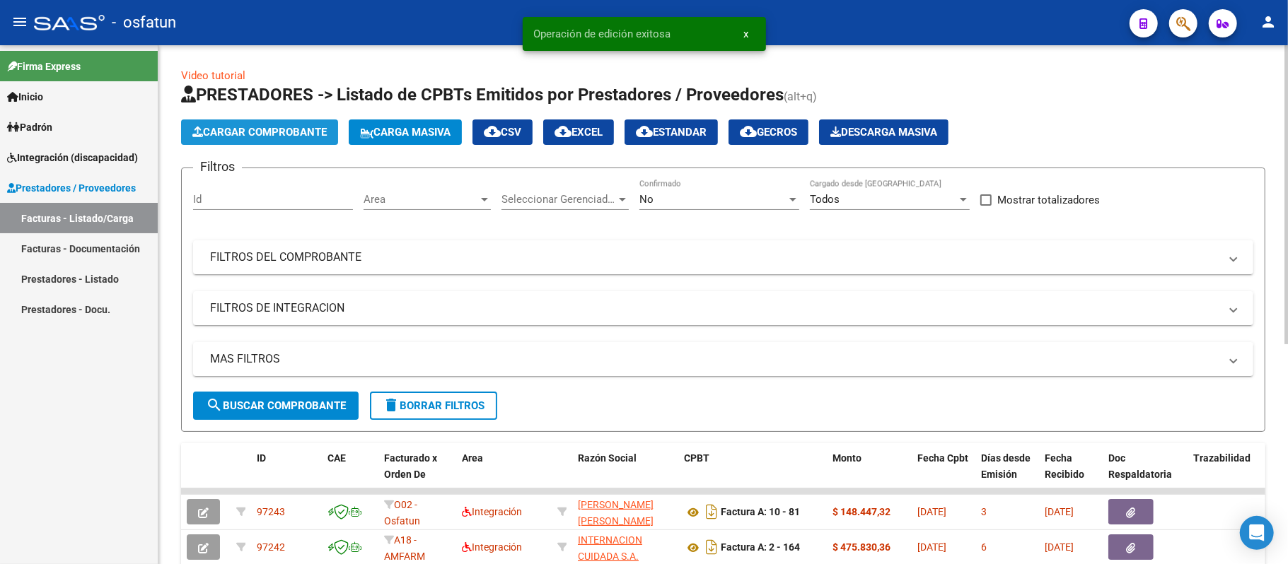
click at [274, 127] on span "Cargar Comprobante" at bounding box center [259, 132] width 134 height 13
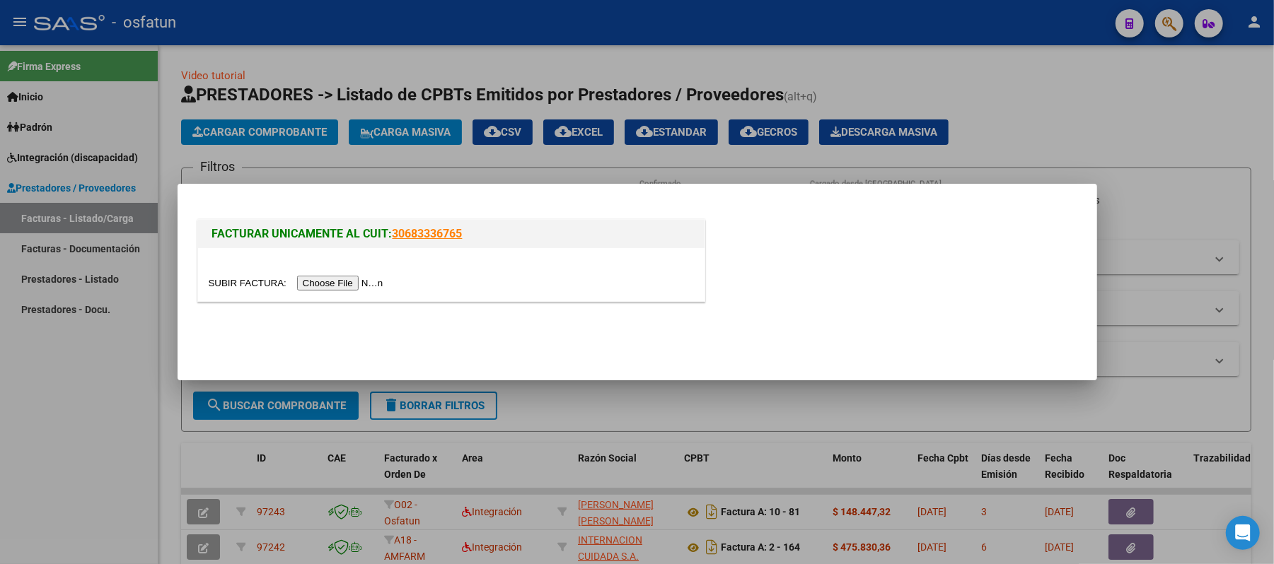
click at [317, 280] on input "file" at bounding box center [298, 283] width 179 height 15
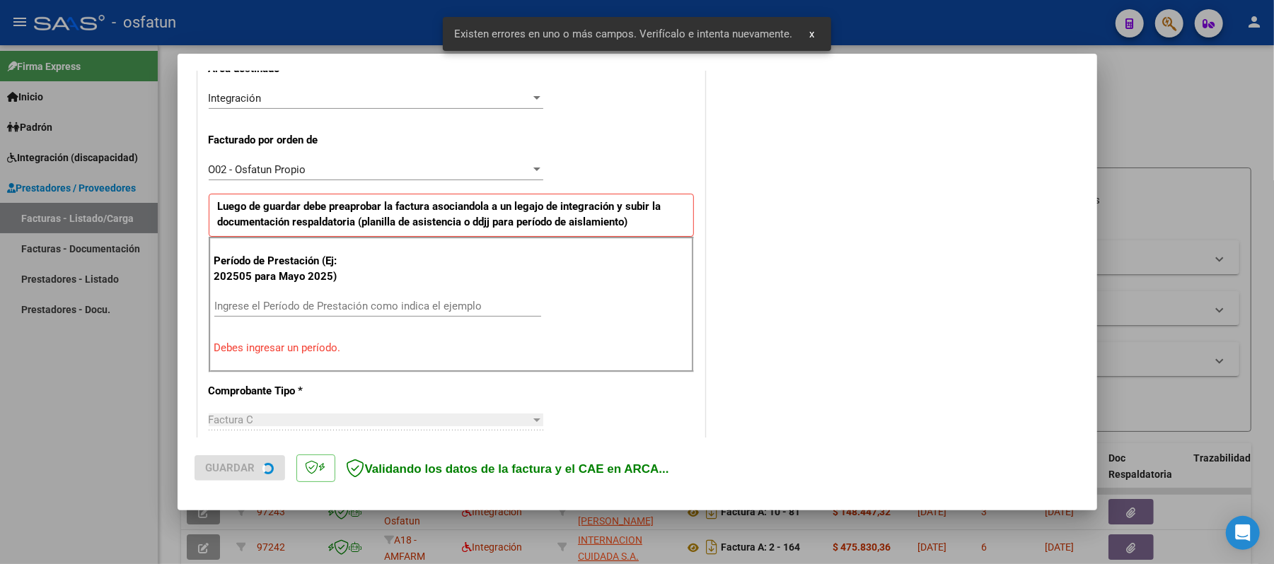
scroll to position [355, 0]
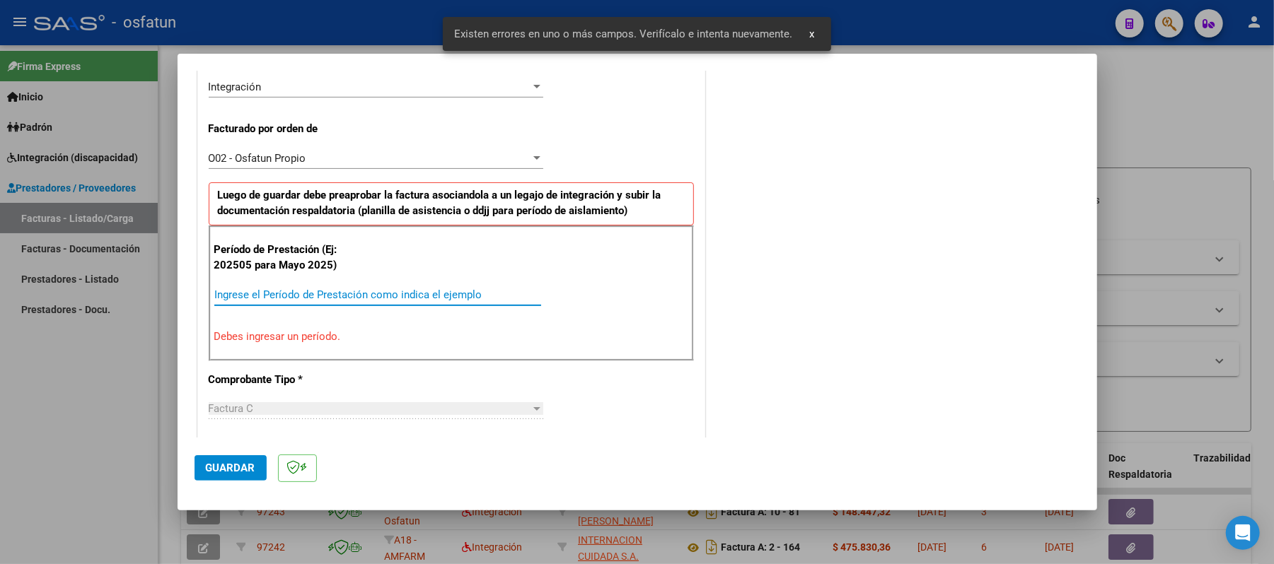
click at [323, 289] on input "Ingrese el Período de Prestación como indica el ejemplo" at bounding box center [377, 295] width 327 height 13
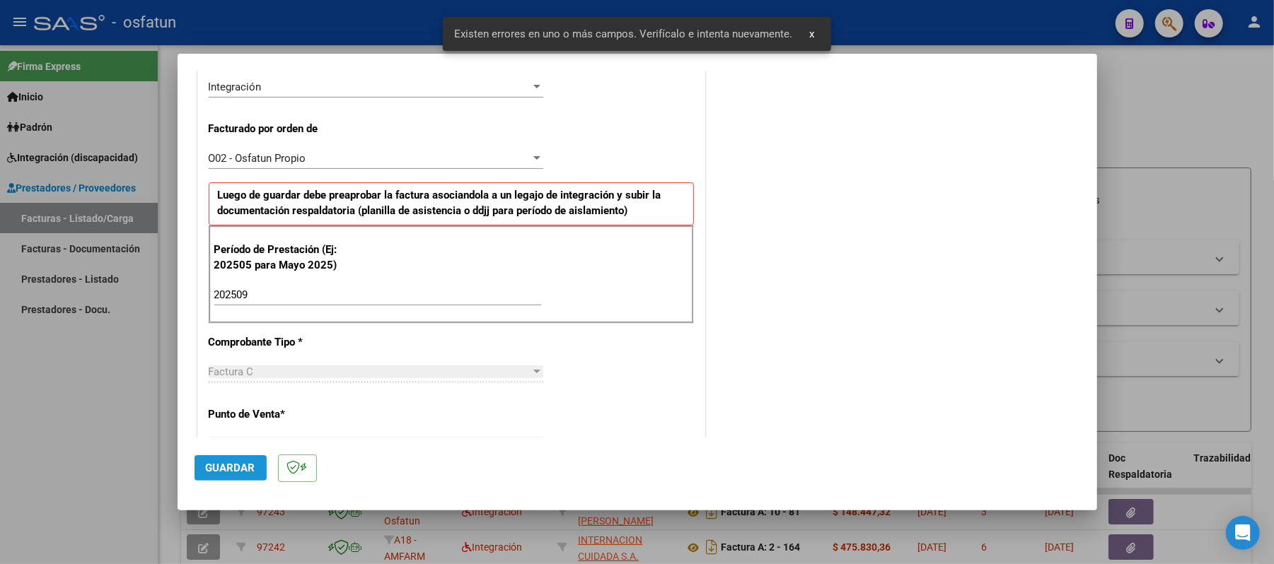
click at [233, 468] on span "Guardar" at bounding box center [231, 468] width 50 height 13
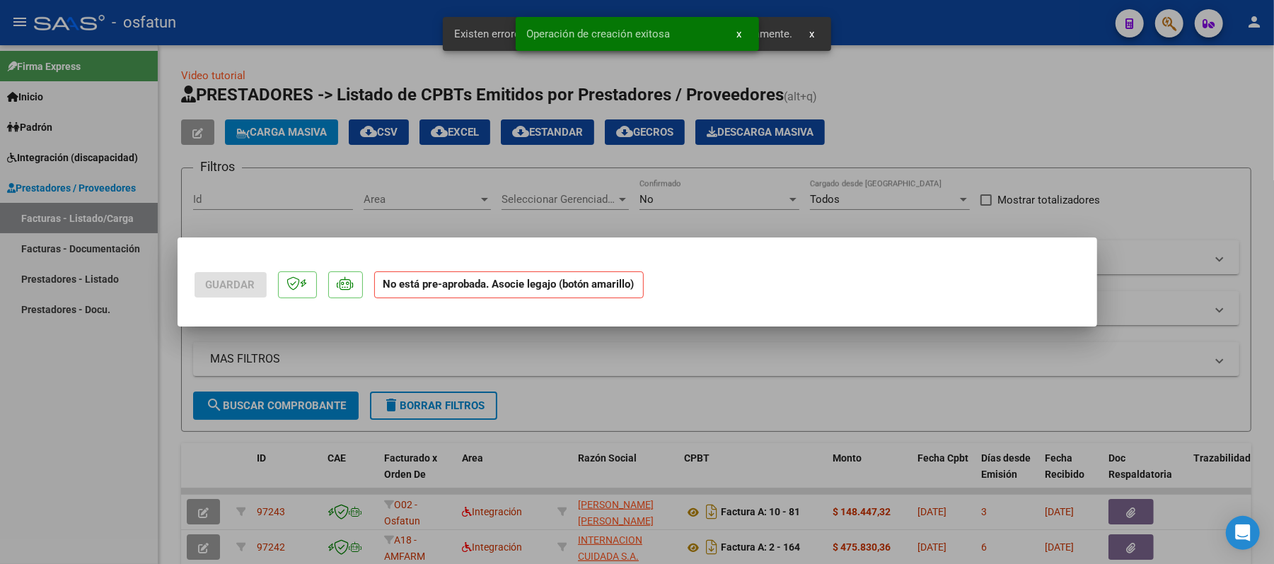
scroll to position [0, 0]
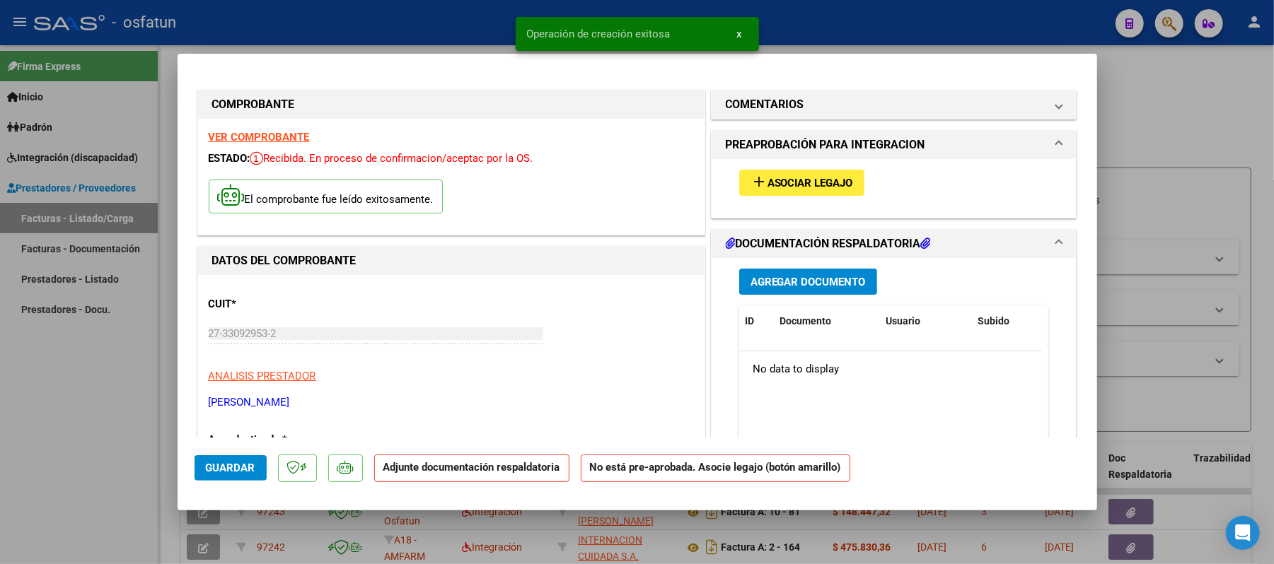
click at [803, 176] on span "add Asociar Legajo" at bounding box center [801, 182] width 103 height 13
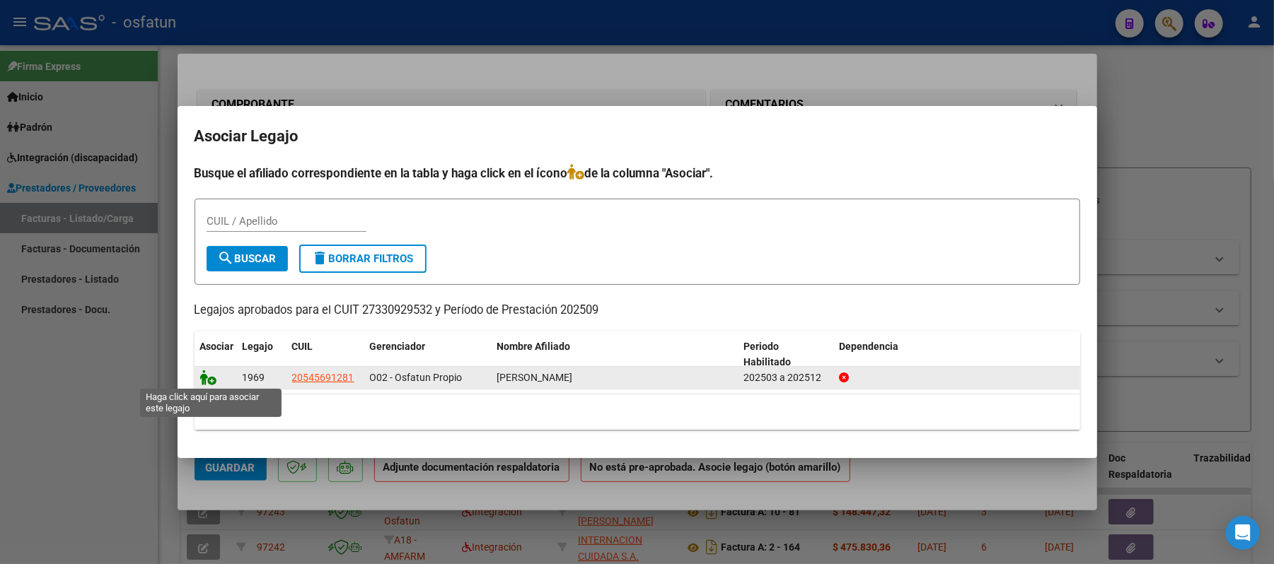
click at [215, 374] on icon at bounding box center [208, 378] width 17 height 16
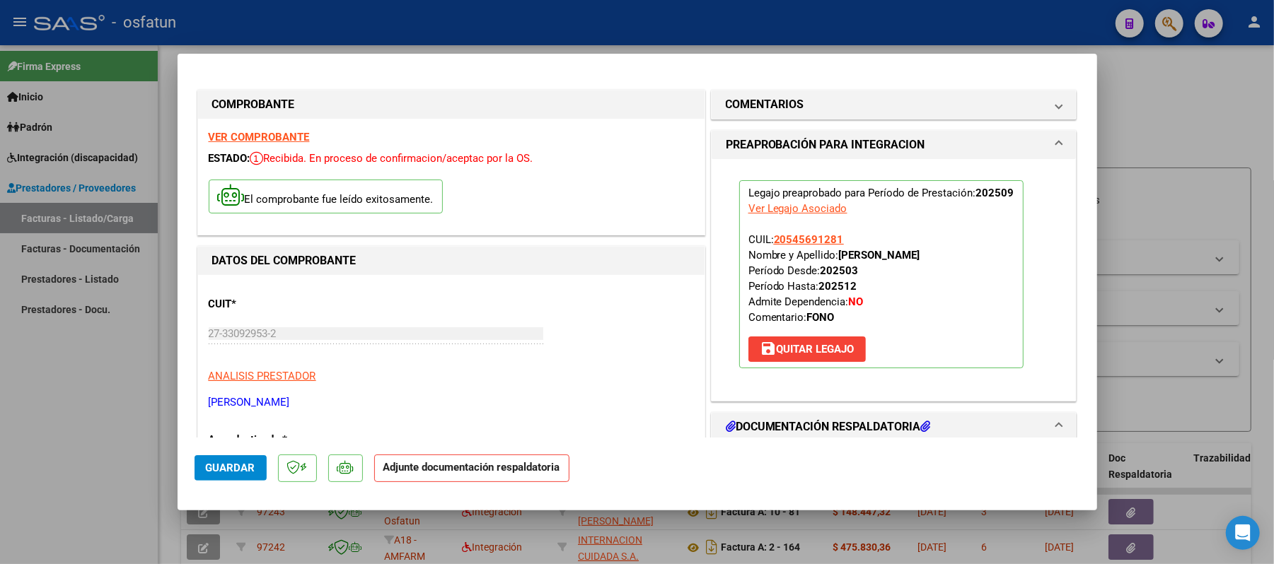
scroll to position [94, 0]
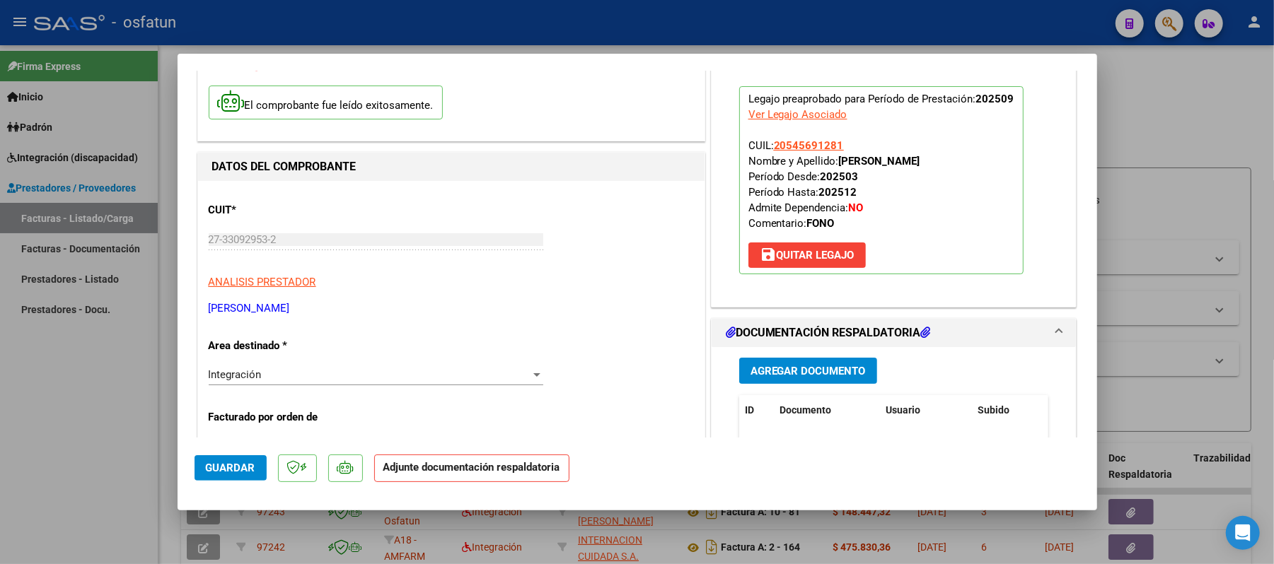
click at [824, 371] on span "Agregar Documento" at bounding box center [807, 371] width 115 height 13
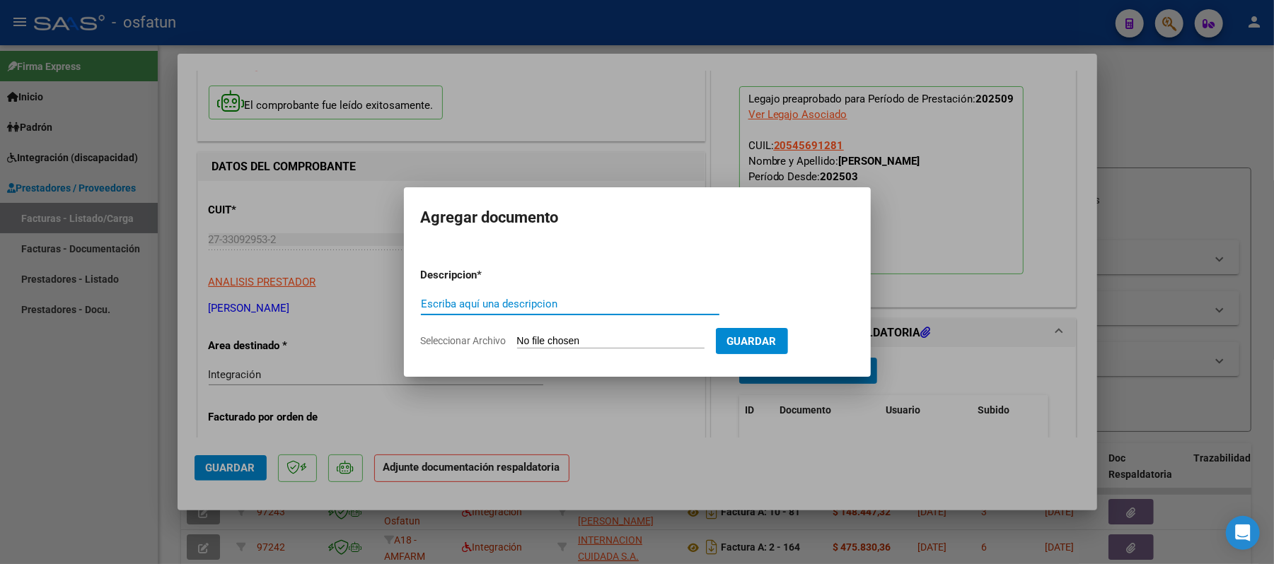
click at [588, 311] on div "Escriba aquí una descripcion" at bounding box center [570, 304] width 298 height 21
click at [573, 346] on input "Seleccionar Archivo" at bounding box center [610, 341] width 187 height 13
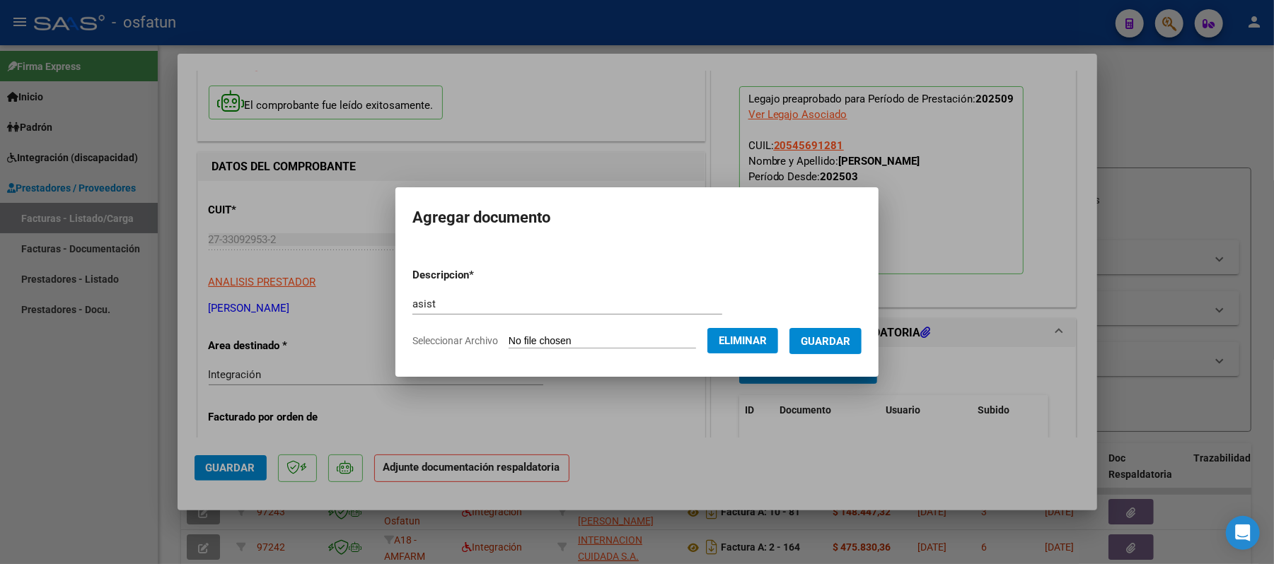
click at [839, 338] on span "Guardar" at bounding box center [826, 341] width 50 height 13
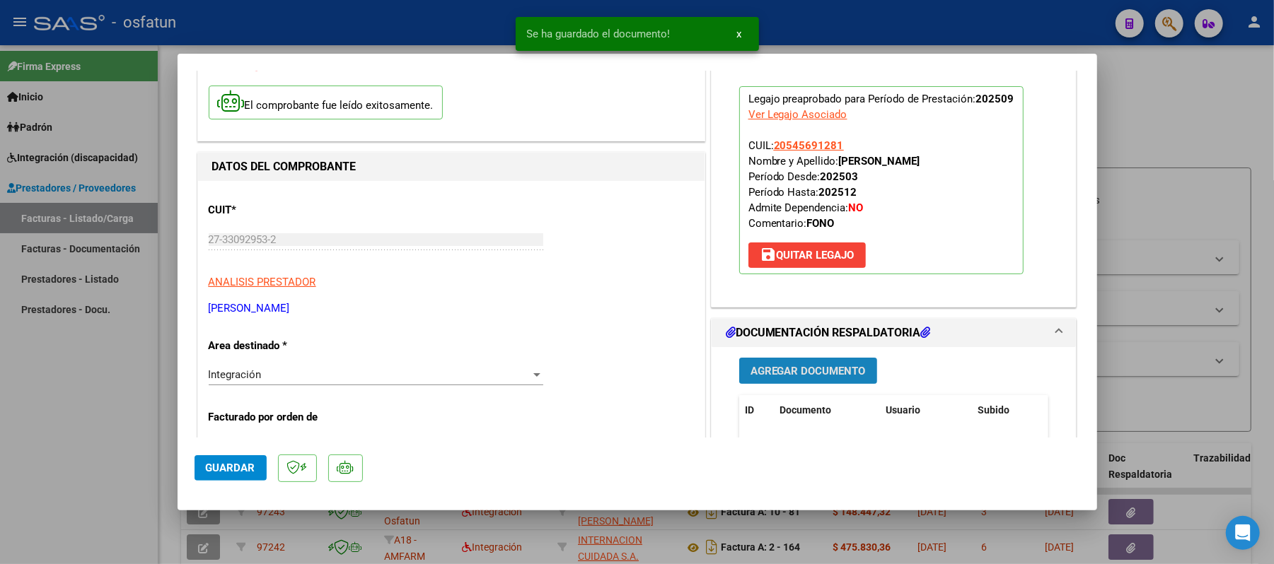
click at [792, 371] on span "Agregar Documento" at bounding box center [807, 371] width 115 height 13
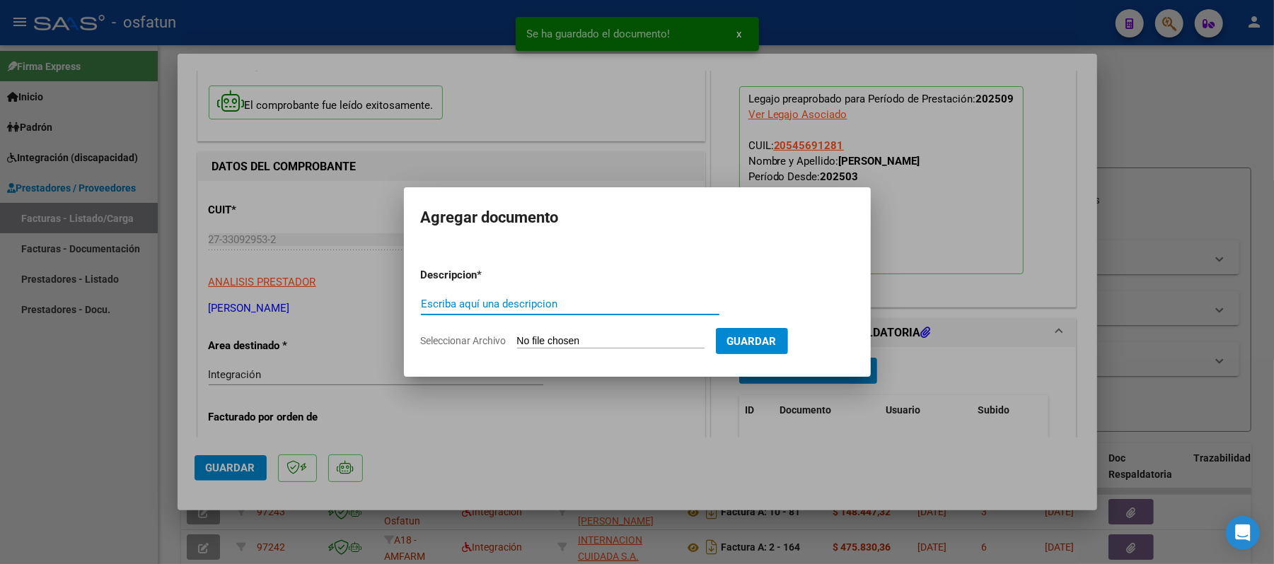
click at [609, 311] on div "Escriba aquí una descripcion" at bounding box center [570, 304] width 298 height 21
click at [587, 335] on input "Seleccionar Archivo" at bounding box center [610, 341] width 187 height 13
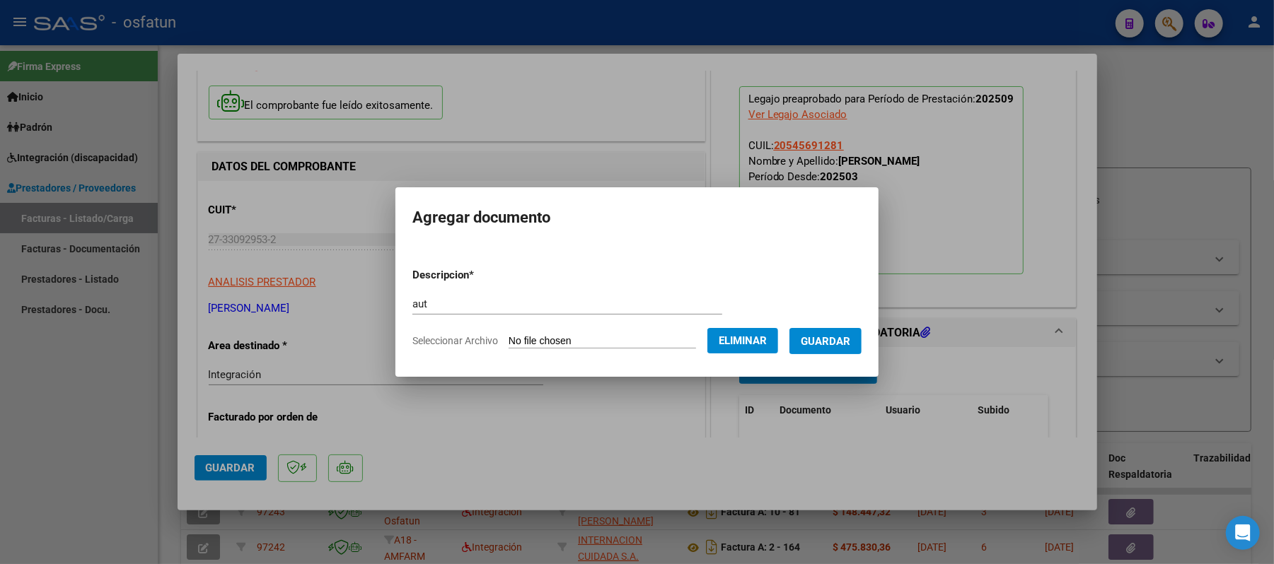
click at [850, 342] on span "Guardar" at bounding box center [826, 341] width 50 height 13
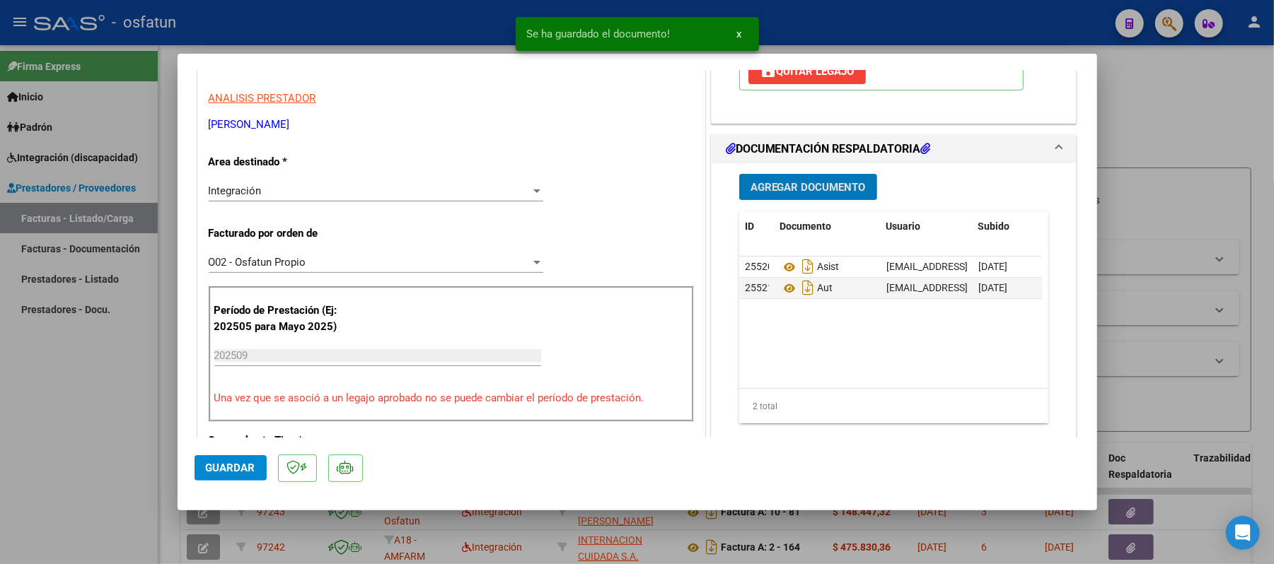
scroll to position [283, 0]
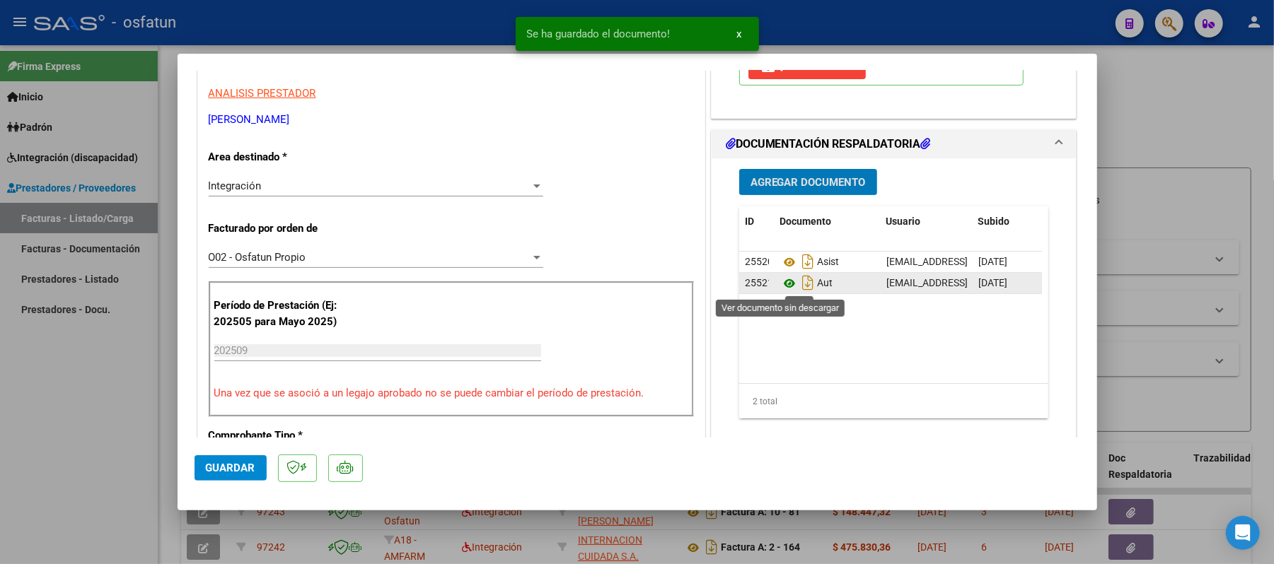
click at [784, 284] on icon at bounding box center [789, 283] width 18 height 17
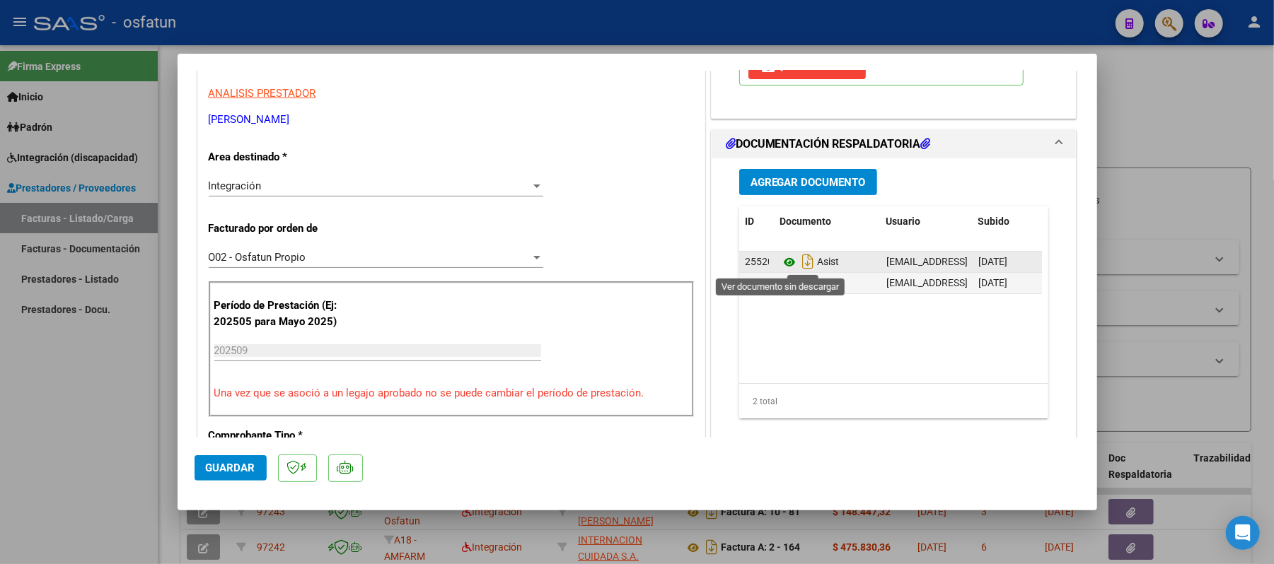
click at [785, 262] on icon at bounding box center [789, 262] width 18 height 17
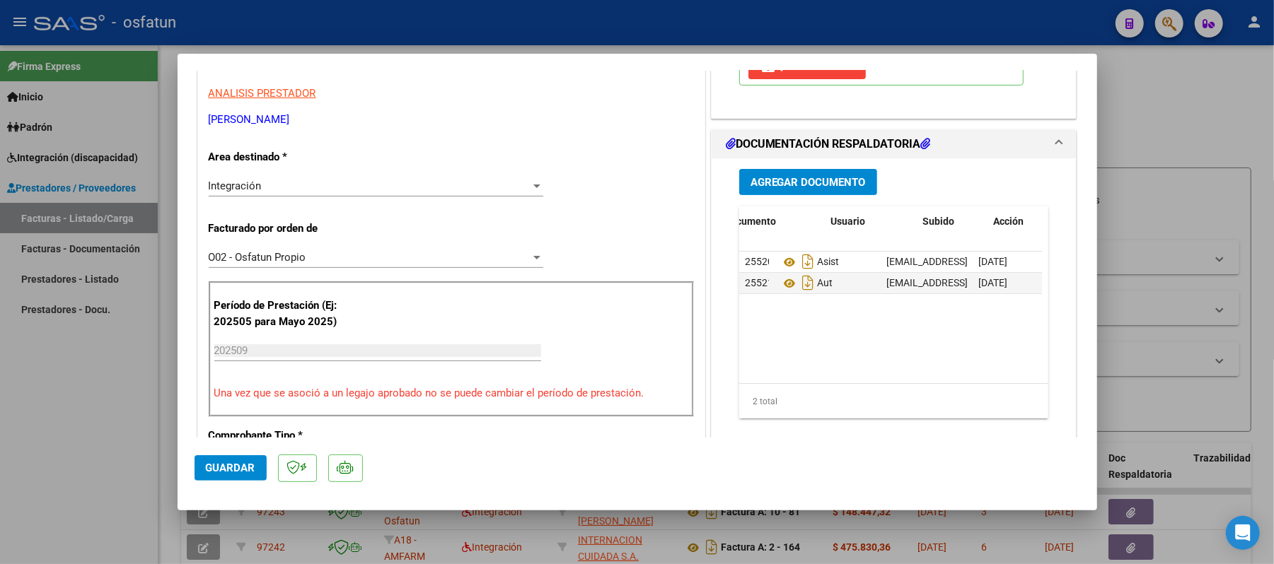
scroll to position [0, 72]
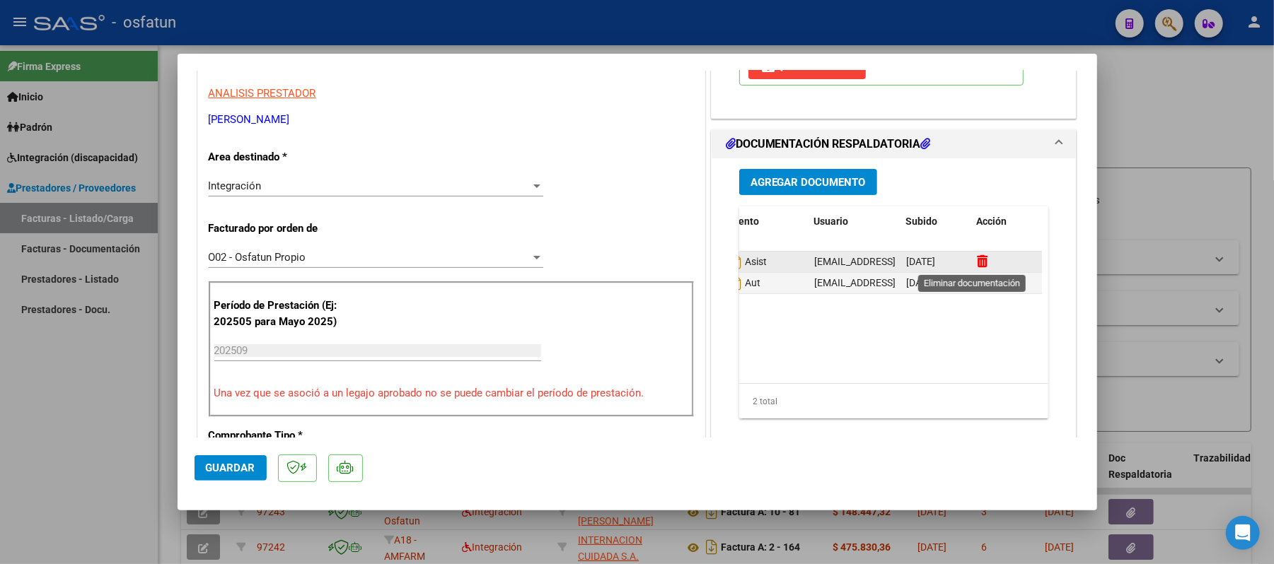
click at [977, 255] on icon at bounding box center [982, 261] width 11 height 13
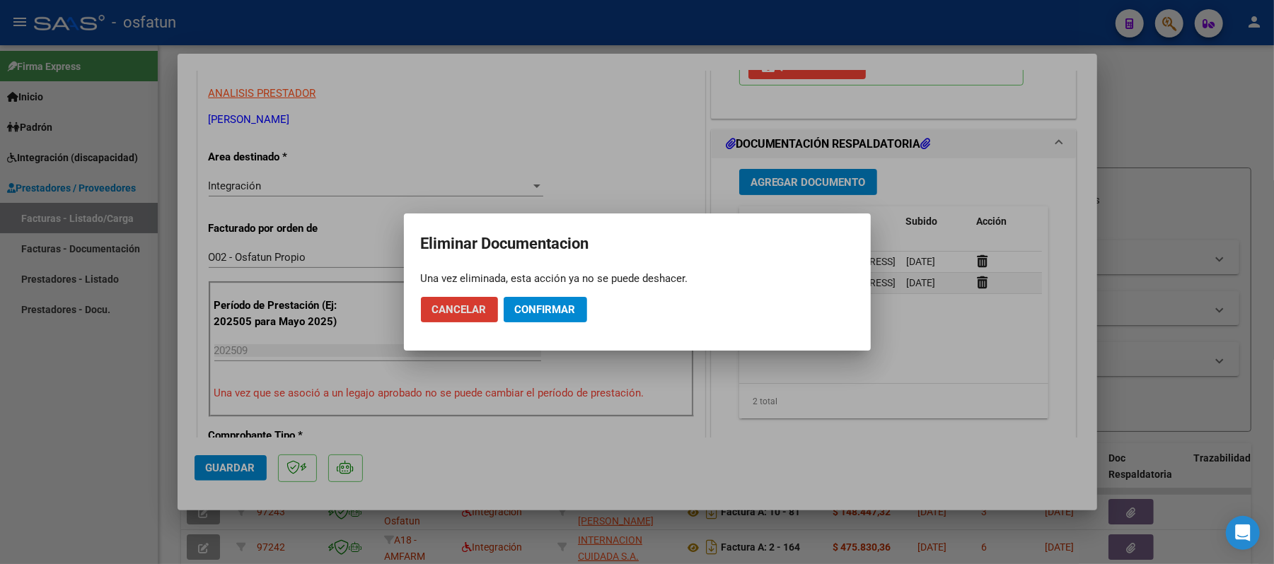
click at [533, 300] on button "Confirmar" at bounding box center [545, 309] width 83 height 25
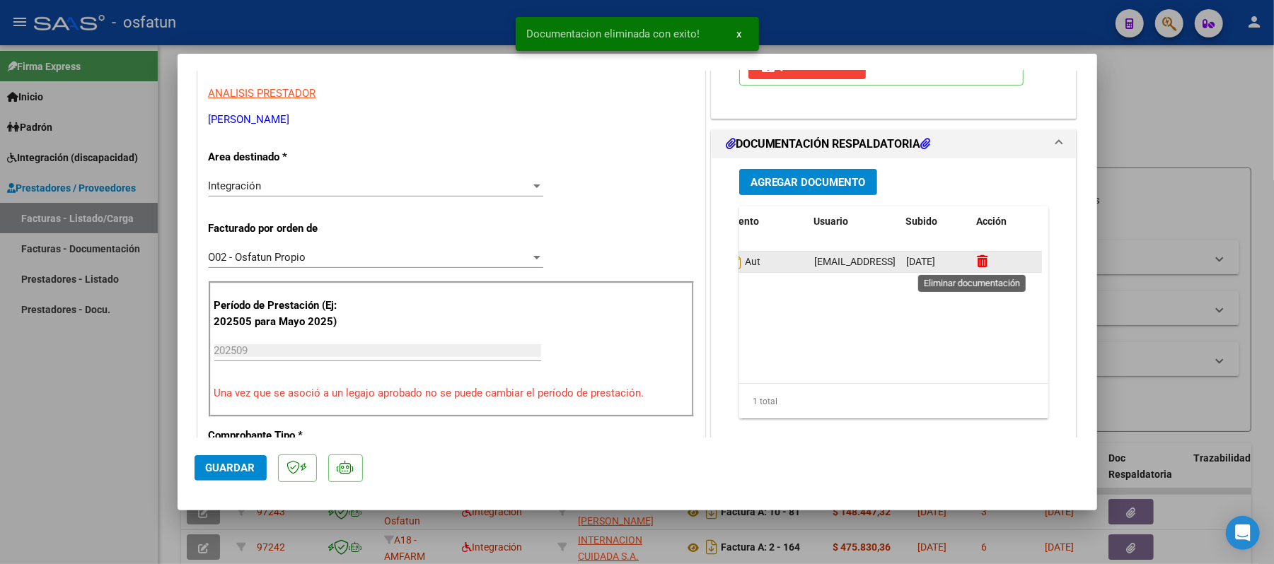
click at [977, 265] on icon at bounding box center [982, 261] width 11 height 13
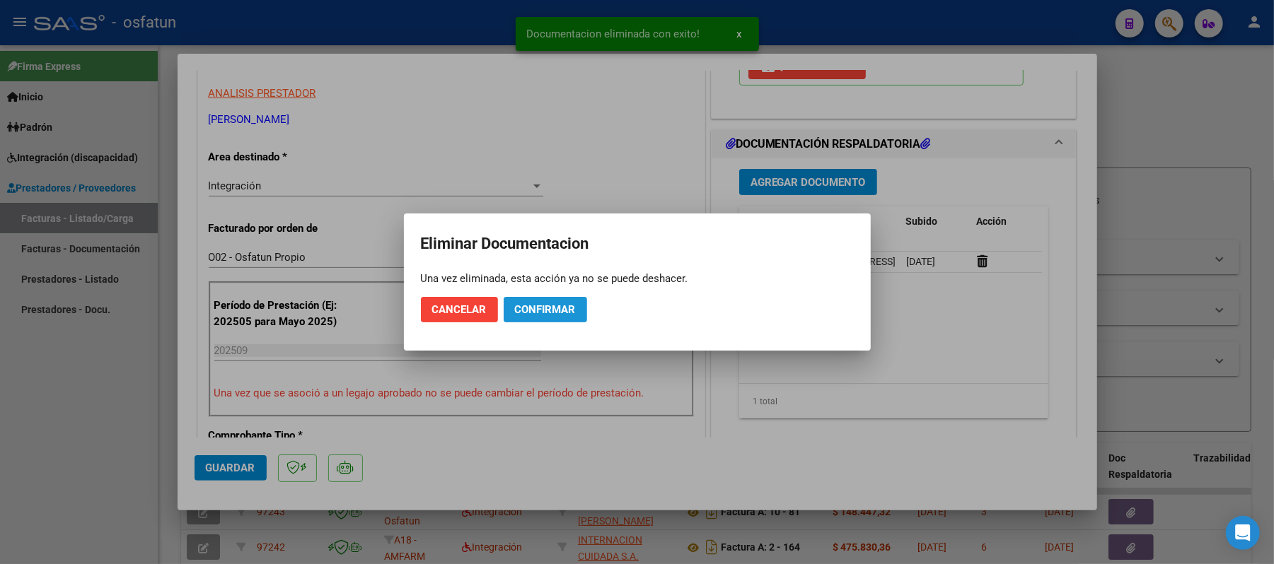
click at [554, 310] on span "Confirmar" at bounding box center [545, 309] width 61 height 13
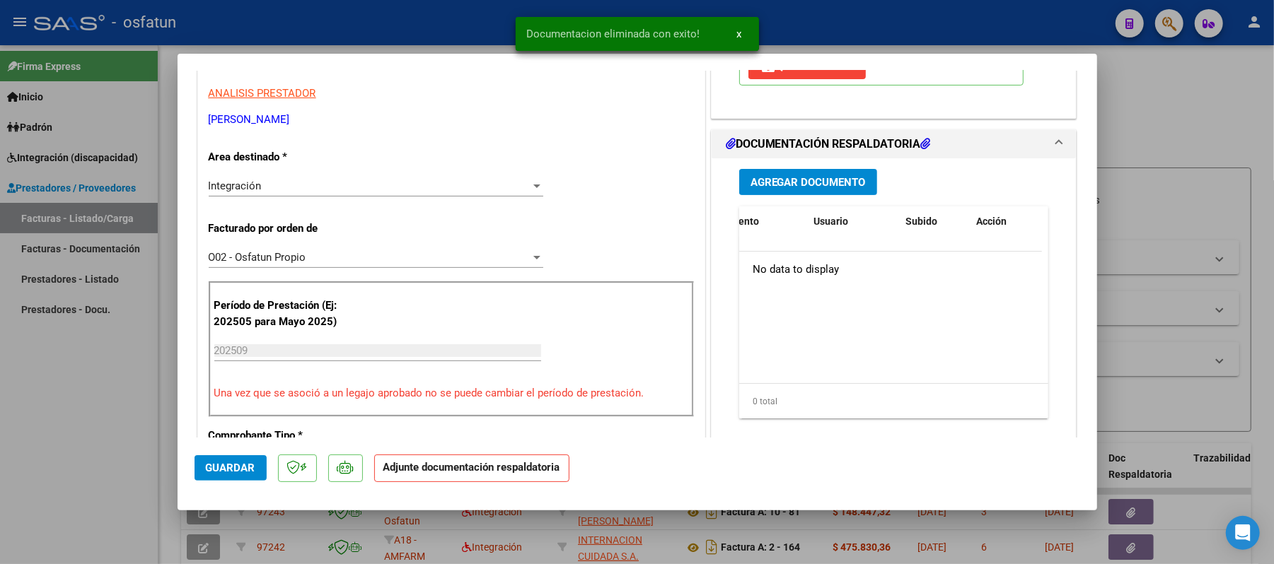
scroll to position [0, 0]
click at [813, 188] on span "Agregar Documento" at bounding box center [807, 182] width 115 height 13
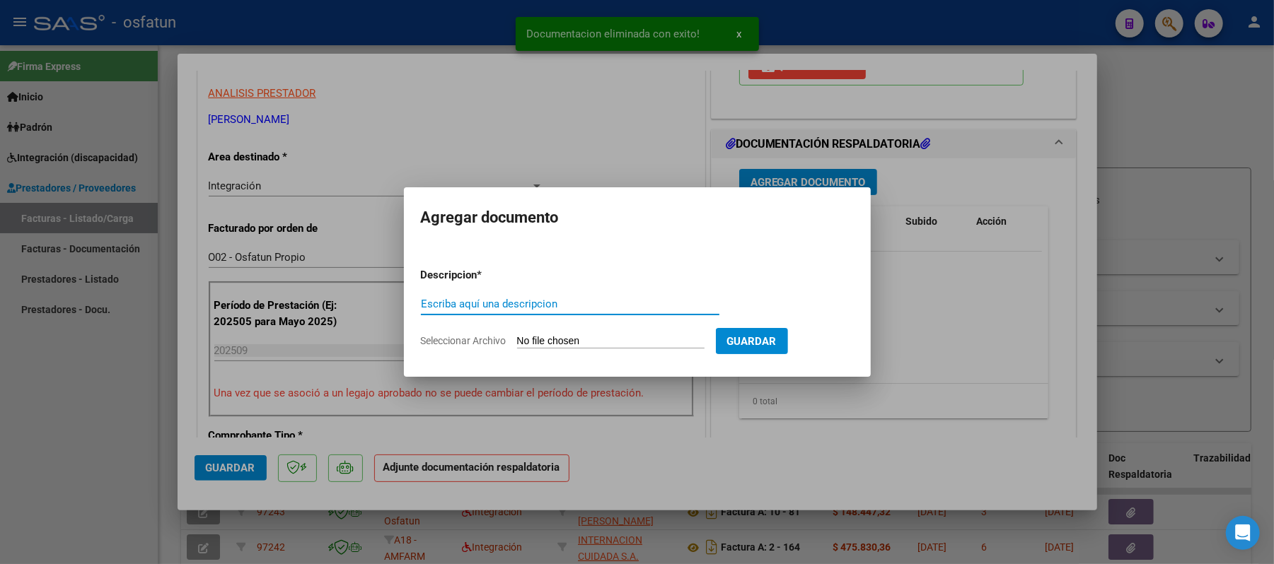
click at [610, 304] on input "Escriba aquí una descripcion" at bounding box center [570, 304] width 298 height 13
click at [571, 341] on input "Seleccionar Archivo" at bounding box center [610, 341] width 187 height 13
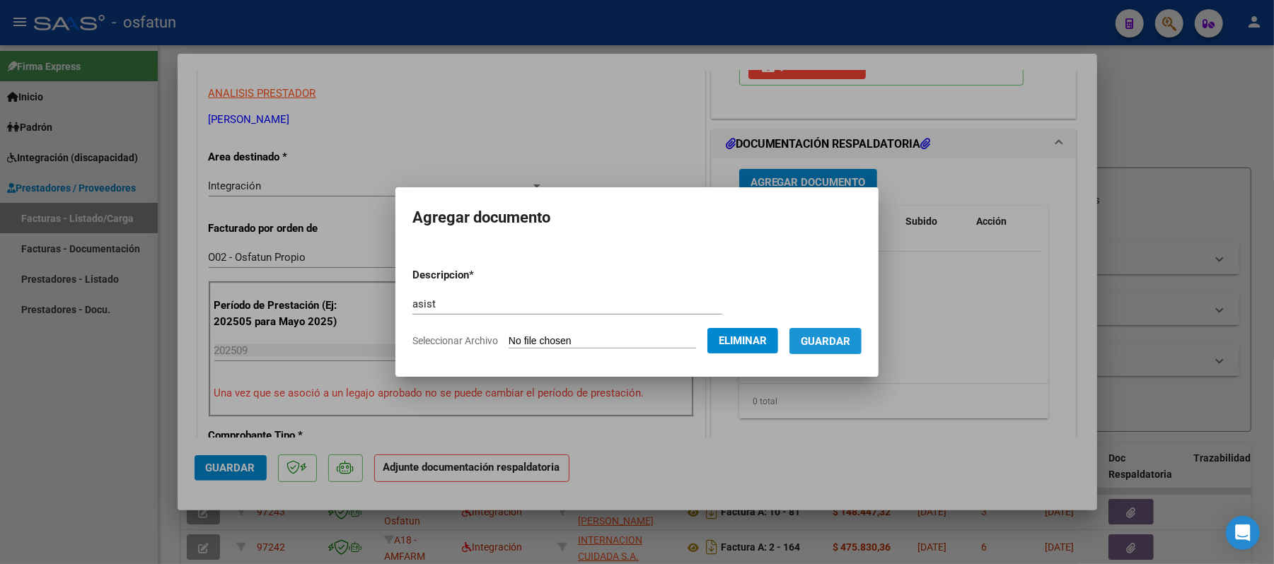
click at [830, 338] on span "Guardar" at bounding box center [826, 341] width 50 height 13
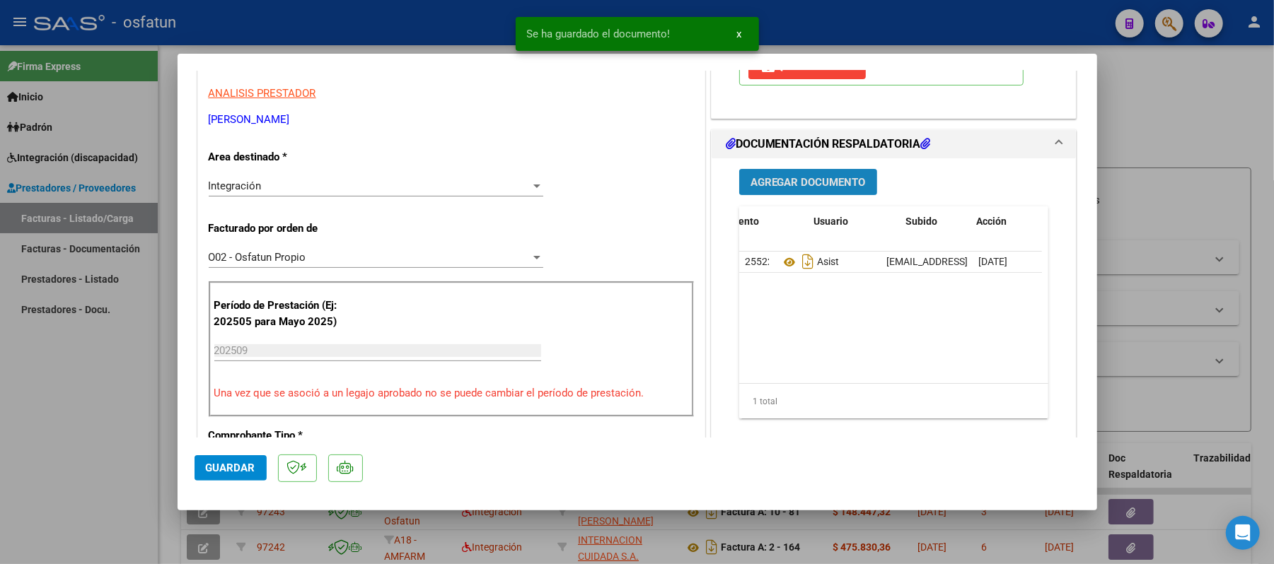
click at [813, 177] on span "Agregar Documento" at bounding box center [807, 182] width 115 height 13
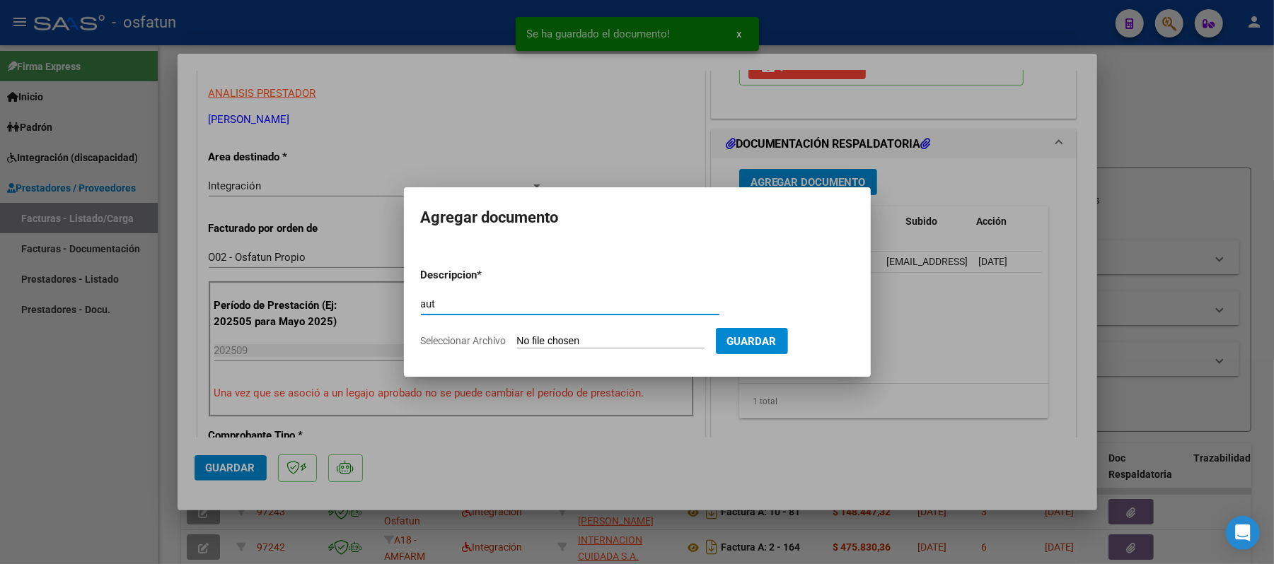
click at [603, 337] on input "Seleccionar Archivo" at bounding box center [610, 341] width 187 height 13
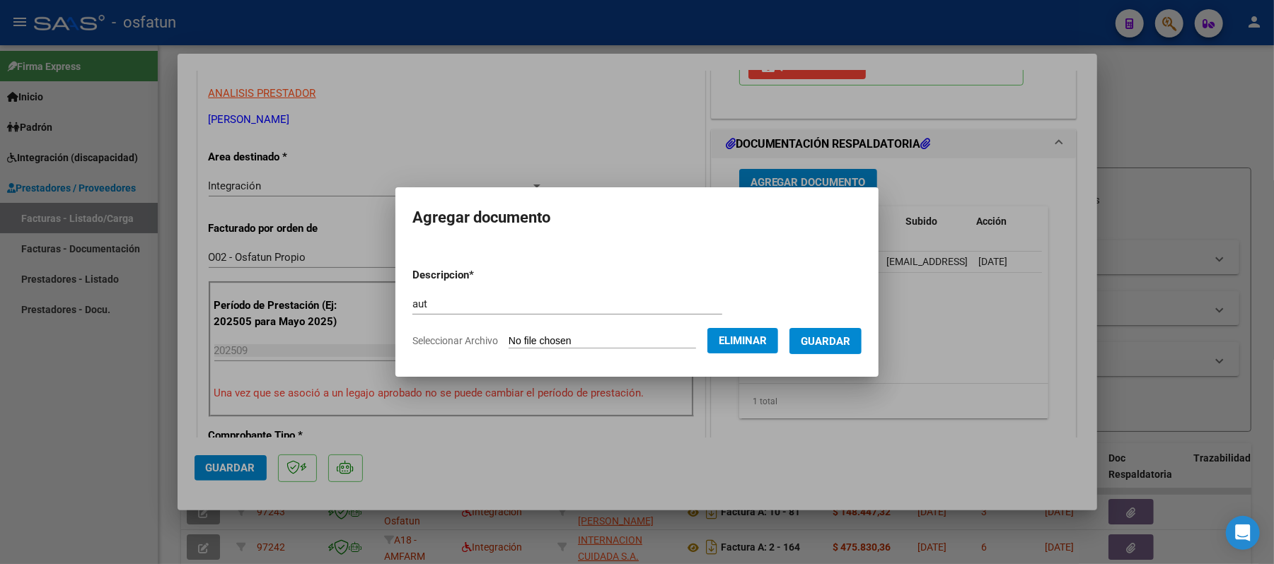
click at [826, 340] on span "Guardar" at bounding box center [826, 341] width 50 height 13
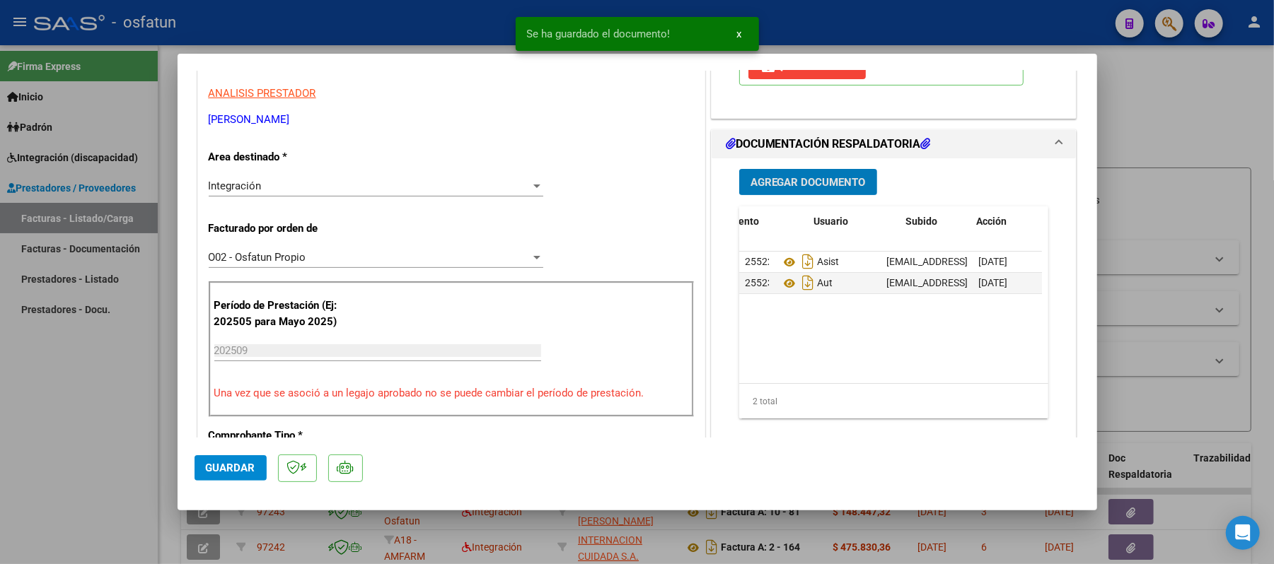
click at [210, 465] on span "Guardar" at bounding box center [231, 468] width 50 height 13
click at [1187, 119] on div at bounding box center [637, 282] width 1274 height 564
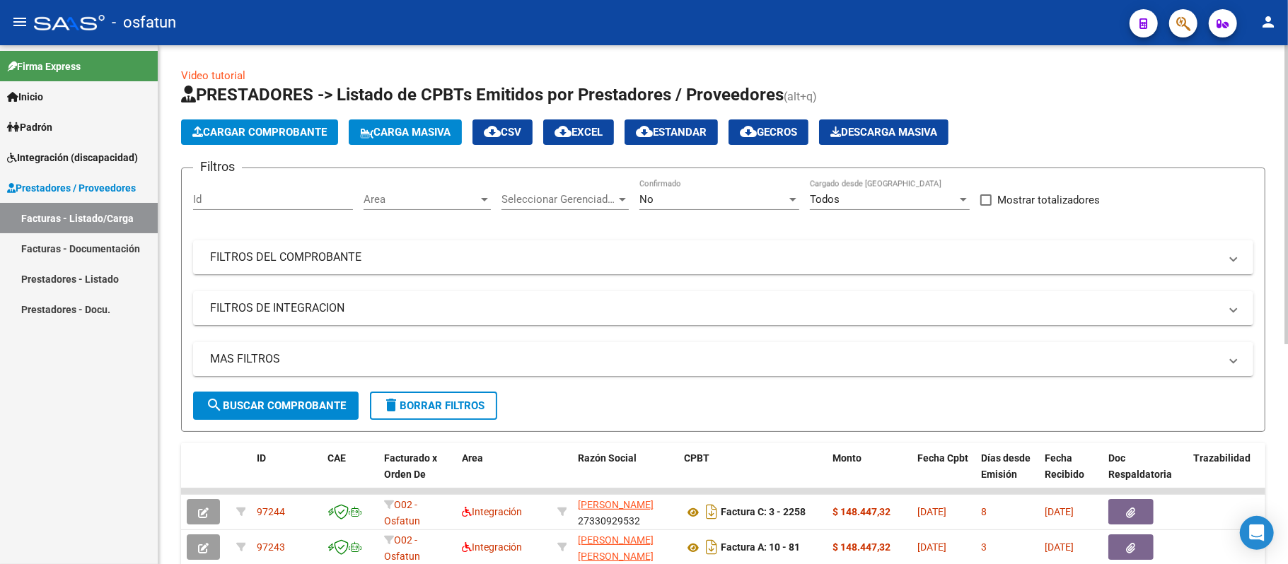
click at [279, 131] on span "Cargar Comprobante" at bounding box center [259, 132] width 134 height 13
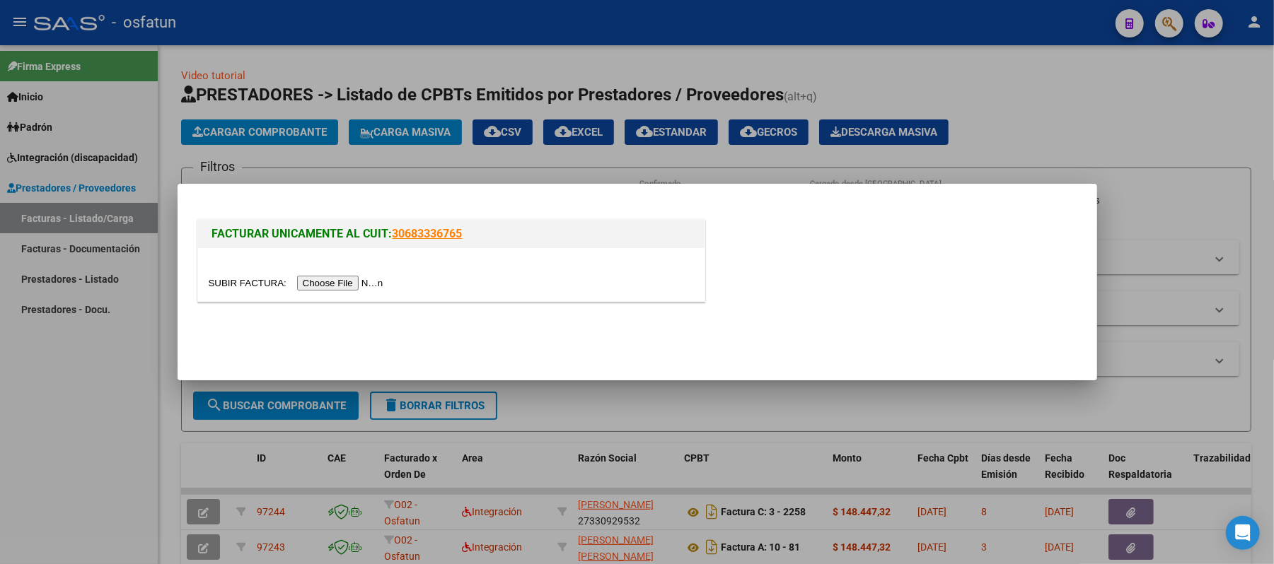
click at [335, 276] on input "file" at bounding box center [298, 283] width 179 height 15
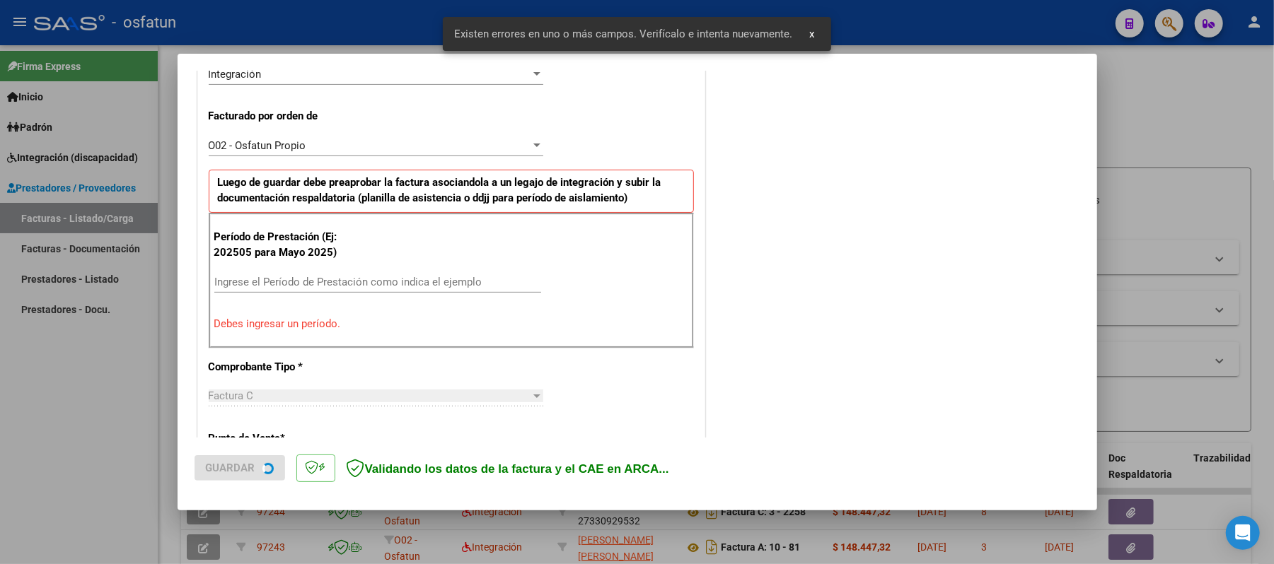
scroll to position [383, 0]
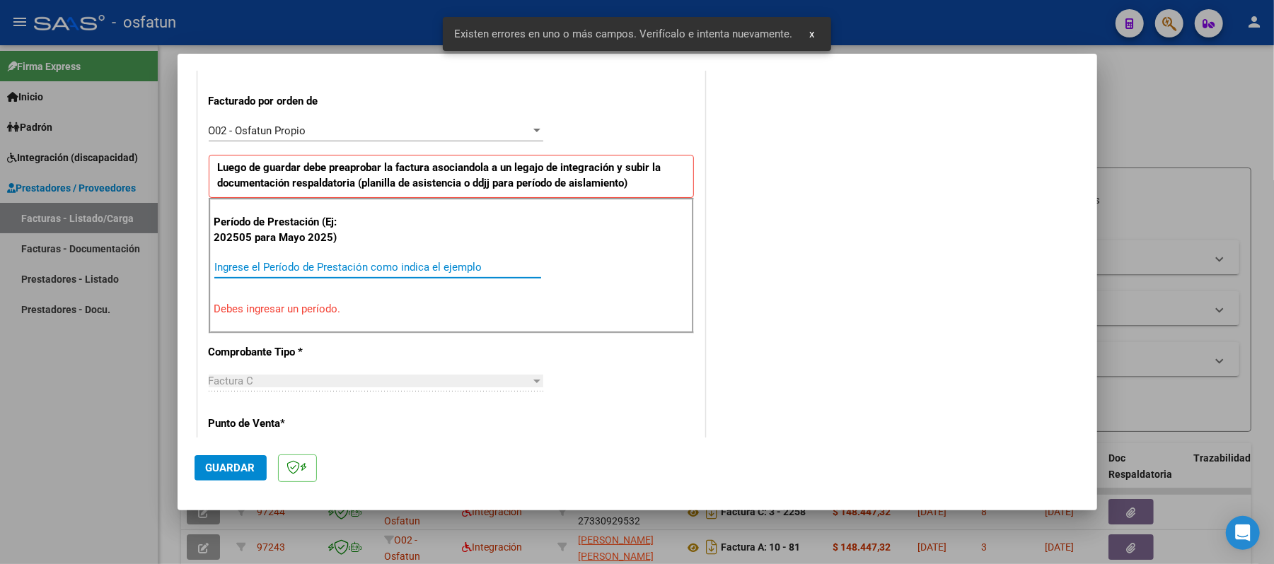
click at [380, 272] on input "Ingrese el Período de Prestación como indica el ejemplo" at bounding box center [377, 267] width 327 height 13
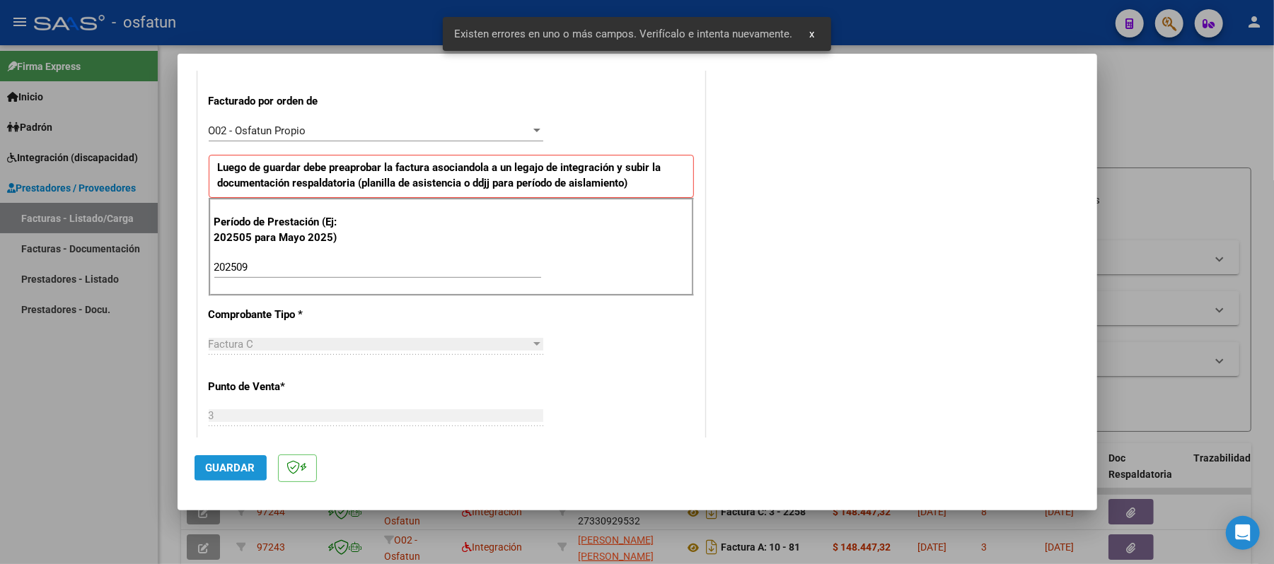
click at [225, 468] on span "Guardar" at bounding box center [231, 468] width 50 height 13
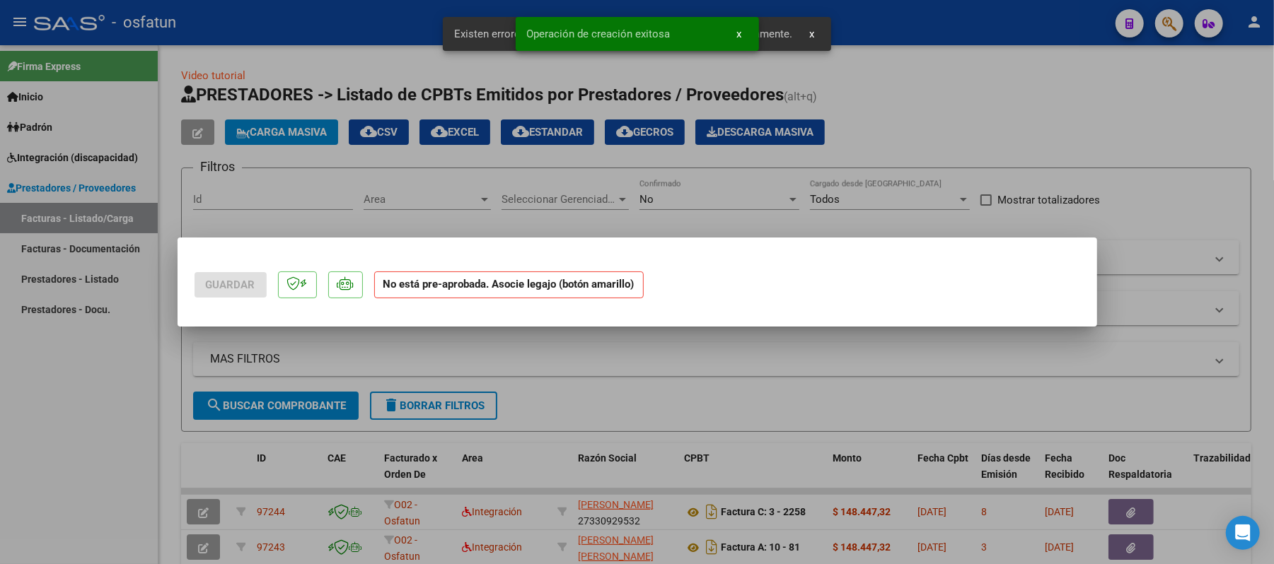
scroll to position [0, 0]
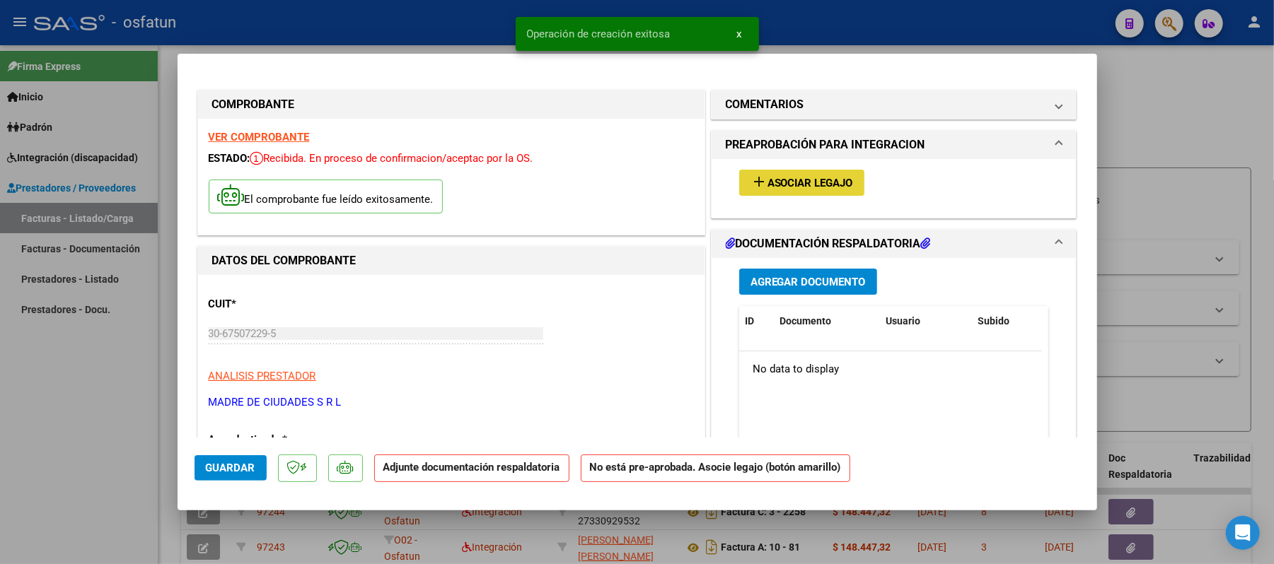
click at [788, 185] on span "Asociar Legajo" at bounding box center [810, 183] width 86 height 13
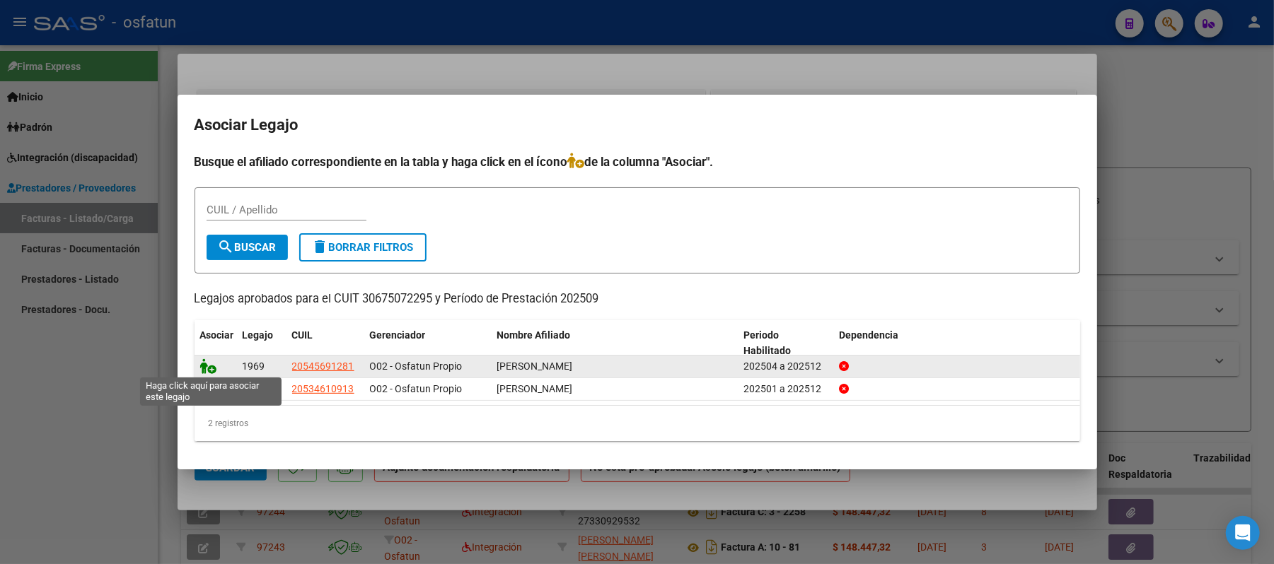
click at [201, 366] on icon at bounding box center [208, 367] width 17 height 16
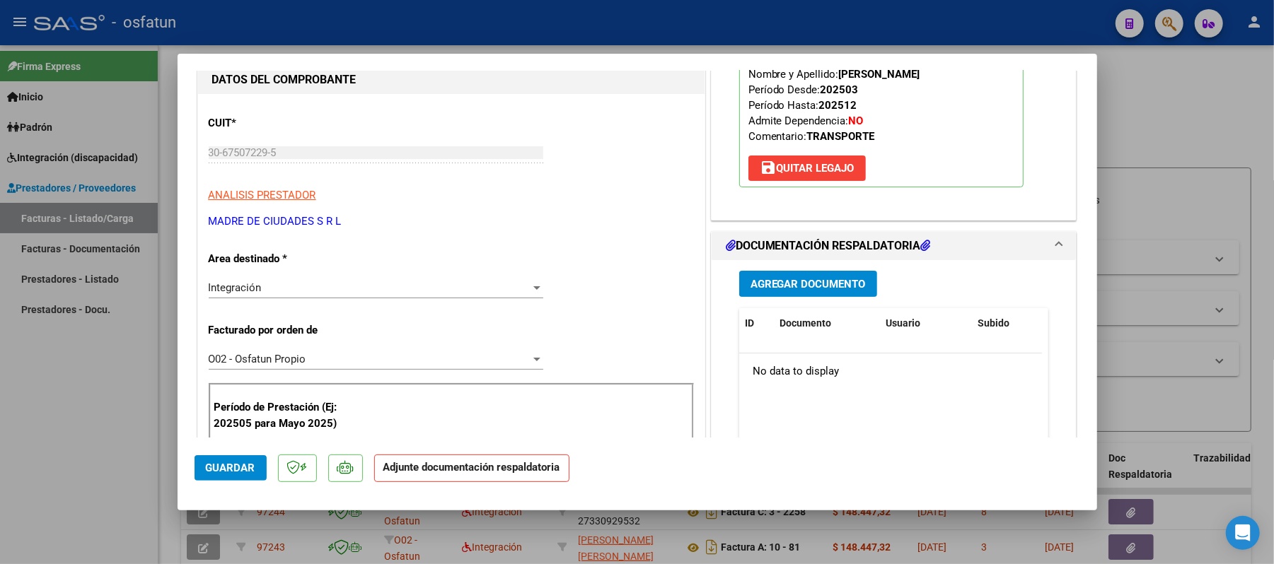
scroll to position [188, 0]
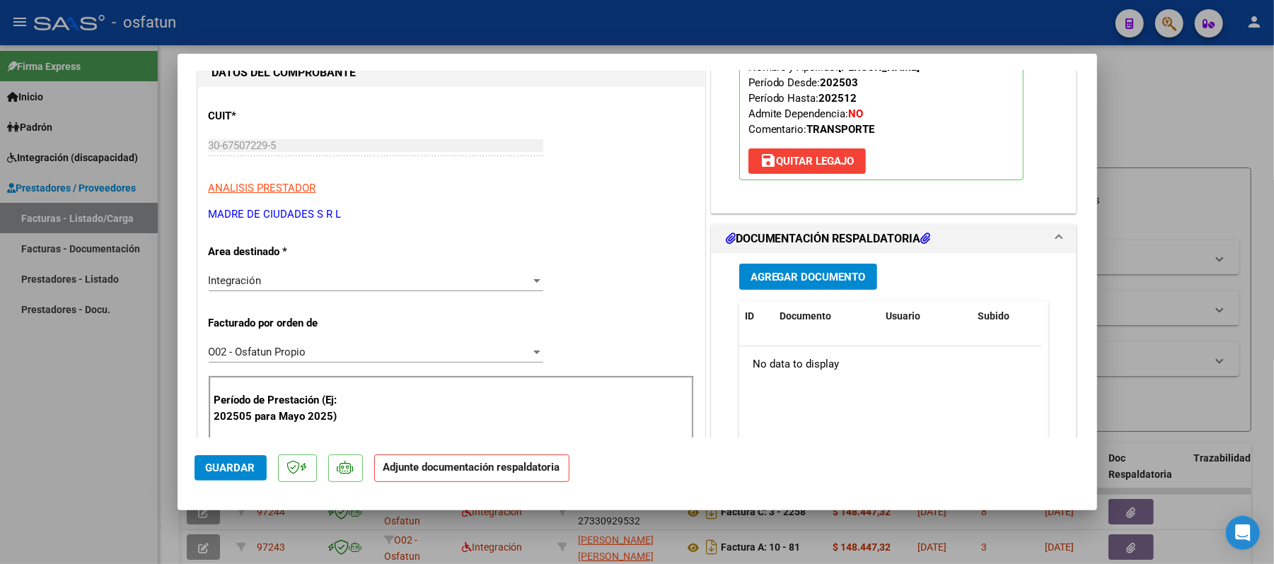
click at [790, 283] on span "Agregar Documento" at bounding box center [807, 277] width 115 height 13
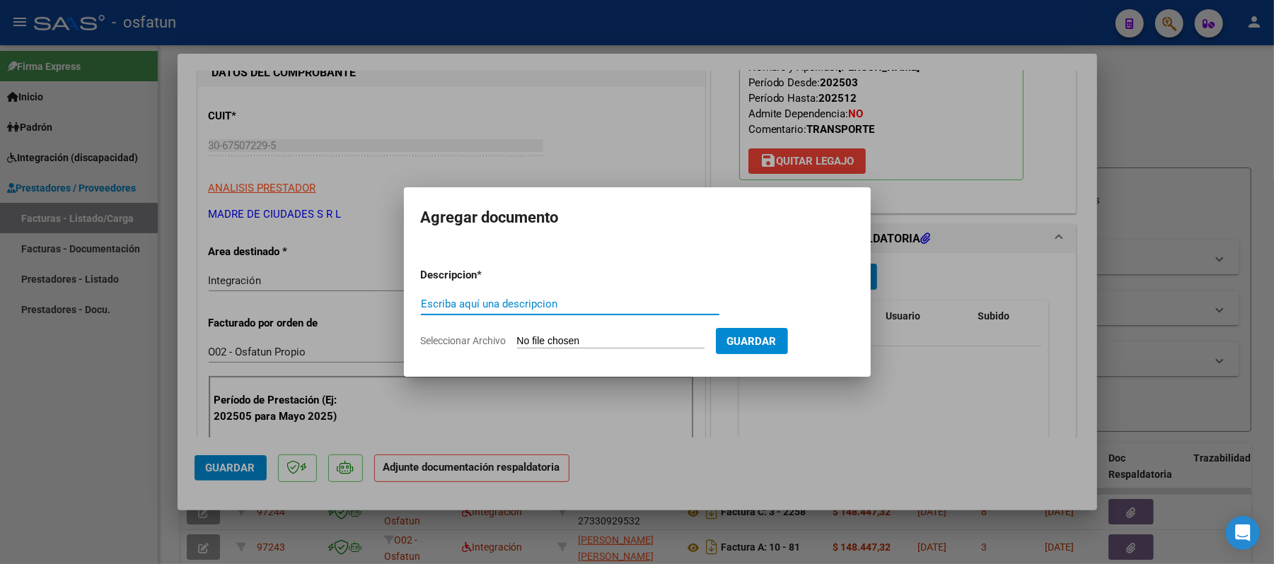
click at [597, 304] on input "Escriba aquí una descripcion" at bounding box center [570, 304] width 298 height 13
click at [617, 345] on input "Seleccionar Archivo" at bounding box center [610, 341] width 187 height 13
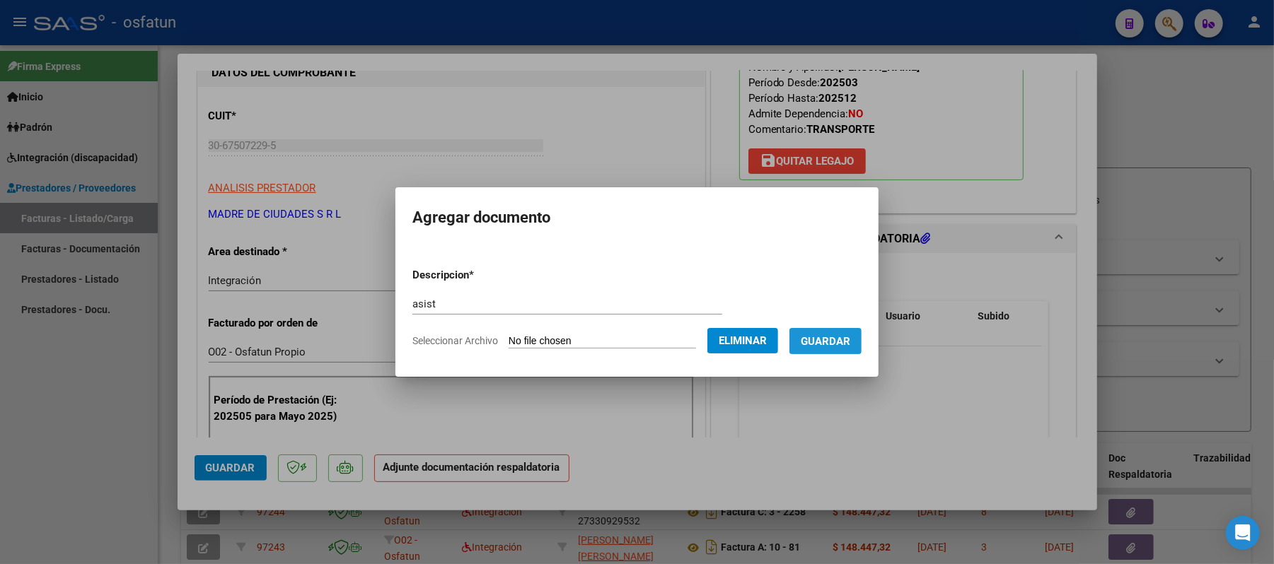
click at [837, 335] on span "Guardar" at bounding box center [826, 341] width 50 height 13
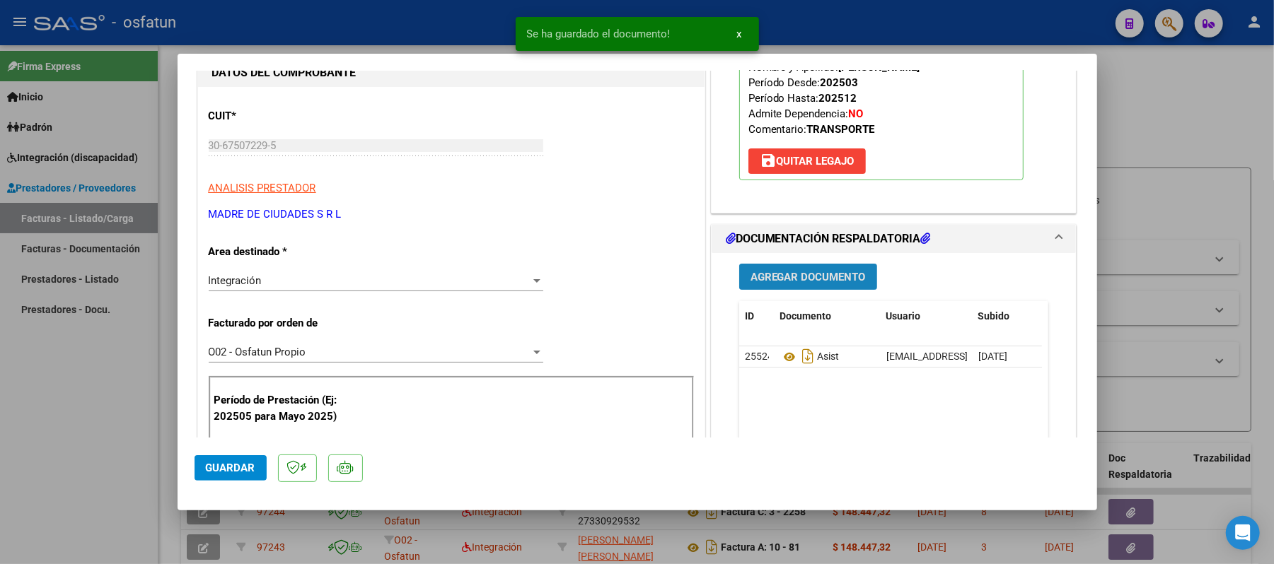
click at [803, 278] on span "Agregar Documento" at bounding box center [807, 277] width 115 height 13
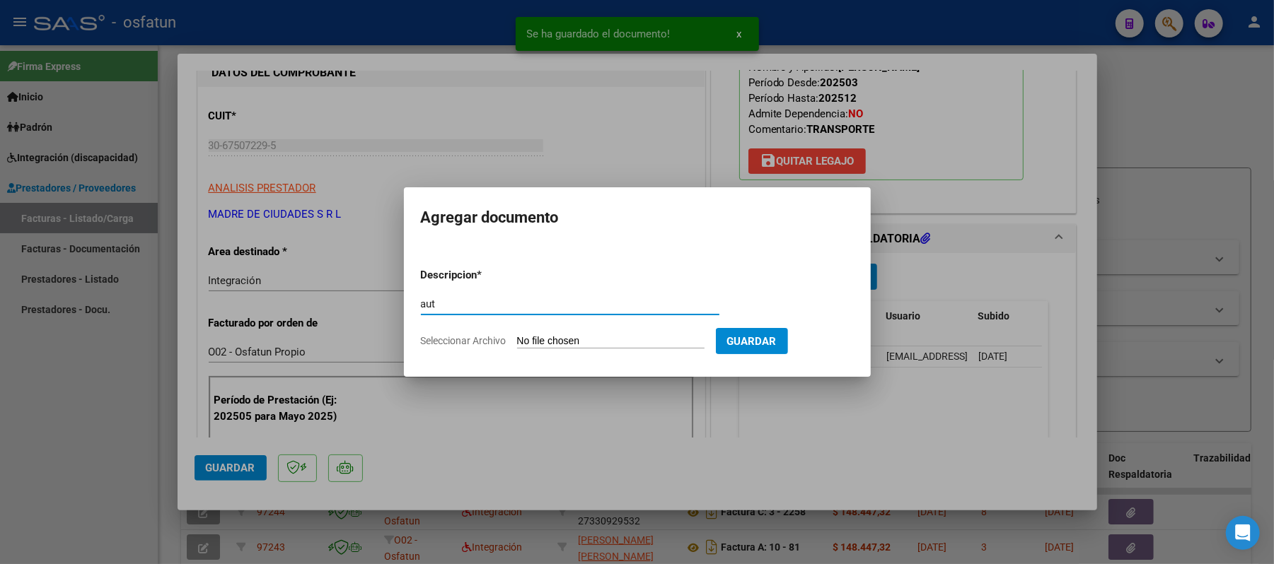
click at [569, 343] on input "Seleccionar Archivo" at bounding box center [610, 341] width 187 height 13
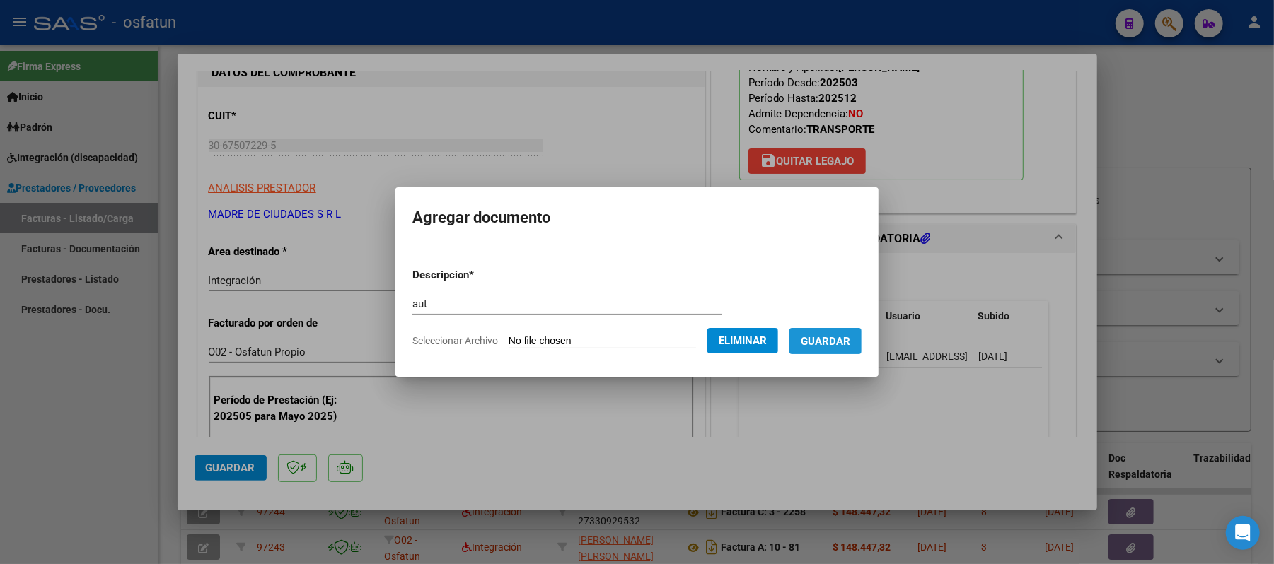
click at [844, 340] on span "Guardar" at bounding box center [826, 341] width 50 height 13
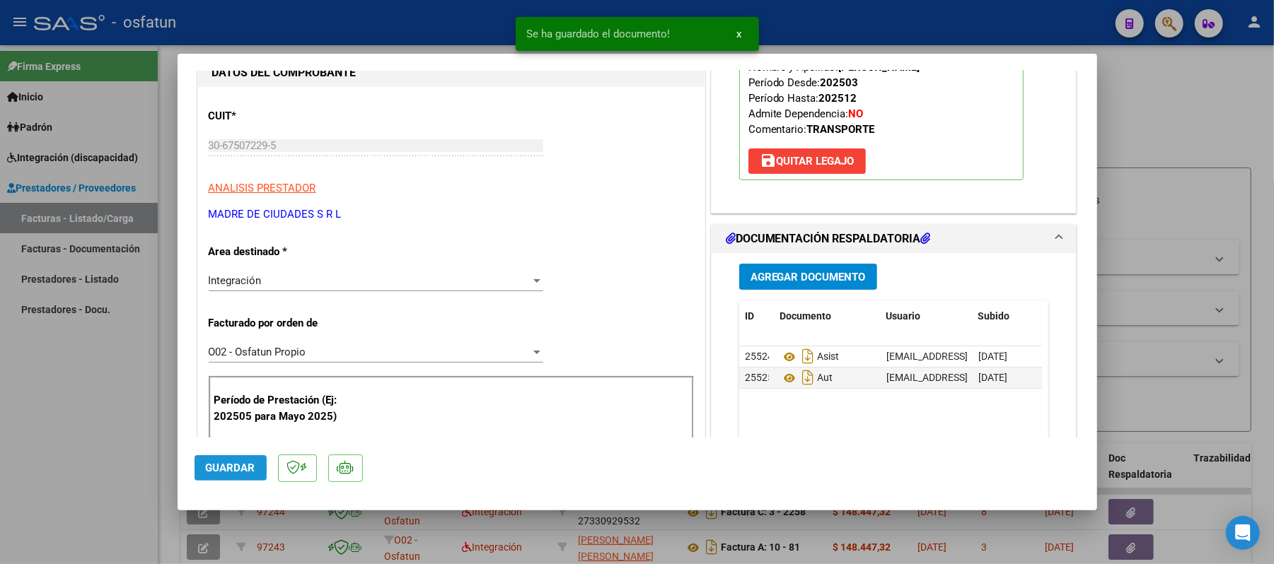
click at [246, 462] on span "Guardar" at bounding box center [231, 468] width 50 height 13
click at [1208, 131] on div at bounding box center [637, 282] width 1274 height 564
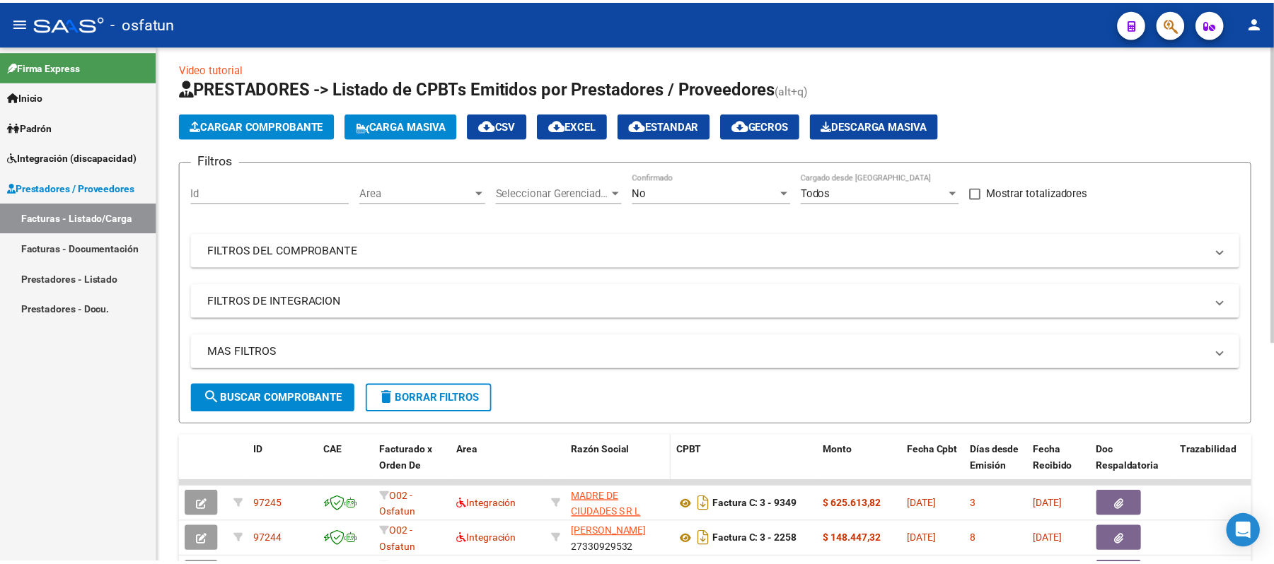
scroll to position [0, 0]
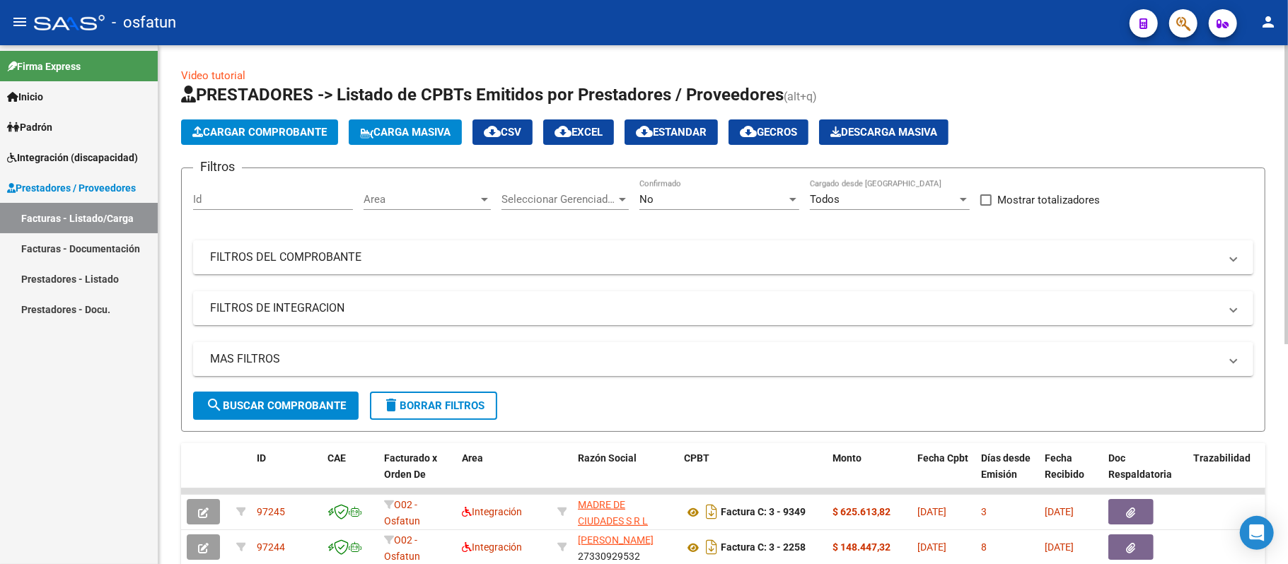
click at [261, 126] on span "Cargar Comprobante" at bounding box center [259, 132] width 134 height 13
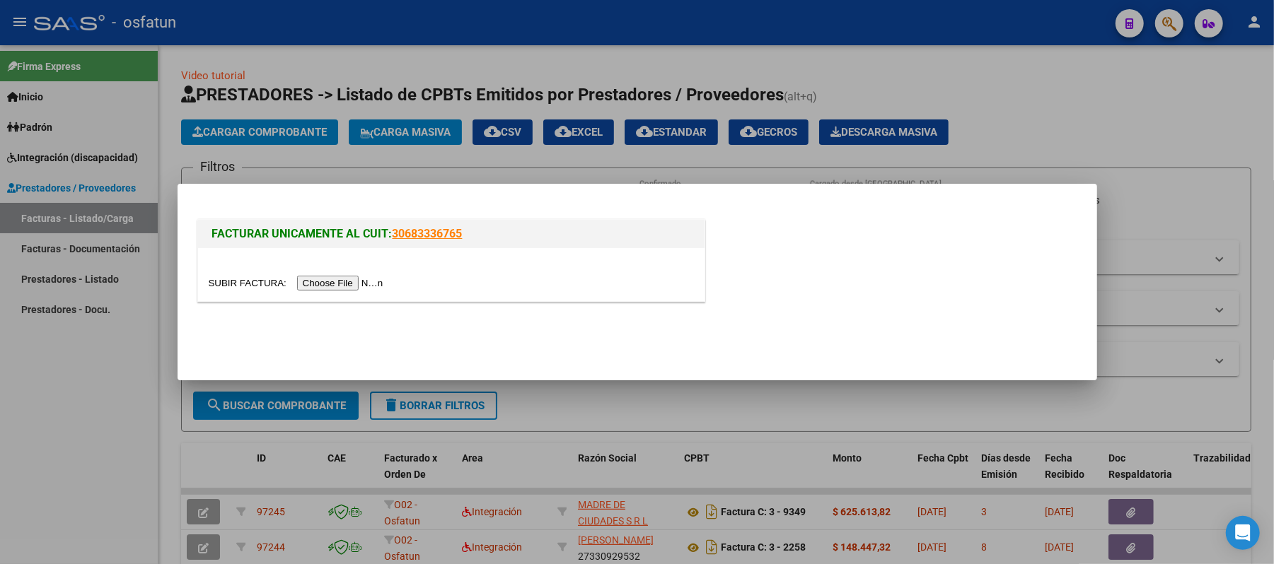
click at [349, 280] on input "file" at bounding box center [298, 283] width 179 height 15
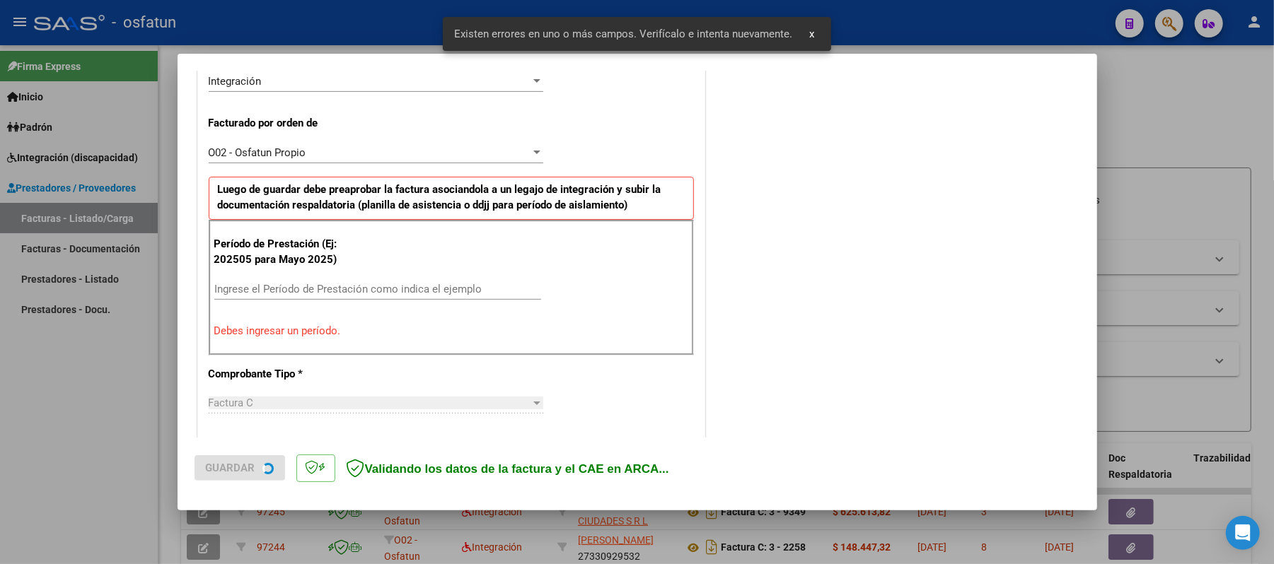
scroll to position [383, 0]
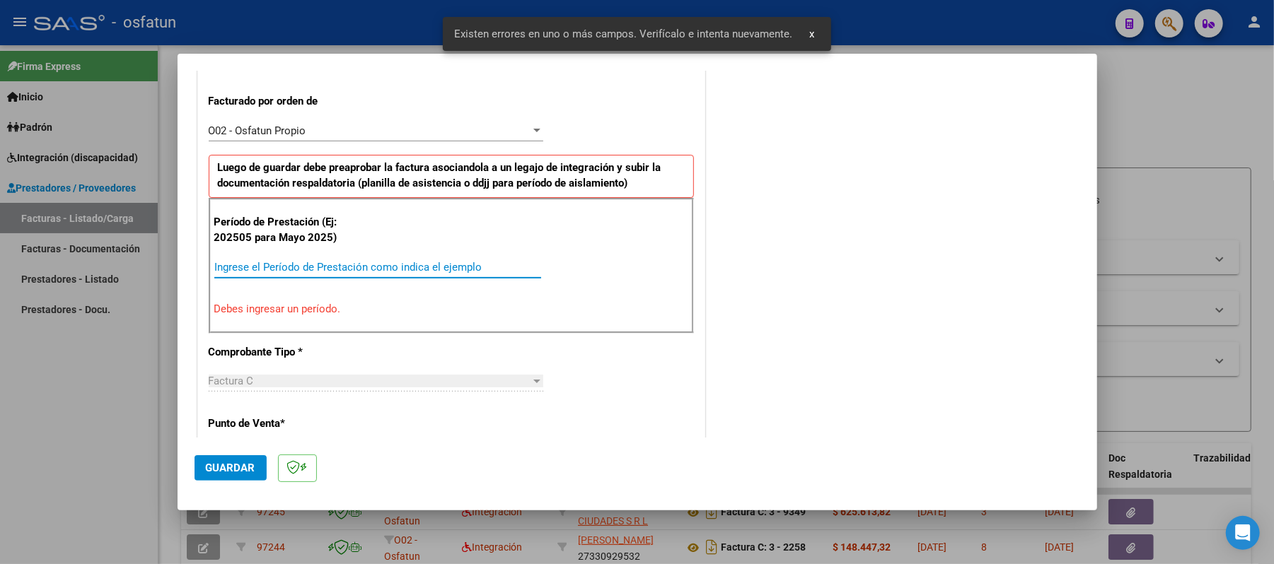
click at [397, 272] on input "Ingrese el Período de Prestación como indica el ejemplo" at bounding box center [377, 267] width 327 height 13
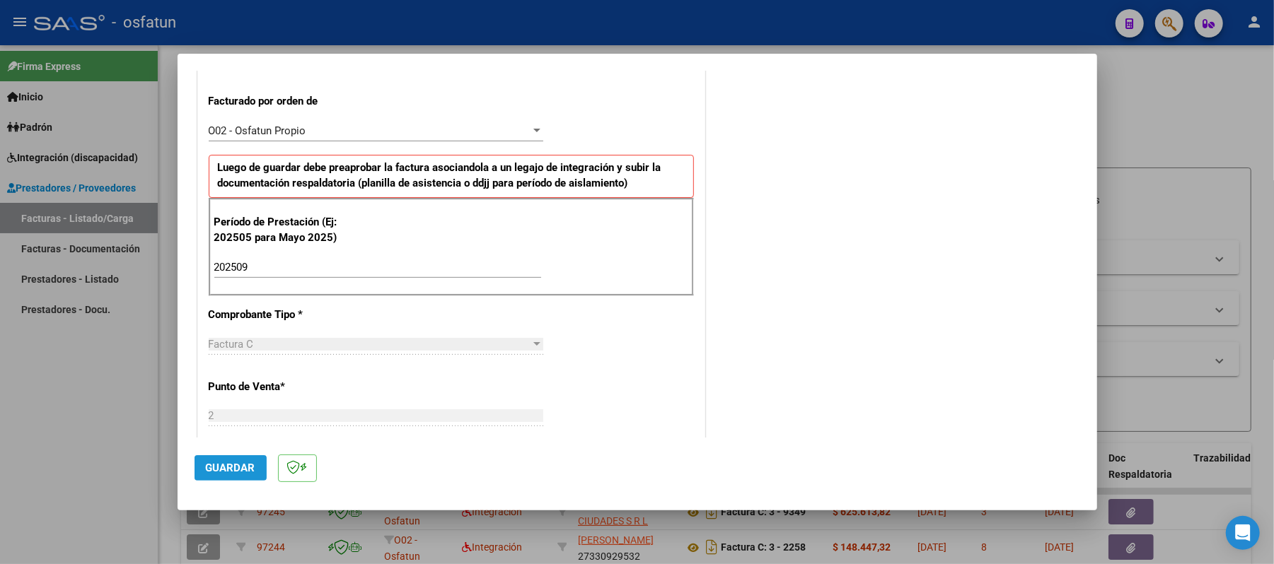
click at [250, 456] on button "Guardar" at bounding box center [230, 467] width 72 height 25
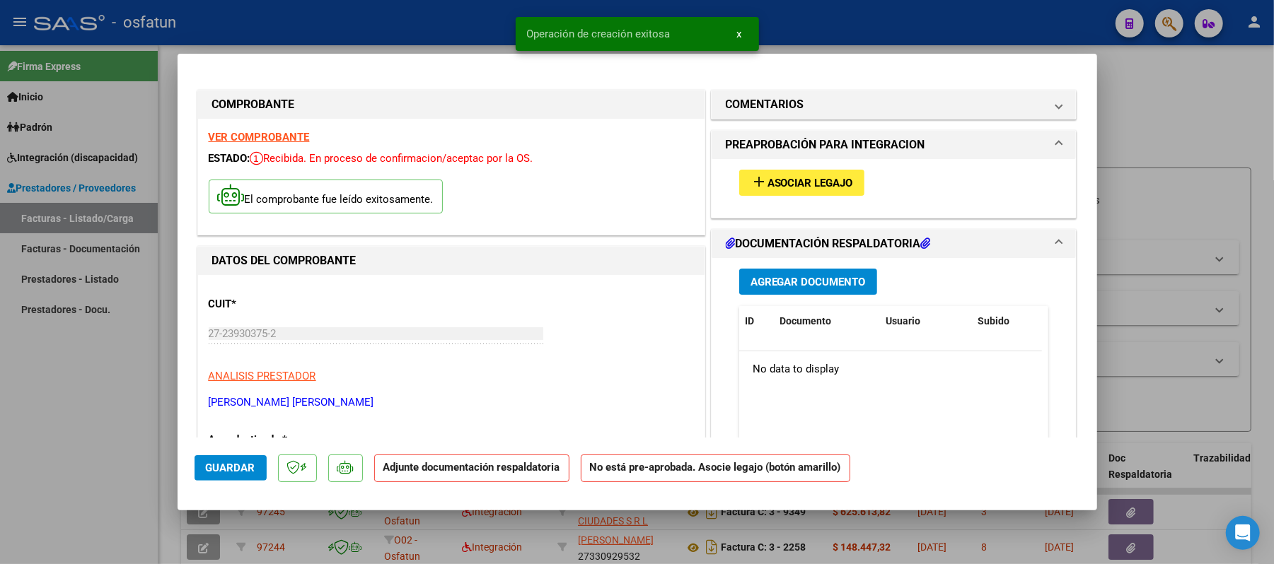
click at [796, 180] on span "Asociar Legajo" at bounding box center [810, 183] width 86 height 13
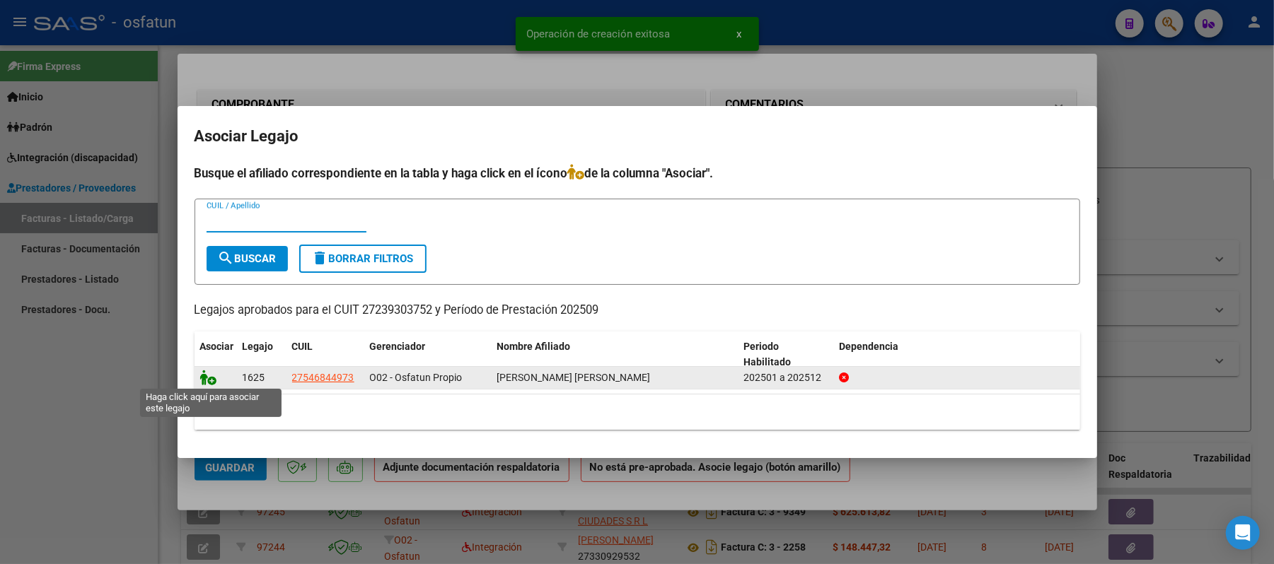
click at [208, 376] on icon at bounding box center [208, 378] width 17 height 16
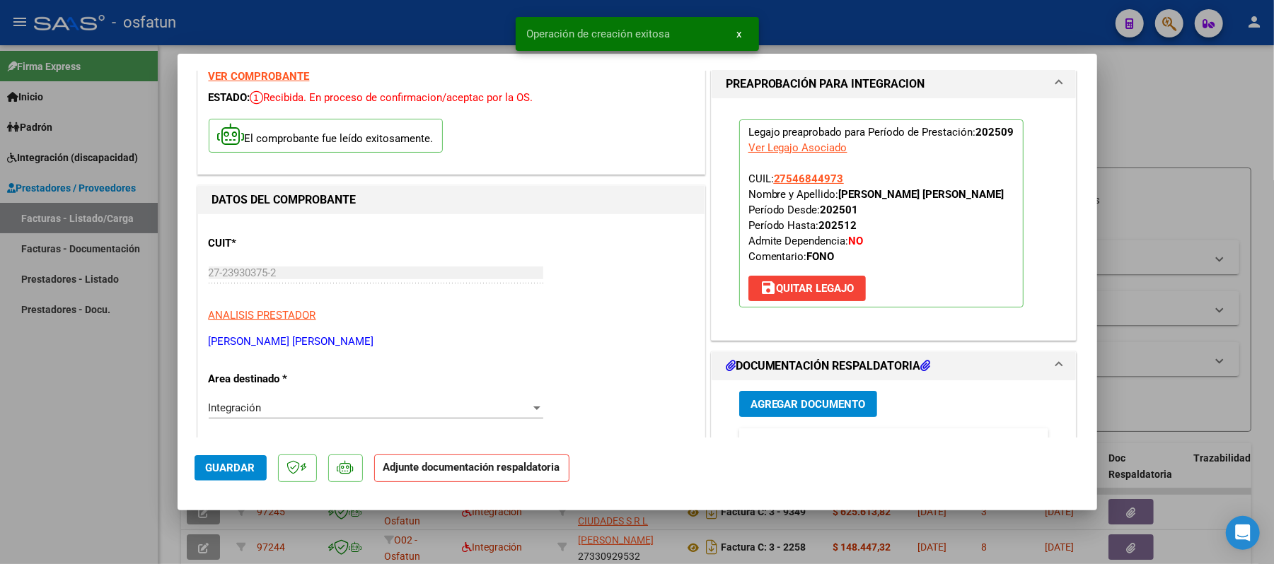
scroll to position [94, 0]
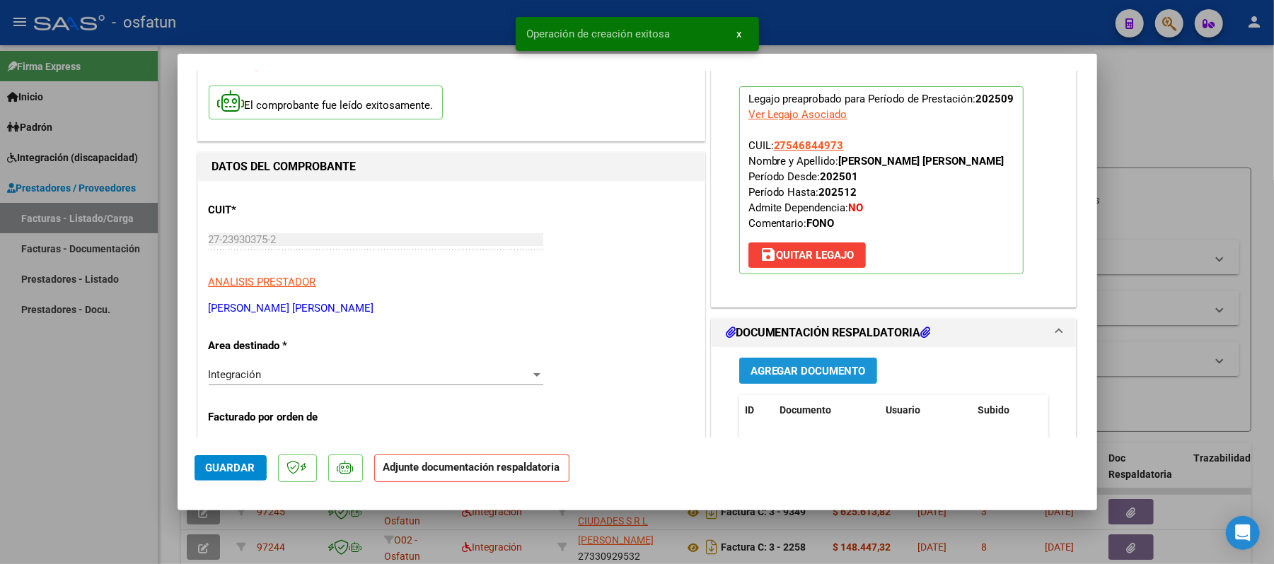
click at [830, 366] on span "Agregar Documento" at bounding box center [807, 371] width 115 height 13
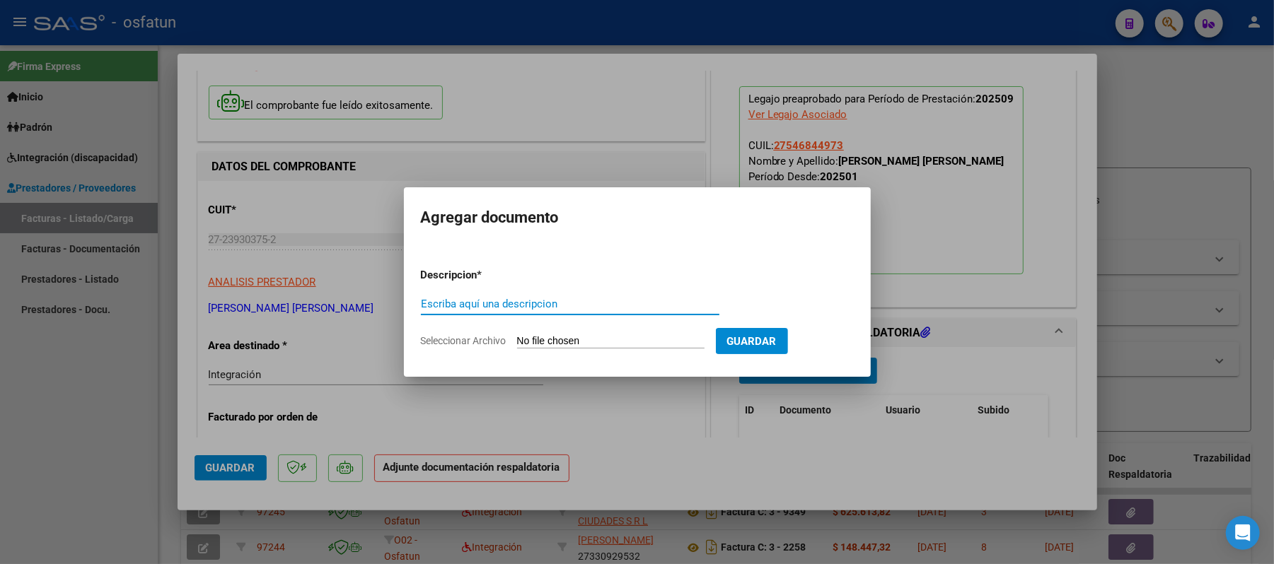
click at [511, 309] on input "Escriba aquí una descripcion" at bounding box center [570, 304] width 298 height 13
click at [559, 339] on input "Seleccionar Archivo" at bounding box center [610, 341] width 187 height 13
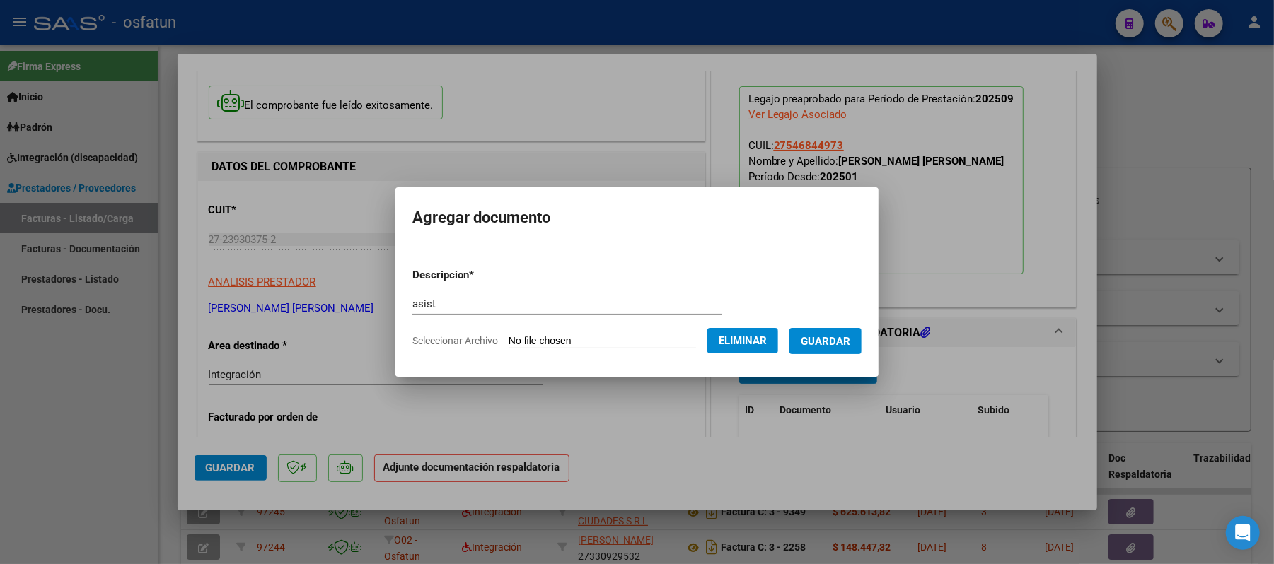
click at [825, 343] on span "Guardar" at bounding box center [826, 341] width 50 height 13
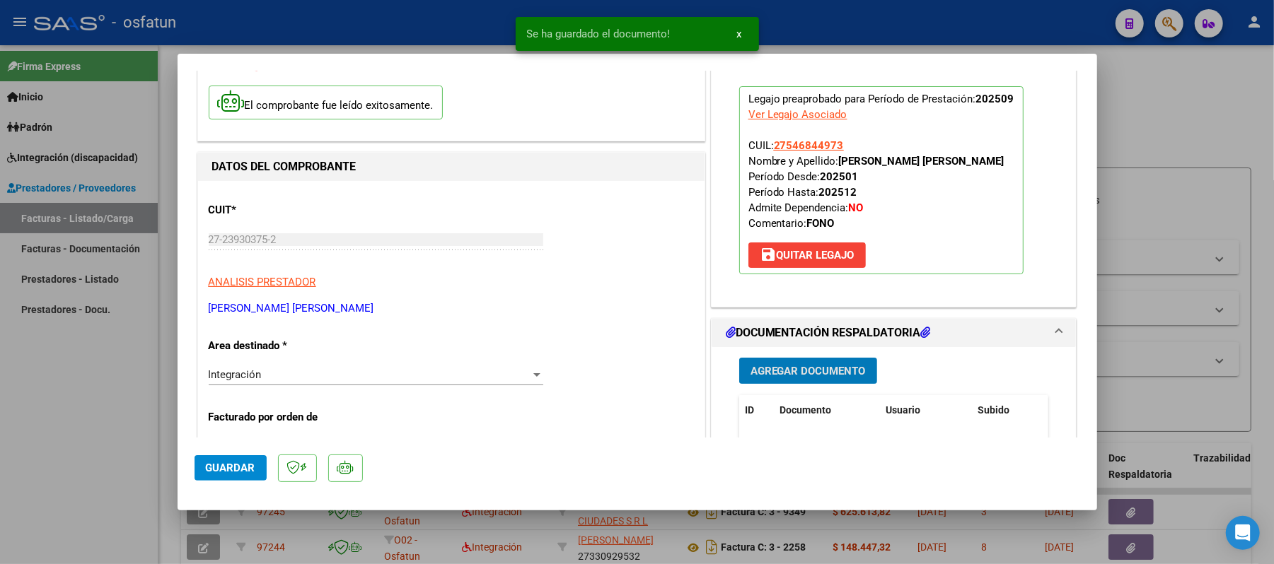
click at [756, 375] on span "Agregar Documento" at bounding box center [807, 371] width 115 height 13
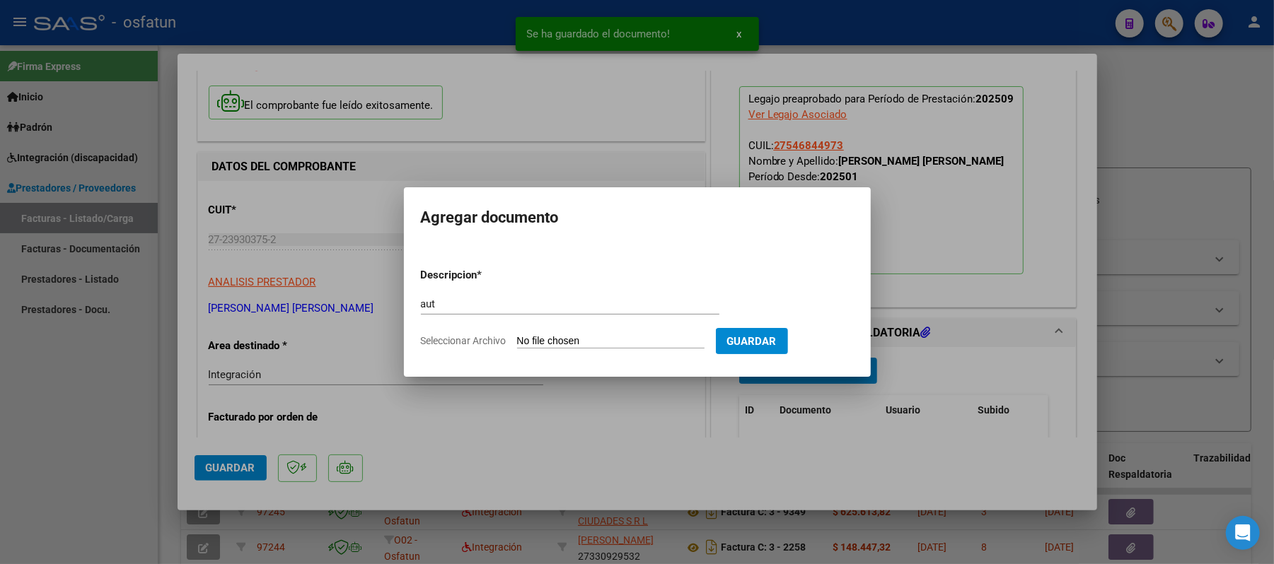
click at [543, 335] on input "Seleccionar Archivo" at bounding box center [610, 341] width 187 height 13
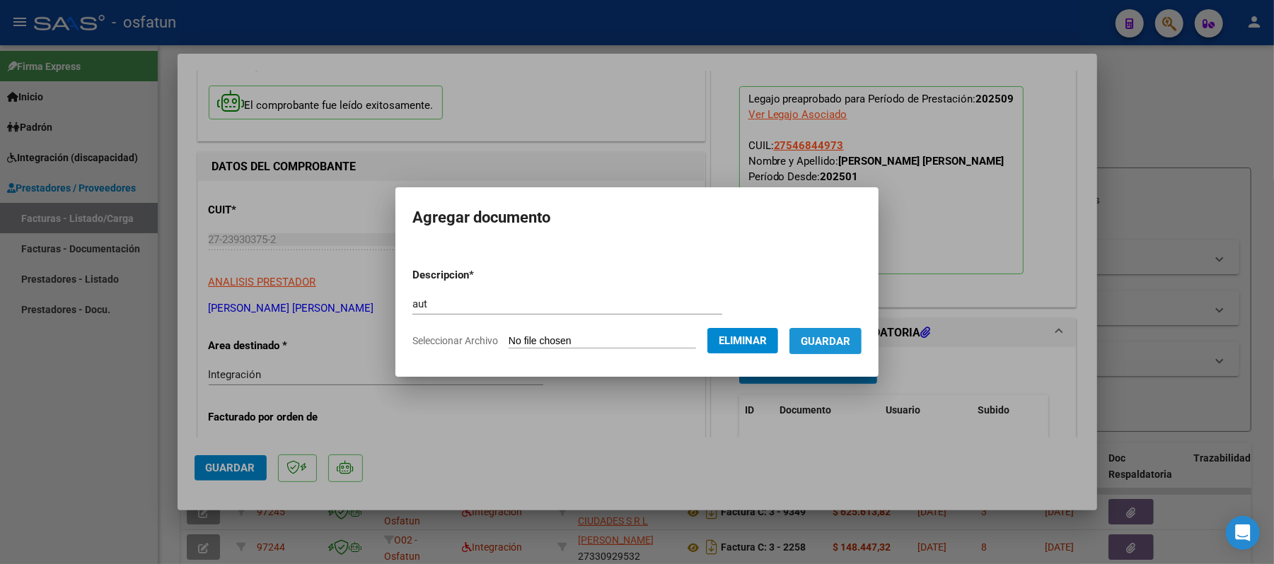
click at [847, 345] on span "Guardar" at bounding box center [826, 341] width 50 height 13
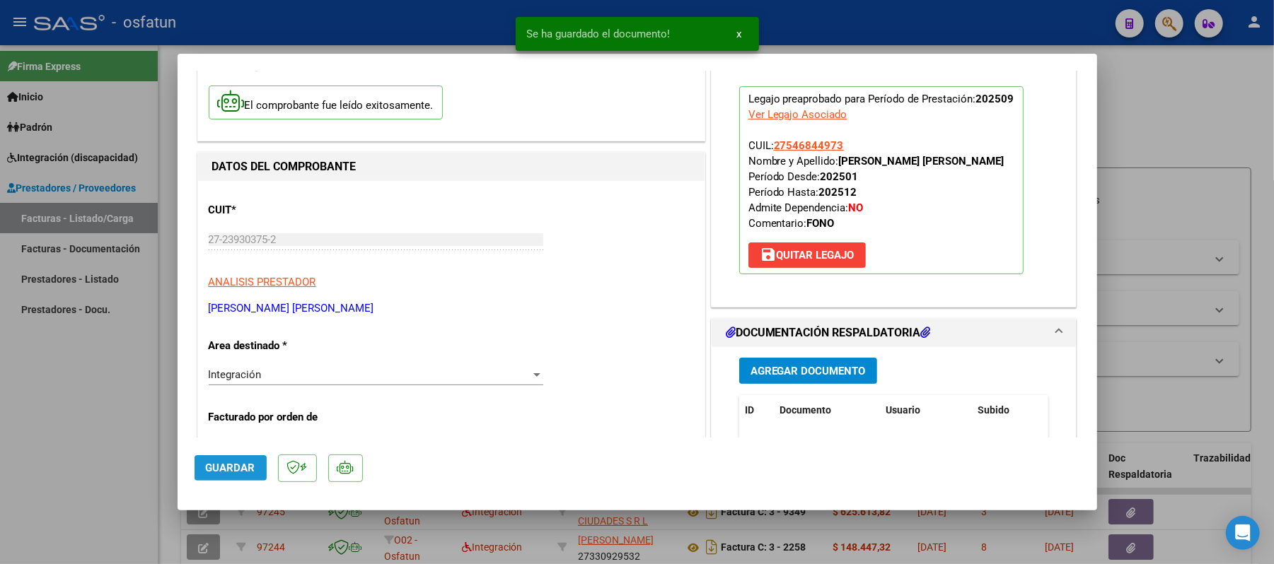
click at [229, 463] on span "Guardar" at bounding box center [231, 468] width 50 height 13
click at [1180, 127] on div at bounding box center [637, 282] width 1274 height 564
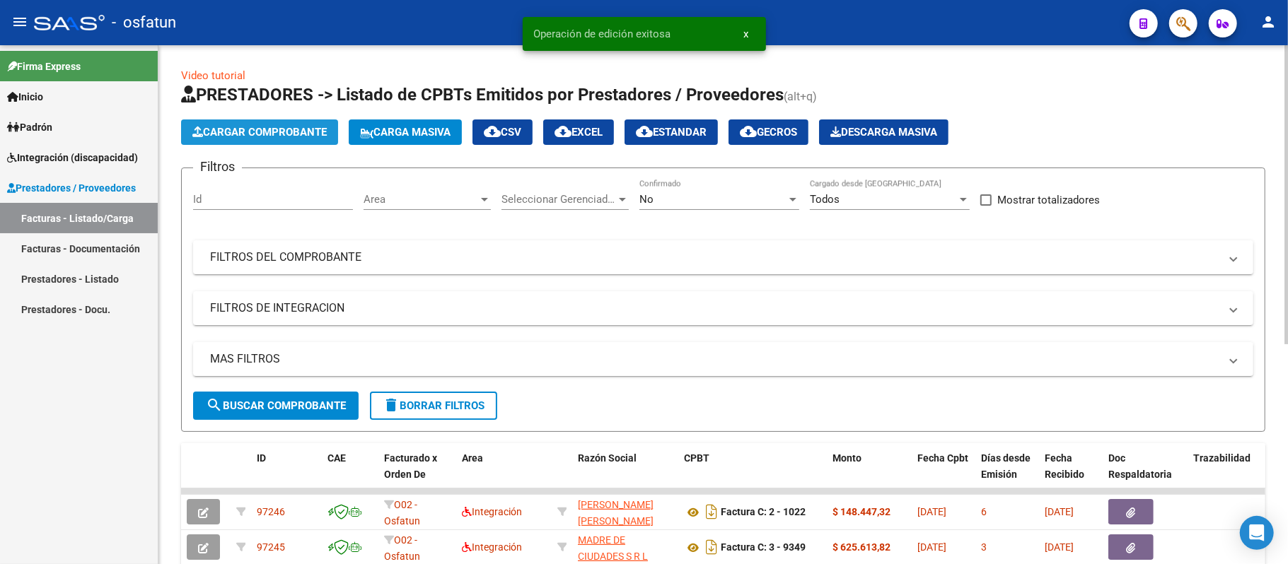
click at [283, 134] on span "Cargar Comprobante" at bounding box center [259, 132] width 134 height 13
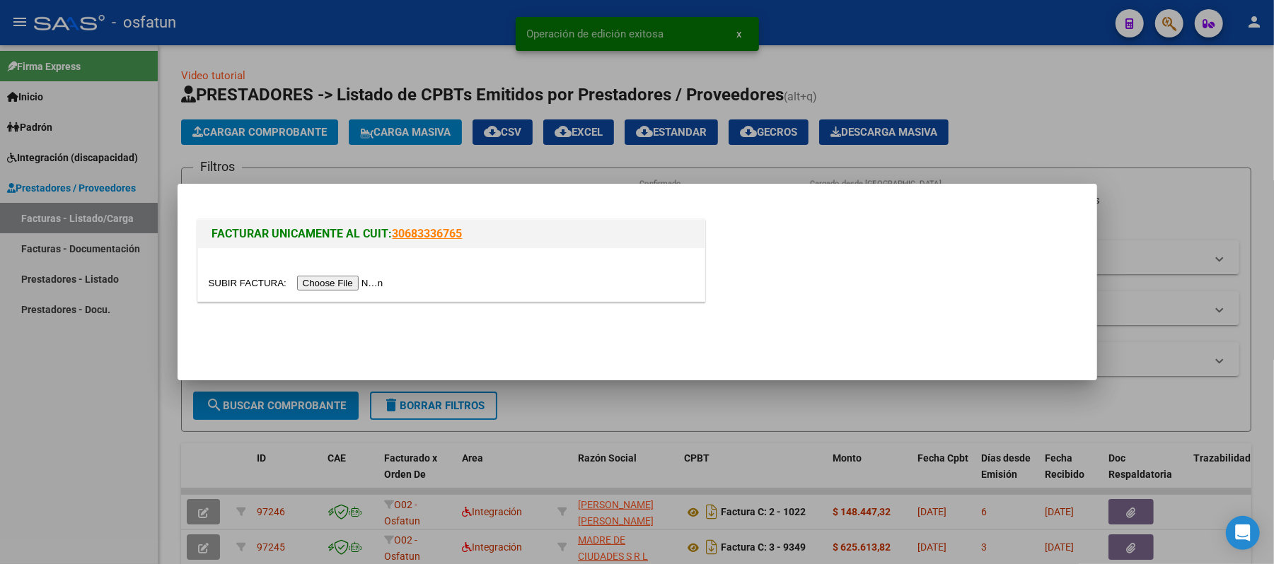
click at [377, 284] on input "file" at bounding box center [298, 283] width 179 height 15
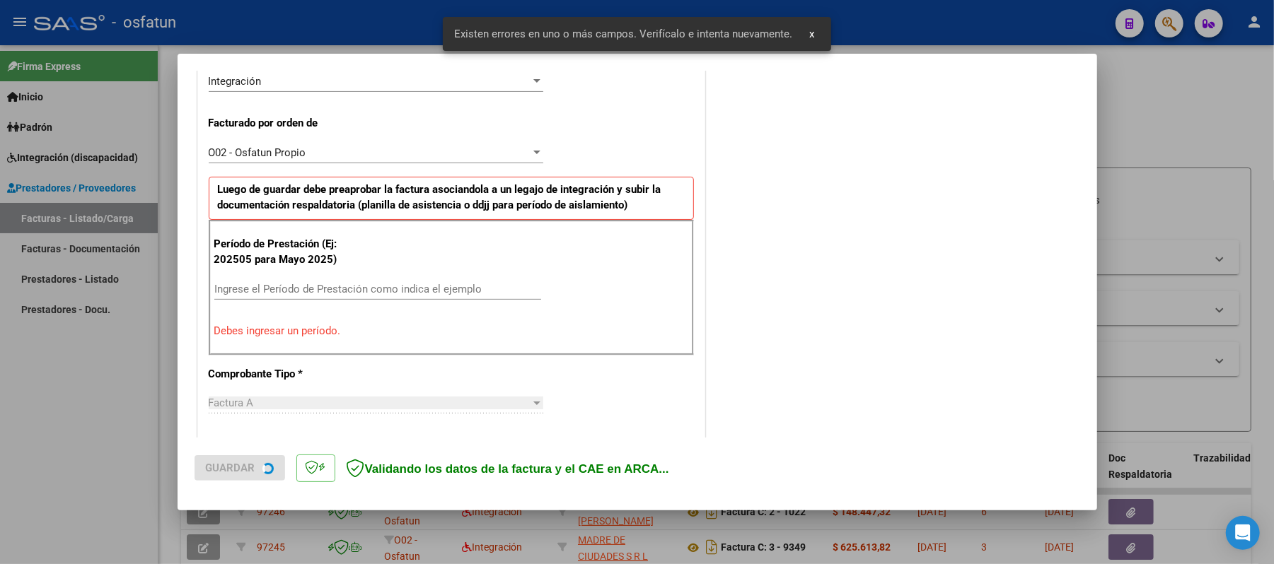
scroll to position [383, 0]
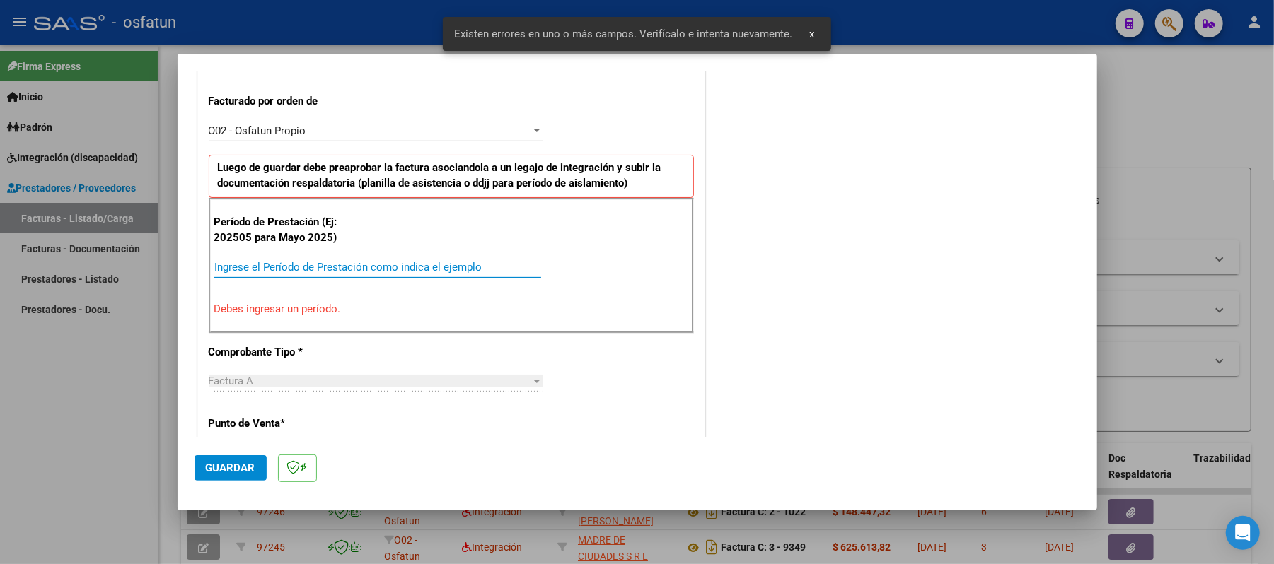
click at [325, 265] on input "Ingrese el Período de Prestación como indica el ejemplo" at bounding box center [377, 267] width 327 height 13
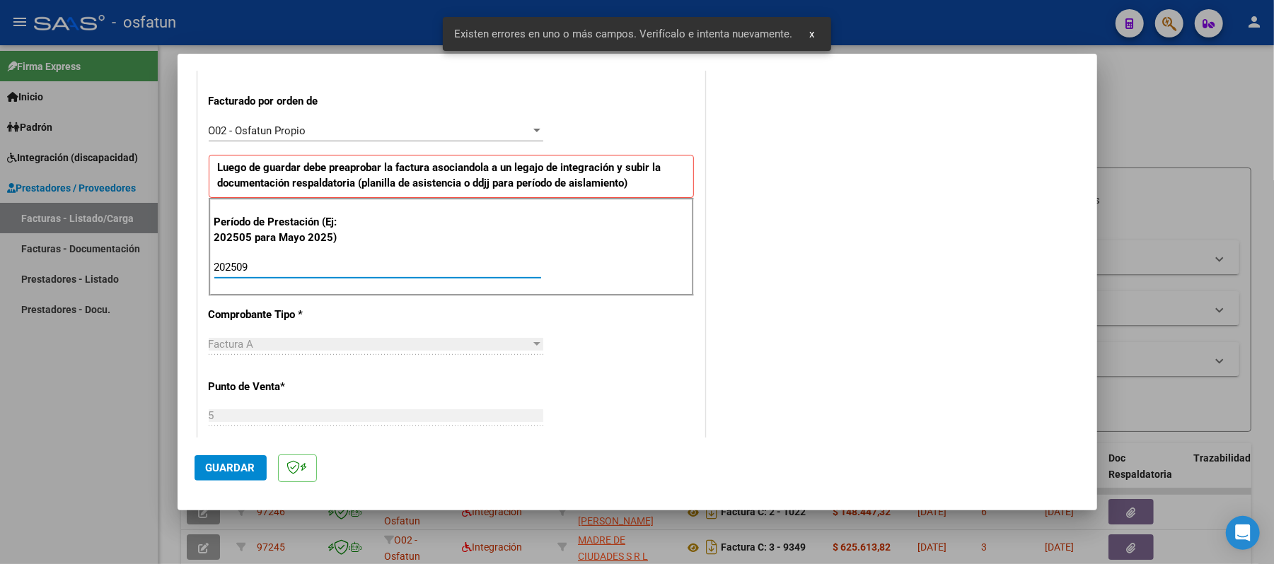
click at [226, 465] on span "Guardar" at bounding box center [231, 468] width 50 height 13
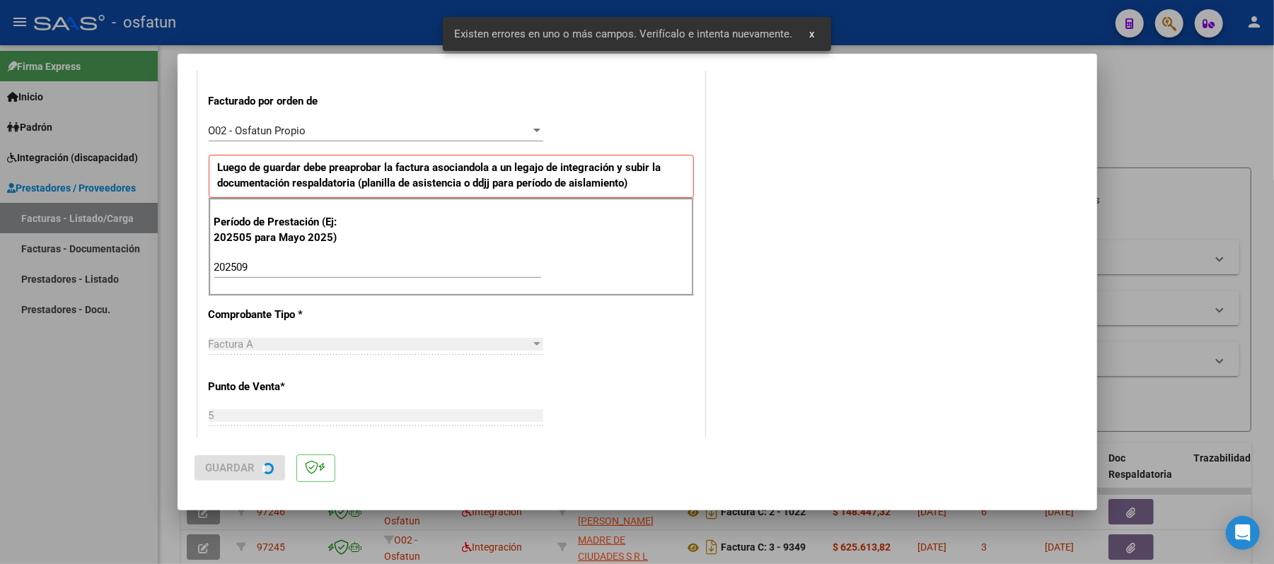
scroll to position [0, 0]
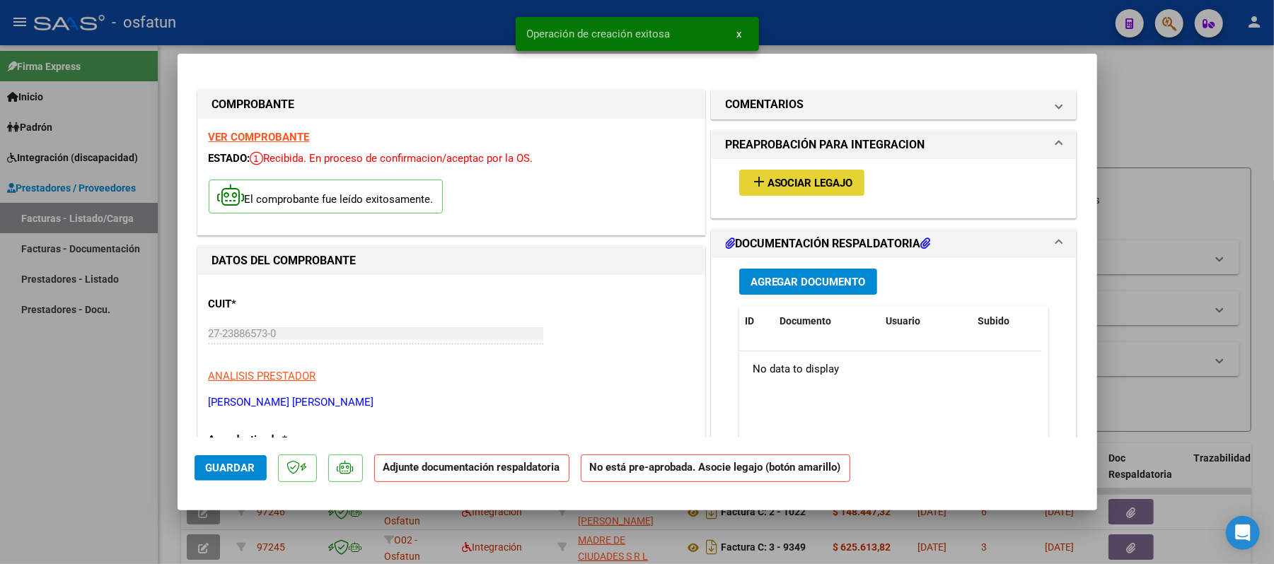
click at [813, 187] on span "Asociar Legajo" at bounding box center [810, 183] width 86 height 13
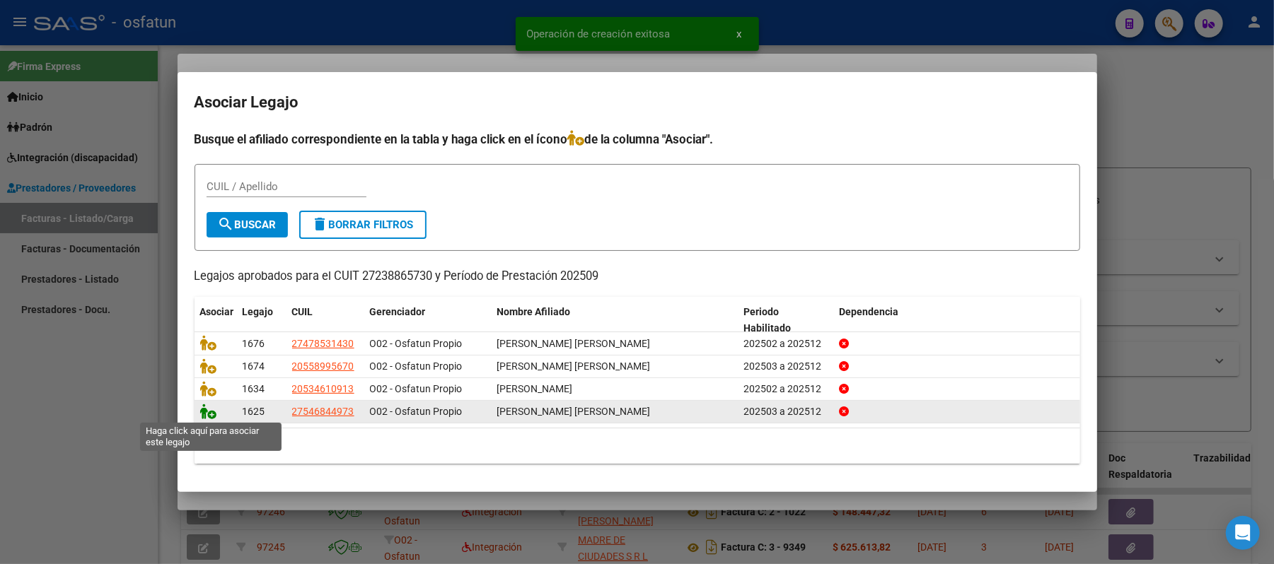
click at [212, 414] on icon at bounding box center [208, 412] width 17 height 16
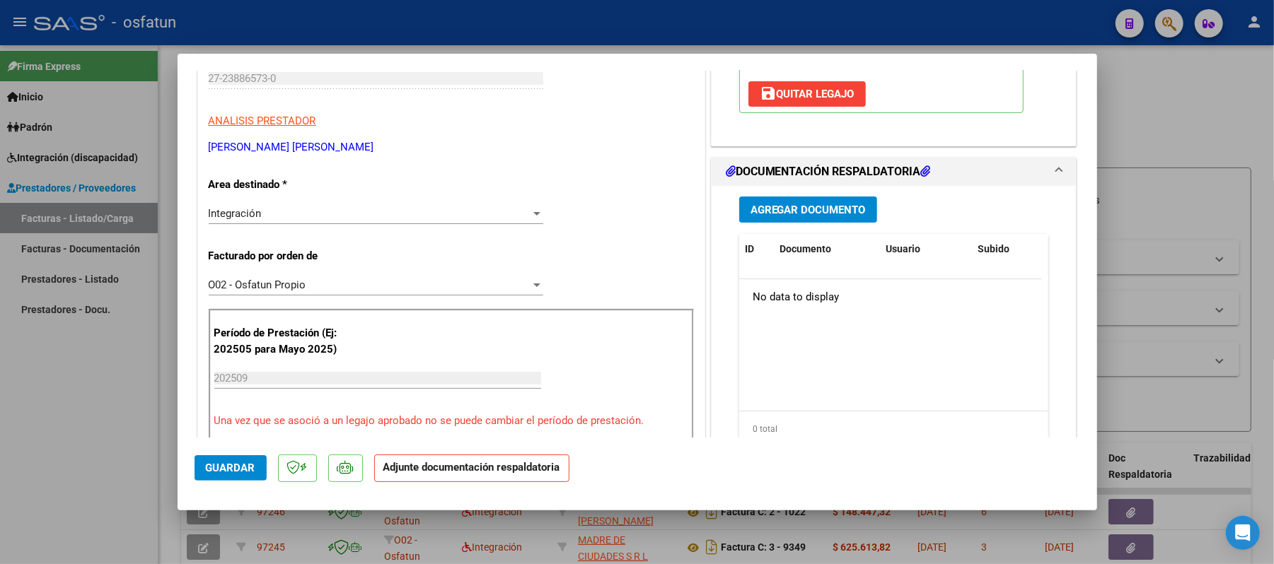
scroll to position [283, 0]
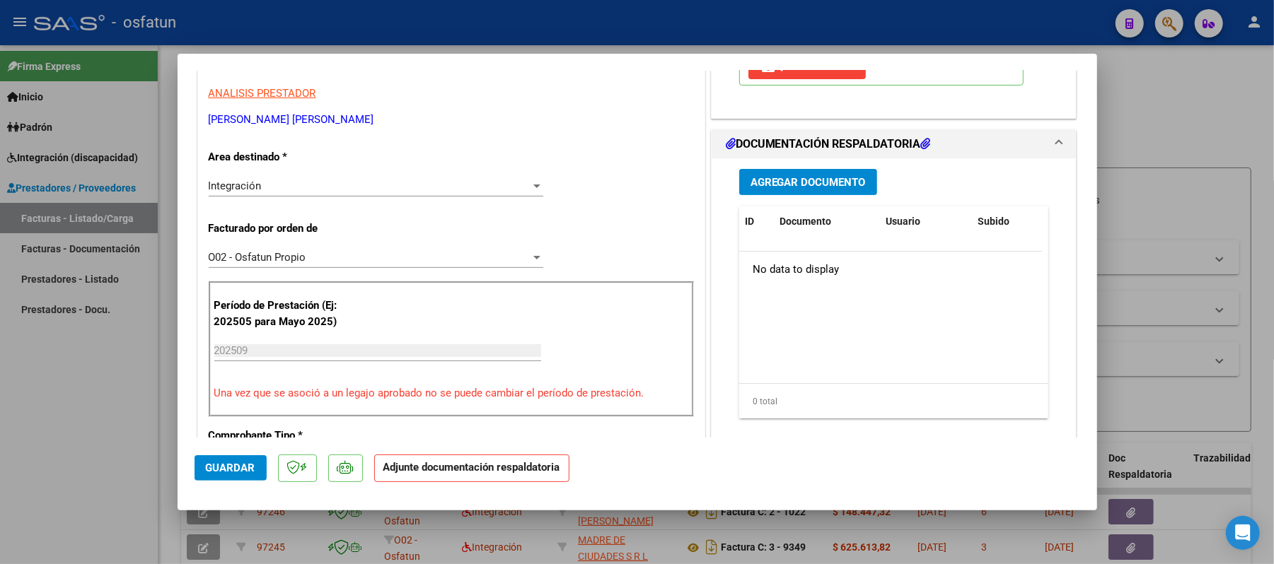
click at [769, 184] on span "Agregar Documento" at bounding box center [807, 182] width 115 height 13
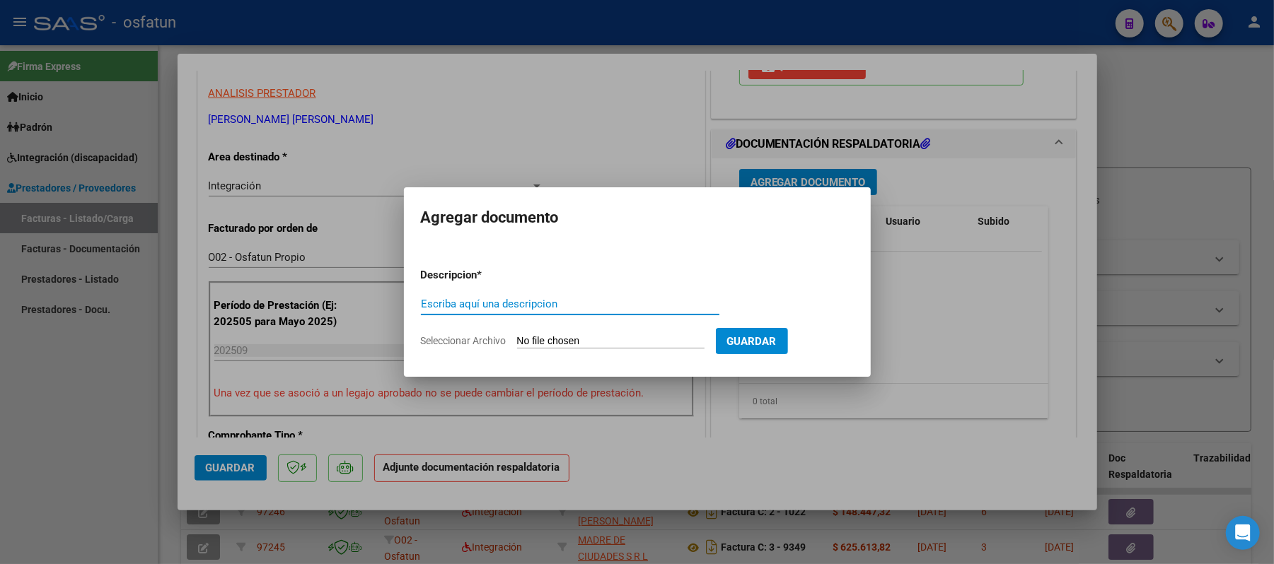
click at [660, 304] on input "Escriba aquí una descripcion" at bounding box center [570, 304] width 298 height 13
click at [567, 347] on input "Seleccionar Archivo" at bounding box center [610, 341] width 187 height 13
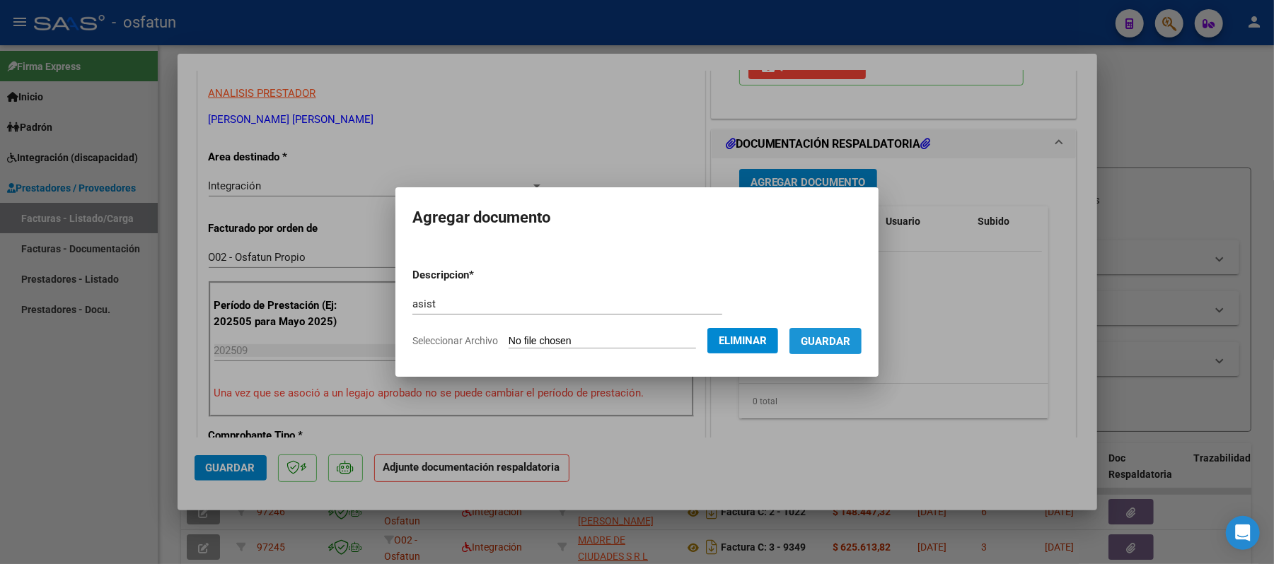
click at [844, 338] on span "Guardar" at bounding box center [826, 341] width 50 height 13
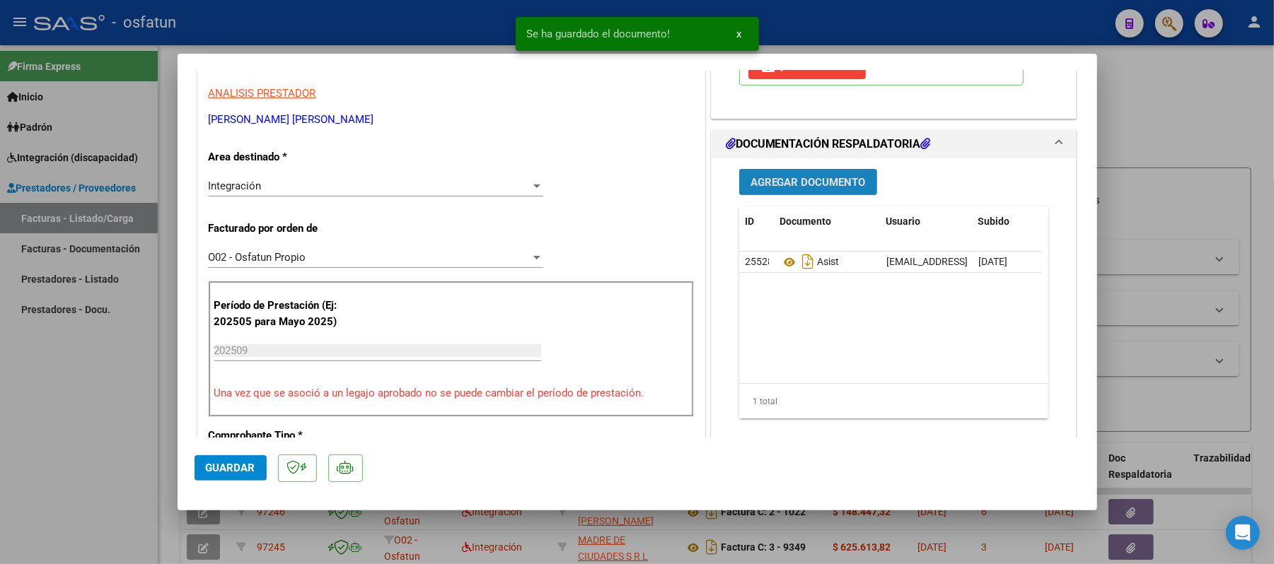
click at [808, 189] on span "Agregar Documento" at bounding box center [807, 182] width 115 height 13
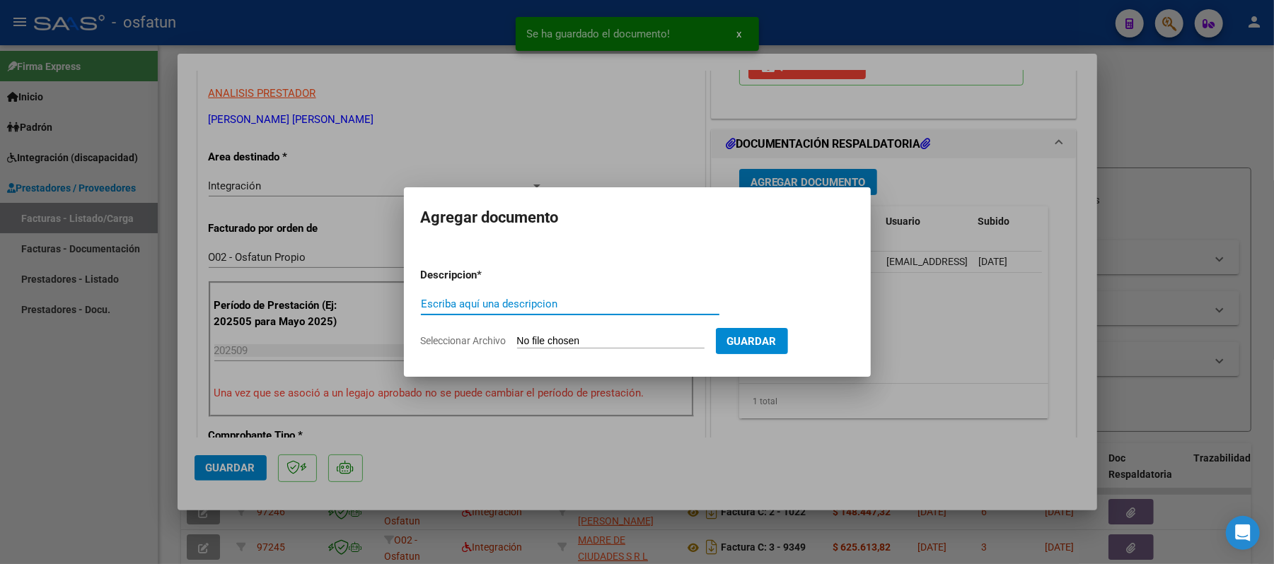
click at [615, 298] on input "Escriba aquí una descripcion" at bounding box center [570, 304] width 298 height 13
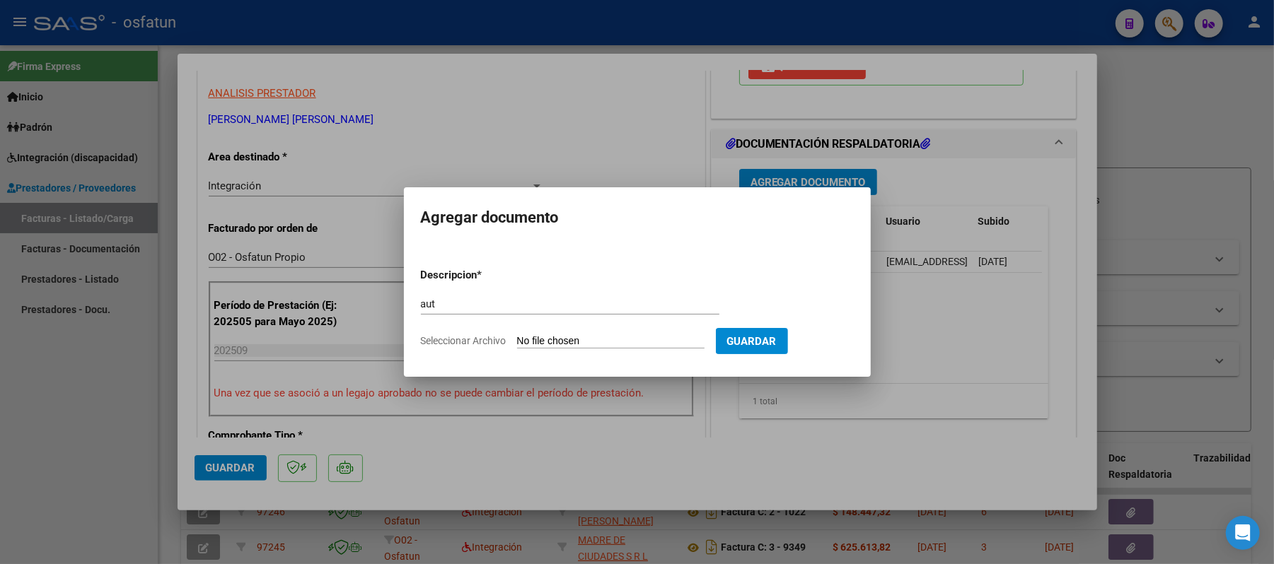
click at [580, 343] on input "Seleccionar Archivo" at bounding box center [610, 341] width 187 height 13
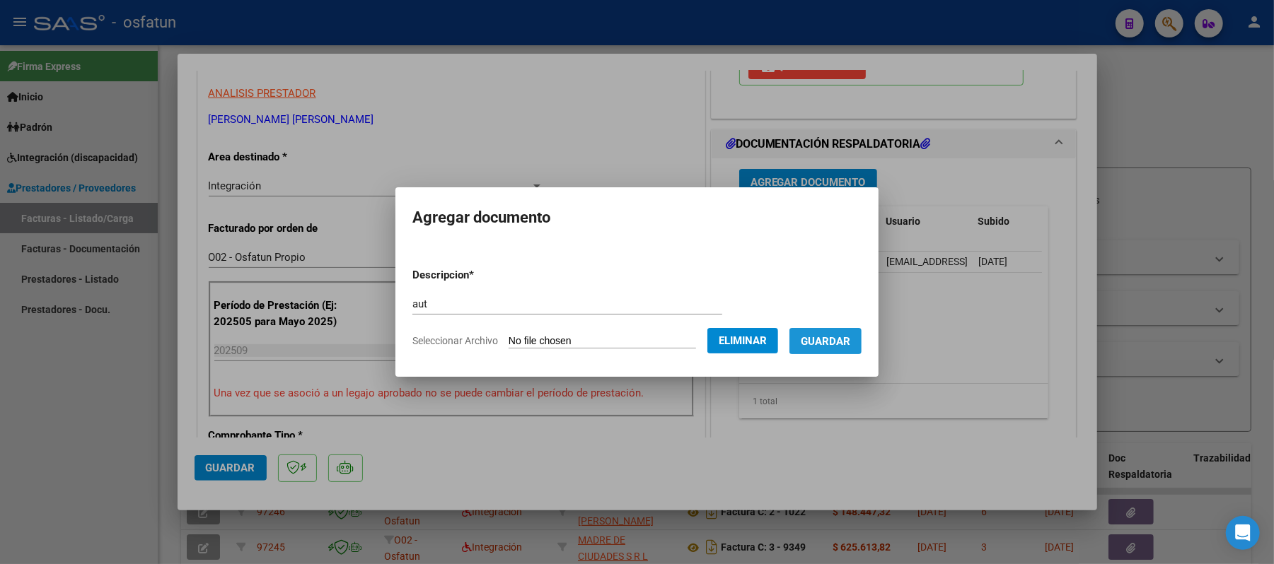
click at [832, 344] on span "Guardar" at bounding box center [826, 341] width 50 height 13
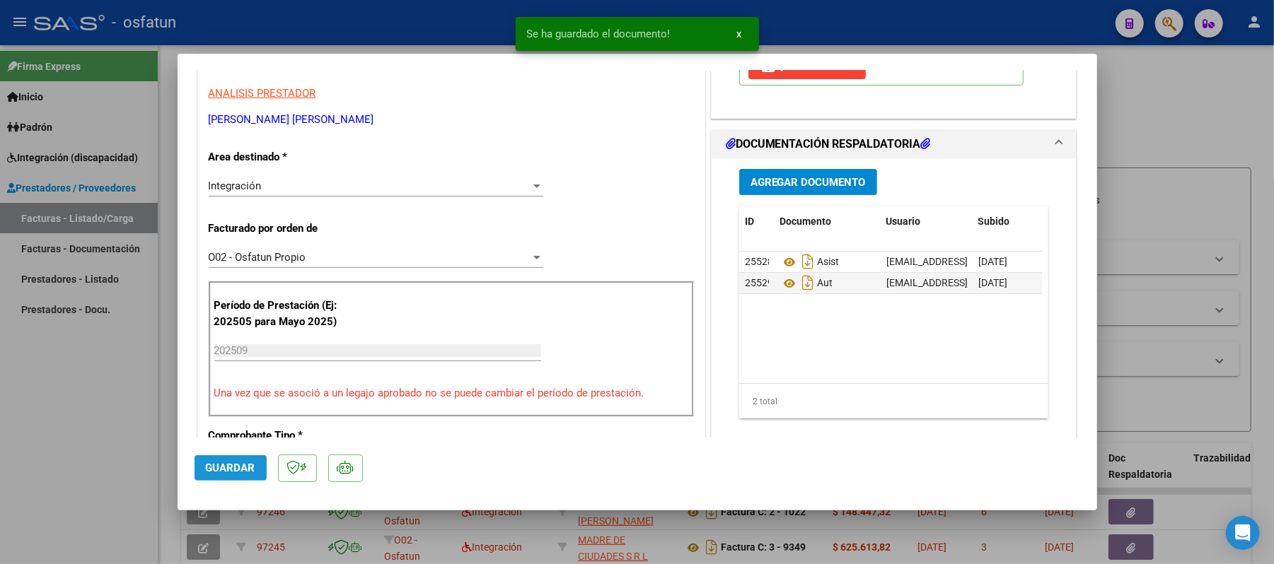
click at [228, 462] on span "Guardar" at bounding box center [231, 468] width 50 height 13
click at [1171, 109] on div at bounding box center [637, 282] width 1274 height 564
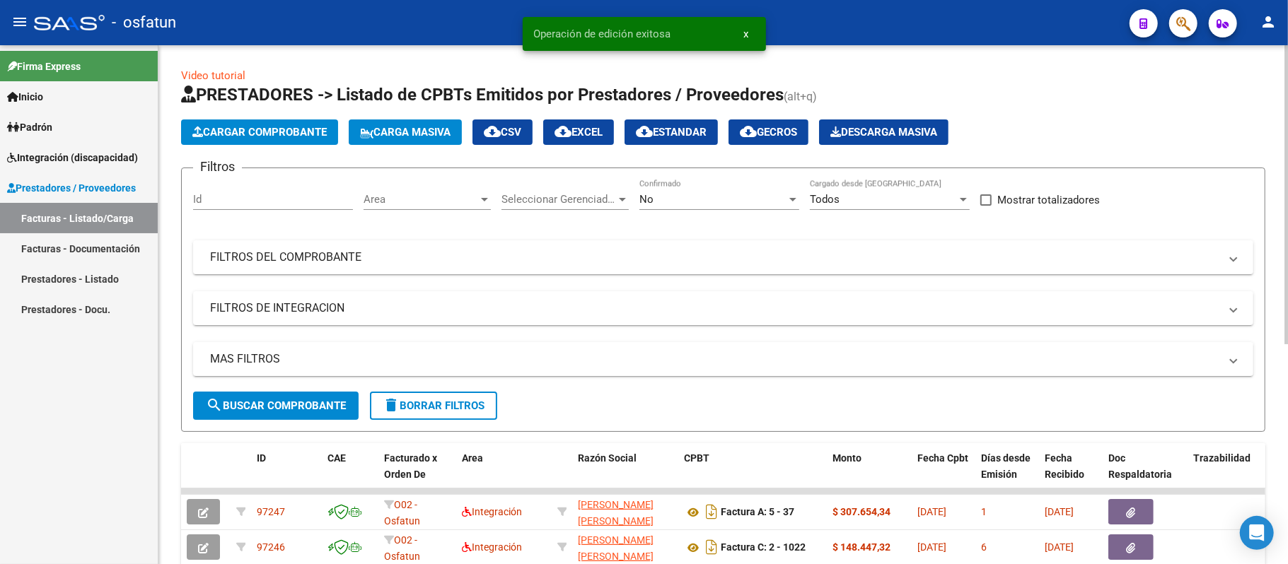
click at [280, 137] on span "Cargar Comprobante" at bounding box center [259, 132] width 134 height 13
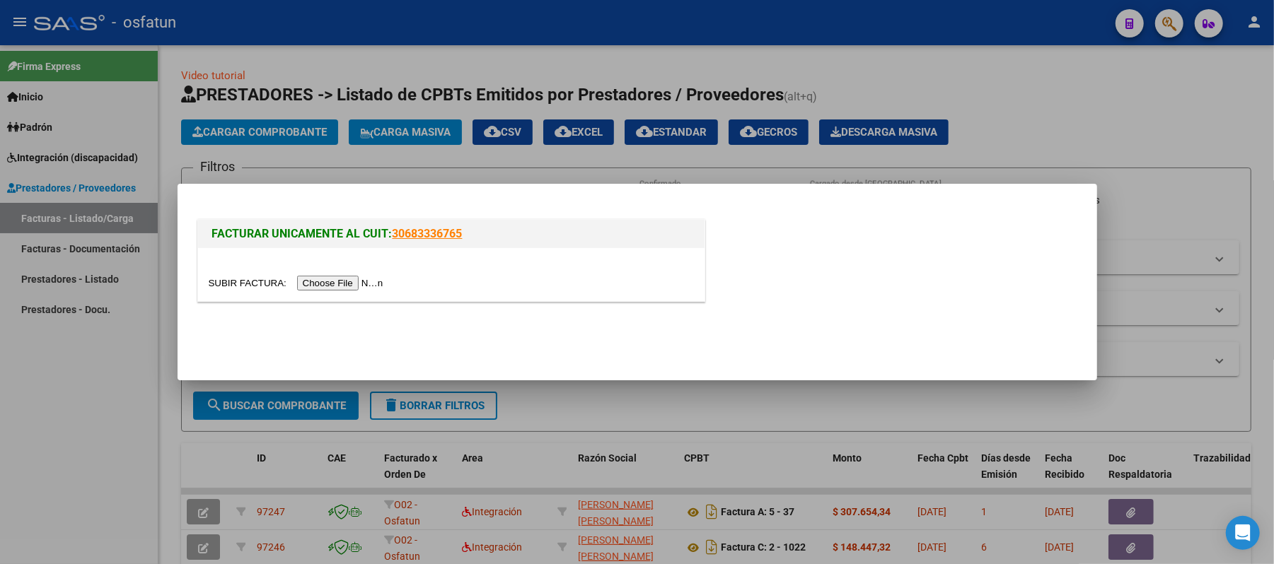
click at [332, 279] on input "file" at bounding box center [298, 283] width 179 height 15
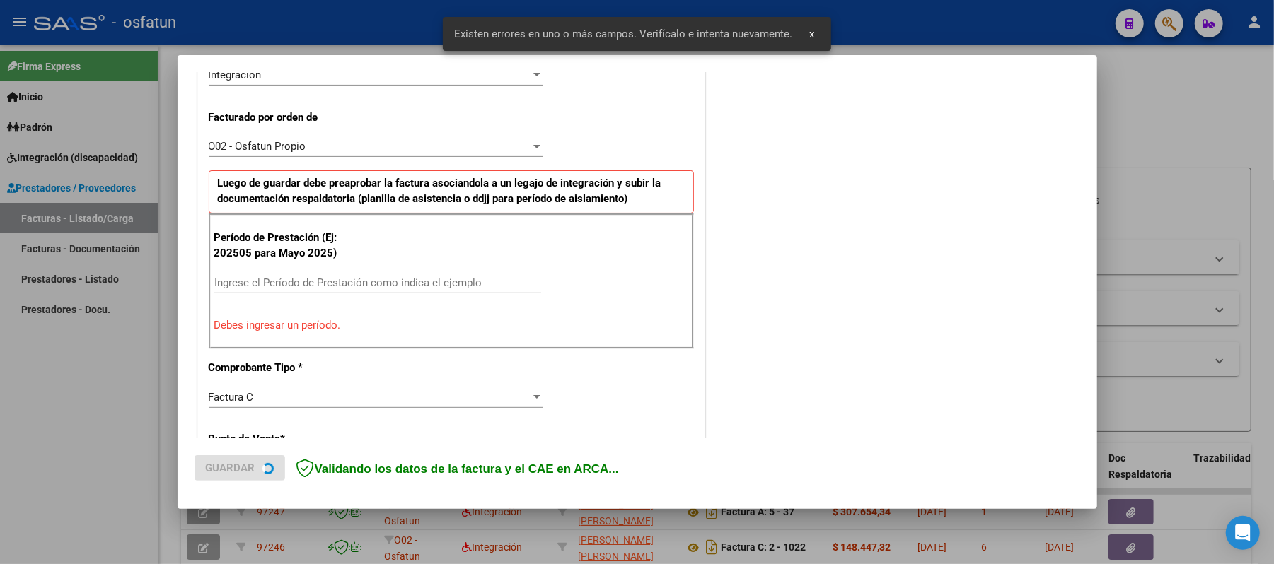
scroll to position [383, 0]
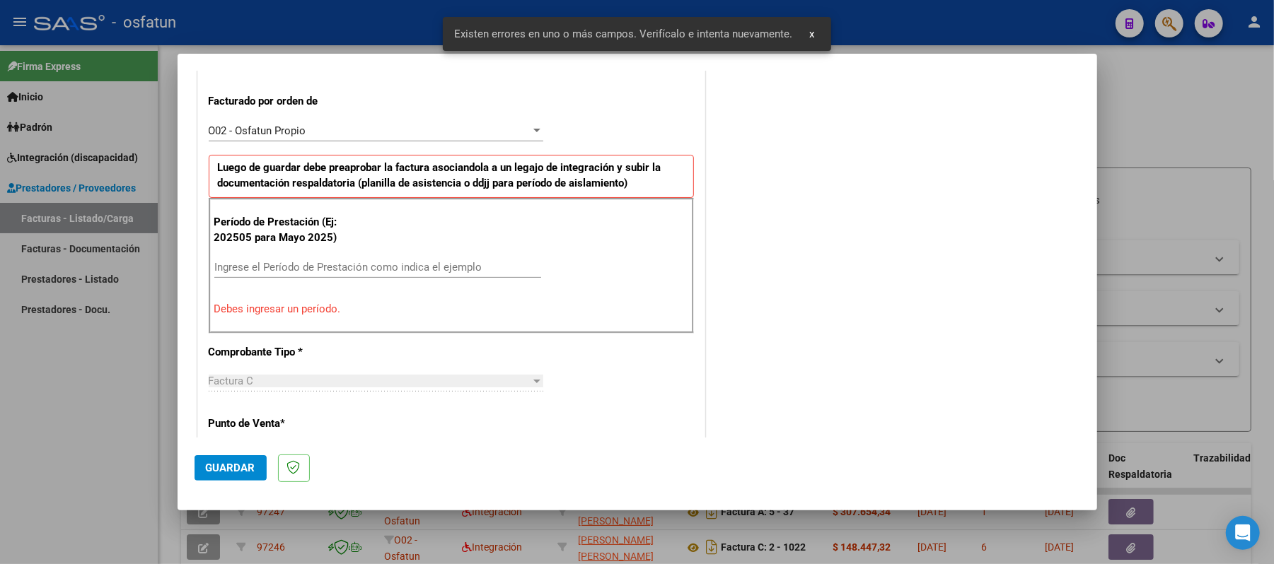
click at [331, 270] on input "Ingrese el Período de Prestación como indica el ejemplo" at bounding box center [377, 267] width 327 height 13
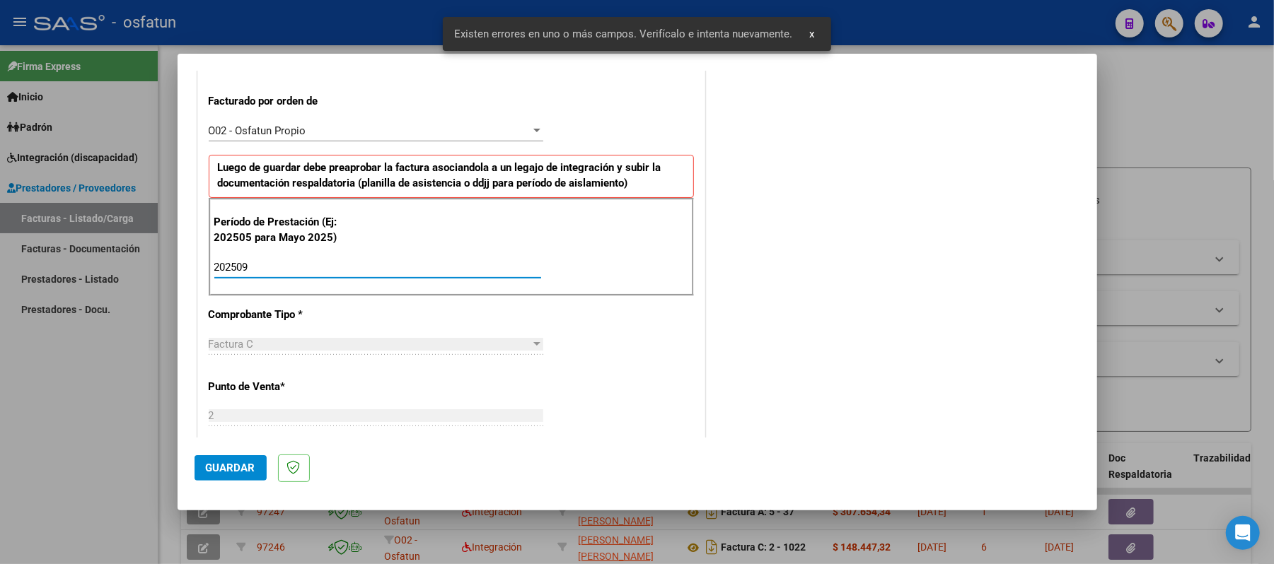
click at [253, 463] on span "Guardar" at bounding box center [231, 468] width 50 height 13
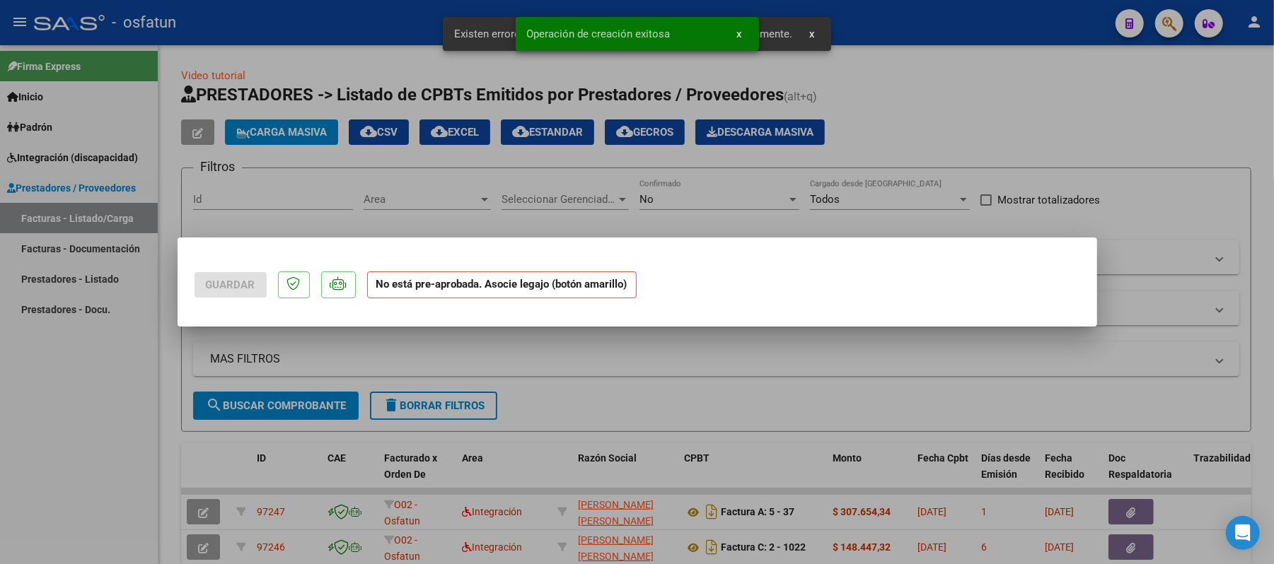
scroll to position [0, 0]
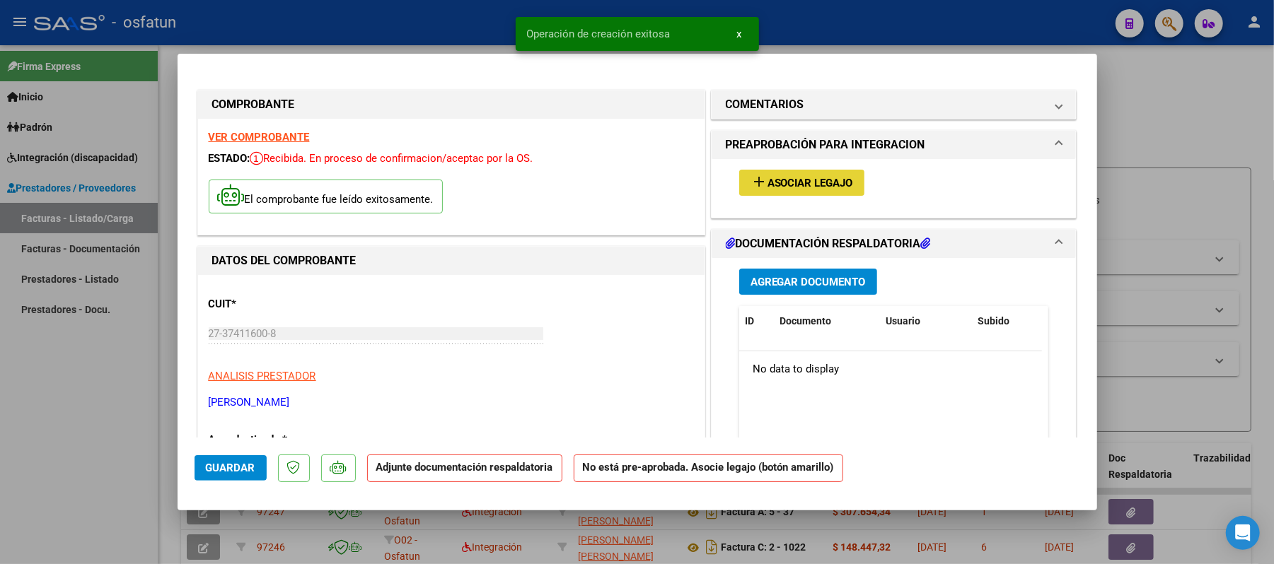
click at [775, 184] on span "Asociar Legajo" at bounding box center [810, 183] width 86 height 13
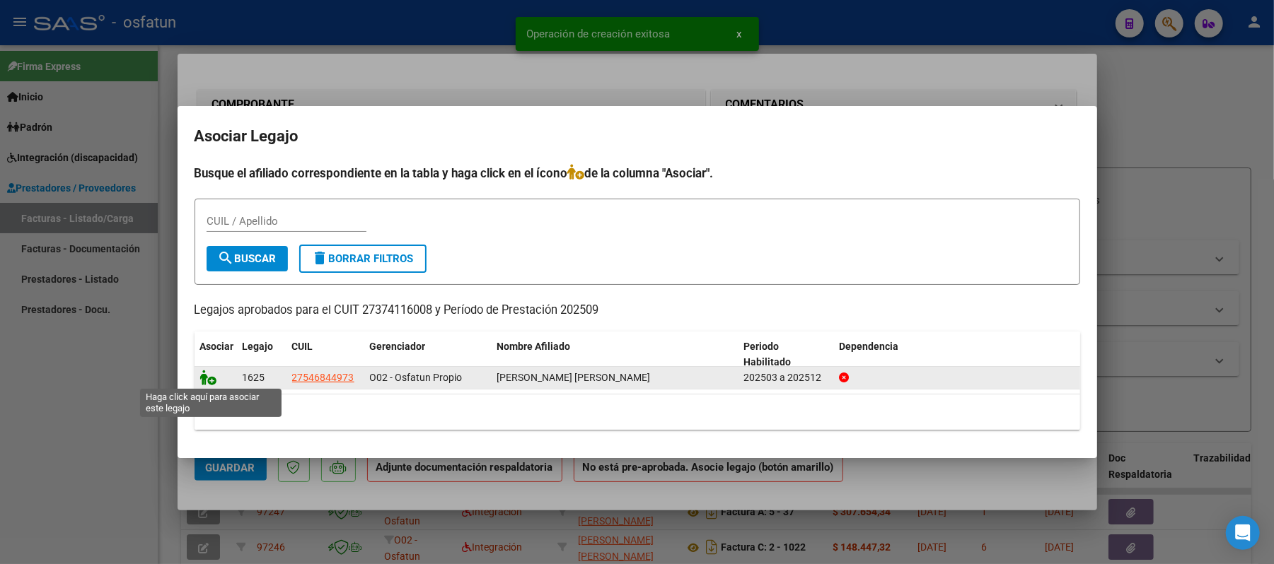
click at [209, 380] on icon at bounding box center [208, 378] width 17 height 16
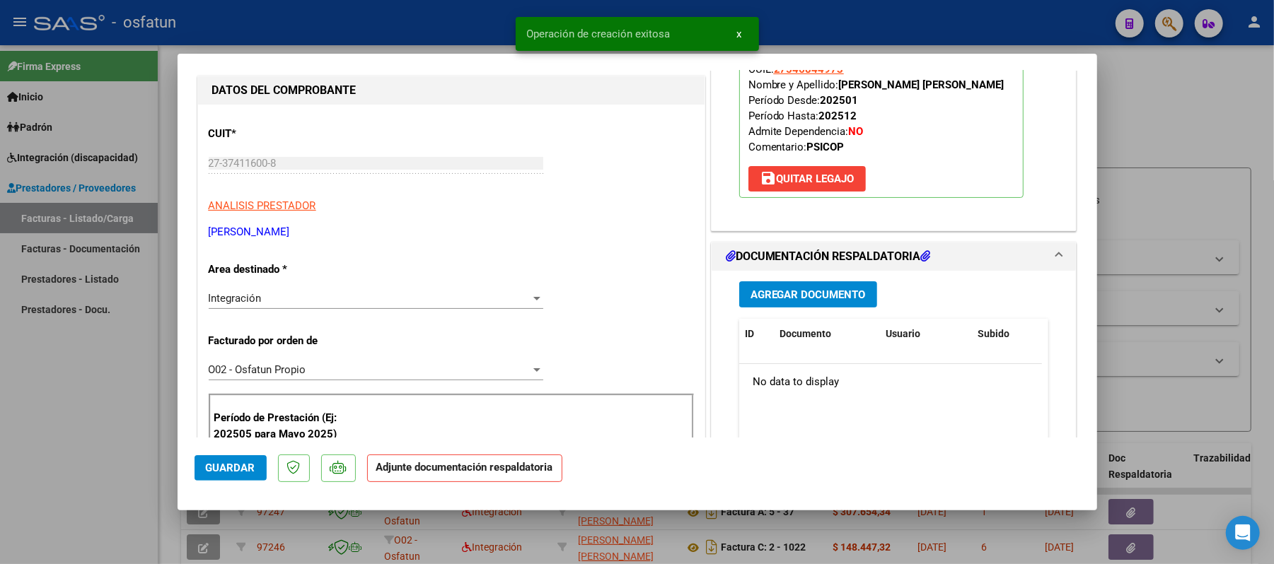
scroll to position [188, 0]
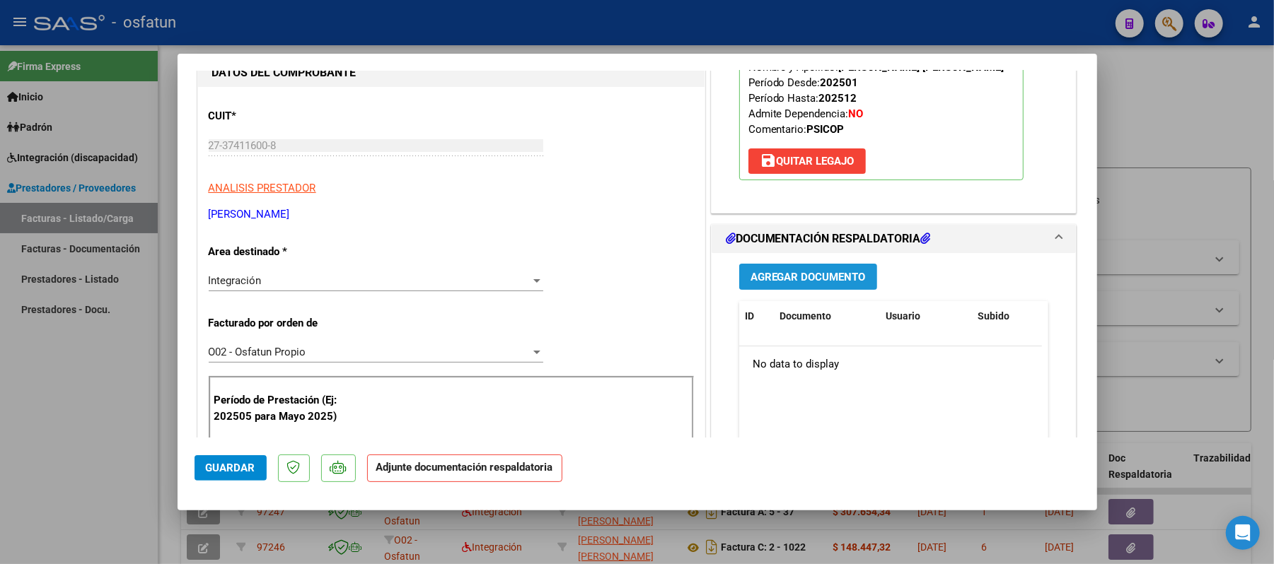
click at [815, 279] on span "Agregar Documento" at bounding box center [807, 277] width 115 height 13
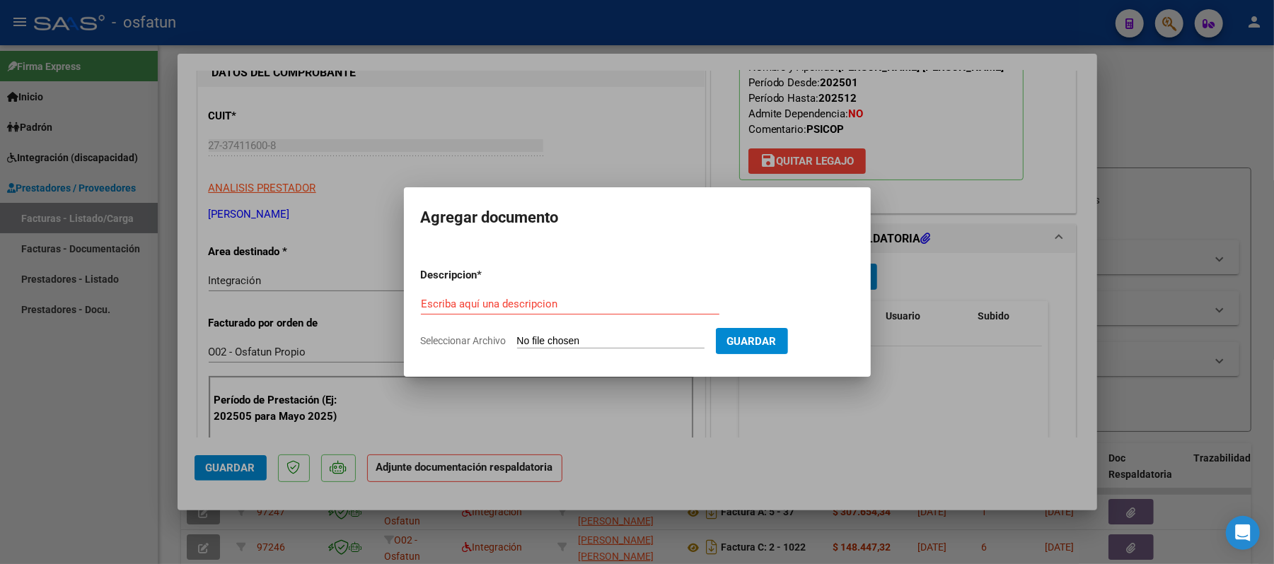
click at [661, 312] on div "Escriba aquí una descripcion" at bounding box center [570, 304] width 298 height 21
click at [536, 344] on input "Seleccionar Archivo" at bounding box center [610, 341] width 187 height 13
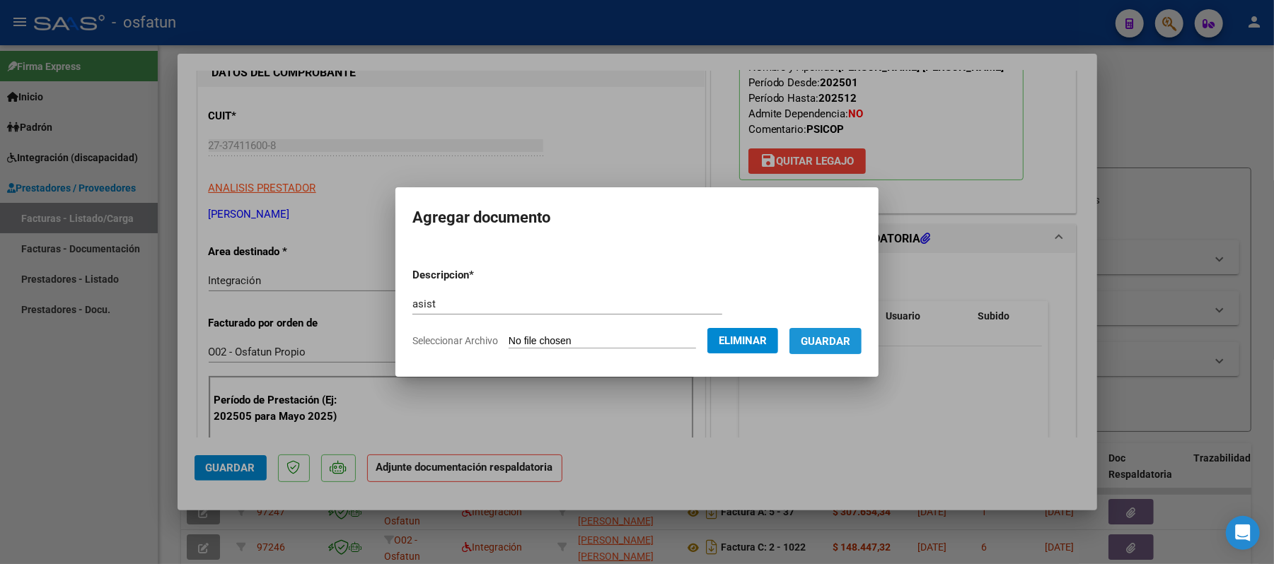
click at [850, 341] on span "Guardar" at bounding box center [826, 341] width 50 height 13
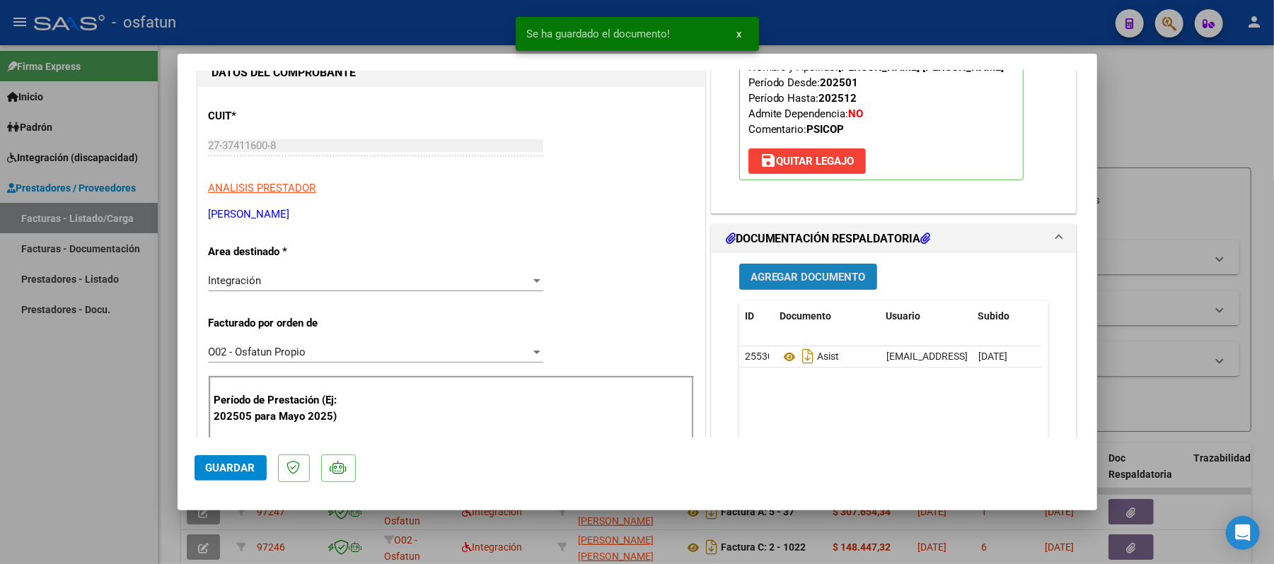
click at [832, 279] on span "Agregar Documento" at bounding box center [807, 277] width 115 height 13
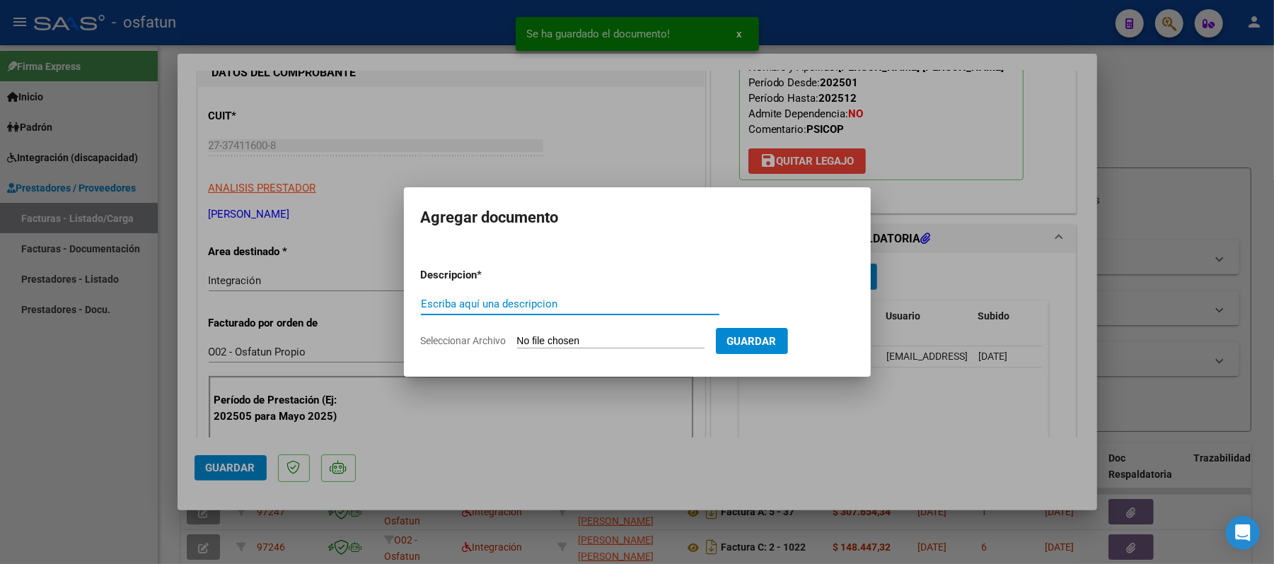
click at [621, 301] on input "Escriba aquí una descripcion" at bounding box center [570, 304] width 298 height 13
click at [622, 343] on input "Seleccionar Archivo" at bounding box center [610, 341] width 187 height 13
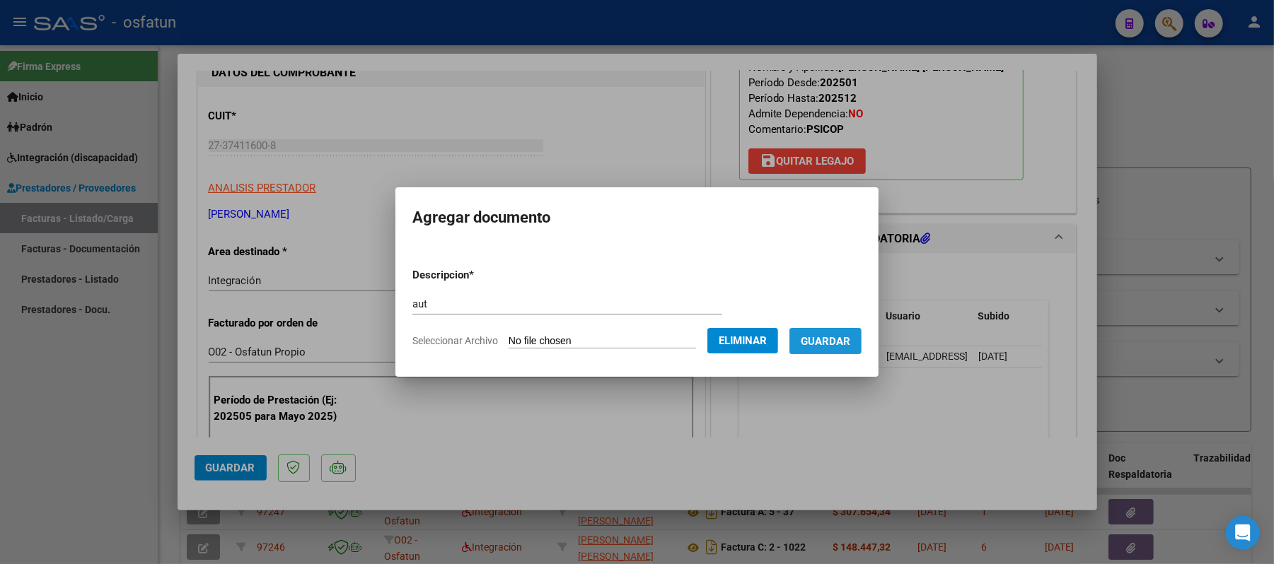
click at [839, 342] on span "Guardar" at bounding box center [826, 341] width 50 height 13
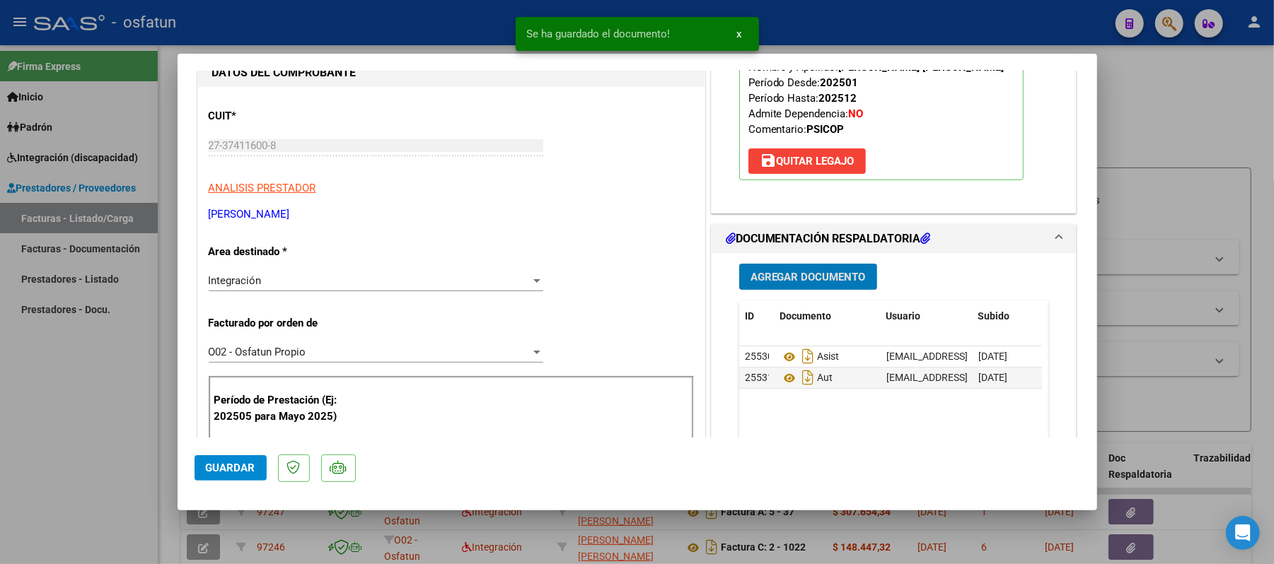
click at [238, 467] on span "Guardar" at bounding box center [231, 468] width 50 height 13
click at [1152, 109] on div at bounding box center [637, 282] width 1274 height 564
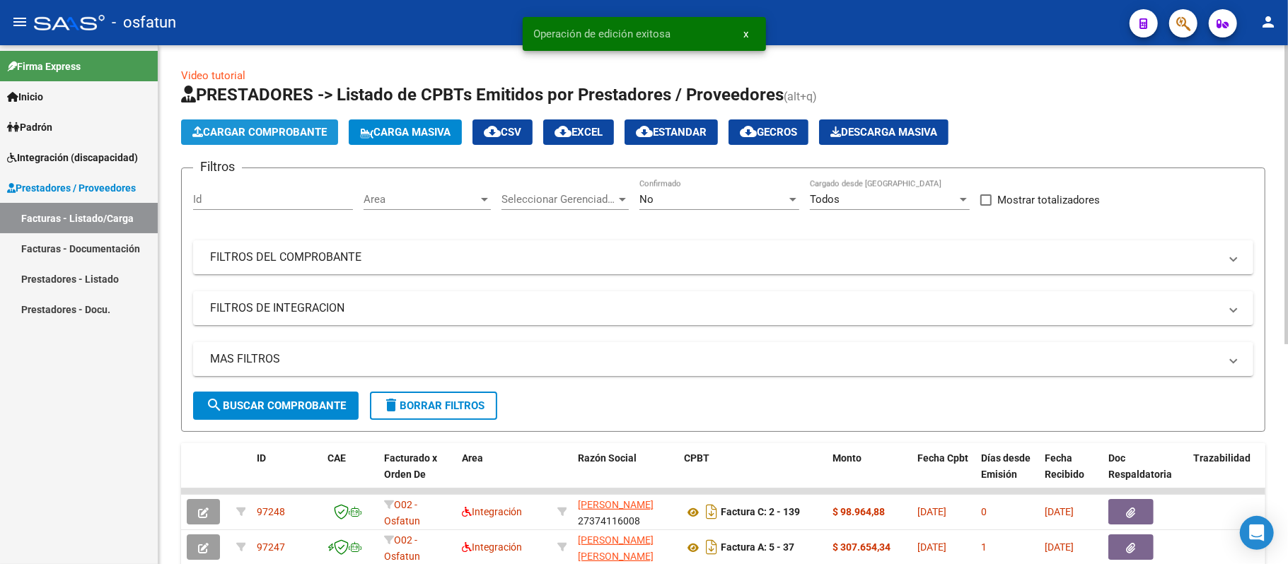
click at [281, 126] on span "Cargar Comprobante" at bounding box center [259, 132] width 134 height 13
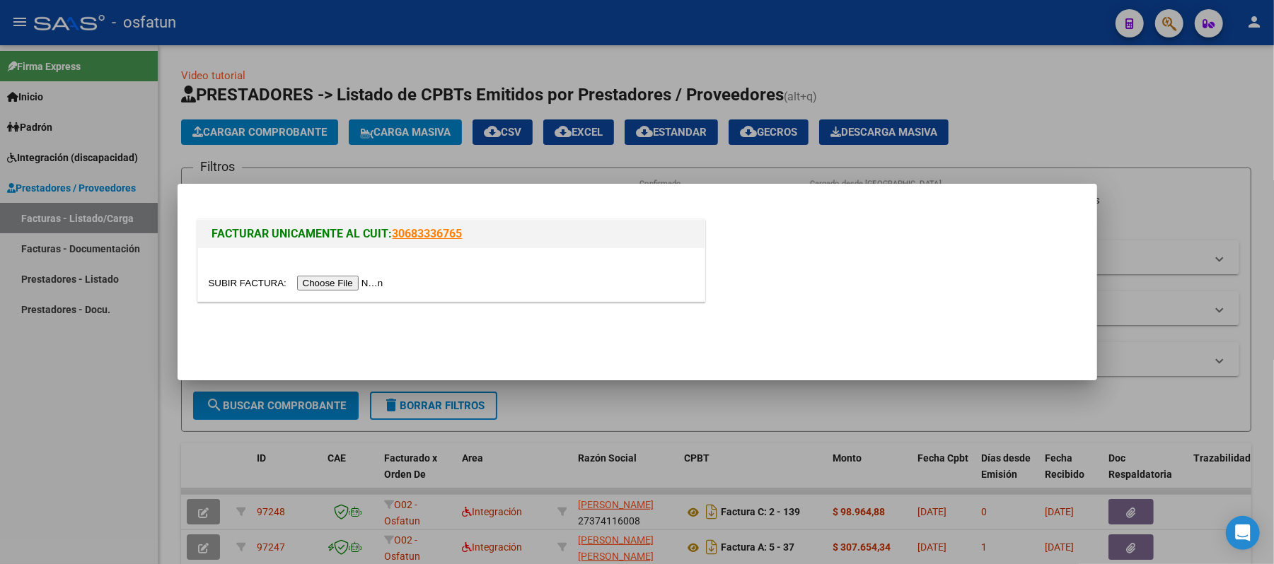
click at [344, 280] on input "file" at bounding box center [298, 283] width 179 height 15
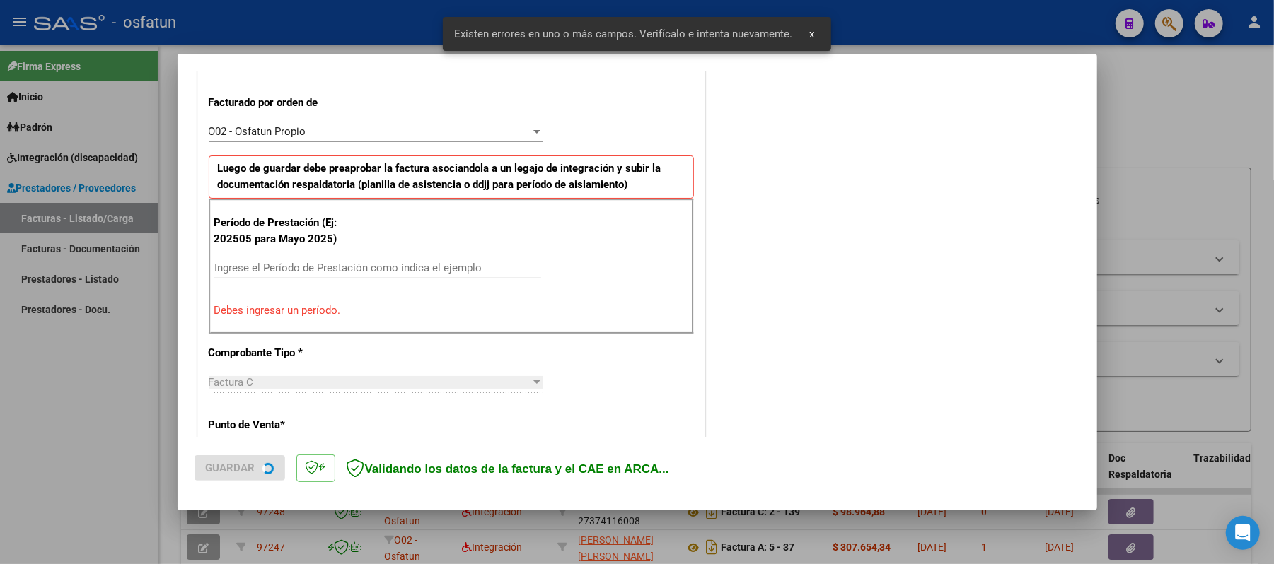
scroll to position [383, 0]
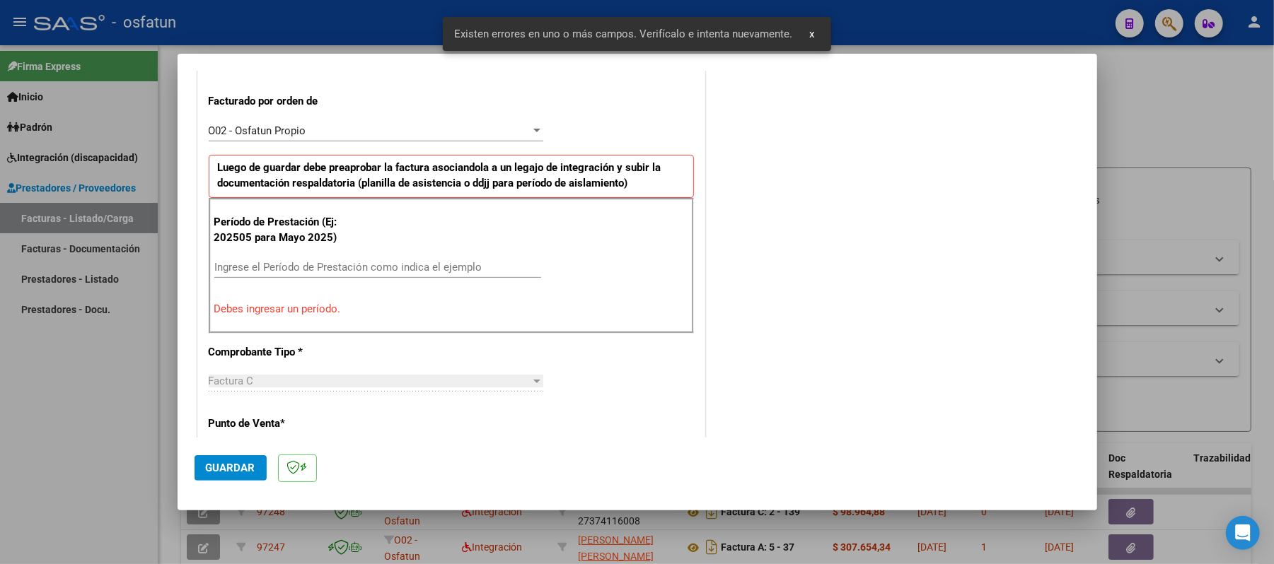
click at [364, 274] on input "Ingrese el Período de Prestación como indica el ejemplo" at bounding box center [377, 267] width 327 height 13
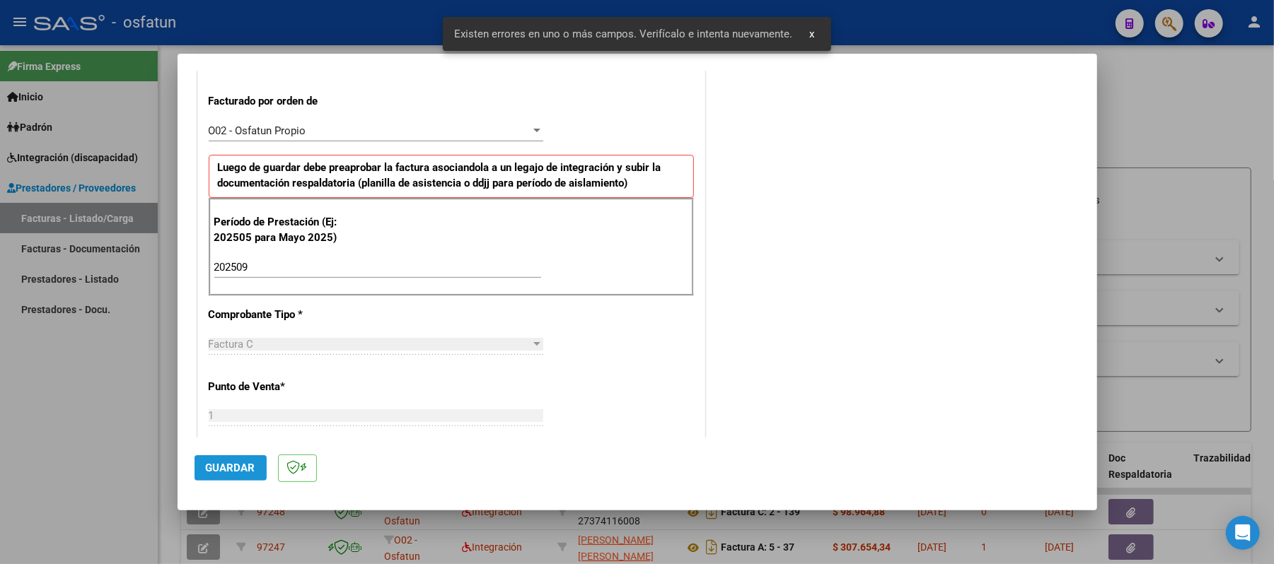
click at [238, 462] on span "Guardar" at bounding box center [231, 468] width 50 height 13
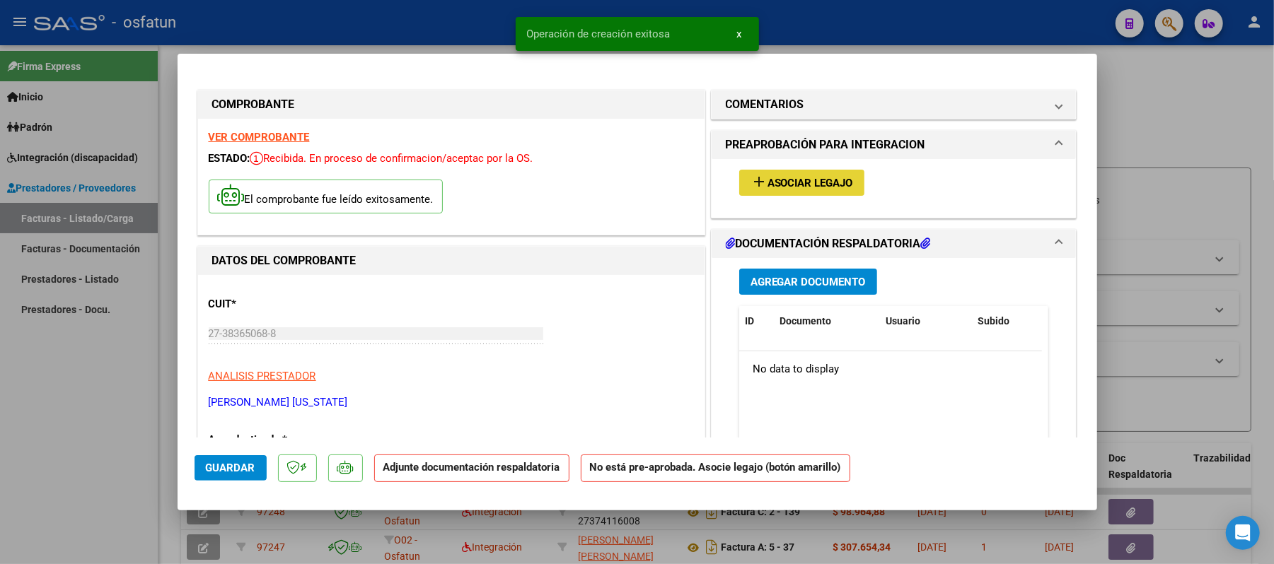
click at [767, 187] on span "Asociar Legajo" at bounding box center [810, 183] width 86 height 13
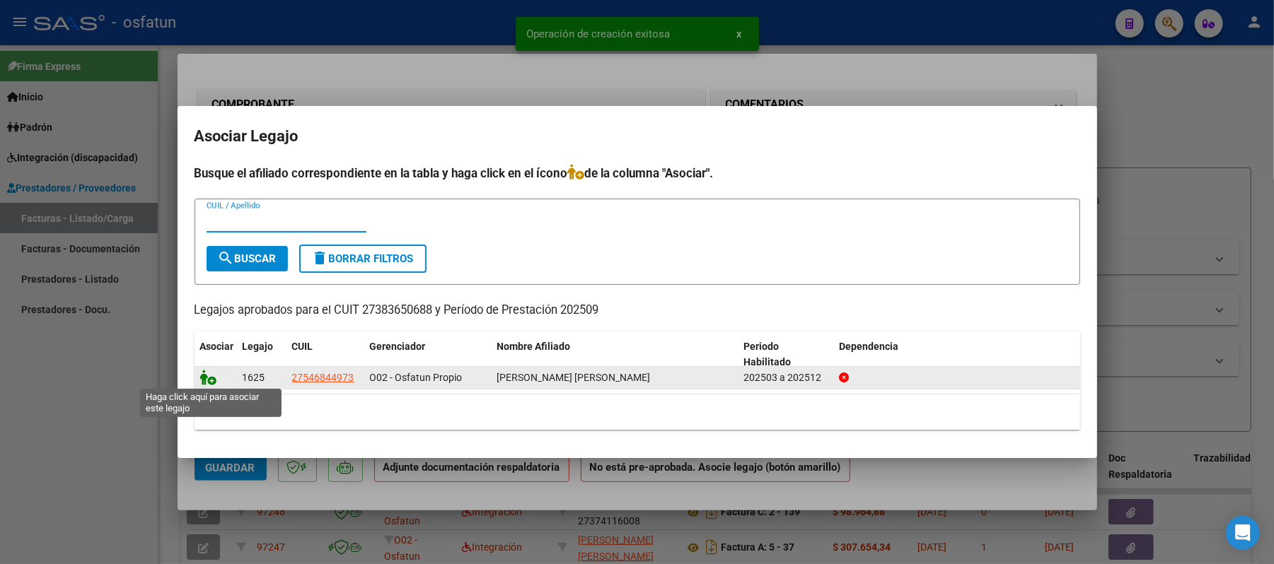
click at [210, 373] on icon at bounding box center [208, 378] width 17 height 16
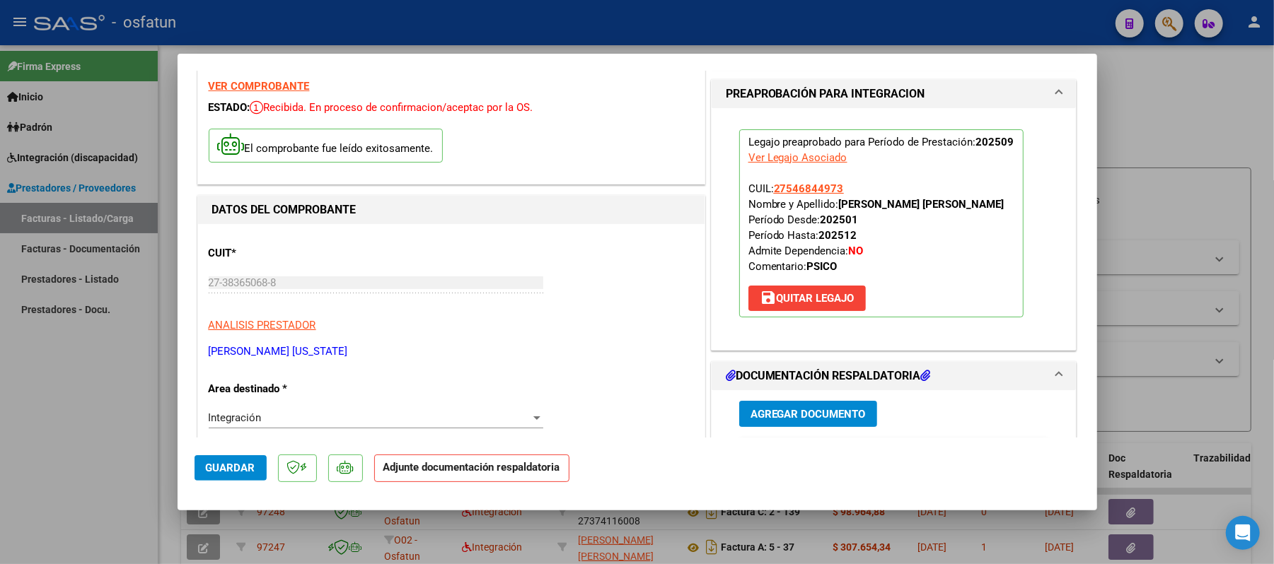
scroll to position [94, 0]
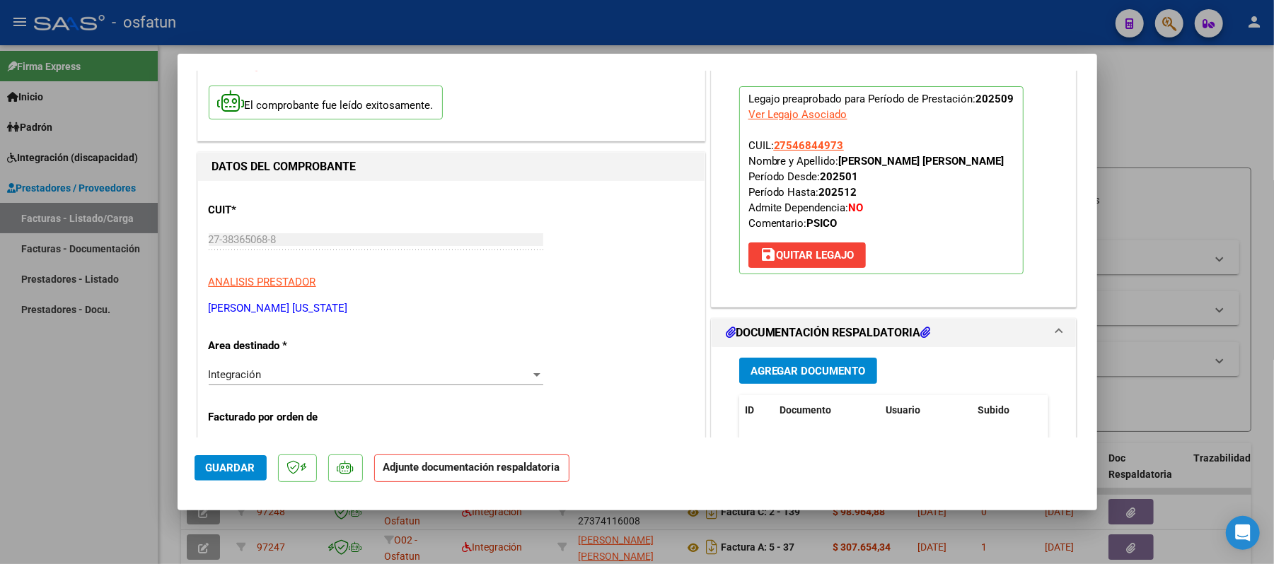
click at [847, 364] on span "Agregar Documento" at bounding box center [807, 370] width 115 height 13
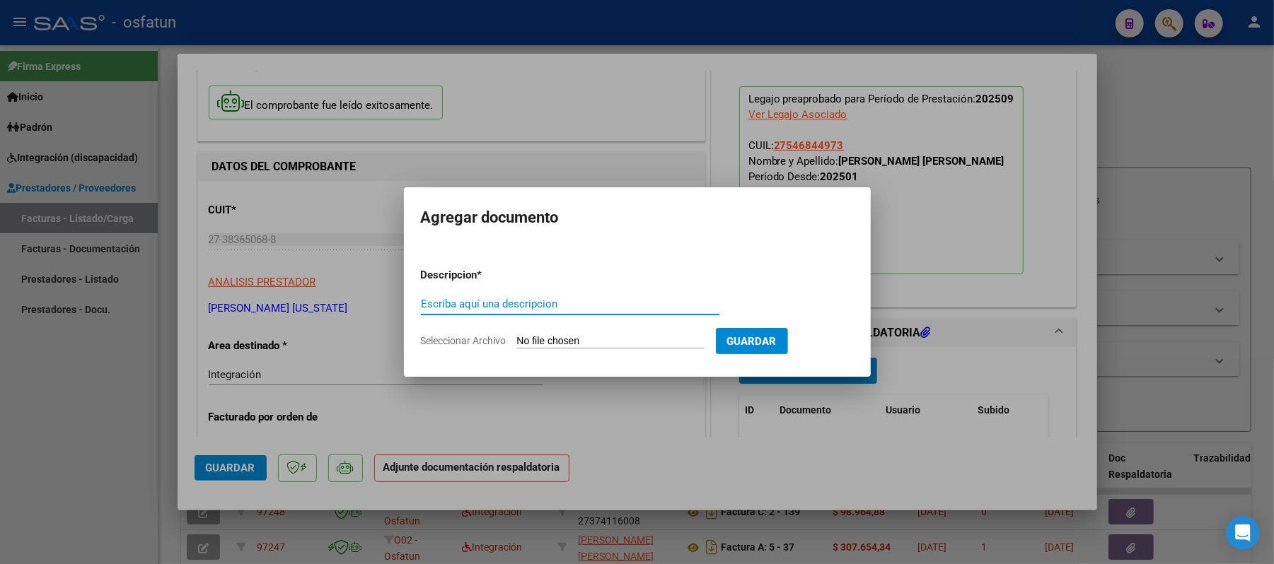
click at [556, 298] on input "Escriba aquí una descripcion" at bounding box center [570, 304] width 298 height 13
click at [540, 344] on input "Seleccionar Archivo" at bounding box center [610, 341] width 187 height 13
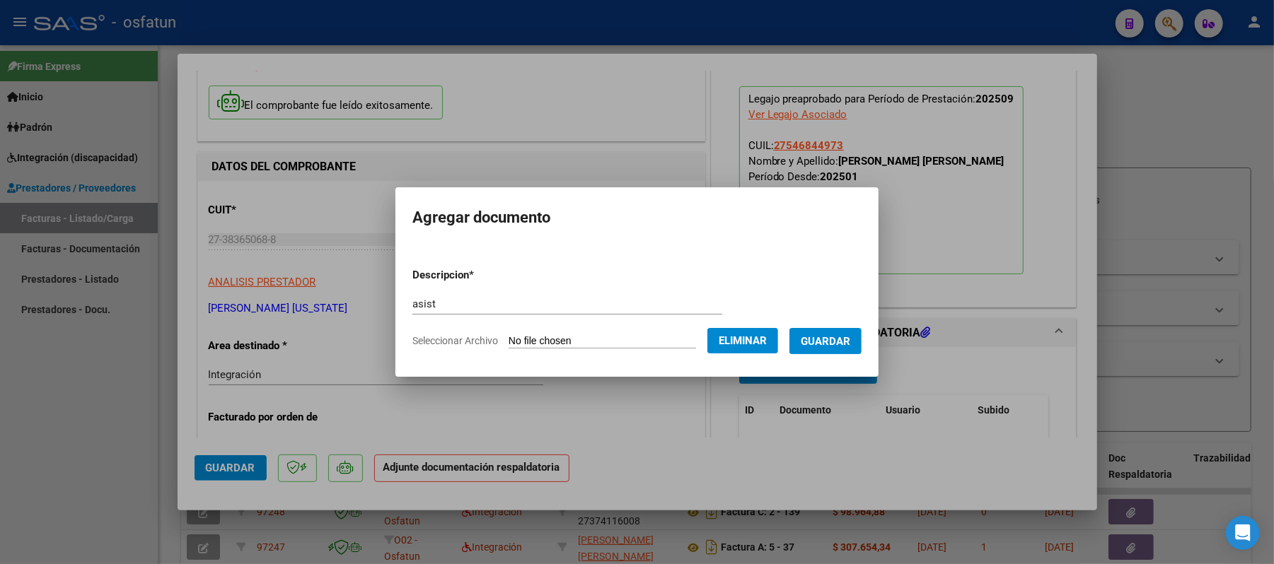
click at [847, 347] on span "Guardar" at bounding box center [826, 341] width 50 height 13
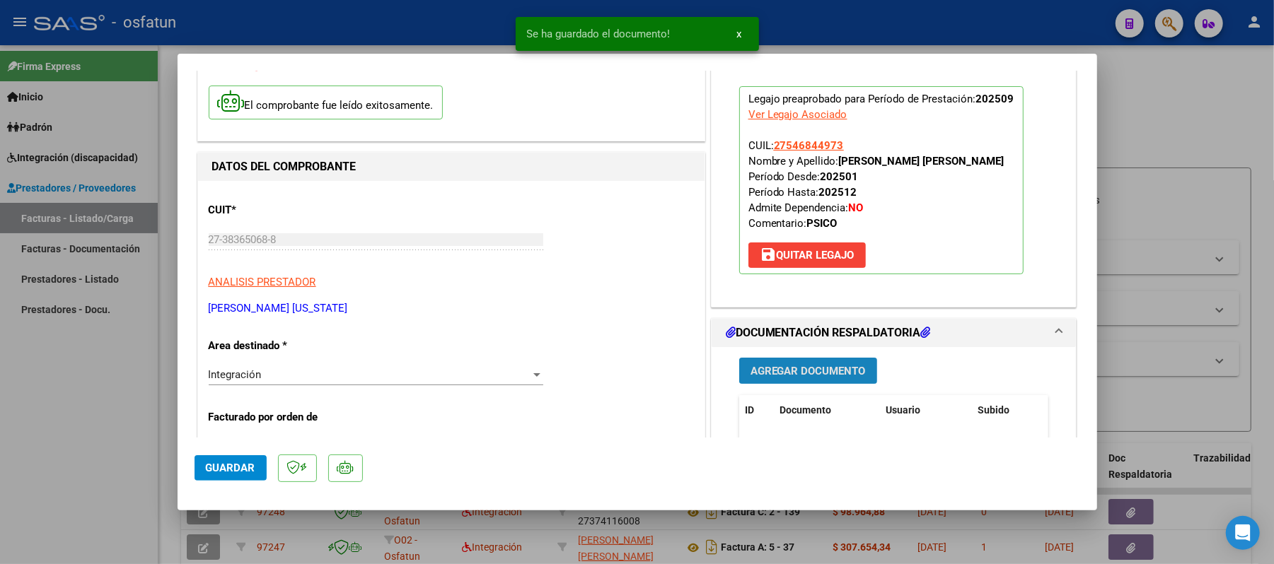
click at [801, 369] on span "Agregar Documento" at bounding box center [807, 371] width 115 height 13
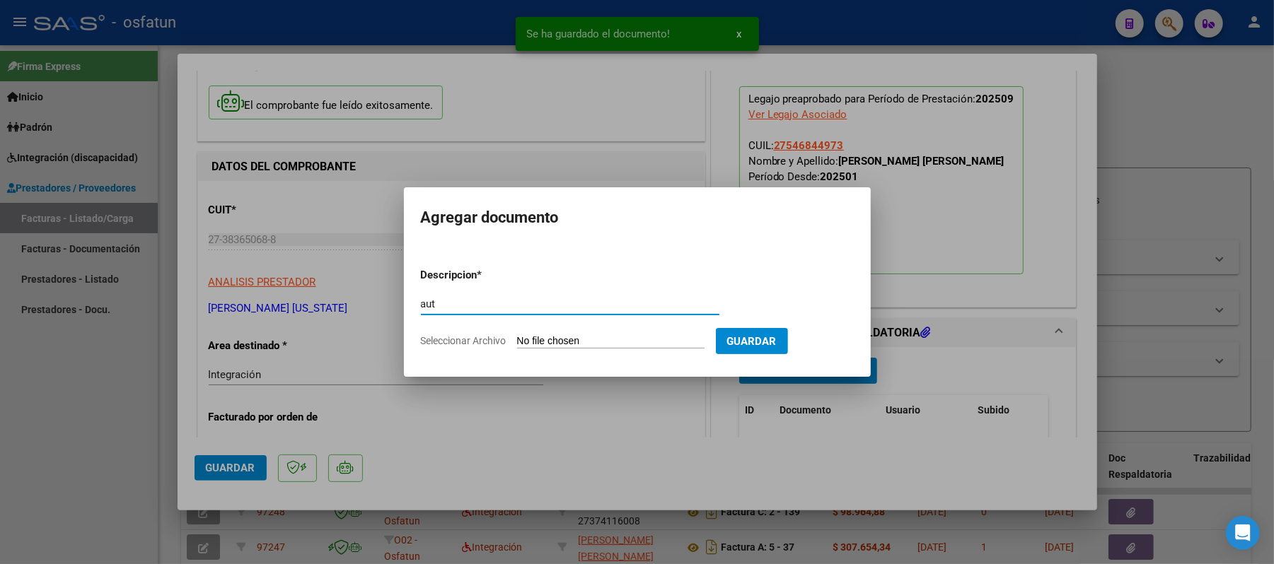
click at [604, 335] on input "Seleccionar Archivo" at bounding box center [610, 341] width 187 height 13
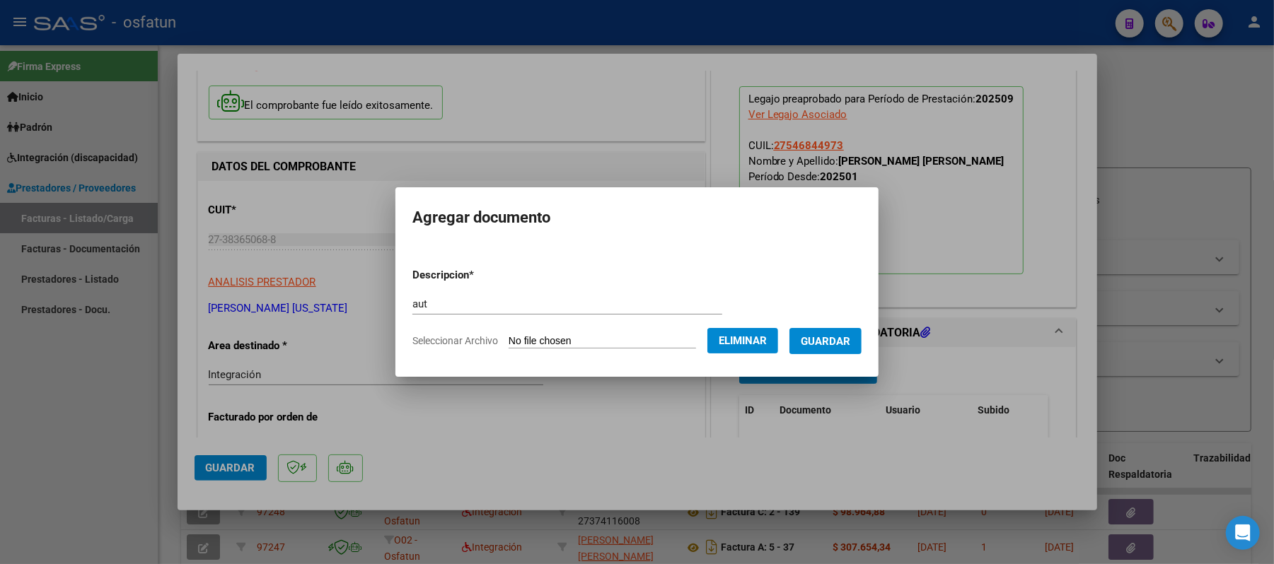
click at [860, 332] on button "Guardar" at bounding box center [825, 341] width 72 height 26
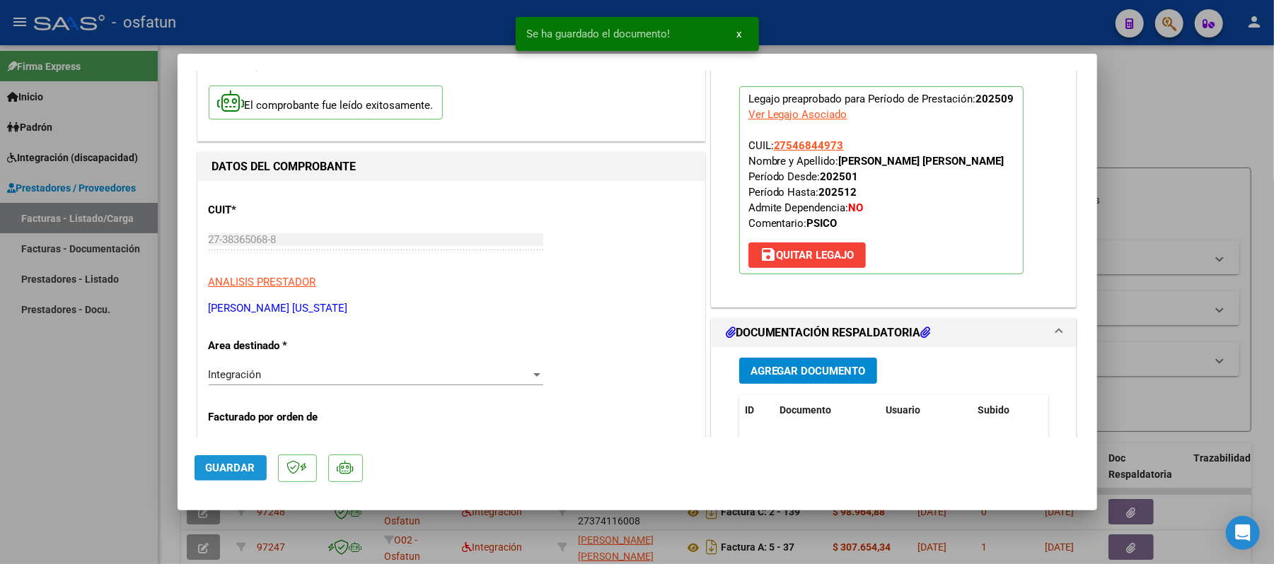
click at [242, 462] on span "Guardar" at bounding box center [231, 468] width 50 height 13
click at [1205, 112] on div at bounding box center [637, 282] width 1274 height 564
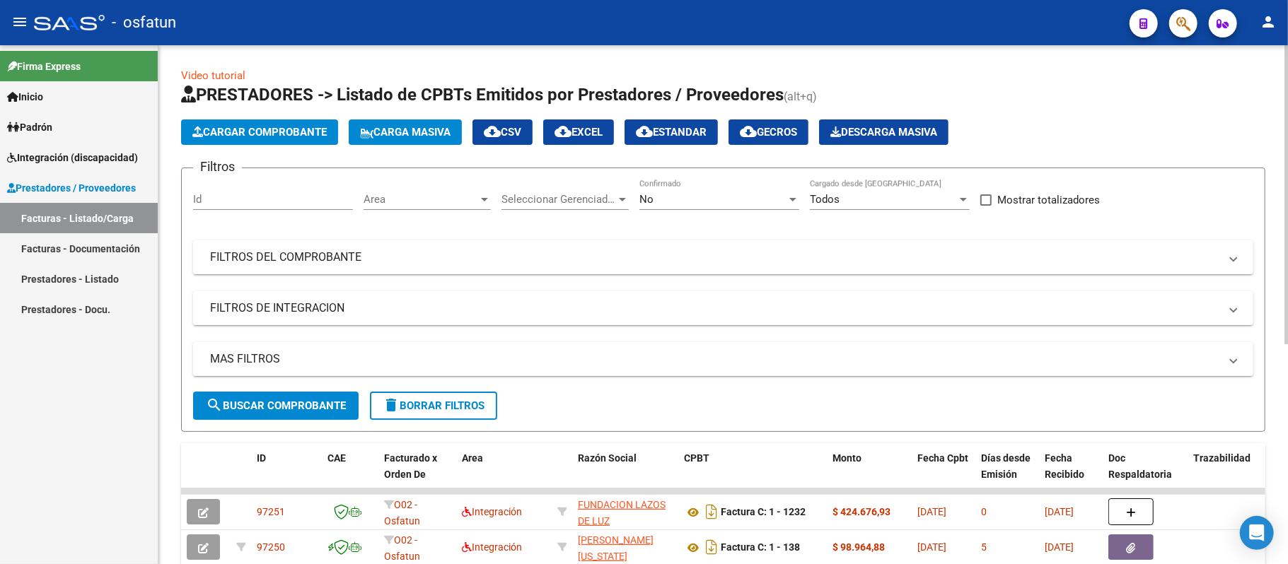
click at [250, 134] on span "Cargar Comprobante" at bounding box center [259, 132] width 134 height 13
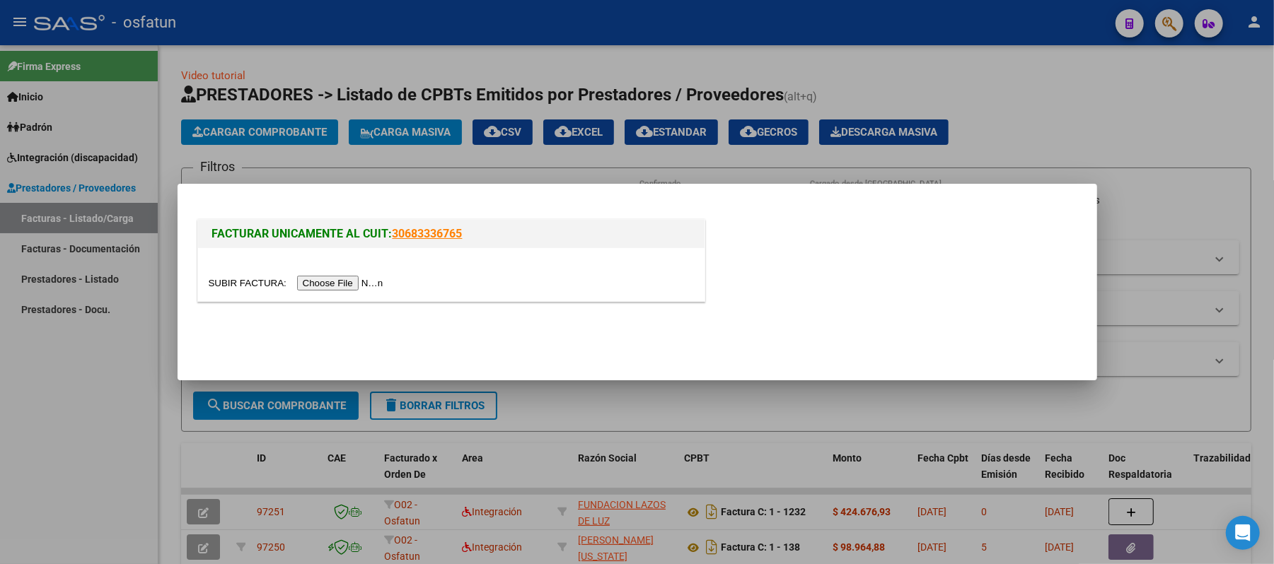
click at [342, 278] on input "file" at bounding box center [298, 283] width 179 height 15
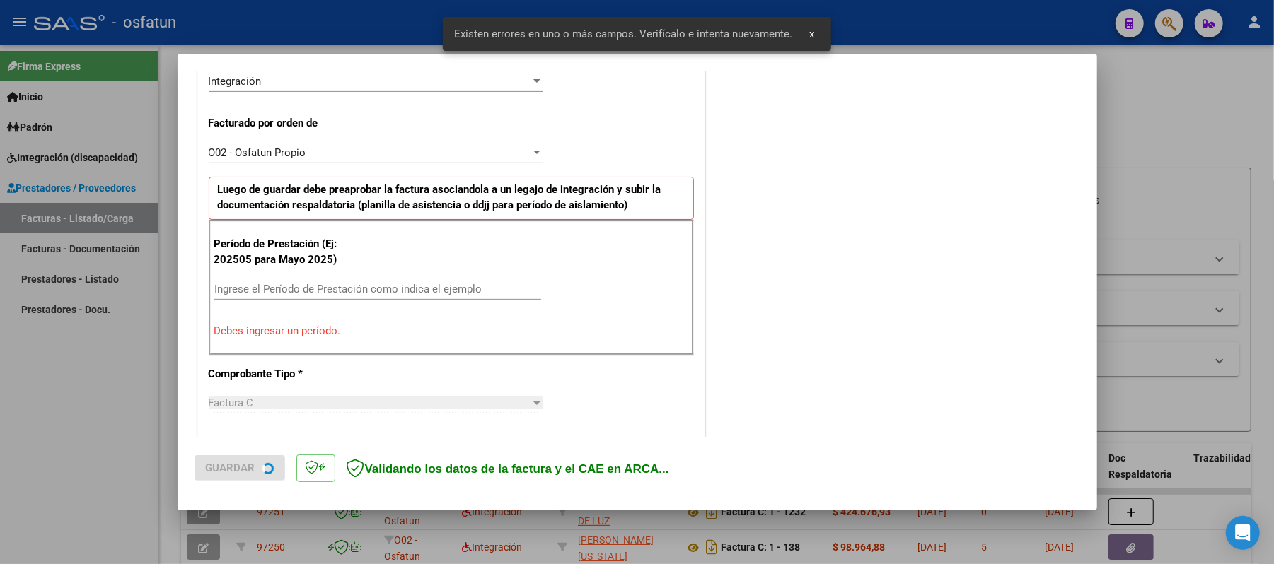
scroll to position [383, 0]
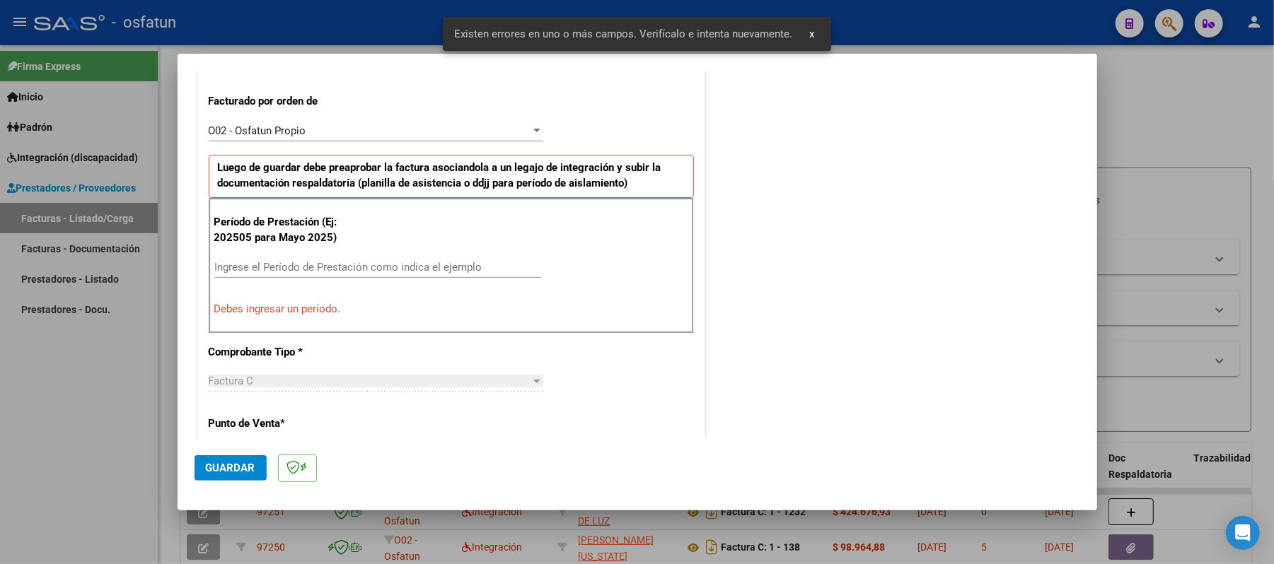
click at [394, 270] on input "Ingrese el Período de Prestación como indica el ejemplo" at bounding box center [377, 267] width 327 height 13
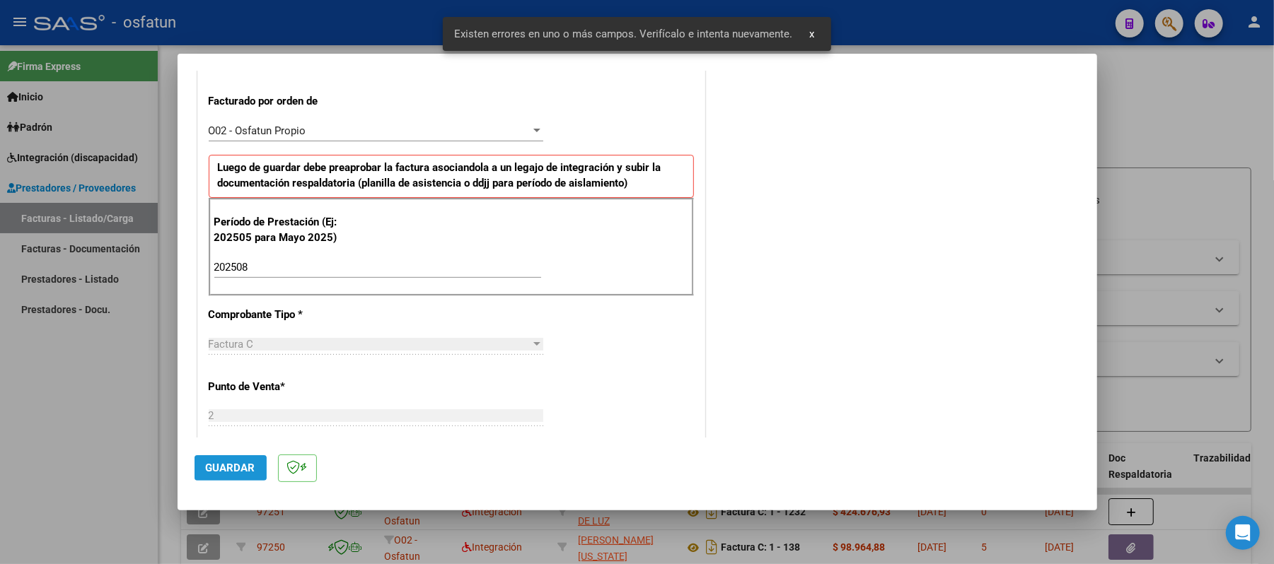
click at [212, 468] on span "Guardar" at bounding box center [231, 468] width 50 height 13
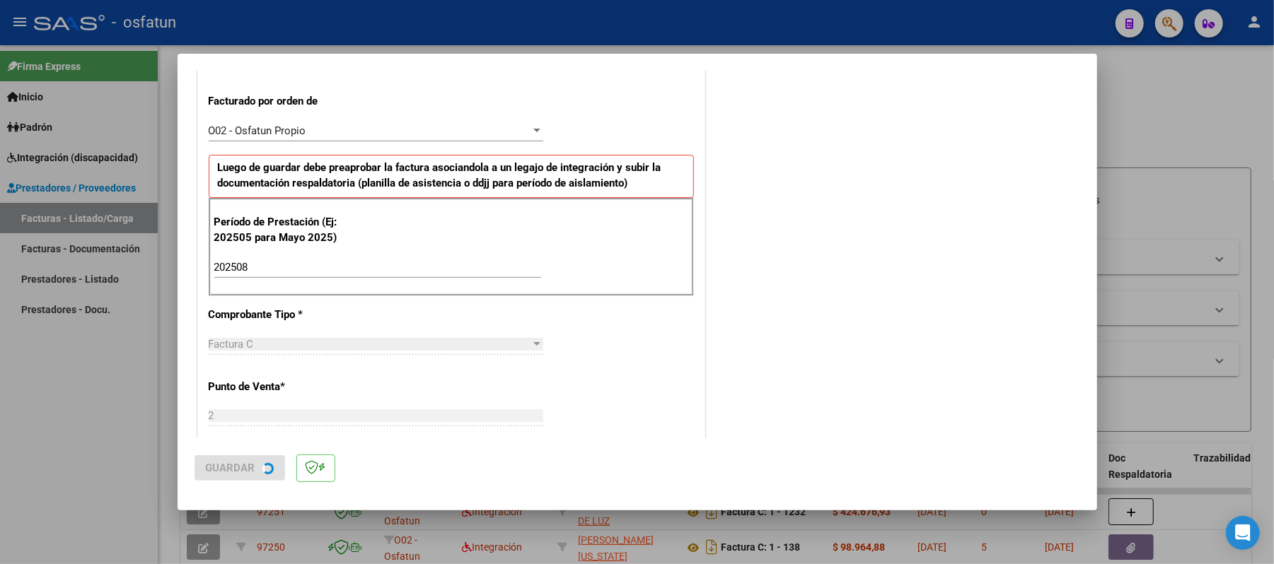
scroll to position [0, 0]
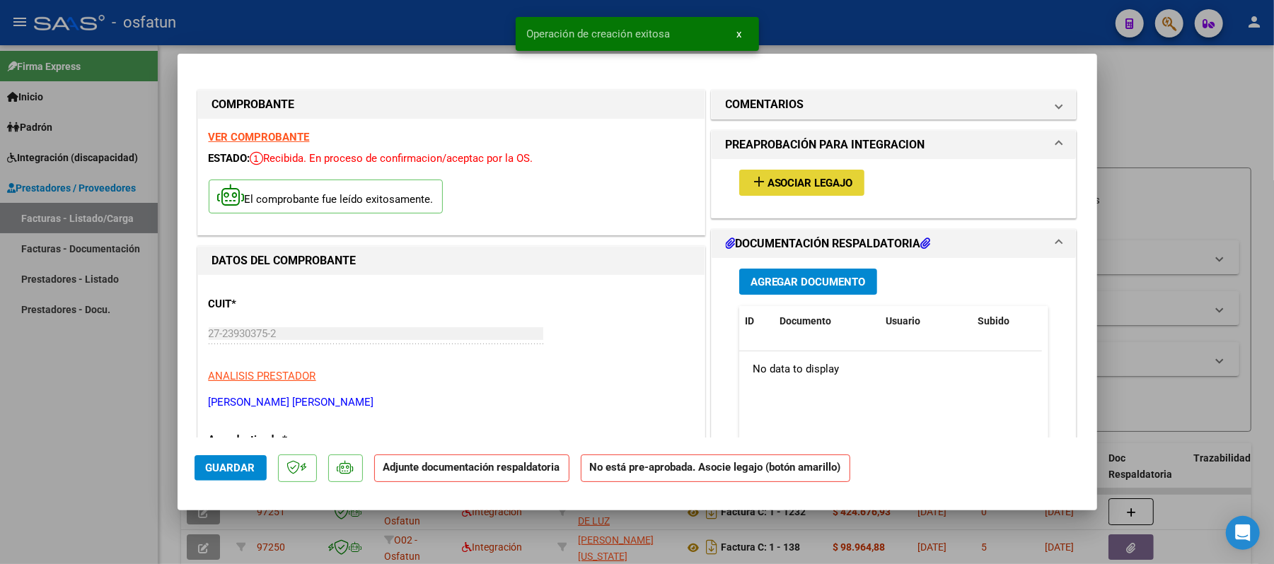
click at [844, 178] on span "Asociar Legajo" at bounding box center [810, 183] width 86 height 13
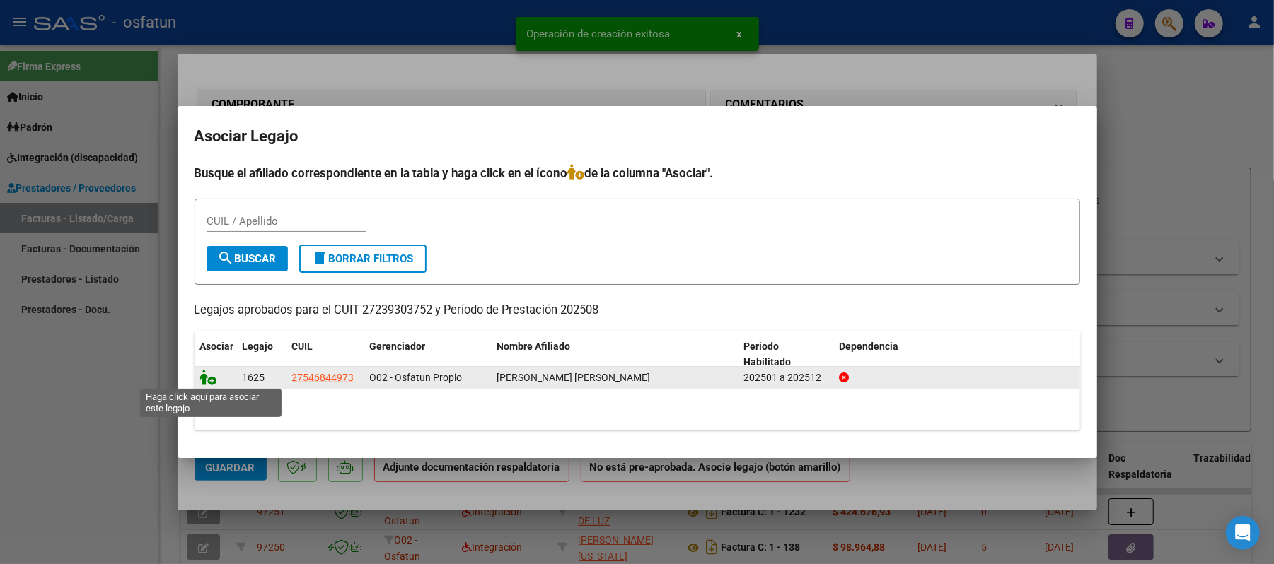
click at [211, 381] on icon at bounding box center [208, 378] width 17 height 16
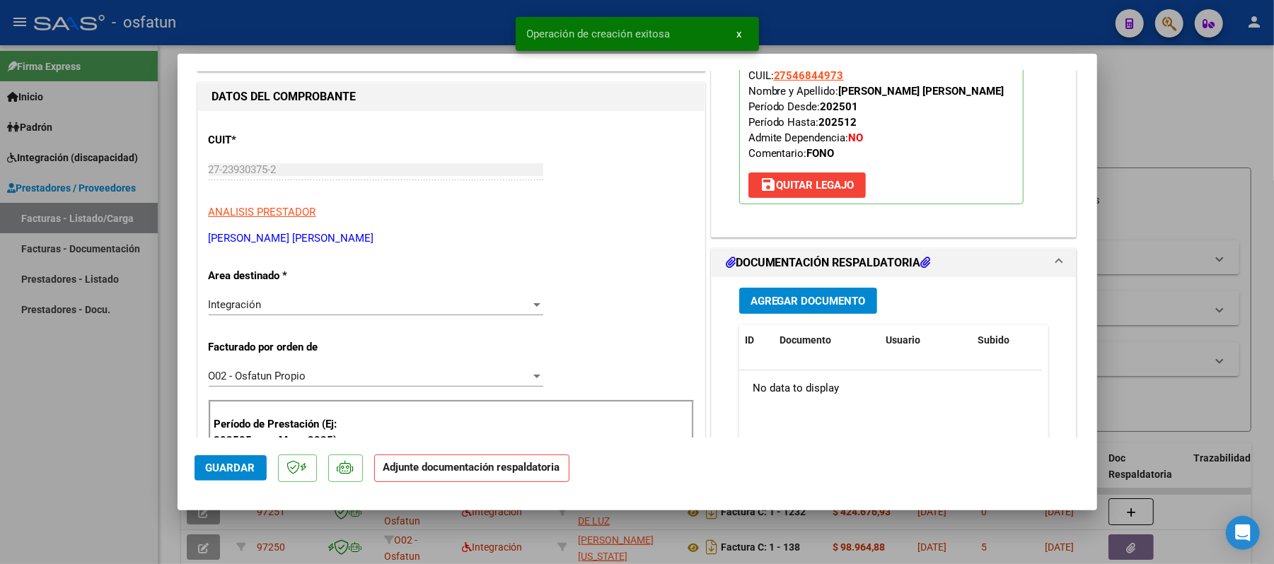
scroll to position [188, 0]
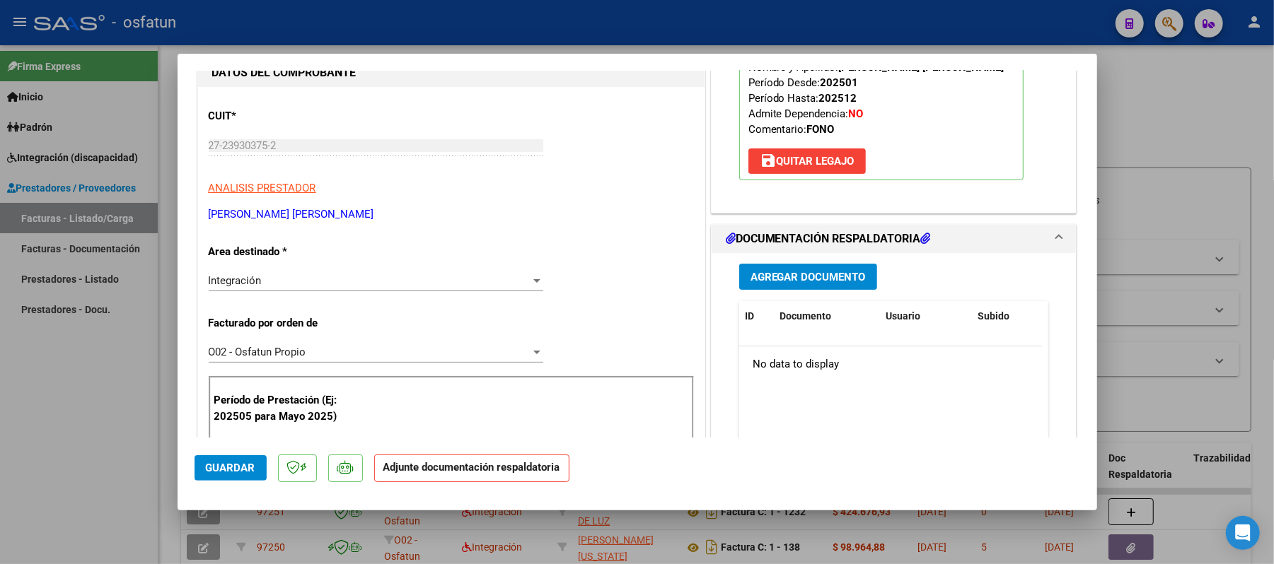
click at [779, 278] on span "Agregar Documento" at bounding box center [807, 277] width 115 height 13
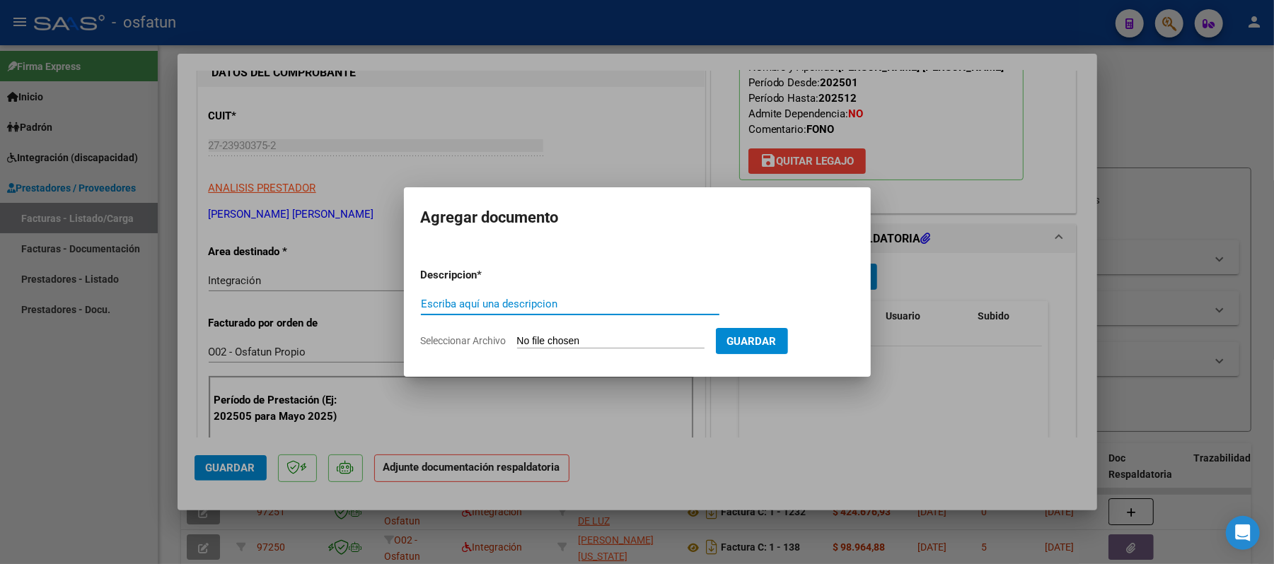
click at [615, 297] on div "Escriba aquí una descripcion" at bounding box center [570, 304] width 298 height 21
click at [572, 342] on input "Seleccionar Archivo" at bounding box center [610, 341] width 187 height 13
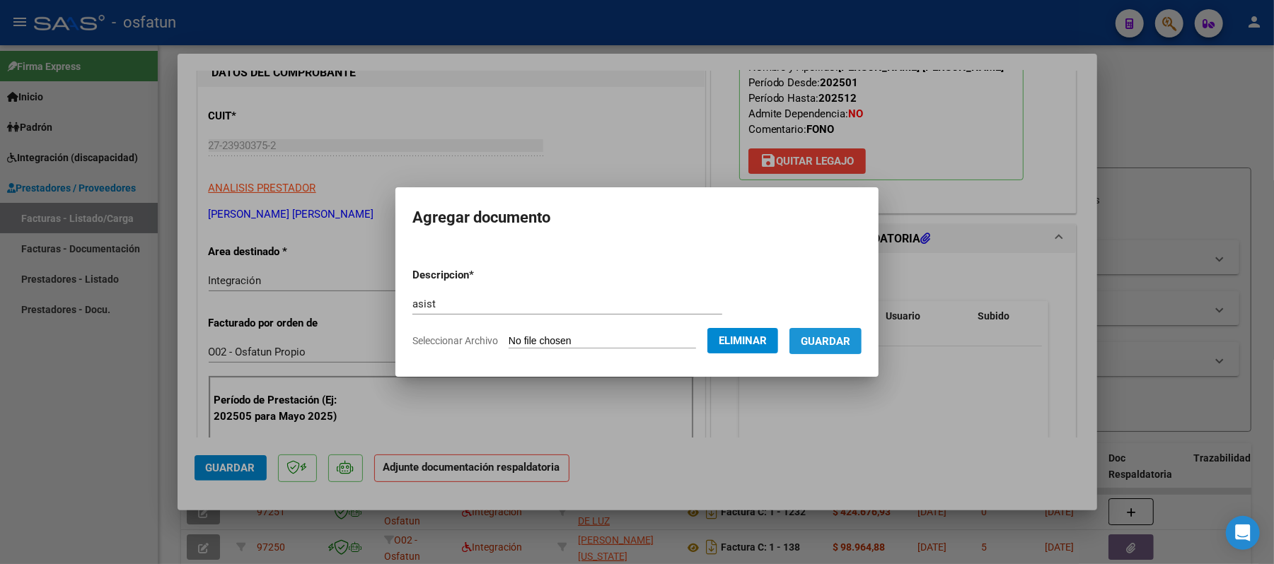
click at [841, 341] on span "Guardar" at bounding box center [826, 341] width 50 height 13
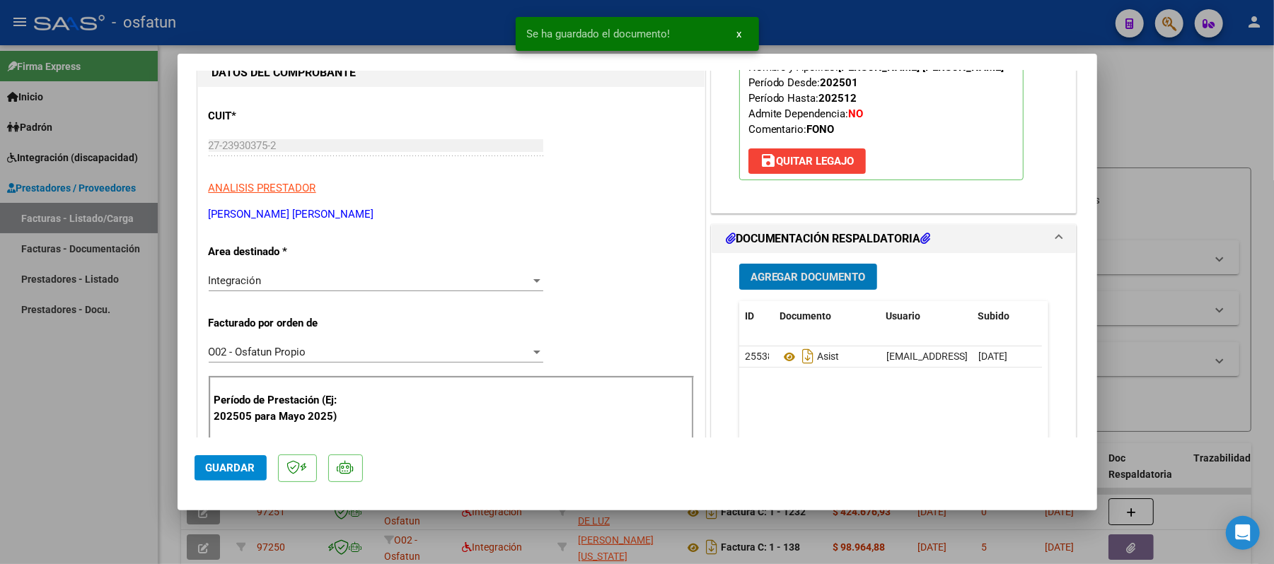
click at [792, 270] on span "Agregar Documento" at bounding box center [807, 276] width 115 height 13
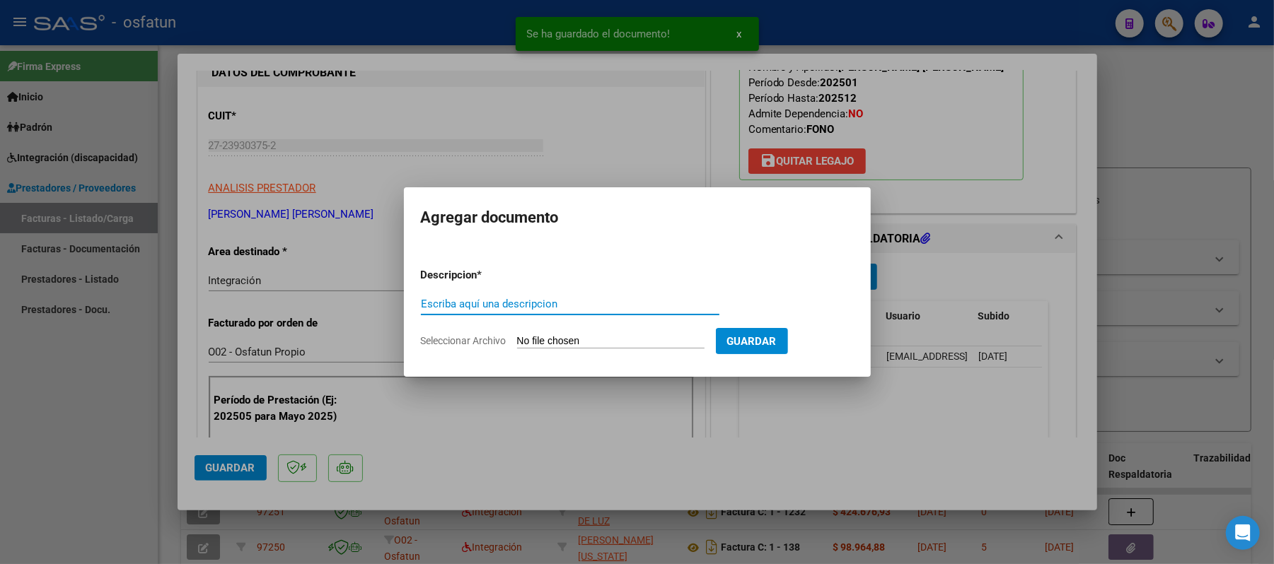
click at [487, 298] on input "Escriba aquí una descripcion" at bounding box center [570, 304] width 298 height 13
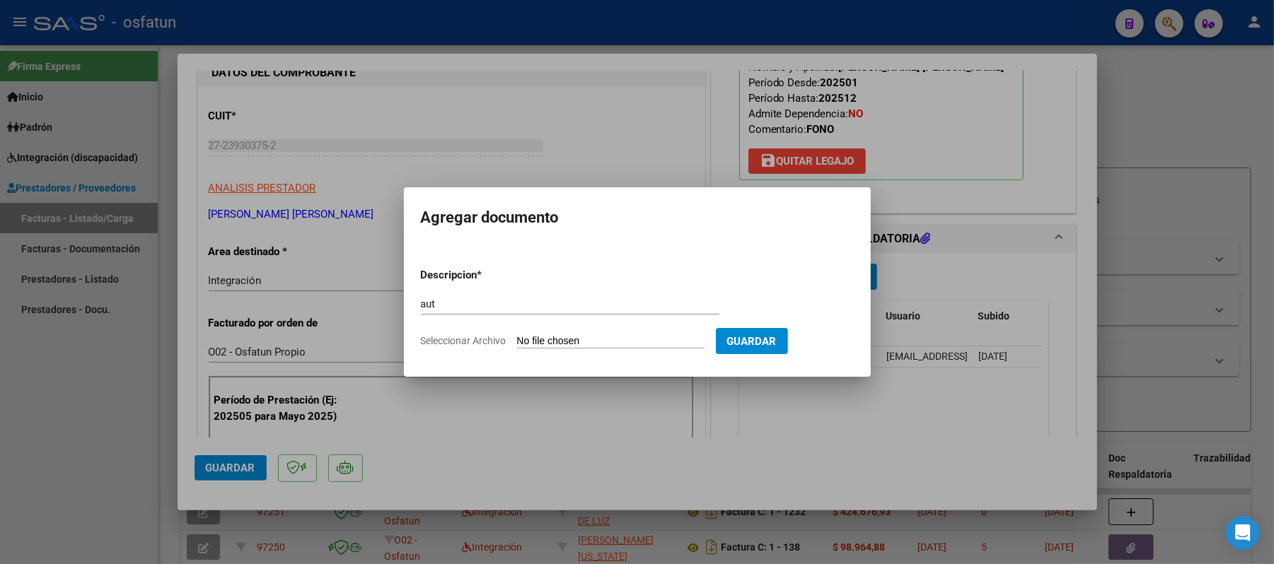
click at [542, 340] on input "Seleccionar Archivo" at bounding box center [610, 341] width 187 height 13
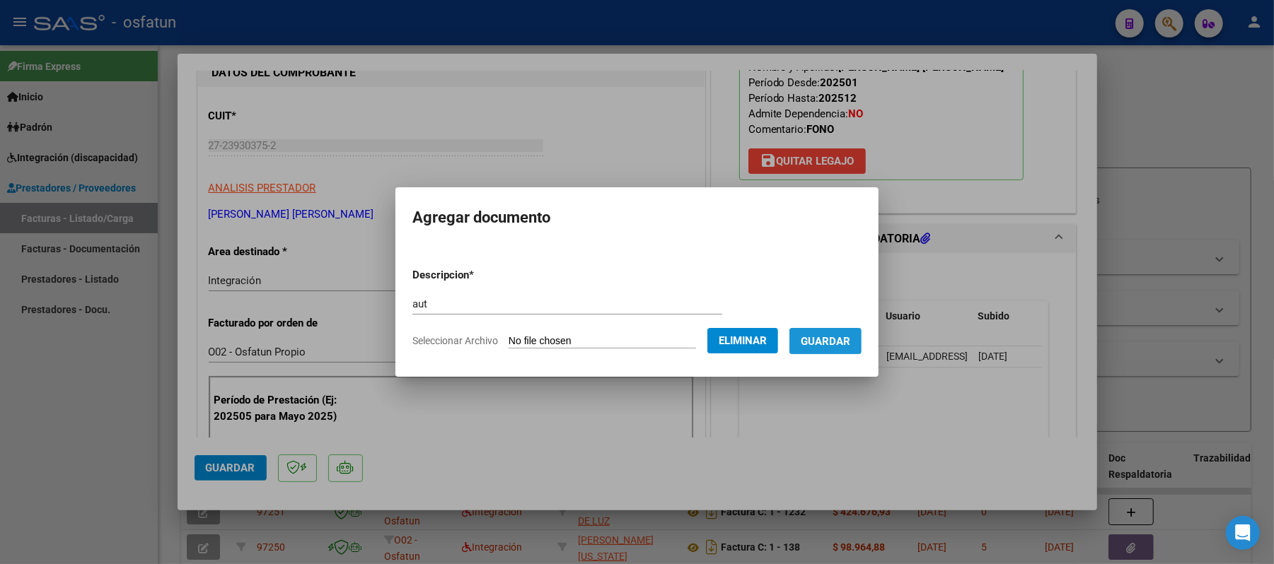
click at [830, 342] on span "Guardar" at bounding box center [826, 341] width 50 height 13
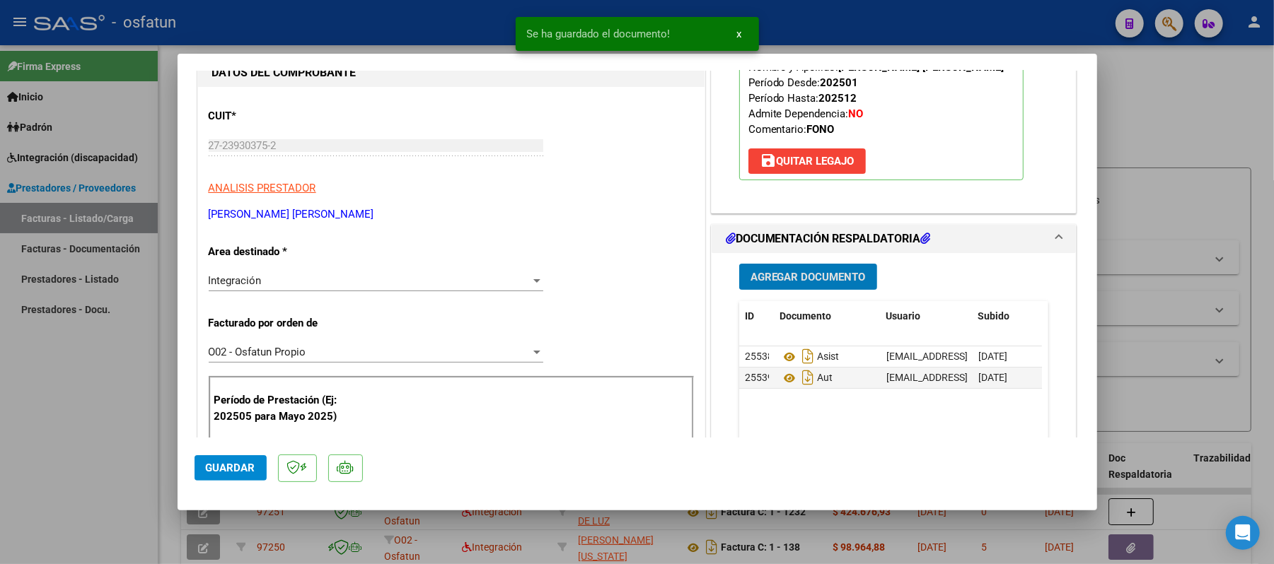
click at [244, 463] on span "Guardar" at bounding box center [231, 468] width 50 height 13
click at [1136, 133] on div at bounding box center [637, 282] width 1274 height 564
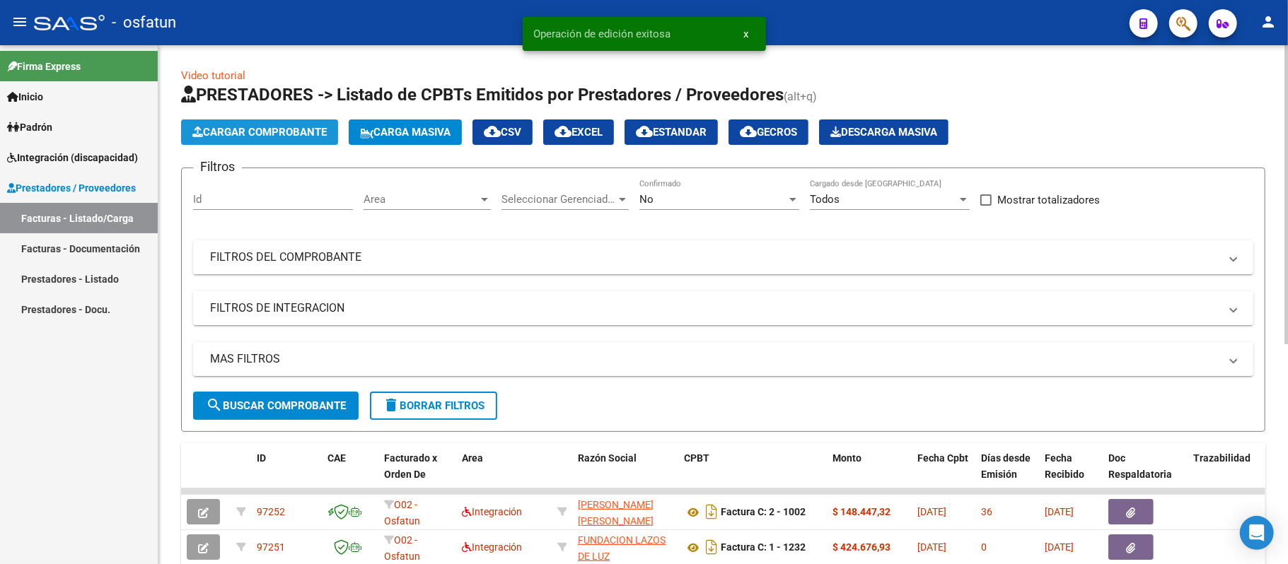
click at [269, 137] on span "Cargar Comprobante" at bounding box center [259, 132] width 134 height 13
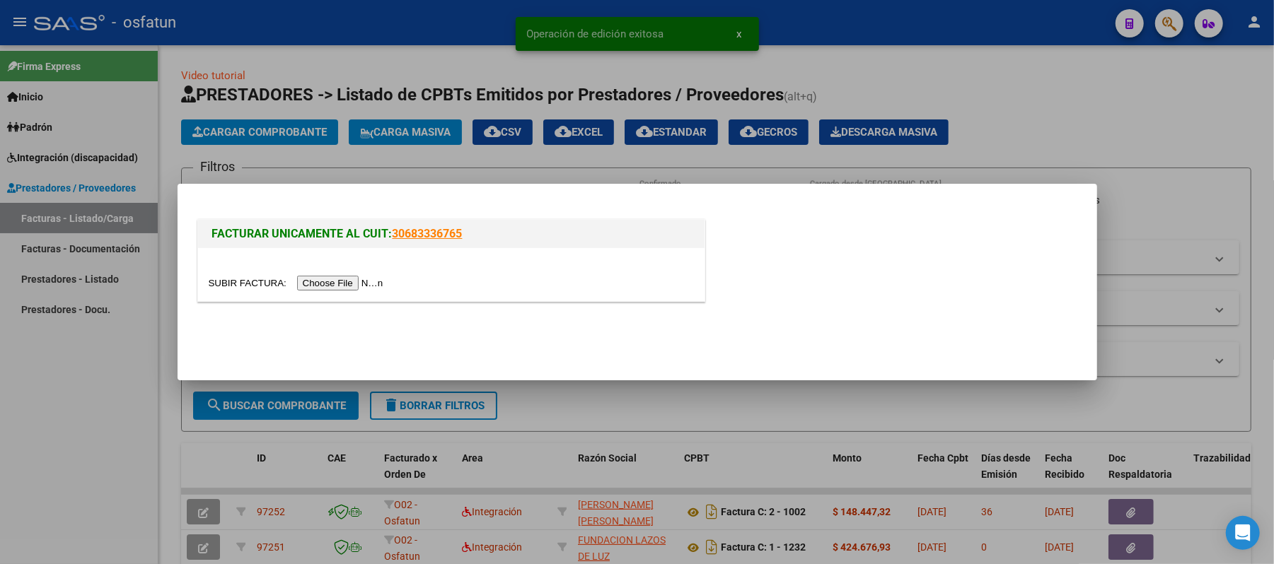
click at [358, 277] on input "file" at bounding box center [298, 283] width 179 height 15
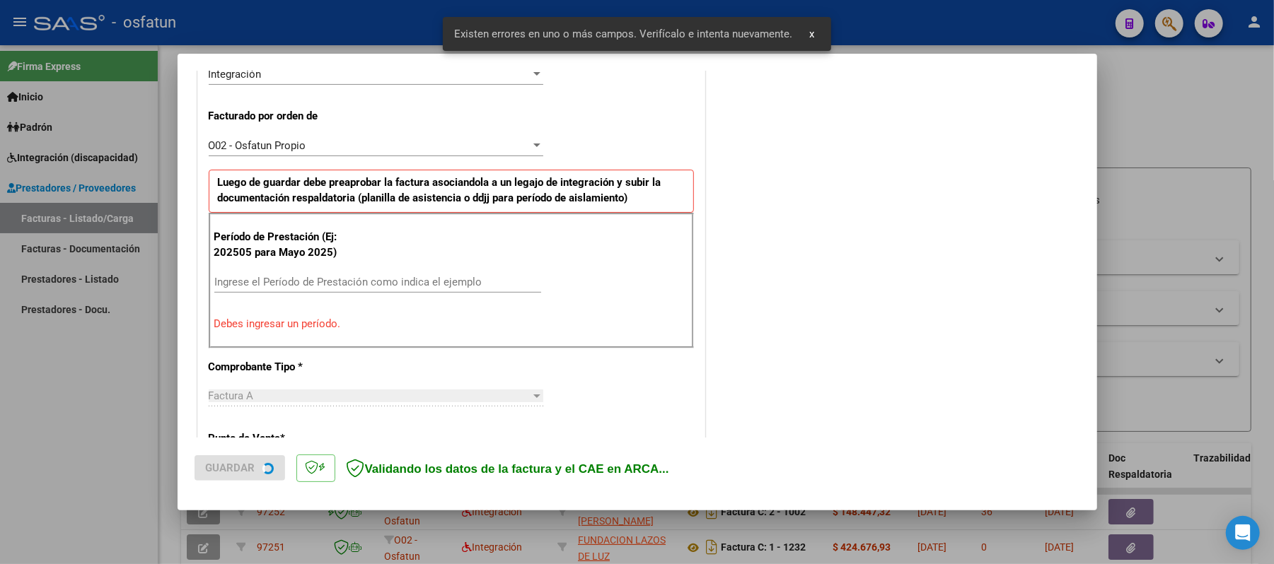
scroll to position [383, 0]
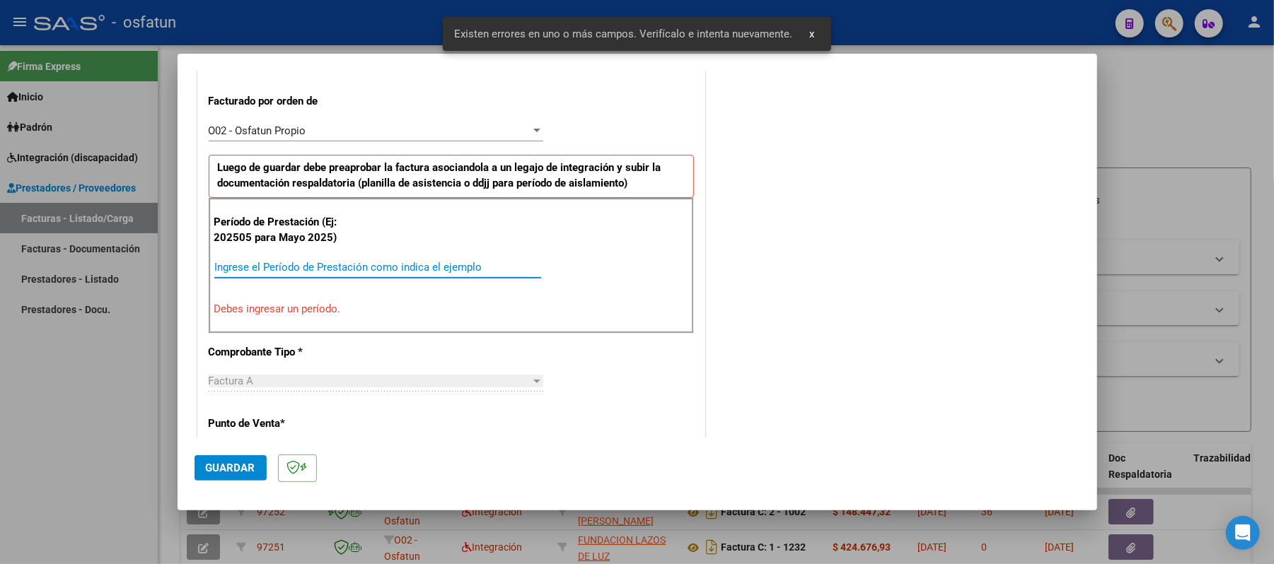
click at [395, 272] on input "Ingrese el Período de Prestación como indica el ejemplo" at bounding box center [377, 267] width 327 height 13
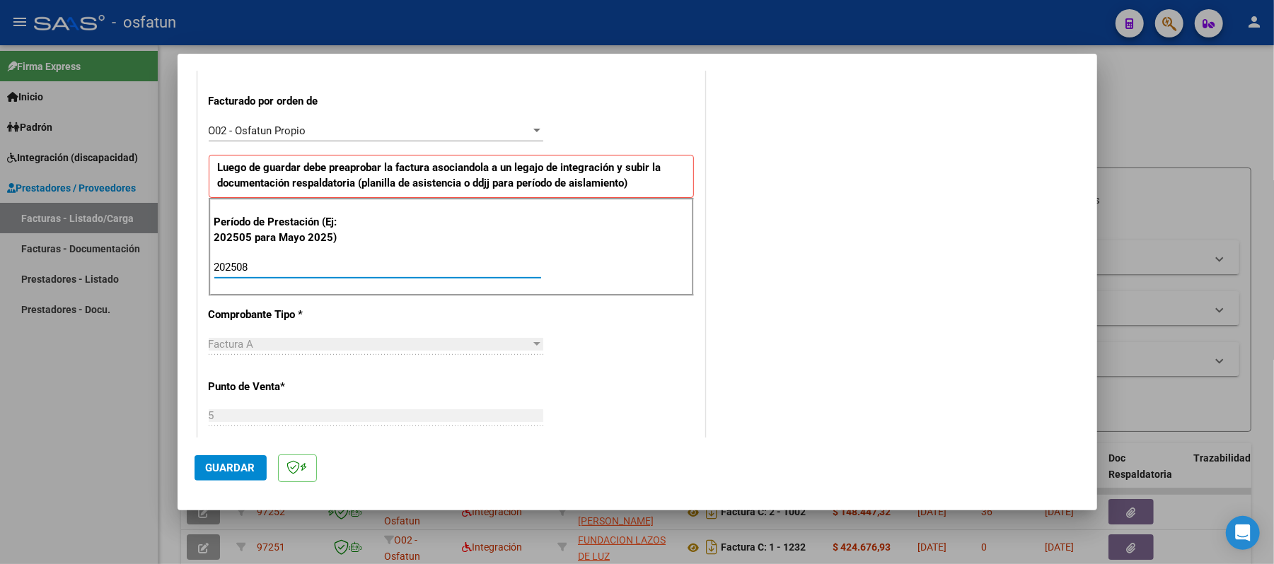
click at [235, 468] on span "Guardar" at bounding box center [231, 468] width 50 height 13
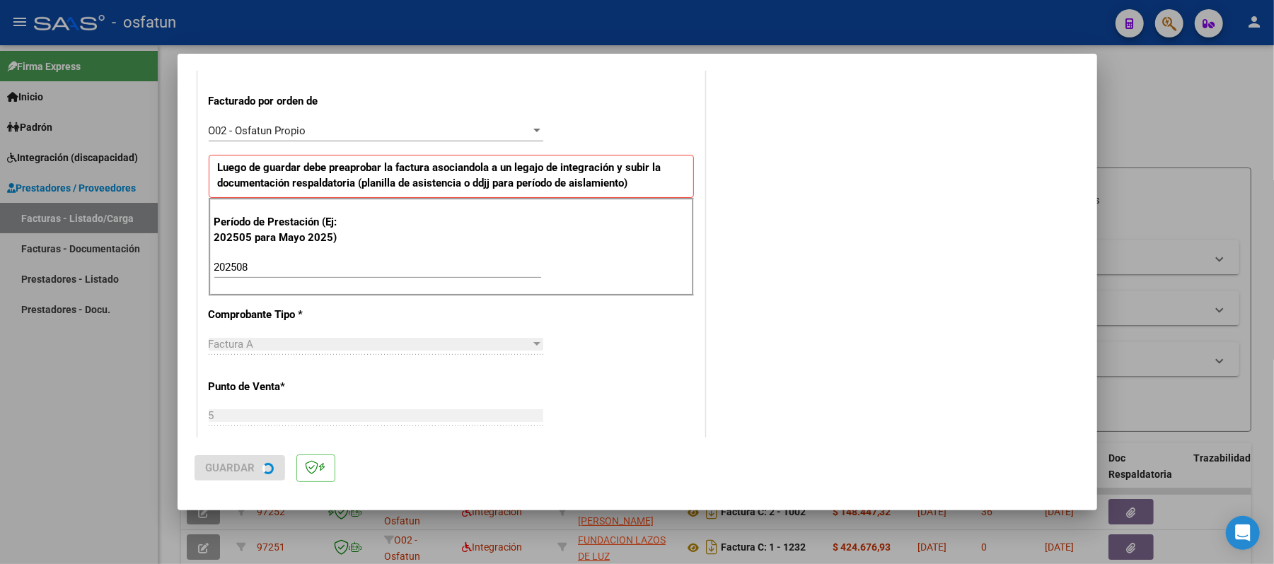
scroll to position [0, 0]
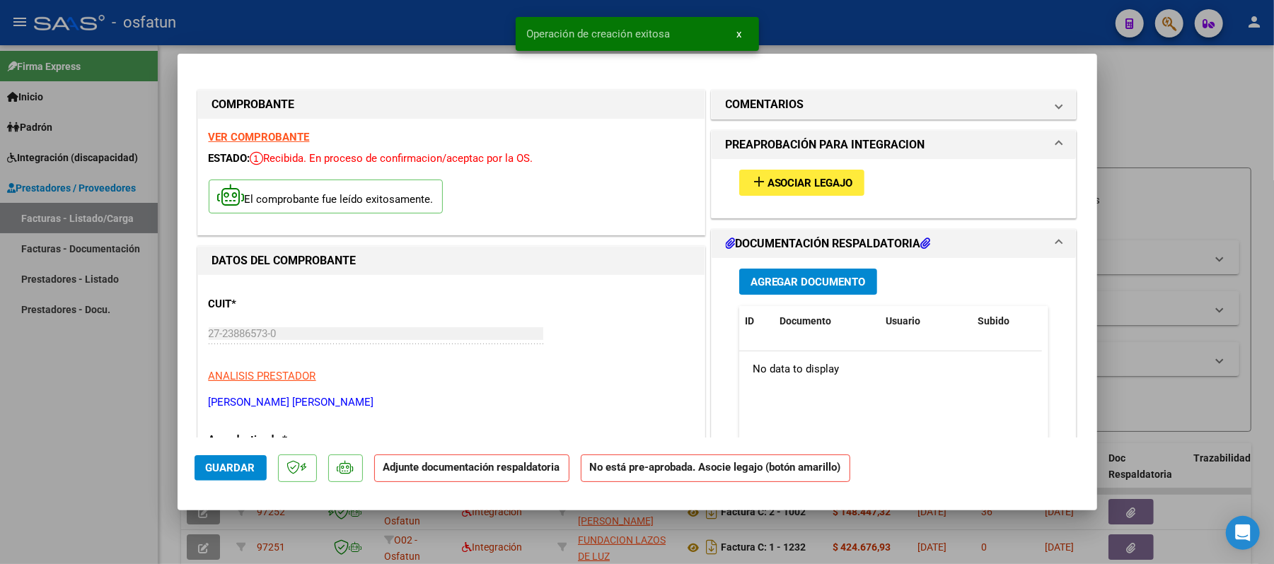
click at [798, 185] on span "Asociar Legajo" at bounding box center [810, 183] width 86 height 13
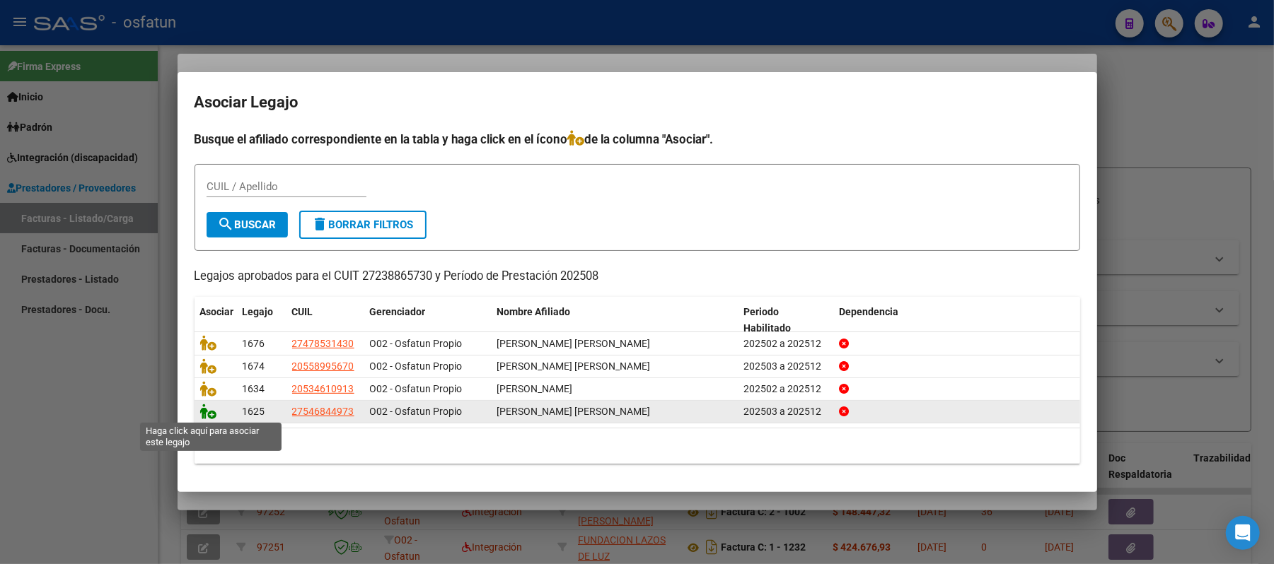
click at [207, 413] on icon at bounding box center [208, 412] width 17 height 16
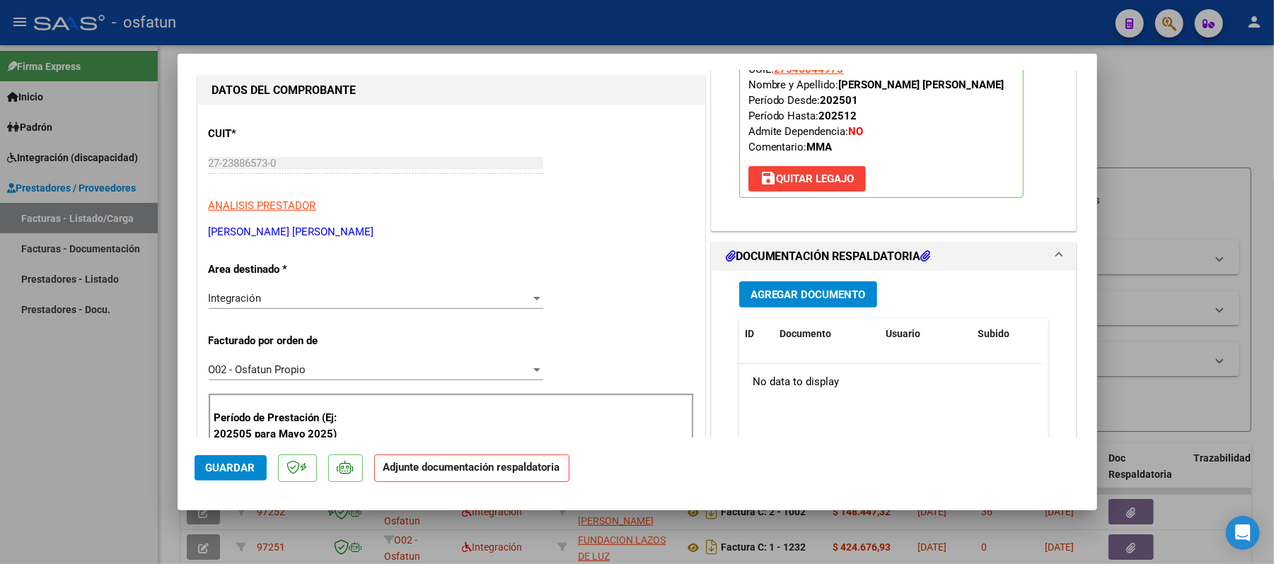
scroll to position [188, 0]
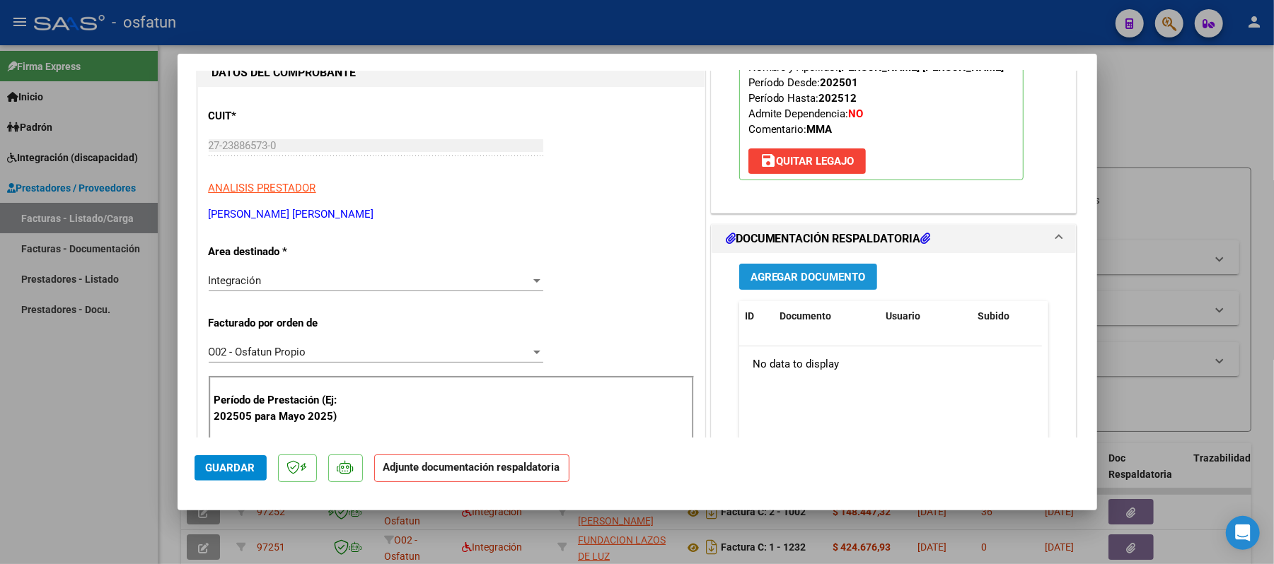
click at [782, 273] on span "Agregar Documento" at bounding box center [807, 277] width 115 height 13
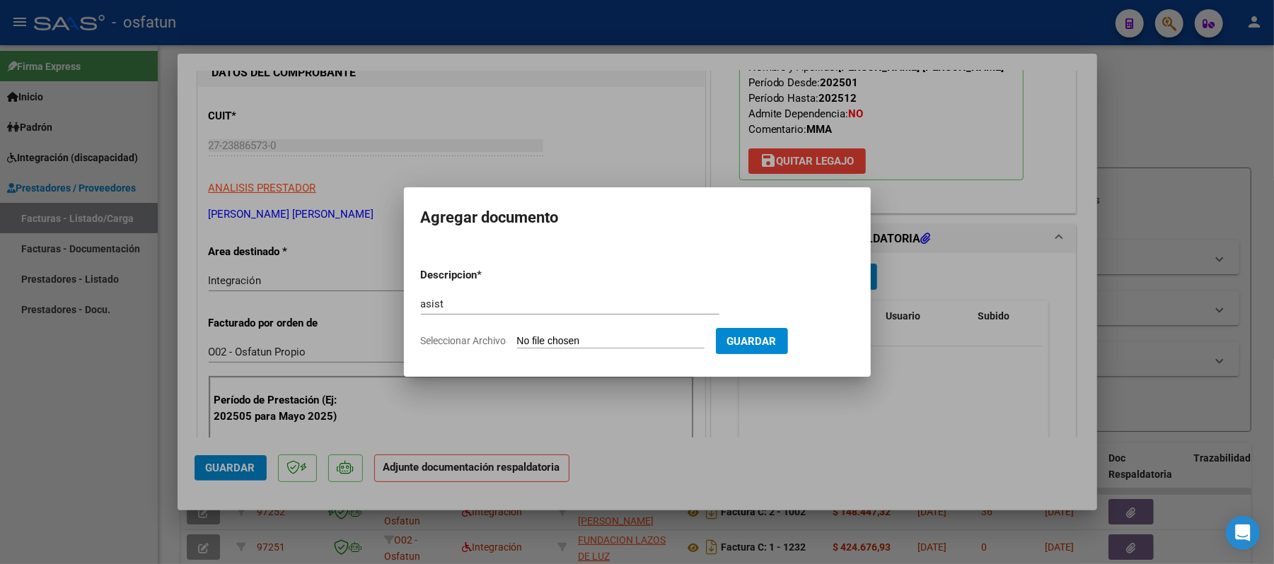
click at [611, 337] on input "Seleccionar Archivo" at bounding box center [610, 341] width 187 height 13
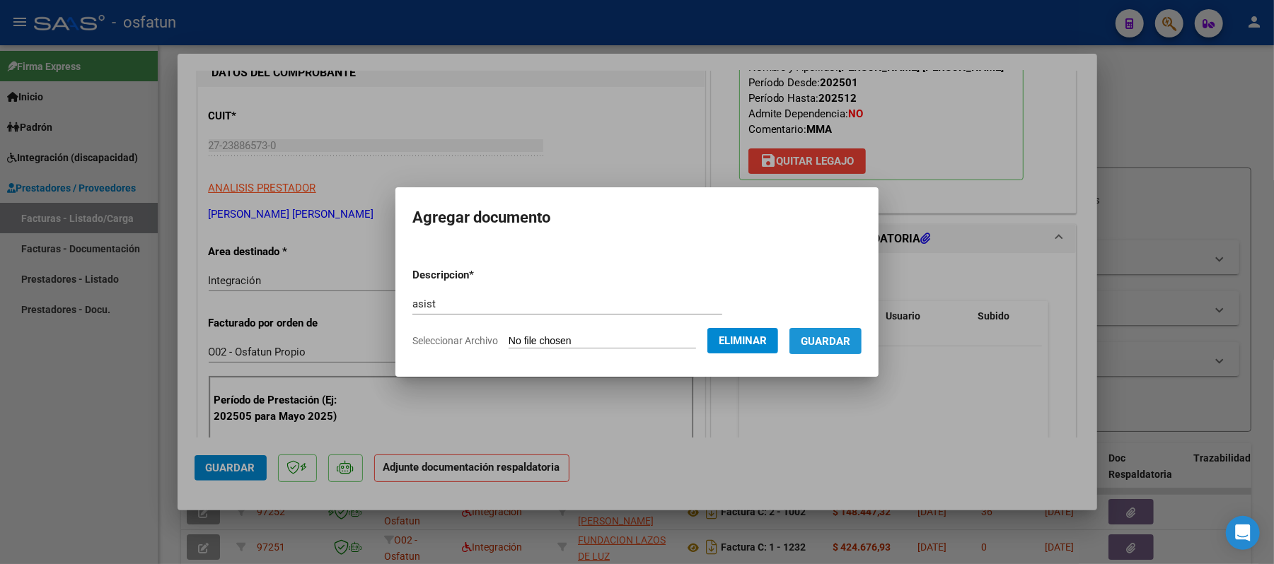
click at [830, 351] on button "Guardar" at bounding box center [825, 341] width 72 height 26
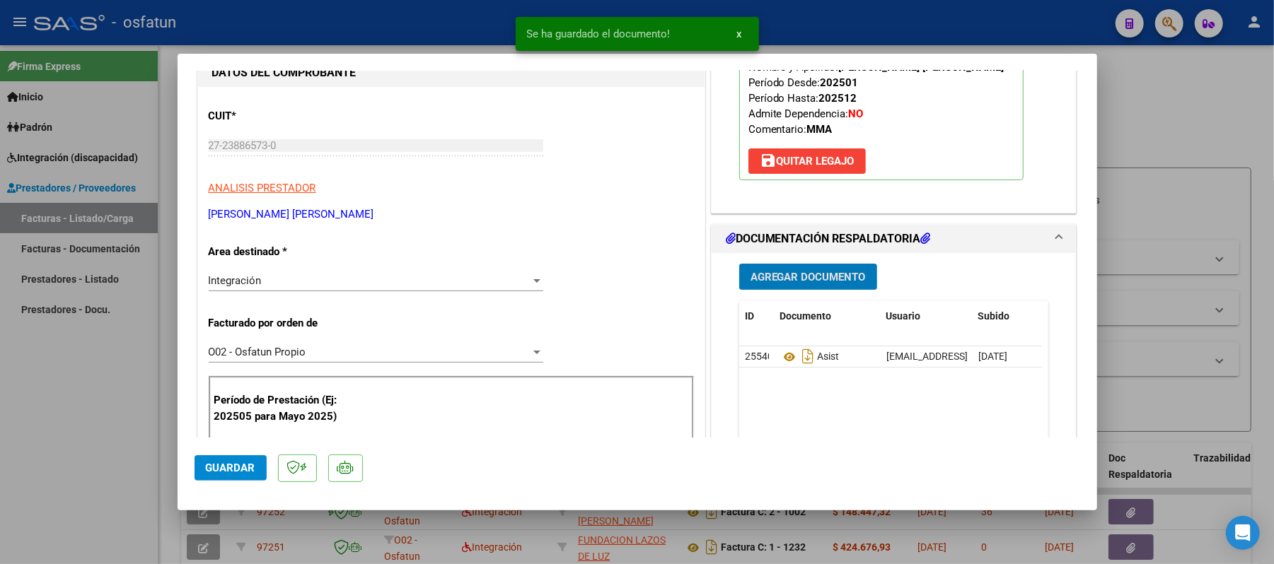
click at [764, 274] on span "Agregar Documento" at bounding box center [807, 277] width 115 height 13
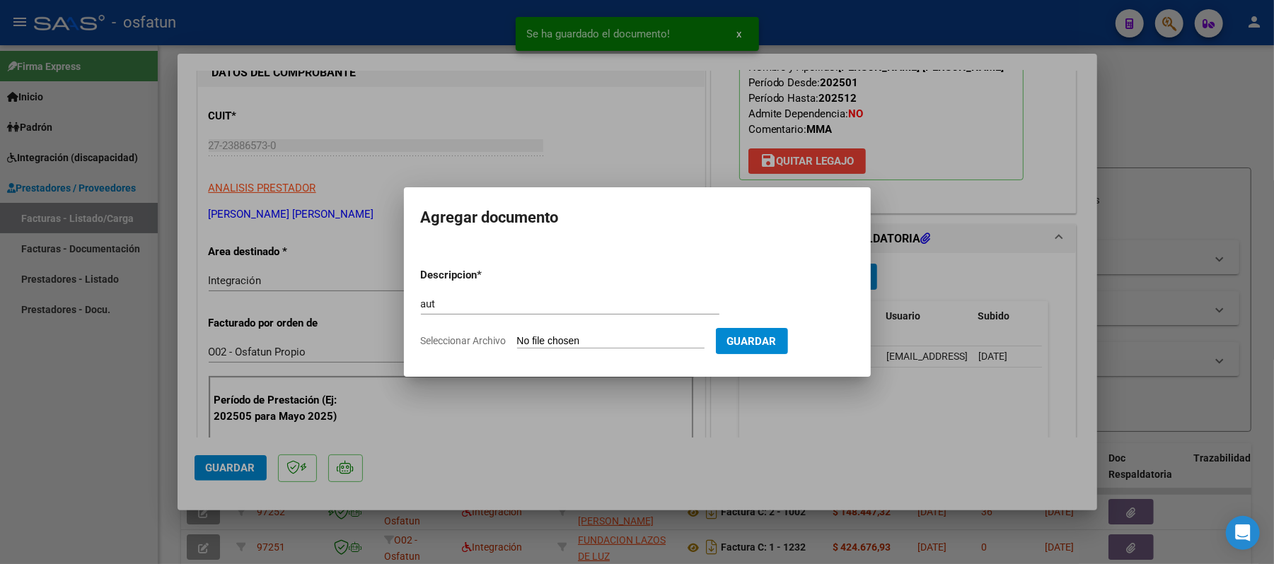
click at [569, 342] on input "Seleccionar Archivo" at bounding box center [610, 341] width 187 height 13
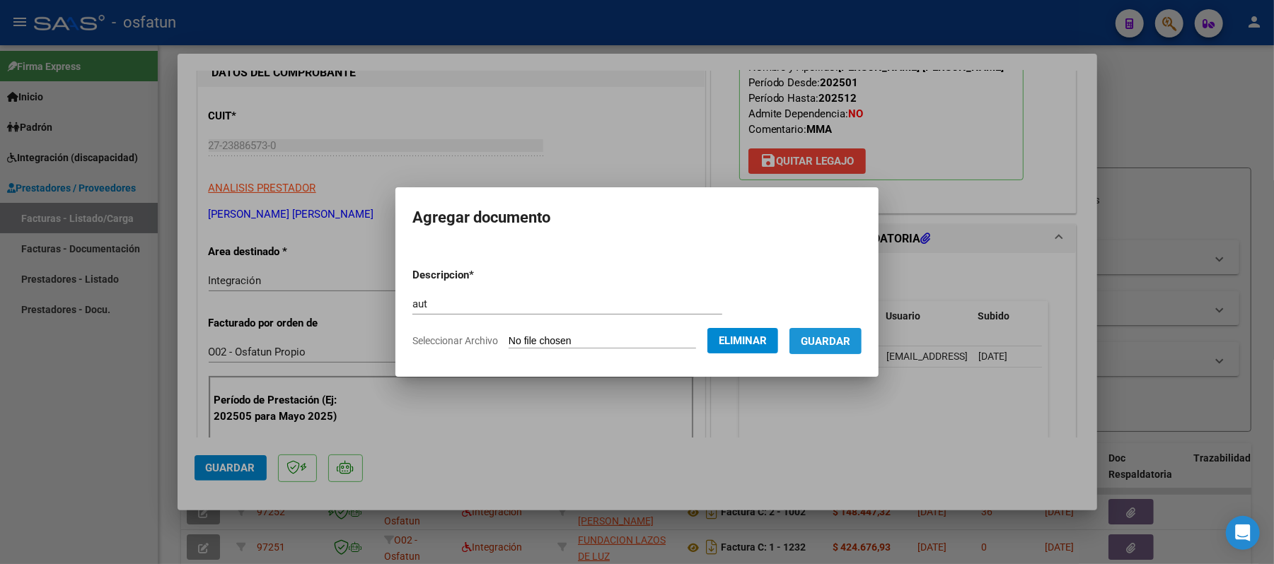
click at [846, 335] on span "Guardar" at bounding box center [826, 341] width 50 height 13
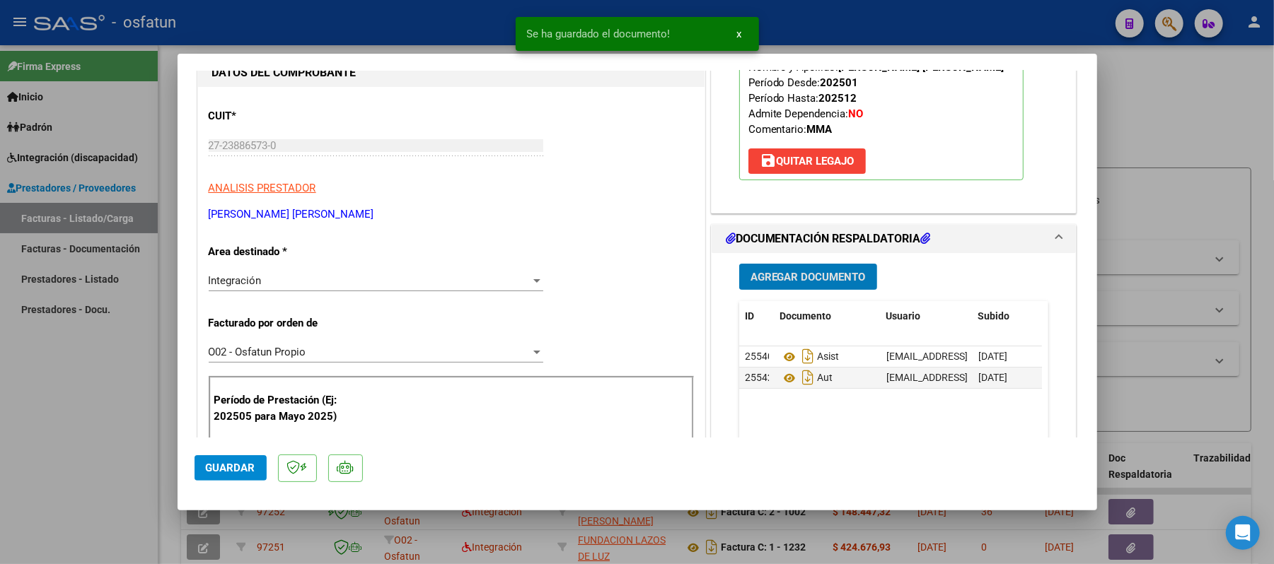
click at [236, 467] on span "Guardar" at bounding box center [231, 468] width 50 height 13
click at [1172, 98] on div at bounding box center [637, 282] width 1274 height 564
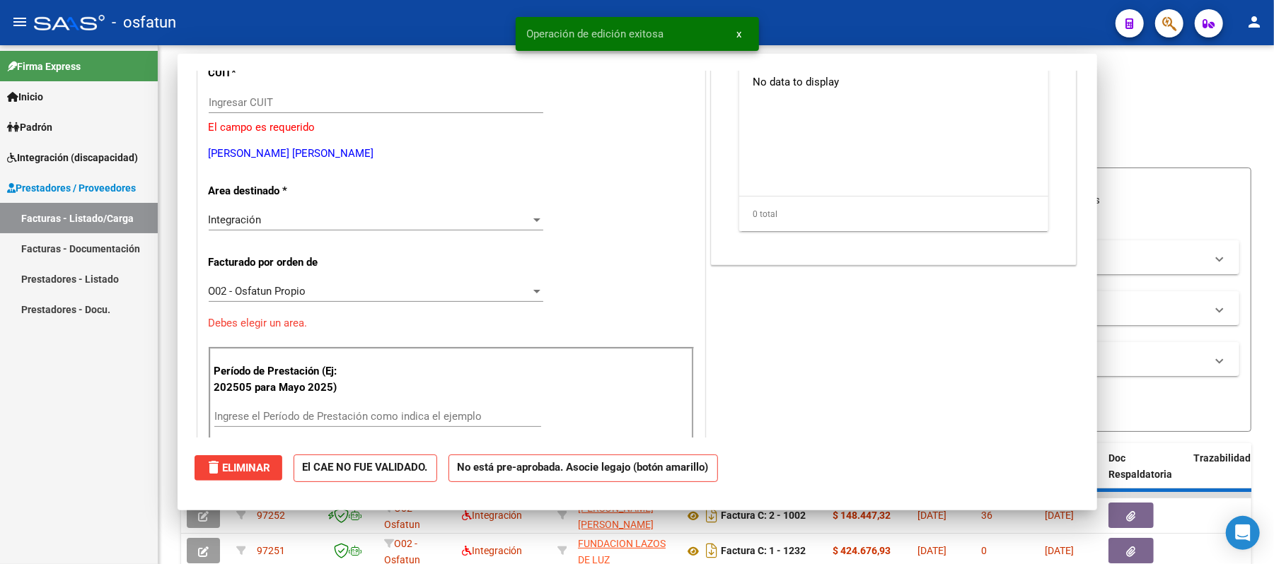
scroll to position [145, 0]
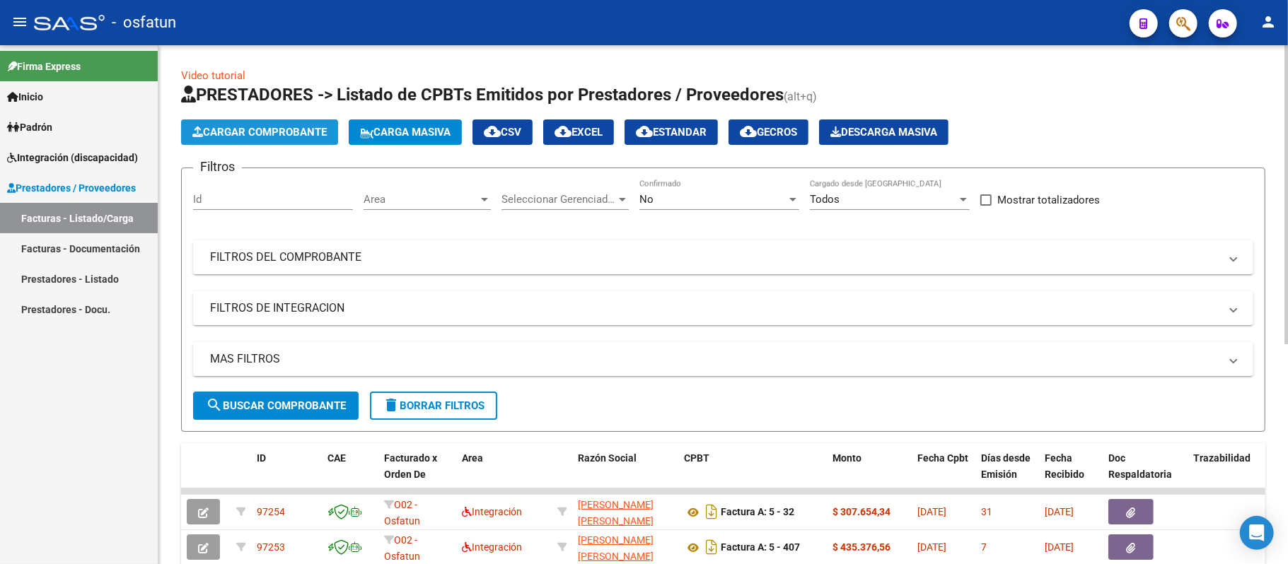
click at [289, 122] on button "Cargar Comprobante" at bounding box center [259, 132] width 157 height 25
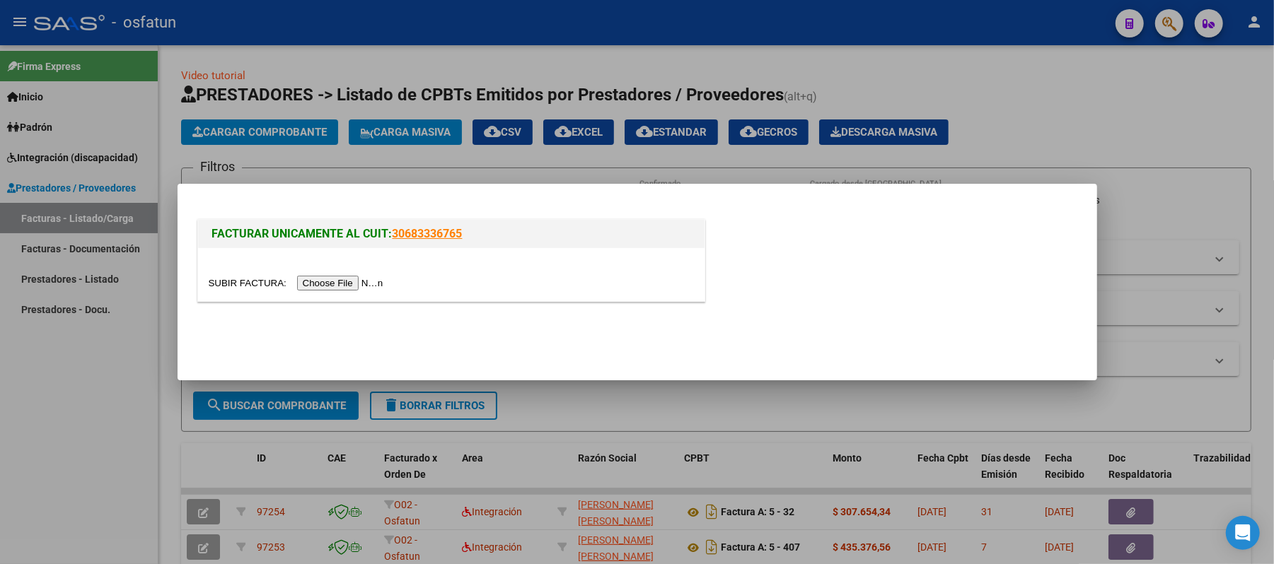
click at [317, 281] on input "file" at bounding box center [298, 283] width 179 height 15
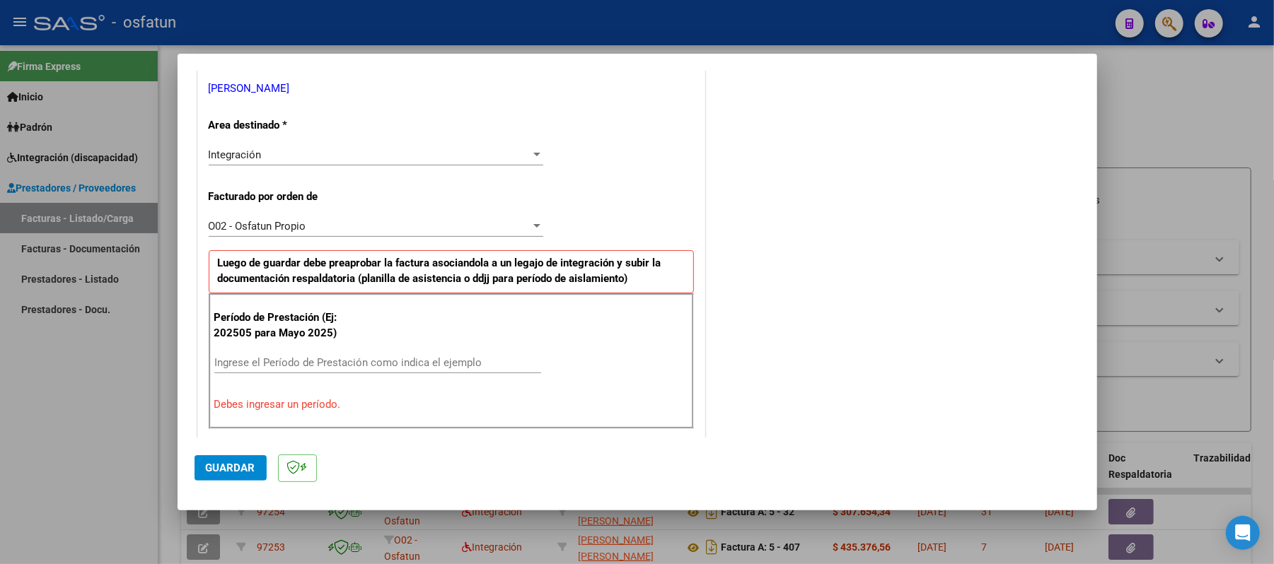
scroll to position [289, 0]
click at [313, 356] on input "Ingrese el Período de Prestación como indica el ejemplo" at bounding box center [377, 361] width 327 height 13
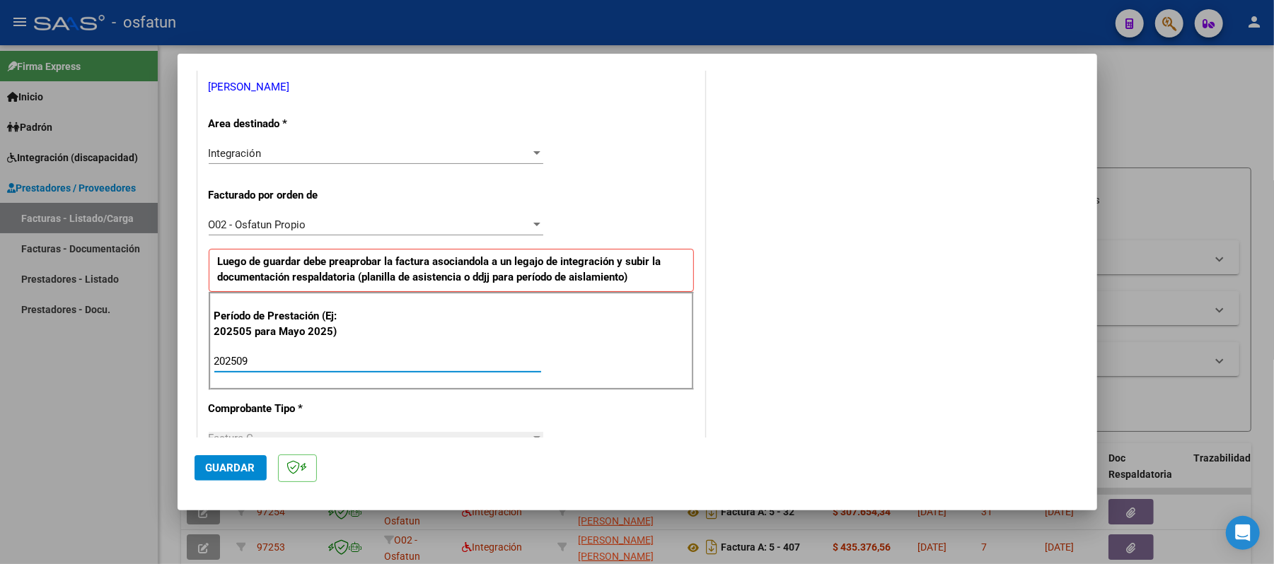
click at [247, 456] on button "Guardar" at bounding box center [230, 467] width 72 height 25
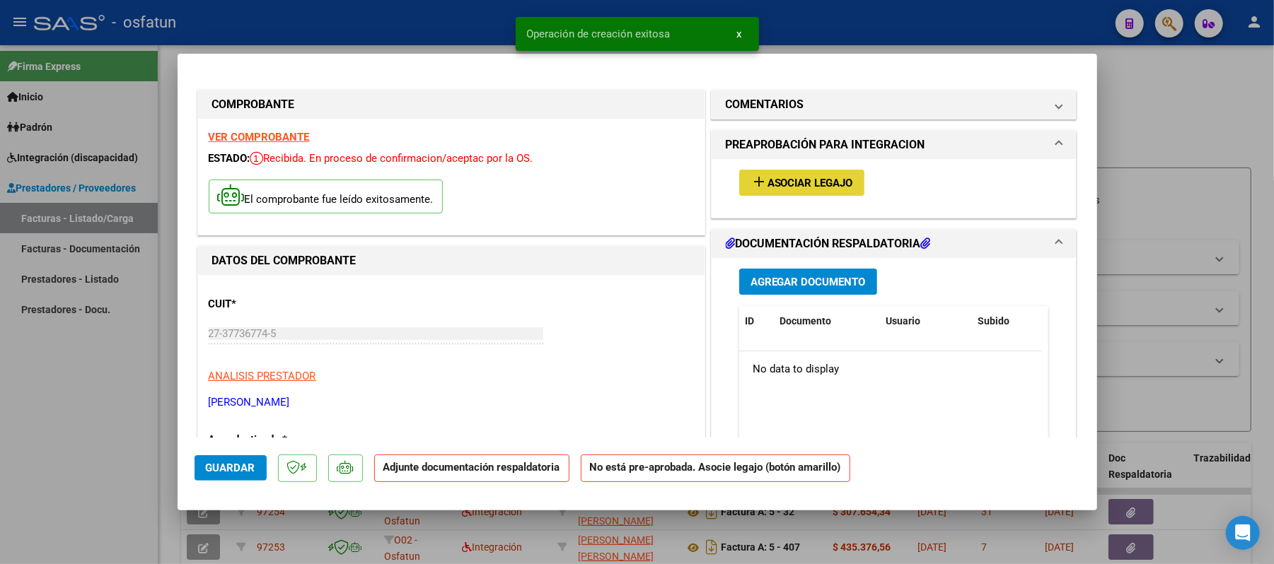
click at [830, 180] on span "Asociar Legajo" at bounding box center [810, 183] width 86 height 13
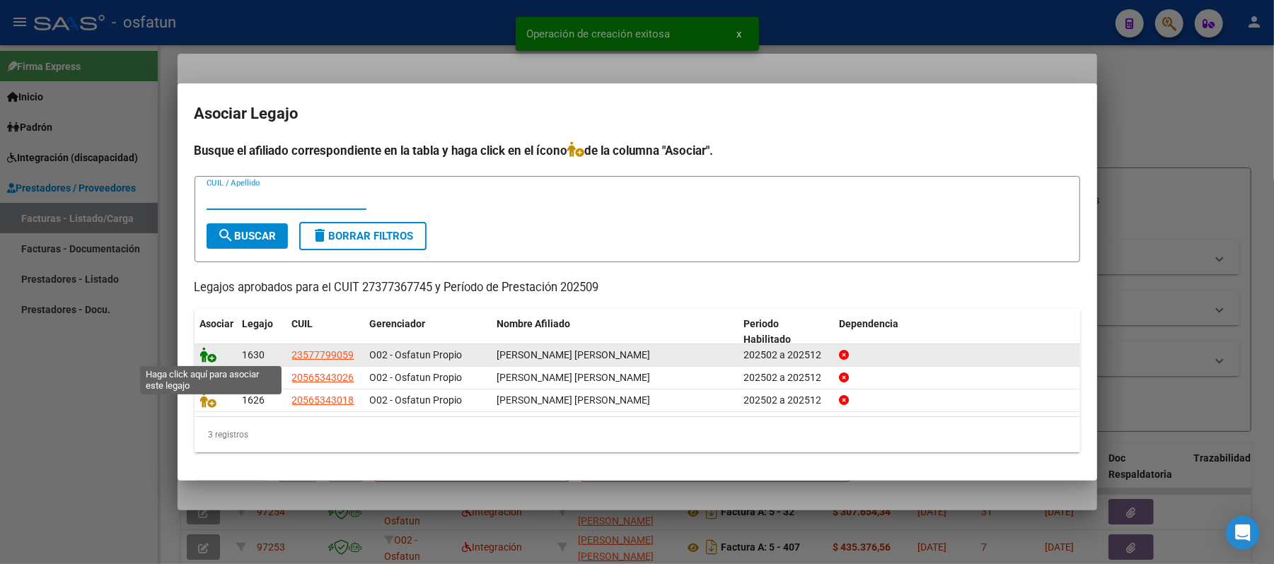
click at [208, 355] on icon at bounding box center [208, 355] width 17 height 16
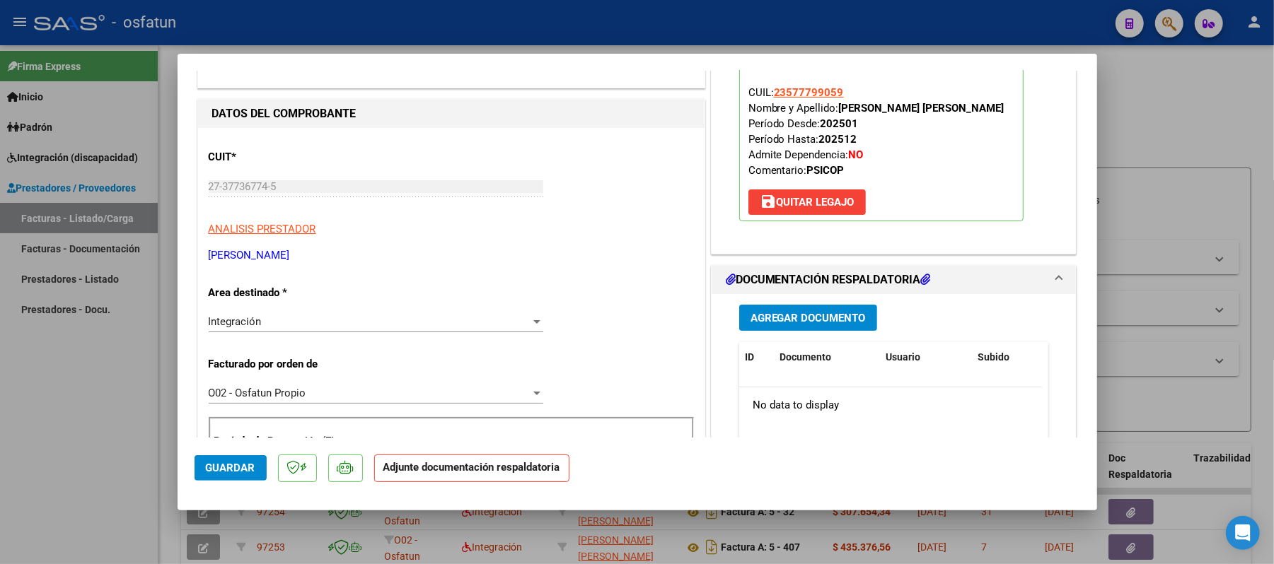
scroll to position [188, 0]
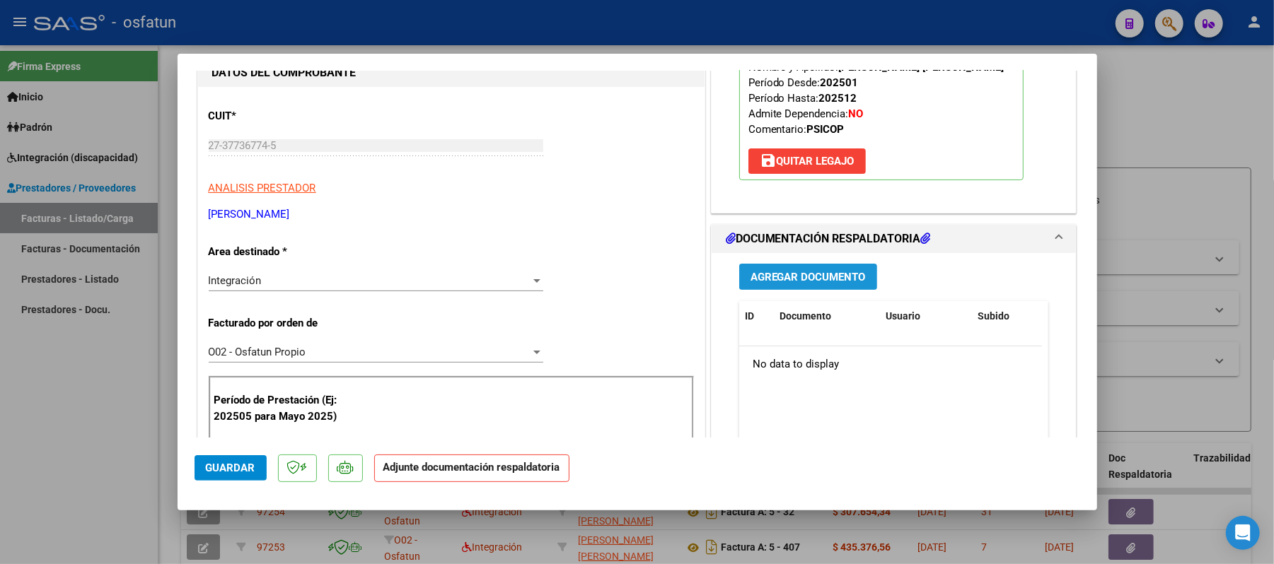
click at [772, 270] on span "Agregar Documento" at bounding box center [807, 276] width 115 height 13
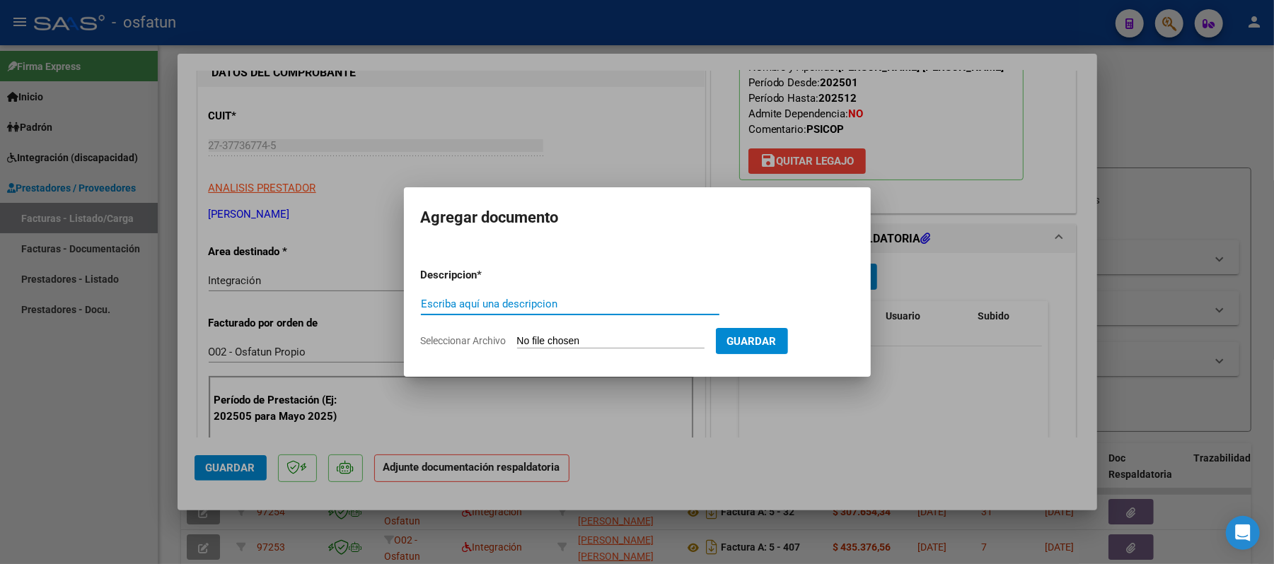
click at [626, 303] on input "Escriba aquí una descripcion" at bounding box center [570, 304] width 298 height 13
click at [574, 338] on input "Seleccionar Archivo" at bounding box center [610, 341] width 187 height 13
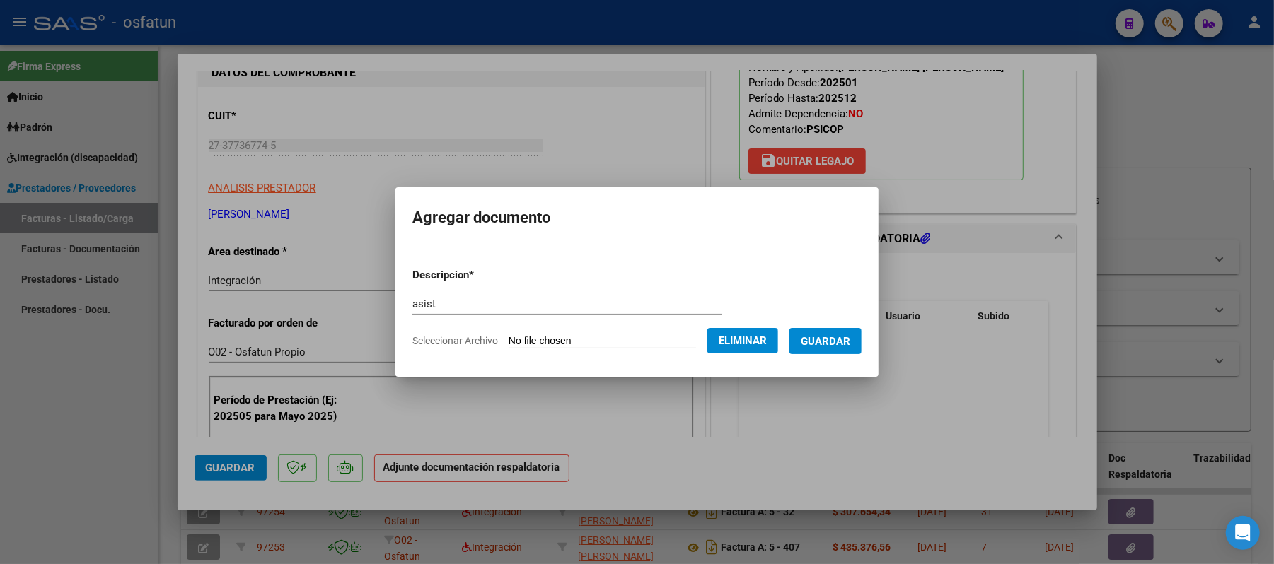
click at [849, 338] on span "Guardar" at bounding box center [826, 341] width 50 height 13
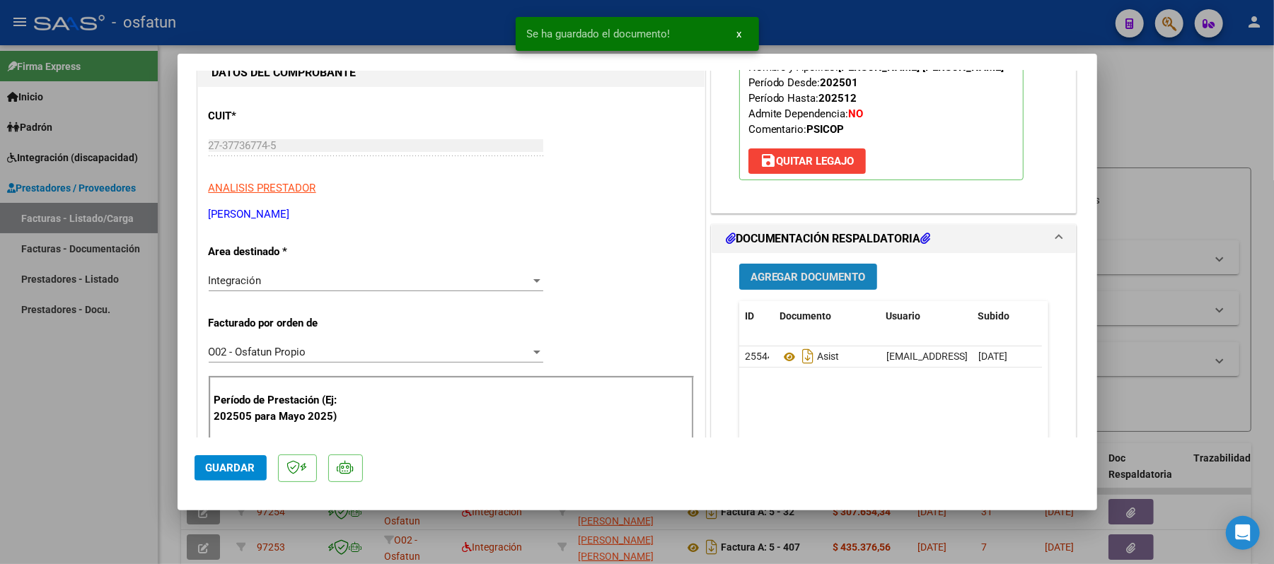
click at [815, 272] on span "Agregar Documento" at bounding box center [807, 277] width 115 height 13
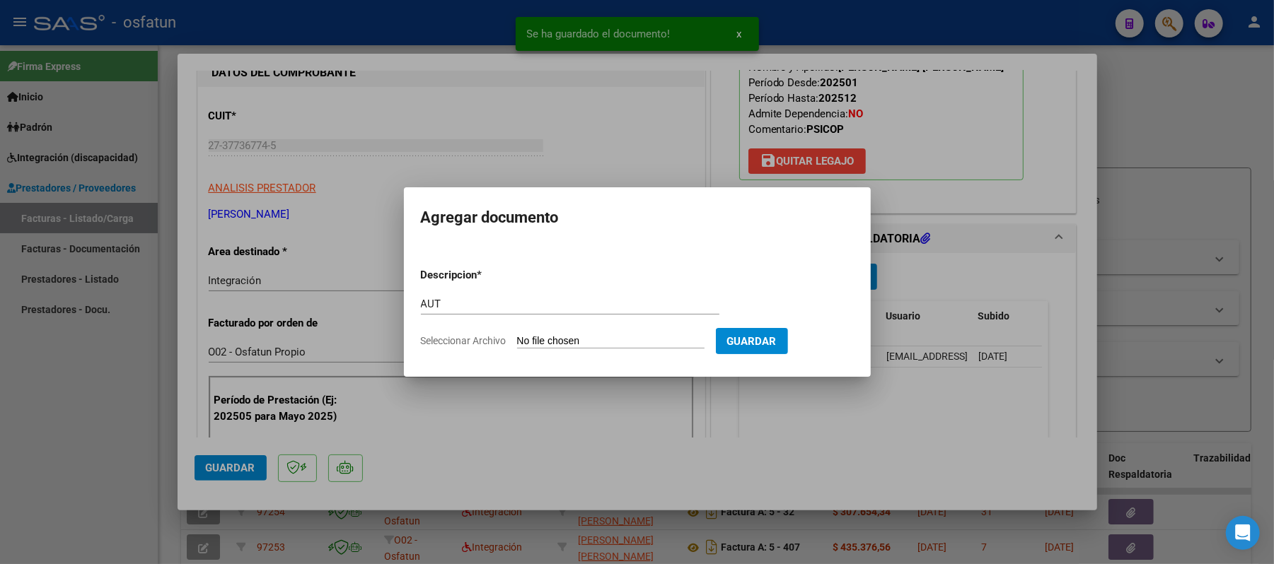
click at [603, 343] on input "Seleccionar Archivo" at bounding box center [610, 341] width 187 height 13
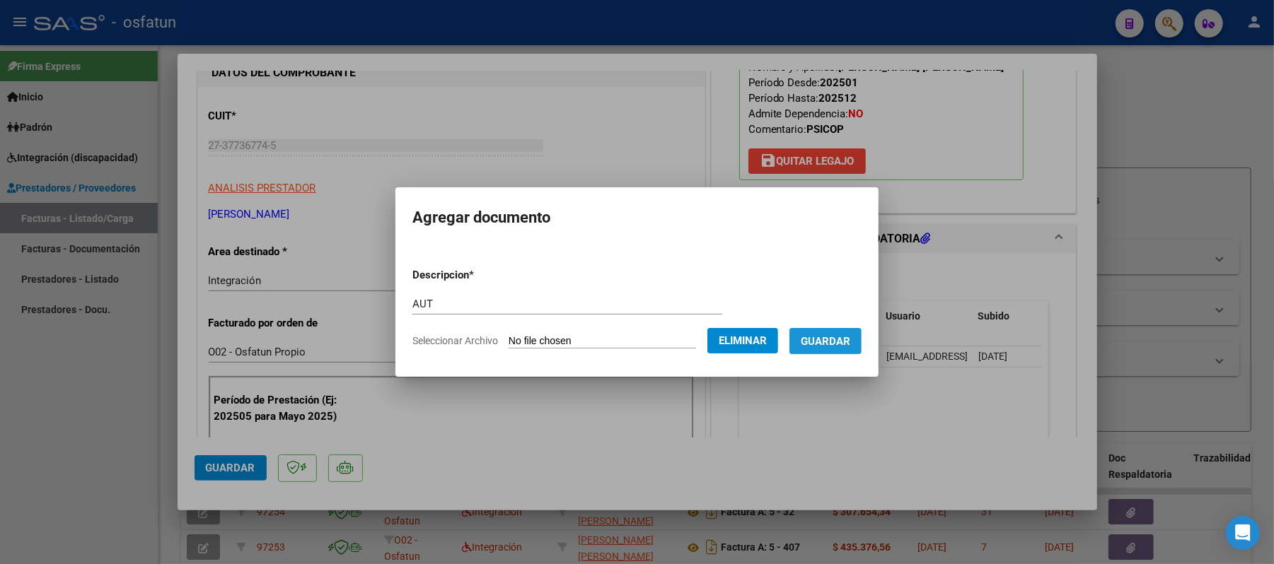
click at [850, 338] on span "Guardar" at bounding box center [826, 341] width 50 height 13
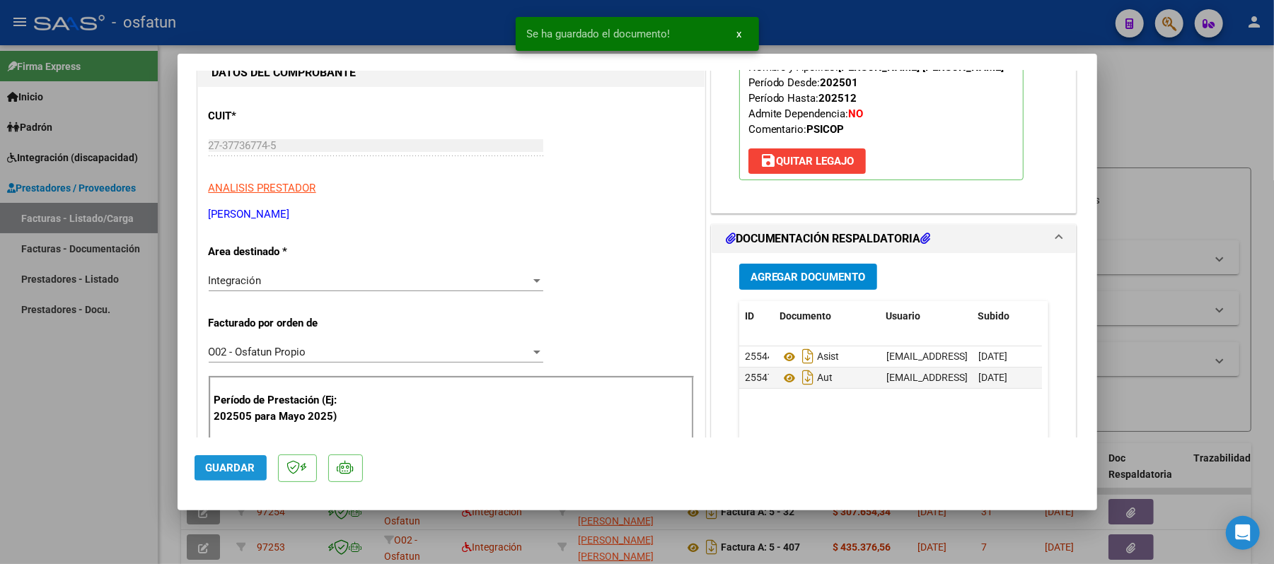
click at [245, 462] on span "Guardar" at bounding box center [231, 468] width 50 height 13
click at [1219, 120] on div at bounding box center [637, 282] width 1274 height 564
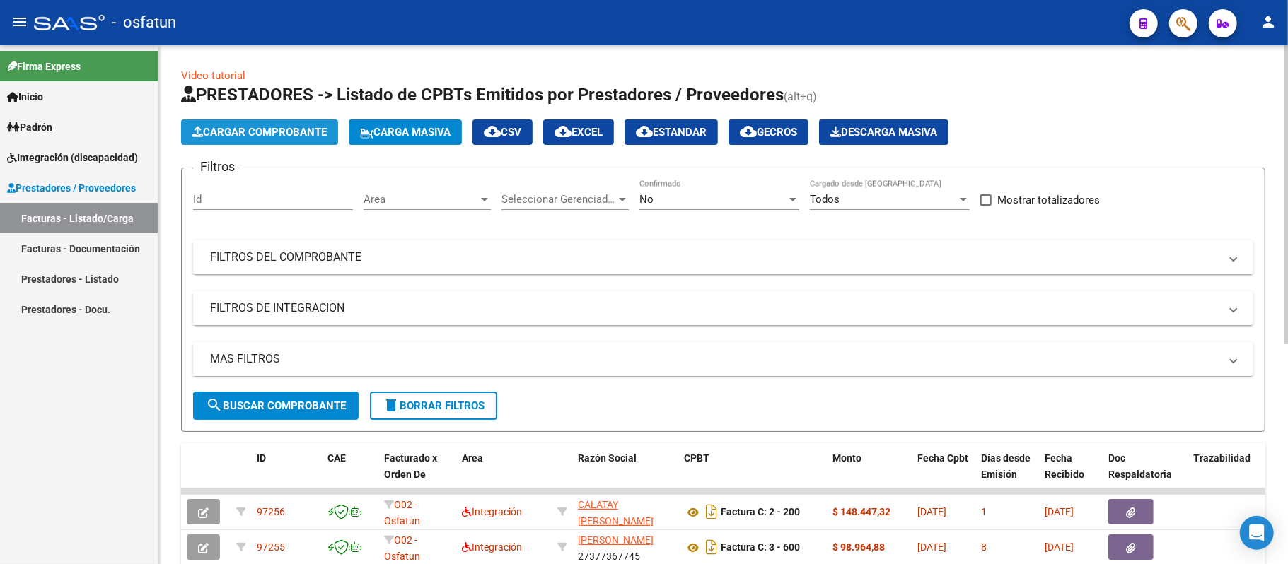
click at [284, 122] on button "Cargar Comprobante" at bounding box center [259, 132] width 157 height 25
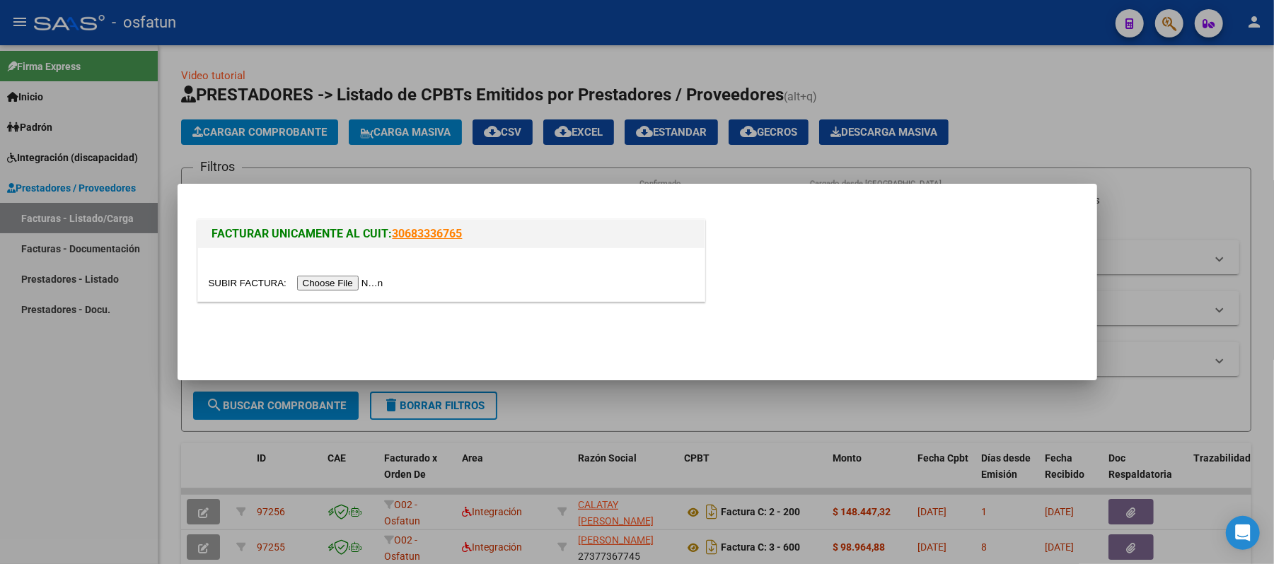
click at [334, 284] on input "file" at bounding box center [298, 283] width 179 height 15
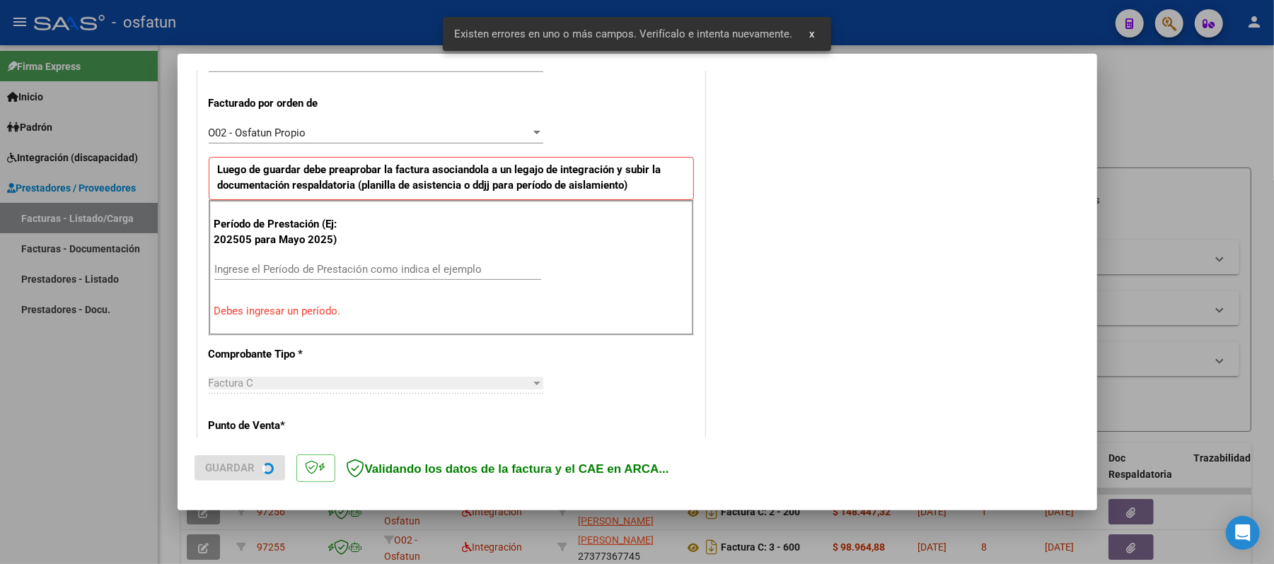
scroll to position [383, 0]
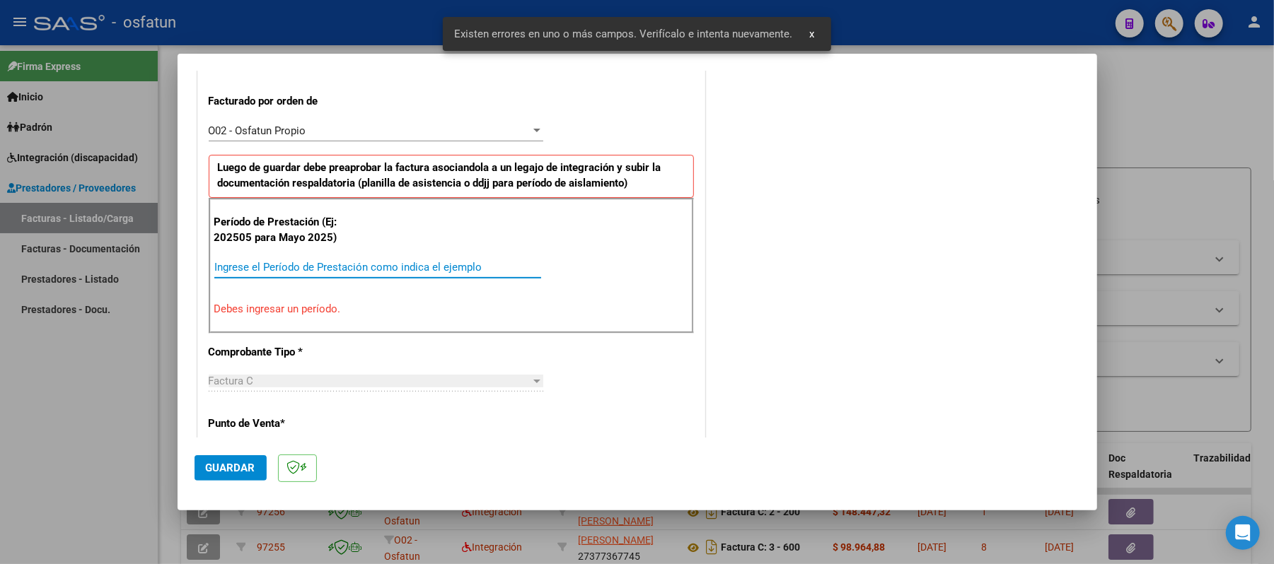
click at [443, 267] on input "Ingrese el Período de Prestación como indica el ejemplo" at bounding box center [377, 267] width 327 height 13
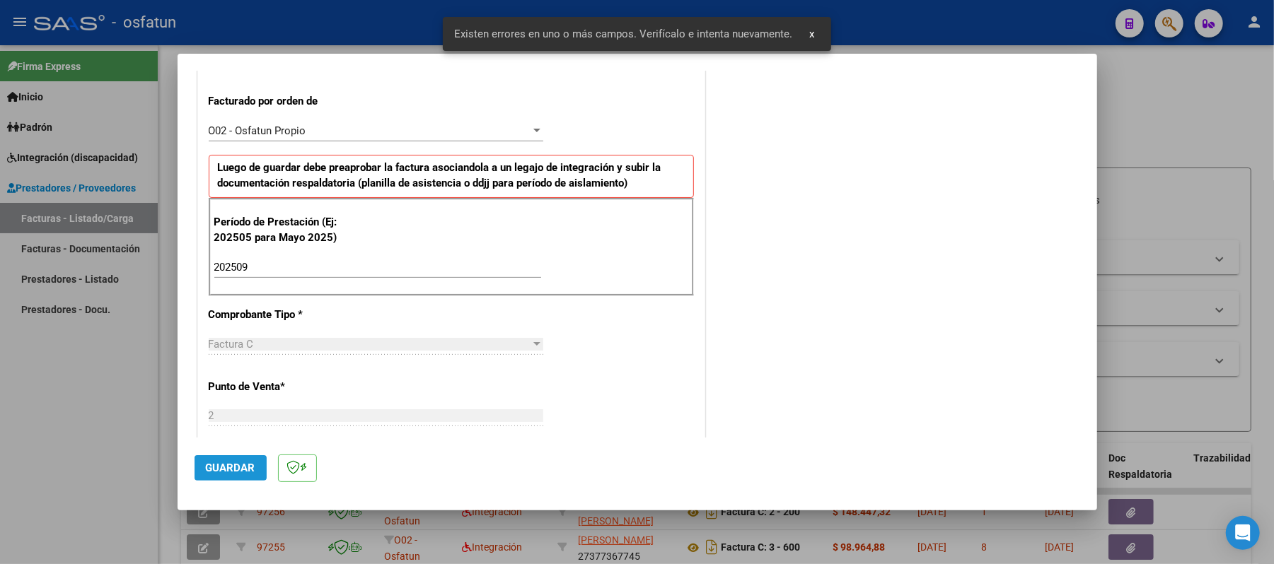
click at [238, 465] on span "Guardar" at bounding box center [231, 468] width 50 height 13
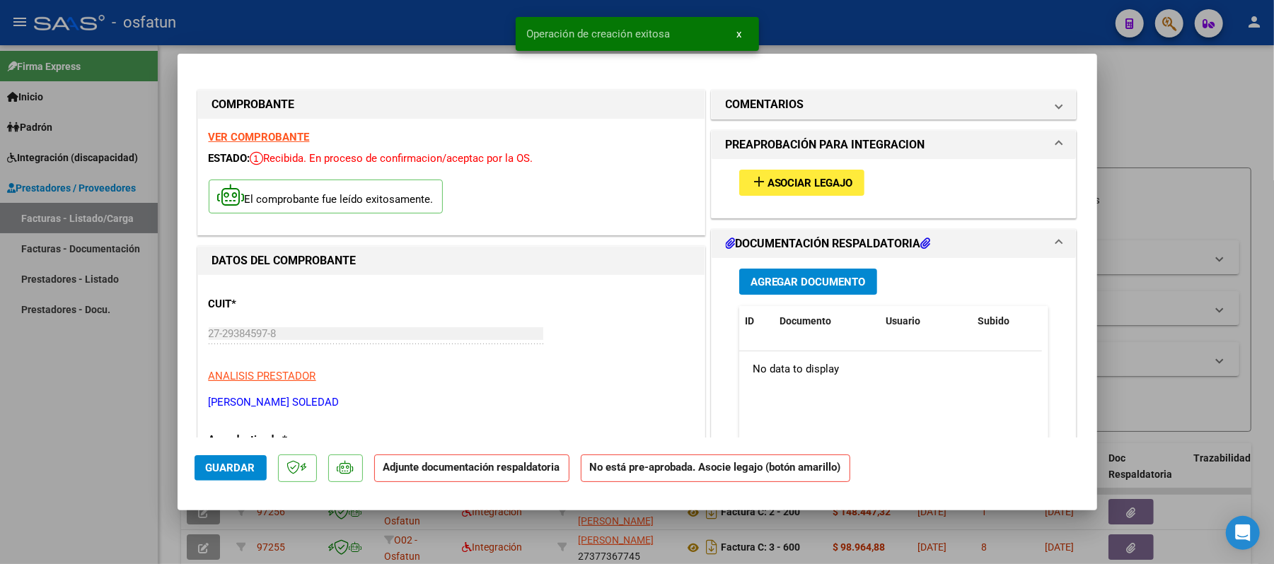
click at [794, 177] on span "Asociar Legajo" at bounding box center [810, 183] width 86 height 13
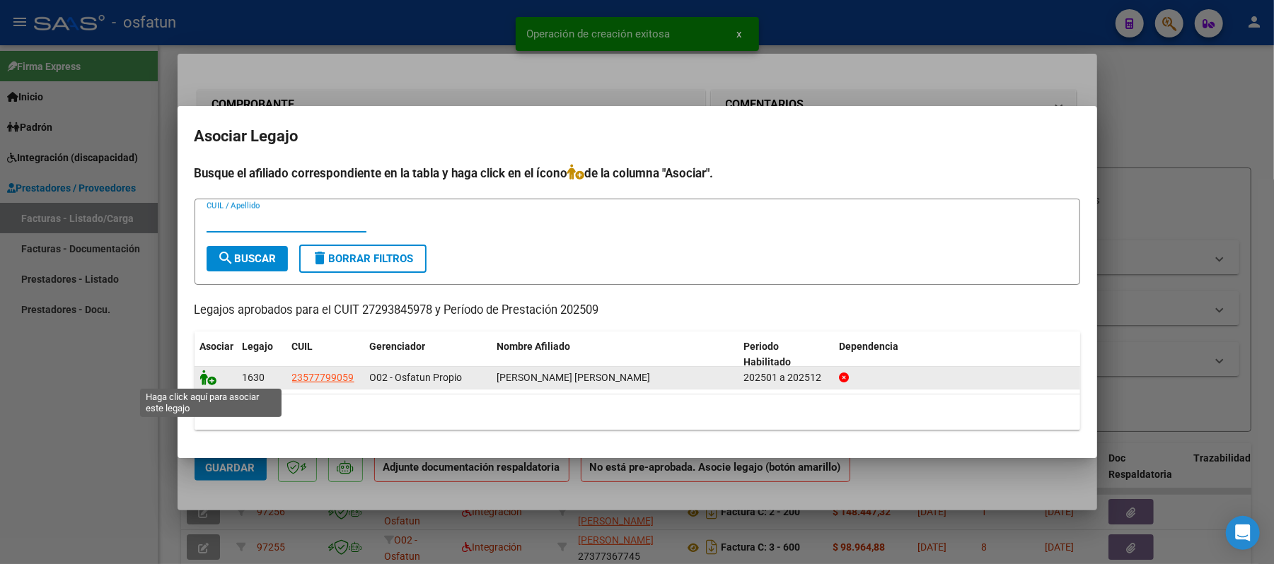
click at [212, 381] on icon at bounding box center [208, 378] width 17 height 16
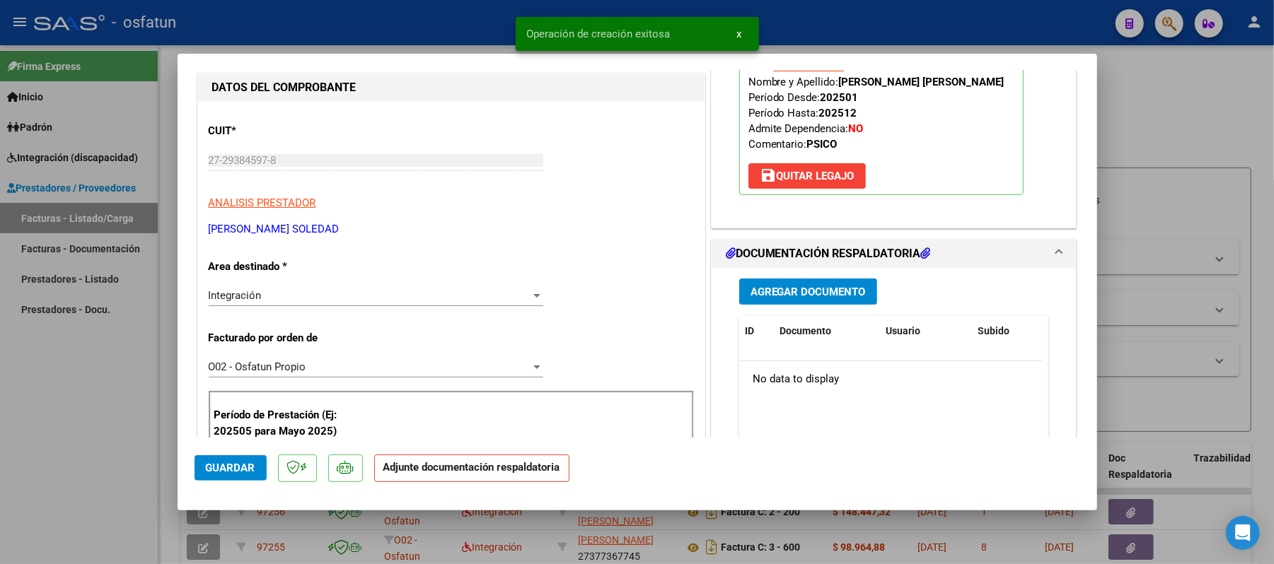
scroll to position [188, 0]
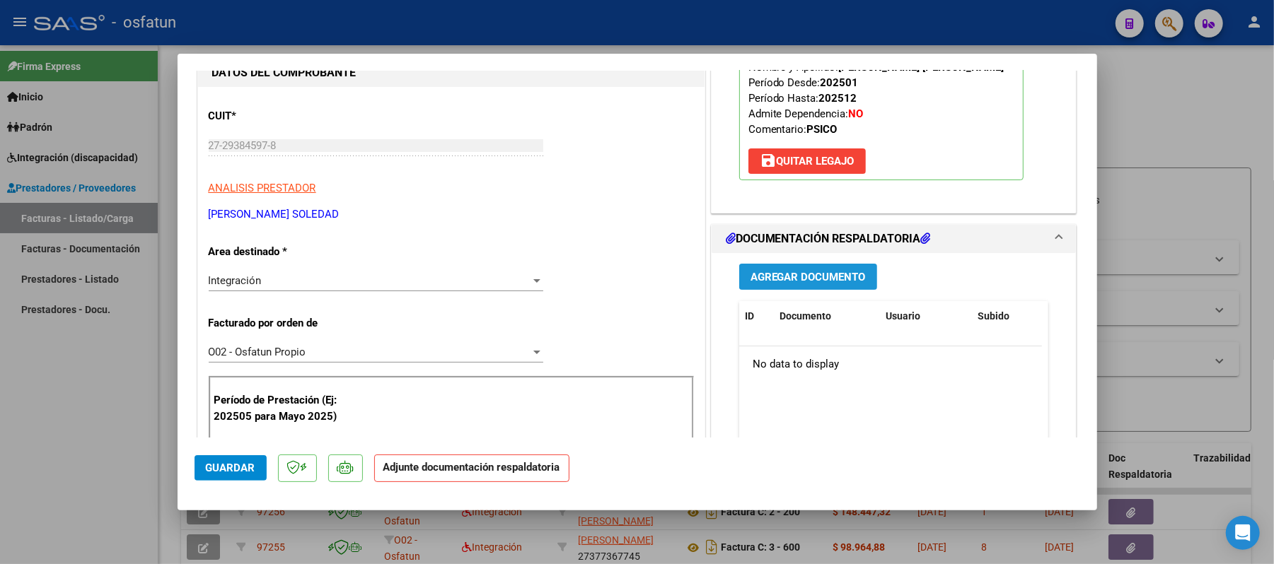
click at [788, 281] on span "Agregar Documento" at bounding box center [807, 277] width 115 height 13
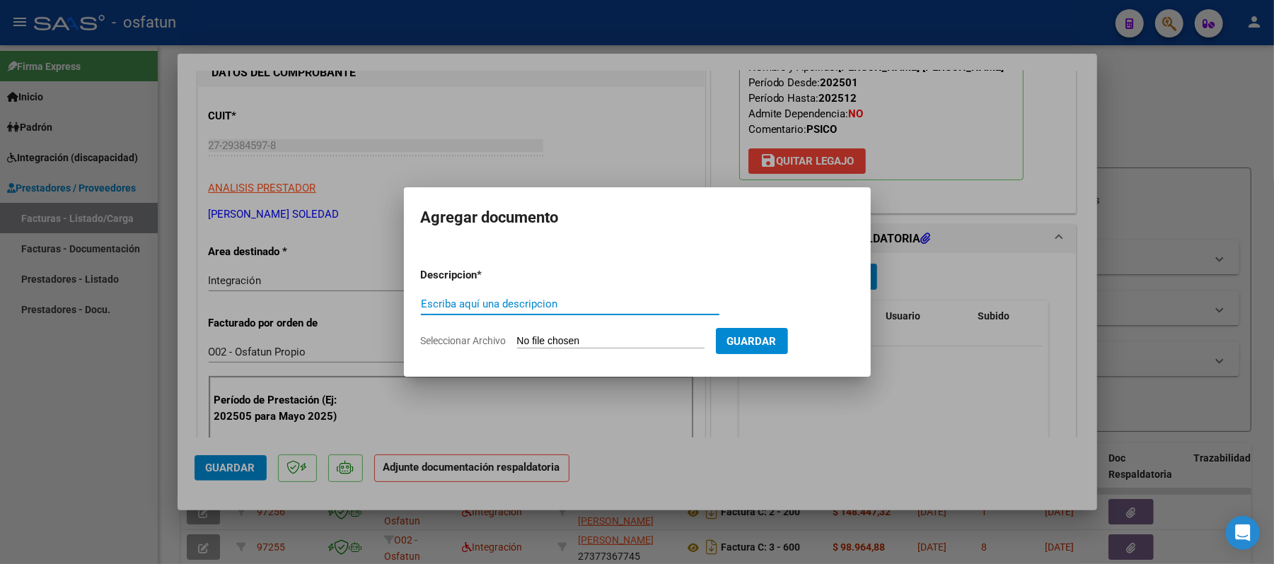
click at [554, 306] on input "Escriba aquí una descripcion" at bounding box center [570, 304] width 298 height 13
click at [576, 335] on input "Seleccionar Archivo" at bounding box center [610, 341] width 187 height 13
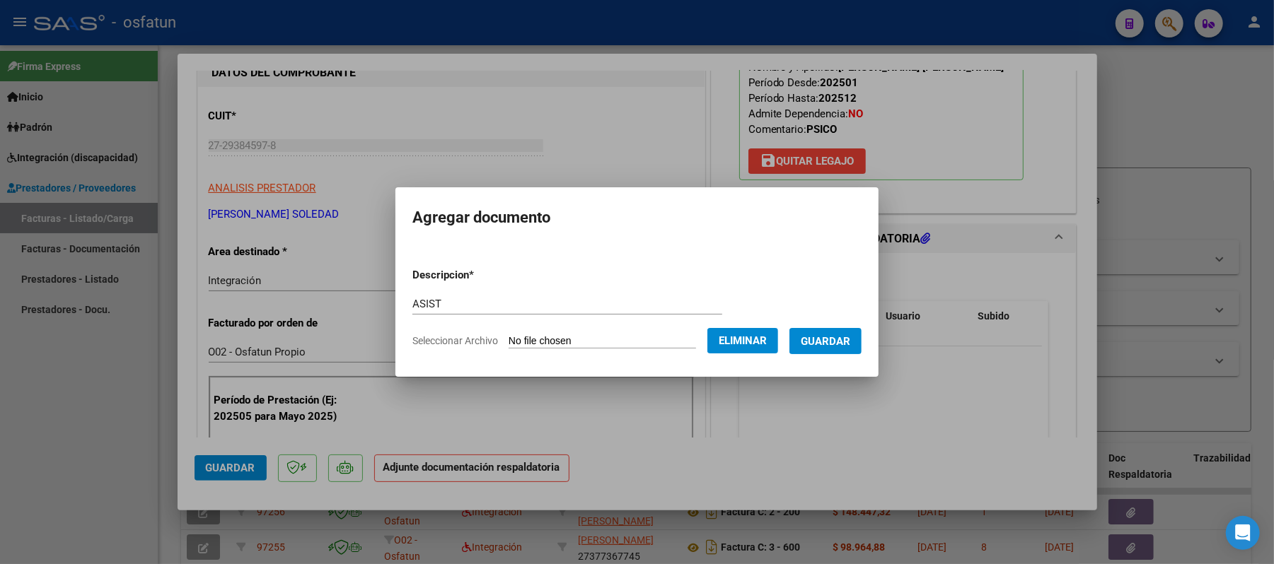
click at [842, 339] on span "Guardar" at bounding box center [826, 341] width 50 height 13
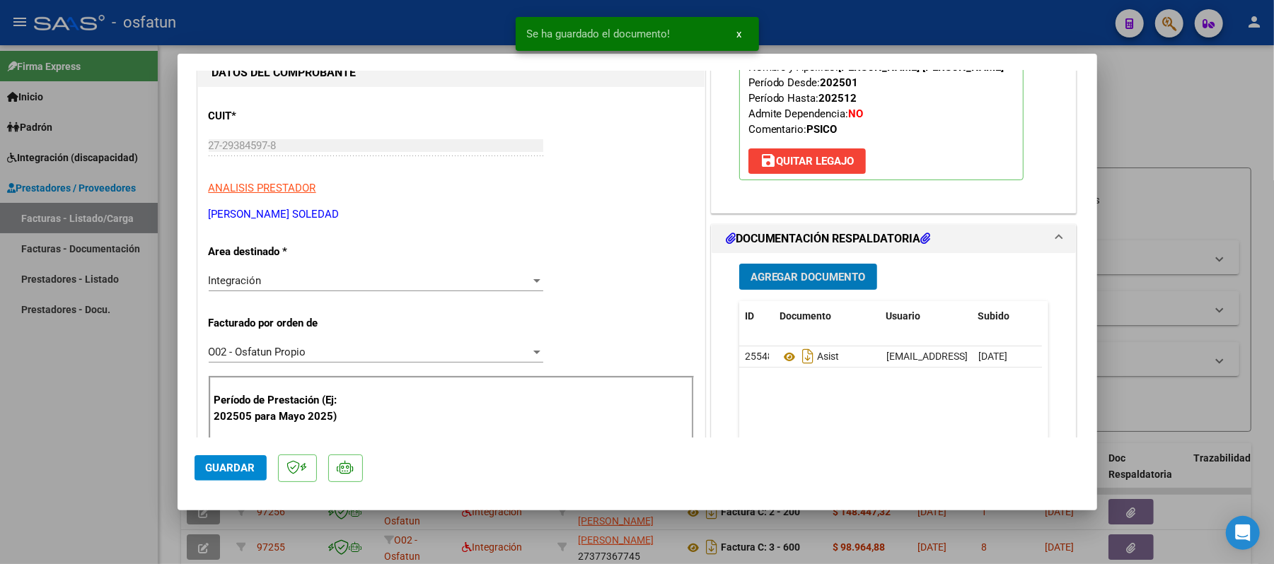
click at [789, 281] on span "Agregar Documento" at bounding box center [807, 277] width 115 height 13
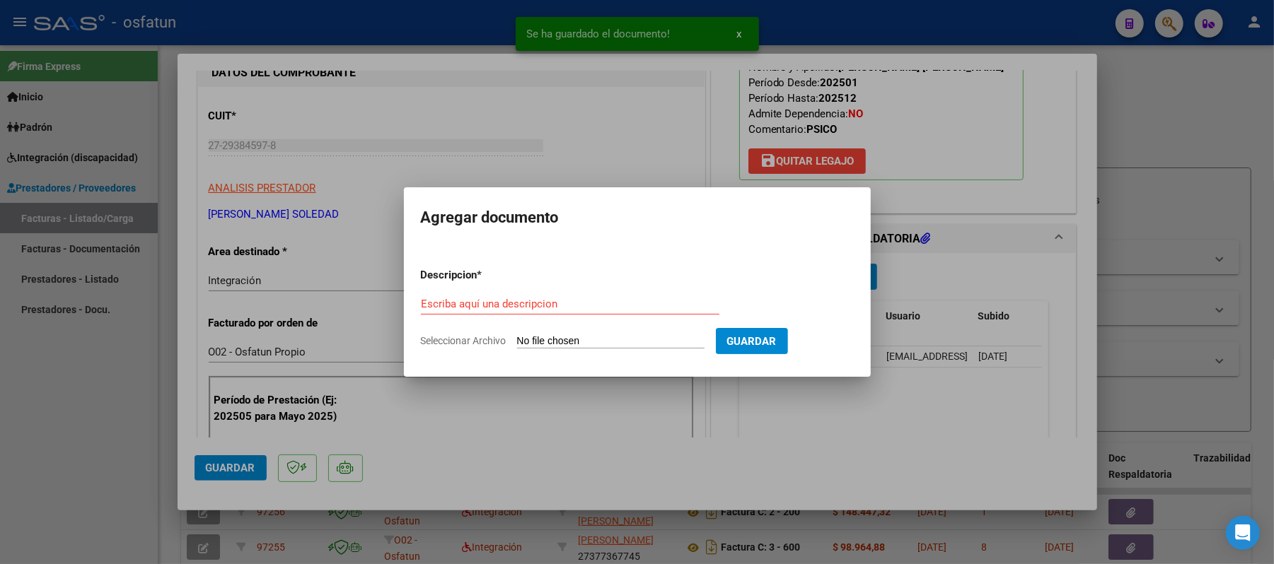
click at [608, 311] on div "Escriba aquí una descripcion" at bounding box center [570, 304] width 298 height 21
click at [589, 346] on input "Seleccionar Archivo" at bounding box center [610, 341] width 187 height 13
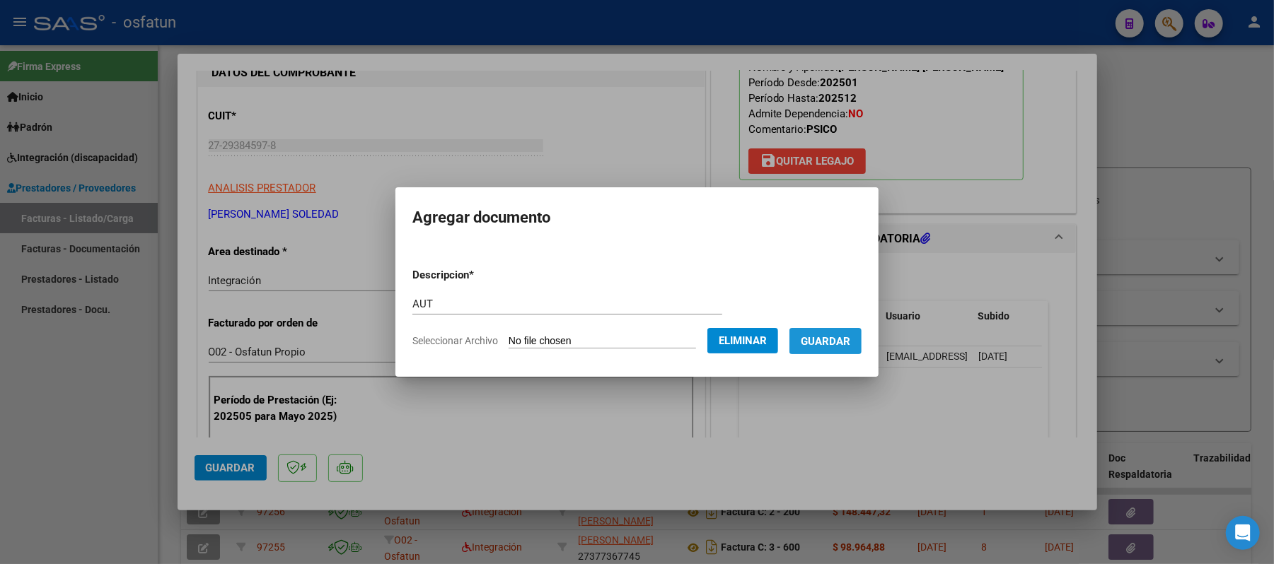
click at [842, 335] on span "Guardar" at bounding box center [826, 341] width 50 height 13
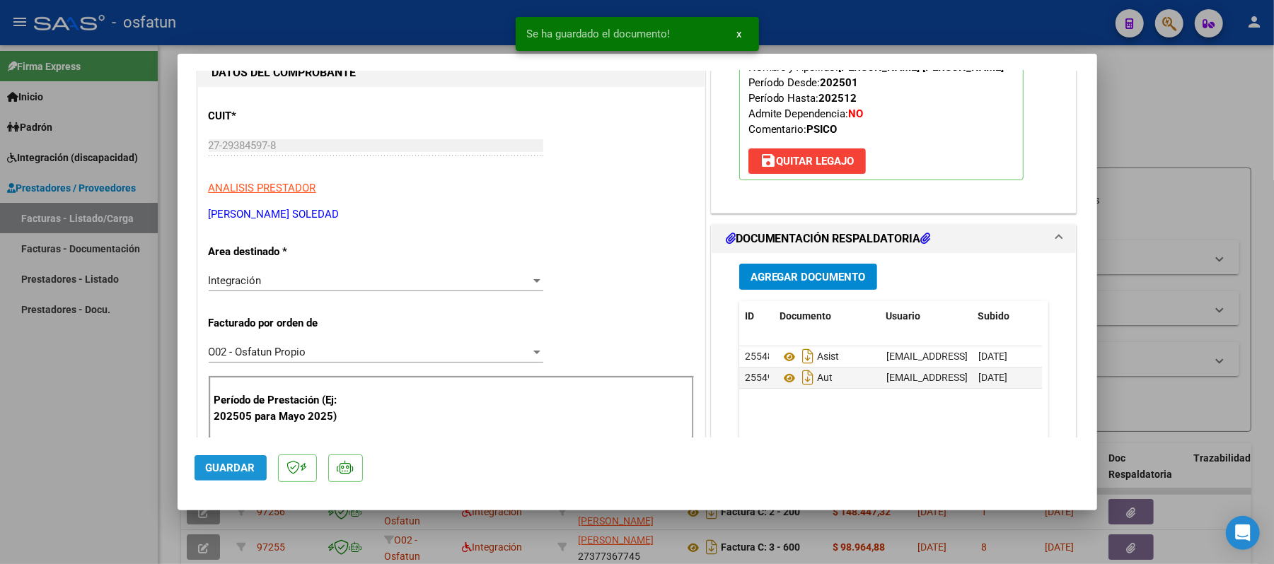
click at [233, 470] on span "Guardar" at bounding box center [231, 468] width 50 height 13
click at [1142, 149] on div at bounding box center [637, 282] width 1274 height 564
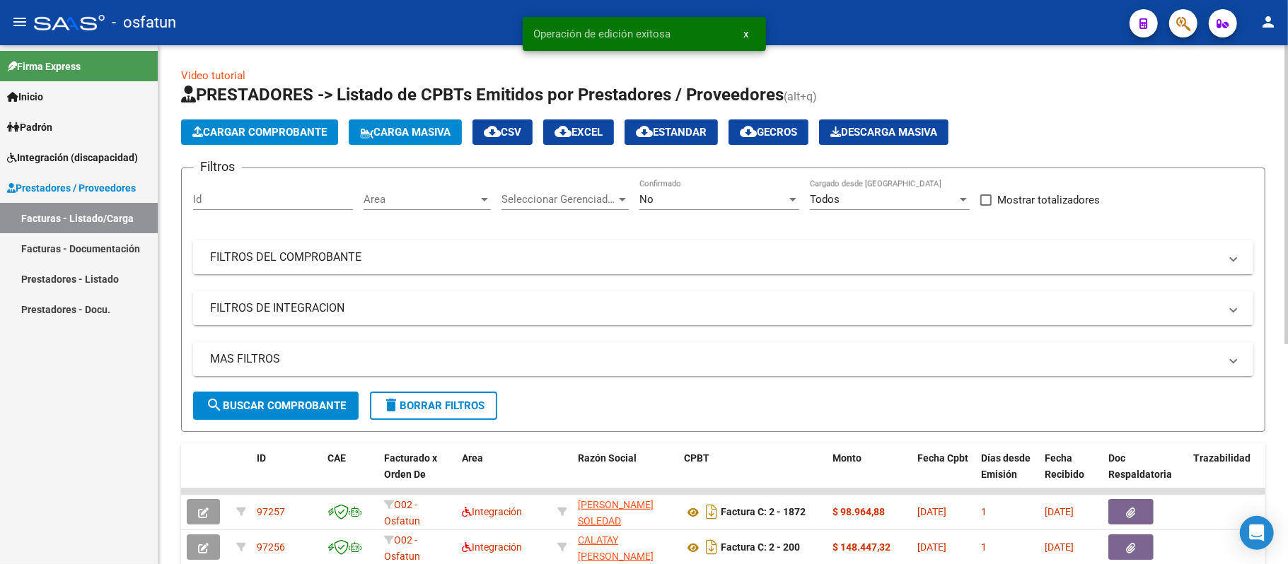
click at [292, 136] on span "Cargar Comprobante" at bounding box center [259, 132] width 134 height 13
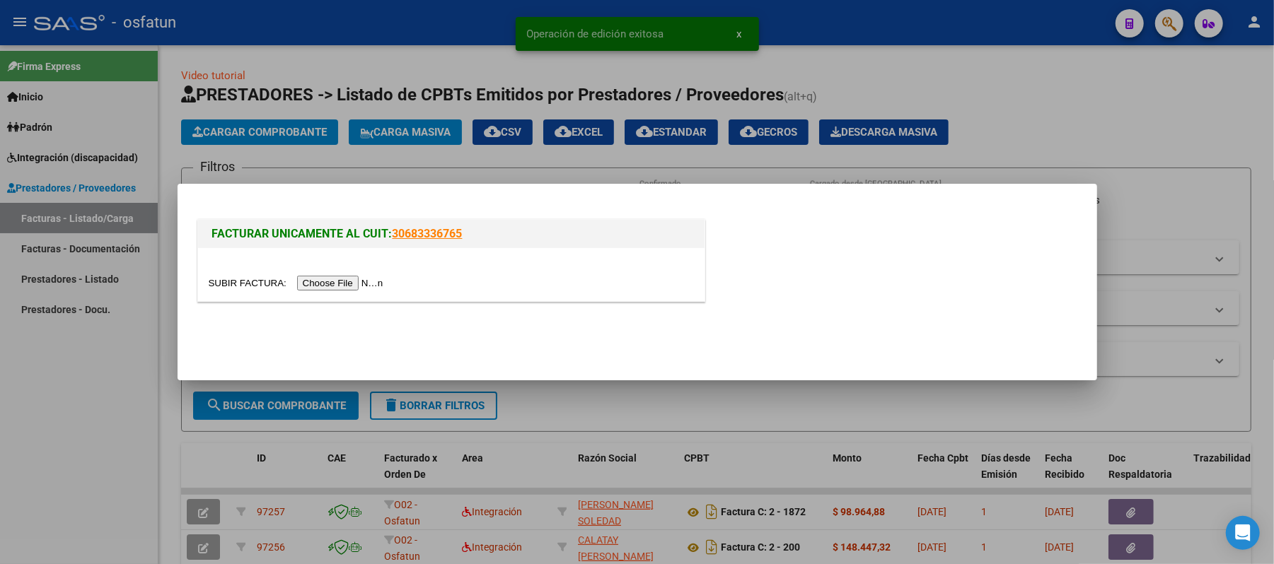
click at [323, 284] on input "file" at bounding box center [298, 283] width 179 height 15
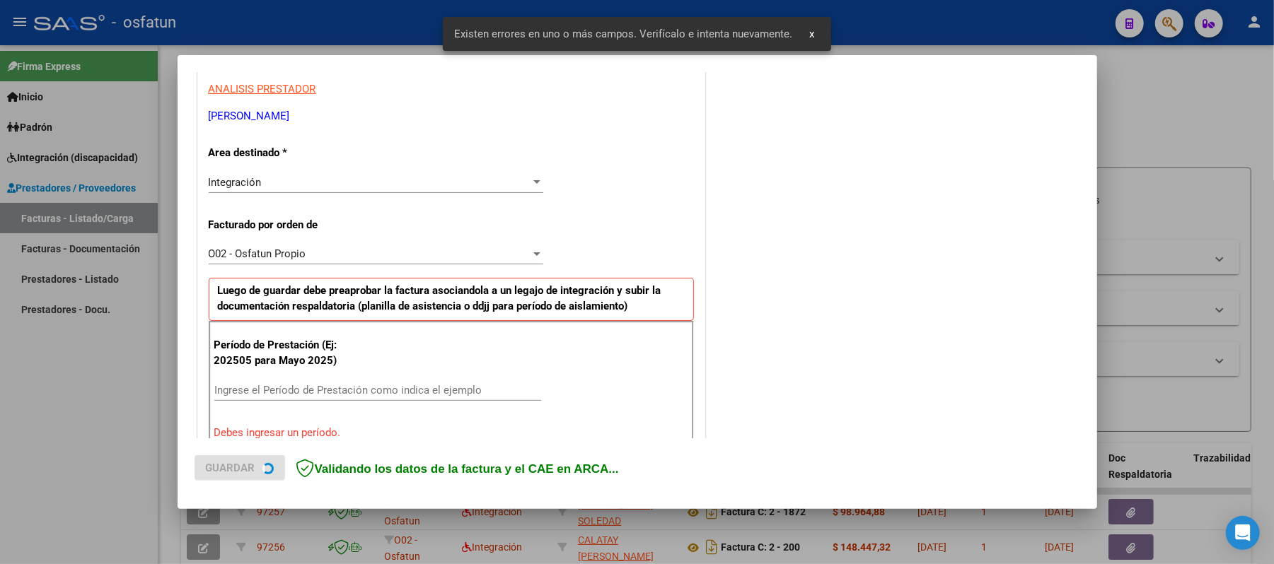
scroll to position [383, 0]
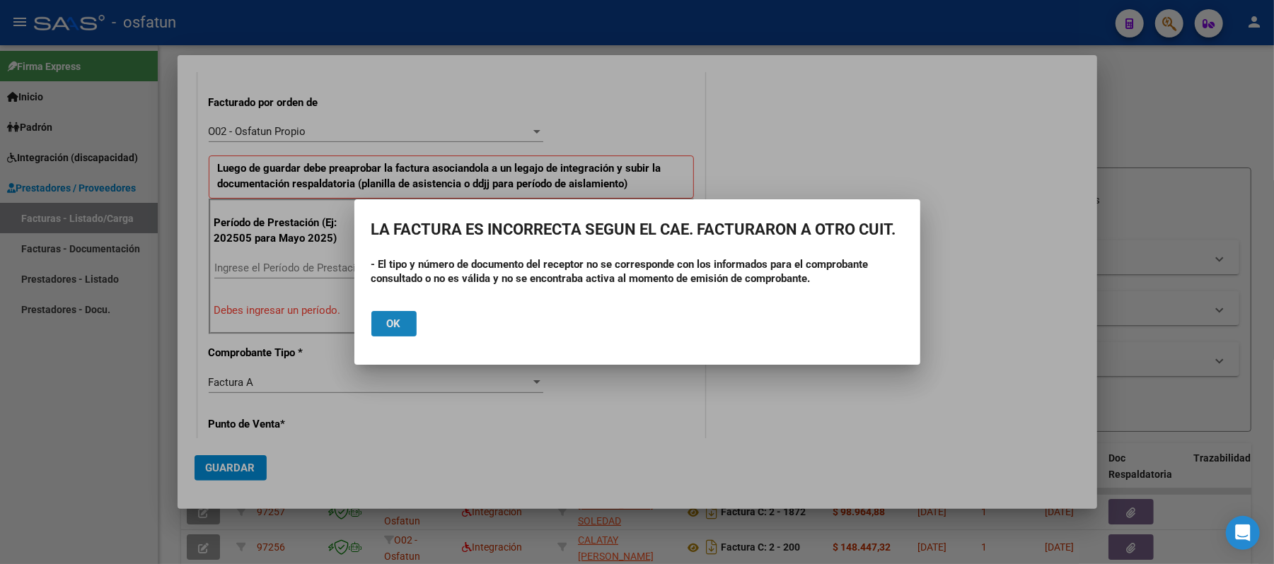
click at [402, 315] on button "Ok" at bounding box center [393, 323] width 45 height 25
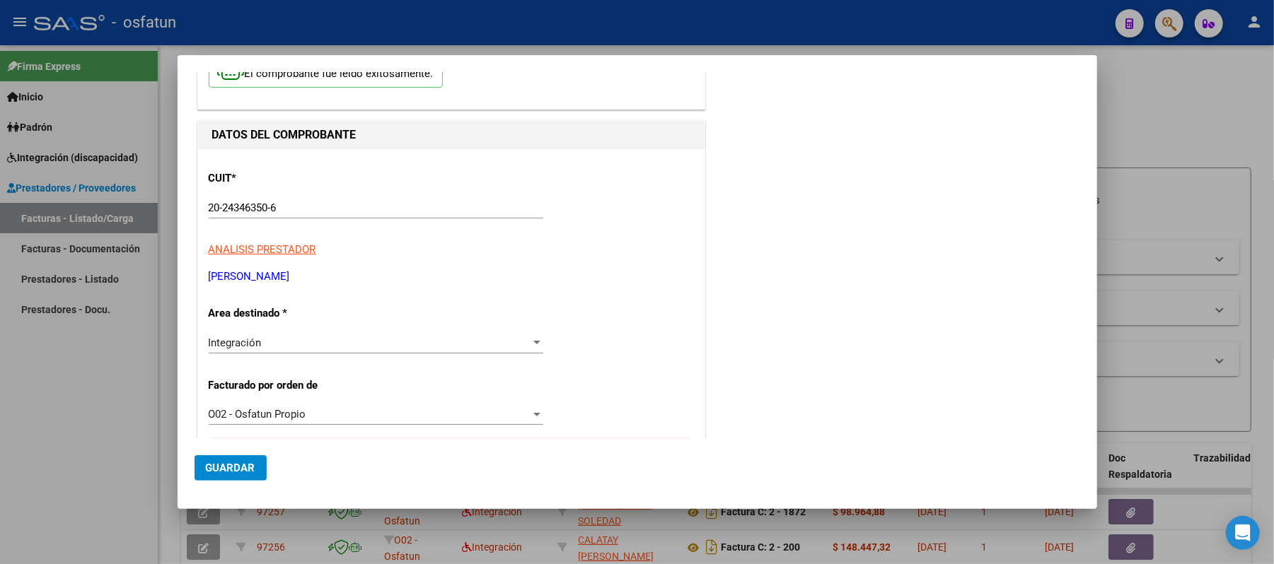
scroll to position [0, 0]
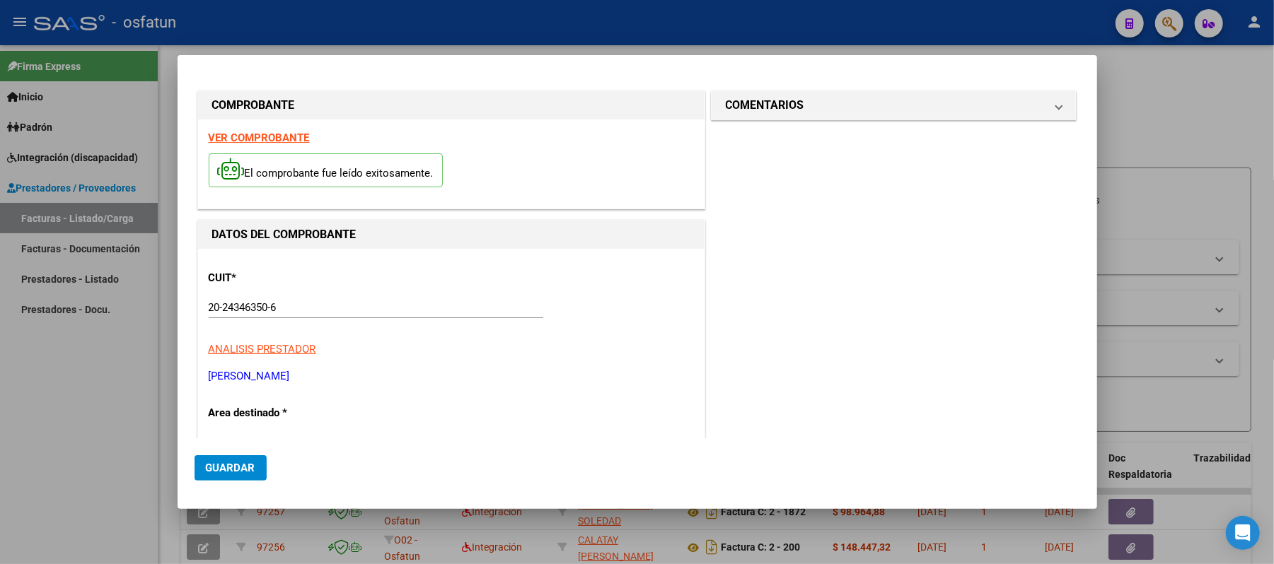
click at [1166, 108] on div at bounding box center [637, 282] width 1274 height 564
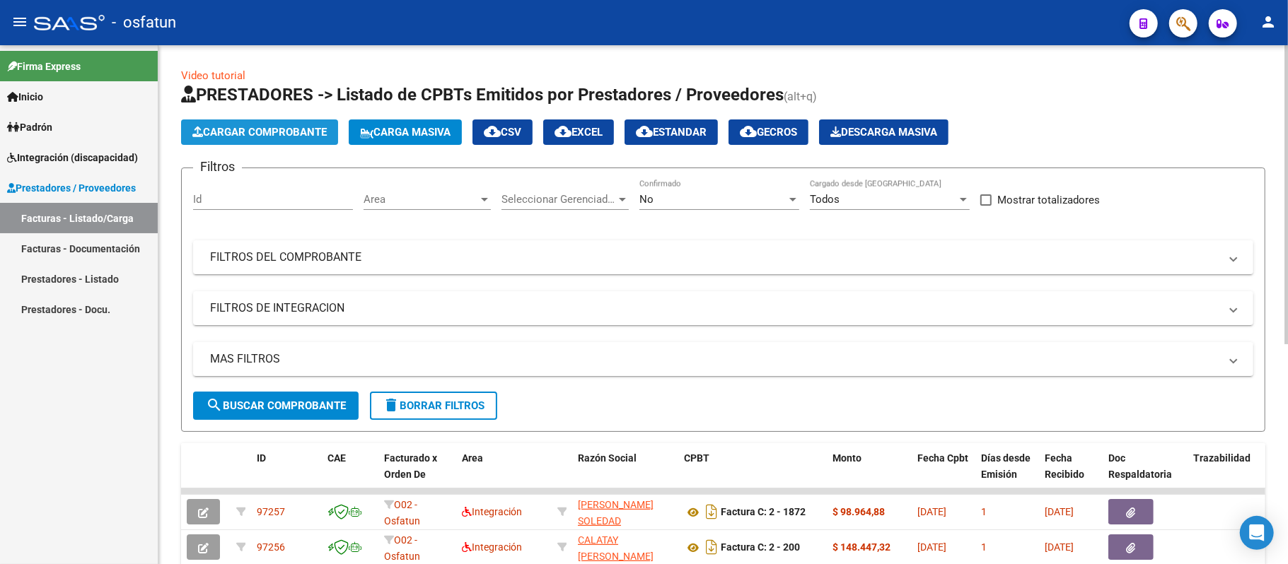
click at [270, 137] on span "Cargar Comprobante" at bounding box center [259, 132] width 134 height 13
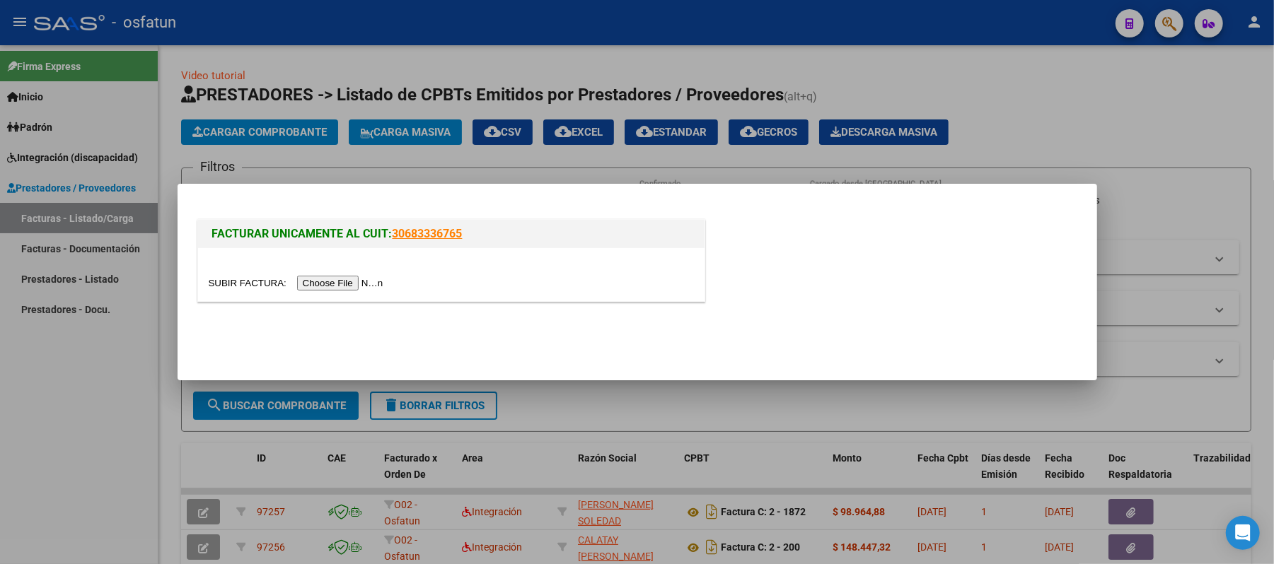
click at [340, 286] on input "file" at bounding box center [298, 283] width 179 height 15
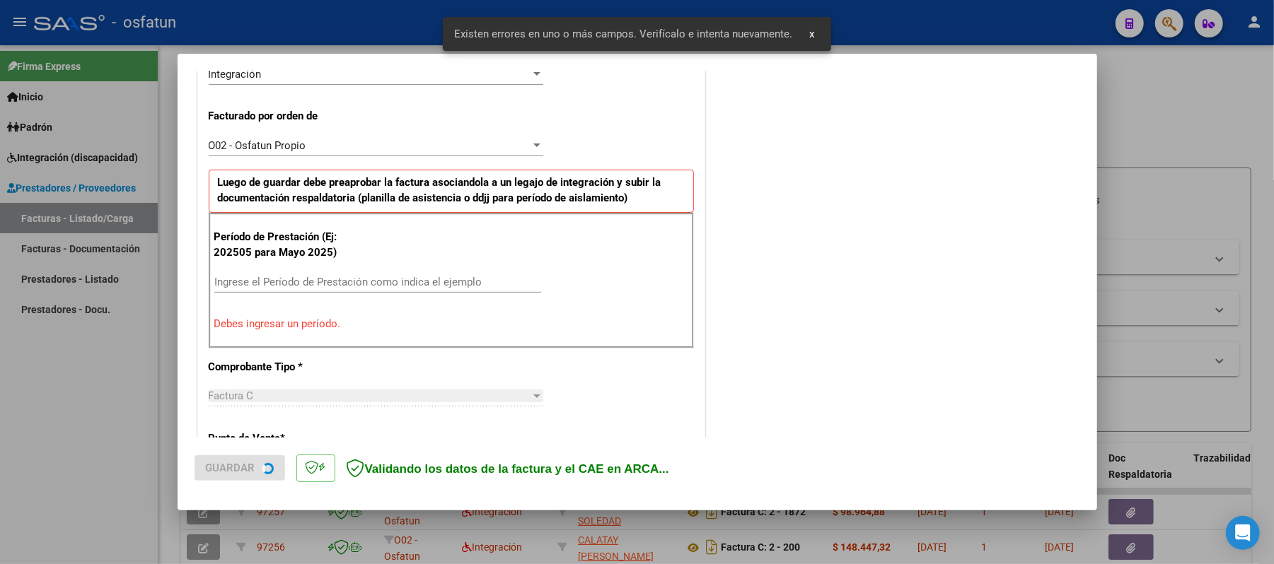
scroll to position [383, 0]
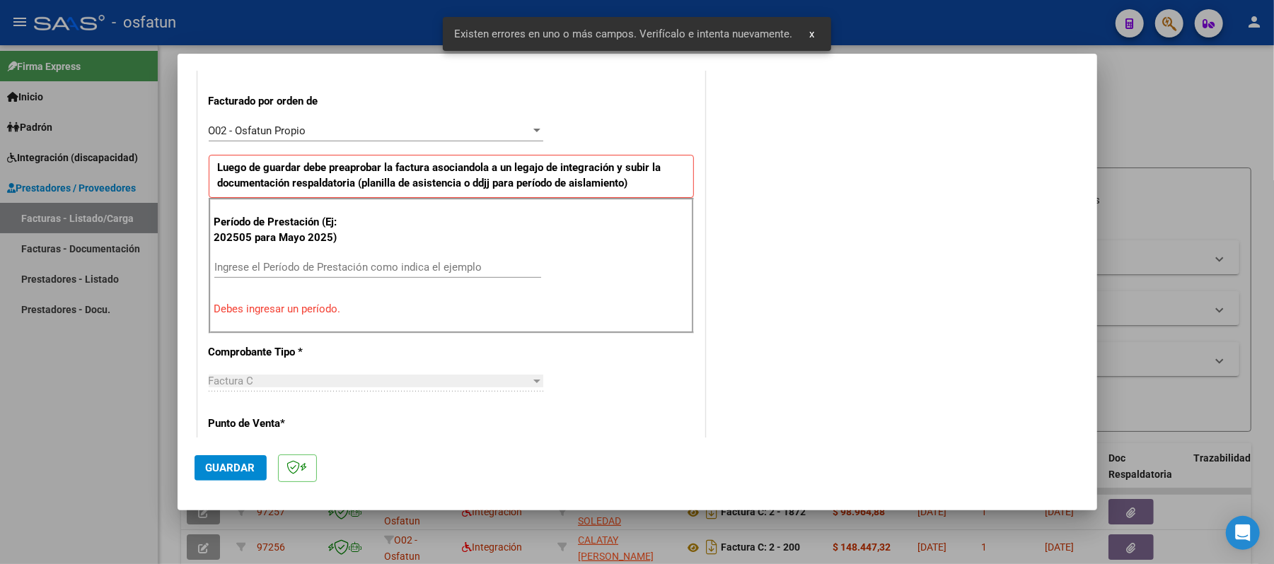
click at [427, 260] on div "Ingrese el Período de Prestación como indica el ejemplo" at bounding box center [377, 267] width 327 height 21
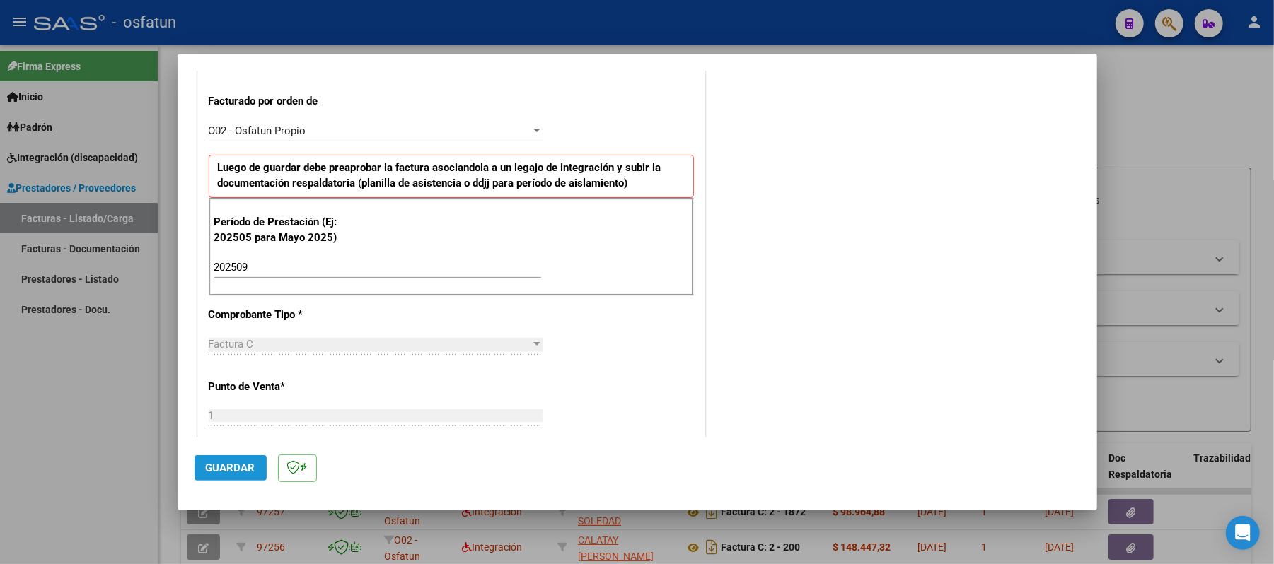
click at [238, 460] on button "Guardar" at bounding box center [230, 467] width 72 height 25
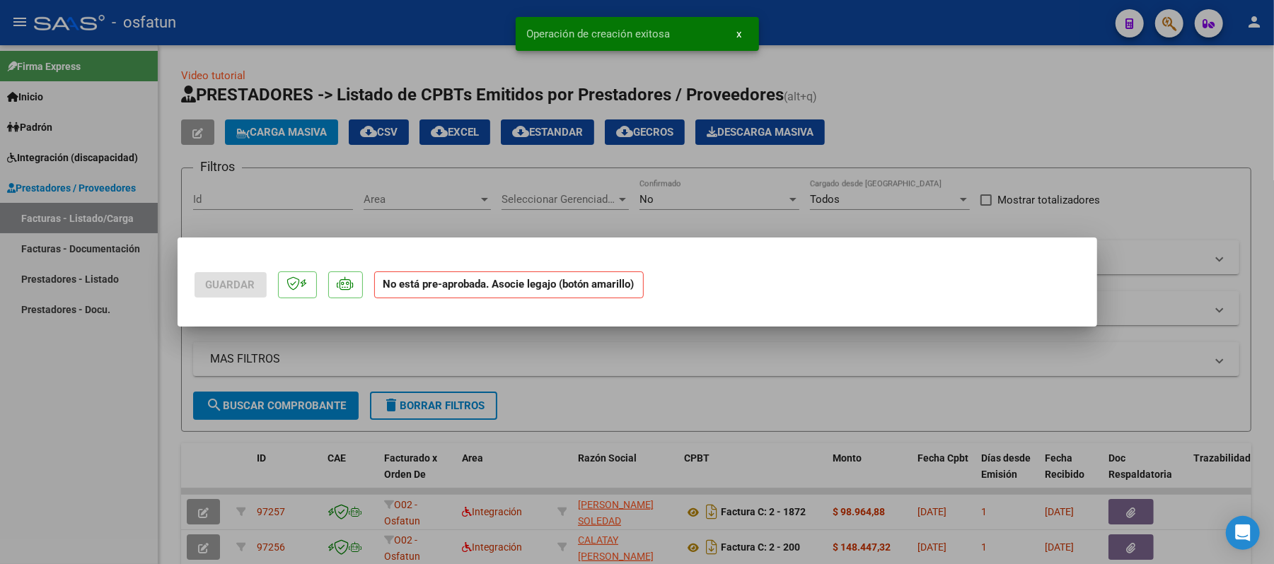
scroll to position [0, 0]
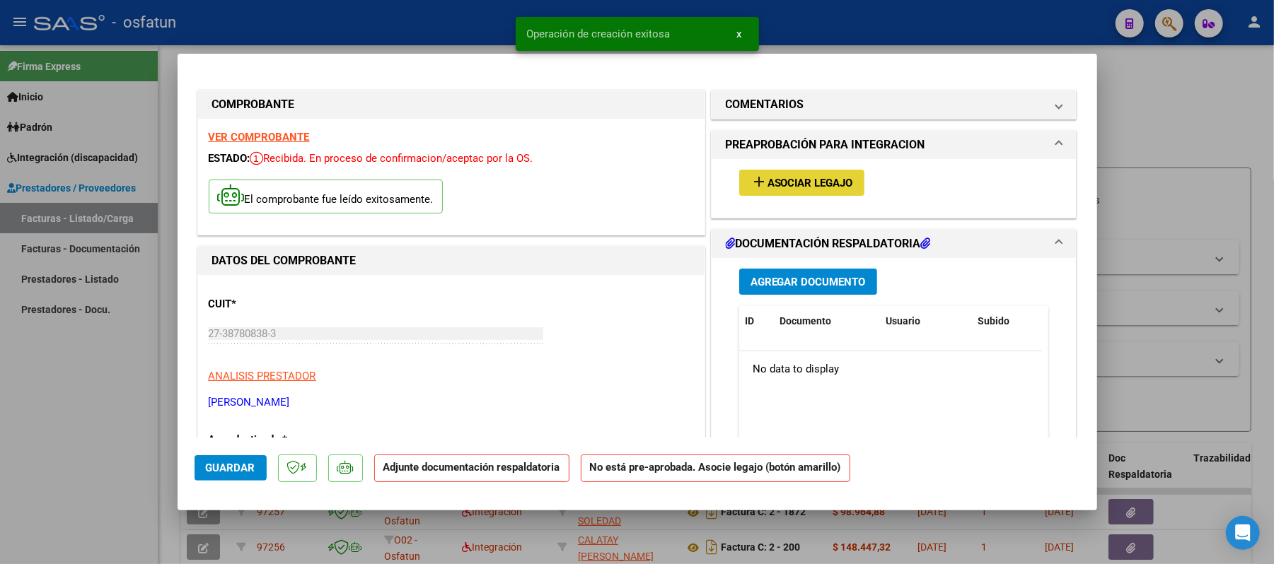
click at [795, 181] on span "Asociar Legajo" at bounding box center [810, 183] width 86 height 13
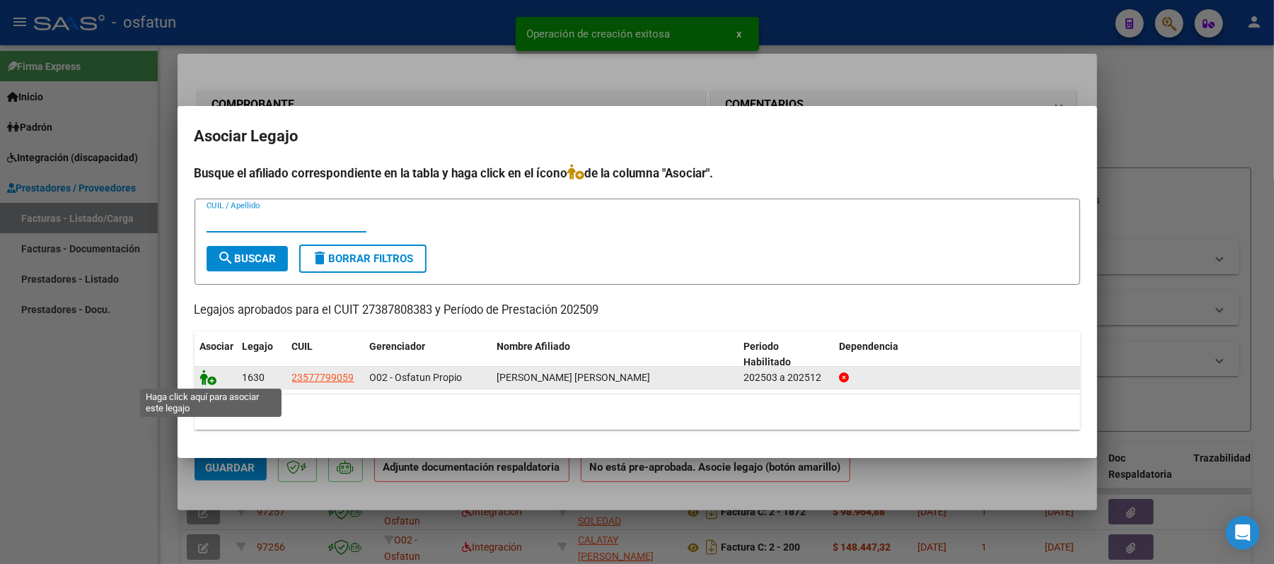
click at [204, 372] on icon at bounding box center [208, 378] width 17 height 16
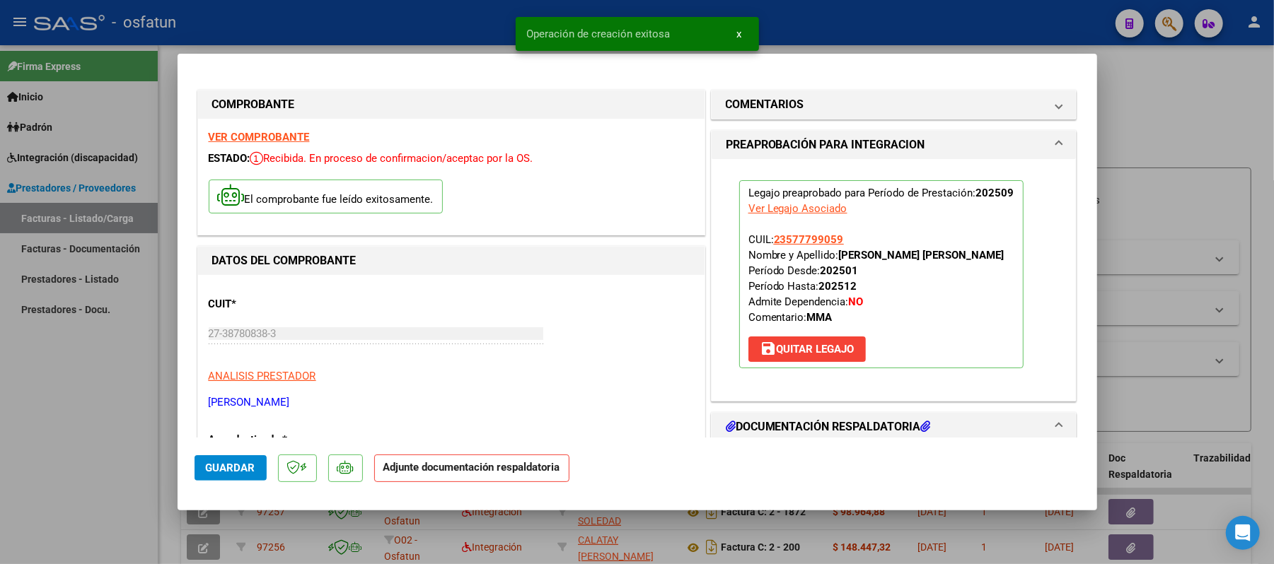
scroll to position [94, 0]
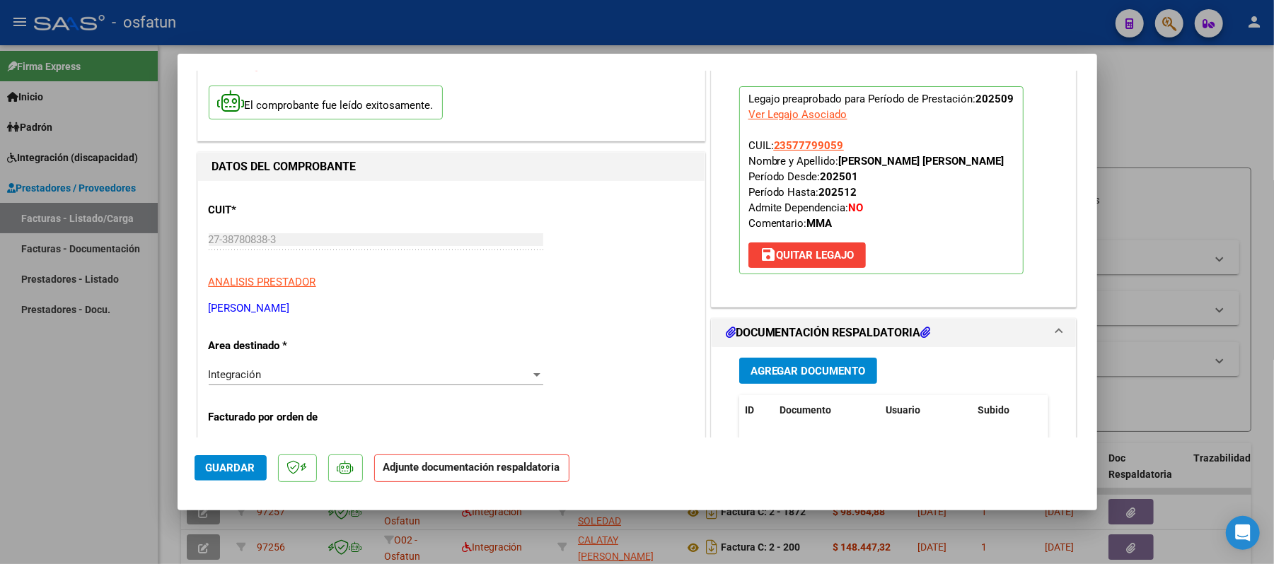
click at [779, 373] on span "Agregar Documento" at bounding box center [807, 371] width 115 height 13
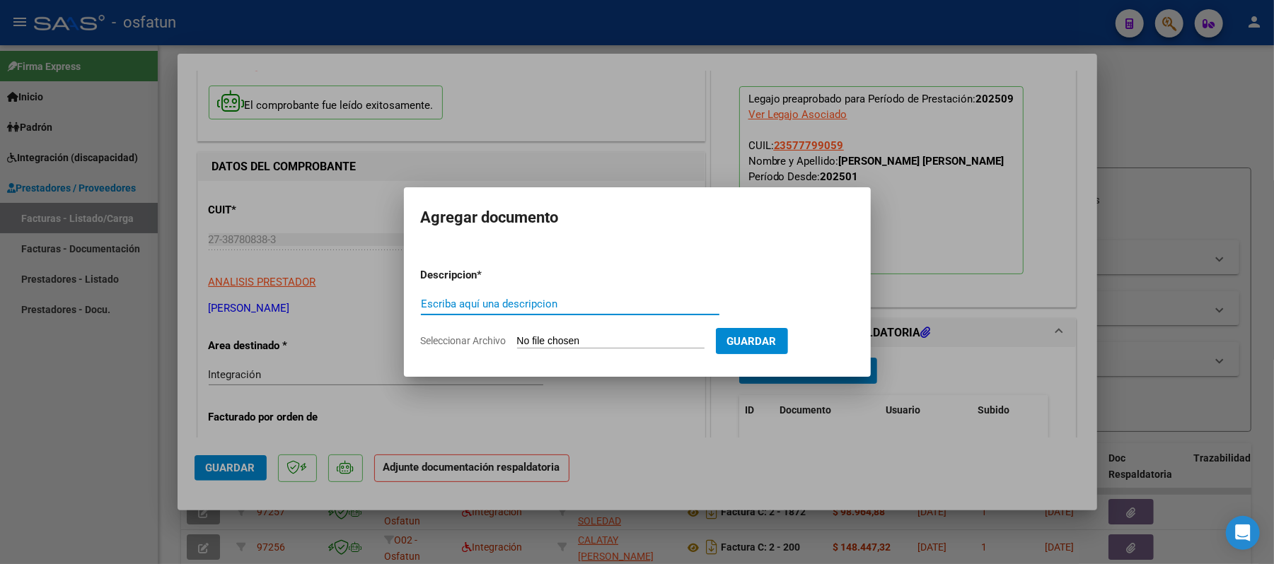
click at [572, 309] on input "Escriba aquí una descripcion" at bounding box center [570, 304] width 298 height 13
click at [559, 338] on input "Seleccionar Archivo" at bounding box center [610, 341] width 187 height 13
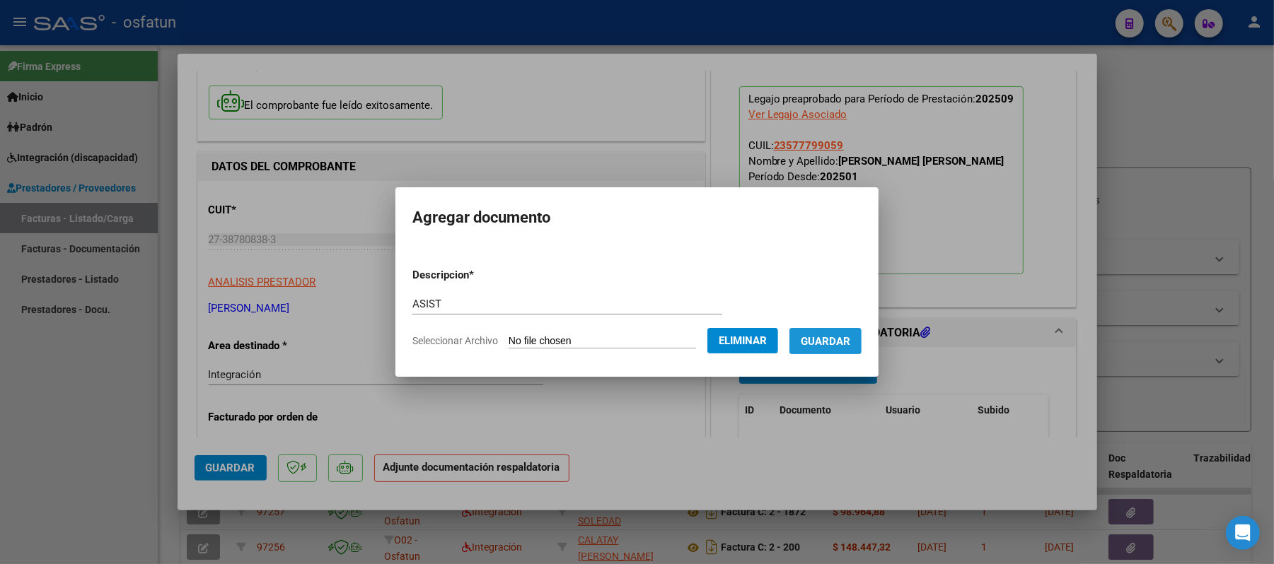
click at [826, 347] on span "Guardar" at bounding box center [826, 341] width 50 height 13
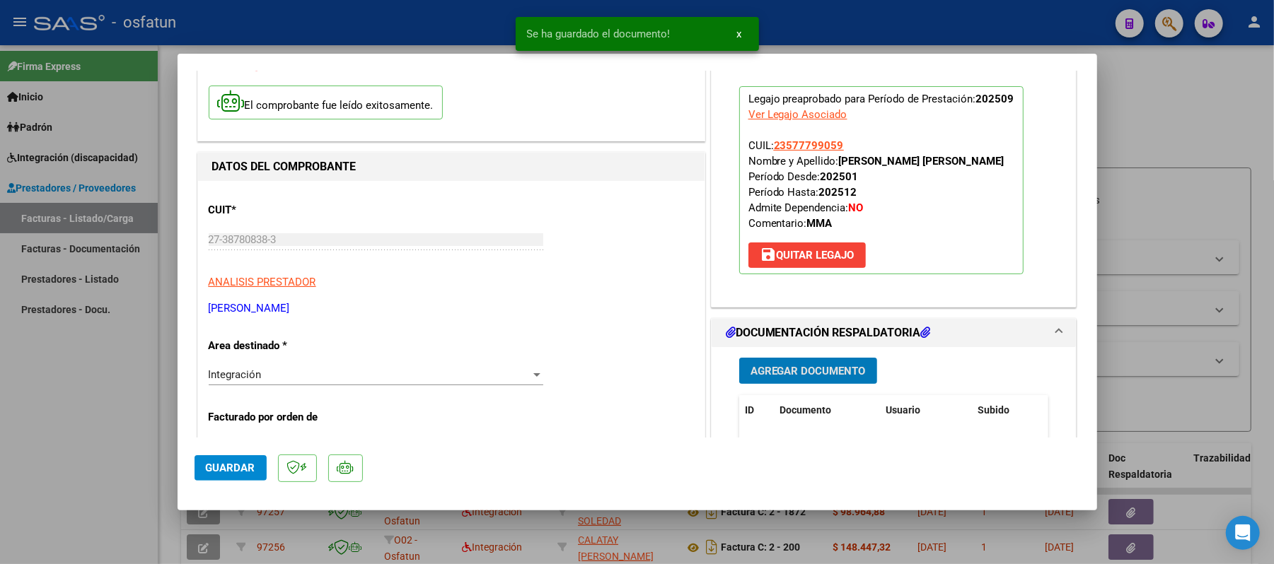
click at [807, 365] on span "Agregar Documento" at bounding box center [807, 371] width 115 height 13
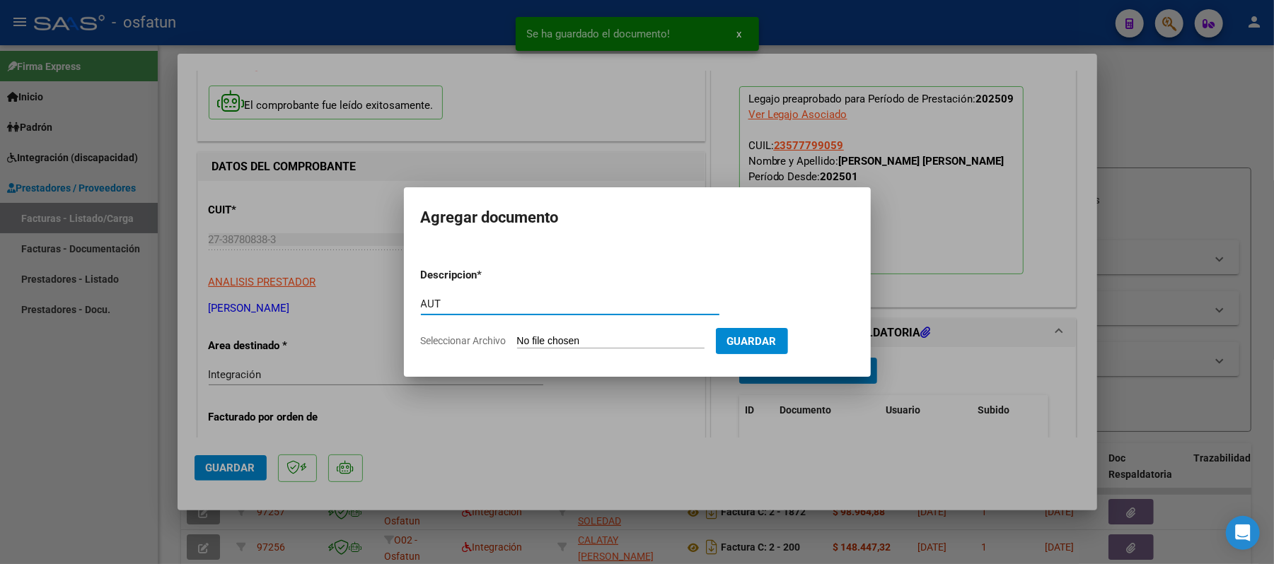
click at [596, 335] on input "Seleccionar Archivo" at bounding box center [610, 341] width 187 height 13
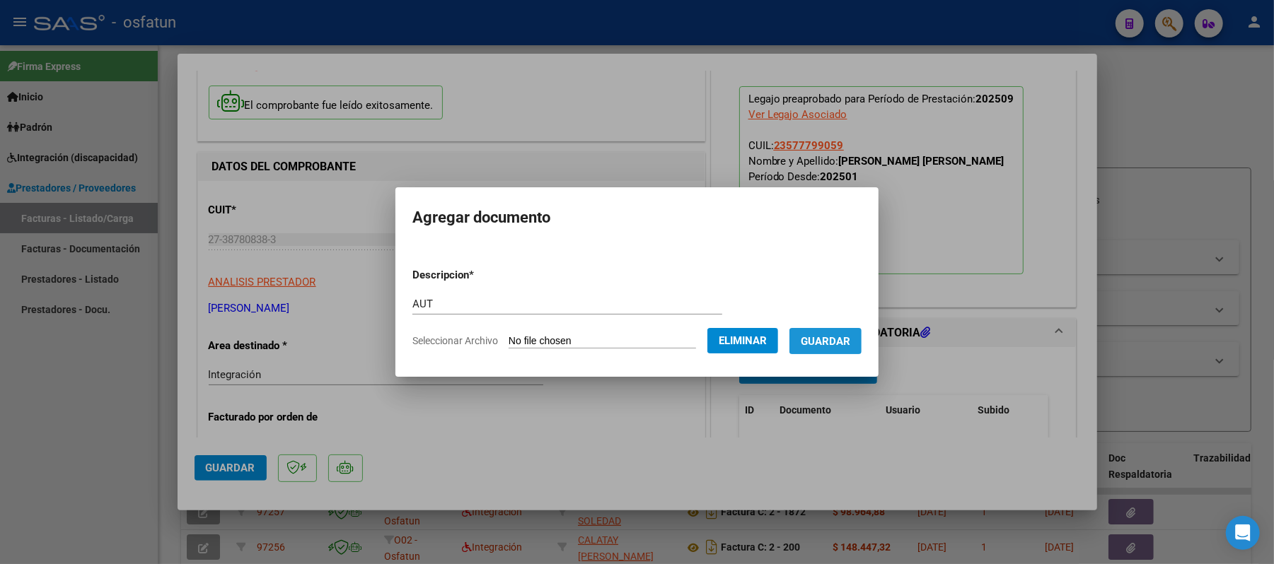
click at [830, 339] on span "Guardar" at bounding box center [826, 341] width 50 height 13
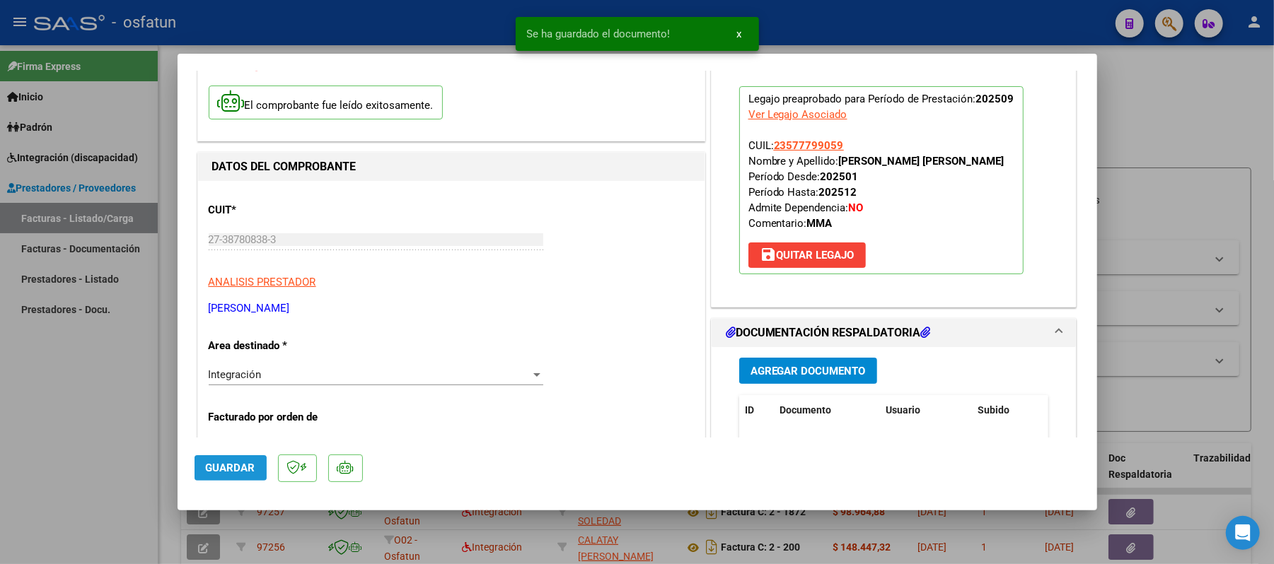
click at [219, 468] on span "Guardar" at bounding box center [231, 468] width 50 height 13
click at [1161, 117] on div at bounding box center [637, 282] width 1274 height 564
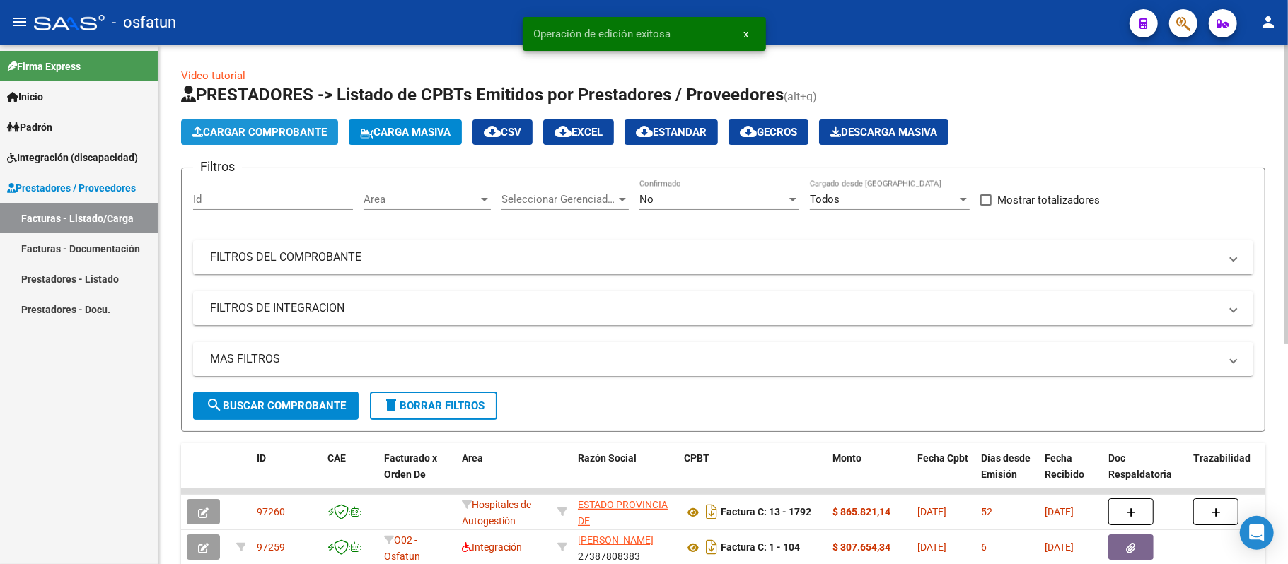
click at [303, 128] on span "Cargar Comprobante" at bounding box center [259, 132] width 134 height 13
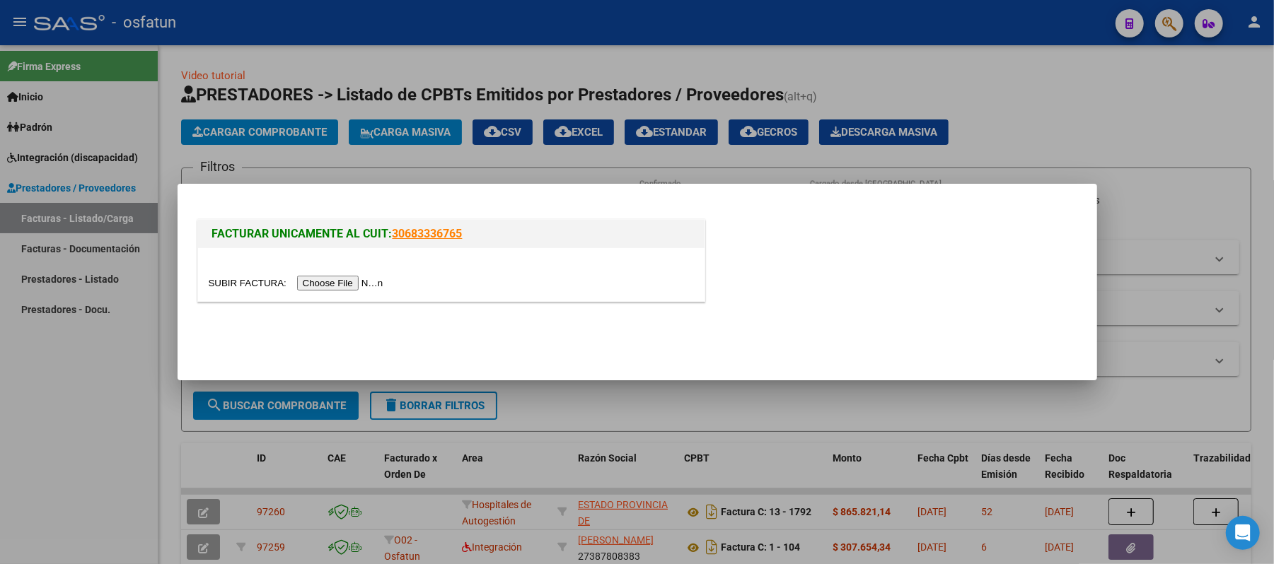
click at [354, 280] on input "file" at bounding box center [298, 283] width 179 height 15
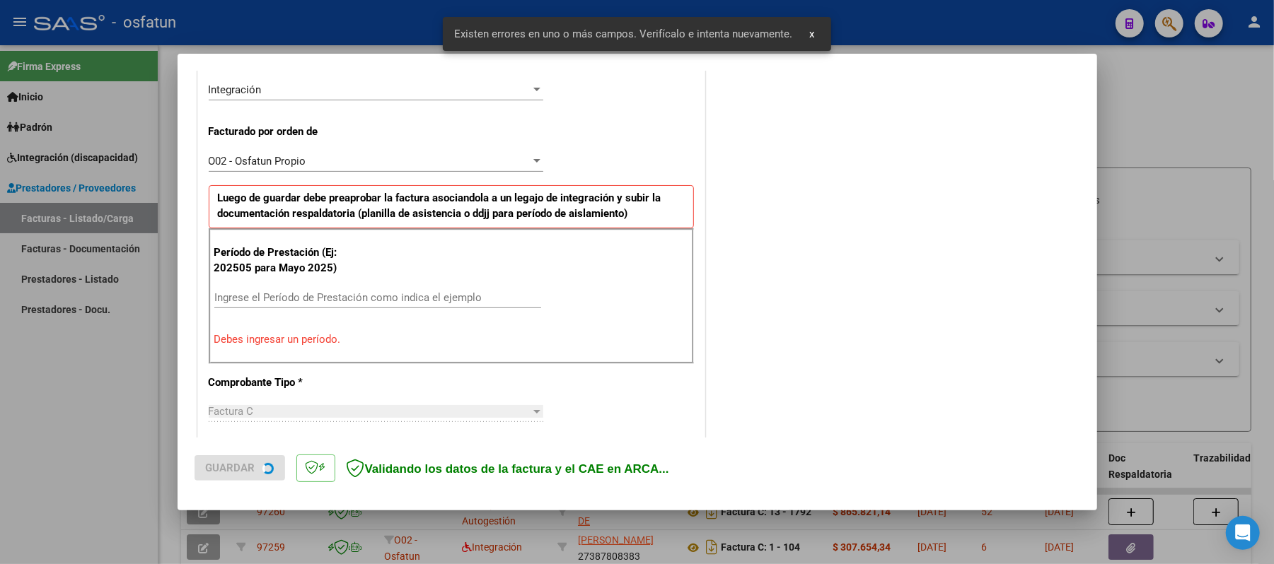
scroll to position [383, 0]
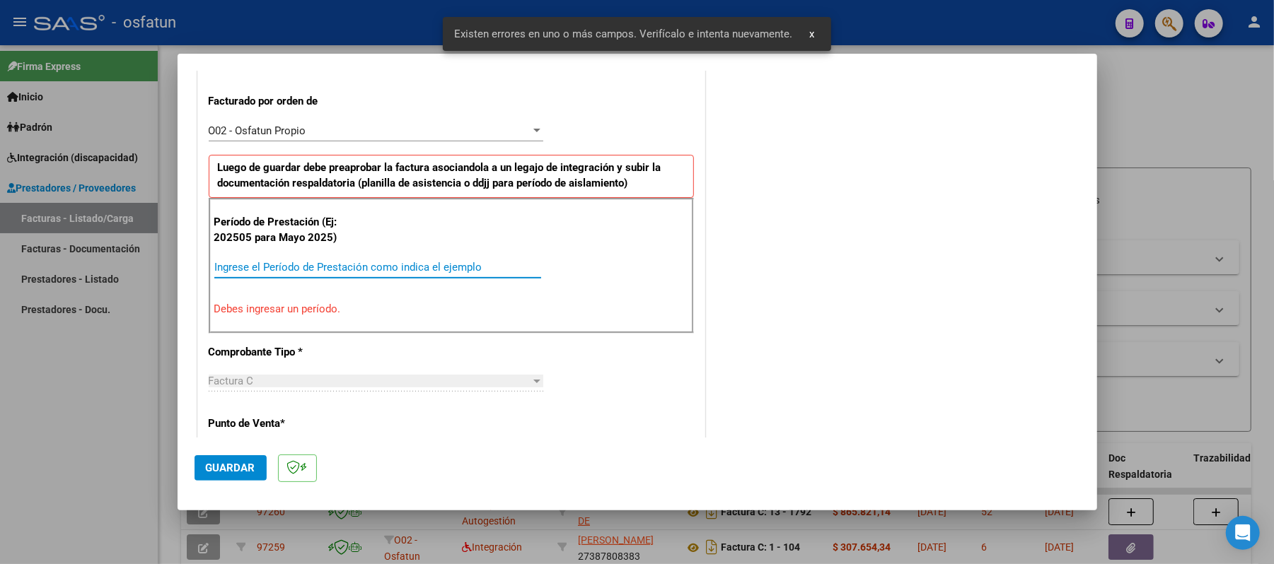
click at [459, 269] on input "Ingrese el Período de Prestación como indica el ejemplo" at bounding box center [377, 267] width 327 height 13
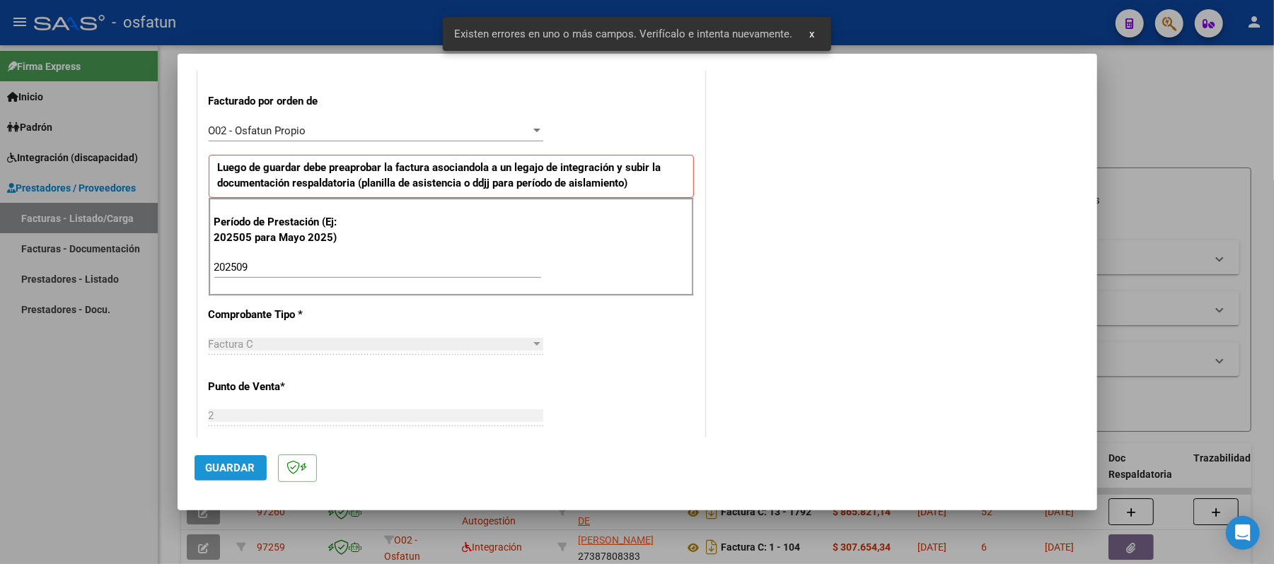
click at [236, 473] on span "Guardar" at bounding box center [231, 468] width 50 height 13
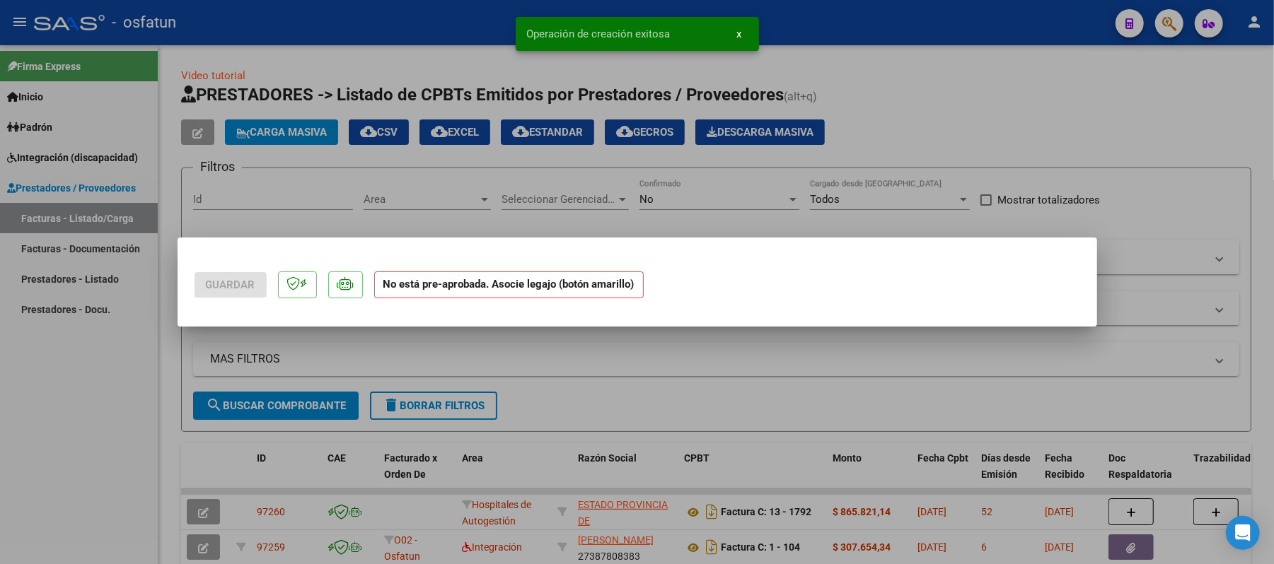
scroll to position [0, 0]
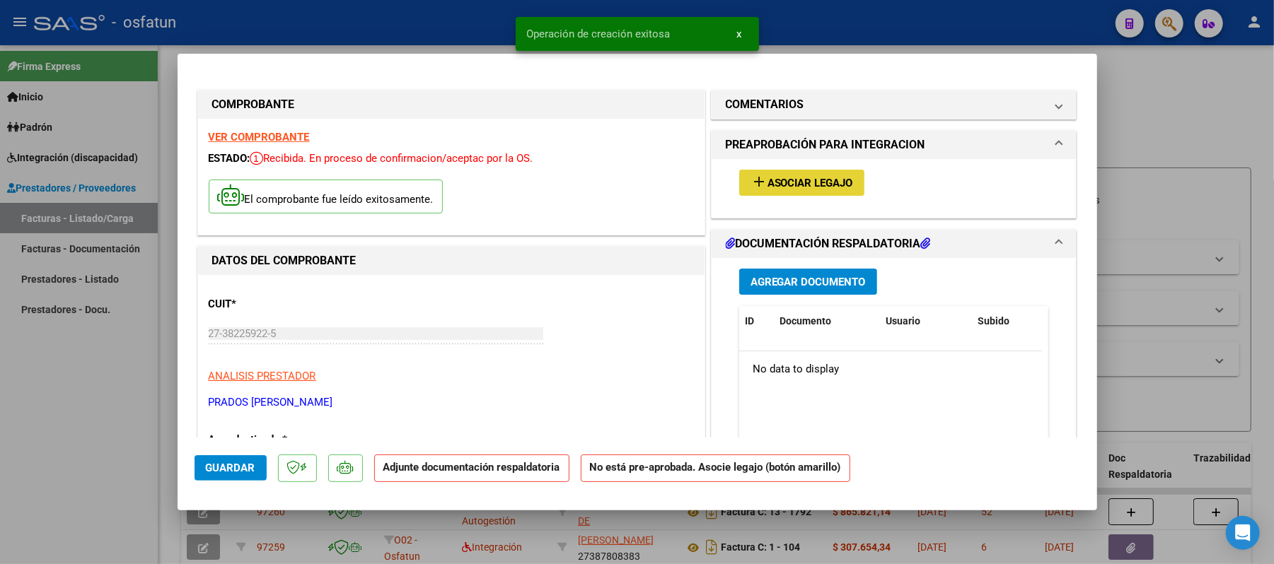
click at [832, 185] on span "Asociar Legajo" at bounding box center [810, 183] width 86 height 13
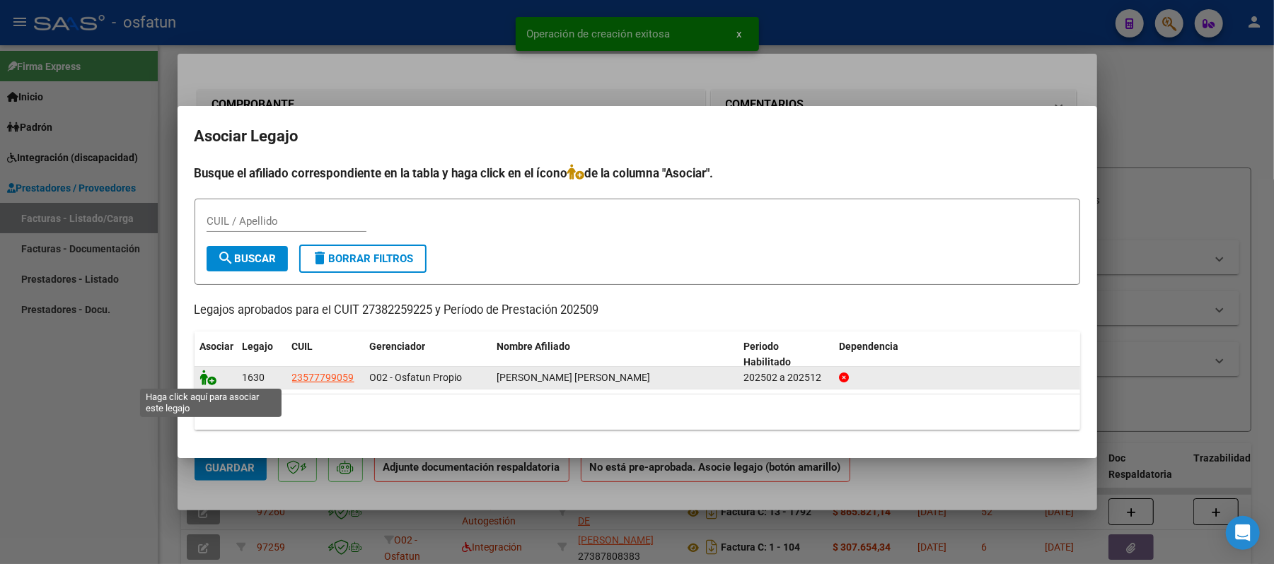
click at [210, 377] on icon at bounding box center [208, 378] width 17 height 16
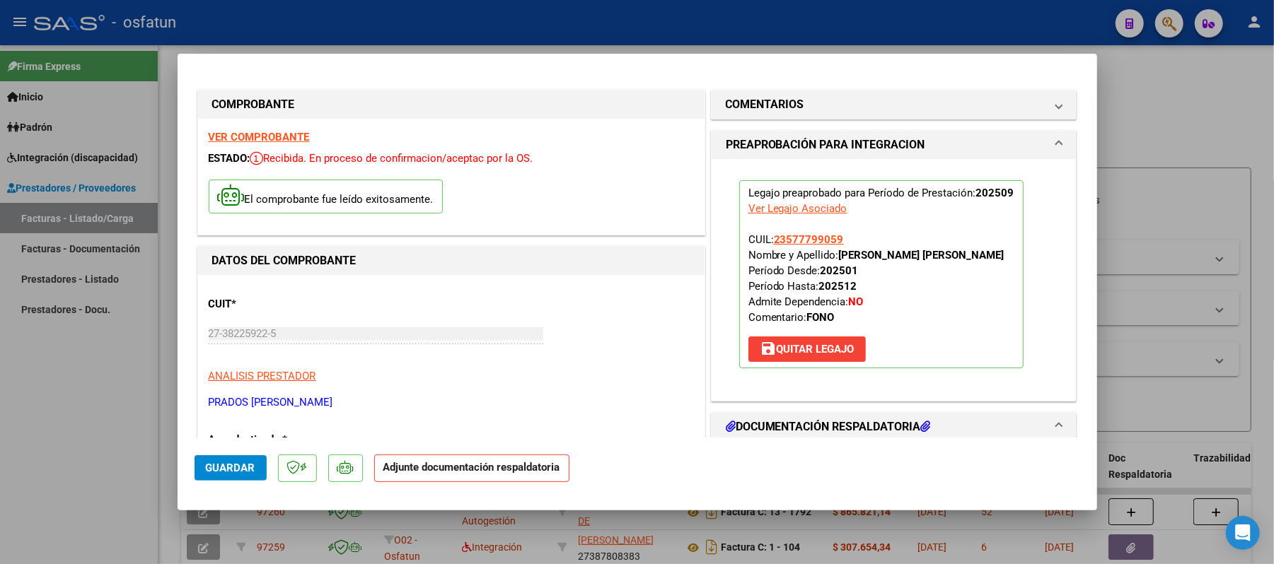
scroll to position [283, 0]
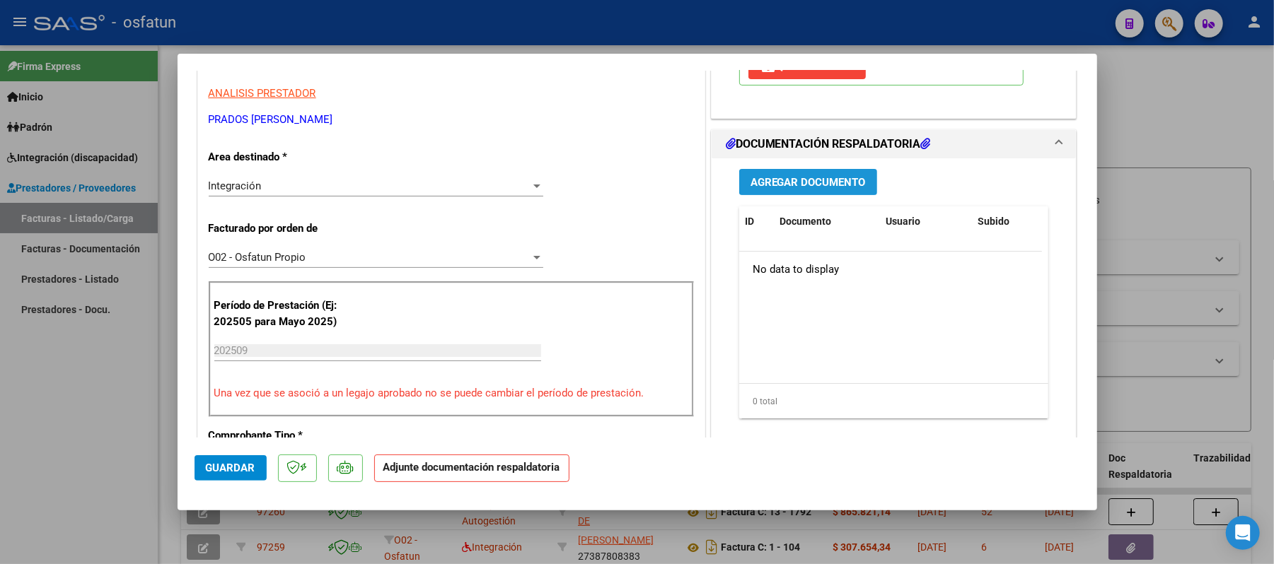
click at [810, 179] on span "Agregar Documento" at bounding box center [807, 182] width 115 height 13
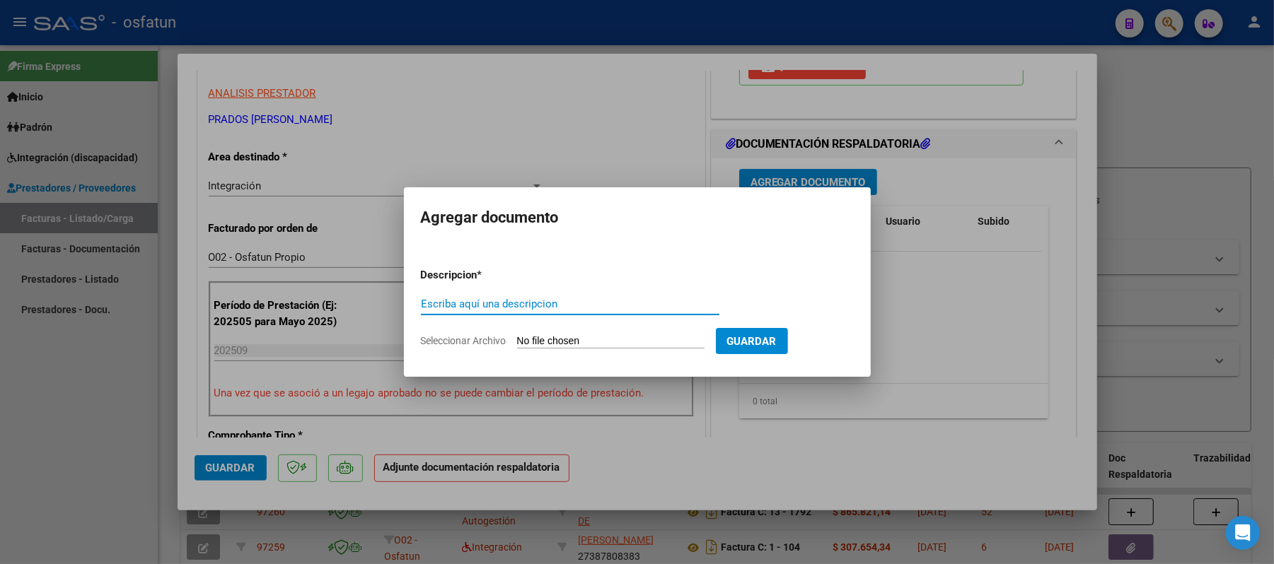
click at [588, 307] on input "Escriba aquí una descripcion" at bounding box center [570, 304] width 298 height 13
click at [590, 335] on app-file-uploader "Seleccionar Archivo" at bounding box center [568, 341] width 295 height 13
click at [587, 342] on input "Seleccionar Archivo" at bounding box center [610, 341] width 187 height 13
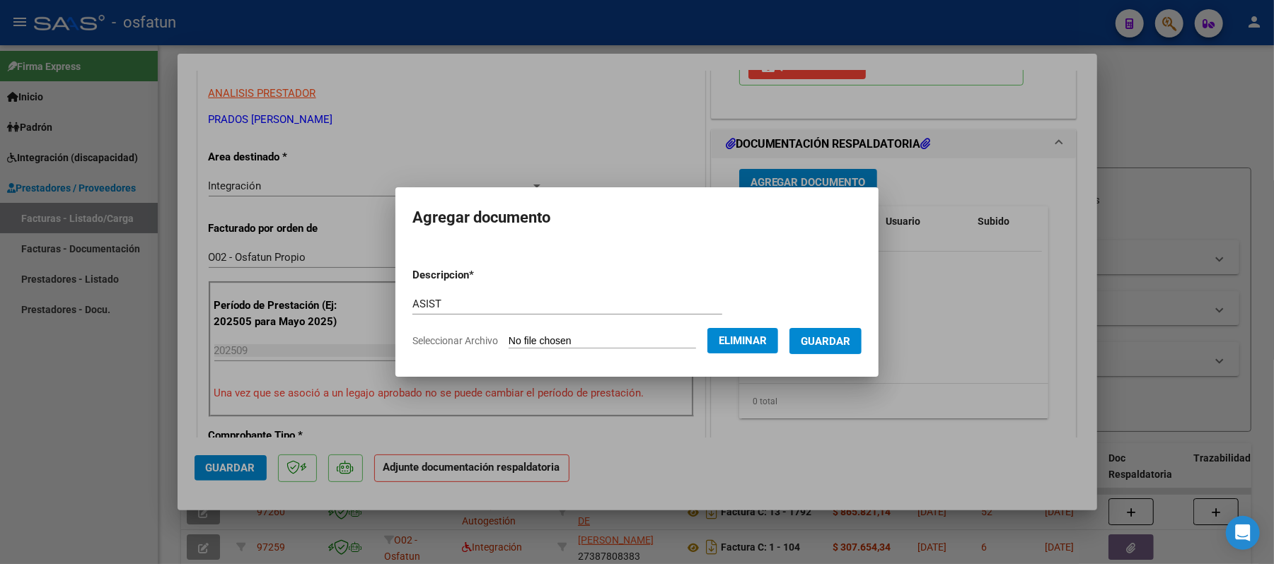
click at [833, 344] on span "Guardar" at bounding box center [826, 341] width 50 height 13
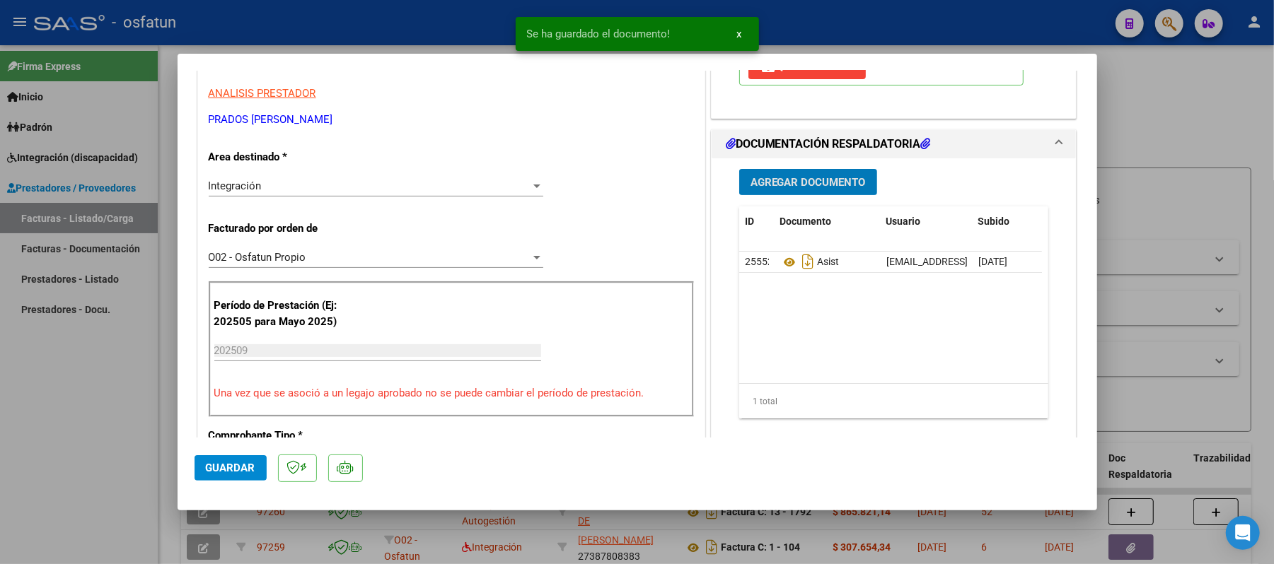
click at [801, 180] on span "Agregar Documento" at bounding box center [807, 182] width 115 height 13
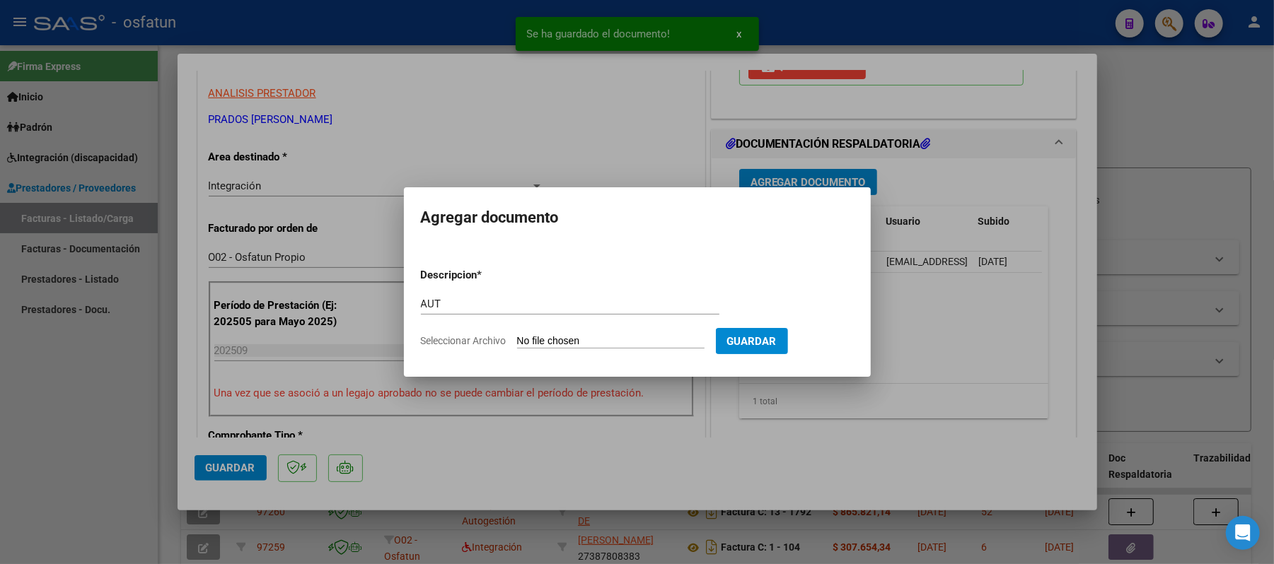
click at [580, 338] on input "Seleccionar Archivo" at bounding box center [610, 341] width 187 height 13
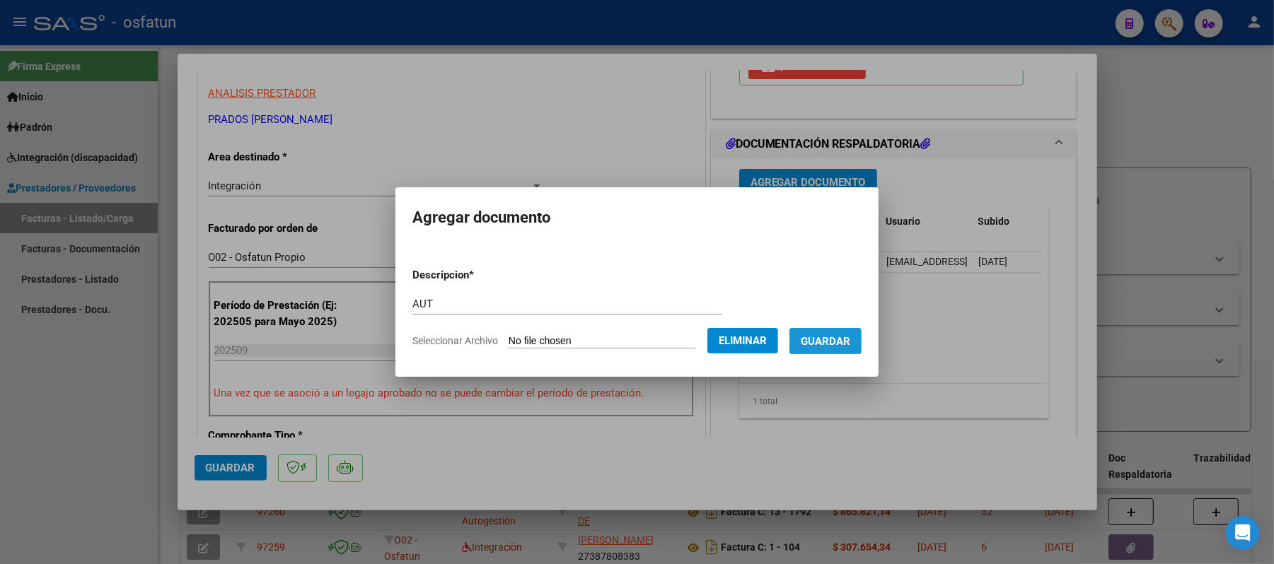
click at [836, 339] on span "Guardar" at bounding box center [826, 341] width 50 height 13
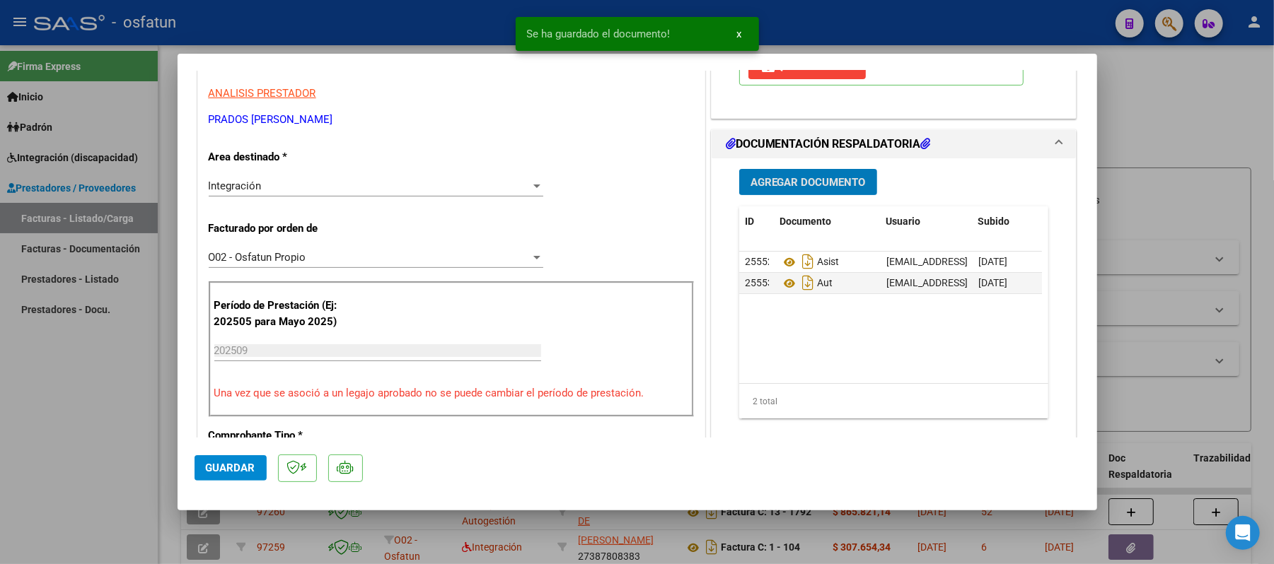
click at [219, 465] on span "Guardar" at bounding box center [231, 468] width 50 height 13
